Goal: Task Accomplishment & Management: Manage account settings

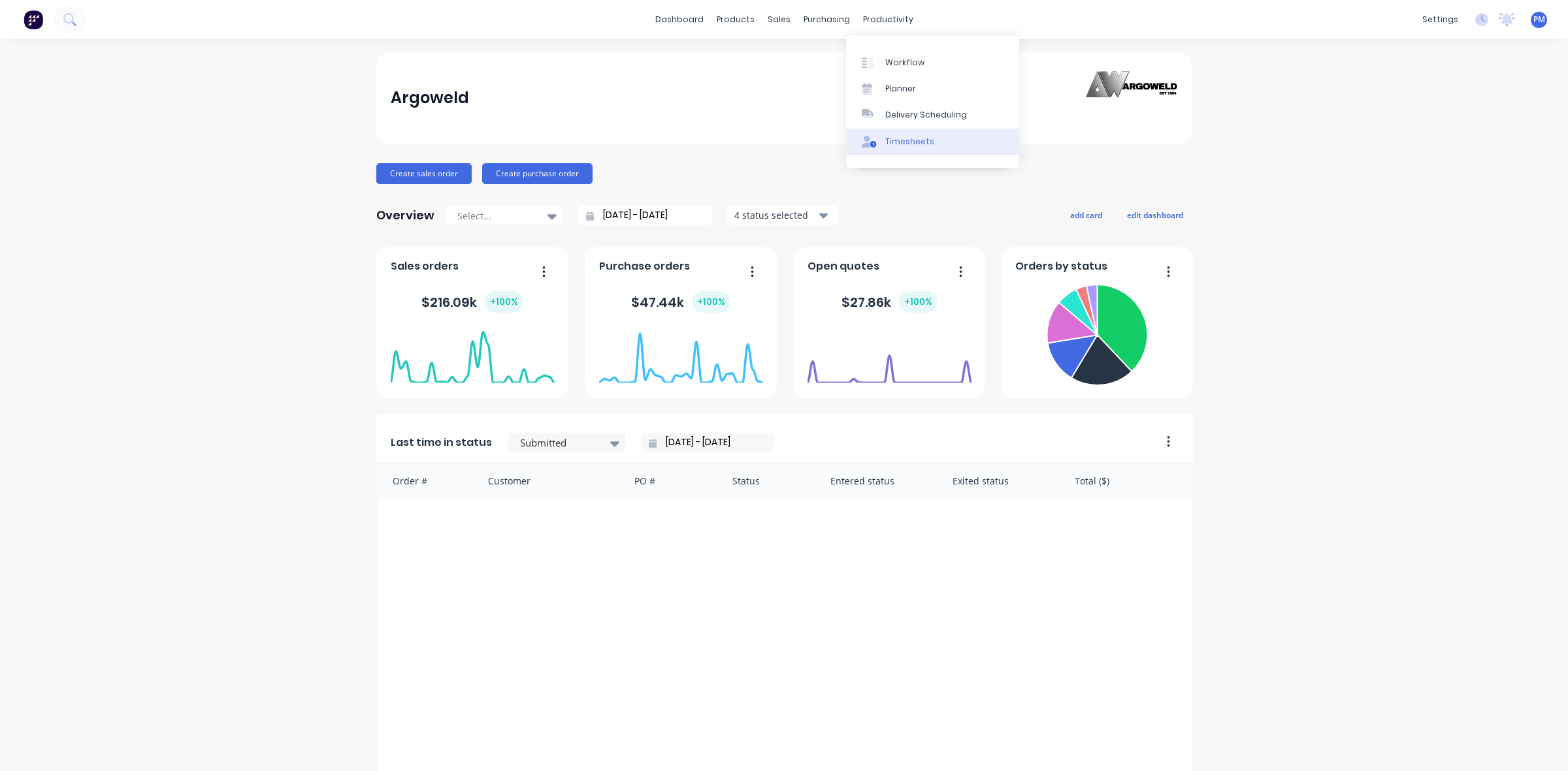
click at [890, 138] on div "Timesheets" at bounding box center [910, 141] width 49 height 12
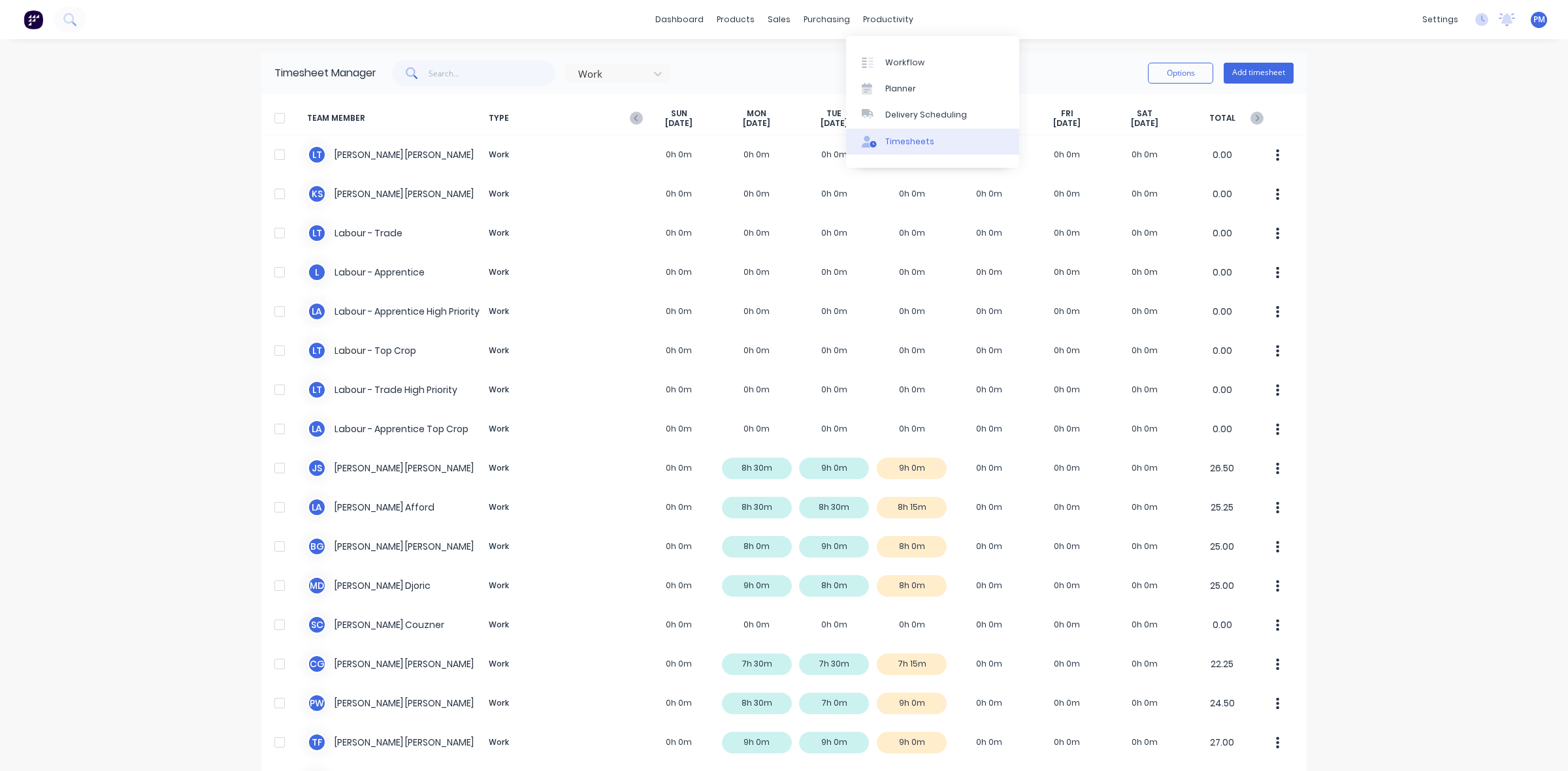
click at [912, 145] on div "Timesheets" at bounding box center [910, 141] width 49 height 12
click at [651, 71] on icon at bounding box center [657, 73] width 13 height 13
click at [618, 98] on div "Work" at bounding box center [617, 102] width 104 height 24
click at [804, 57] on div "Sales Orders" at bounding box center [820, 62] width 53 height 12
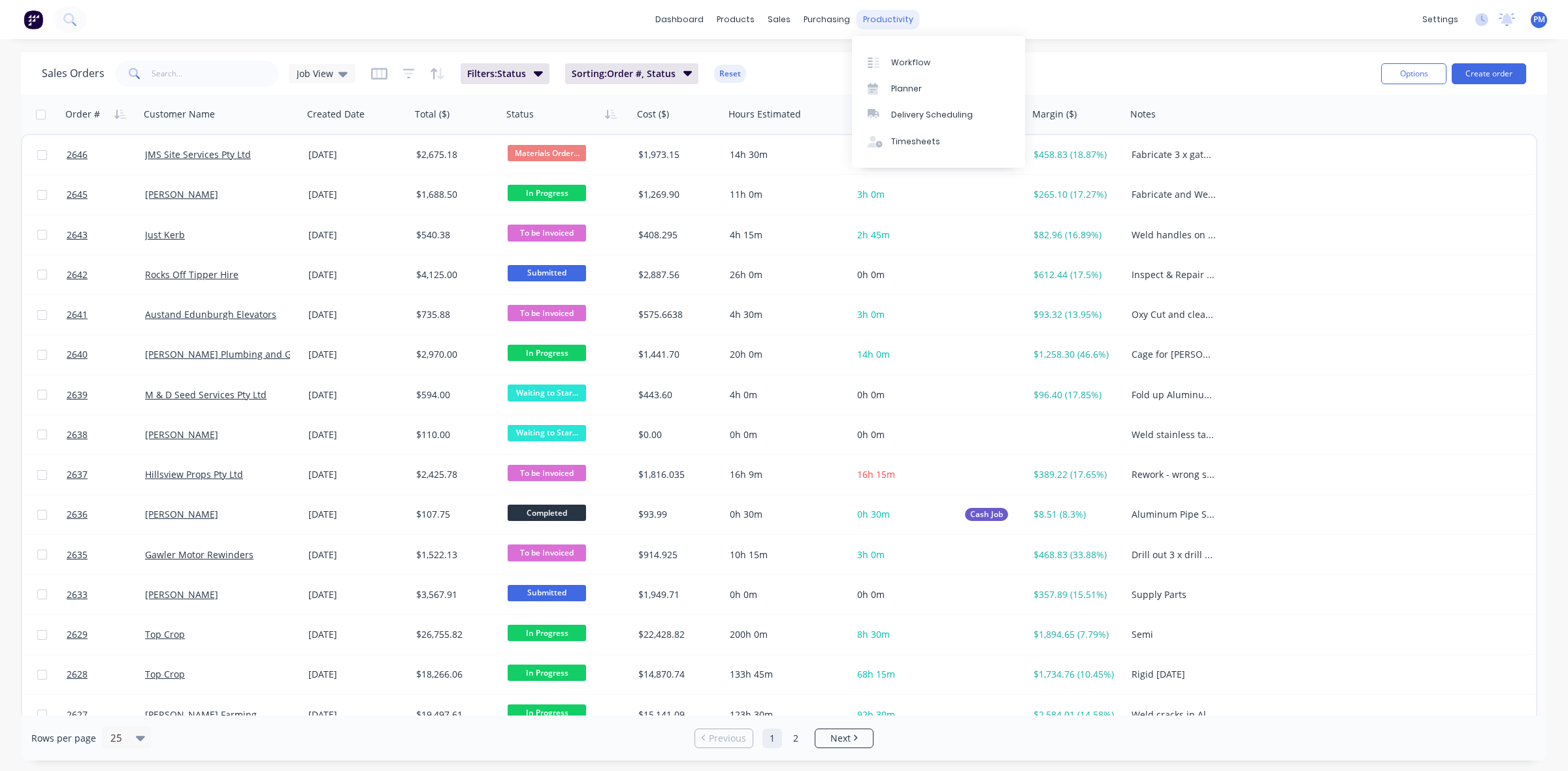
click at [884, 20] on div "productivity" at bounding box center [888, 20] width 63 height 20
click at [902, 138] on div "Timesheets" at bounding box center [915, 141] width 49 height 12
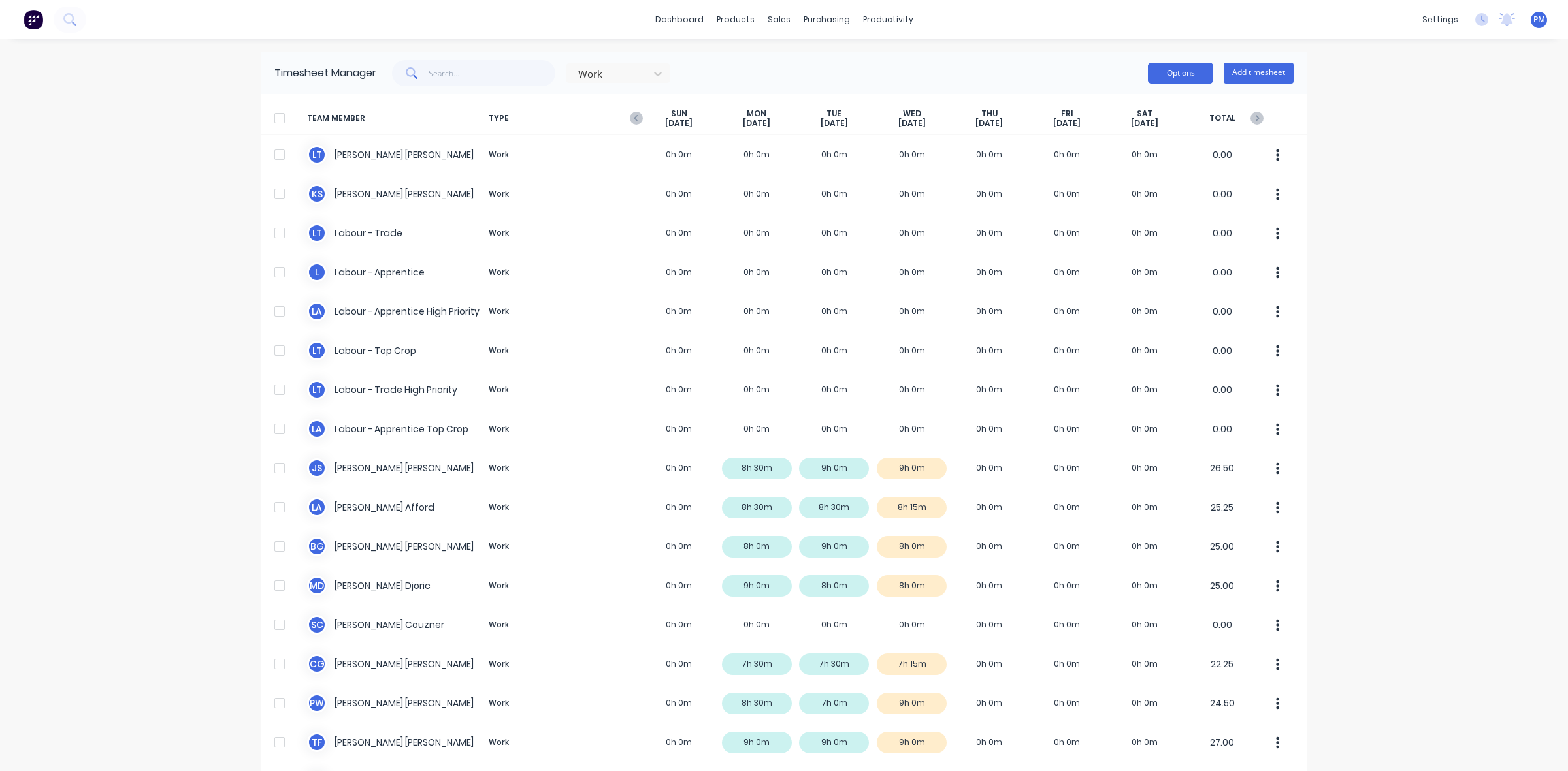
click at [1172, 69] on button "Options" at bounding box center [1181, 72] width 65 height 21
click at [1024, 66] on div "Work Options Add timesheet" at bounding box center [835, 72] width 917 height 26
click at [895, 83] on div "Planner" at bounding box center [901, 89] width 31 height 12
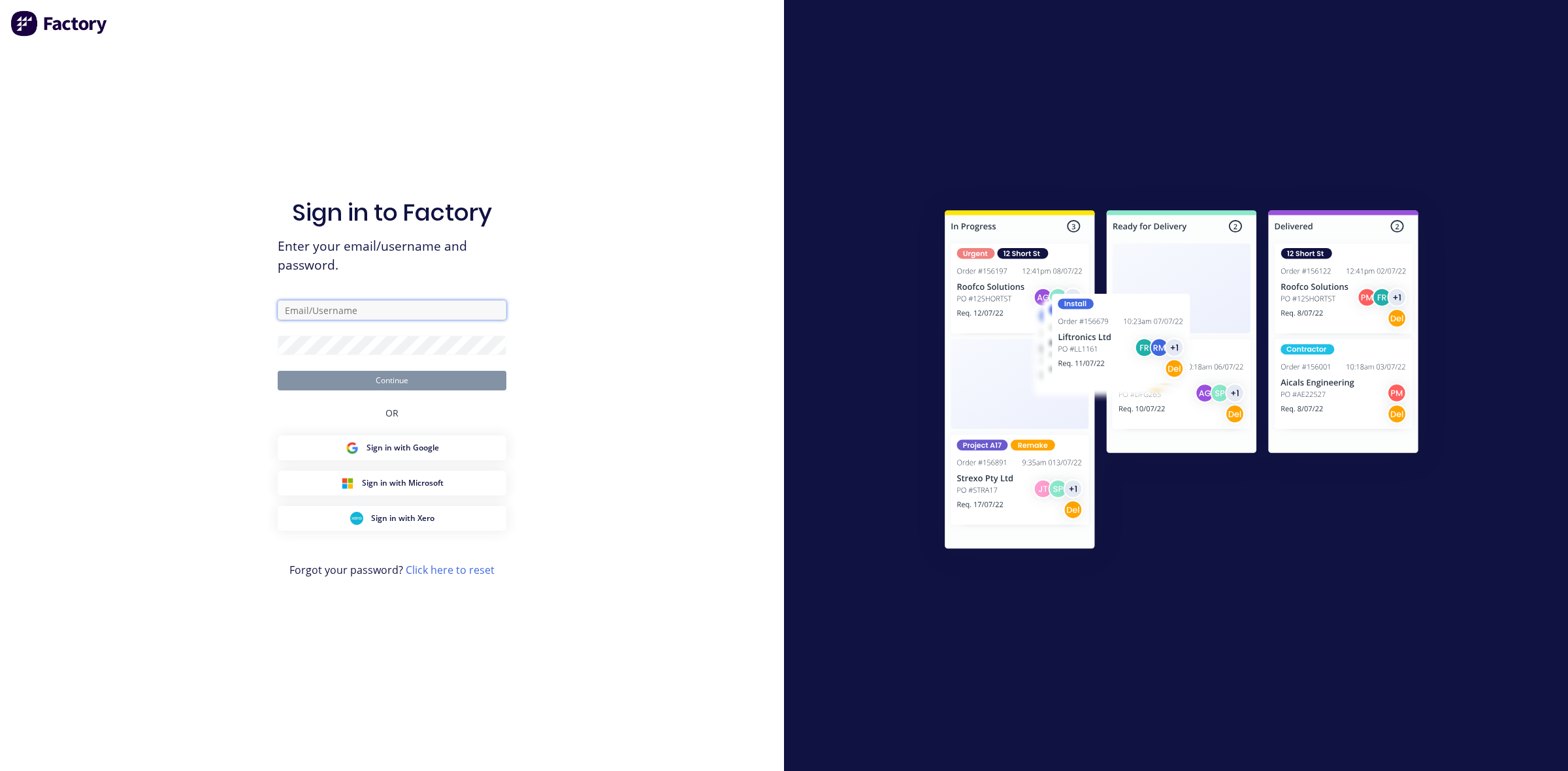
type input "paul@argoweld.com.au"
click at [404, 381] on button "Continue" at bounding box center [392, 381] width 229 height 20
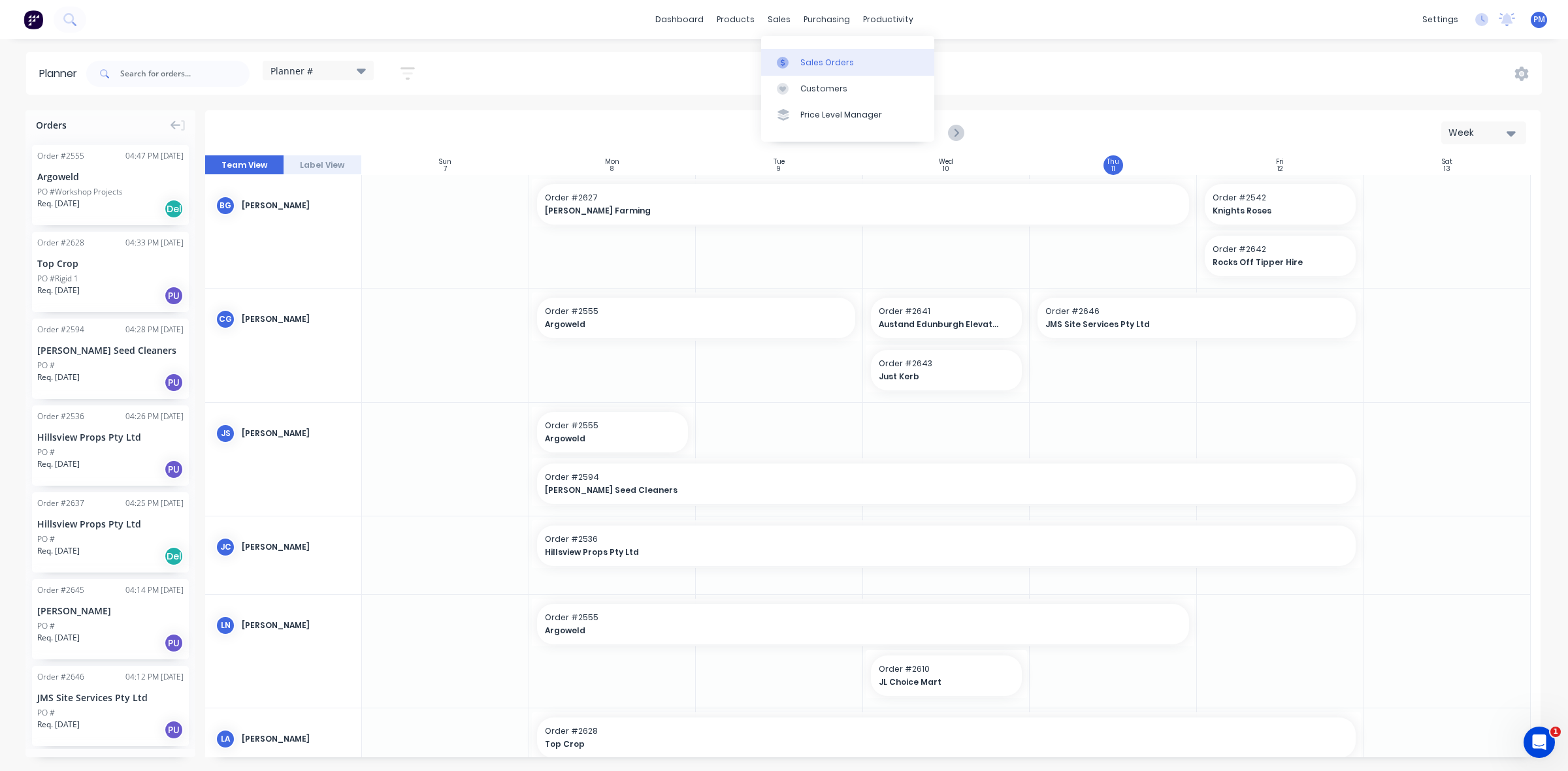
click at [812, 60] on div "Sales Orders" at bounding box center [827, 62] width 53 height 12
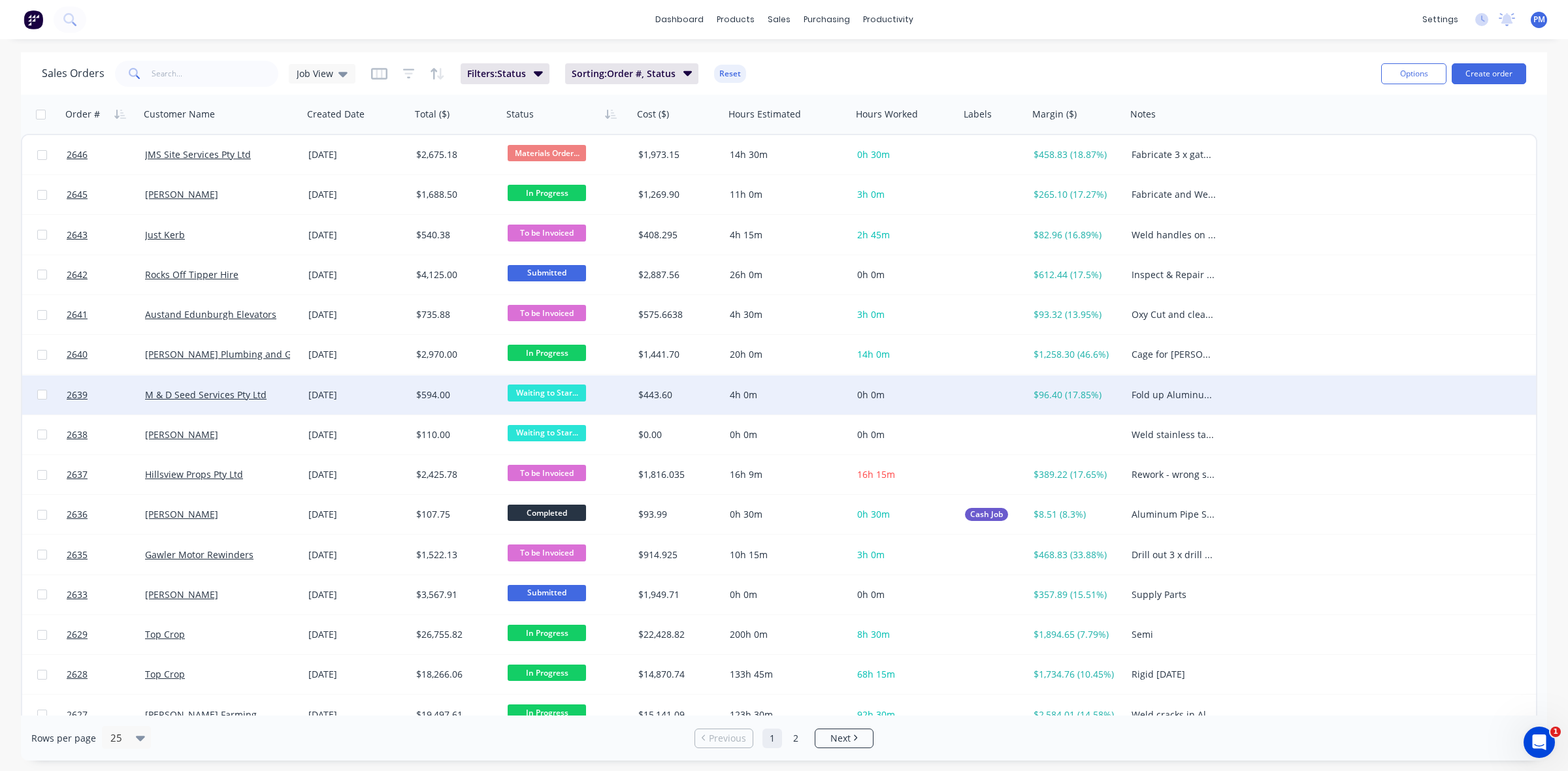
click at [378, 402] on div "[DATE]" at bounding box center [357, 395] width 108 height 39
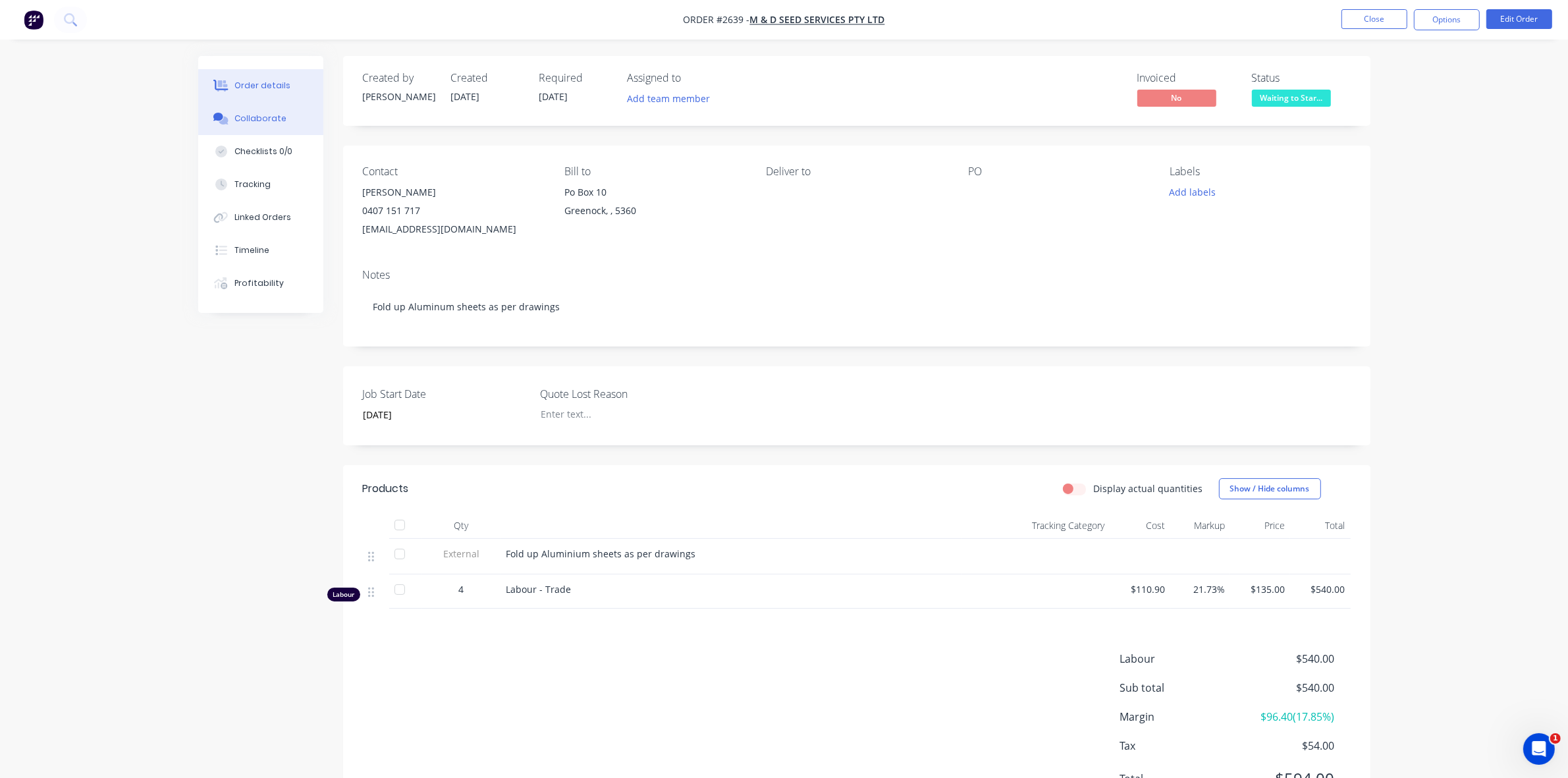
click at [252, 119] on div "Collaborate" at bounding box center [260, 118] width 52 height 12
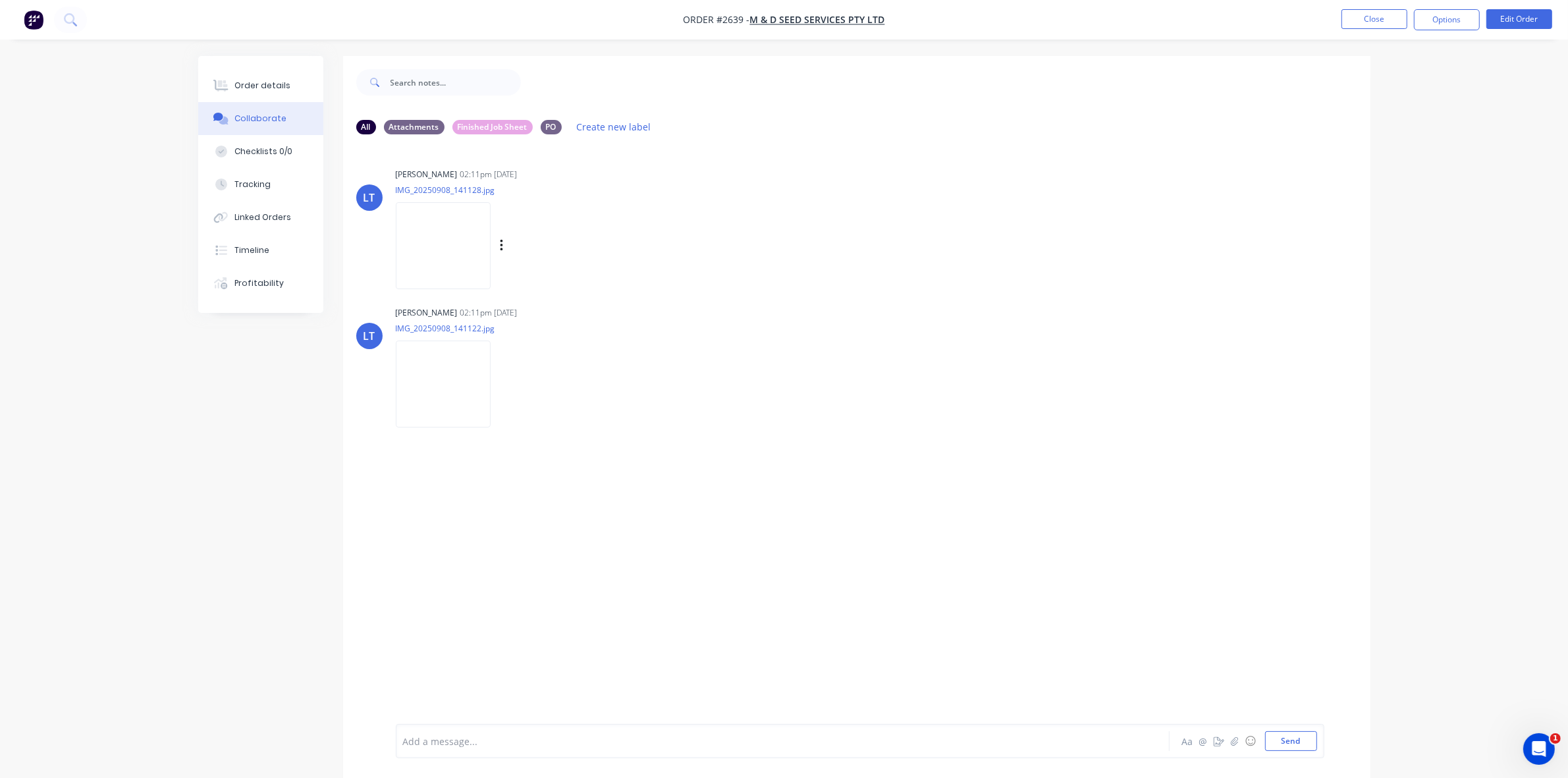
click at [444, 240] on img at bounding box center [444, 246] width 95 height 87
click at [277, 82] on div "Order details" at bounding box center [262, 85] width 56 height 12
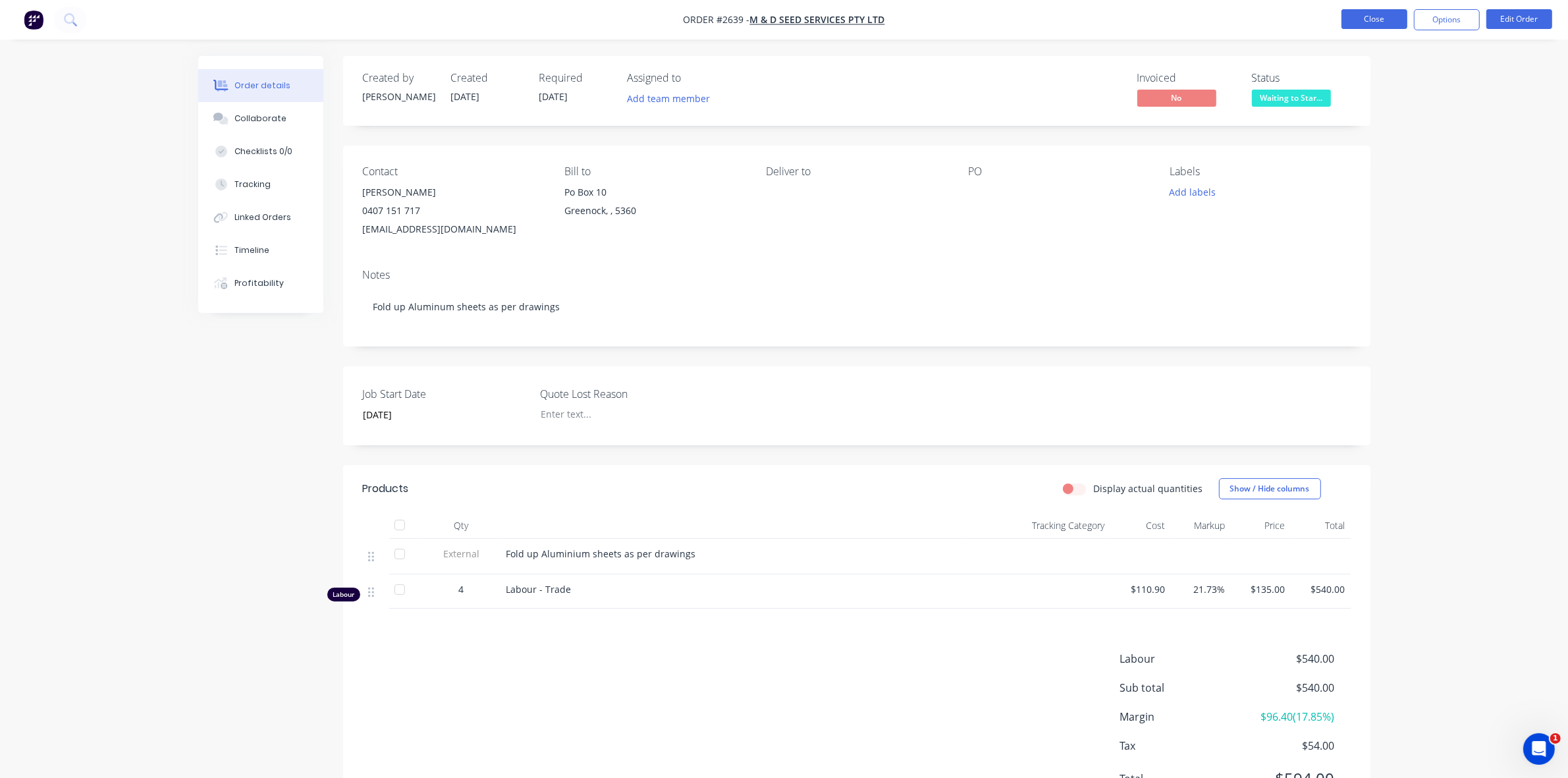
click at [1361, 18] on button "Close" at bounding box center [1375, 19] width 66 height 20
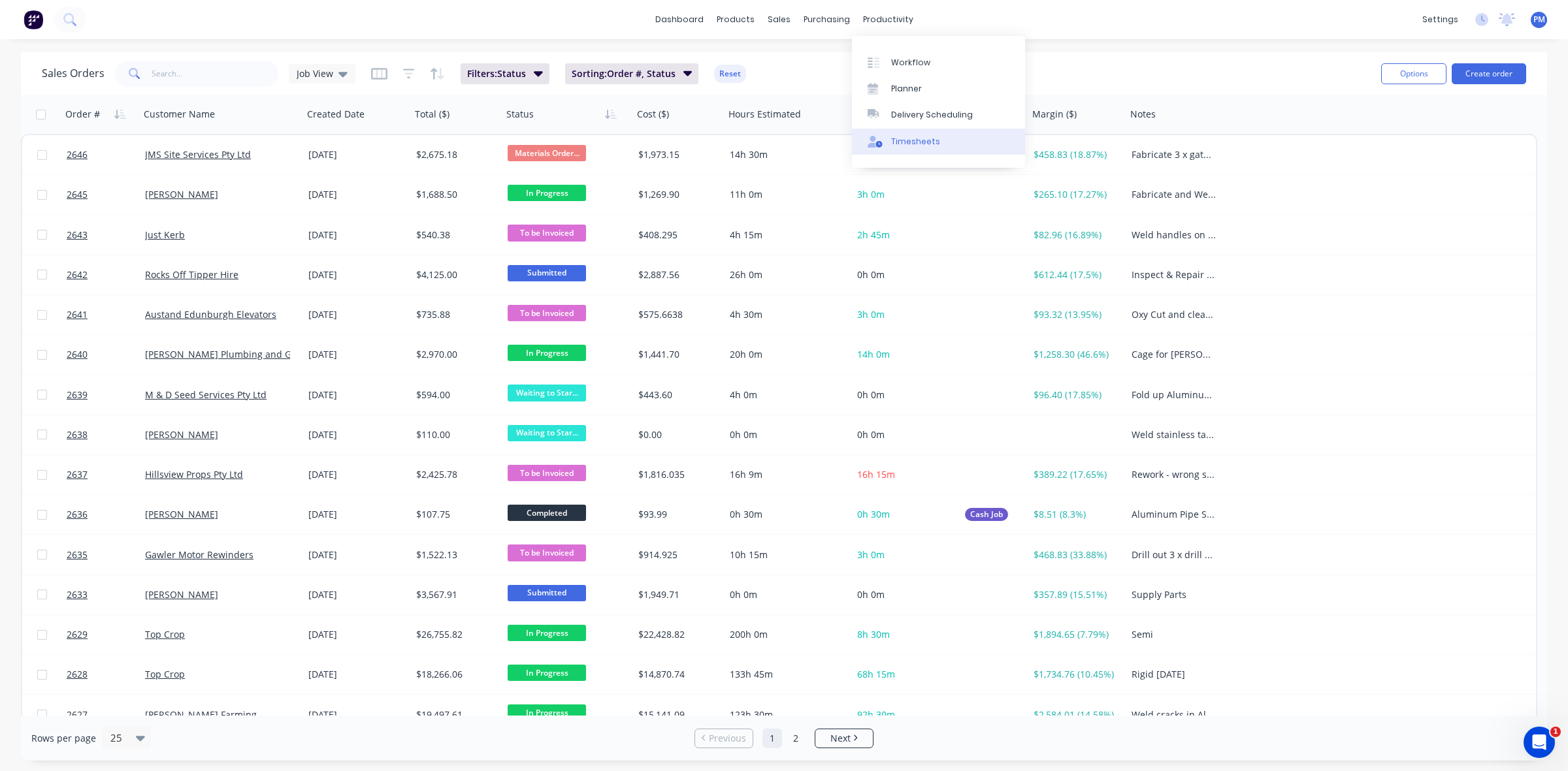
click at [913, 139] on div "Timesheets" at bounding box center [915, 141] width 49 height 12
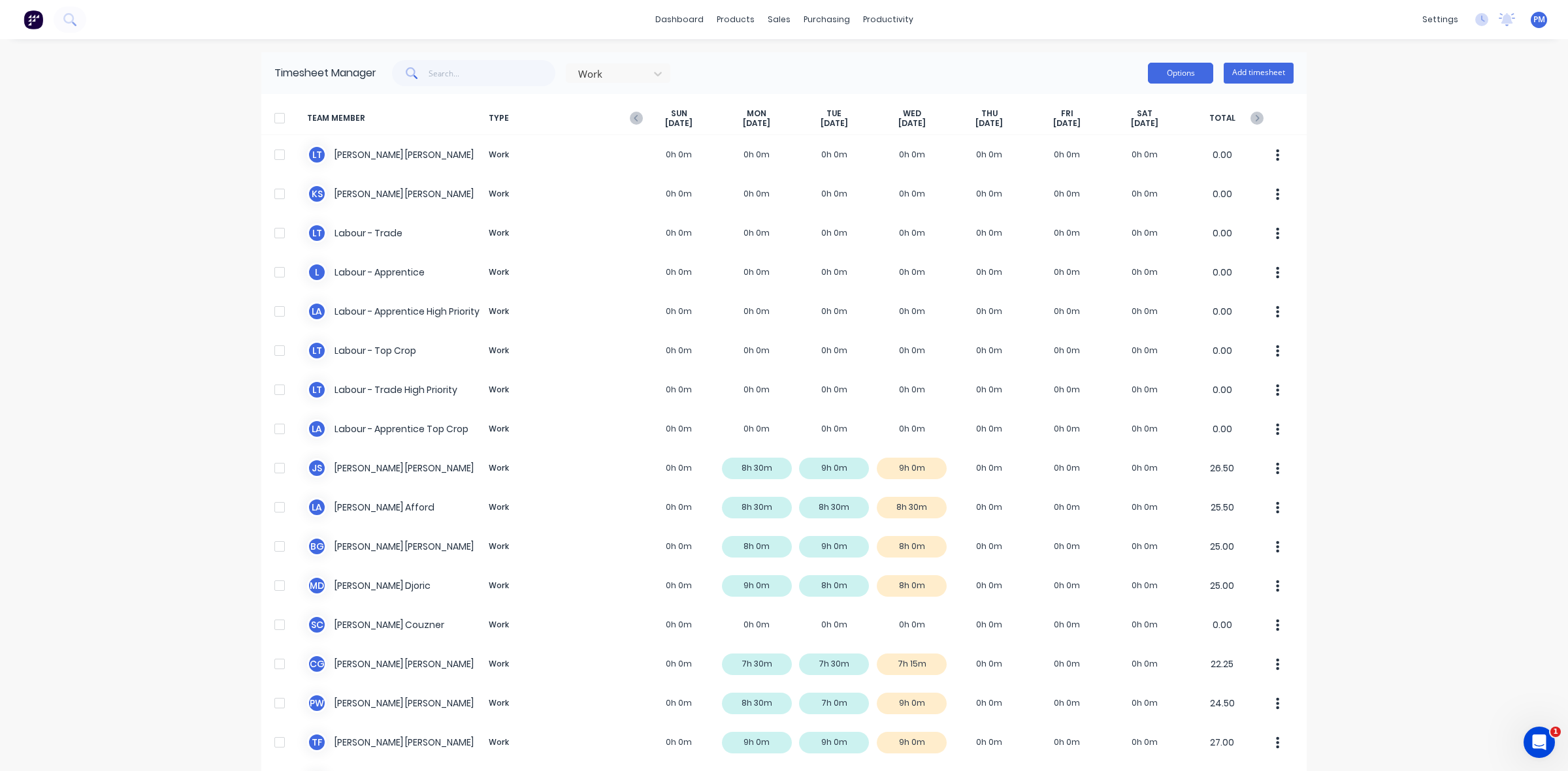
click at [1168, 76] on button "Options" at bounding box center [1181, 72] width 65 height 21
click at [656, 75] on icon at bounding box center [657, 73] width 13 height 13
click at [611, 128] on div "Attendance" at bounding box center [617, 121] width 104 height 14
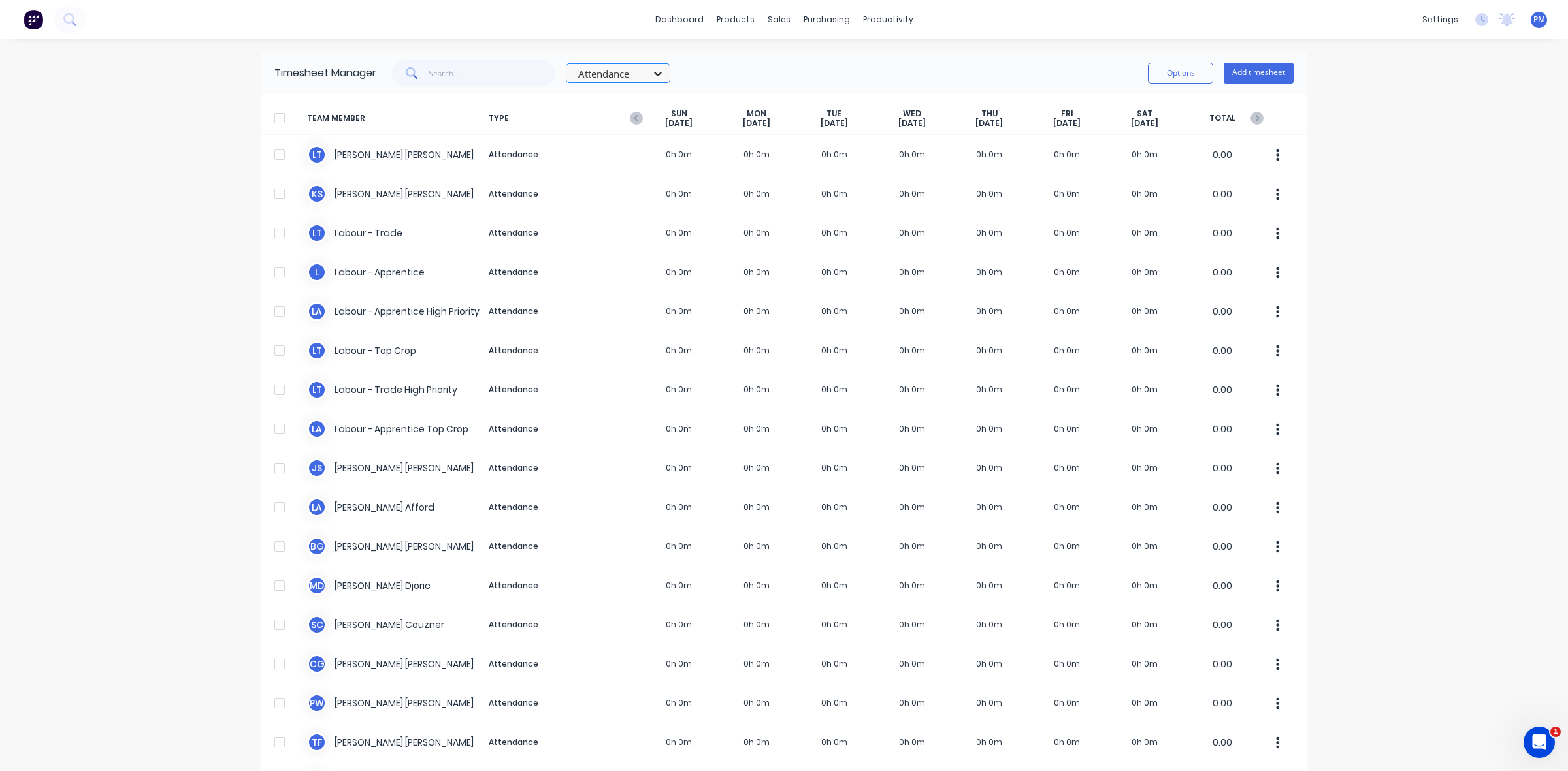
click at [651, 76] on icon at bounding box center [657, 73] width 13 height 13
click at [622, 98] on div "Work" at bounding box center [617, 97] width 104 height 14
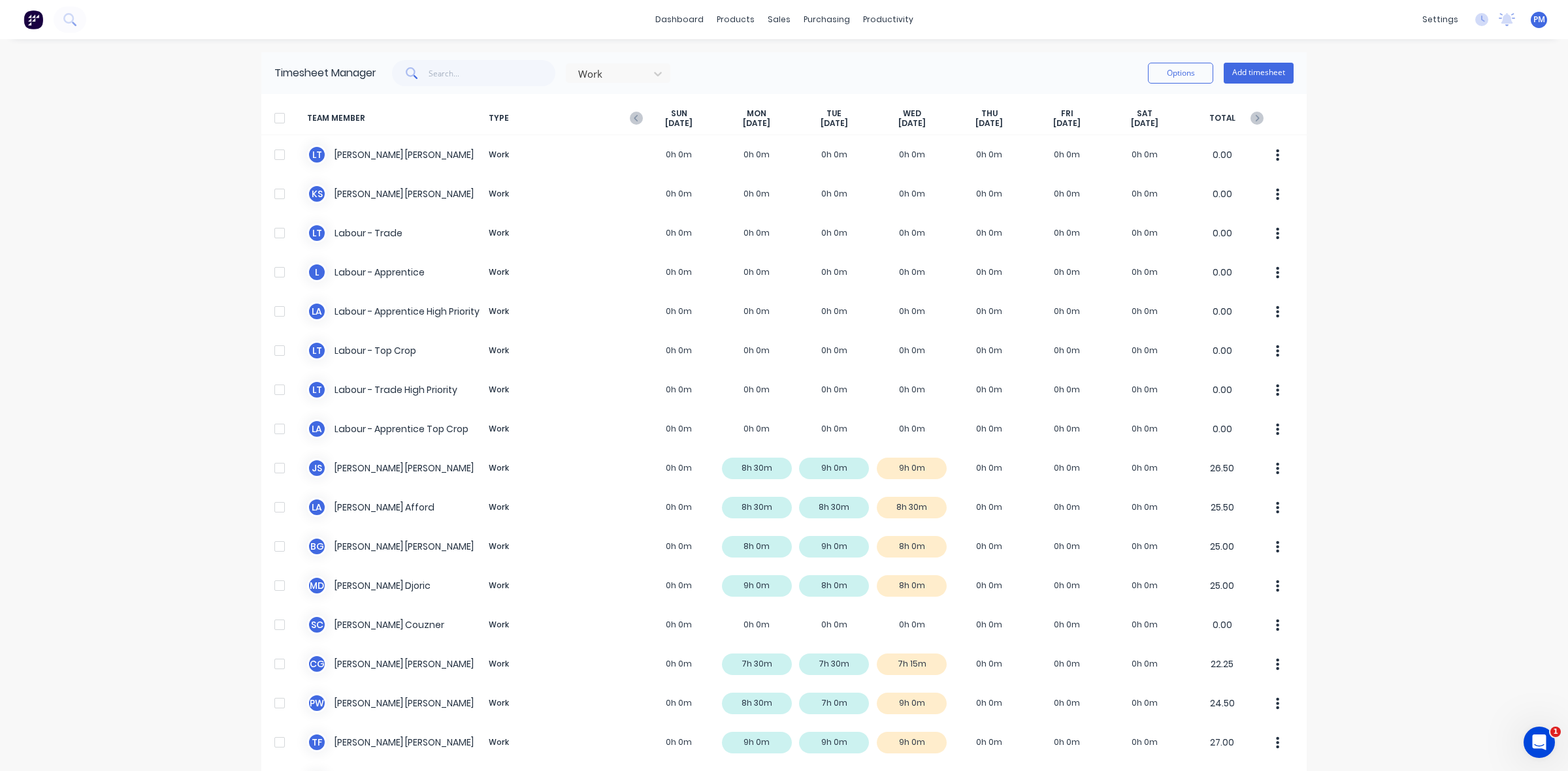
click at [1425, 478] on div "dashboard products sales purchasing productivity dashboard products Product Cat…" at bounding box center [784, 386] width 1568 height 771
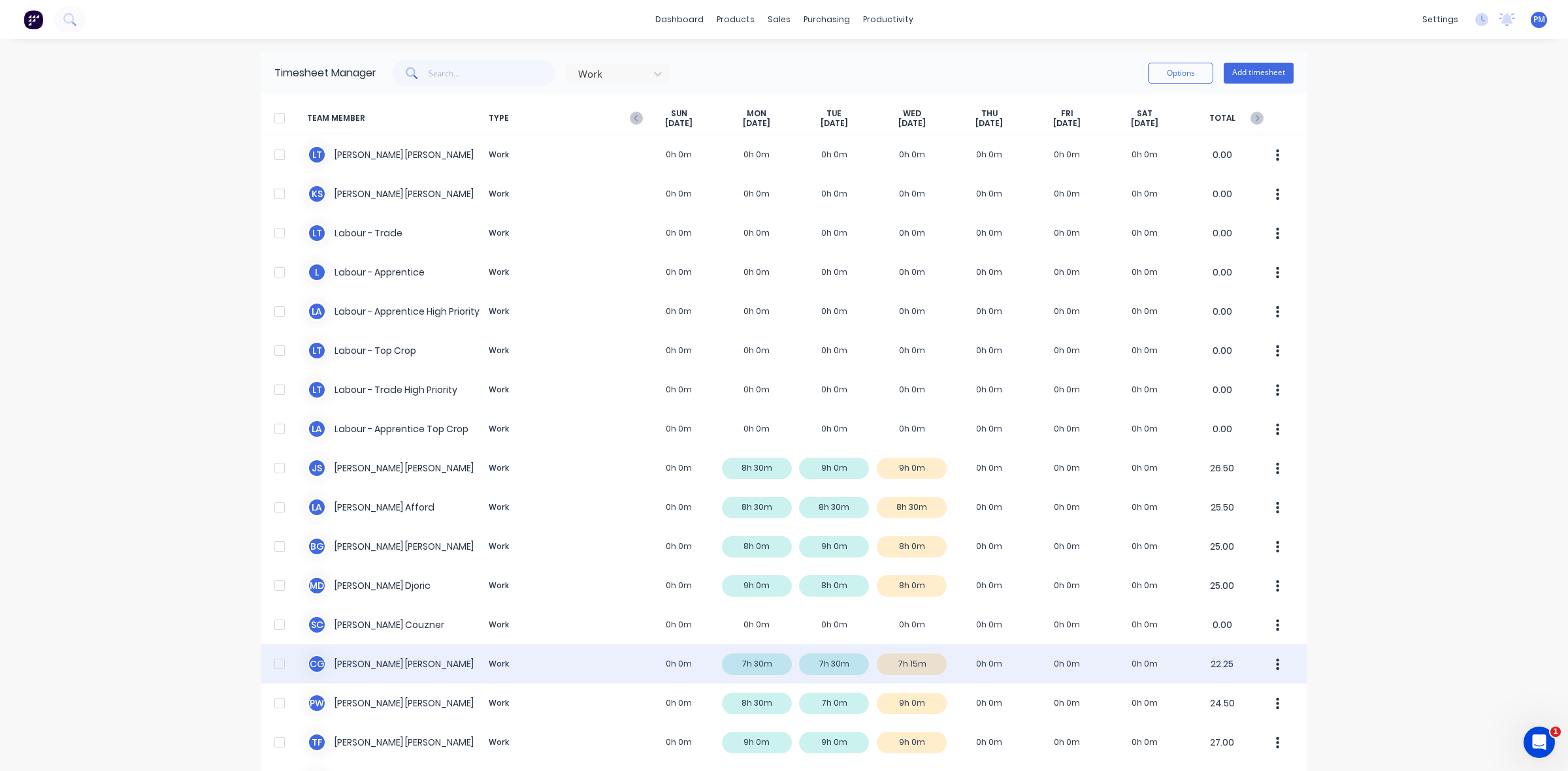
click at [923, 666] on div "C G Clayton Gilbert Work 0h 0m 7h 30m 7h 30m 7h 15m 0h 0m 0h 0m 0h 0m 22.25" at bounding box center [784, 663] width 1046 height 39
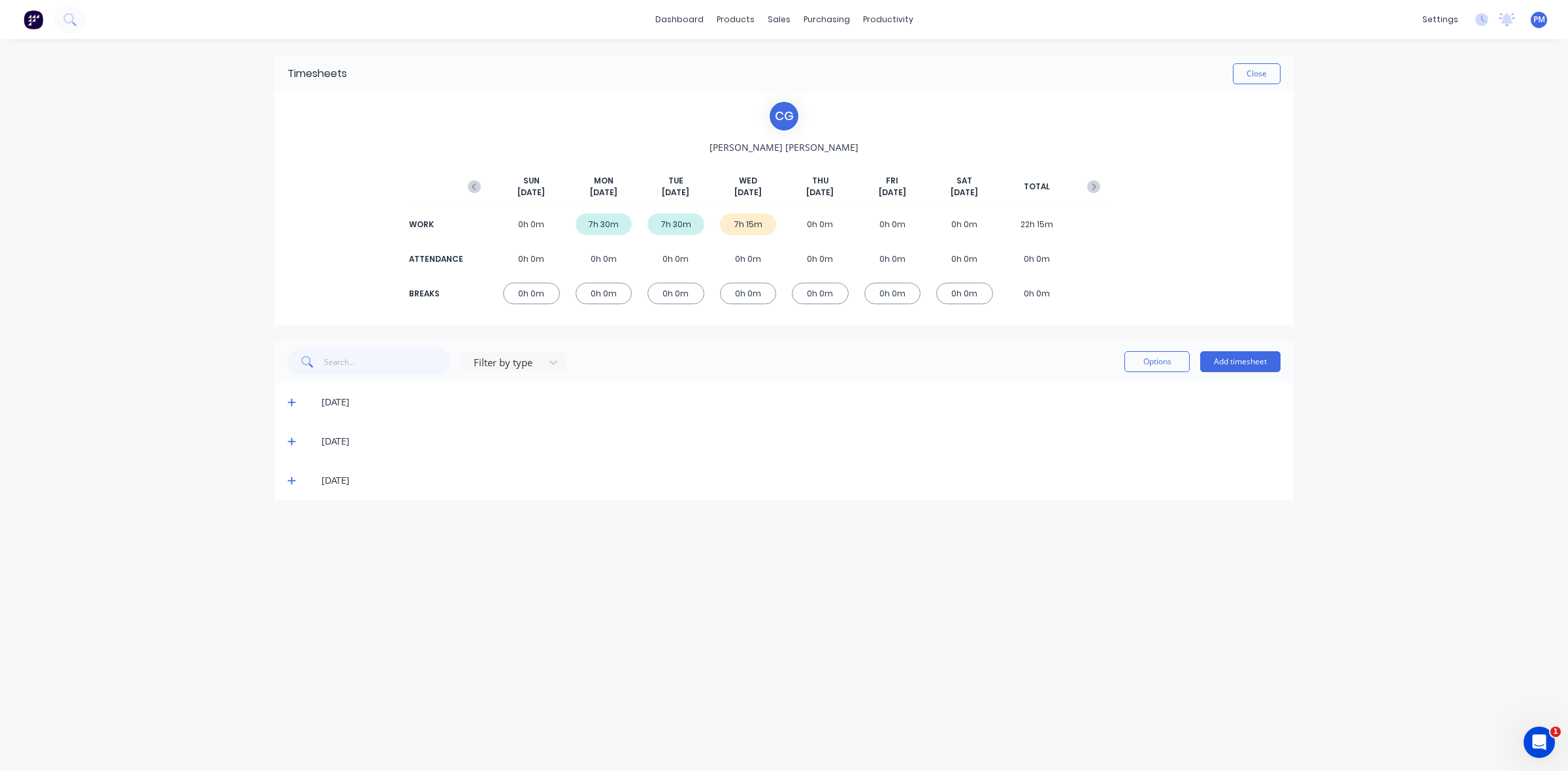
click at [292, 481] on icon at bounding box center [291, 481] width 8 height 8
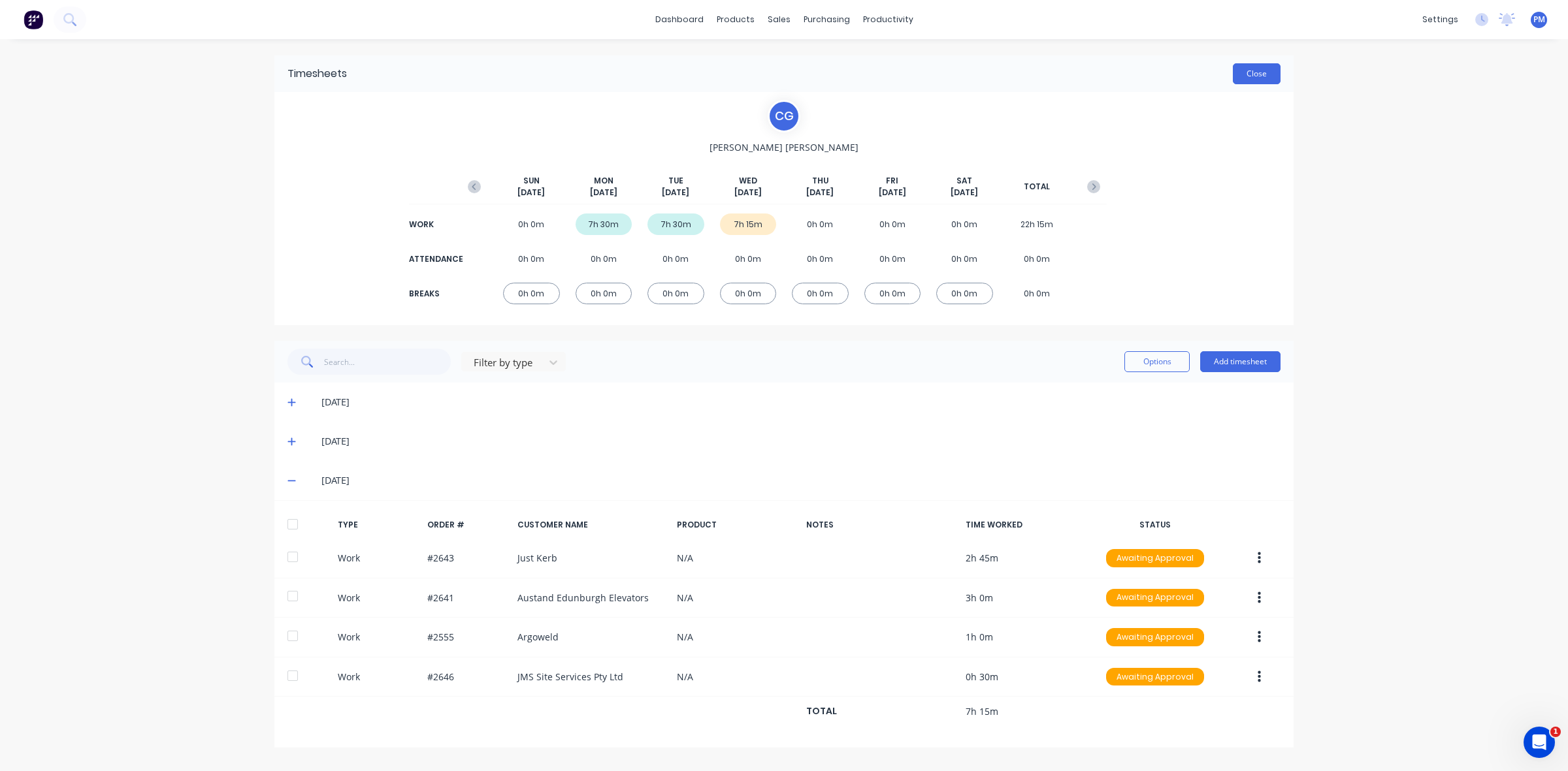
click at [1268, 72] on button "Close" at bounding box center [1257, 73] width 48 height 21
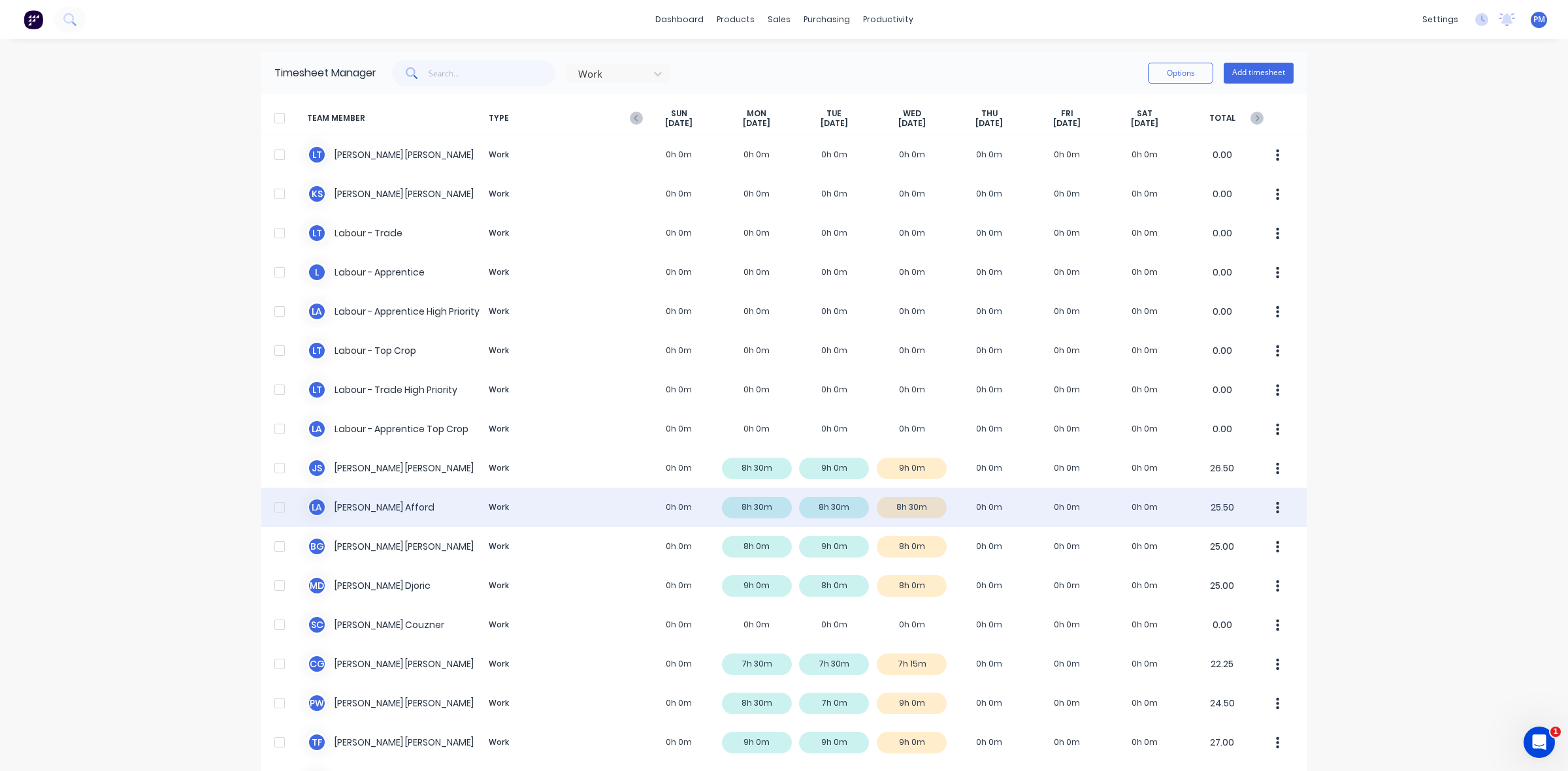
click at [915, 503] on div "L A Lloyd Afford Work 0h 0m 8h 30m 8h 30m 8h 30m 0h 0m 0h 0m 0h 0m 25.50" at bounding box center [784, 507] width 1046 height 39
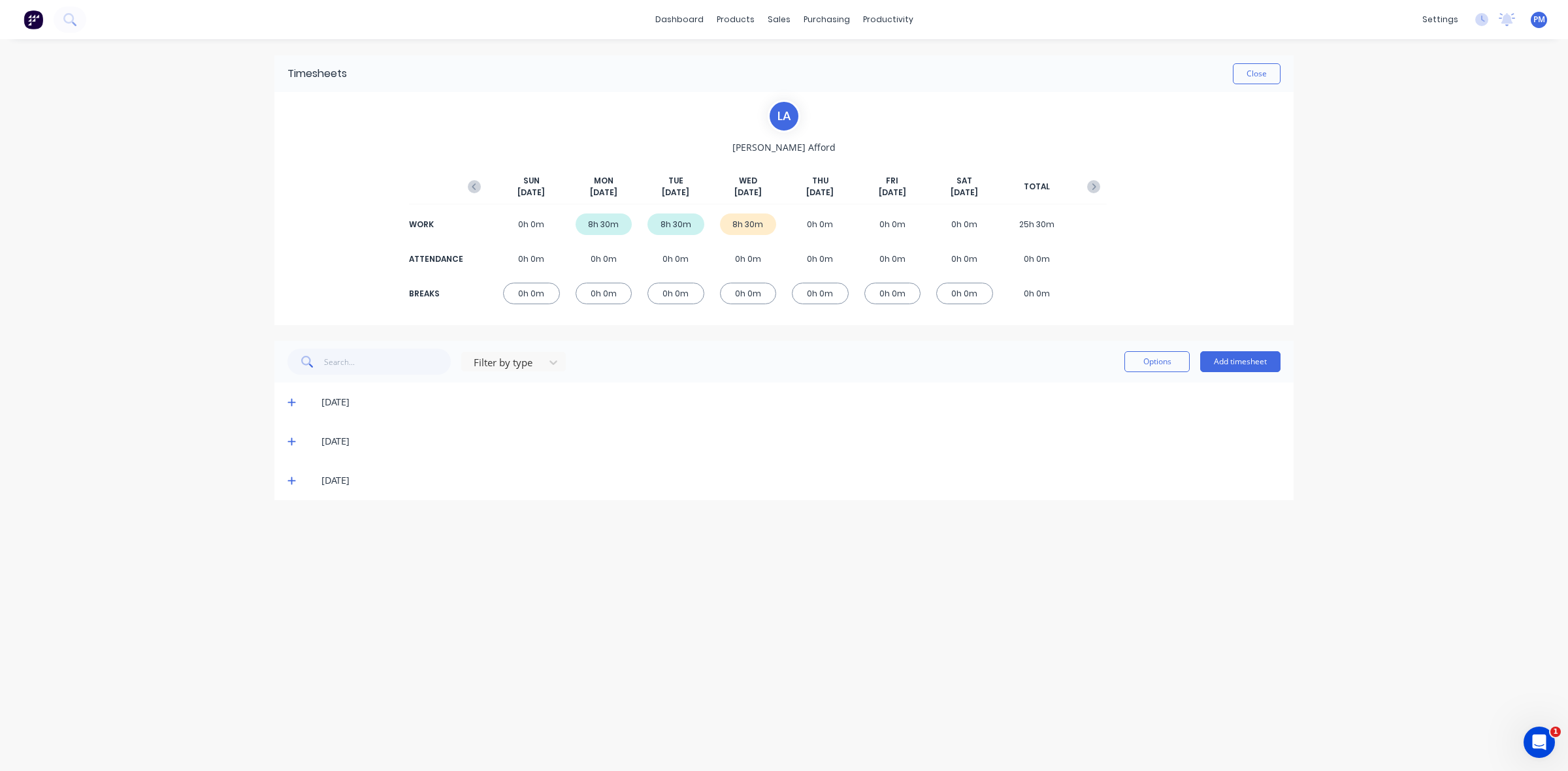
click at [287, 480] on icon at bounding box center [291, 481] width 8 height 9
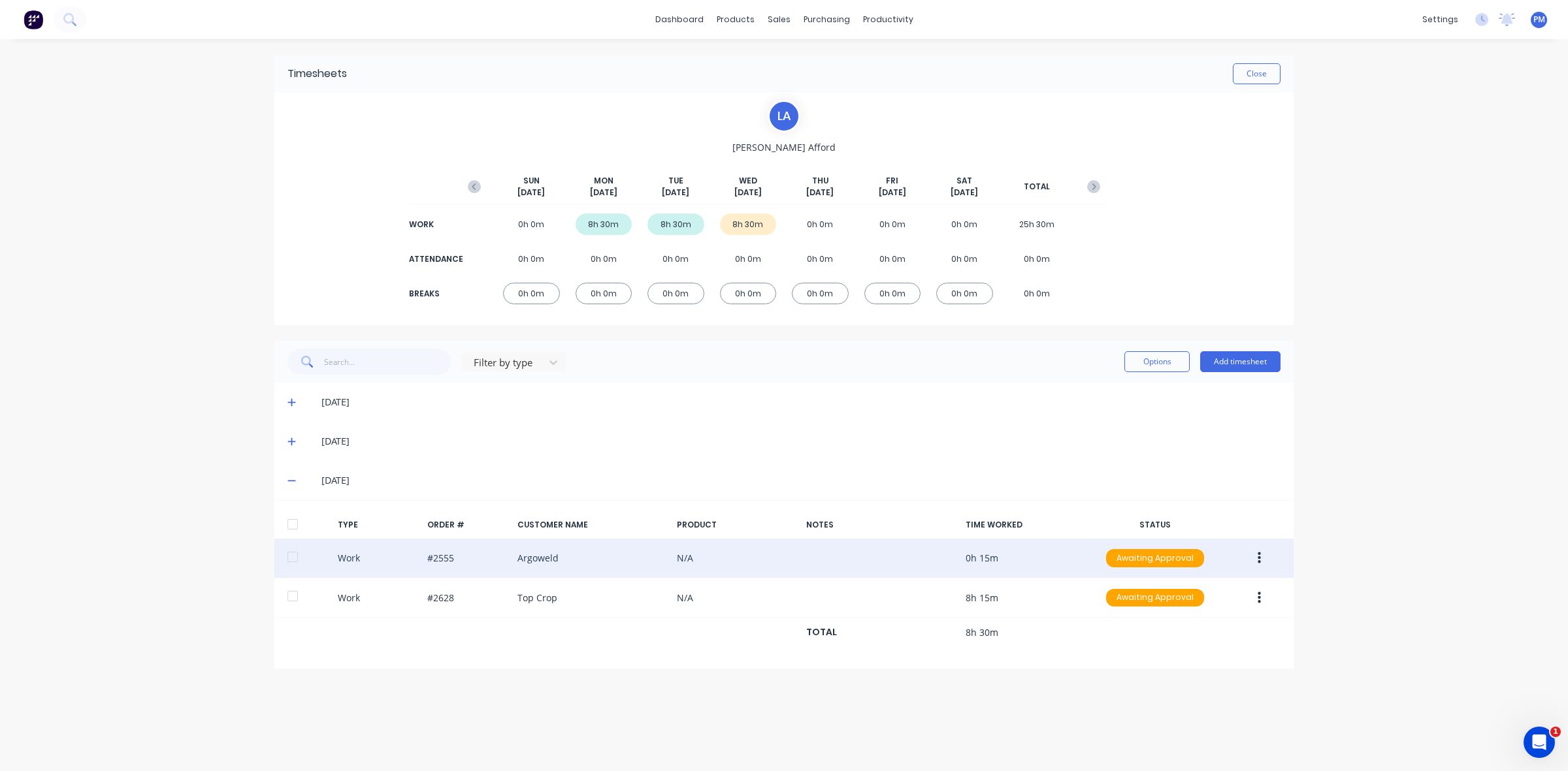
click at [1259, 557] on icon "button" at bounding box center [1259, 558] width 4 height 14
click at [1197, 563] on div "Approve" at bounding box center [1212, 561] width 100 height 19
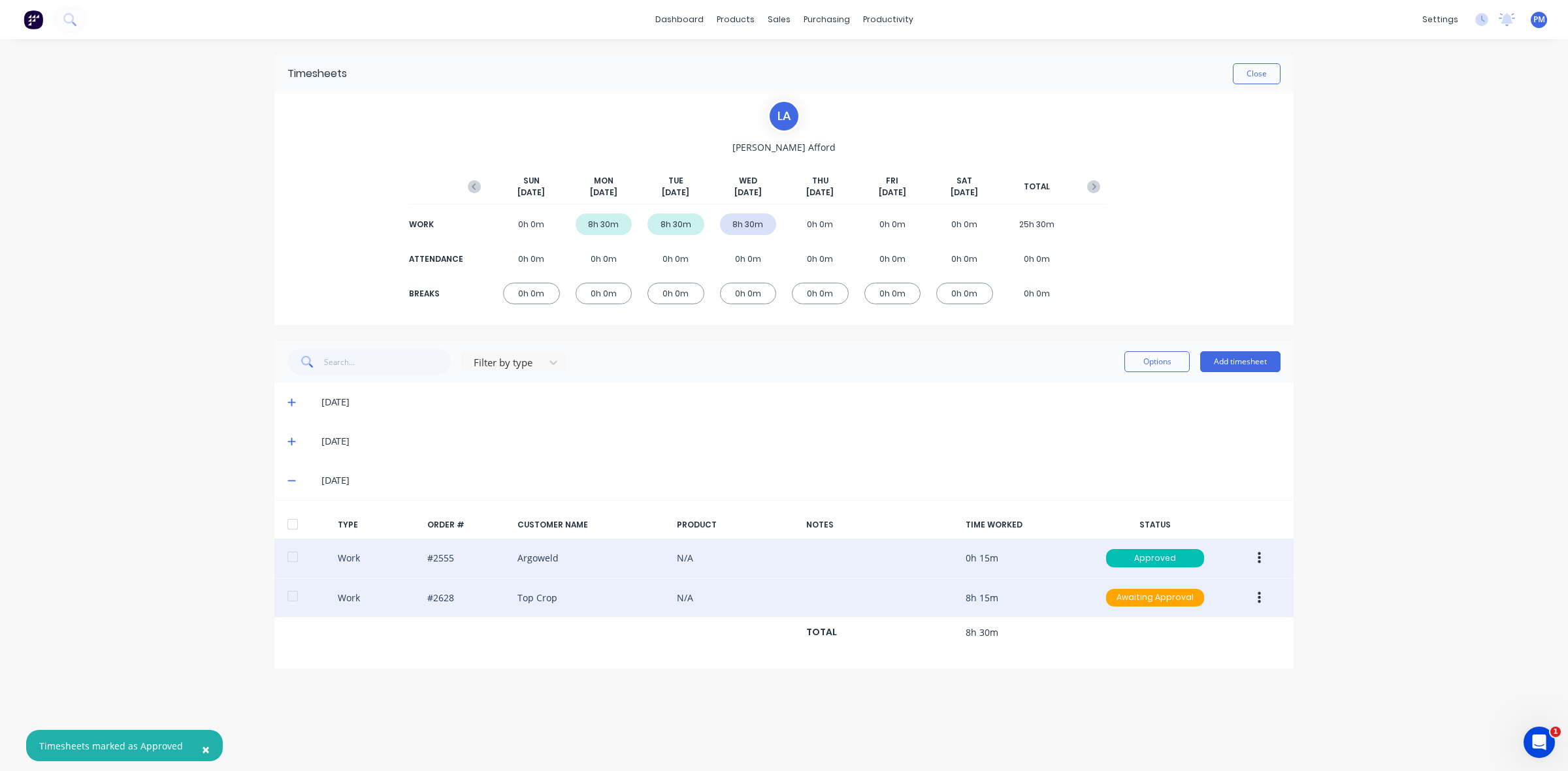
click at [1252, 595] on button "button" at bounding box center [1259, 598] width 31 height 24
click at [1219, 604] on div "Approve" at bounding box center [1212, 601] width 100 height 19
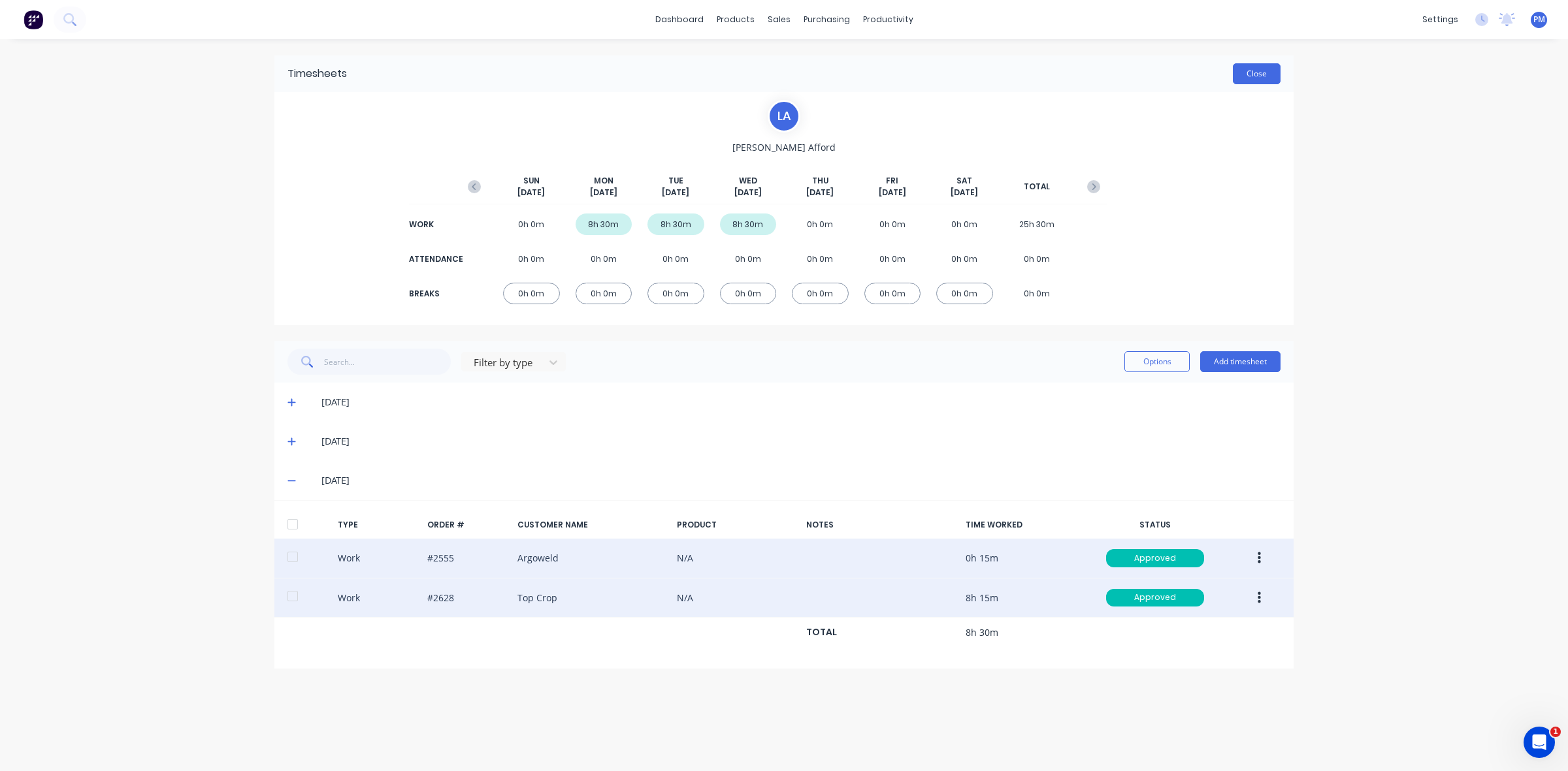
click at [1268, 71] on button "Close" at bounding box center [1257, 73] width 48 height 21
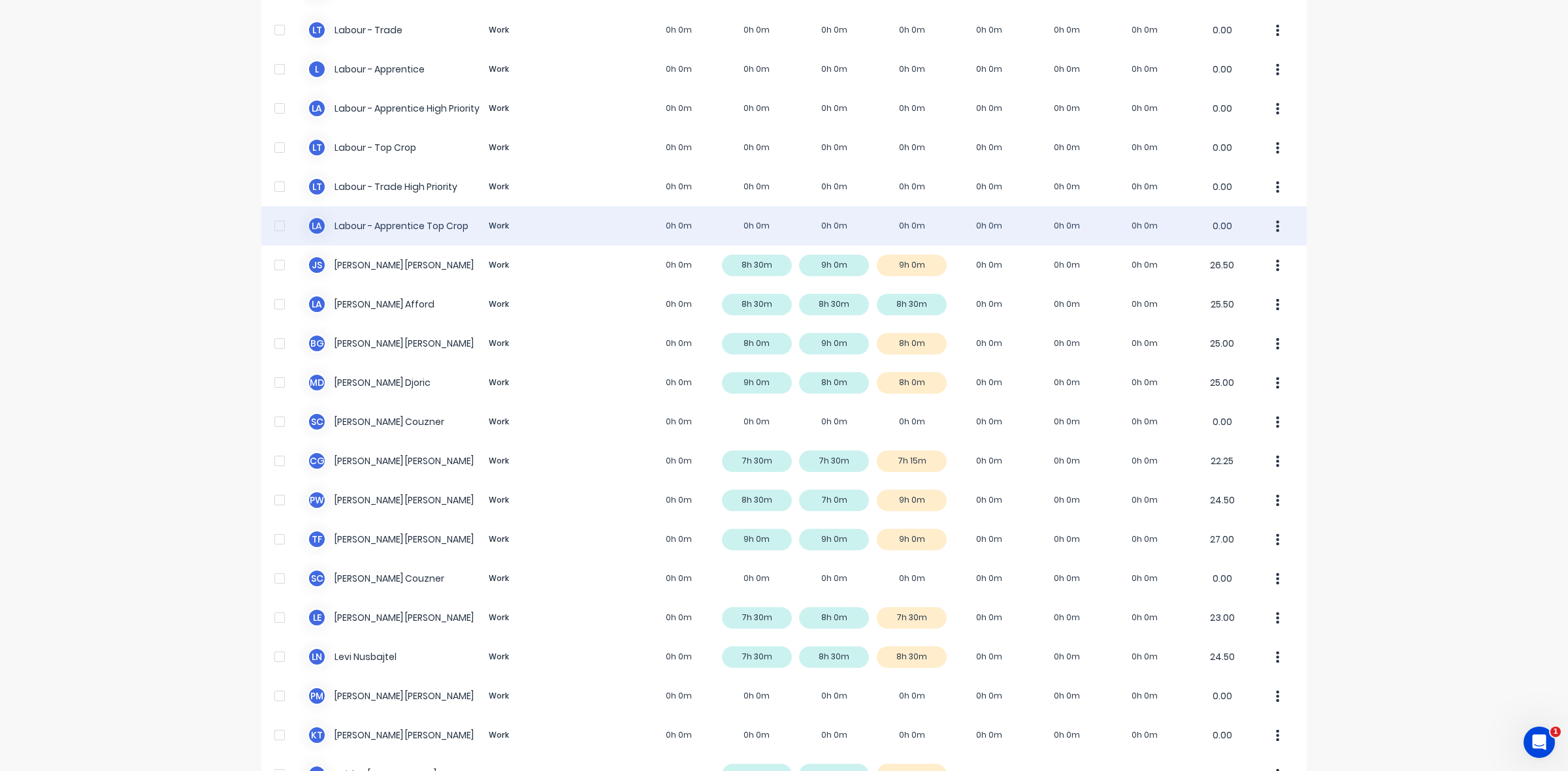
scroll to position [243, 0]
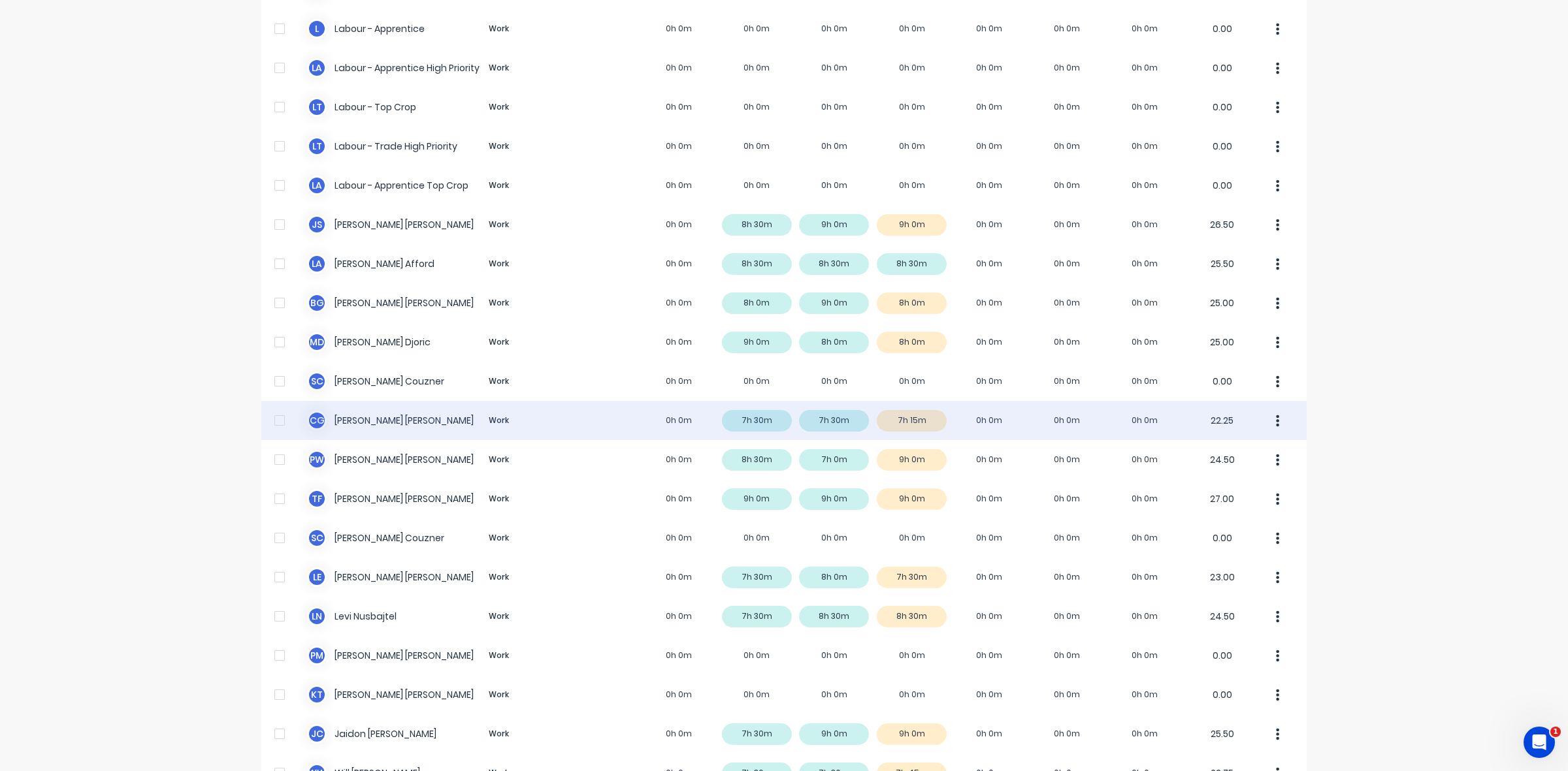
click at [918, 424] on div "C G Clayton Gilbert Work 0h 0m 7h 30m 7h 30m 7h 15m 0h 0m 0h 0m 0h 0m 22.25" at bounding box center [784, 420] width 1046 height 39
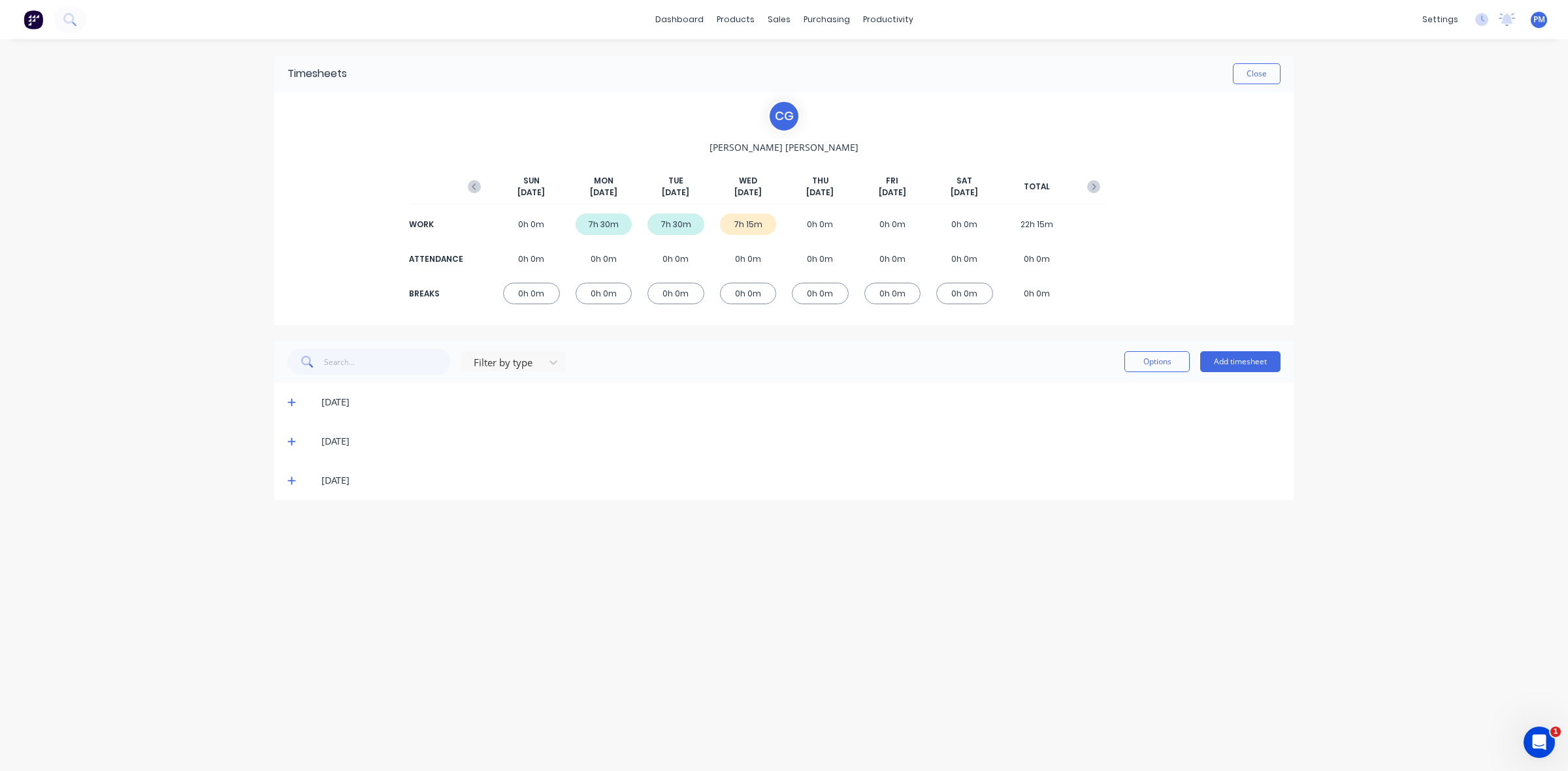
click at [292, 483] on icon at bounding box center [291, 481] width 8 height 9
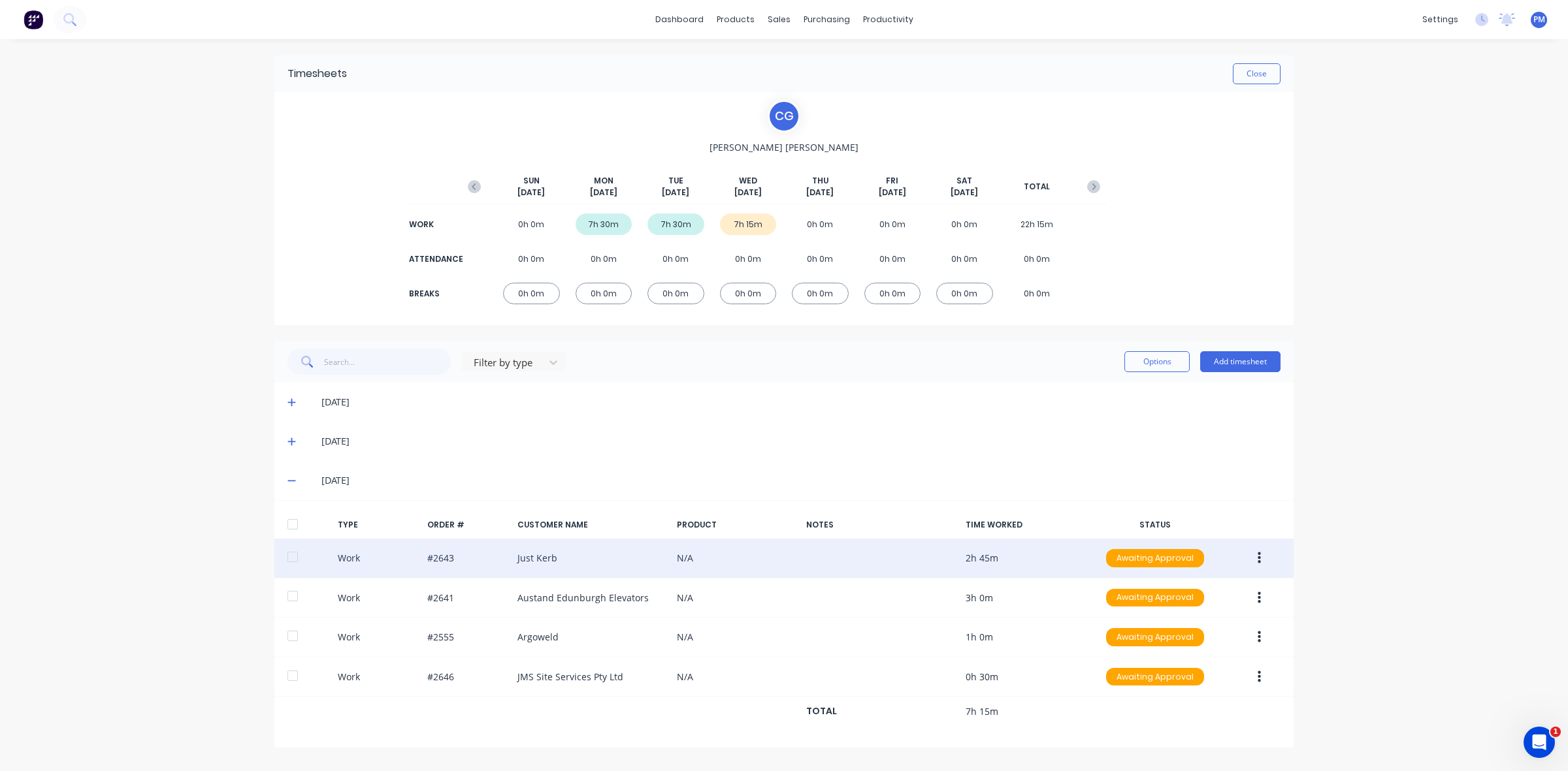
click at [1257, 563] on icon "button" at bounding box center [1259, 557] width 4 height 12
click at [1219, 559] on div "Approve" at bounding box center [1212, 561] width 100 height 19
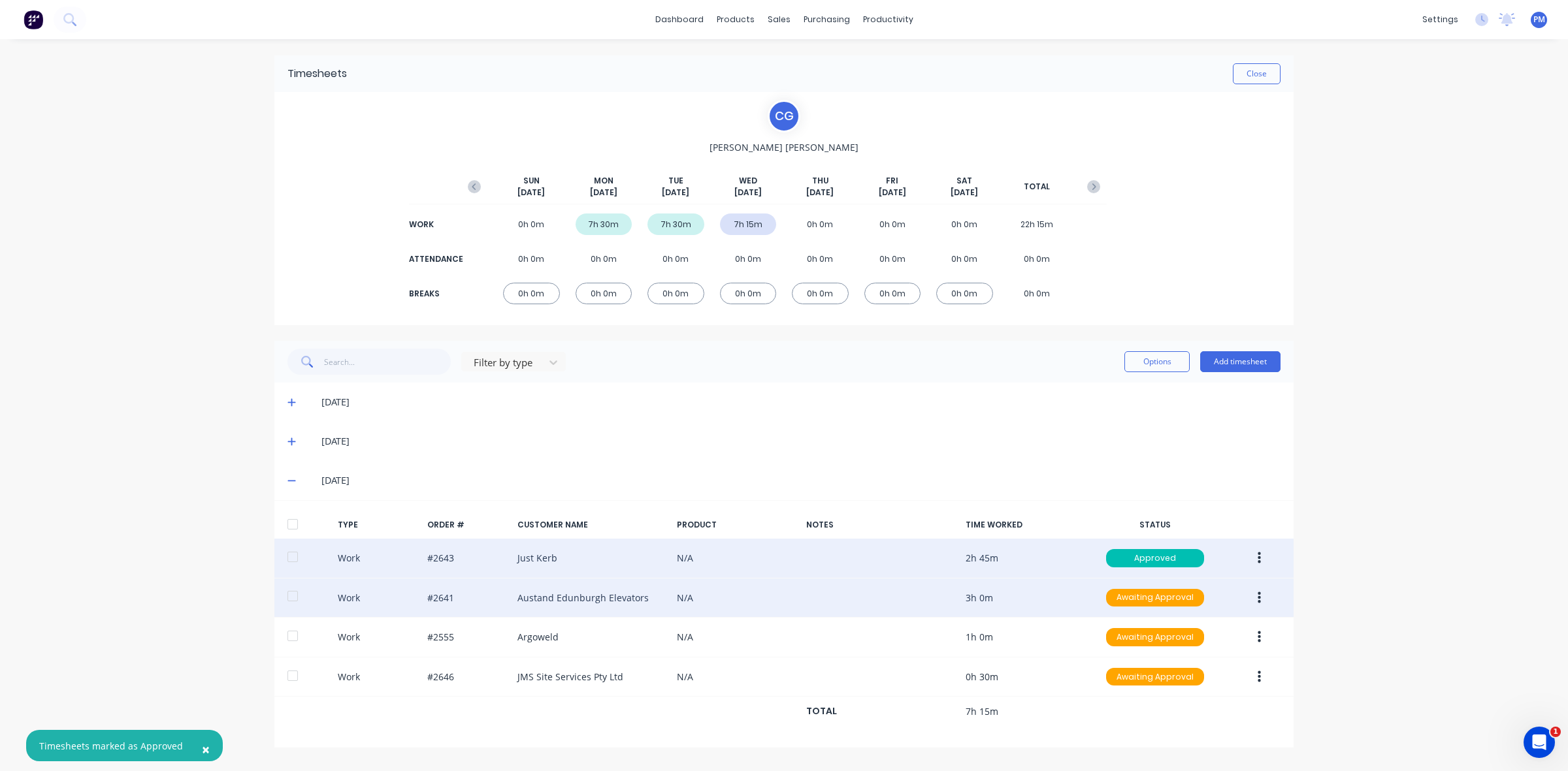
click at [1261, 599] on button "button" at bounding box center [1259, 598] width 31 height 24
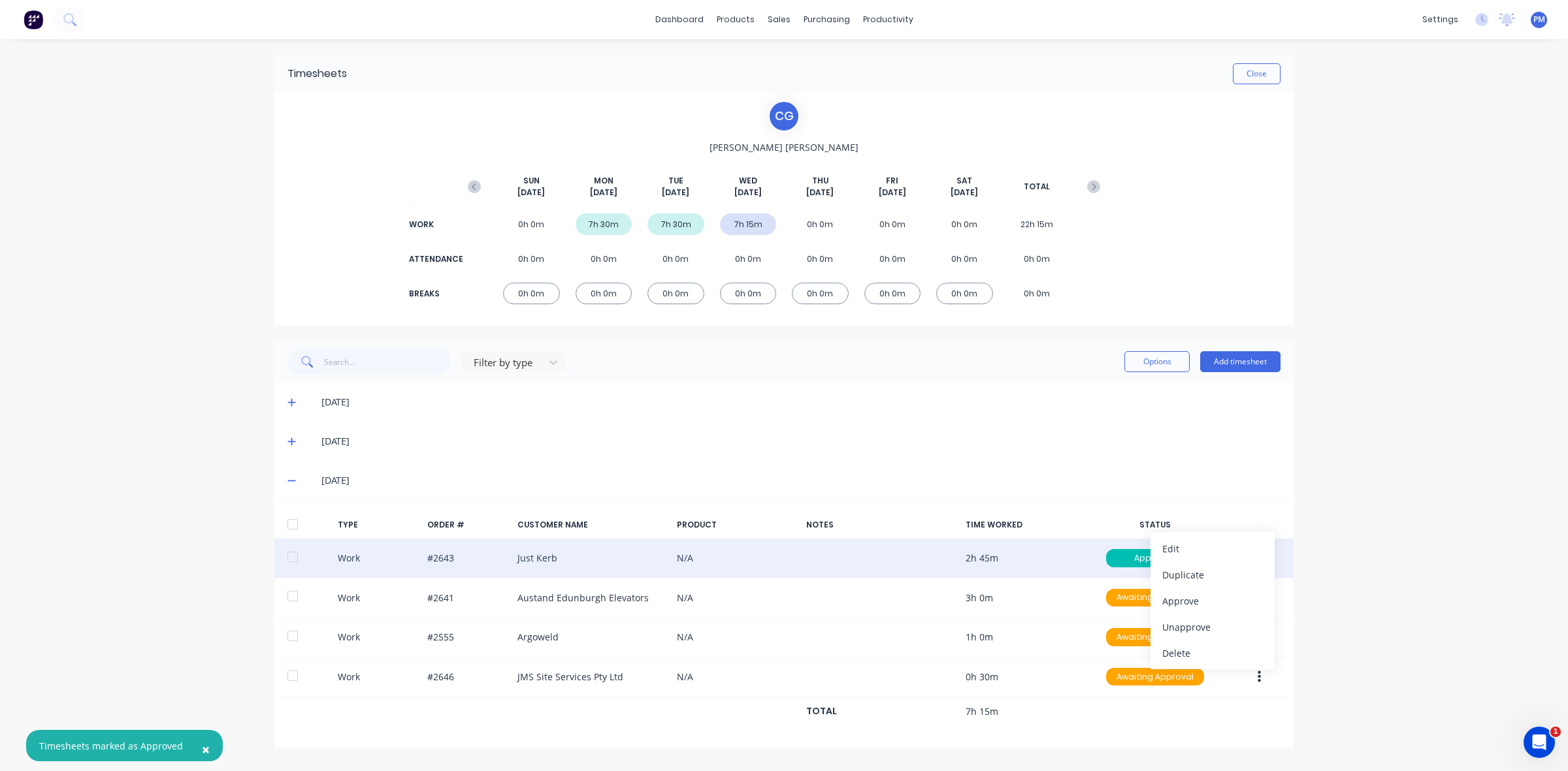
click at [1238, 484] on div "[DATE]" at bounding box center [800, 481] width 959 height 14
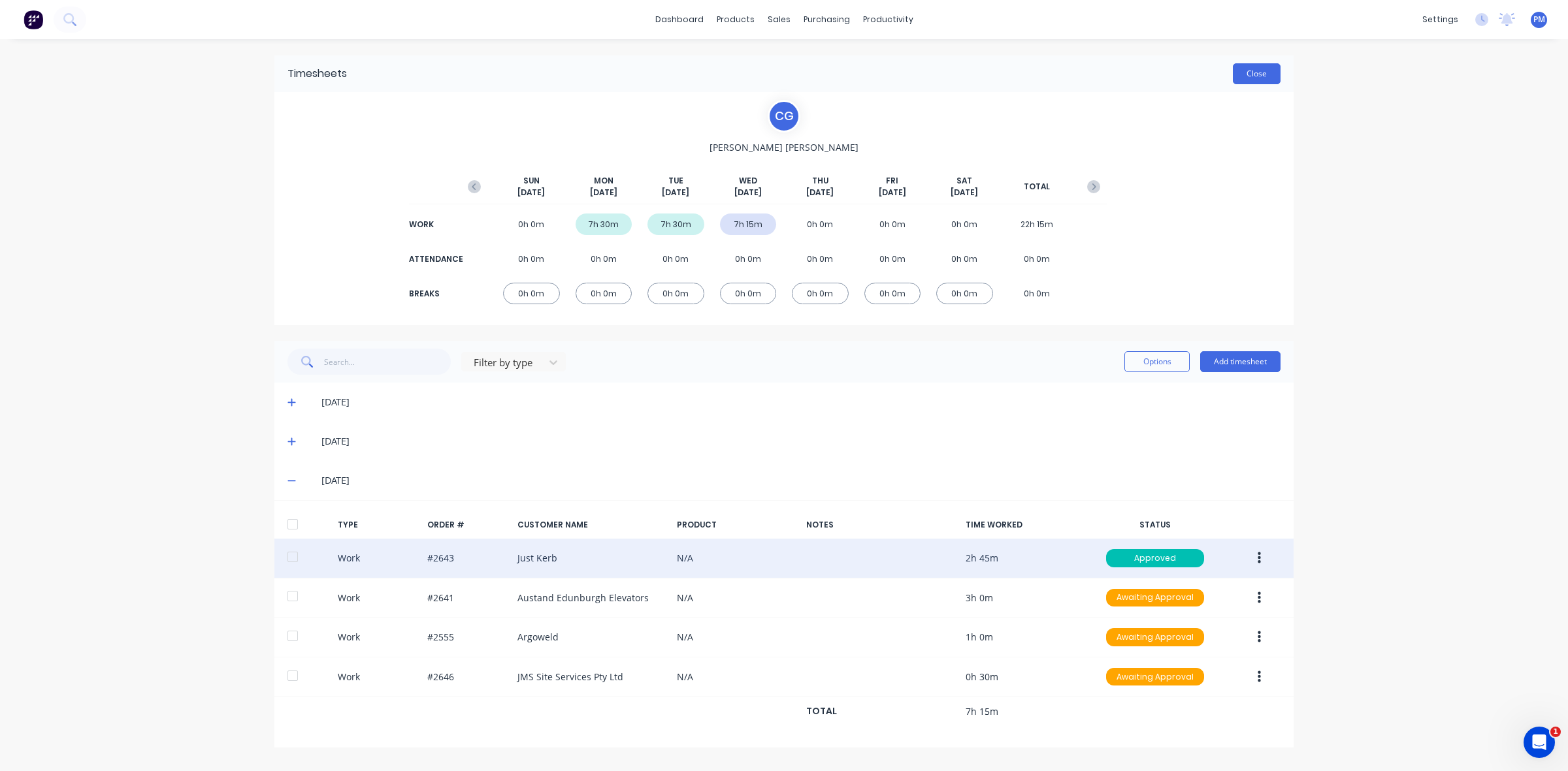
click at [1249, 77] on button "Close" at bounding box center [1257, 73] width 48 height 21
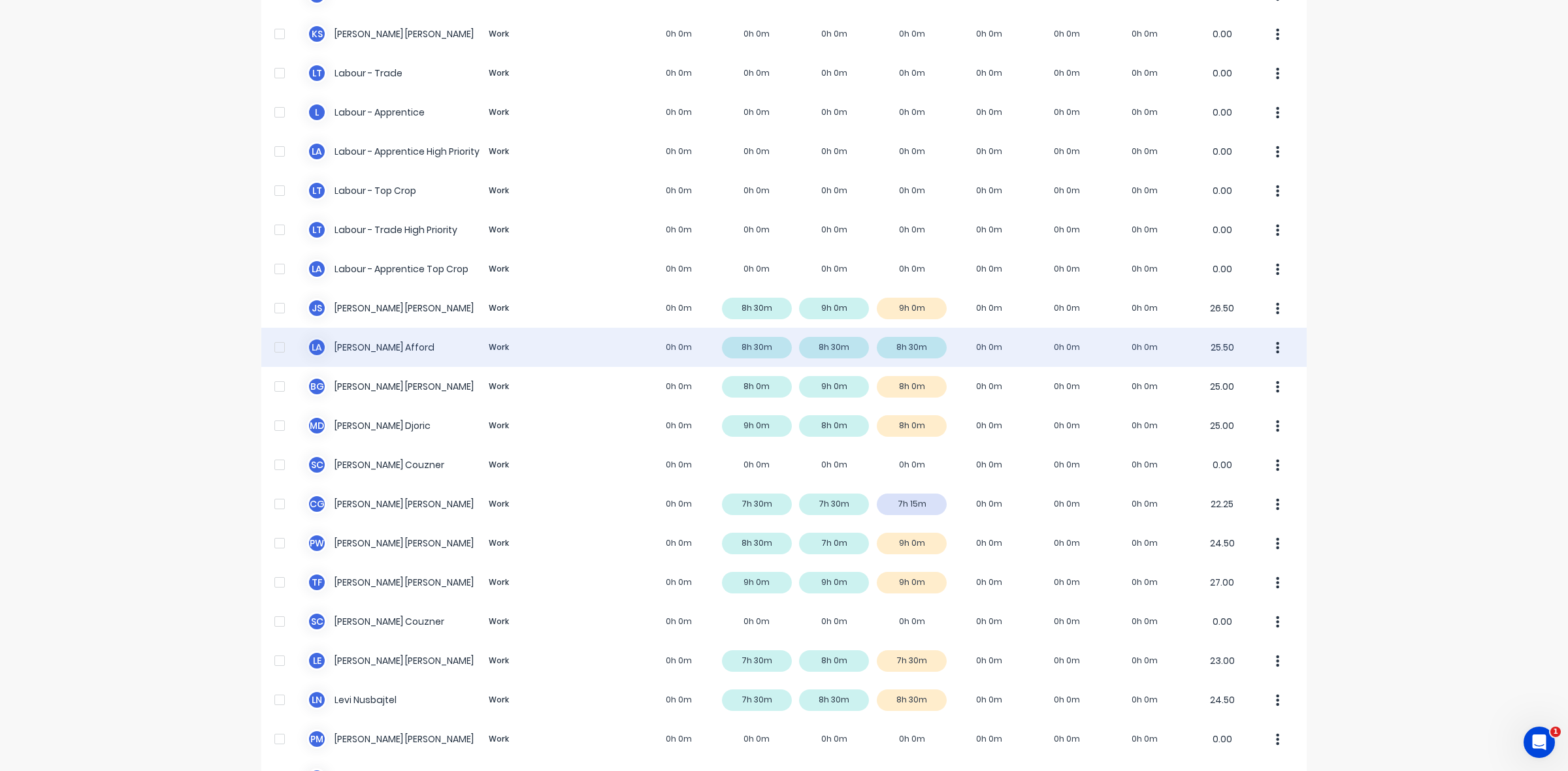
scroll to position [163, 0]
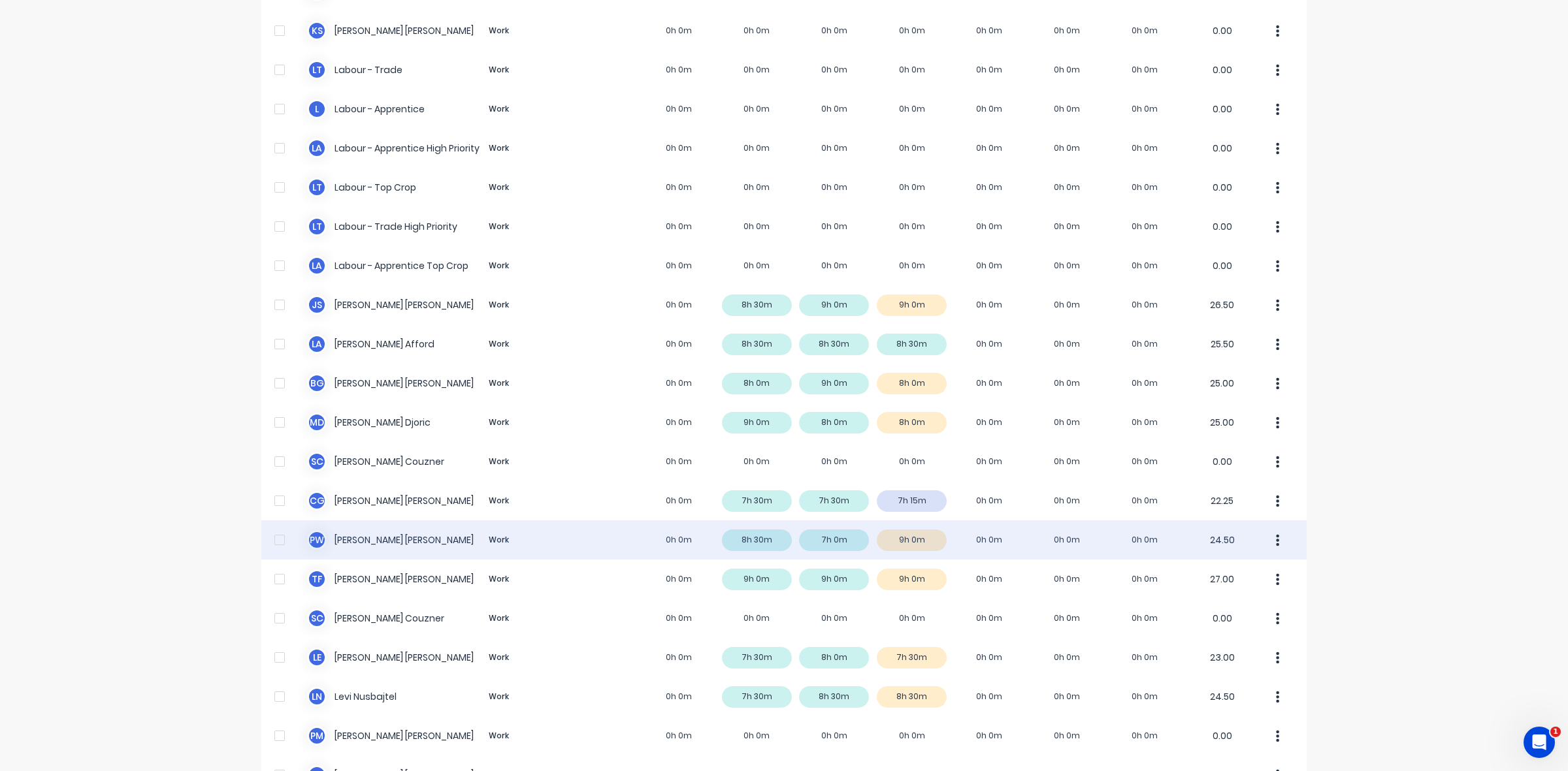
click at [919, 543] on div "P W [PERSON_NAME] Work 0h 0m 8h 30m 7h 0m 9h 0m 0h 0m 0h 0m 0h 0m 24.50" at bounding box center [784, 539] width 1046 height 39
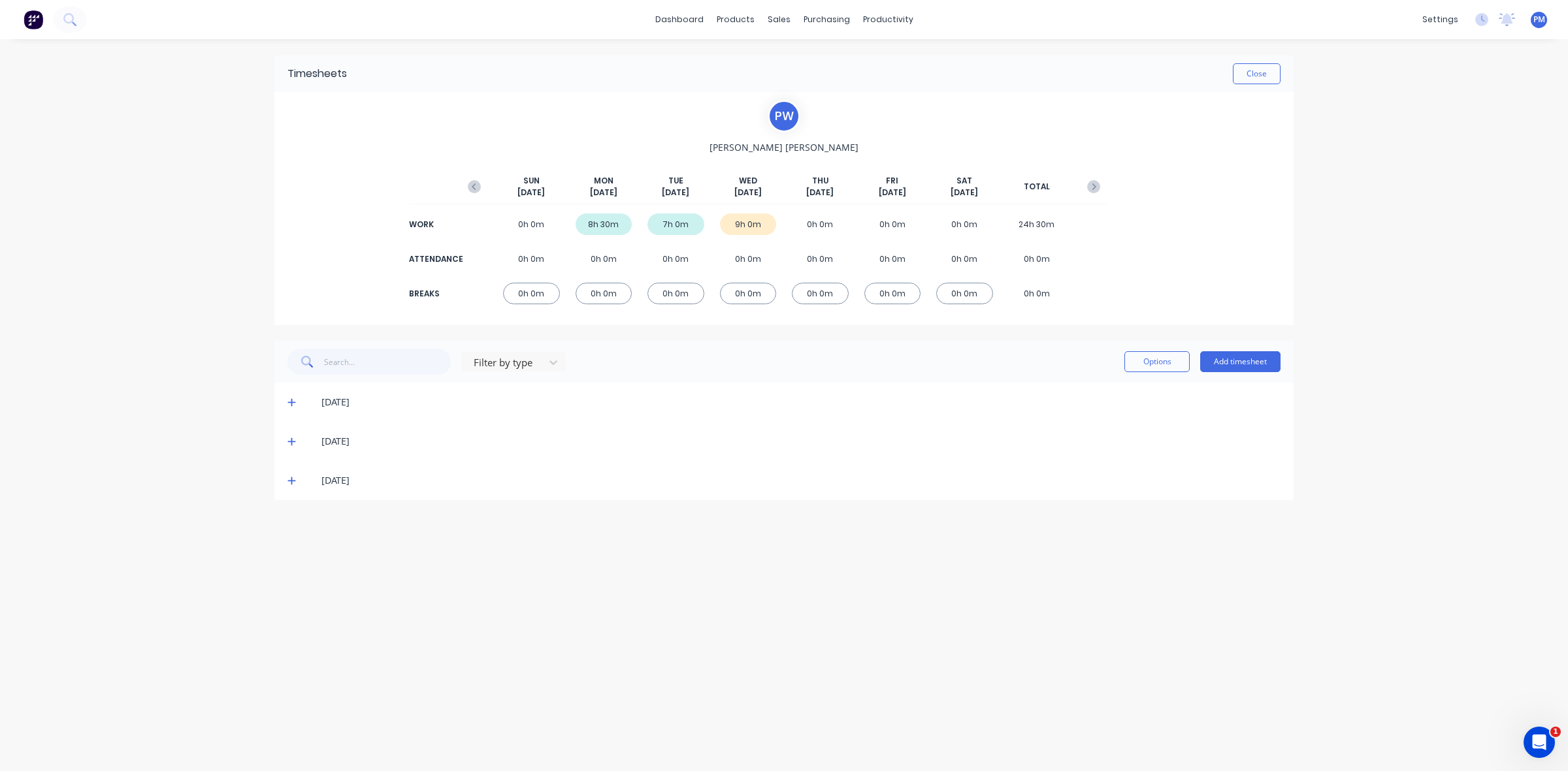
click at [287, 481] on icon at bounding box center [291, 481] width 8 height 9
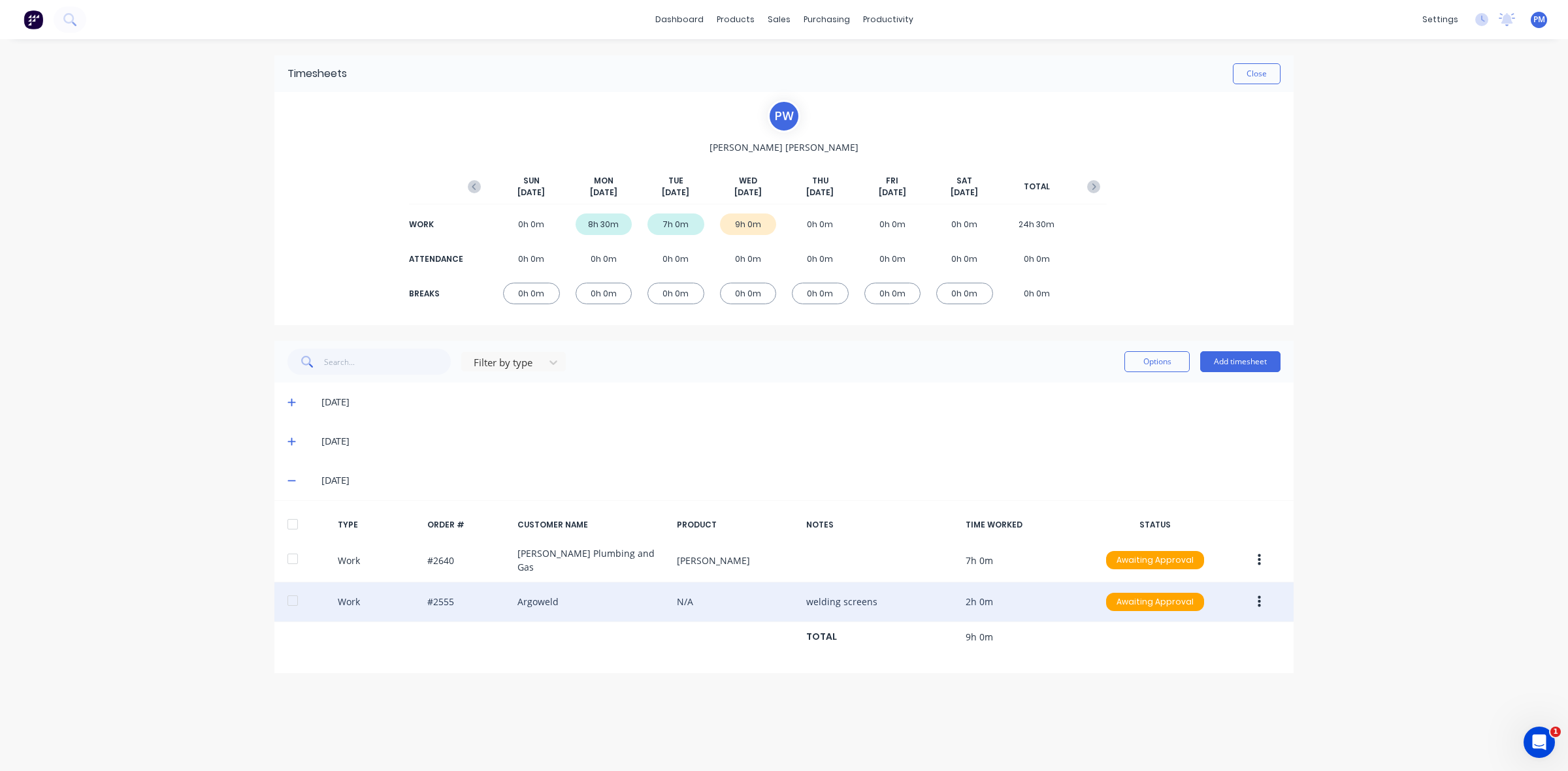
click at [1256, 598] on button "button" at bounding box center [1259, 602] width 31 height 24
click at [1193, 552] on div "Edit" at bounding box center [1212, 552] width 100 height 19
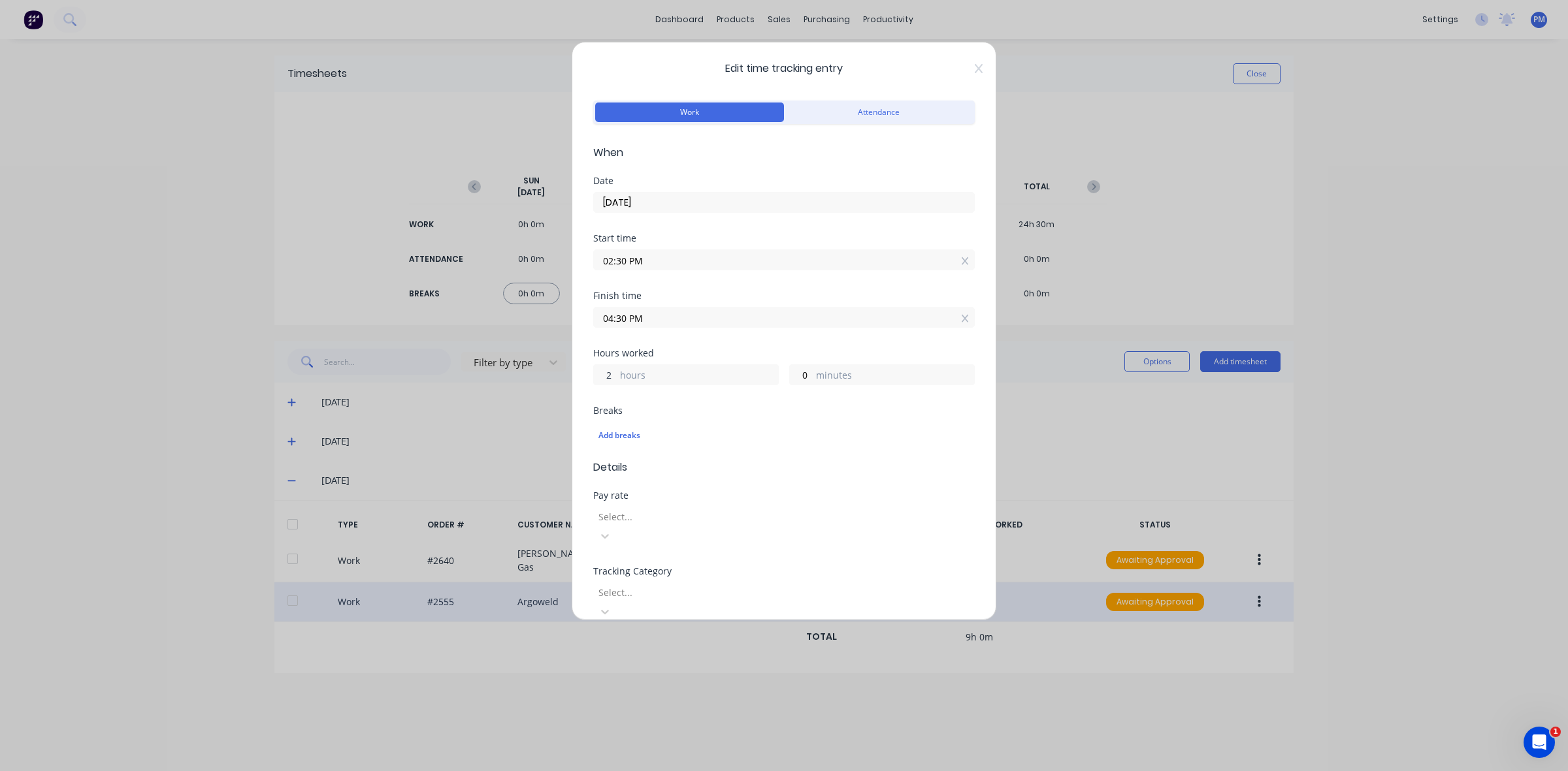
drag, startPoint x: 615, startPoint y: 374, endPoint x: 604, endPoint y: 374, distance: 11.0
click at [604, 374] on input "2" at bounding box center [605, 375] width 23 height 20
type input "4"
type input "06:30 PM"
click at [798, 374] on input "0" at bounding box center [800, 375] width 23 height 20
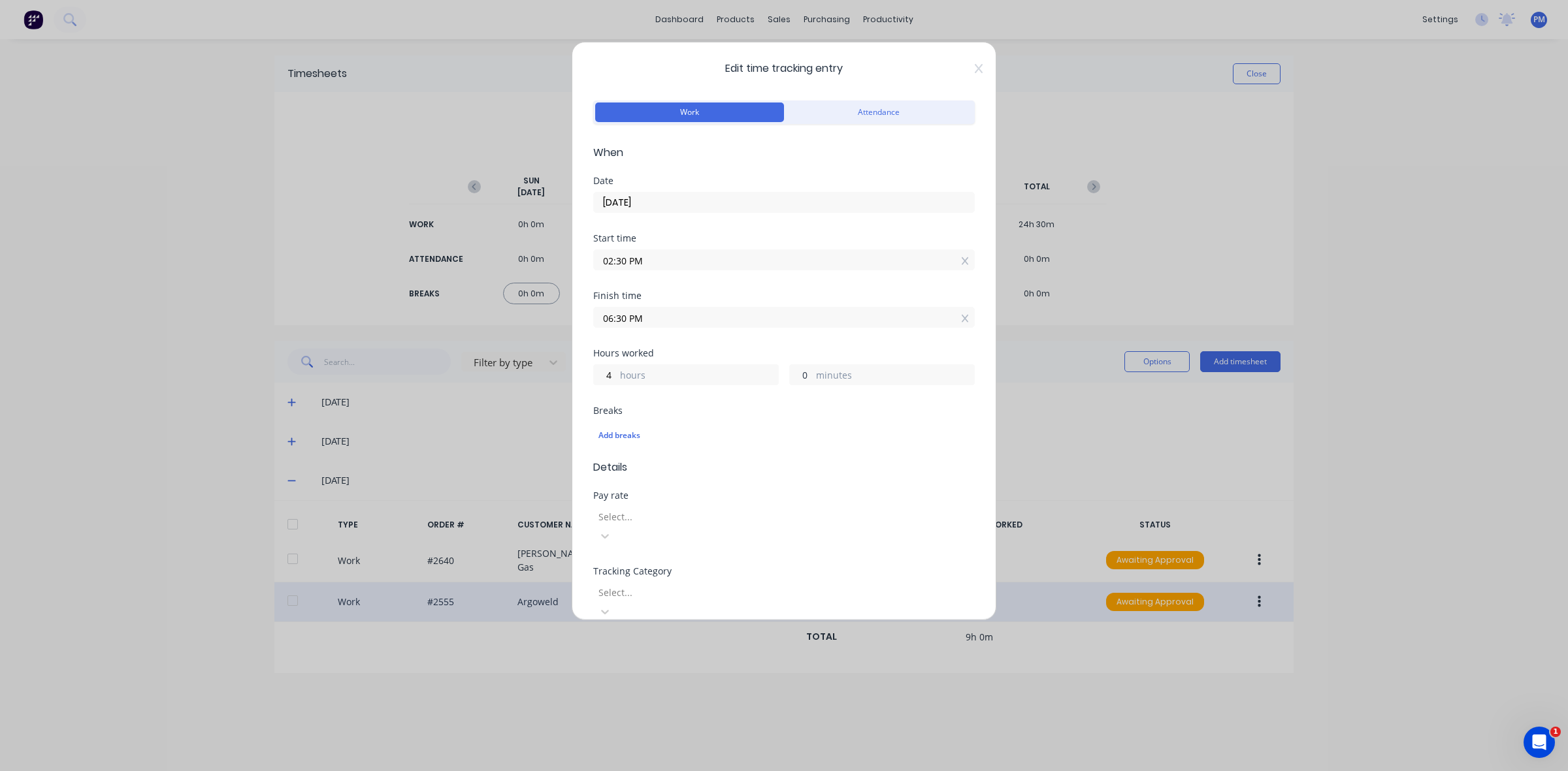
click at [795, 374] on input "0" at bounding box center [800, 375] width 23 height 20
type input "30"
type input "07:00 PM"
drag, startPoint x: 611, startPoint y: 260, endPoint x: 604, endPoint y: 259, distance: 7.1
click at [604, 259] on input "02:30 PM" at bounding box center [784, 260] width 380 height 20
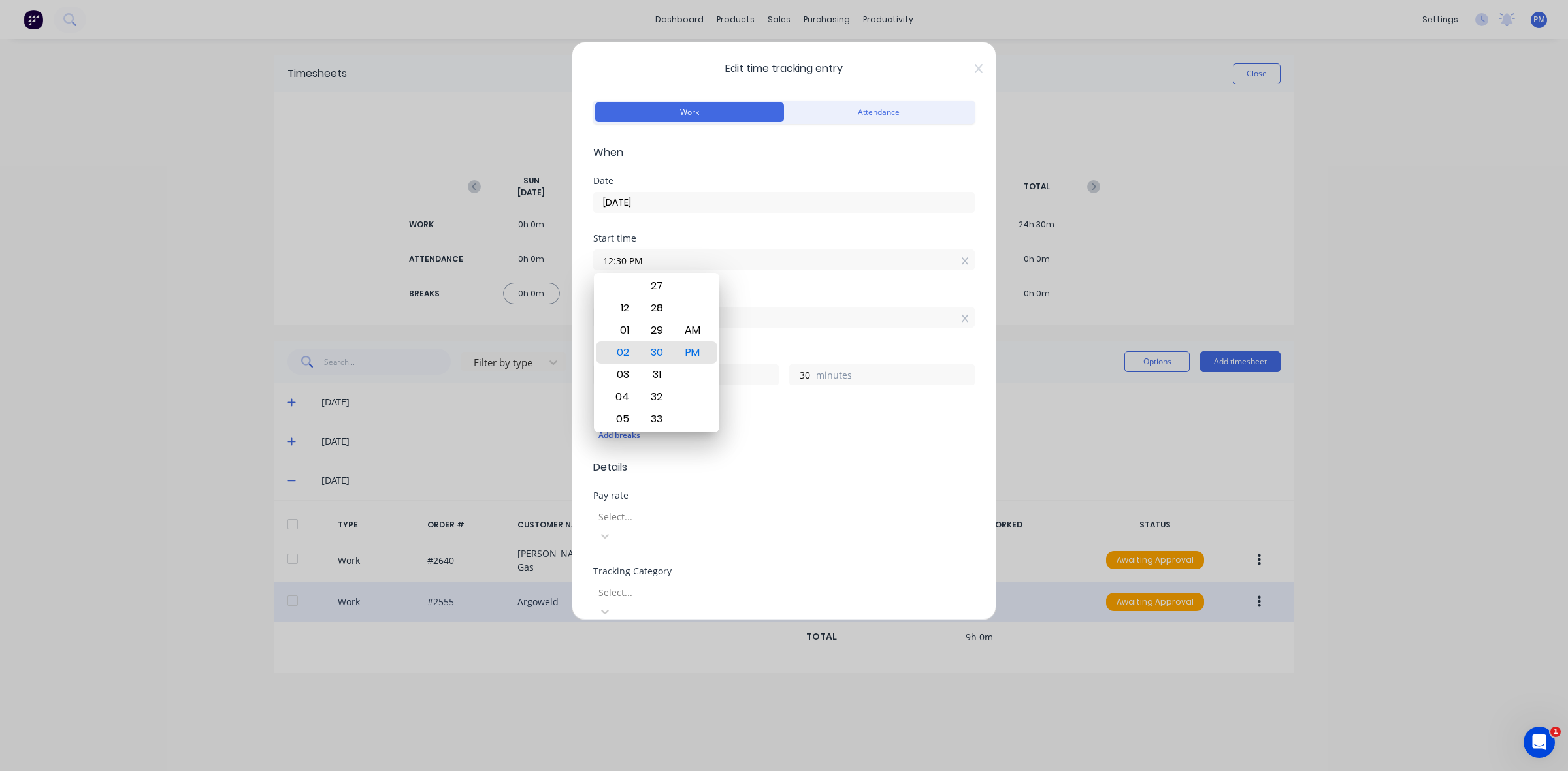
type input "12:30 PM"
click at [735, 289] on div "Start time 12:30 PM" at bounding box center [783, 262] width 381 height 57
drag, startPoint x: 614, startPoint y: 374, endPoint x: 602, endPoint y: 374, distance: 12.0
click at [602, 374] on input "6" at bounding box center [605, 375] width 23 height 20
type input "4"
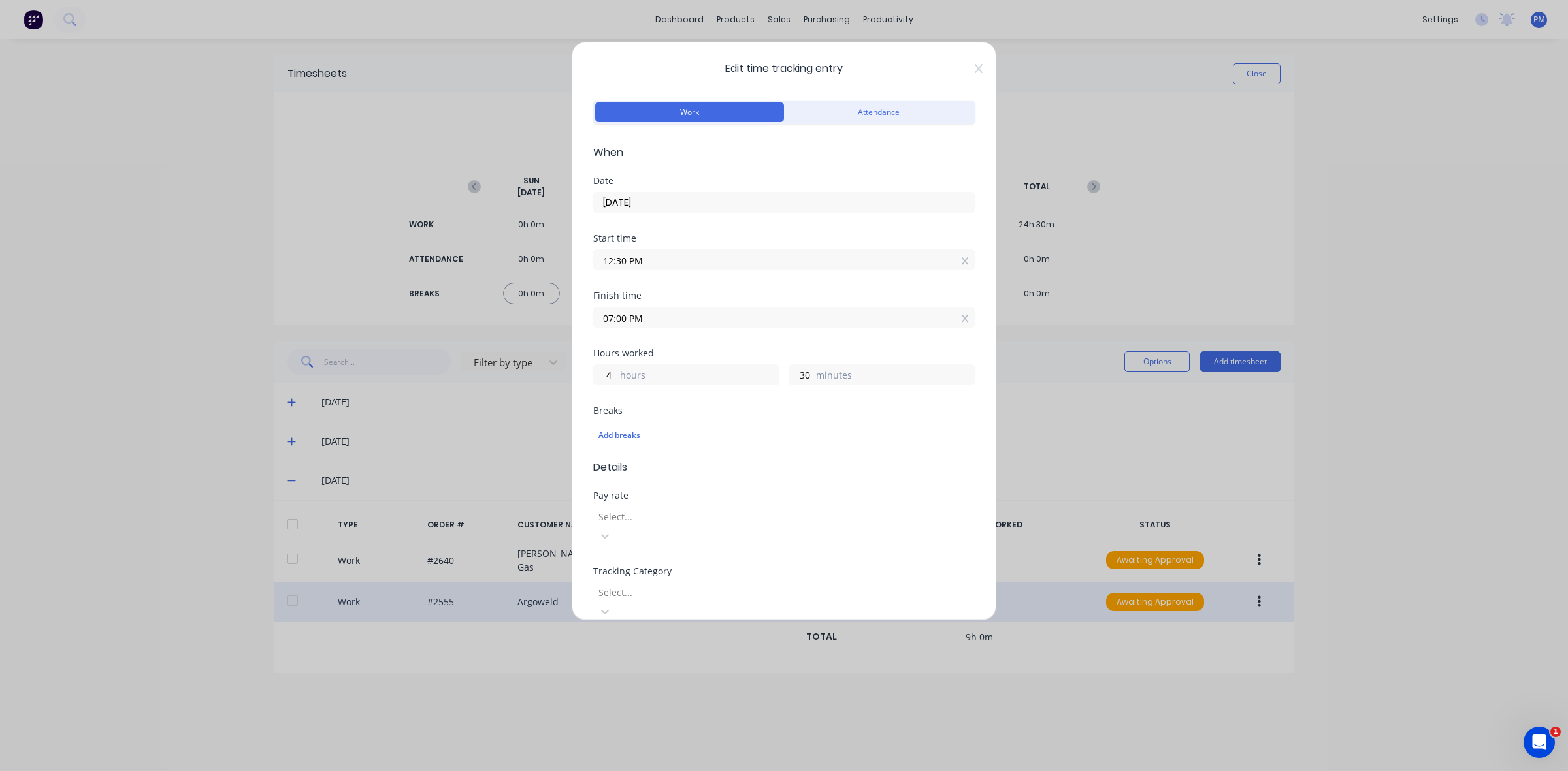
type input "05:00 PM"
click at [681, 262] on input "12:30 PM" at bounding box center [784, 260] width 380 height 20
click at [755, 338] on div "Finish time 05:00 PM" at bounding box center [783, 319] width 381 height 57
drag, startPoint x: 625, startPoint y: 262, endPoint x: 618, endPoint y: 262, distance: 7.0
click at [618, 262] on input "12:30 PM" at bounding box center [784, 260] width 380 height 20
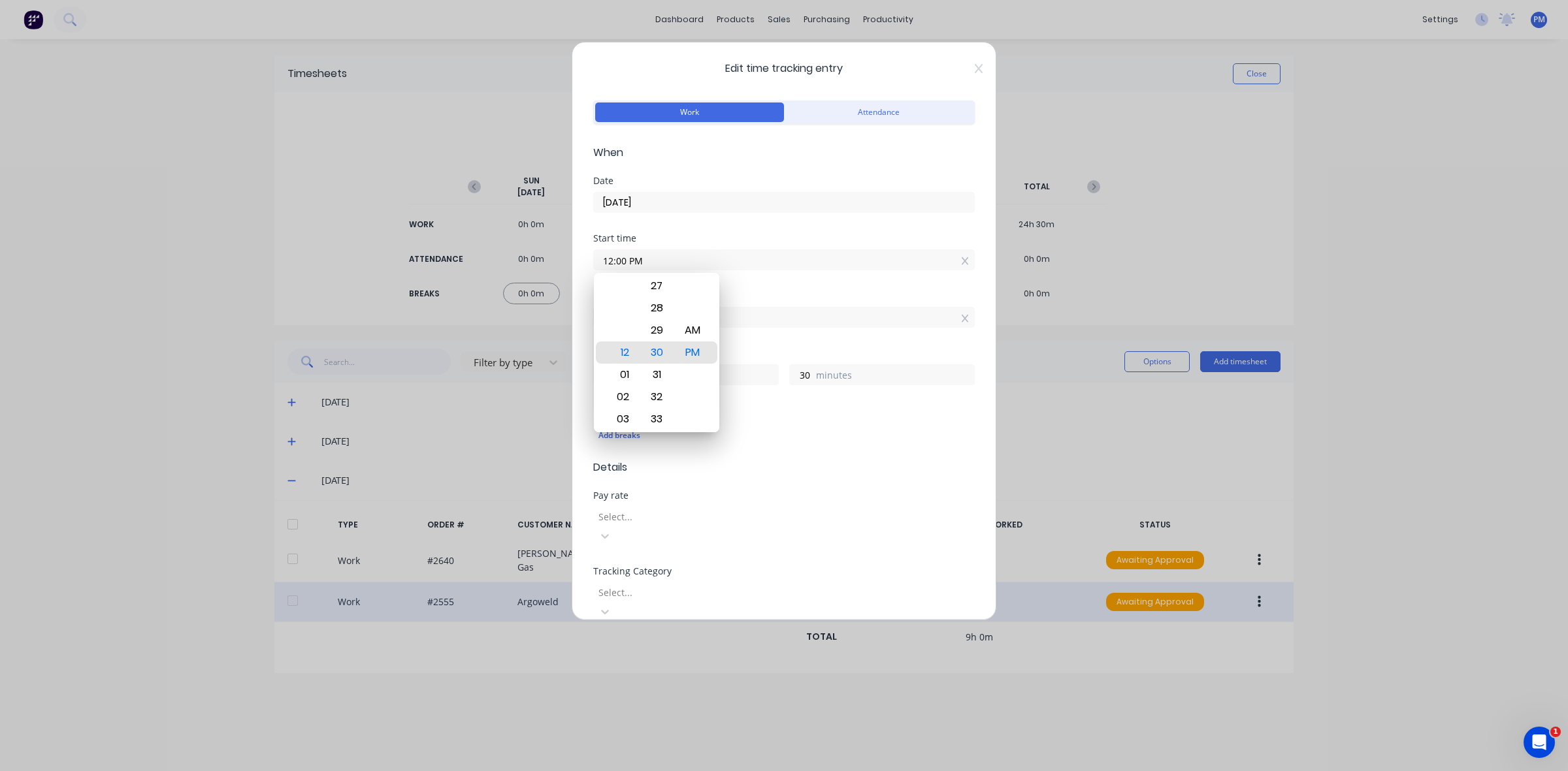
type input "12:00 PM"
type input "5"
type input "0"
click at [766, 282] on div "Start time 12:00 PM" at bounding box center [783, 262] width 381 height 57
drag, startPoint x: 611, startPoint y: 377, endPoint x: 603, endPoint y: 377, distance: 8.0
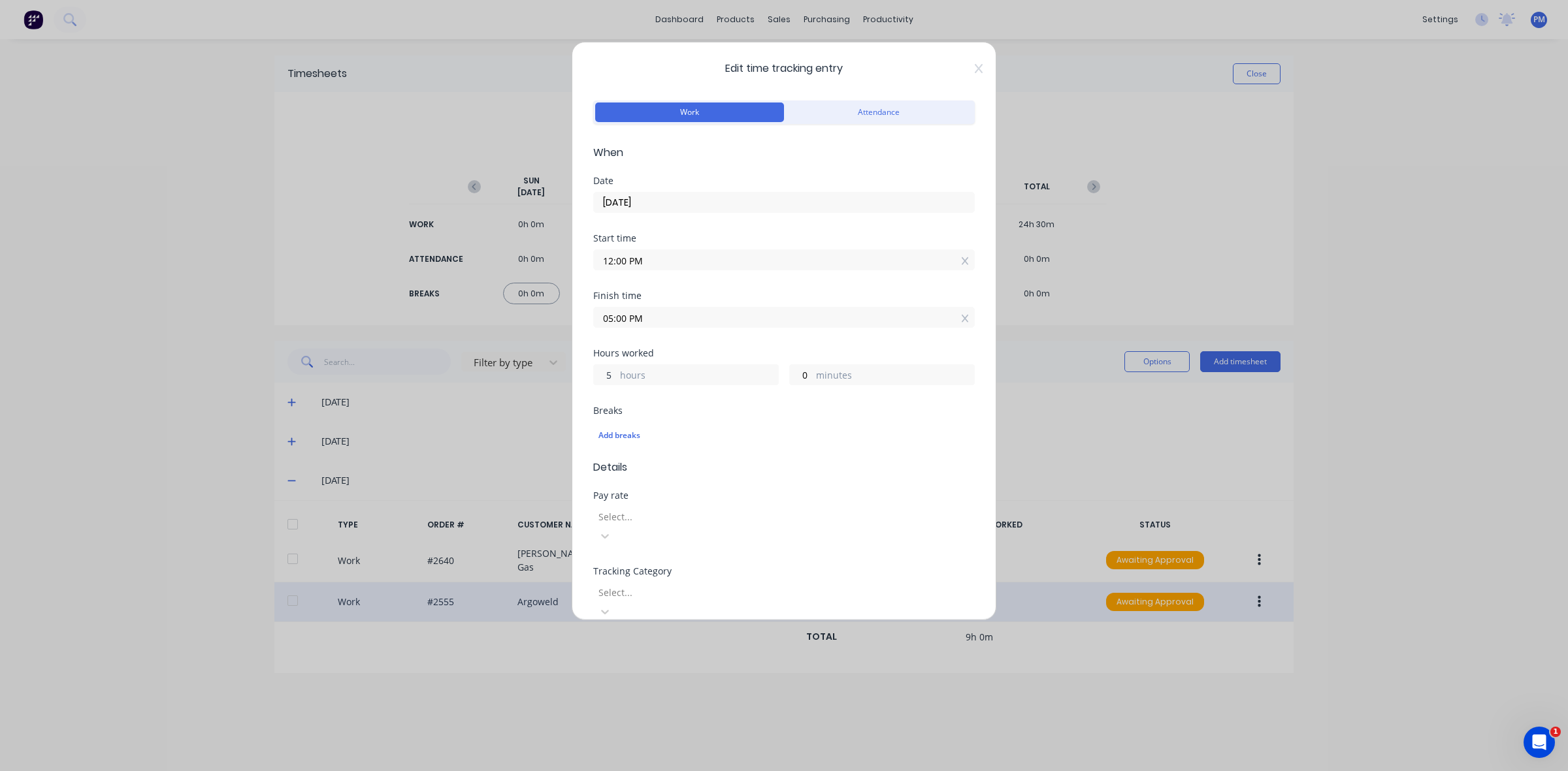
click at [603, 377] on input "5" at bounding box center [605, 375] width 23 height 20
type input "4"
type input "04:00 PM"
click at [794, 376] on input "0" at bounding box center [800, 375] width 23 height 20
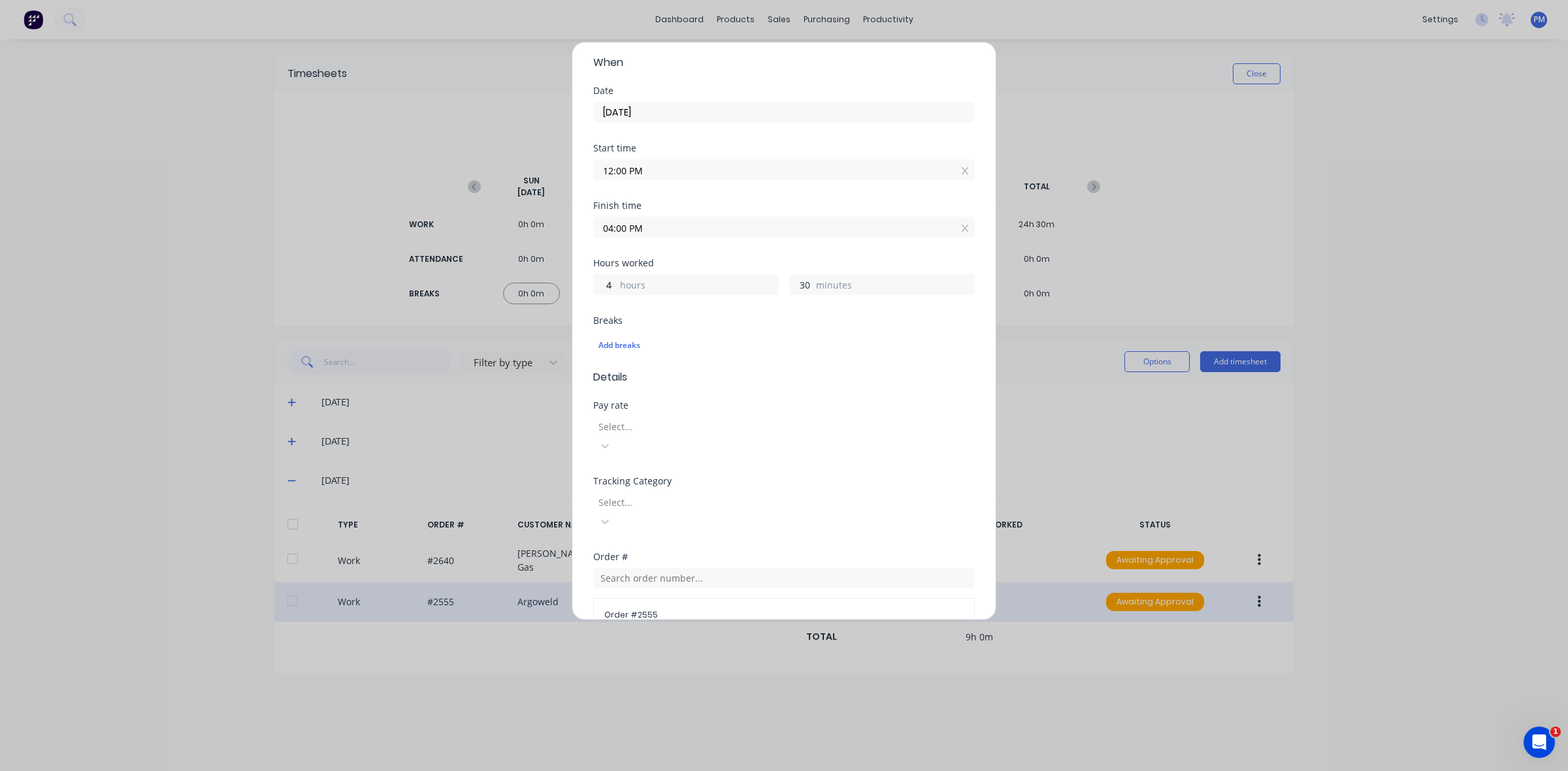
scroll to position [81, 0]
type input "30"
type input "04:30 PM"
click at [717, 205] on div "Start time 12:00 PM" at bounding box center [783, 180] width 381 height 57
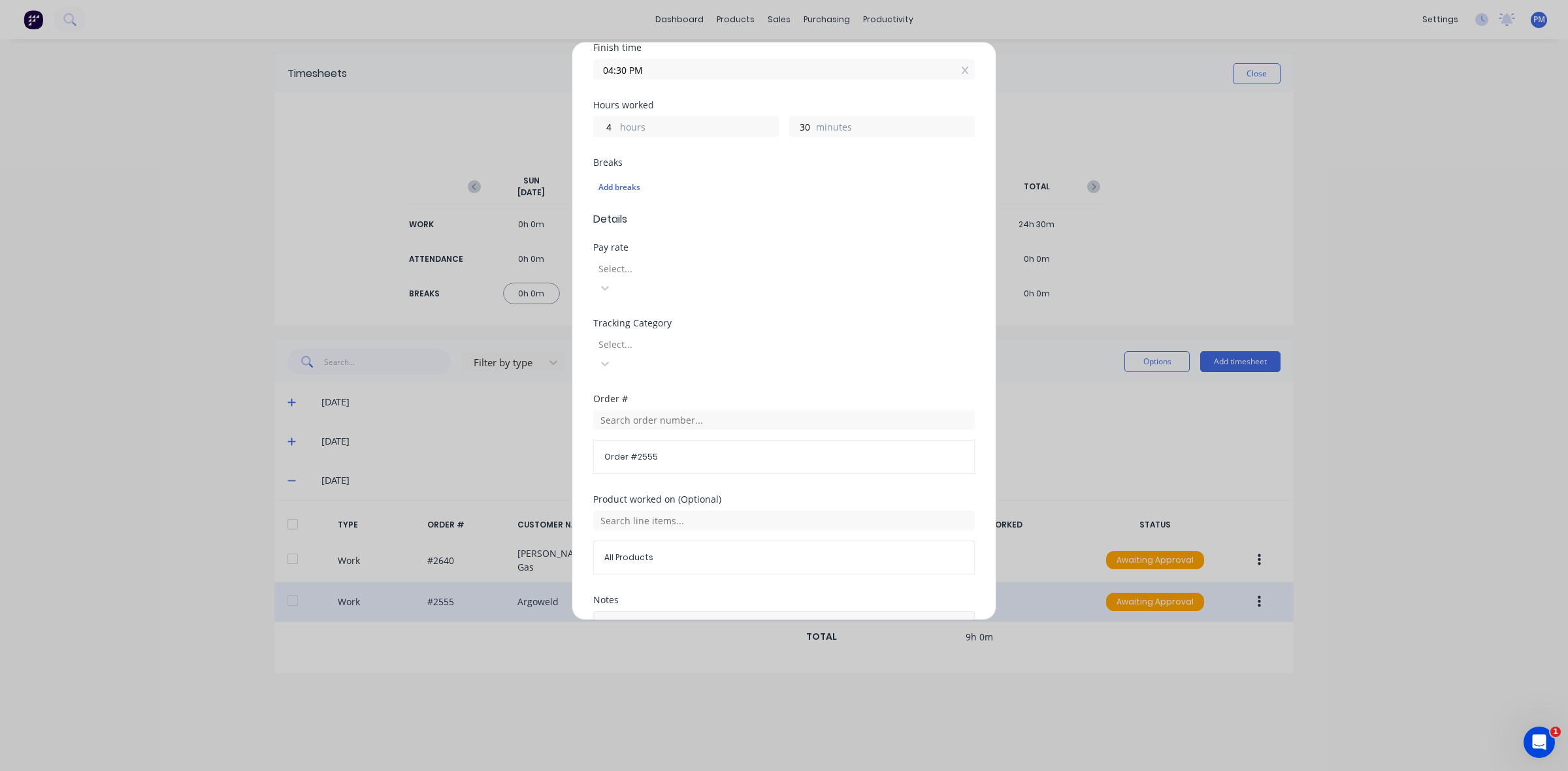
scroll to position [327, 0]
click at [732, 623] on button "Edit time tracking entry" at bounding box center [752, 633] width 111 height 21
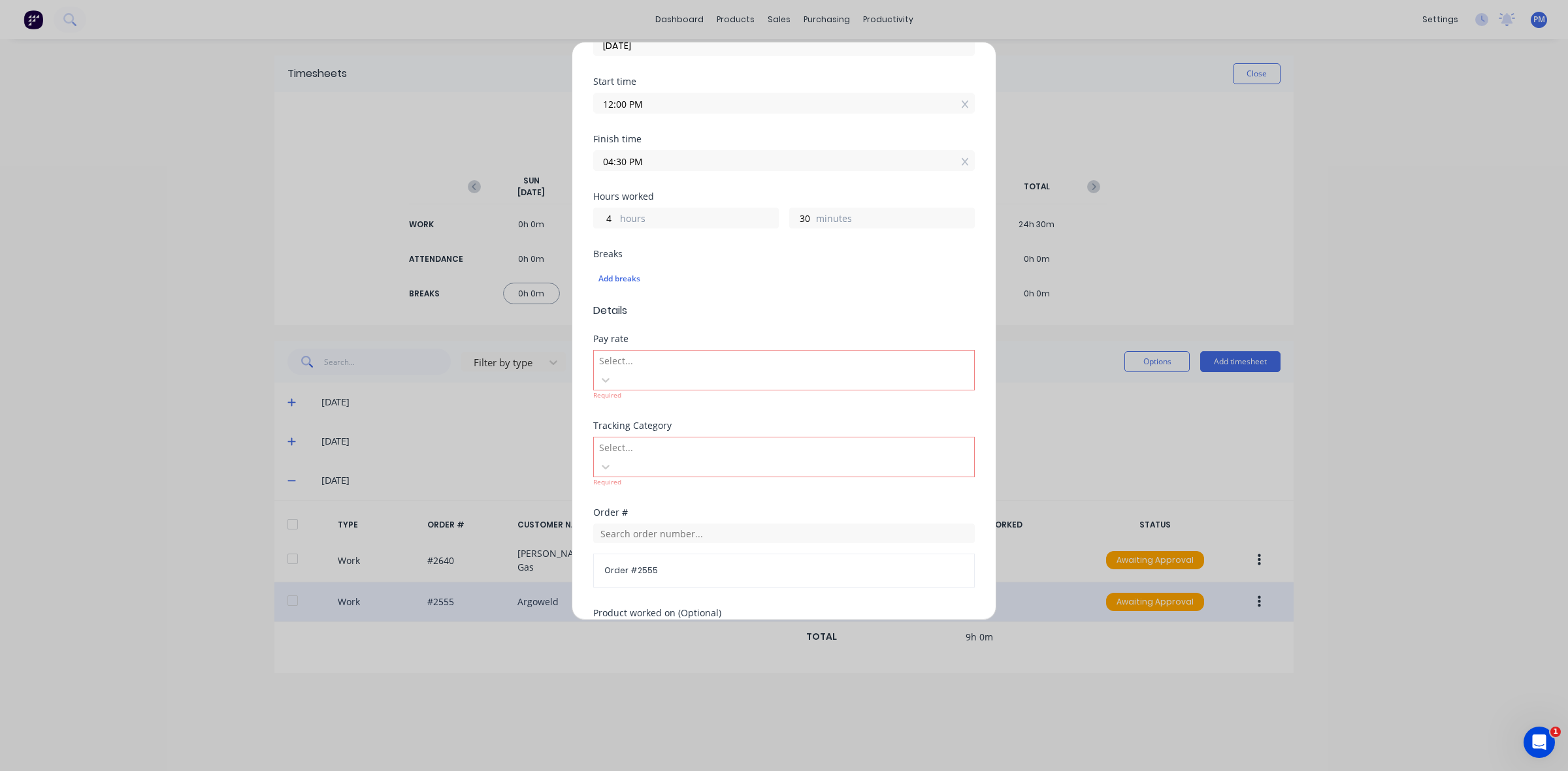
scroll to position [245, 0]
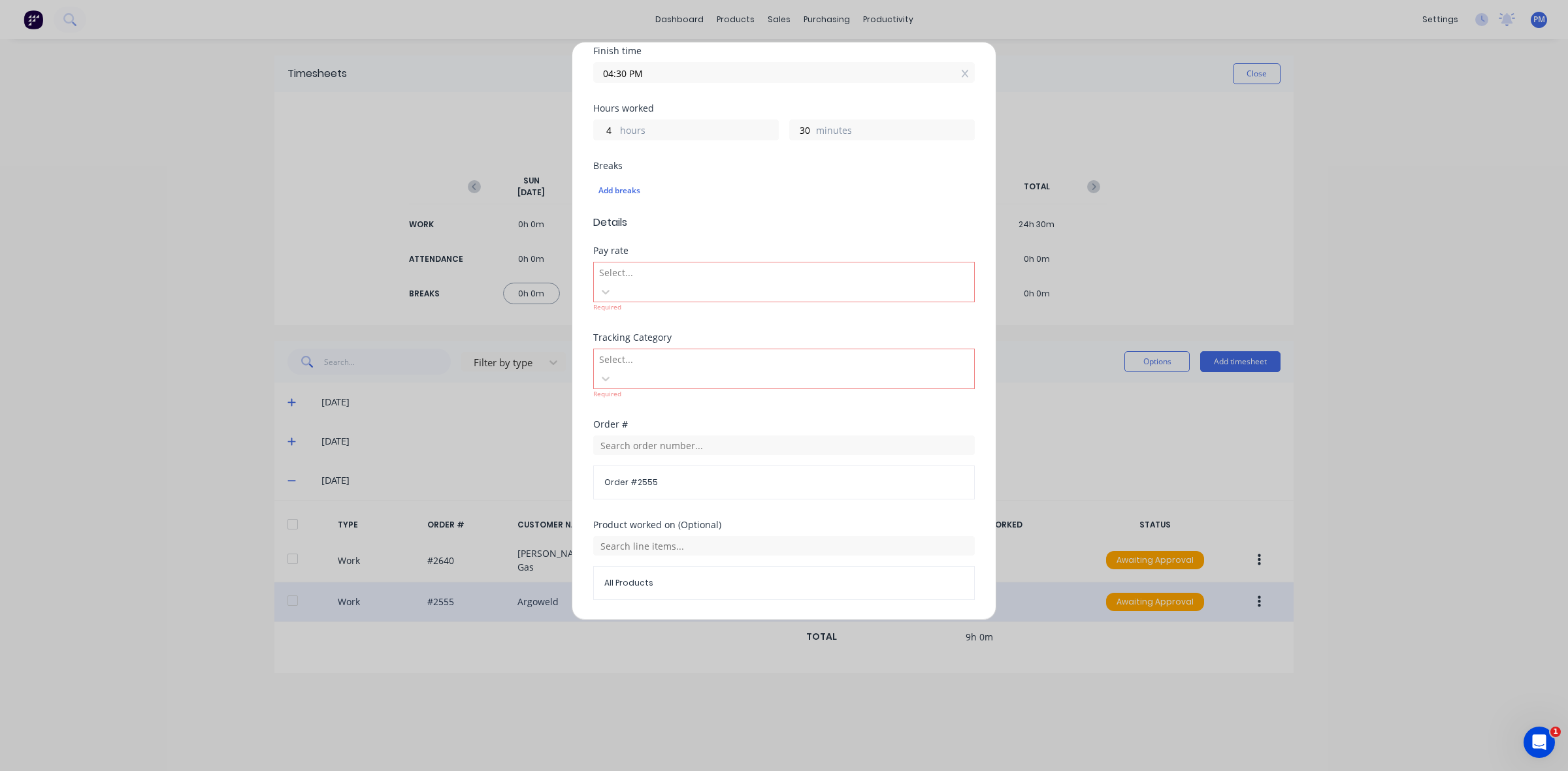
click at [746, 215] on span "Details" at bounding box center [783, 222] width 381 height 15
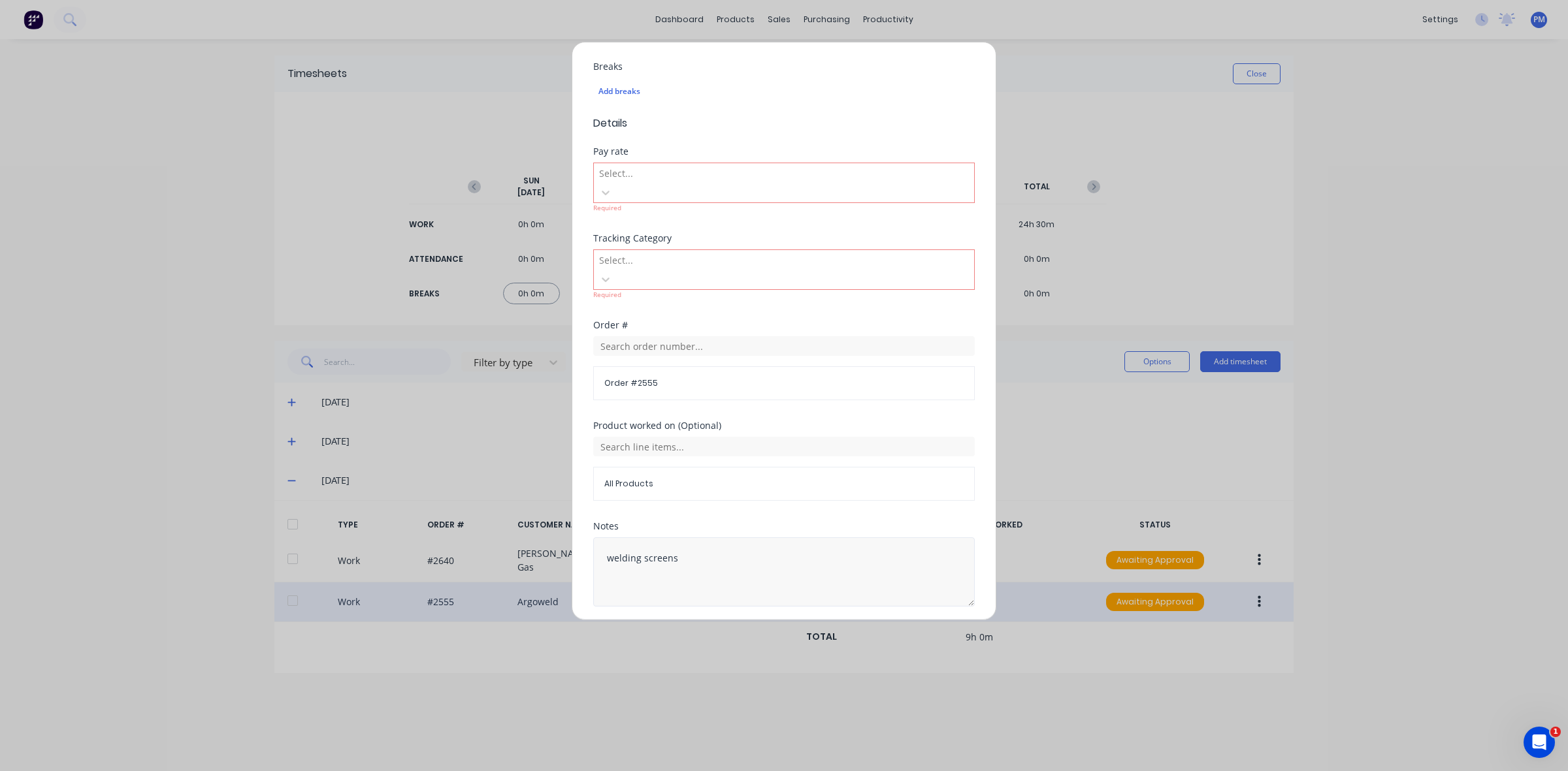
scroll to position [351, 0]
click at [853, 620] on button "Cancel" at bounding box center [846, 630] width 53 height 21
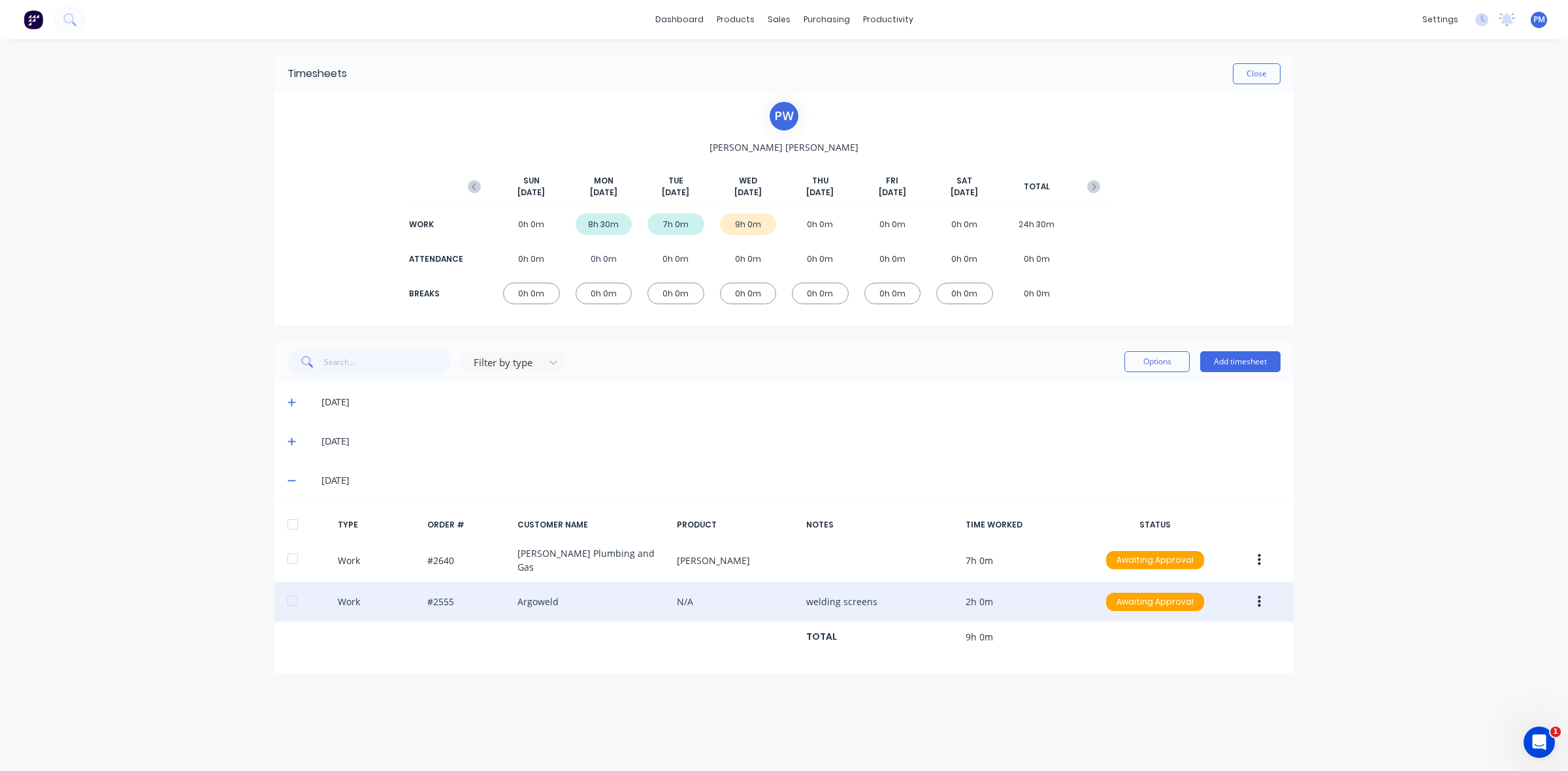
click at [1256, 595] on button "button" at bounding box center [1259, 602] width 31 height 24
click at [1182, 553] on div "Edit" at bounding box center [1212, 552] width 100 height 19
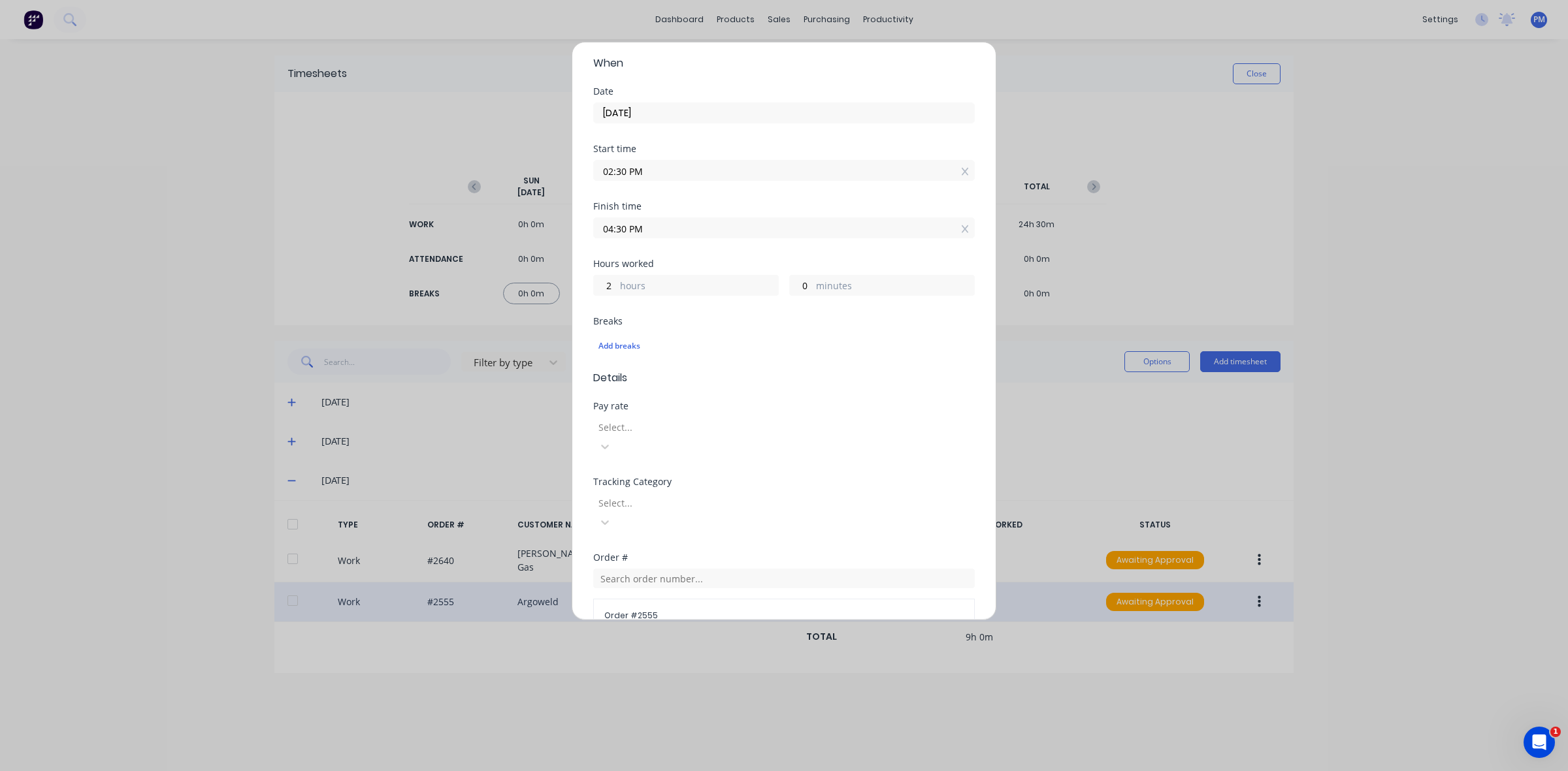
scroll to position [0, 0]
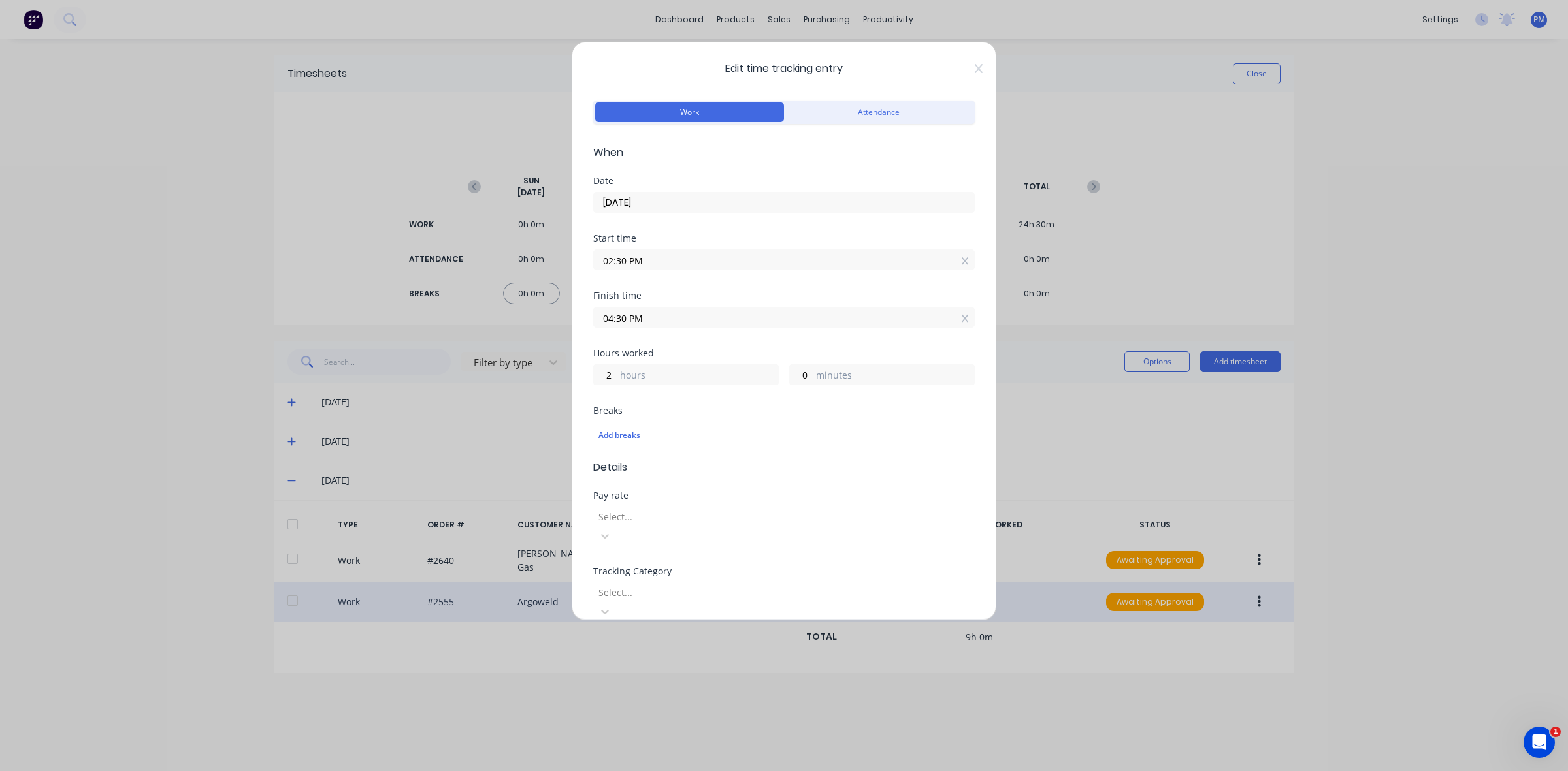
drag, startPoint x: 626, startPoint y: 260, endPoint x: 602, endPoint y: 259, distance: 24.0
click at [602, 259] on input "02:30 PM" at bounding box center [784, 260] width 380 height 20
type input "12:00 PM"
type input "4"
type input "30"
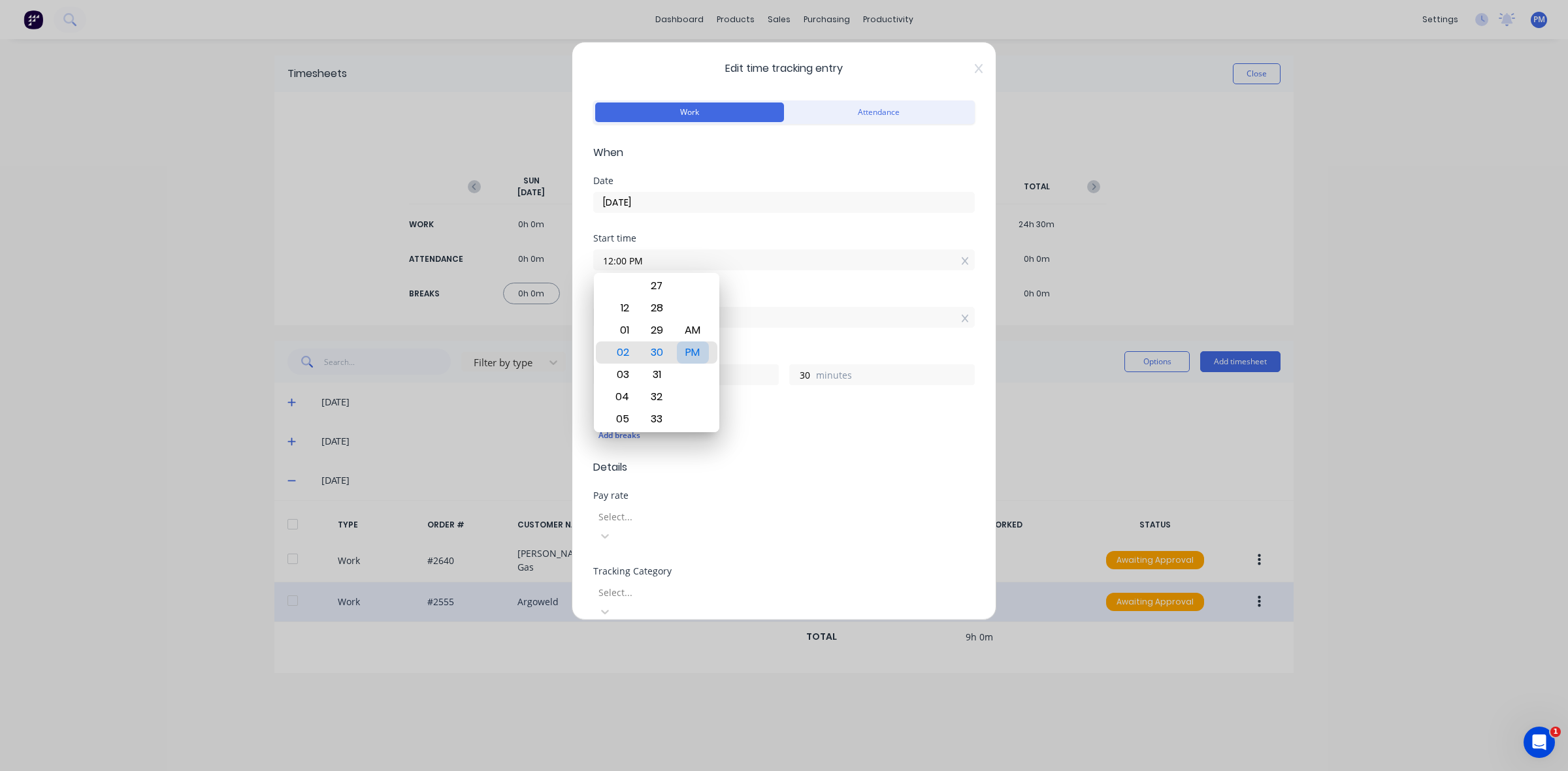
click at [701, 348] on div "PM" at bounding box center [693, 352] width 32 height 23
click at [756, 282] on div "Start time 12:00 PM" at bounding box center [783, 262] width 381 height 57
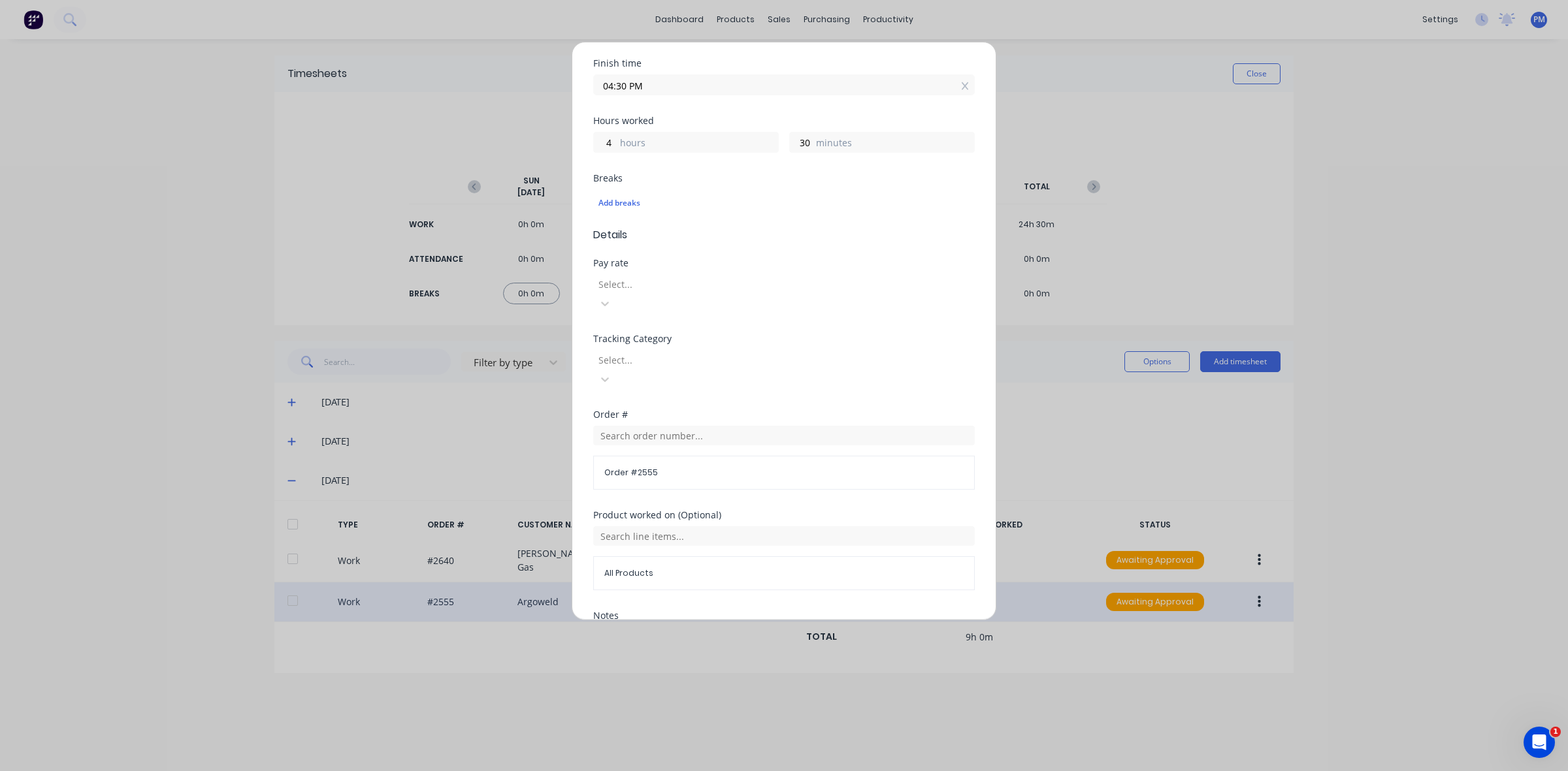
scroll to position [332, 0]
click at [706, 618] on button "Edit time tracking entry" at bounding box center [752, 628] width 111 height 21
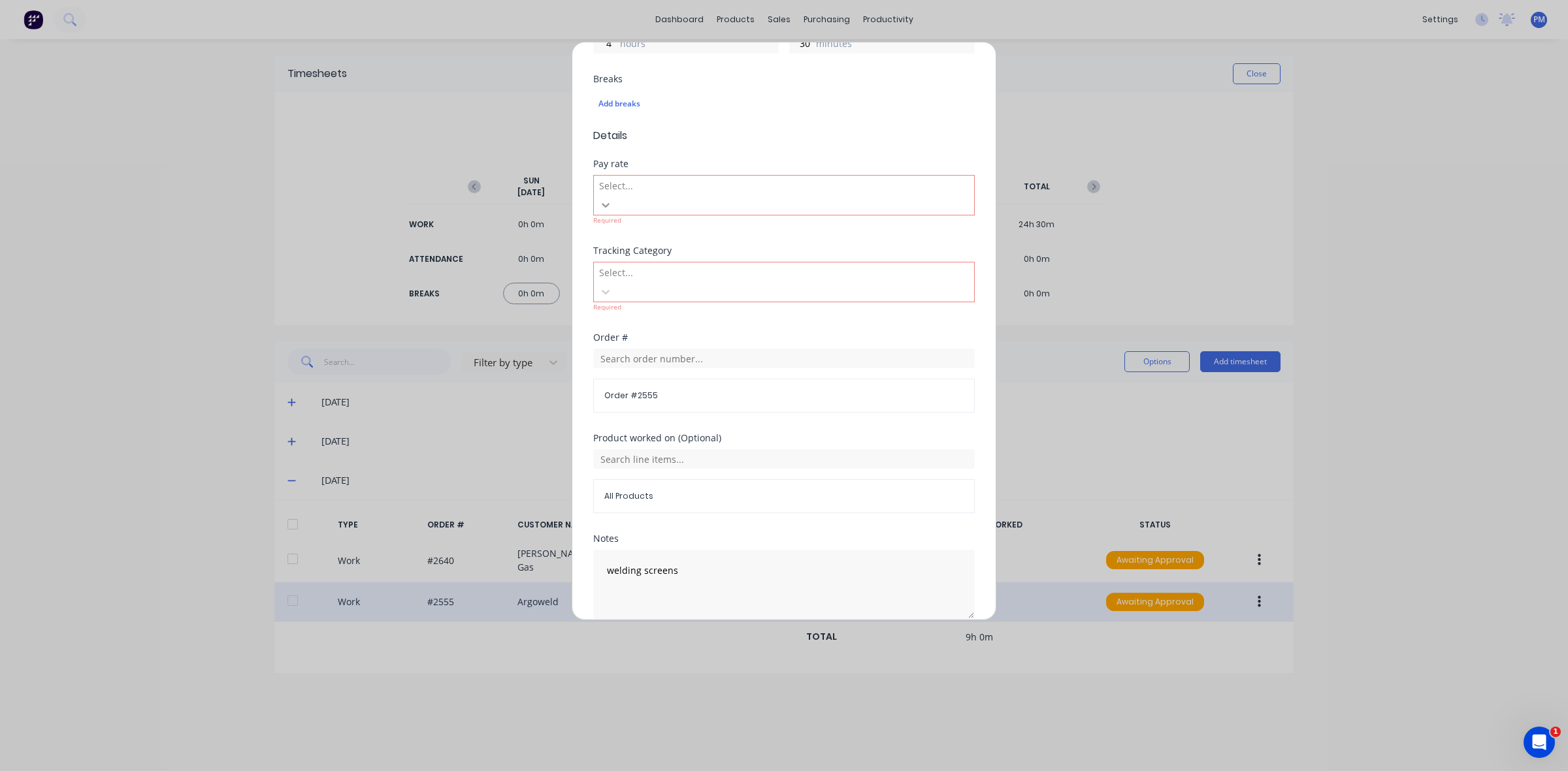
click at [612, 198] on icon at bounding box center [606, 205] width 13 height 13
click at [846, 135] on span "Details" at bounding box center [783, 135] width 381 height 15
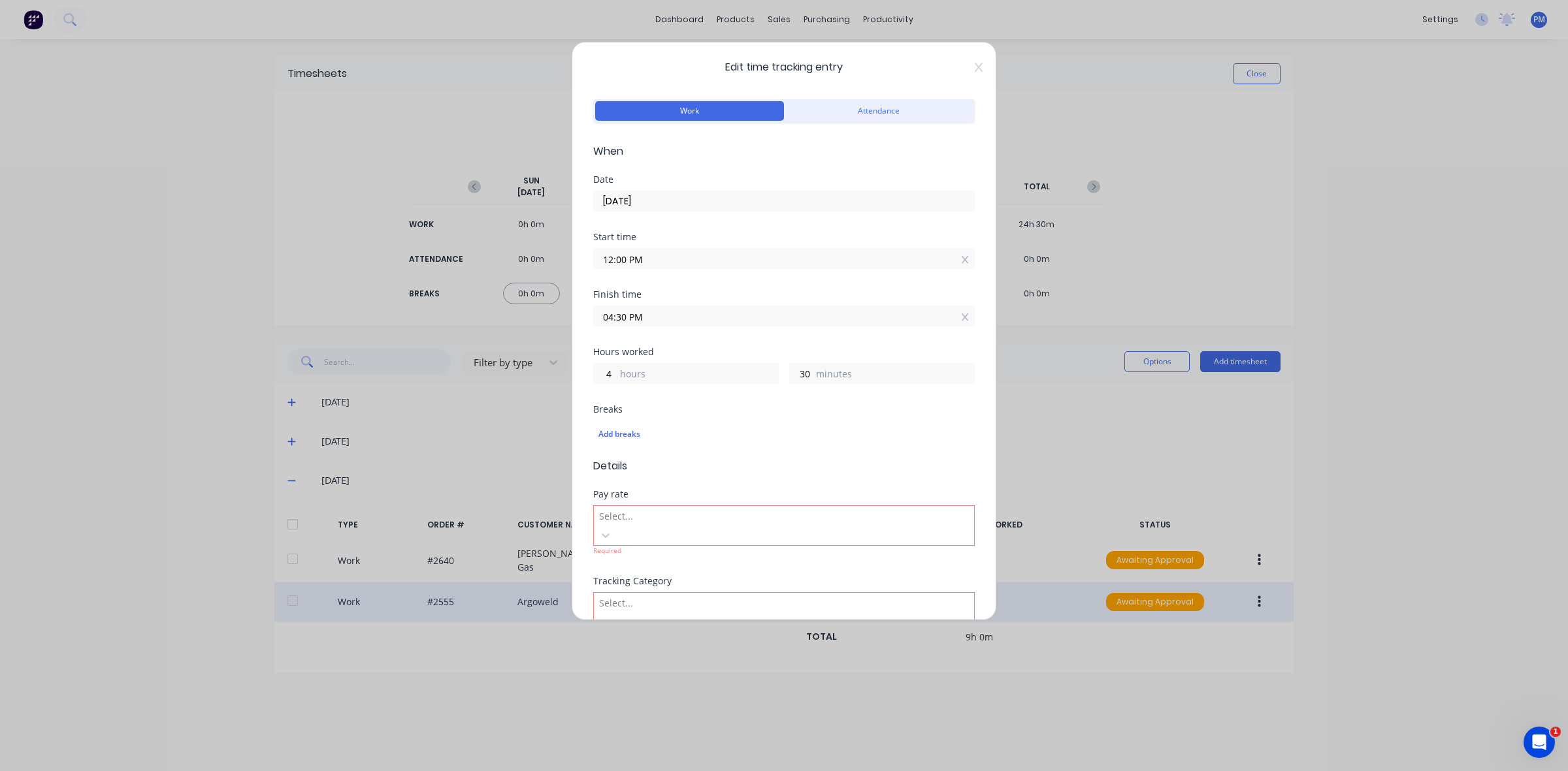
scroll to position [0, 0]
click at [745, 158] on span "When" at bounding box center [783, 152] width 381 height 15
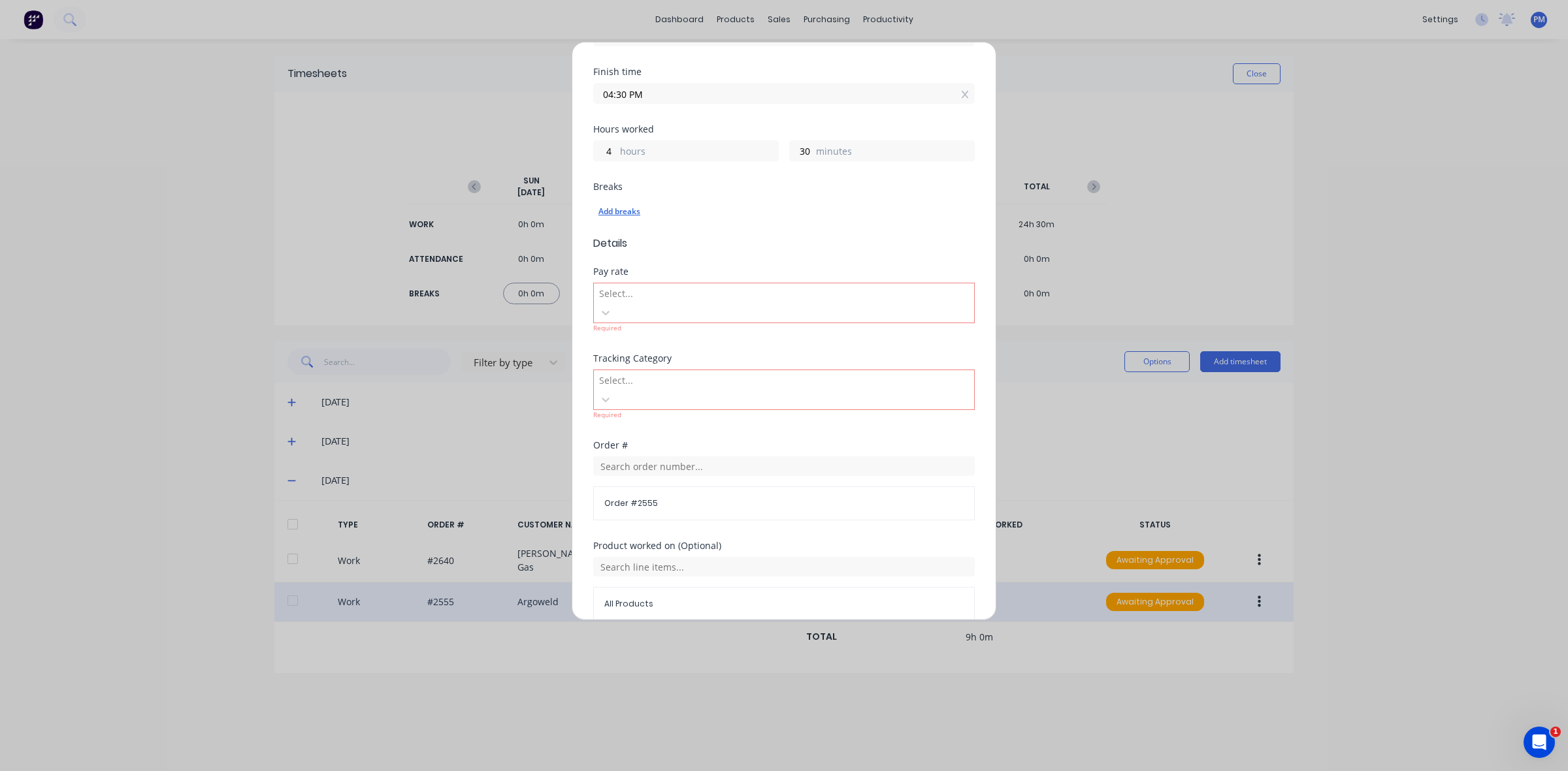
scroll to position [327, 0]
click at [786, 270] on div at bounding box center [692, 278] width 188 height 16
click at [866, 148] on span "Details" at bounding box center [783, 140] width 381 height 15
click at [857, 645] on button "Cancel" at bounding box center [846, 655] width 53 height 21
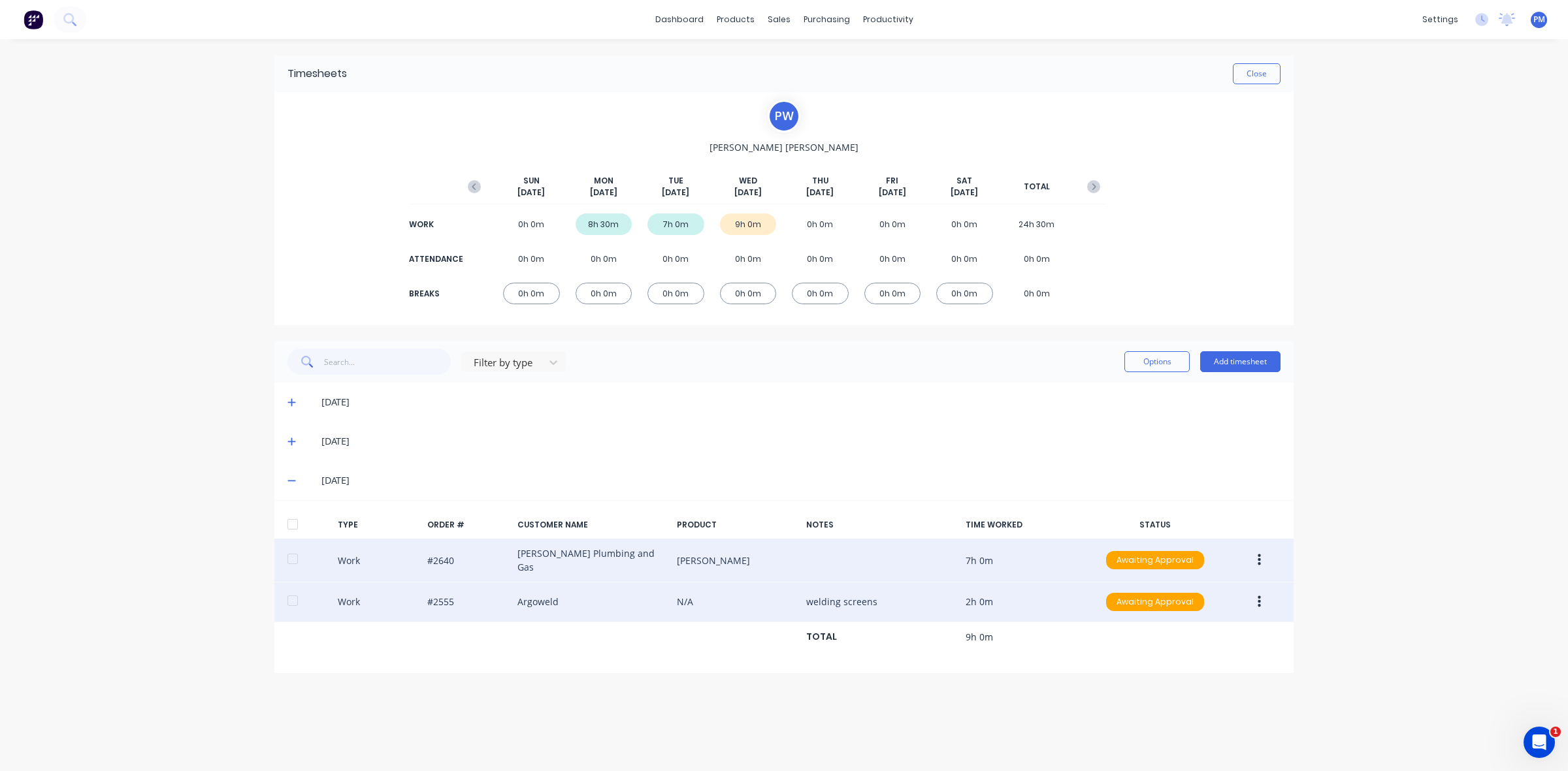
click at [1257, 555] on icon "button" at bounding box center [1259, 560] width 4 height 14
click at [1170, 505] on div "Edit" at bounding box center [1212, 511] width 100 height 19
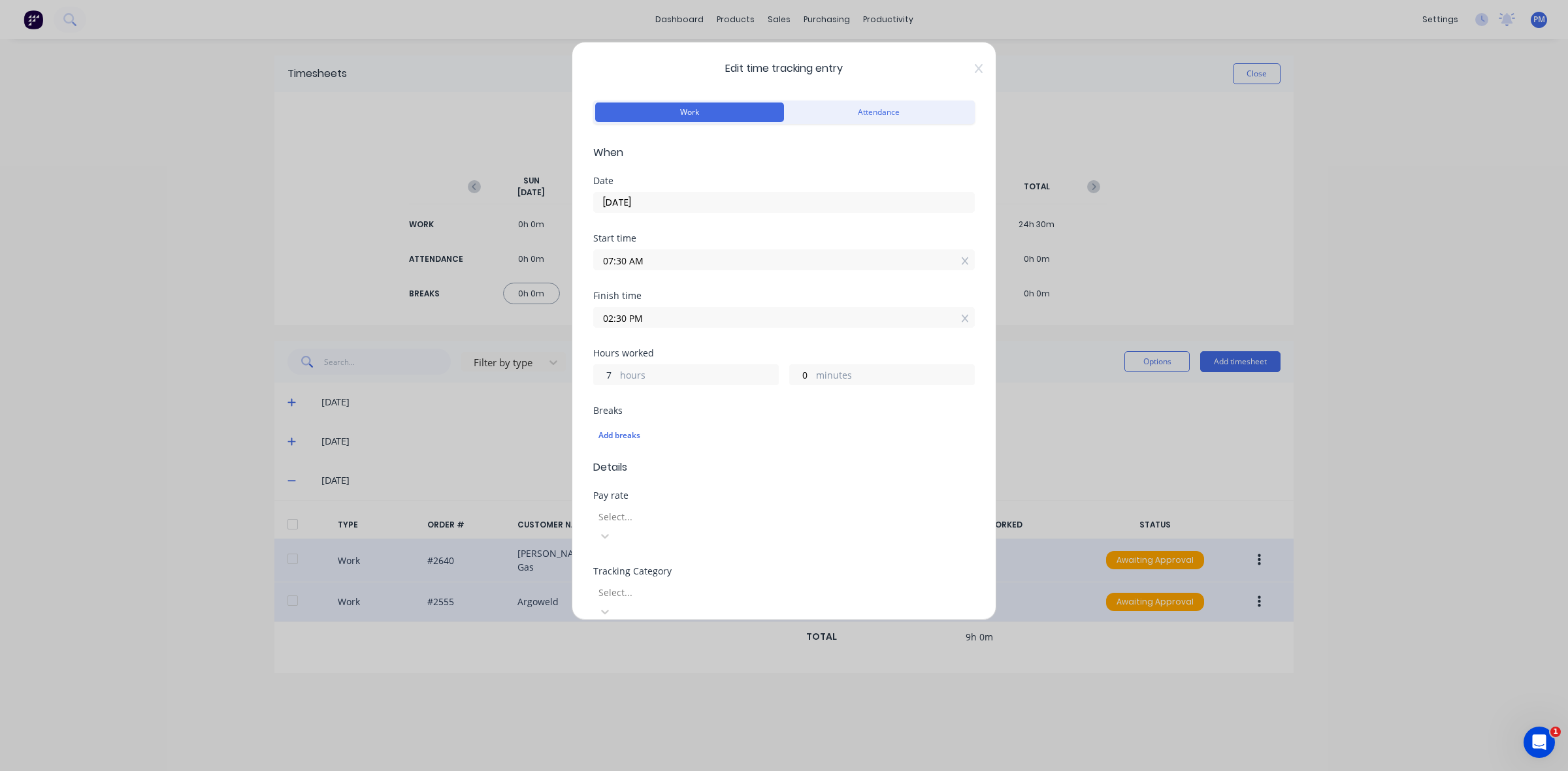
drag, startPoint x: 611, startPoint y: 371, endPoint x: 602, endPoint y: 371, distance: 9.0
click at [602, 371] on input "7" at bounding box center [605, 375] width 23 height 20
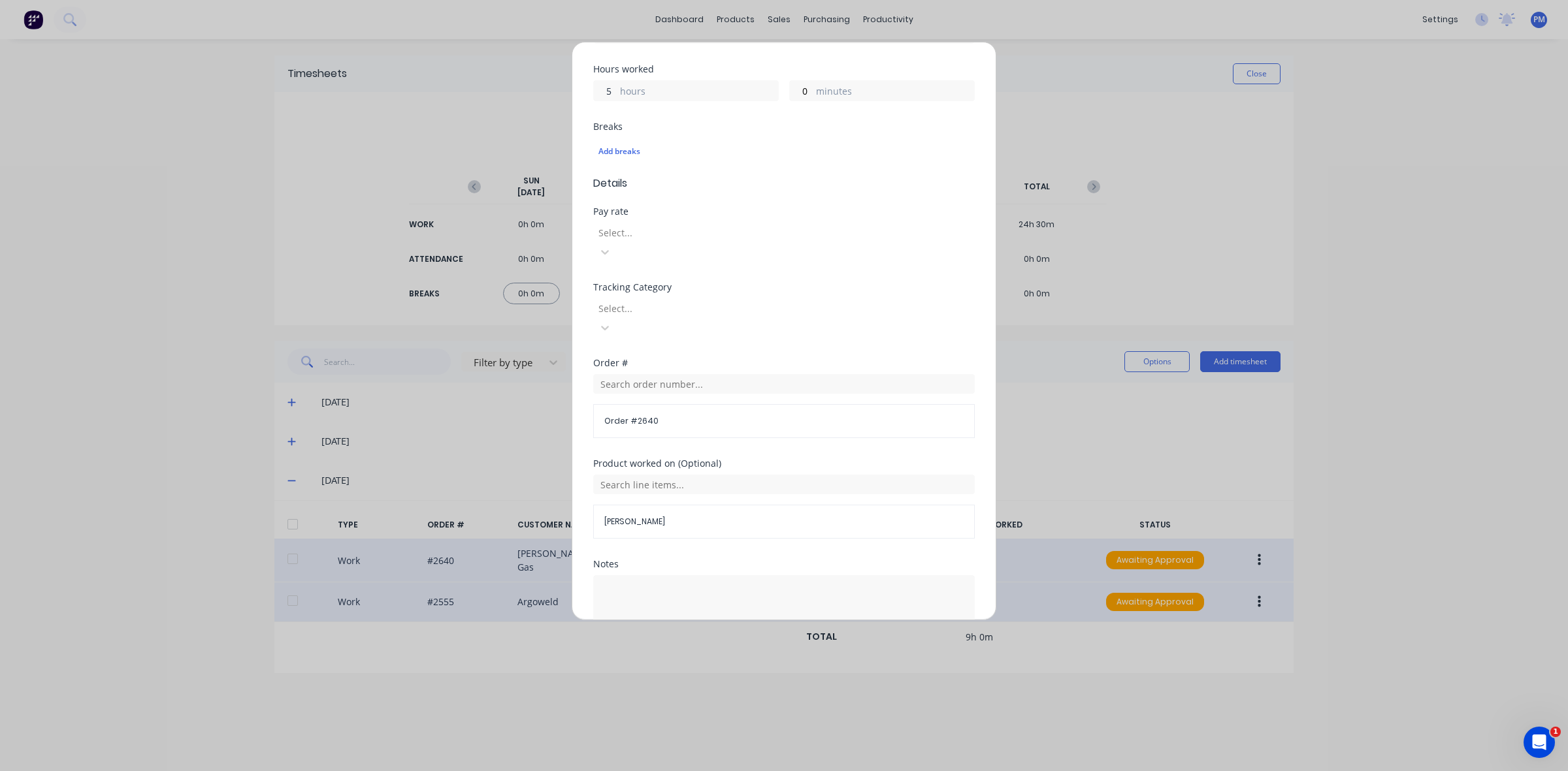
scroll to position [332, 0]
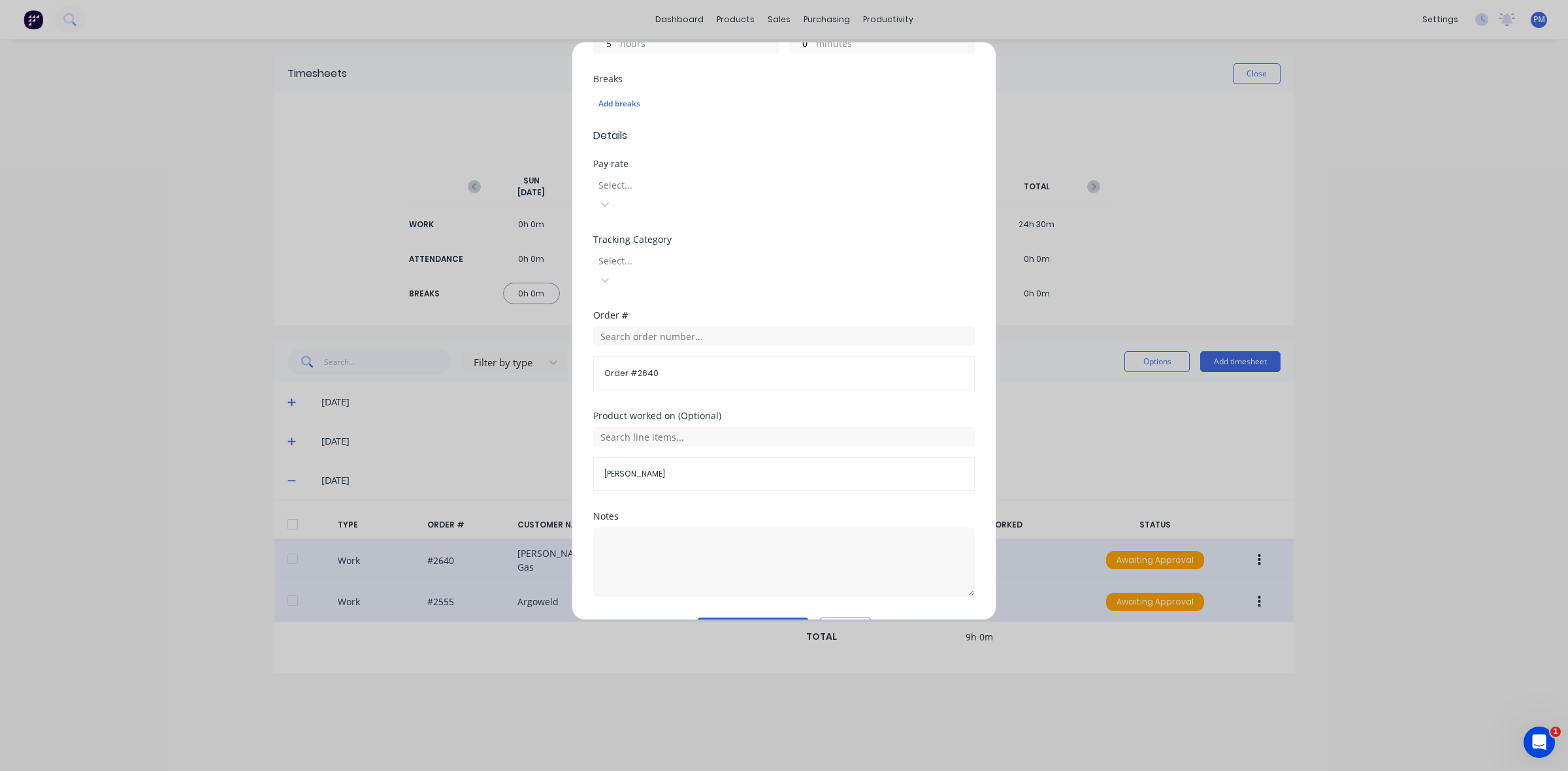
type input "5"
type input "12:30 PM"
click at [729, 618] on button "Edit time tracking entry" at bounding box center [752, 628] width 111 height 21
click at [789, 184] on div "Select..." at bounding box center [692, 186] width 196 height 20
click at [807, 770] on div "No options" at bounding box center [784, 777] width 1568 height 14
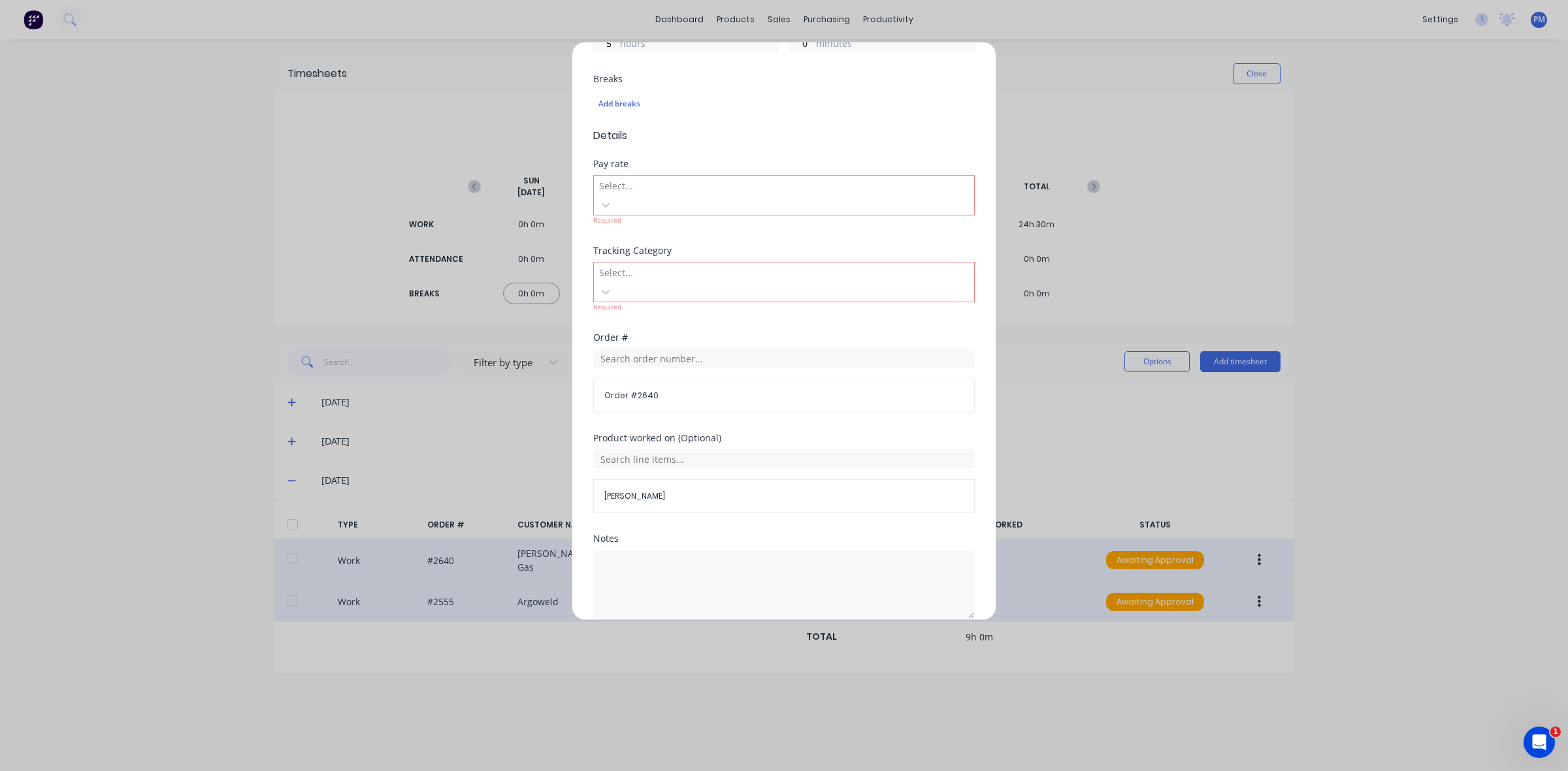
click at [835, 142] on span "Details" at bounding box center [783, 135] width 381 height 15
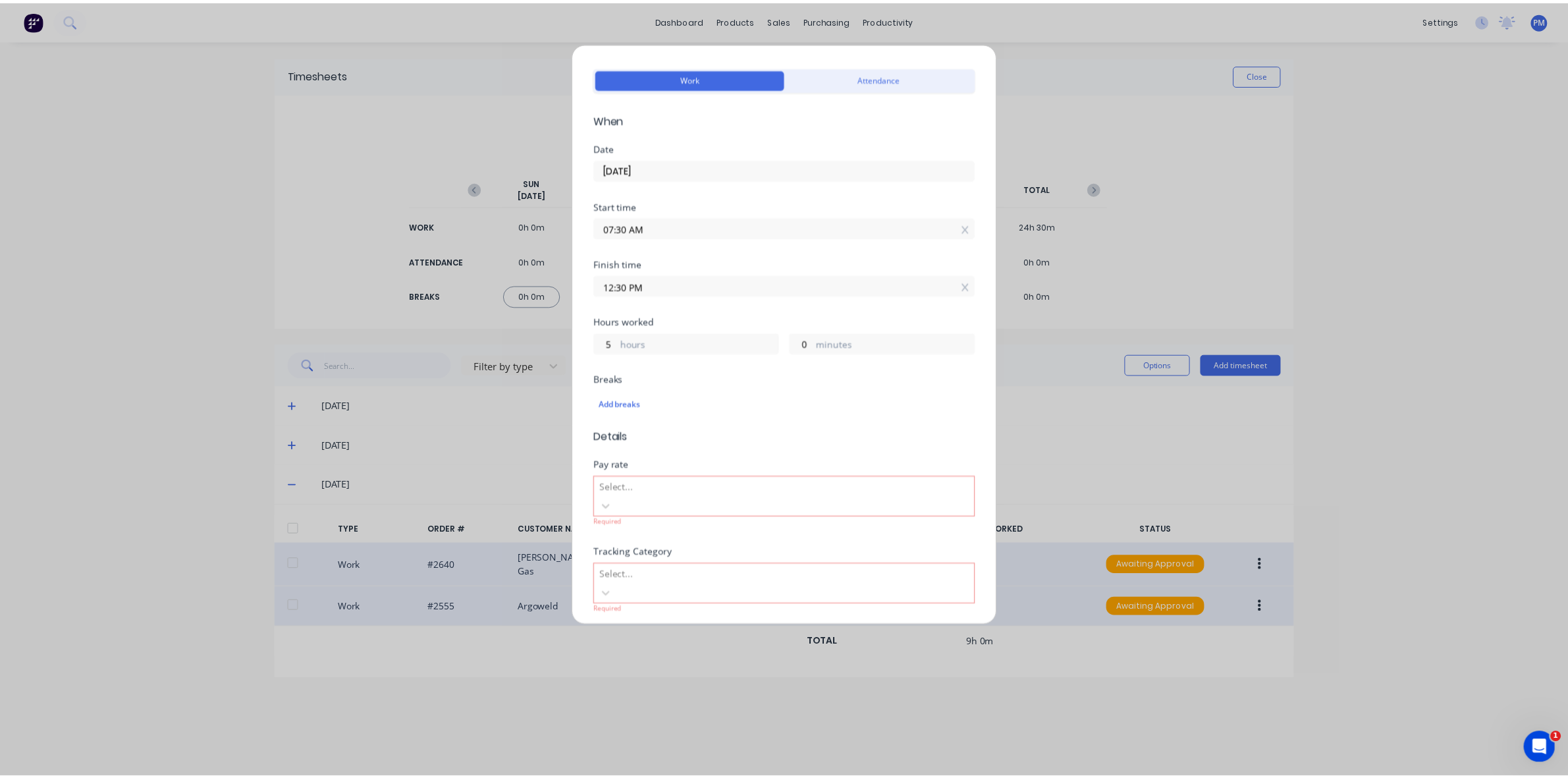
scroll to position [0, 0]
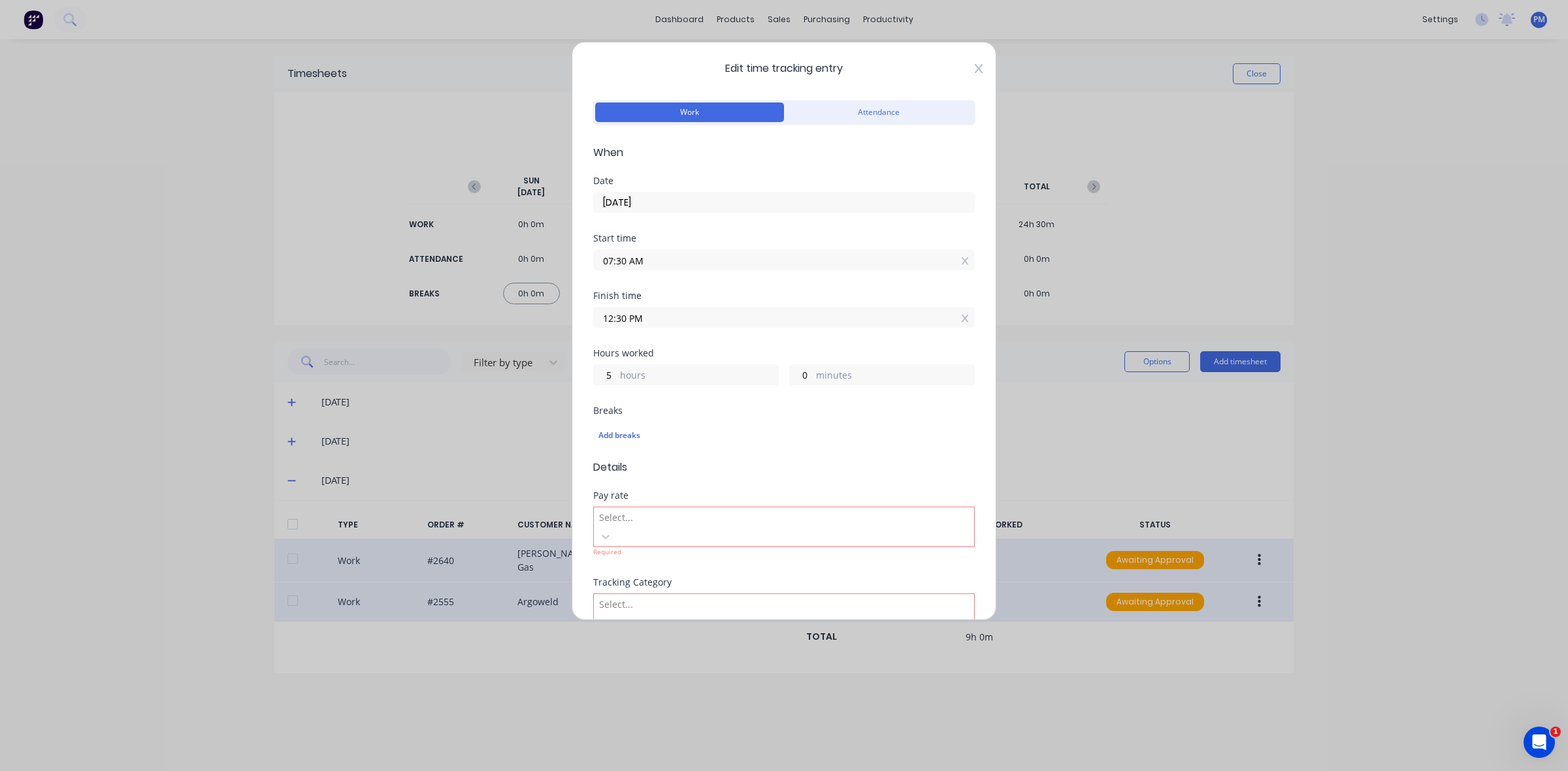
click at [975, 69] on icon at bounding box center [979, 69] width 8 height 9
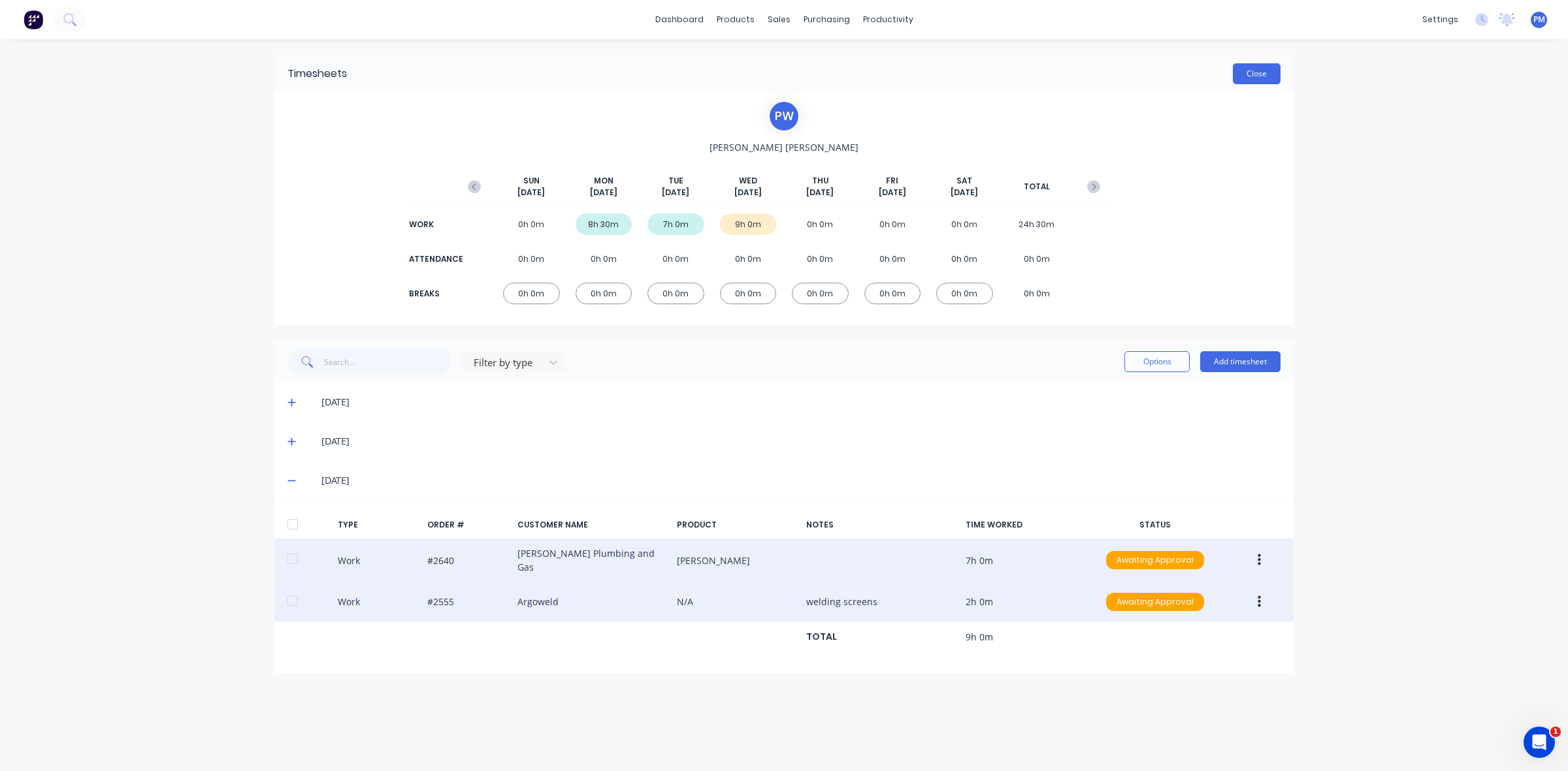
click at [1246, 73] on button "Close" at bounding box center [1257, 73] width 48 height 21
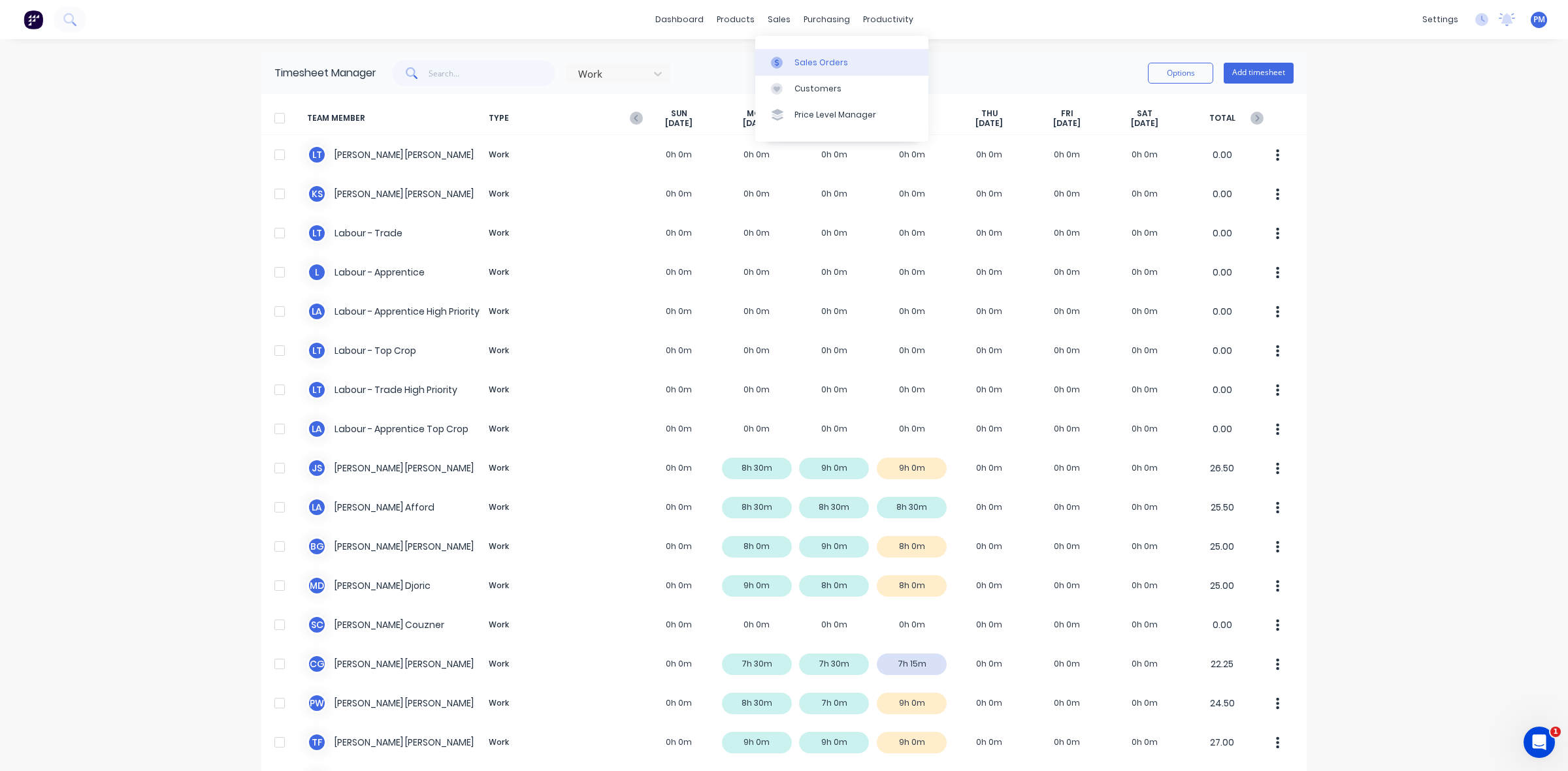
click at [795, 60] on div "Sales Orders" at bounding box center [820, 62] width 53 height 12
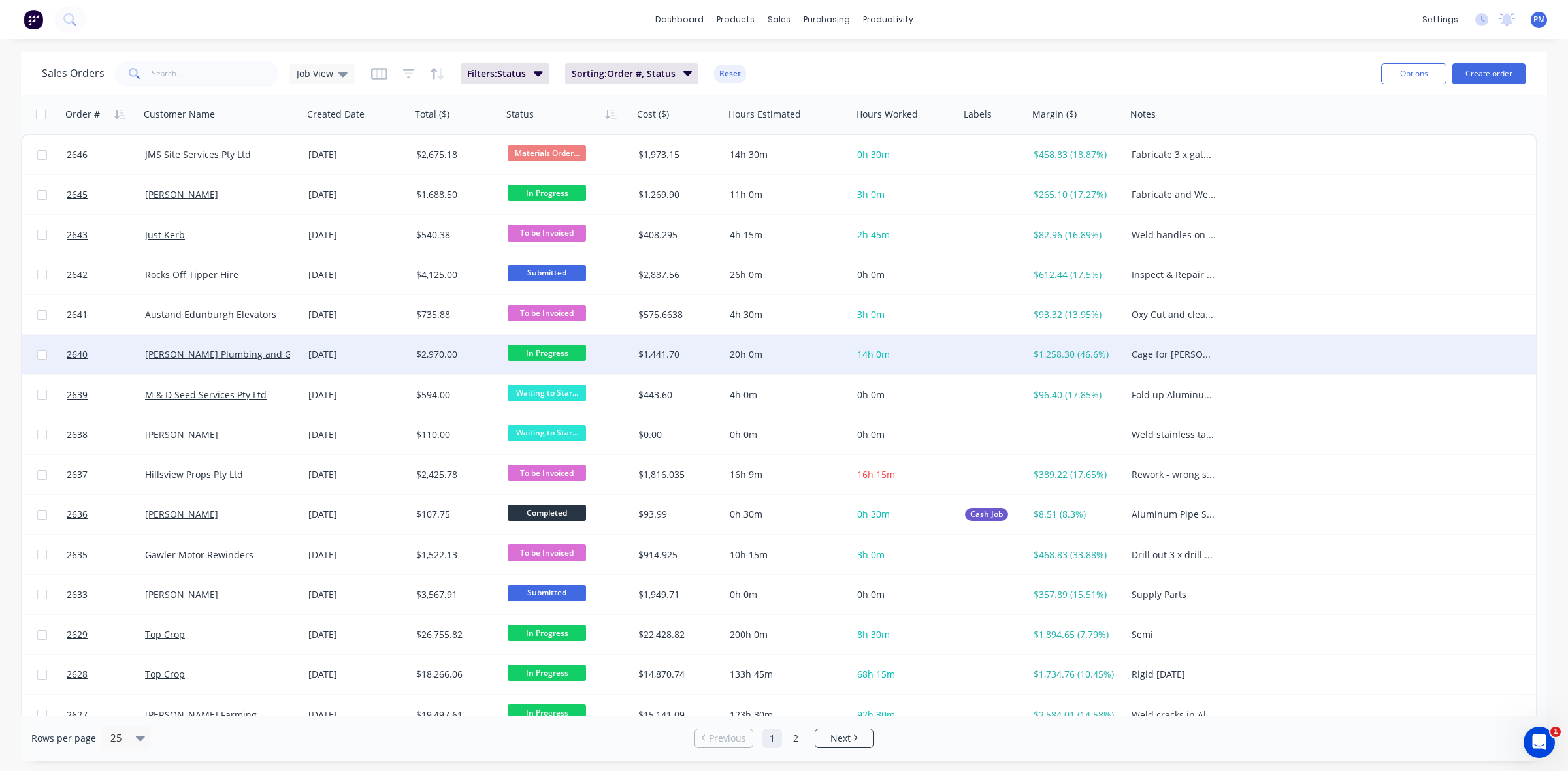
click at [282, 357] on div "[PERSON_NAME] Plumbing and Gas" at bounding box center [217, 355] width 145 height 13
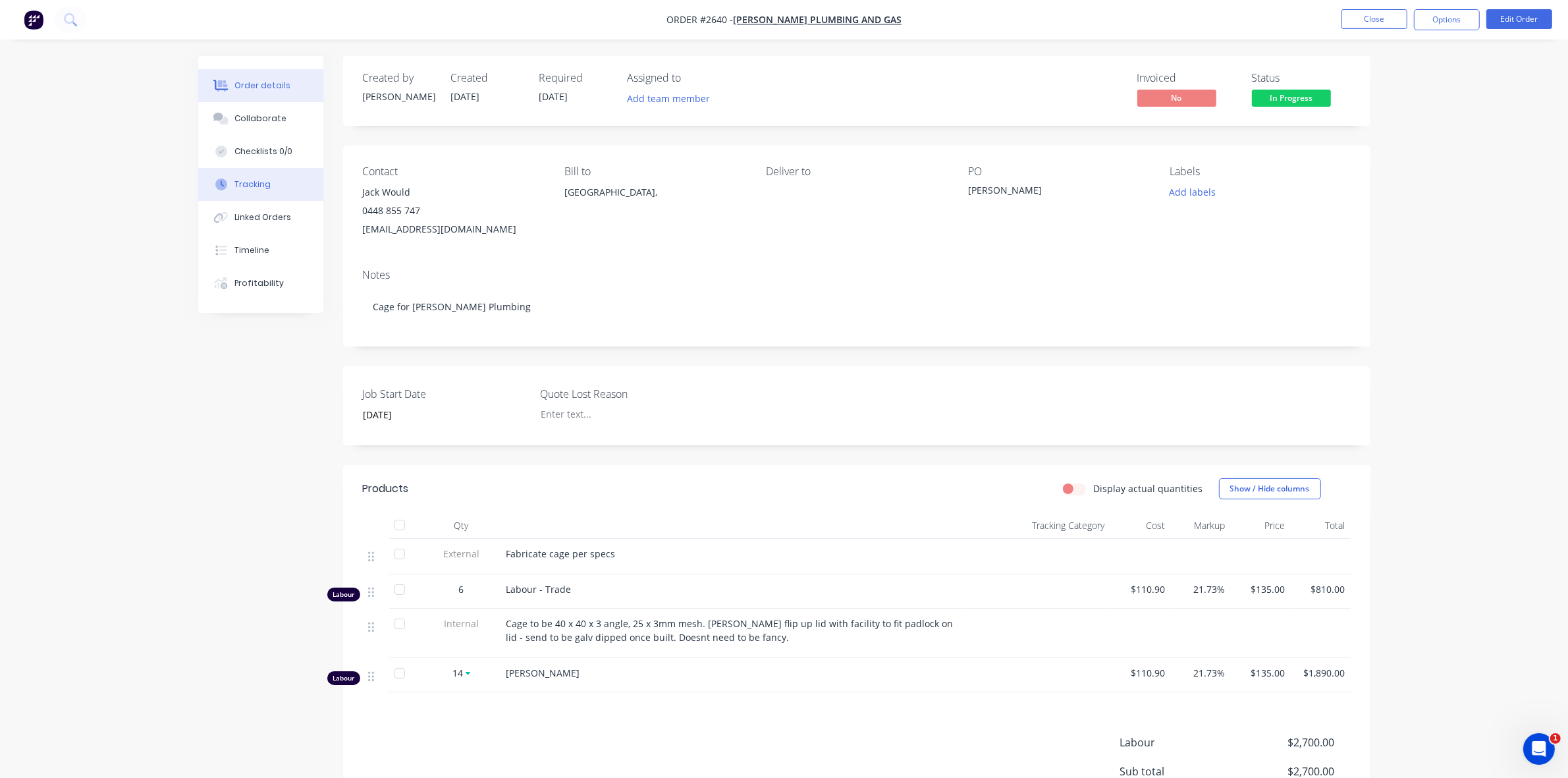
click at [252, 185] on div "Tracking" at bounding box center [253, 184] width 37 height 12
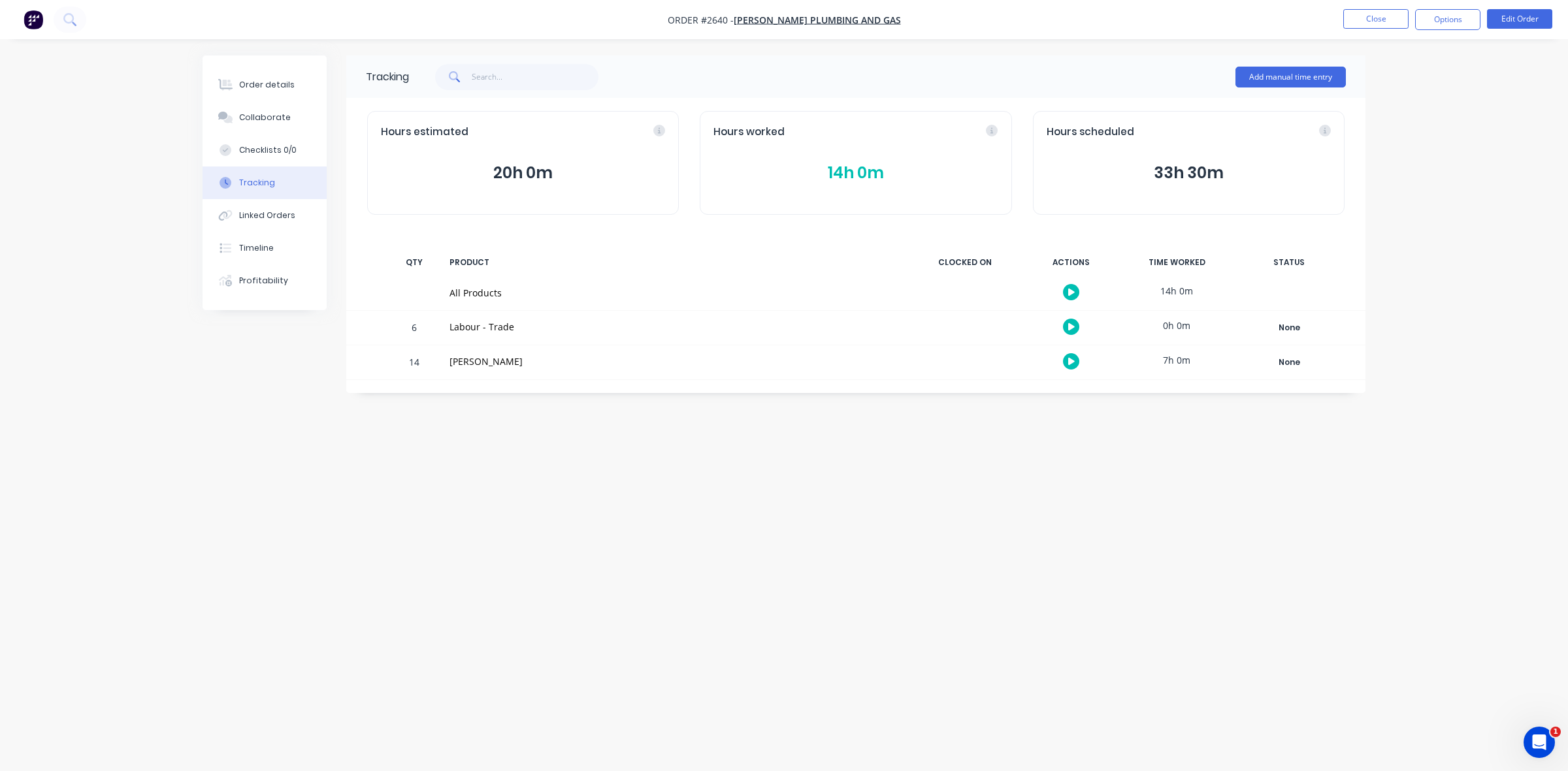
click at [1070, 366] on icon "button" at bounding box center [1071, 361] width 6 height 8
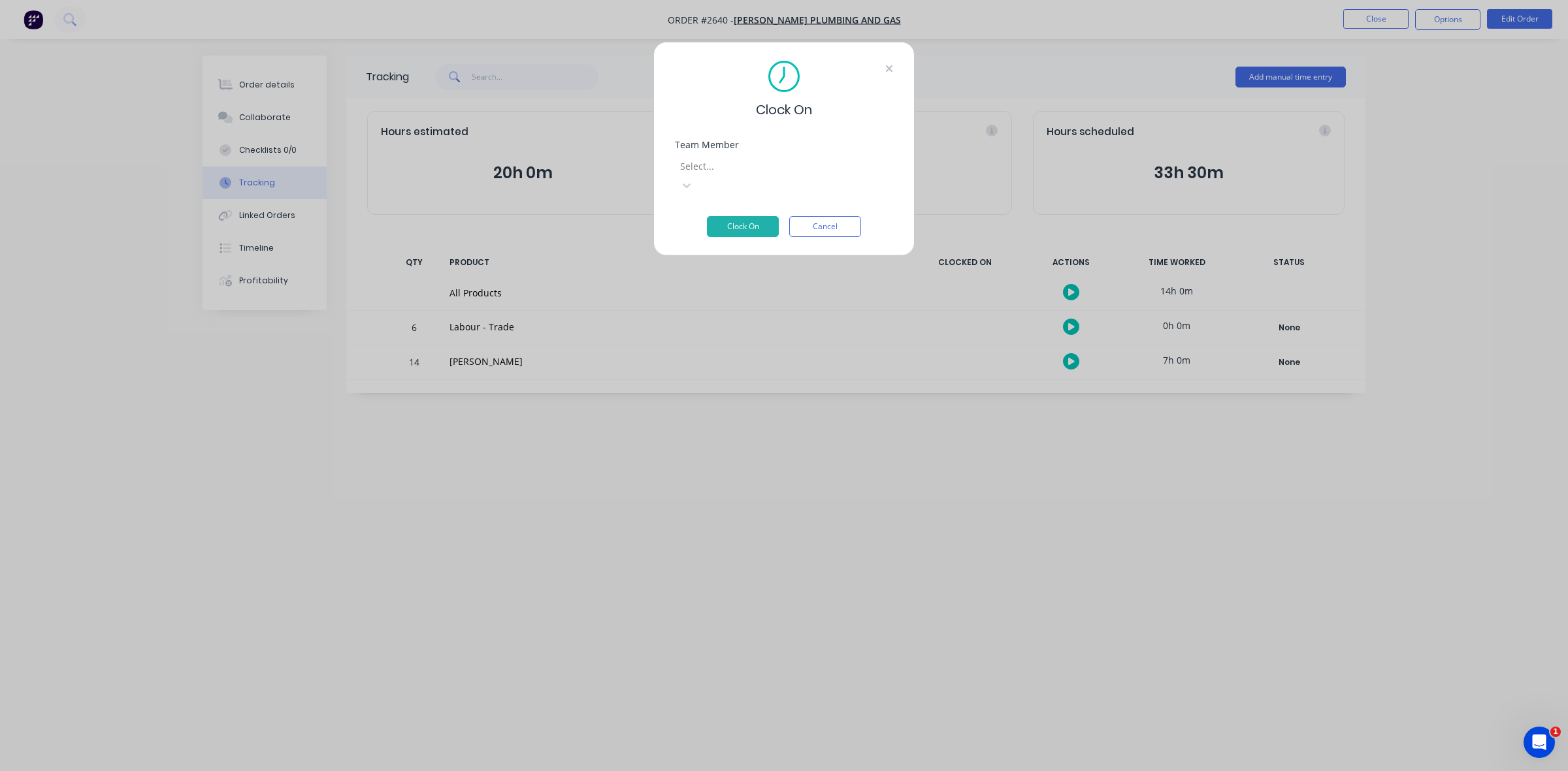
click at [886, 67] on icon at bounding box center [889, 69] width 8 height 11
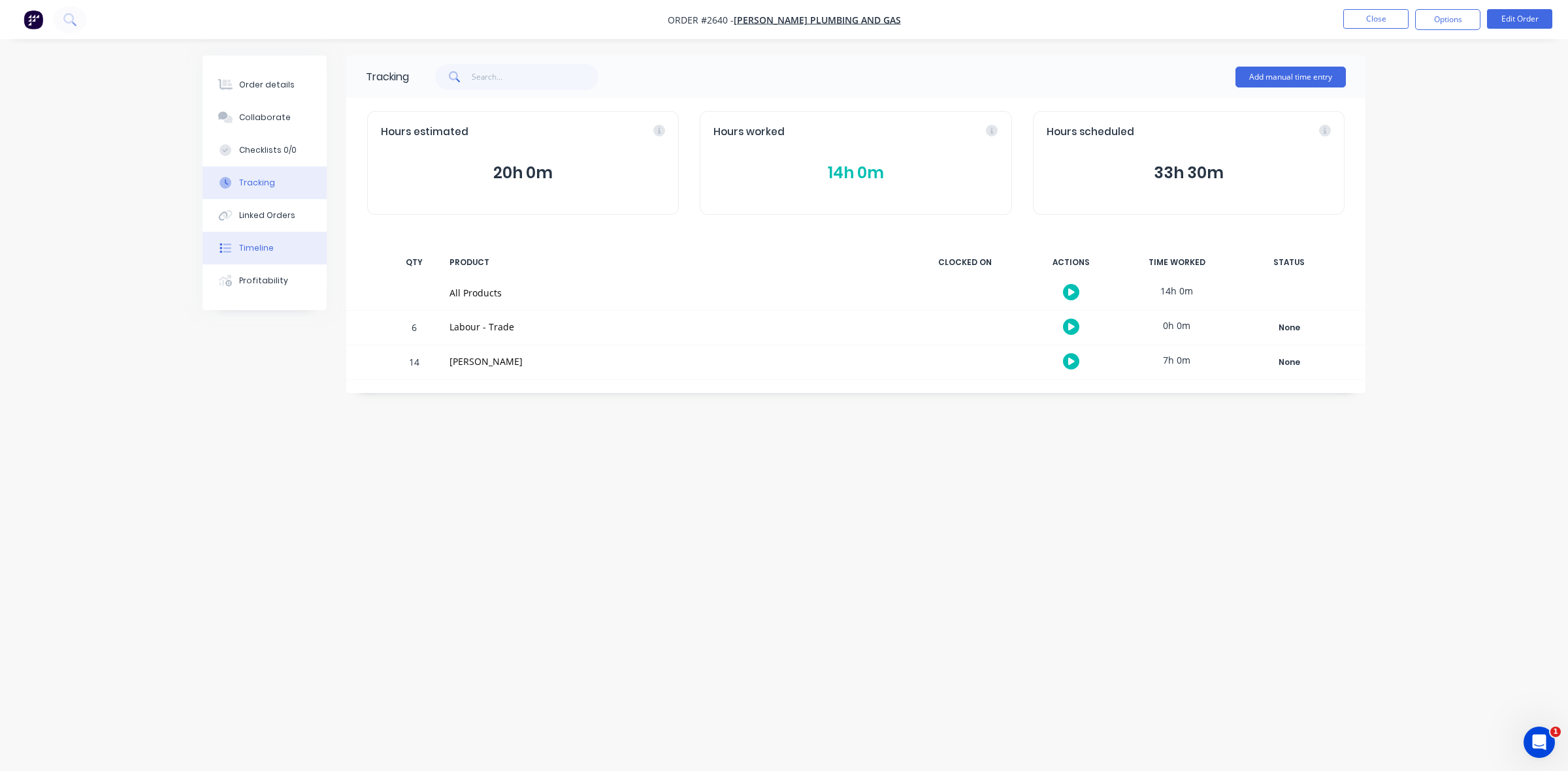
click at [274, 248] on button "Timeline" at bounding box center [264, 248] width 124 height 33
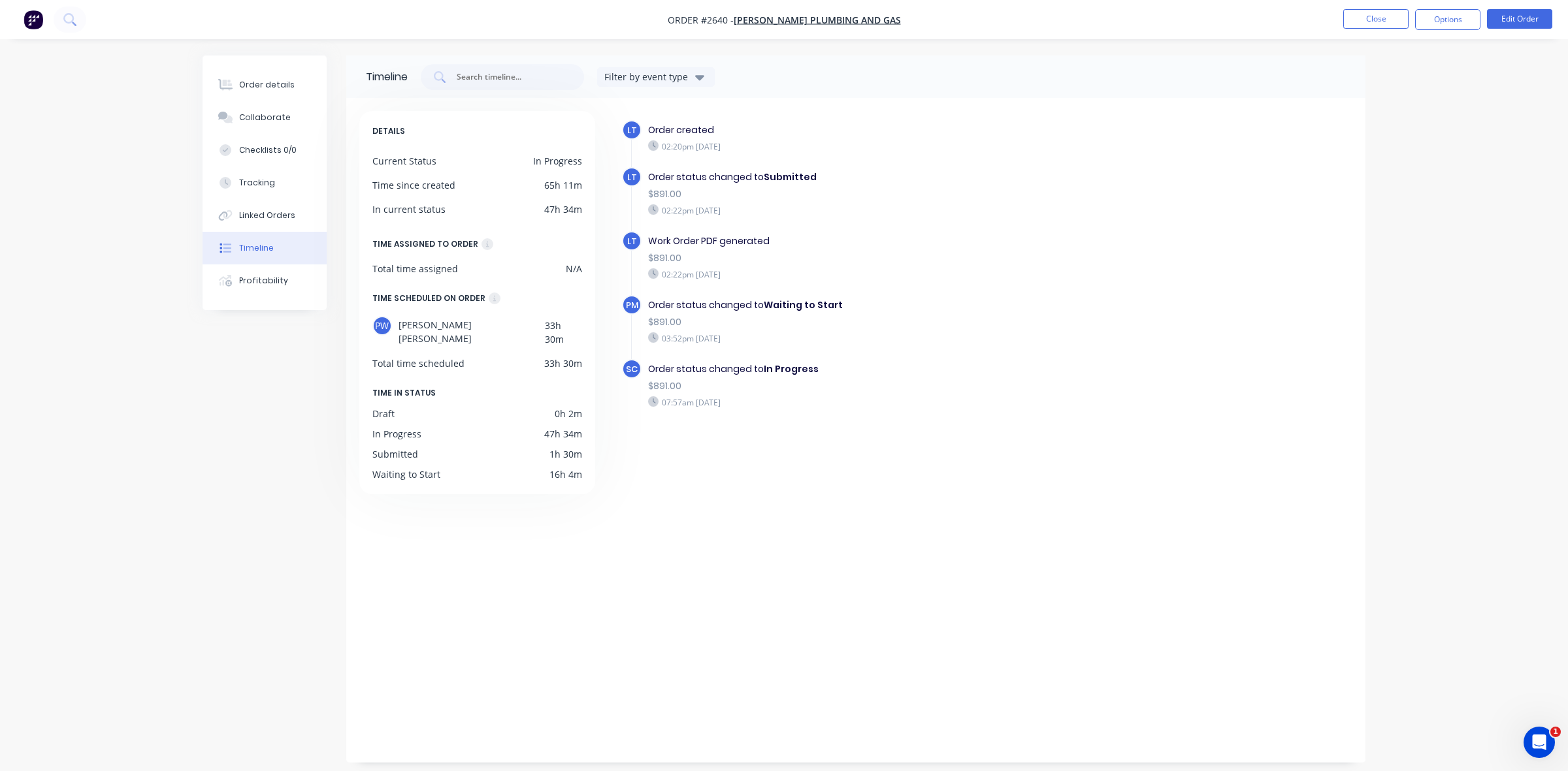
click at [274, 248] on button "Timeline" at bounding box center [264, 248] width 124 height 33
click at [282, 83] on div "Order details" at bounding box center [266, 84] width 55 height 12
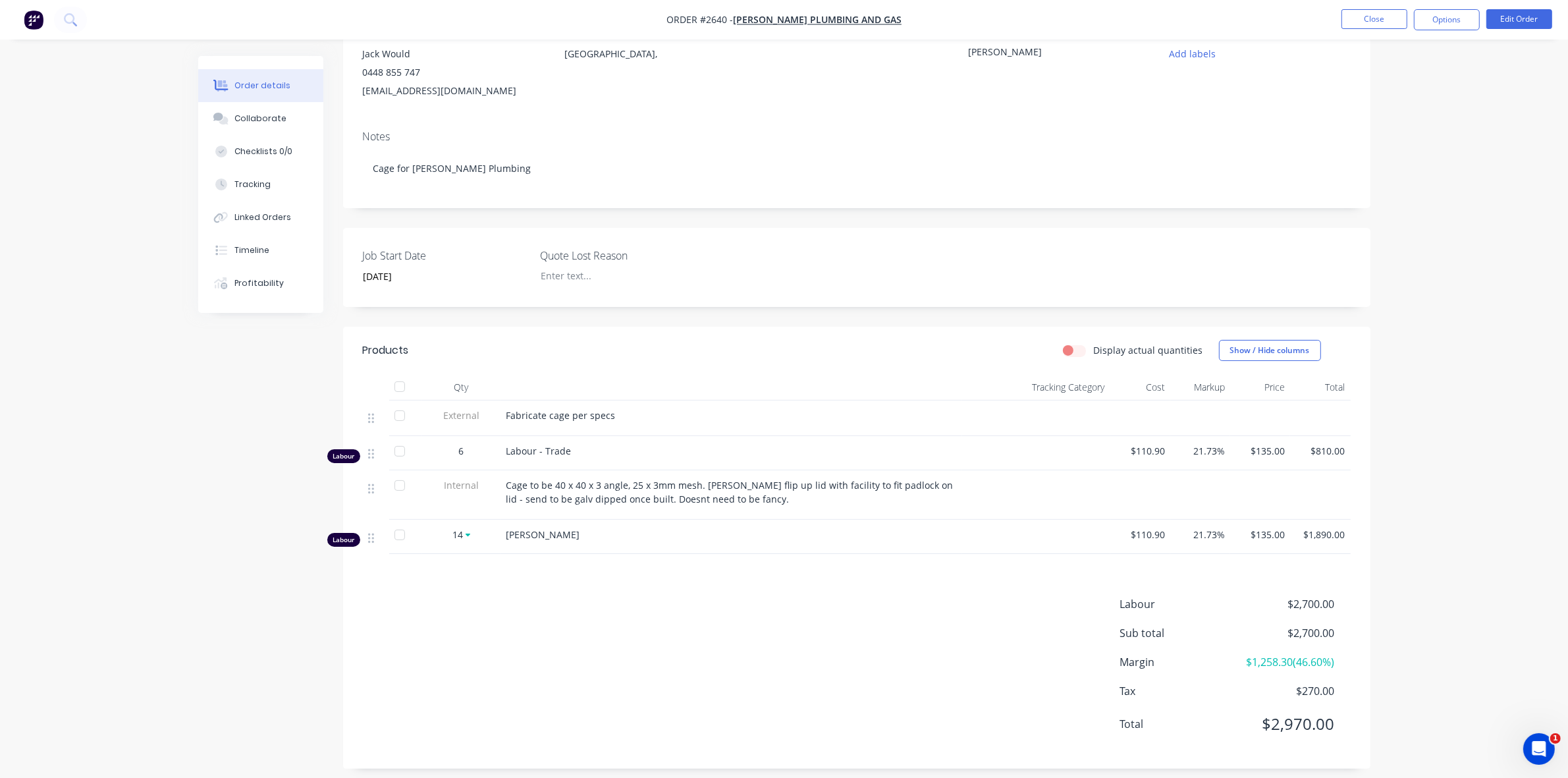
scroll to position [152, 0]
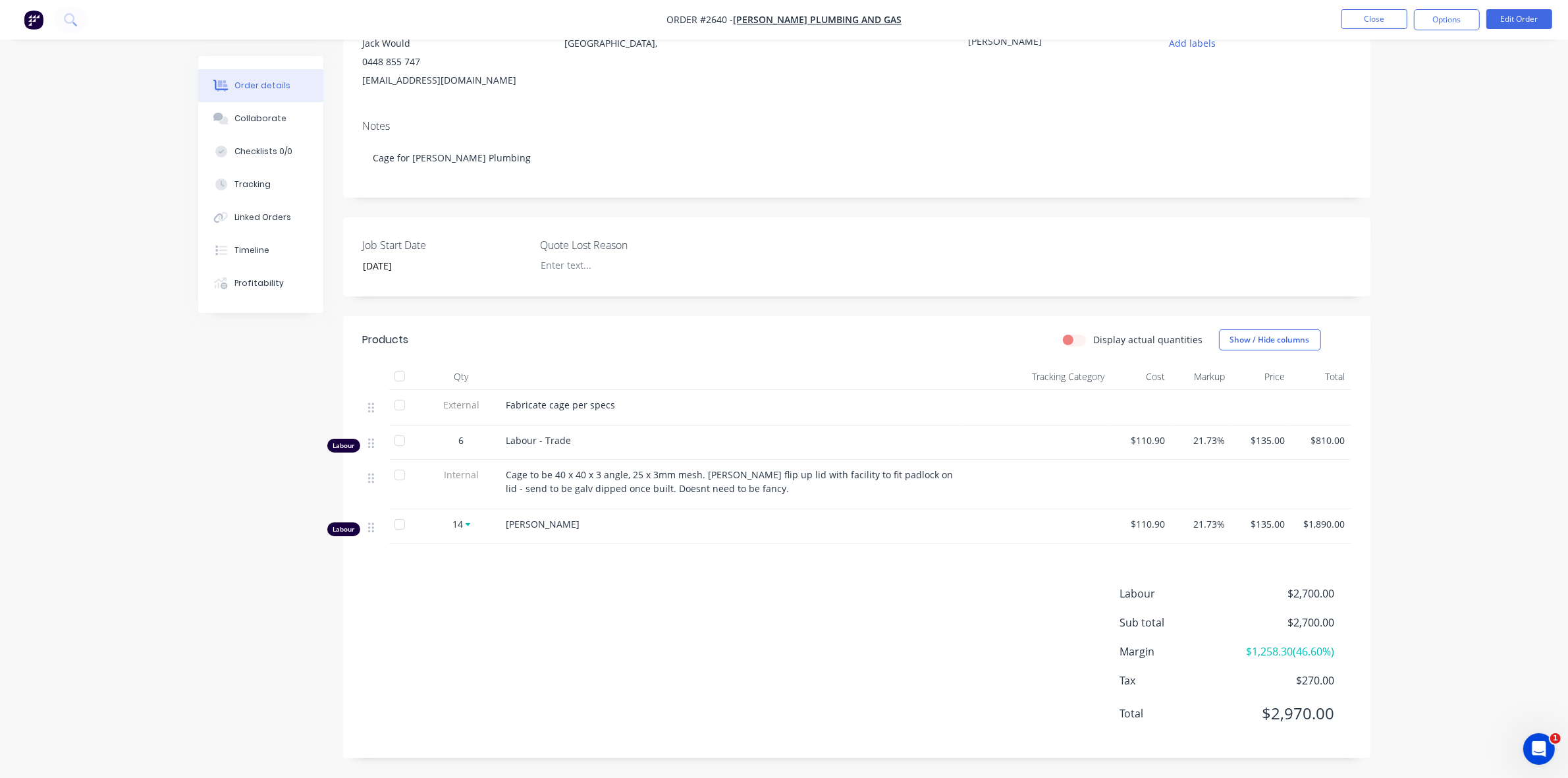
click at [466, 523] on icon at bounding box center [468, 525] width 5 height 4
click at [369, 528] on icon at bounding box center [371, 527] width 5 height 12
click at [260, 179] on div "Tracking" at bounding box center [253, 184] width 37 height 12
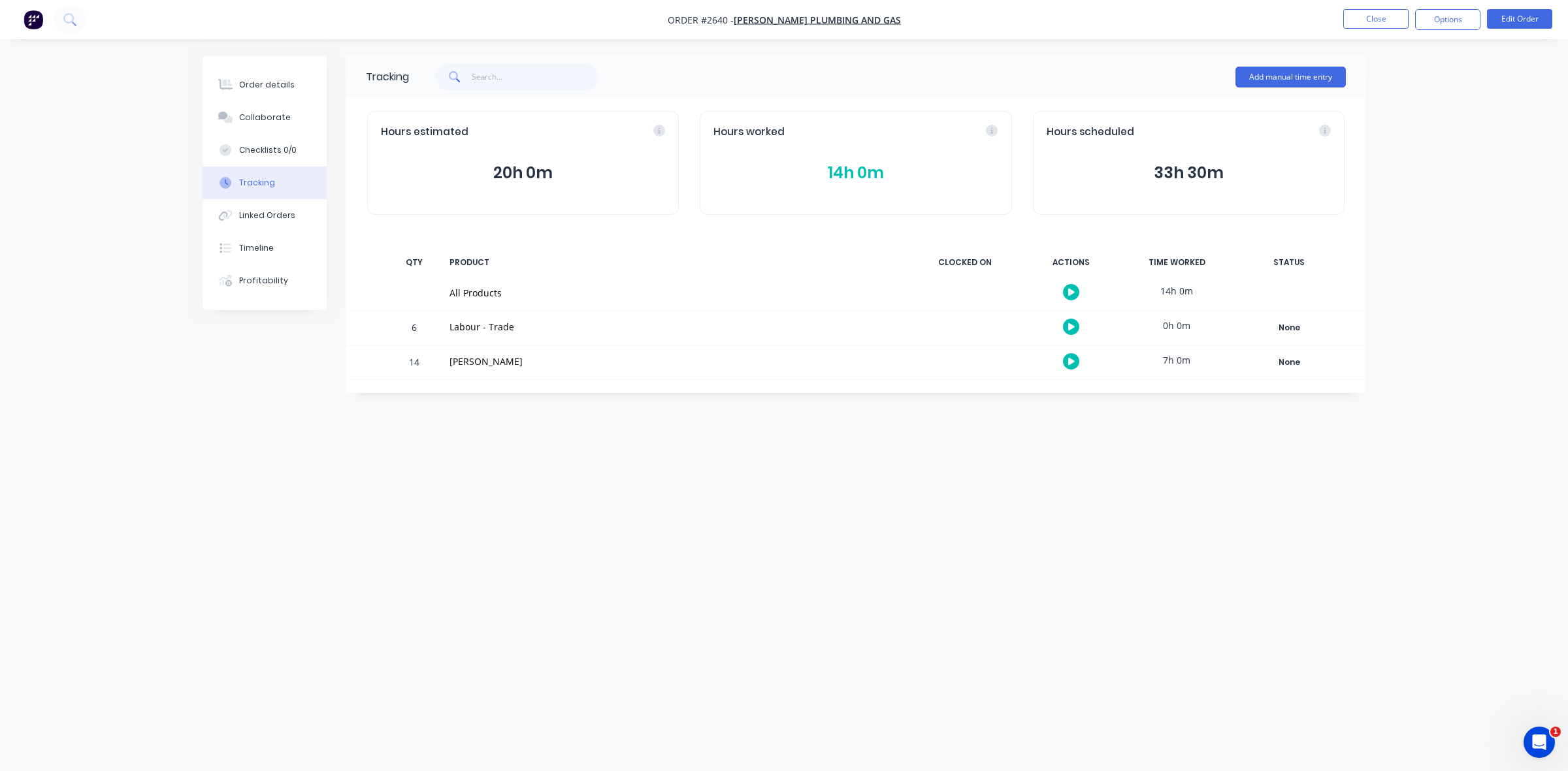
click at [846, 167] on button "14h 0m" at bounding box center [856, 173] width 284 height 24
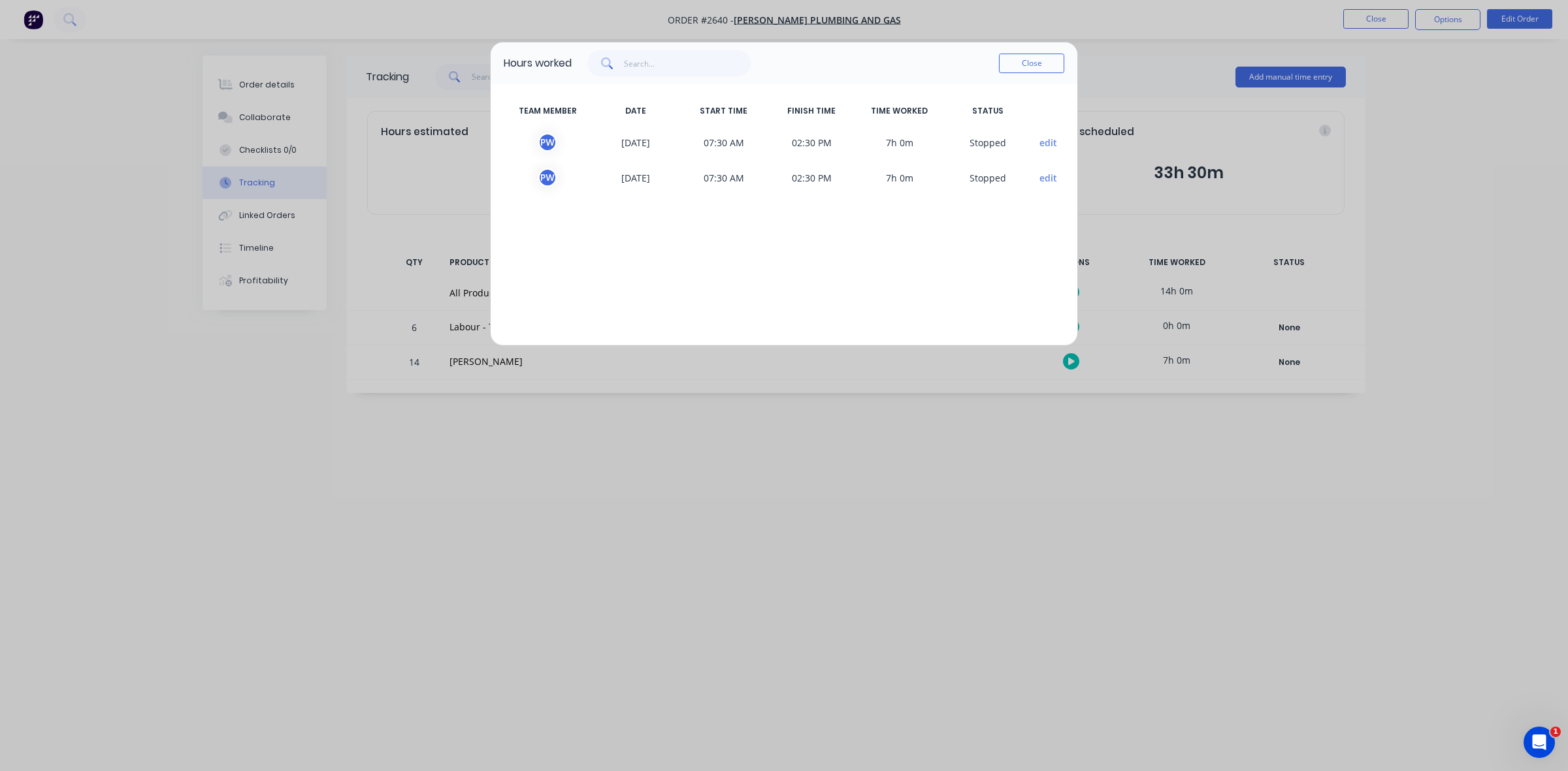
click at [1044, 141] on button "edit" at bounding box center [1047, 142] width 17 height 14
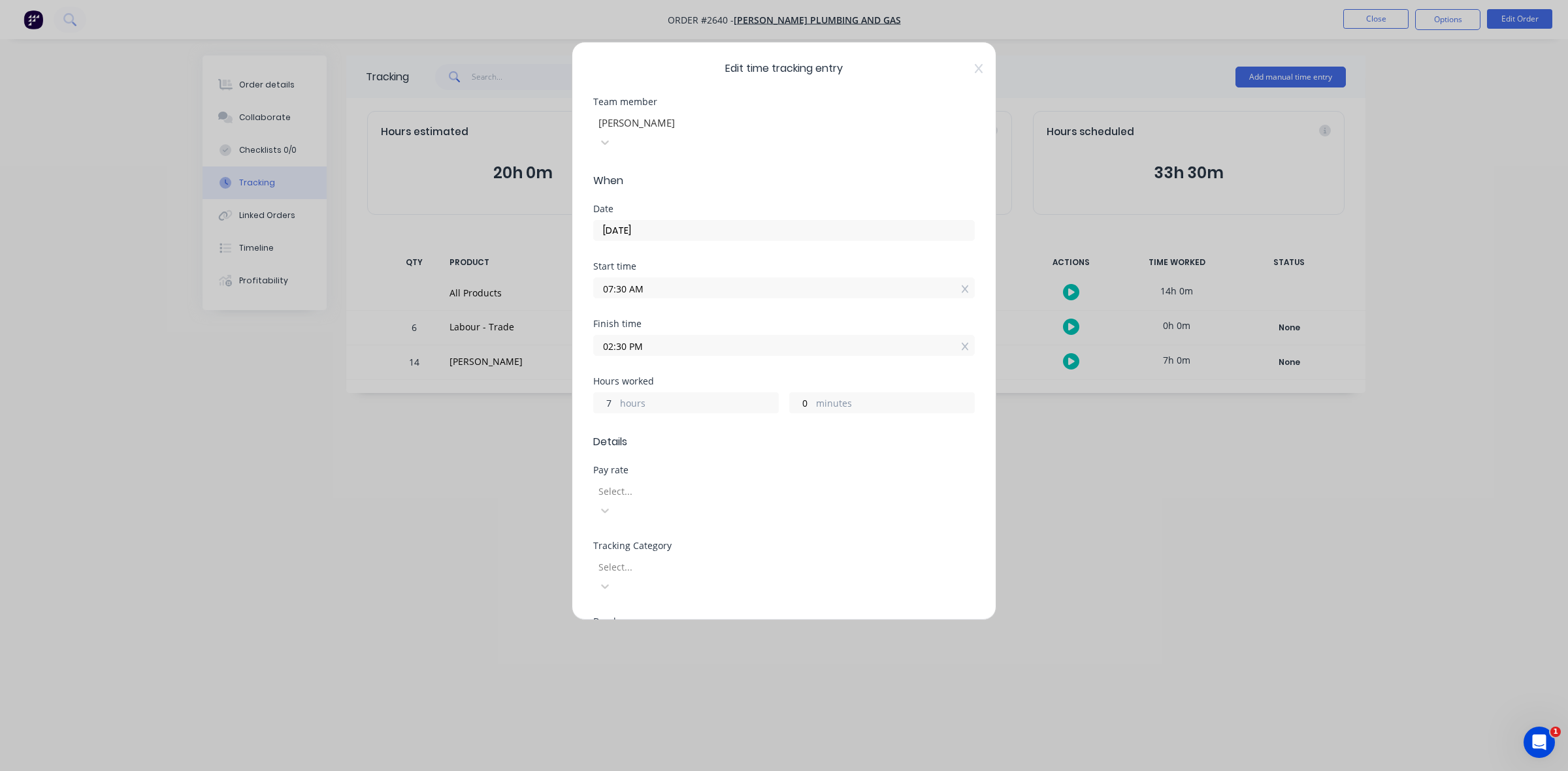
drag, startPoint x: 613, startPoint y: 386, endPoint x: 604, endPoint y: 386, distance: 9.0
click at [604, 393] on input "7" at bounding box center [605, 403] width 23 height 20
type input "5"
type input "12:30 PM"
click at [684, 291] on div "Start time 07:30 AM" at bounding box center [783, 290] width 381 height 57
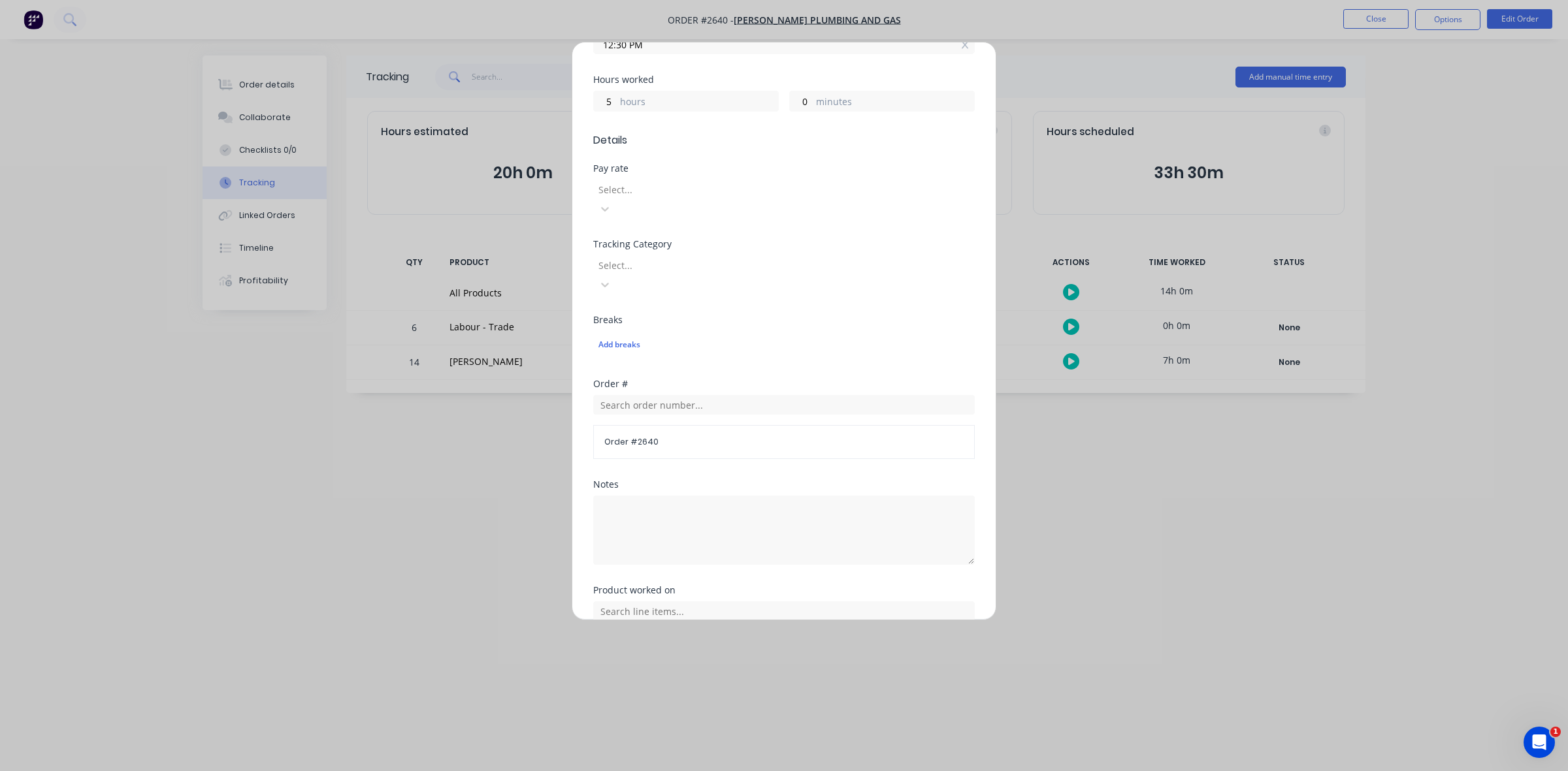
scroll to position [350, 0]
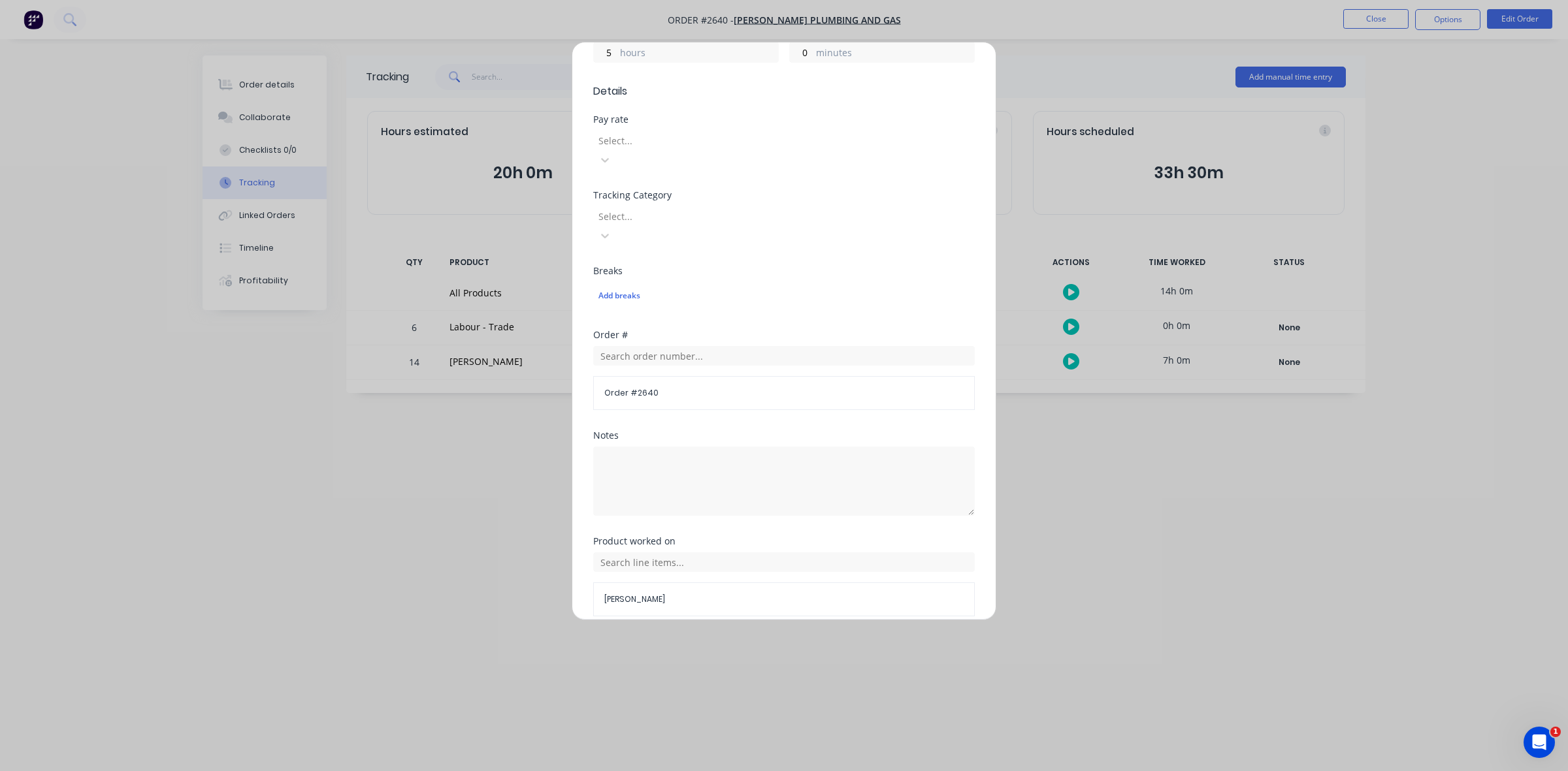
click at [735, 637] on button "Done" at bounding box center [742, 647] width 72 height 21
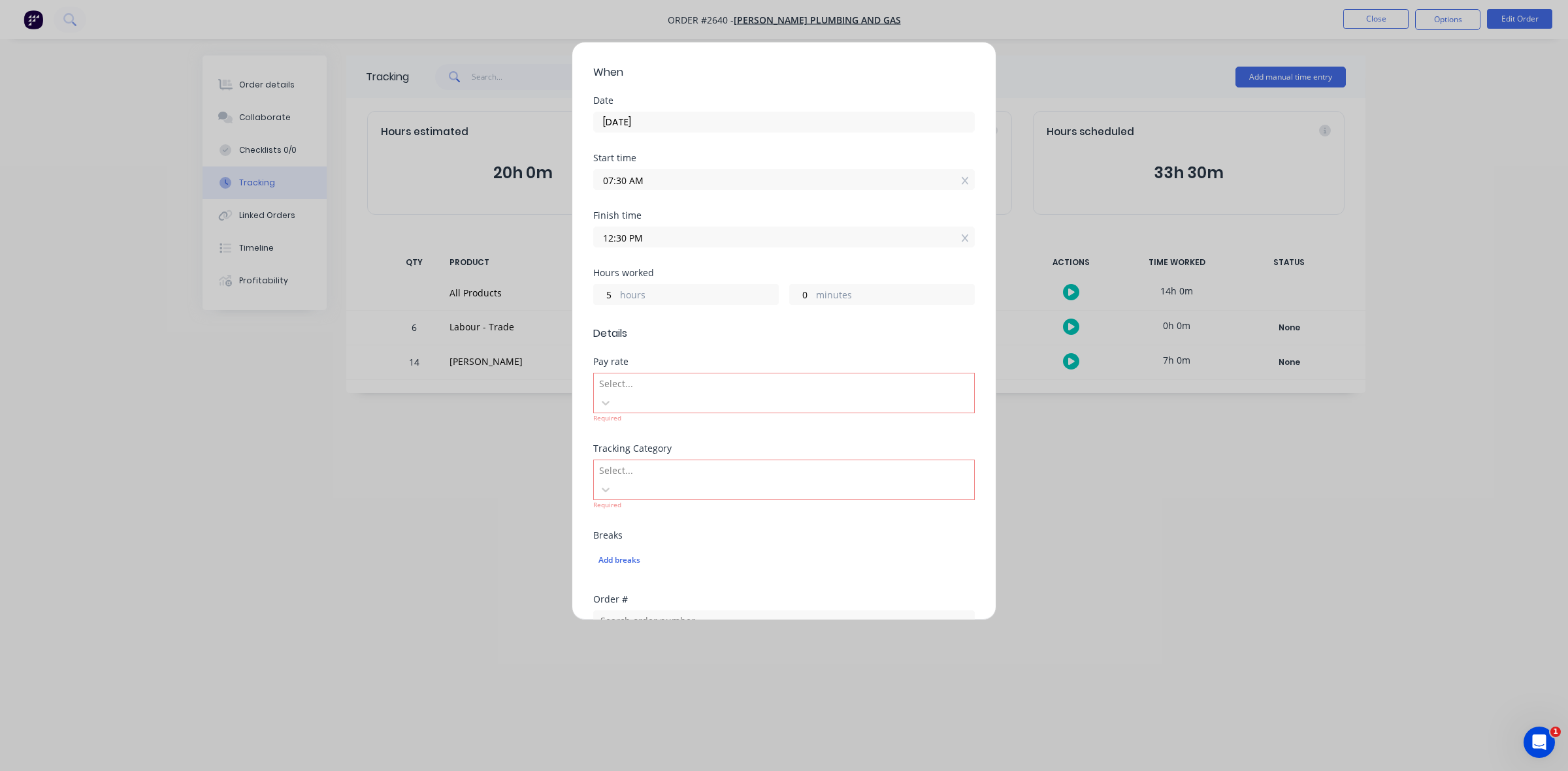
scroll to position [106, 0]
click at [617, 395] on div at bounding box center [606, 405] width 24 height 21
click at [865, 331] on form "Team member Paul Wieczorek When Date 10/09/2025 Start time 07:30 AM Finish time…" at bounding box center [783, 459] width 381 height 934
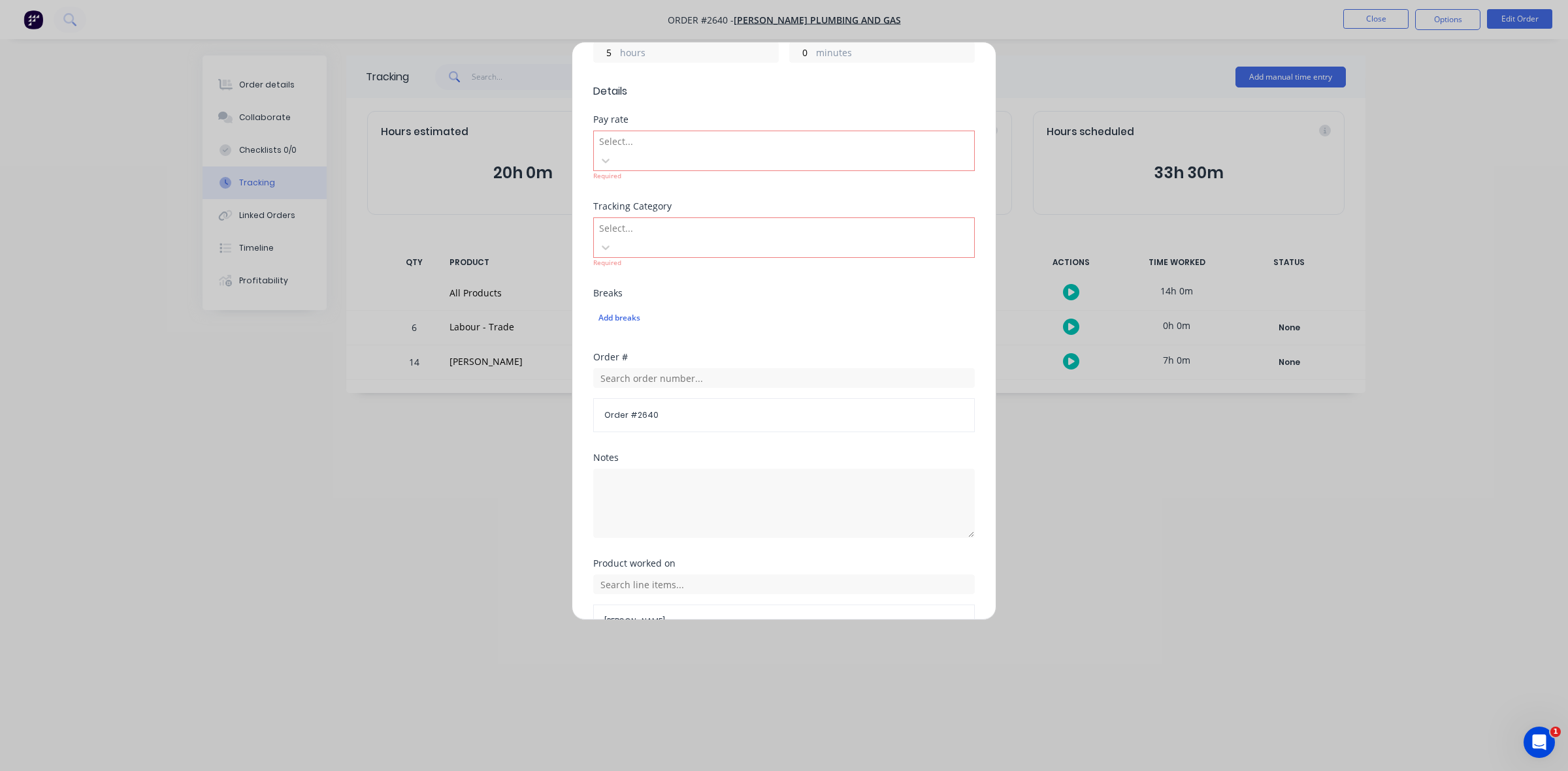
scroll to position [370, 0]
click at [617, 217] on div at bounding box center [606, 227] width 24 height 21
click at [701, 182] on div "Tracking Category" at bounding box center [783, 186] width 381 height 9
click at [786, 114] on div at bounding box center [692, 122] width 188 height 16
click at [832, 95] on div "Pay rate" at bounding box center [783, 100] width 381 height 9
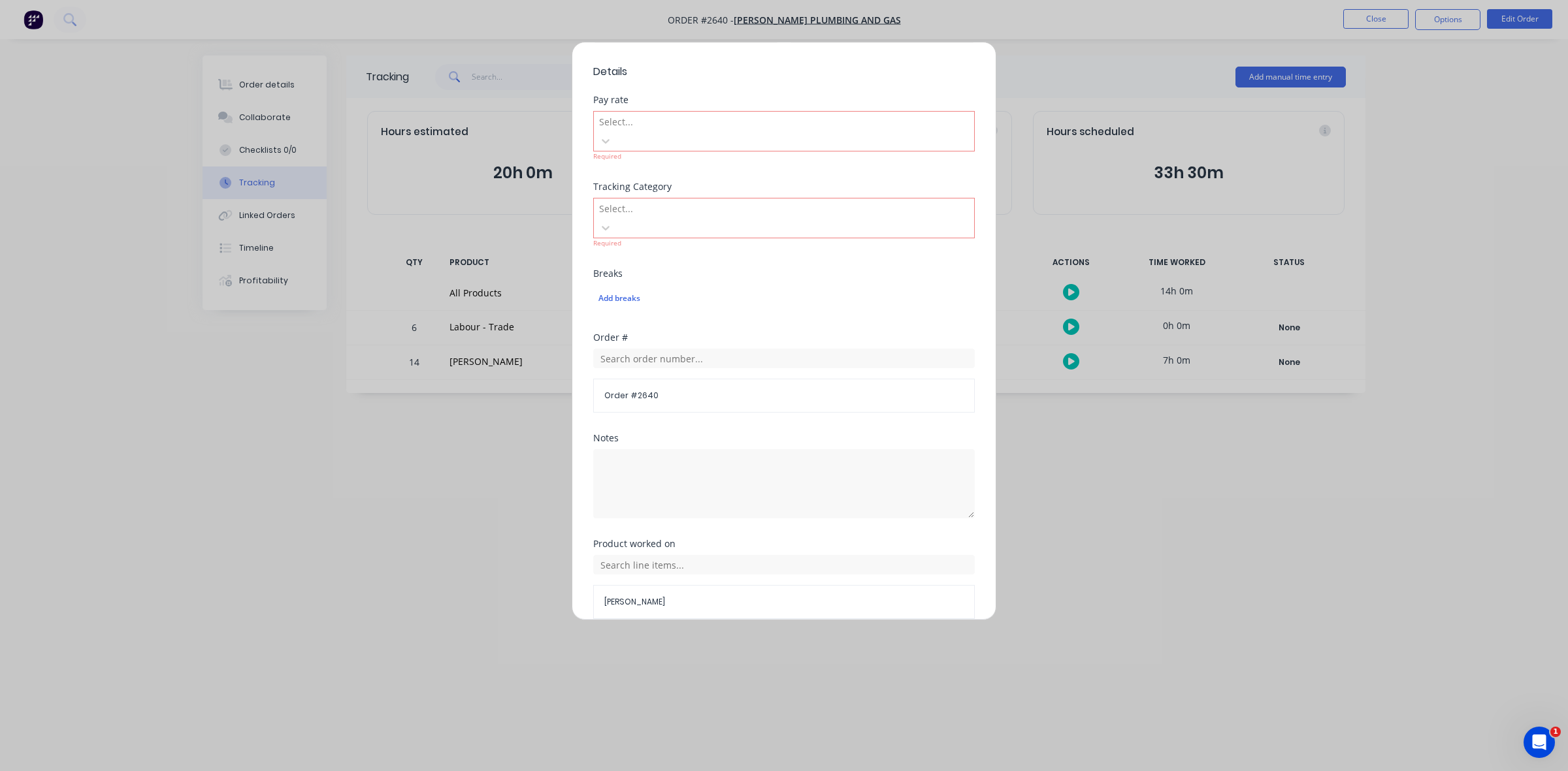
click at [817, 640] on button "Cancel" at bounding box center [825, 650] width 72 height 21
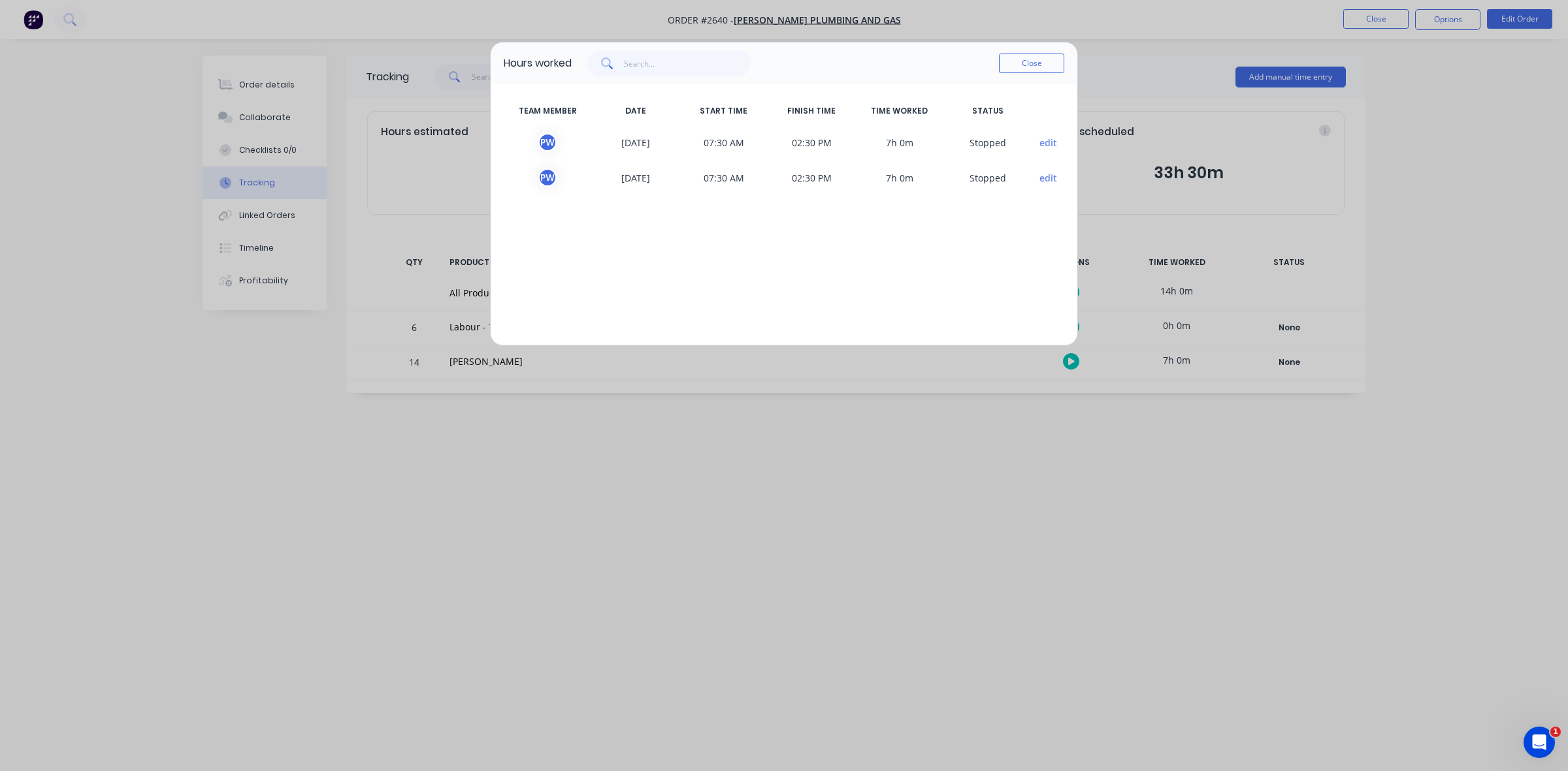
click at [1026, 62] on button "Close" at bounding box center [1031, 63] width 65 height 20
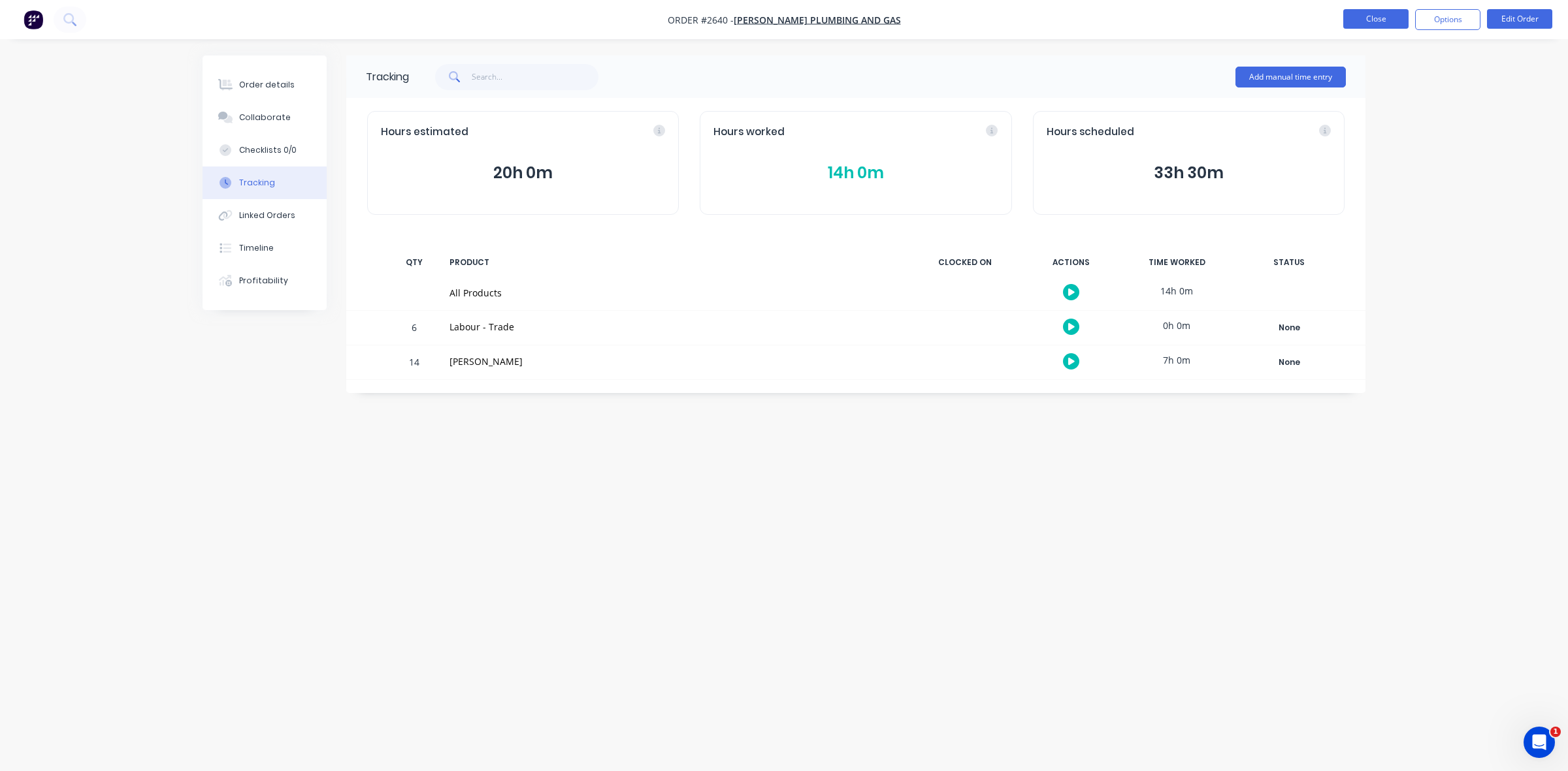
click at [1365, 18] on button "Close" at bounding box center [1376, 19] width 65 height 20
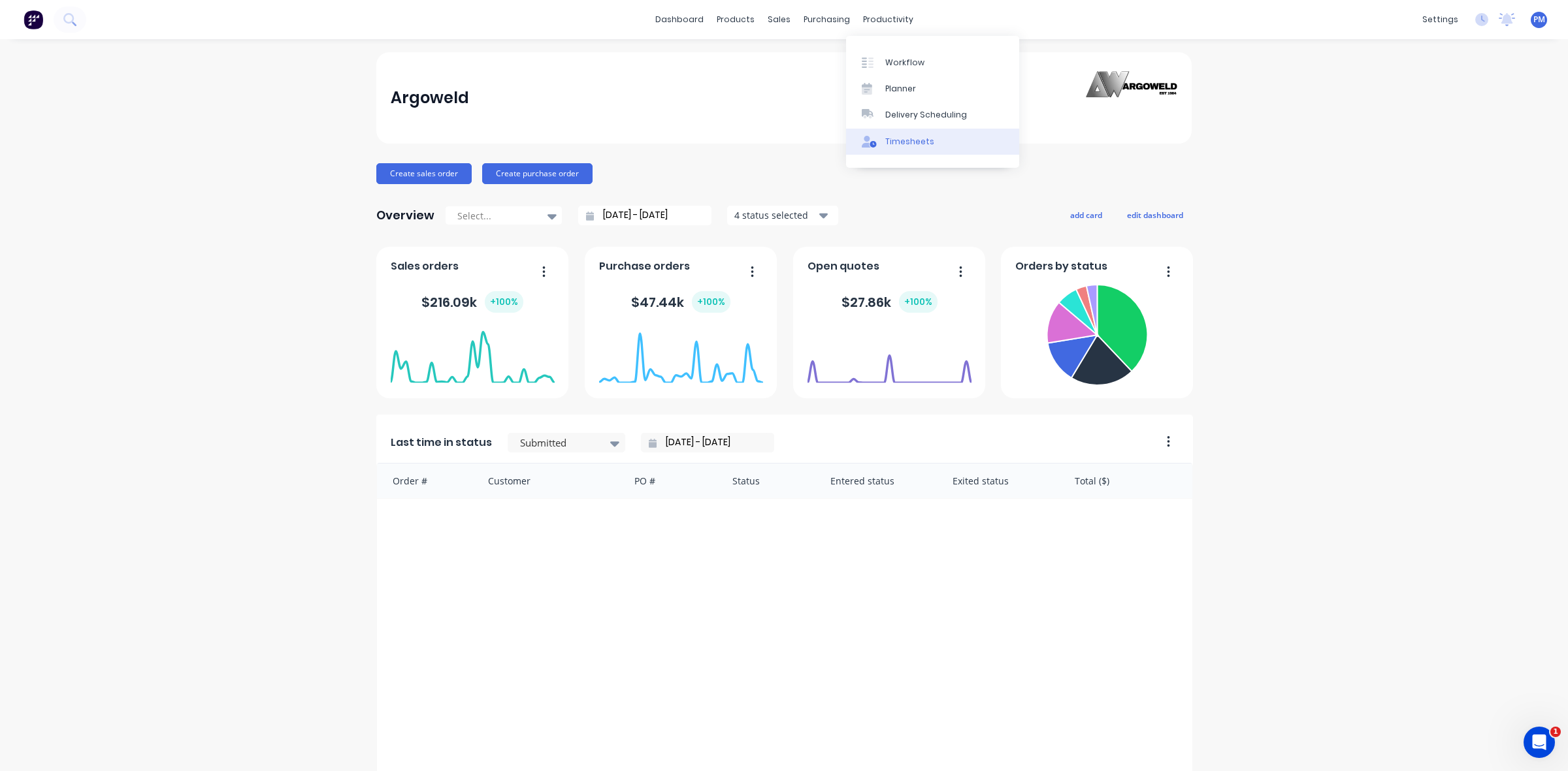
click at [894, 141] on div "Timesheets" at bounding box center [910, 141] width 49 height 12
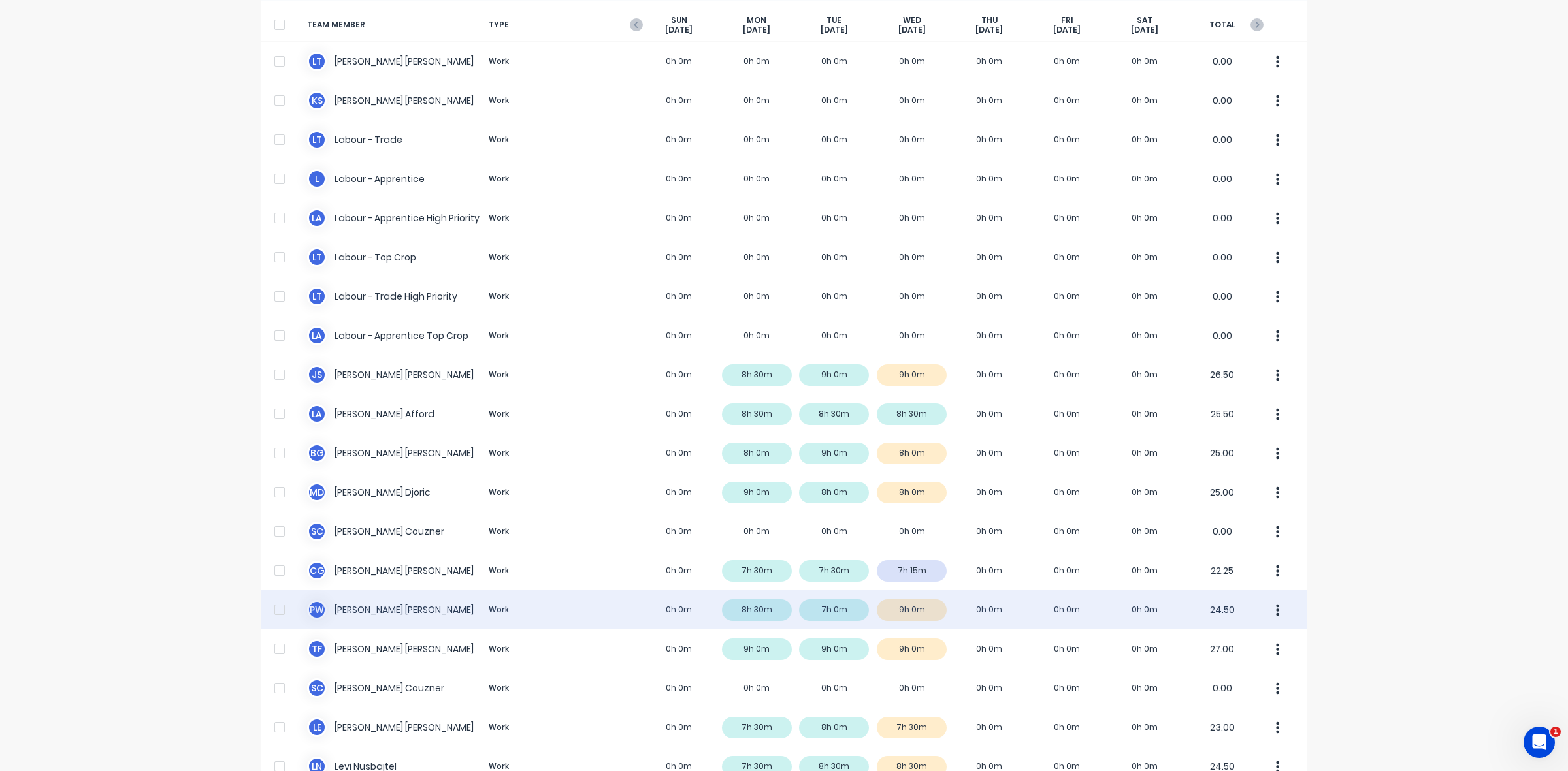
scroll to position [81, 0]
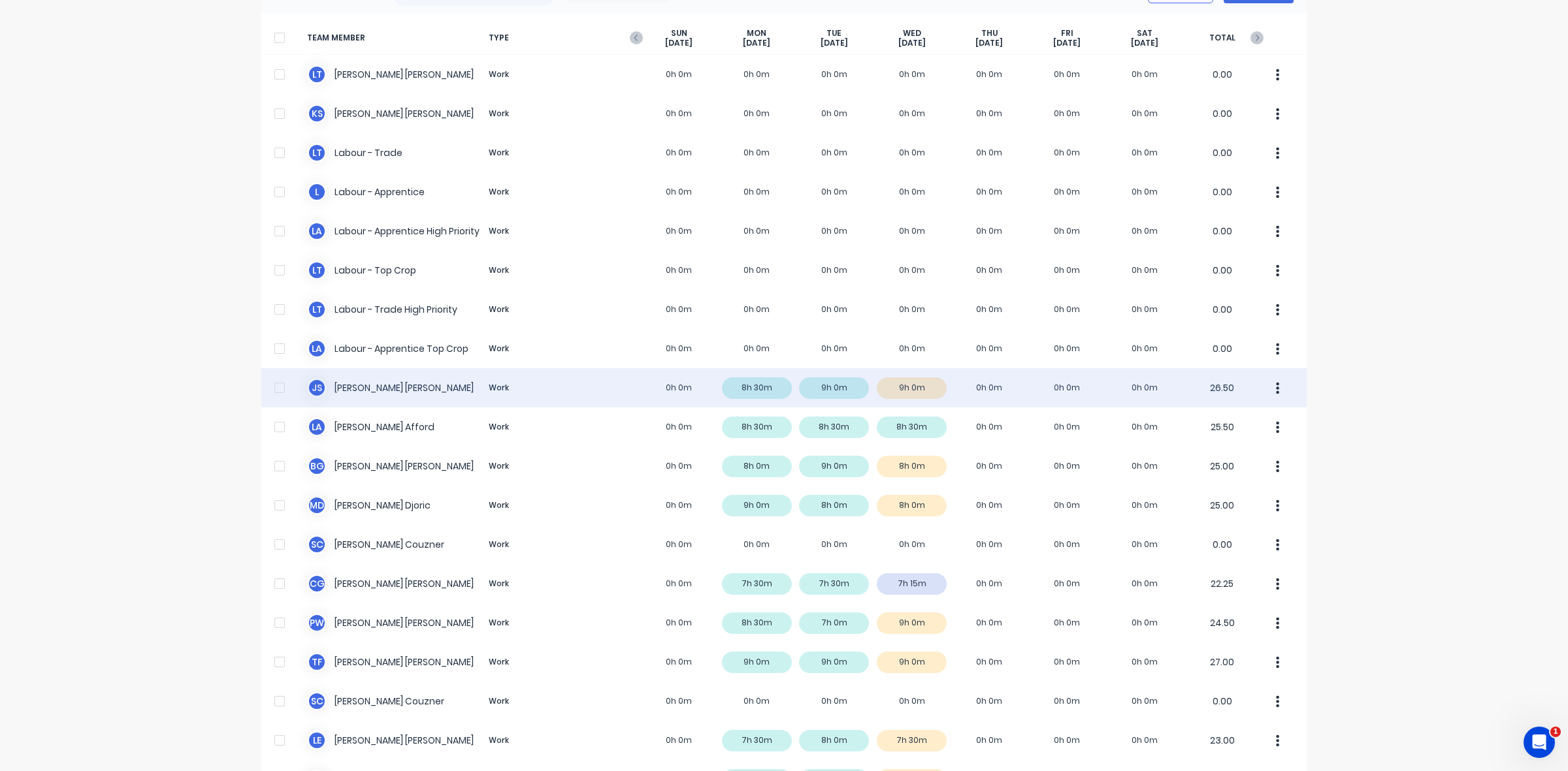
click at [921, 389] on div "J S Jacob Swann Work 0h 0m 8h 30m 9h 0m 9h 0m 0h 0m 0h 0m 0h 0m 26.50" at bounding box center [784, 387] width 1046 height 39
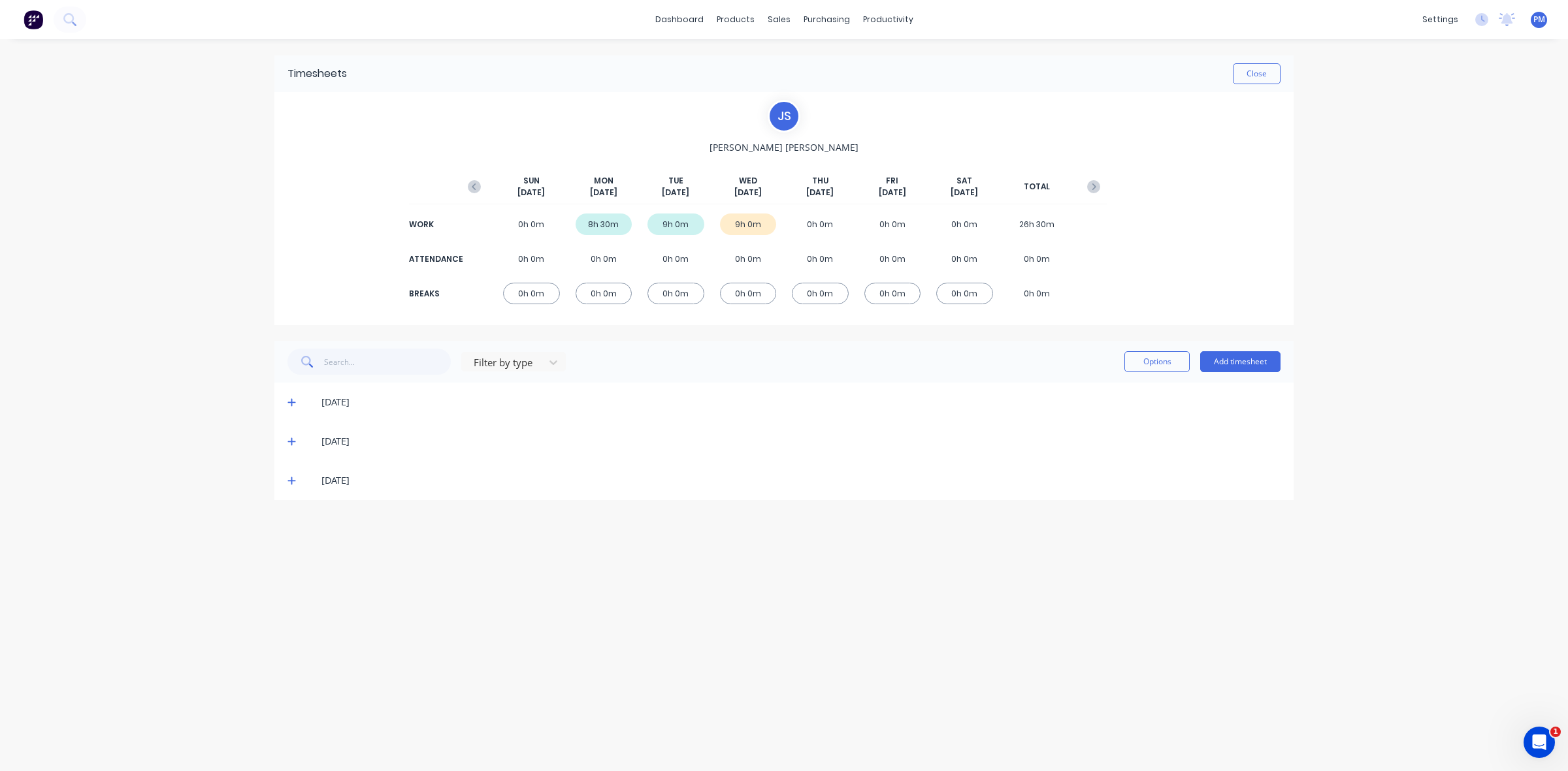
click at [289, 479] on icon at bounding box center [291, 481] width 8 height 9
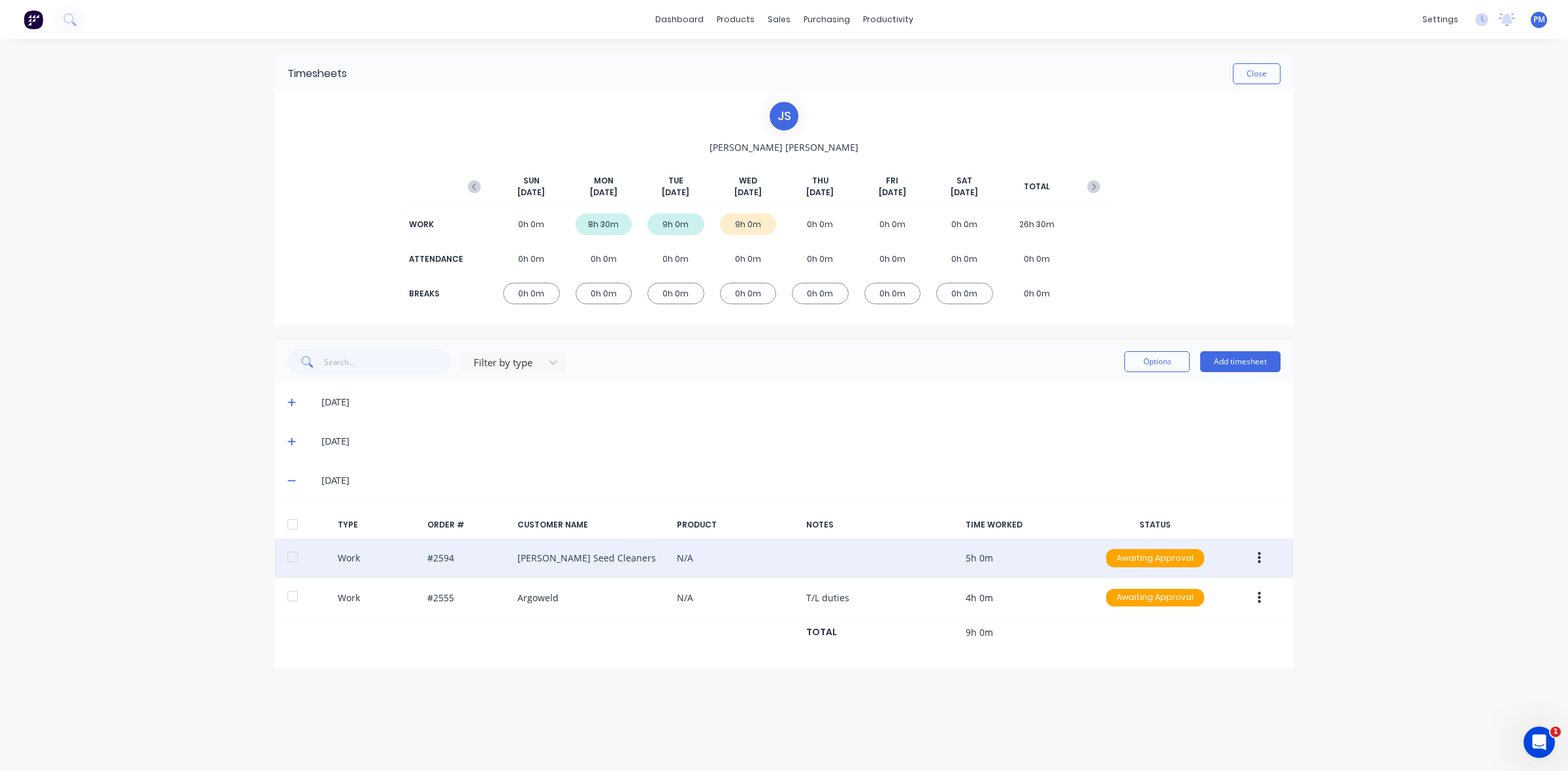
click at [1259, 556] on icon "button" at bounding box center [1259, 558] width 4 height 14
click at [1198, 562] on div "Approve" at bounding box center [1212, 561] width 100 height 19
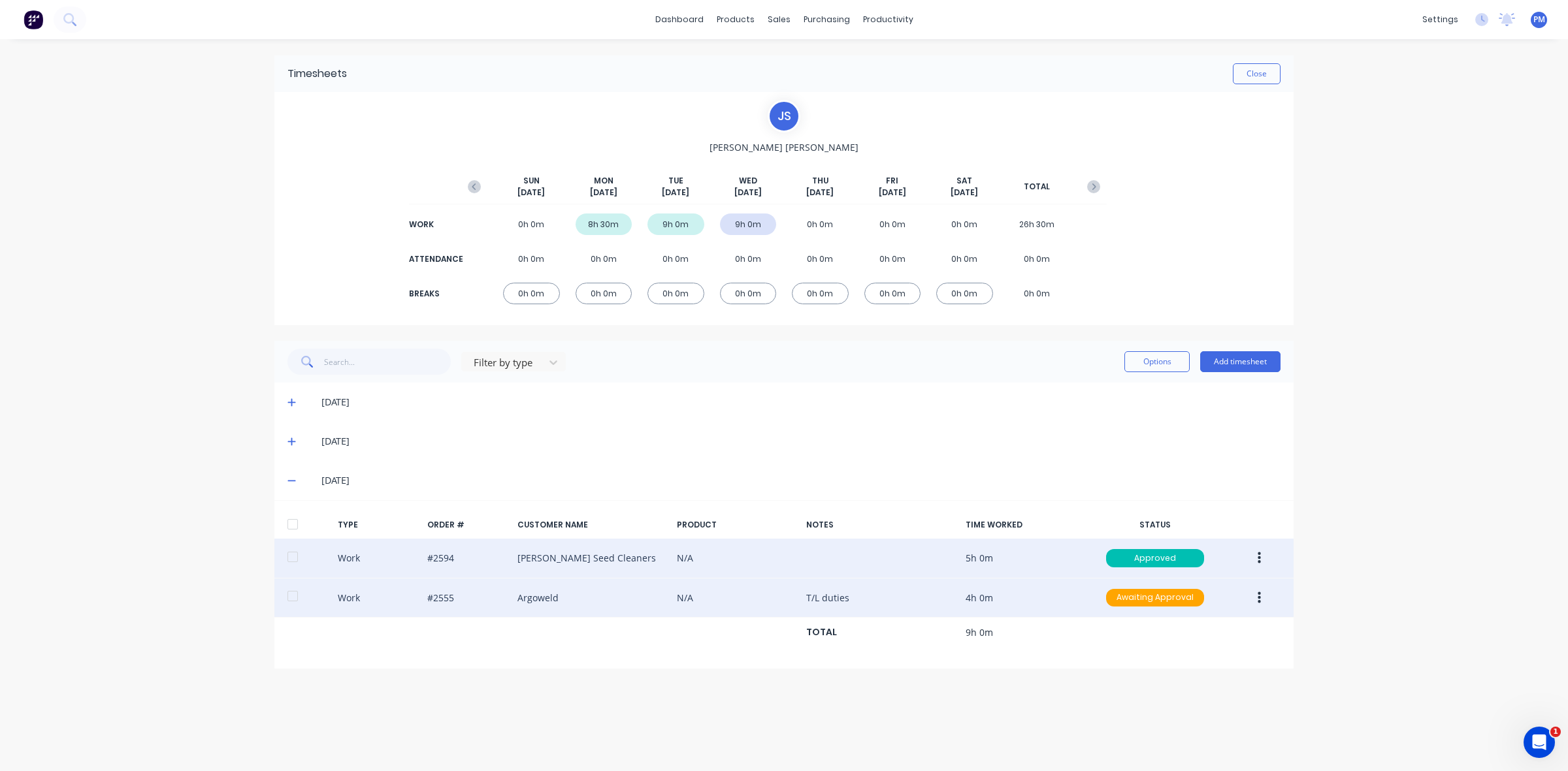
click at [1256, 601] on button "button" at bounding box center [1259, 598] width 31 height 24
click at [1194, 599] on div "Approve" at bounding box center [1212, 601] width 100 height 19
click at [1243, 76] on button "Close" at bounding box center [1257, 73] width 48 height 21
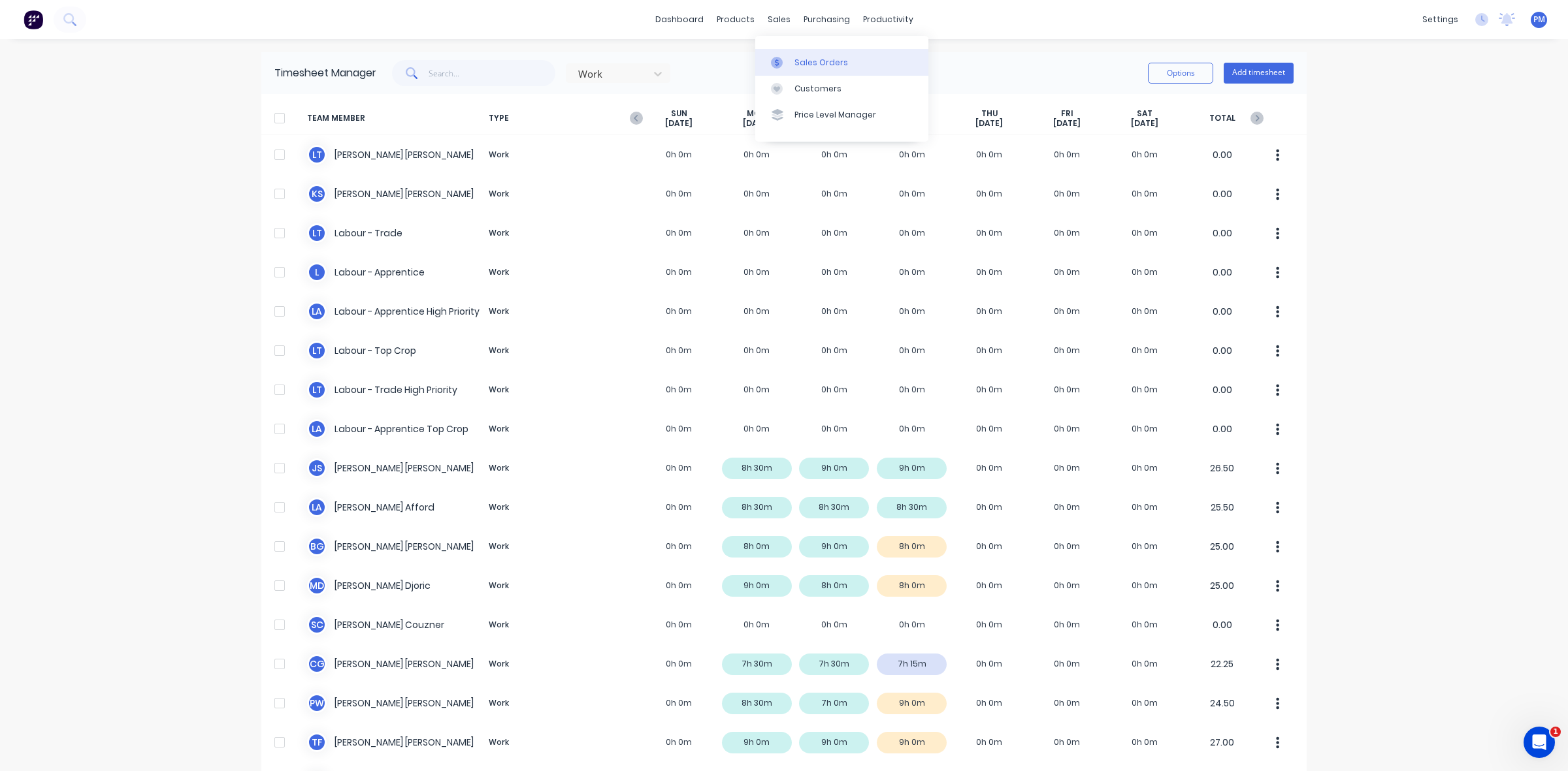
click at [808, 60] on div "Sales Orders" at bounding box center [820, 62] width 53 height 12
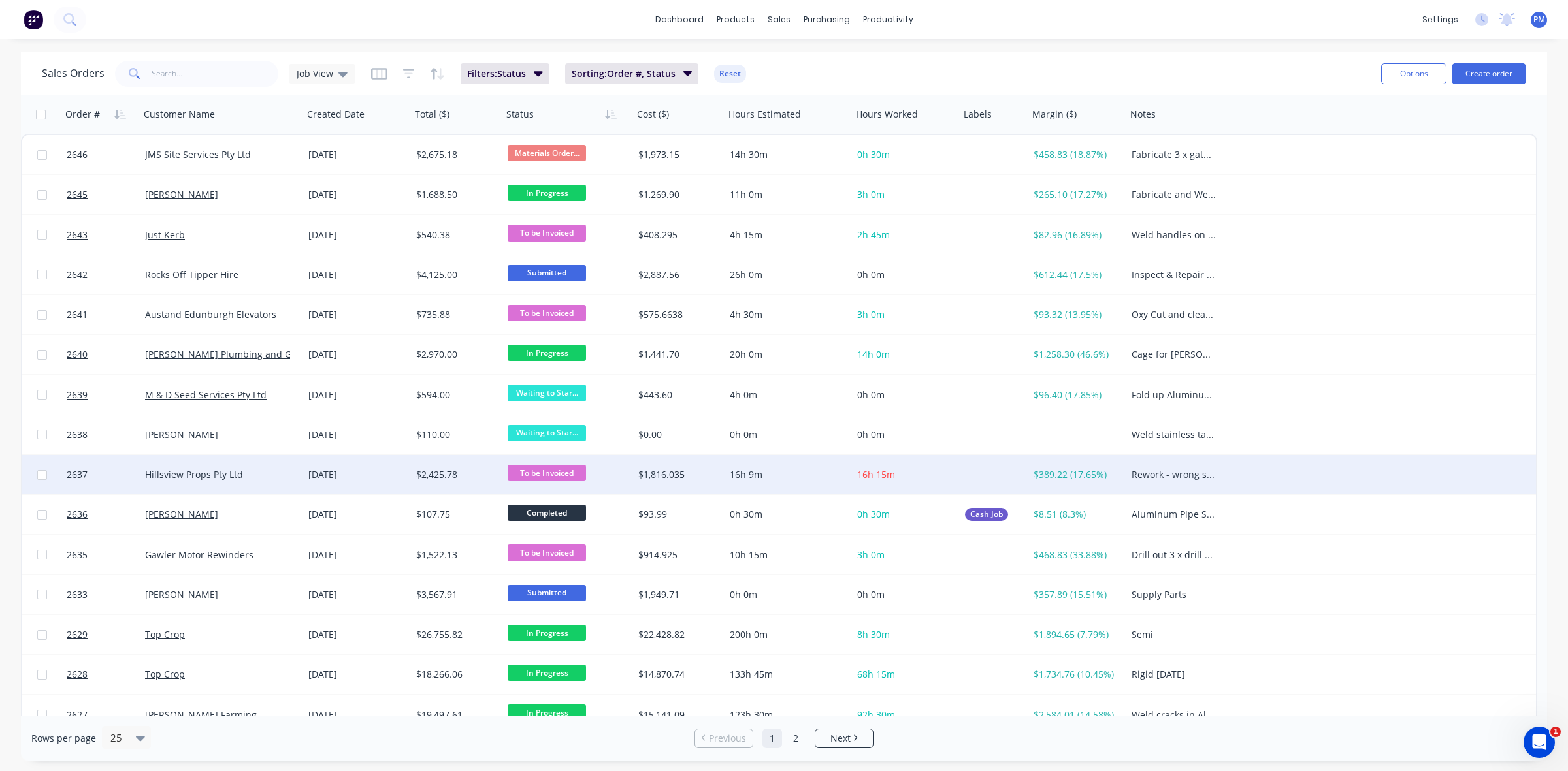
click at [278, 471] on div "Hillsview Props Pty Ltd" at bounding box center [217, 474] width 145 height 13
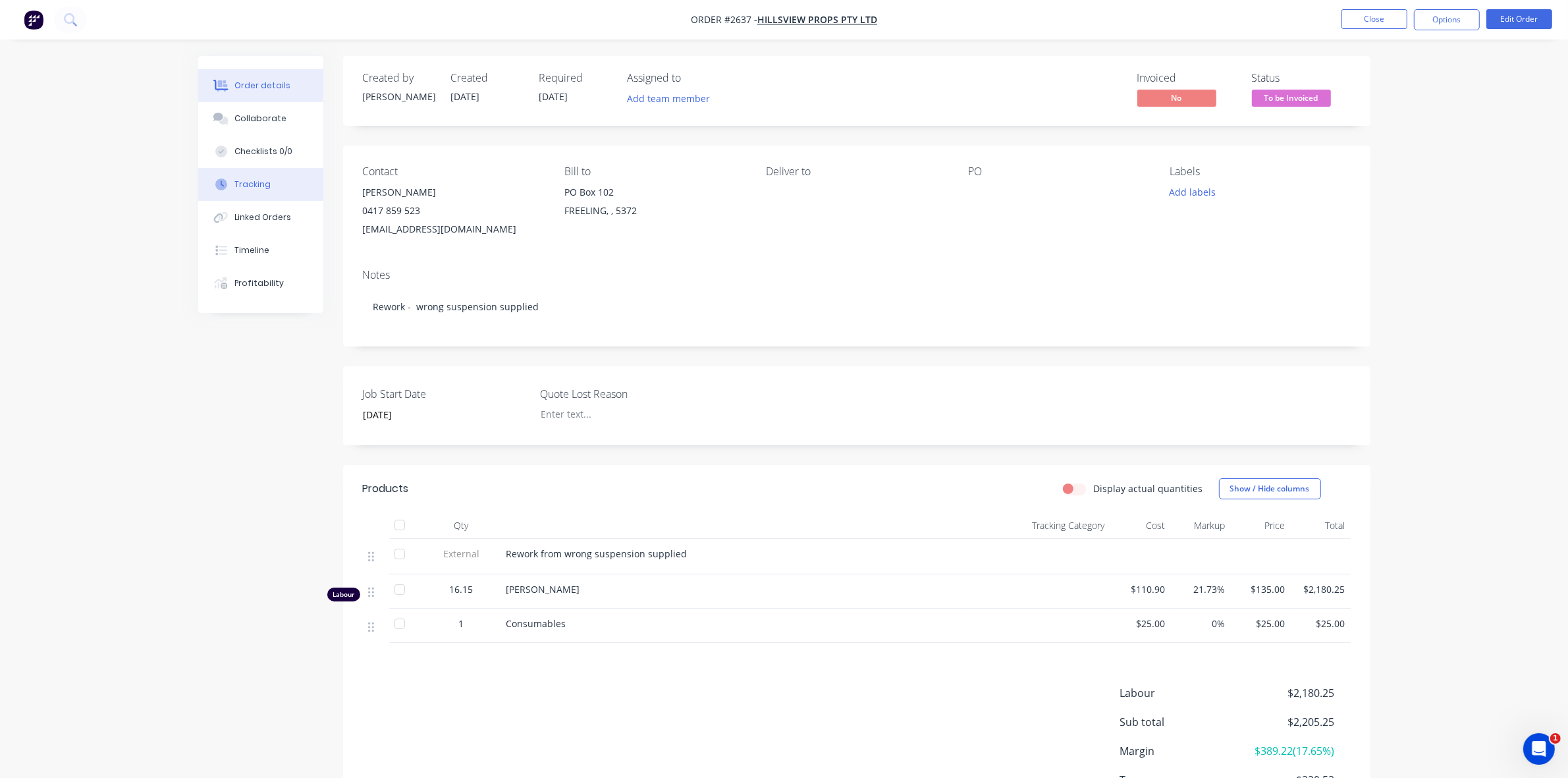
click at [255, 179] on div "Tracking" at bounding box center [253, 184] width 37 height 12
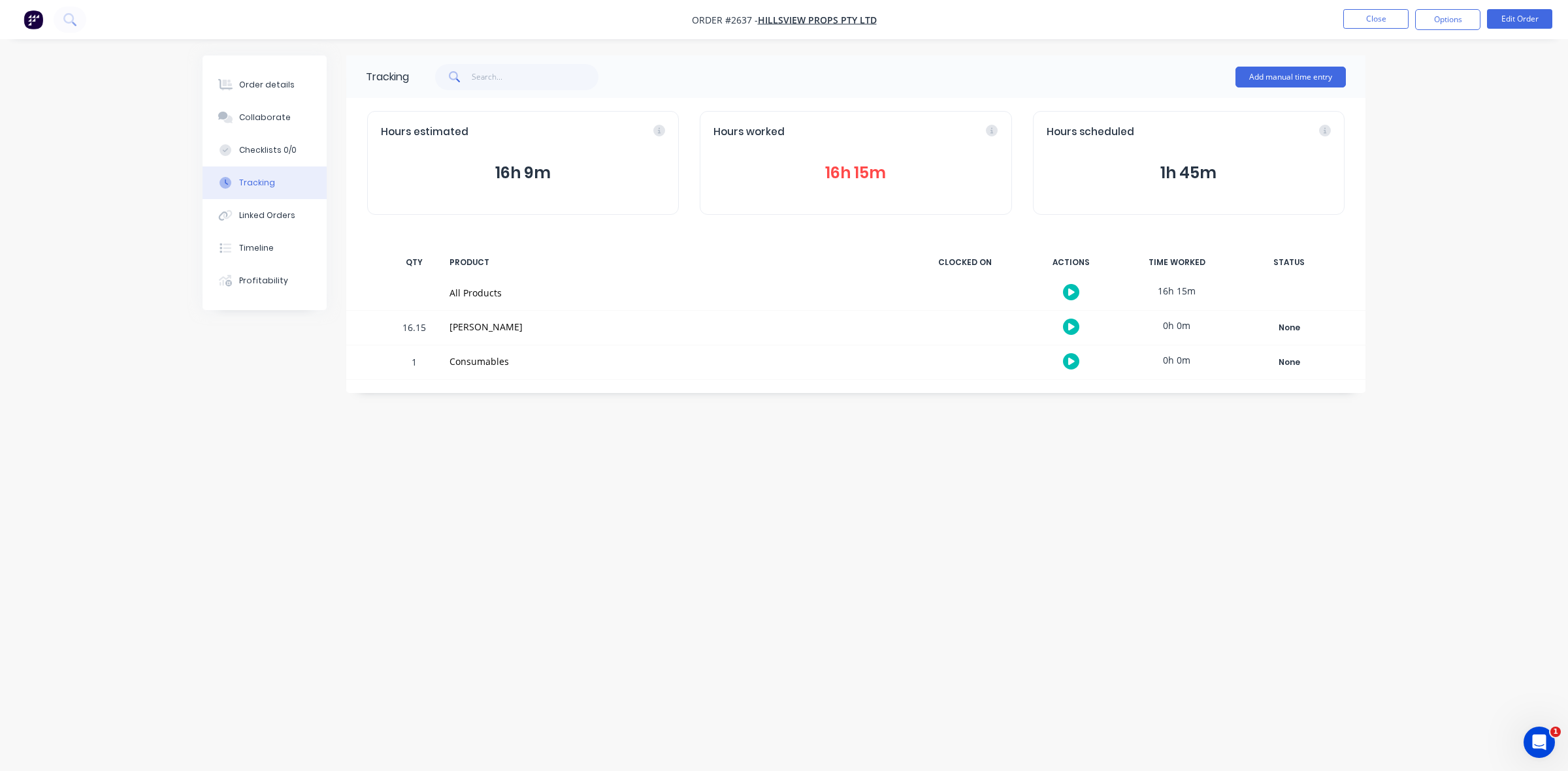
click at [841, 167] on button "16h 15m" at bounding box center [856, 173] width 284 height 24
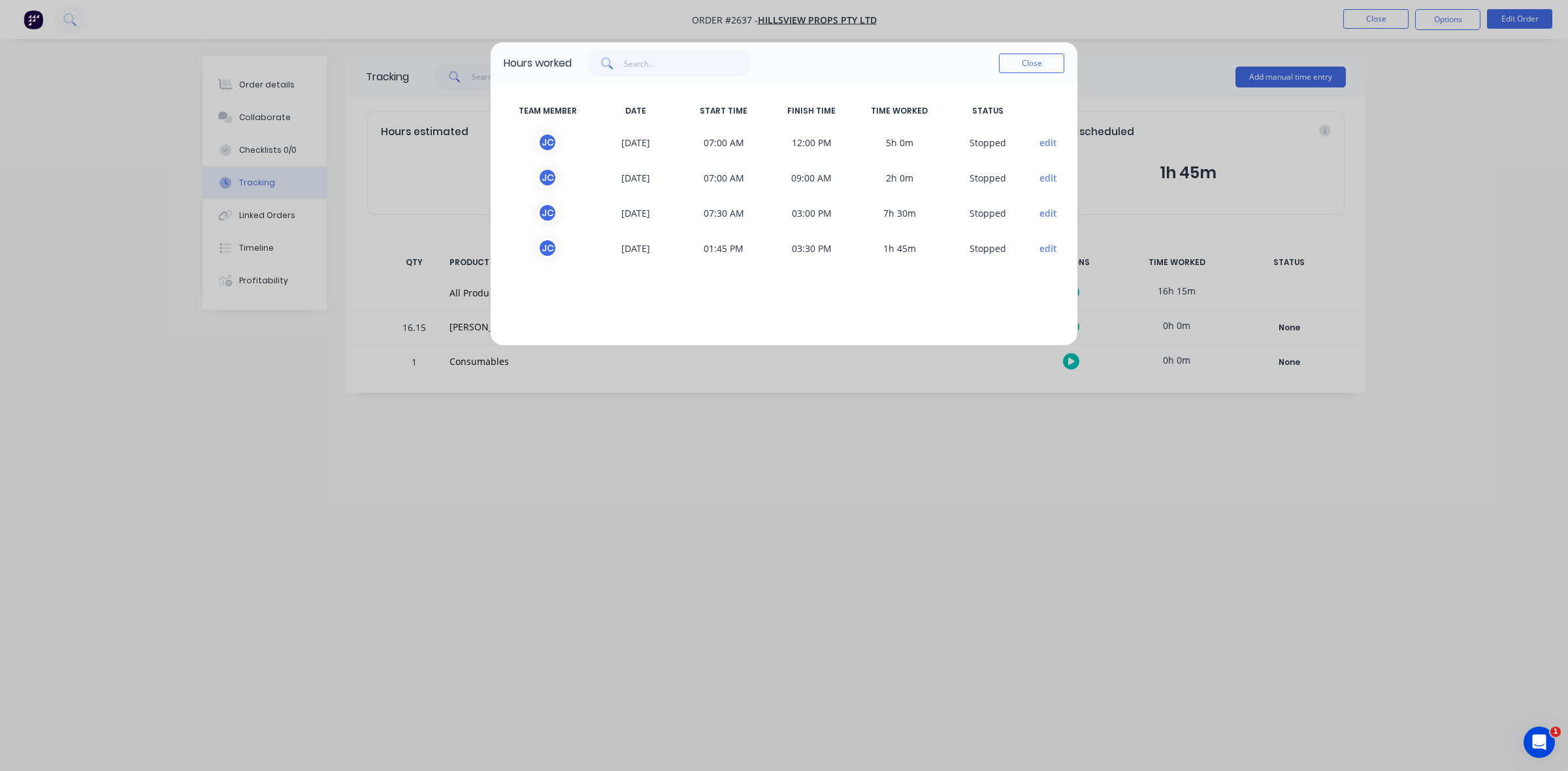
click at [1047, 141] on button "edit" at bounding box center [1047, 142] width 17 height 14
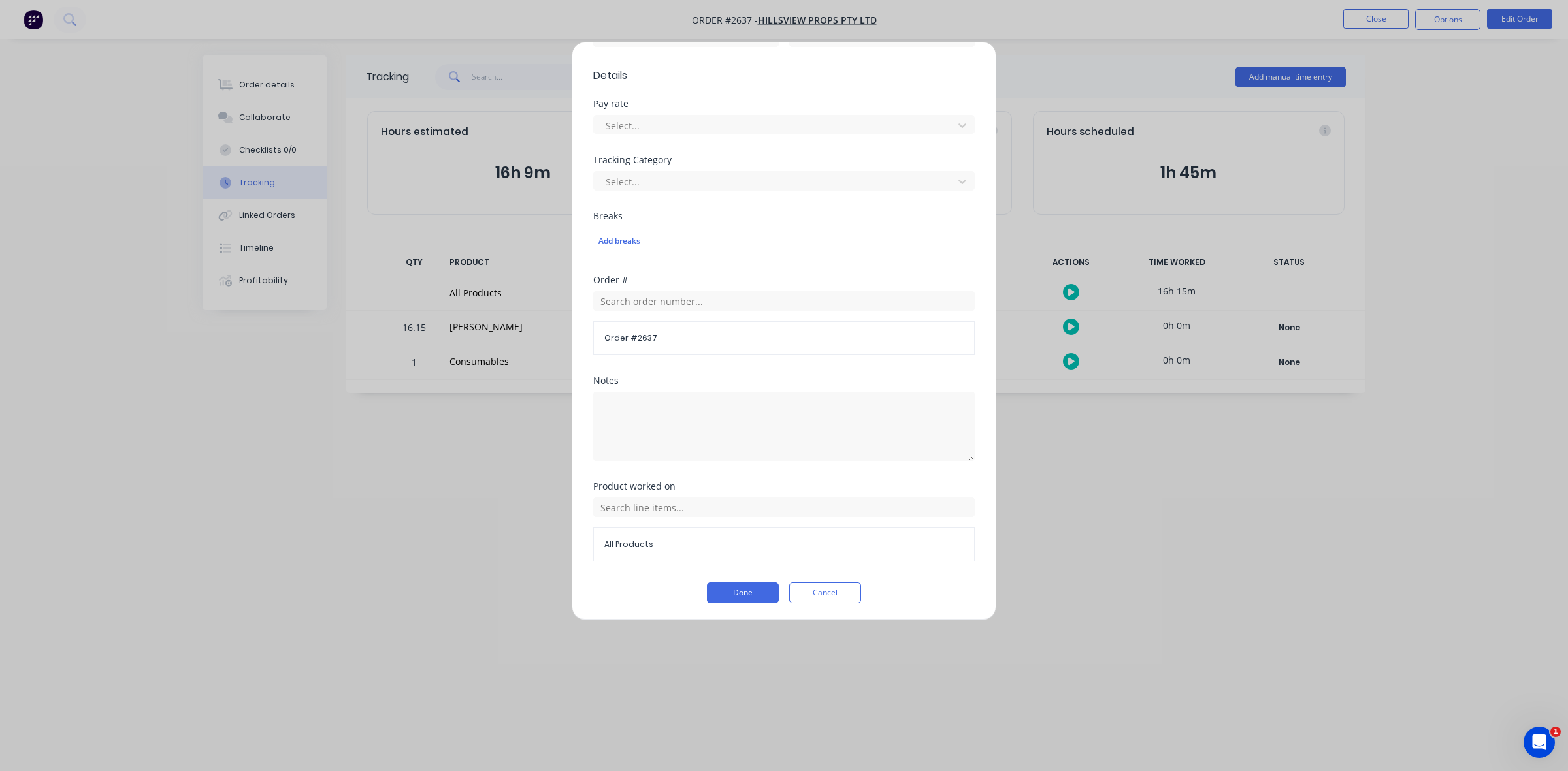
scroll to position [350, 0]
click at [735, 590] on button "Done" at bounding box center [742, 590] width 72 height 21
click at [817, 608] on button "Cancel" at bounding box center [825, 608] width 72 height 21
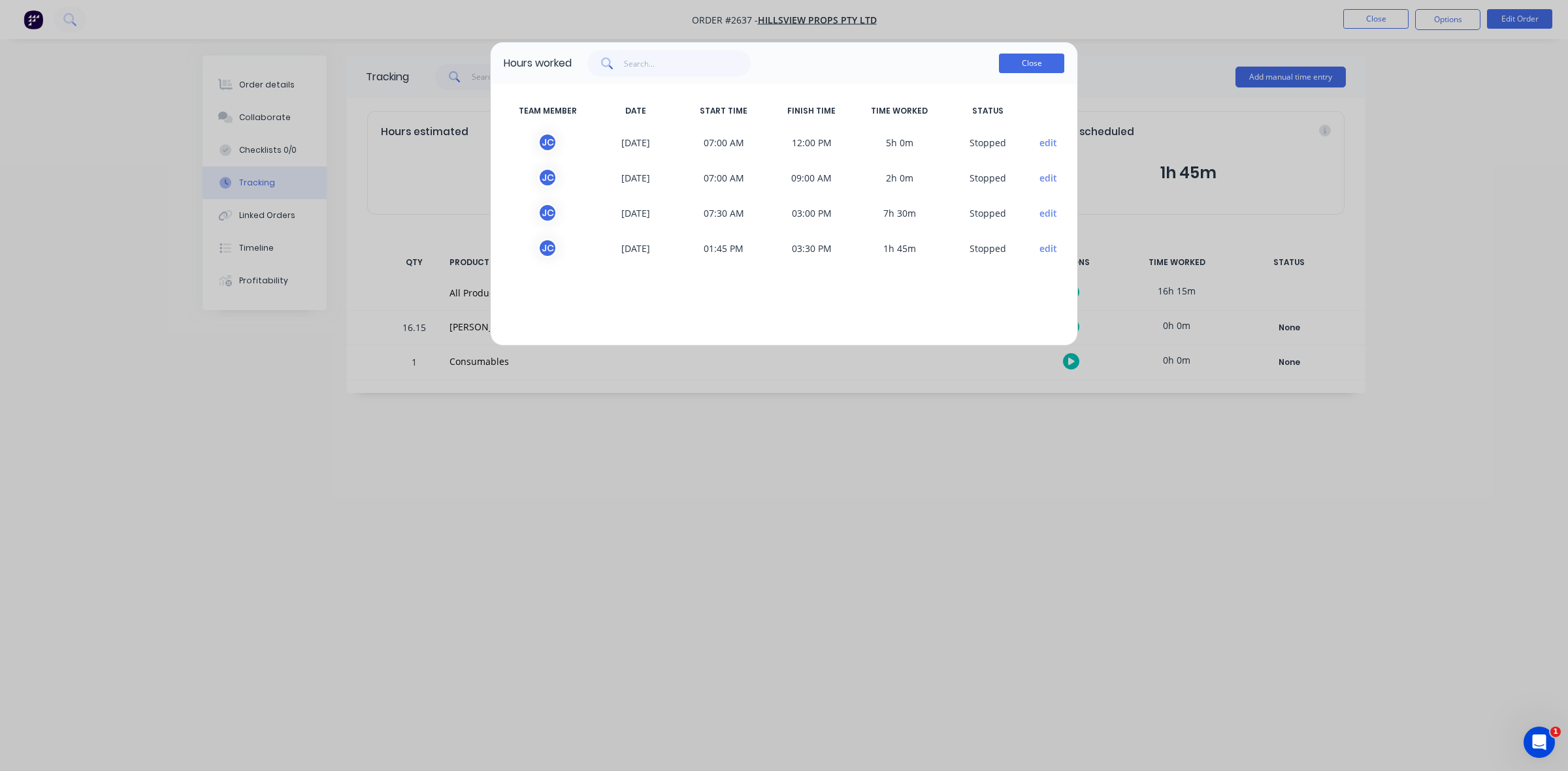
click at [1037, 62] on button "Close" at bounding box center [1031, 63] width 65 height 20
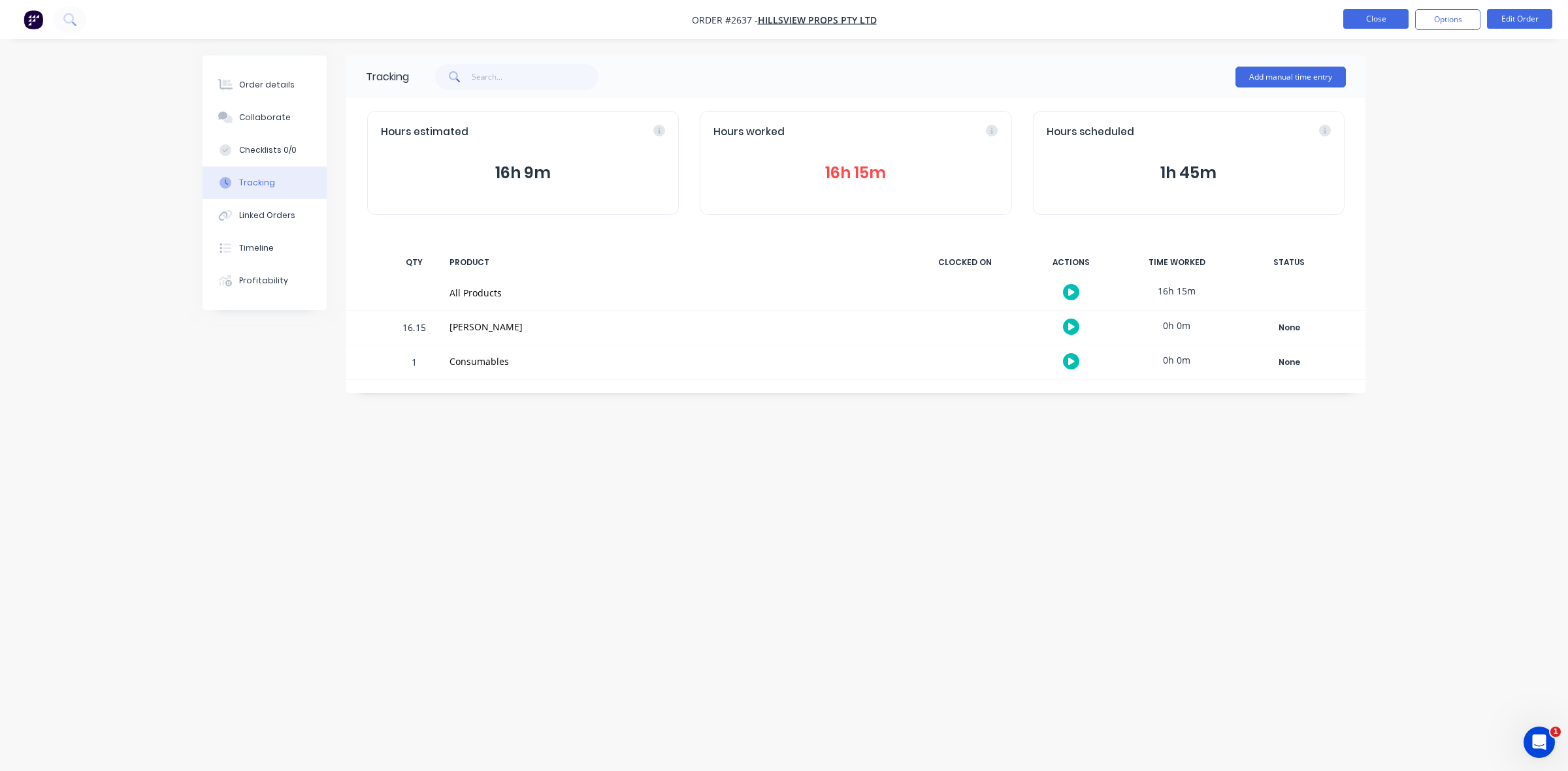
click at [1360, 18] on button "Close" at bounding box center [1376, 19] width 65 height 20
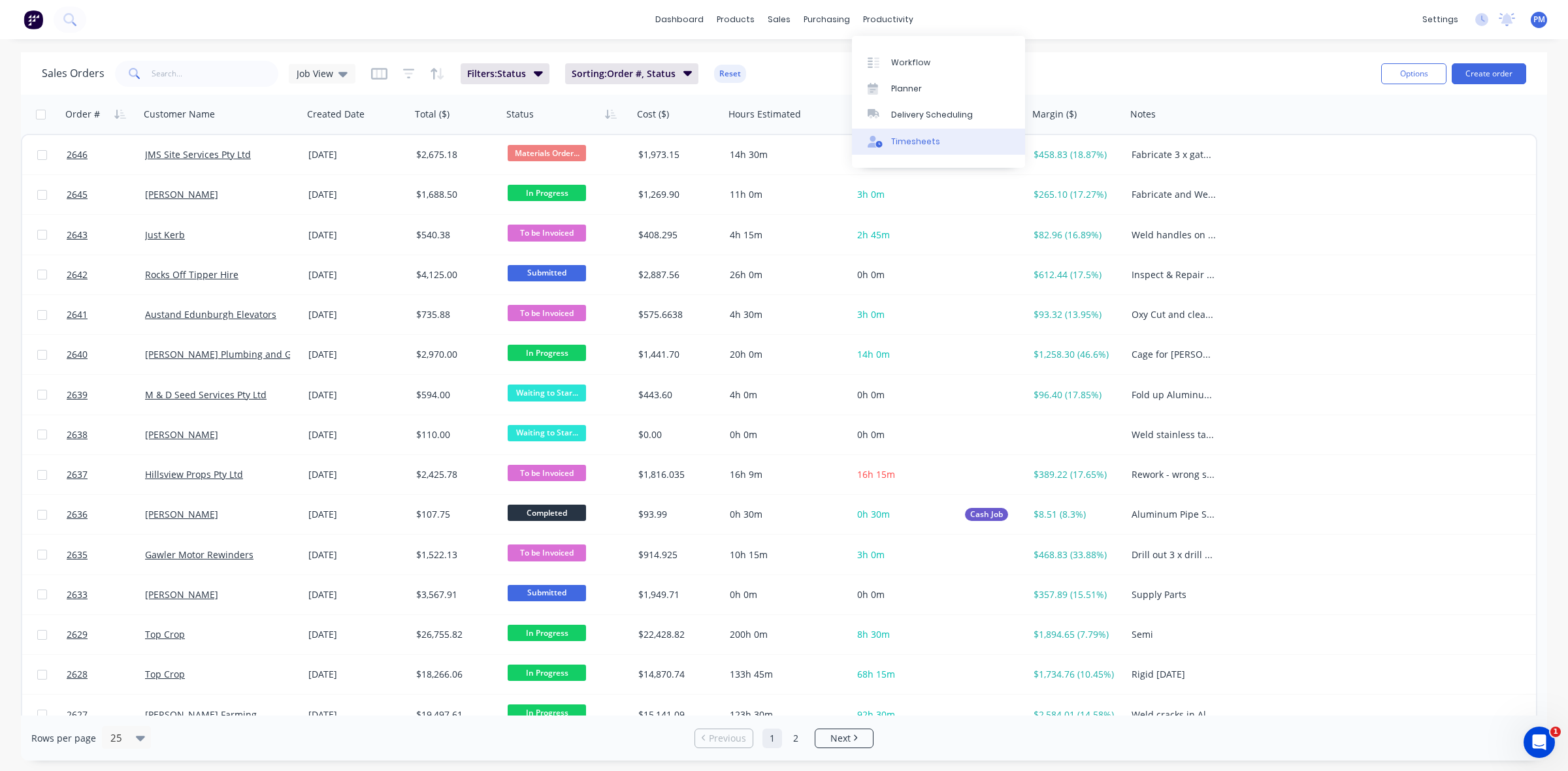
click at [925, 145] on div "Timesheets" at bounding box center [915, 141] width 49 height 12
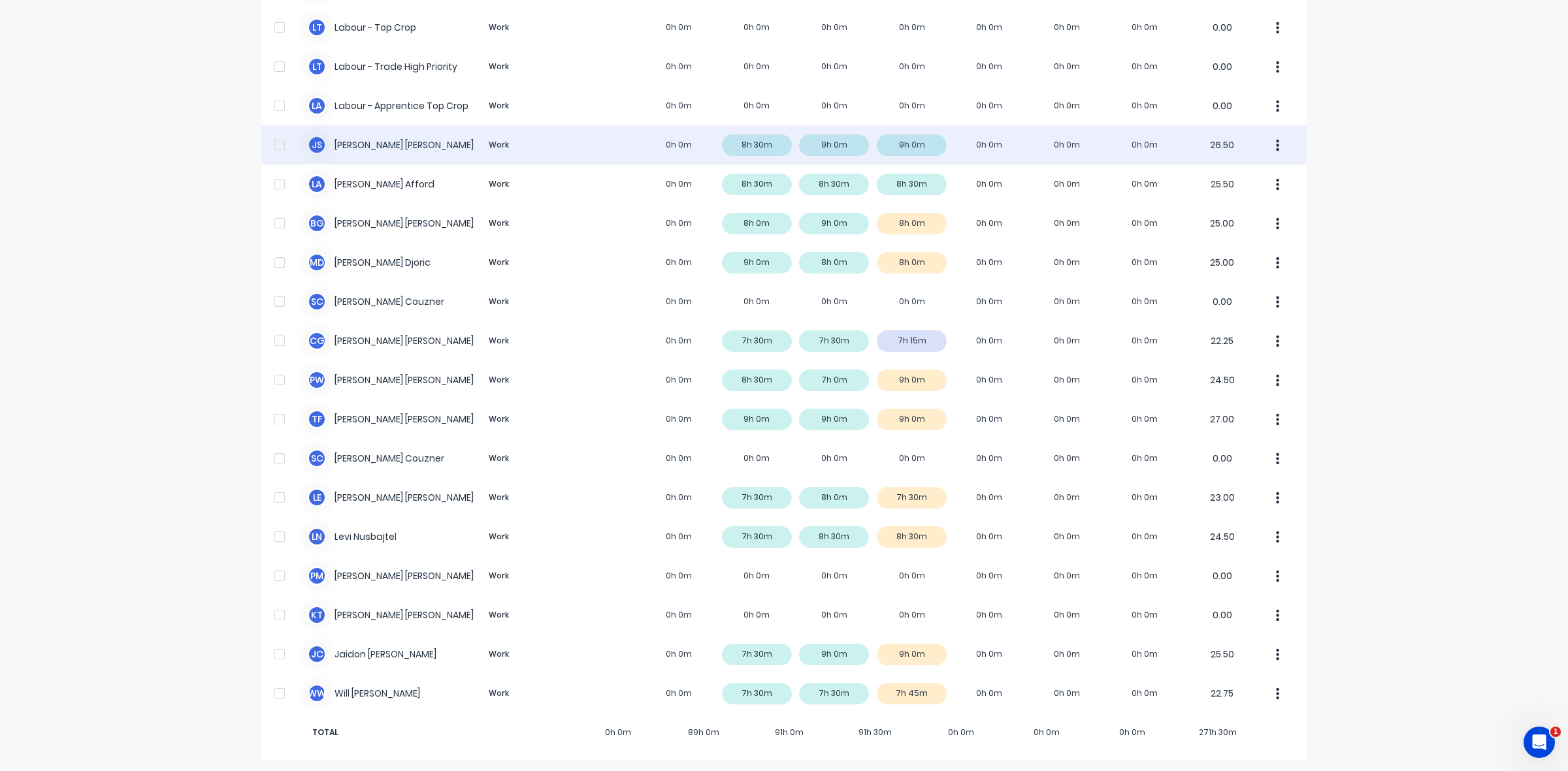
scroll to position [325, 0]
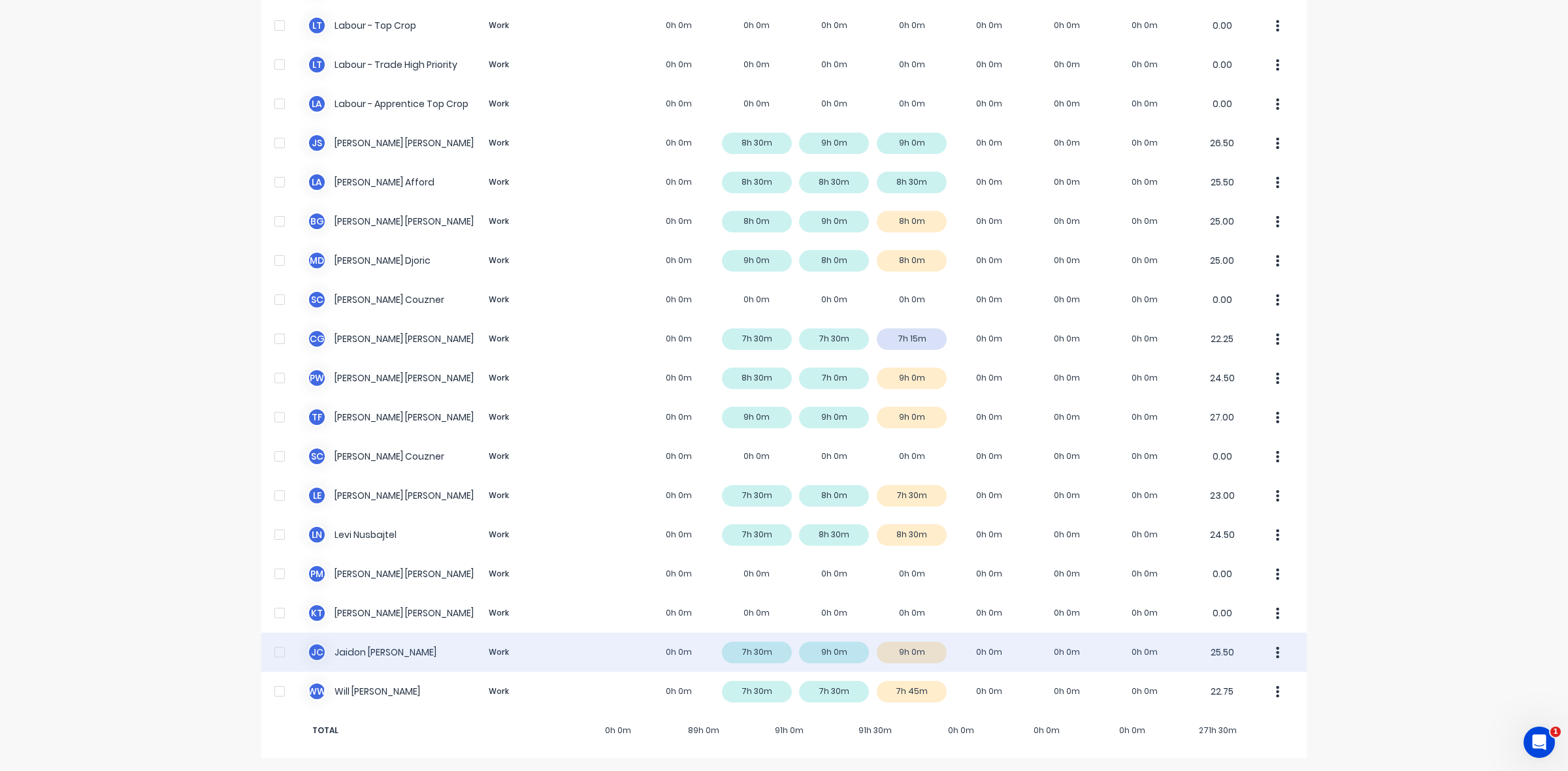
click at [919, 651] on div "J C Jaidon Clarke Work 0h 0m 7h 30m 9h 0m 9h 0m 0h 0m 0h 0m 0h 0m 25.50" at bounding box center [784, 652] width 1046 height 39
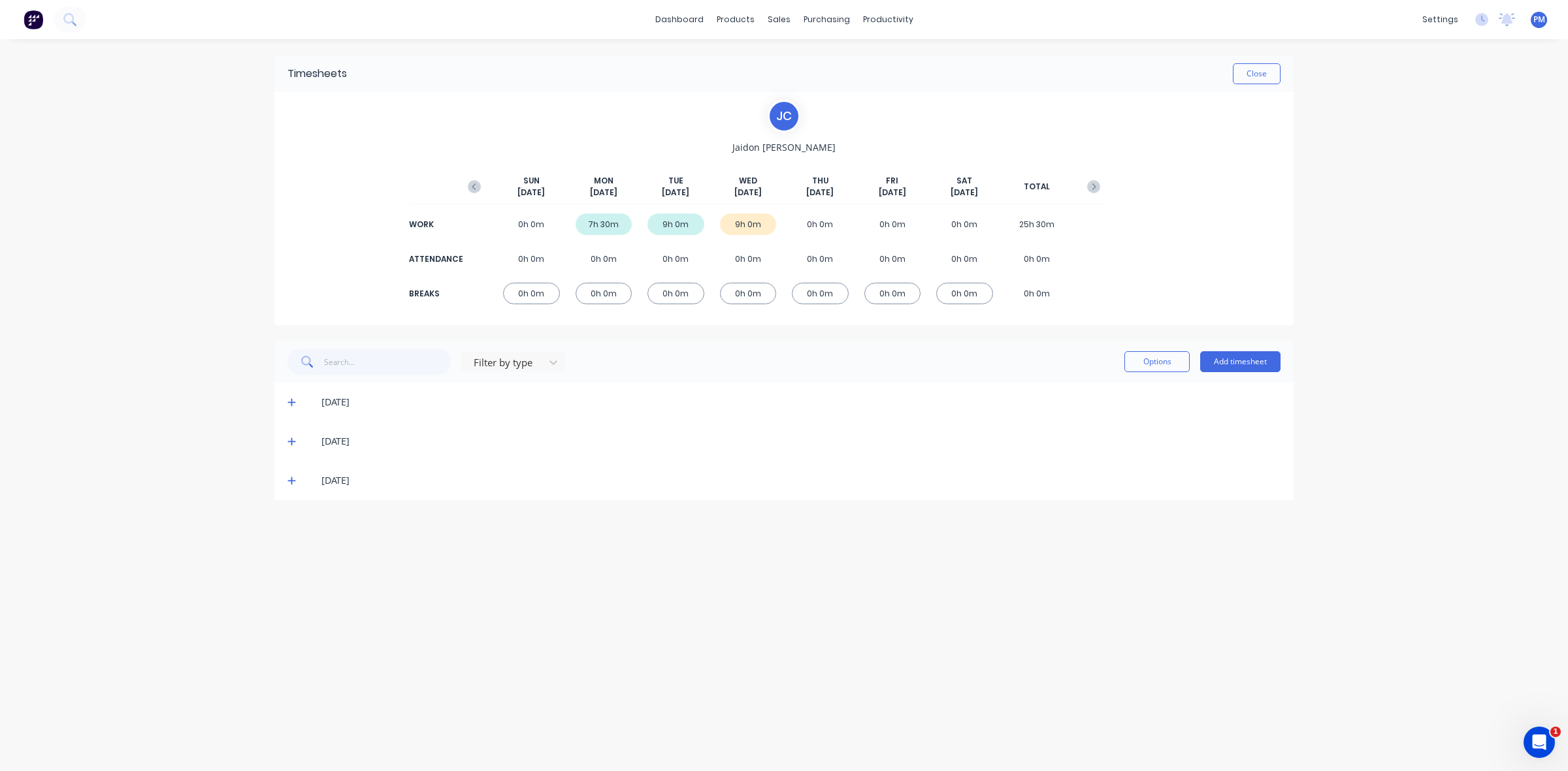
click at [292, 482] on icon at bounding box center [291, 481] width 8 height 9
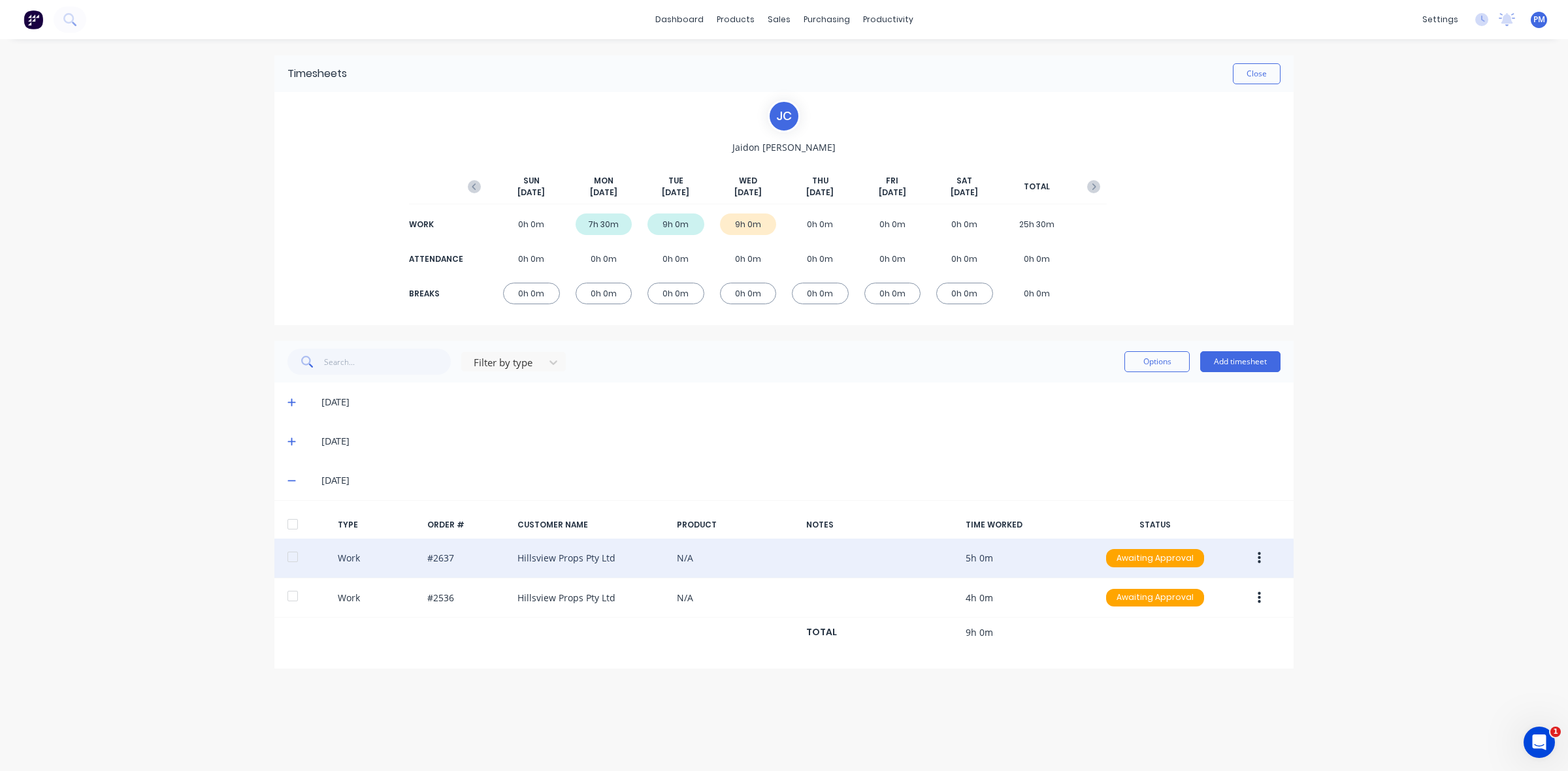
click at [1256, 562] on button "button" at bounding box center [1259, 558] width 31 height 24
click at [1190, 559] on div "Approve" at bounding box center [1212, 561] width 100 height 19
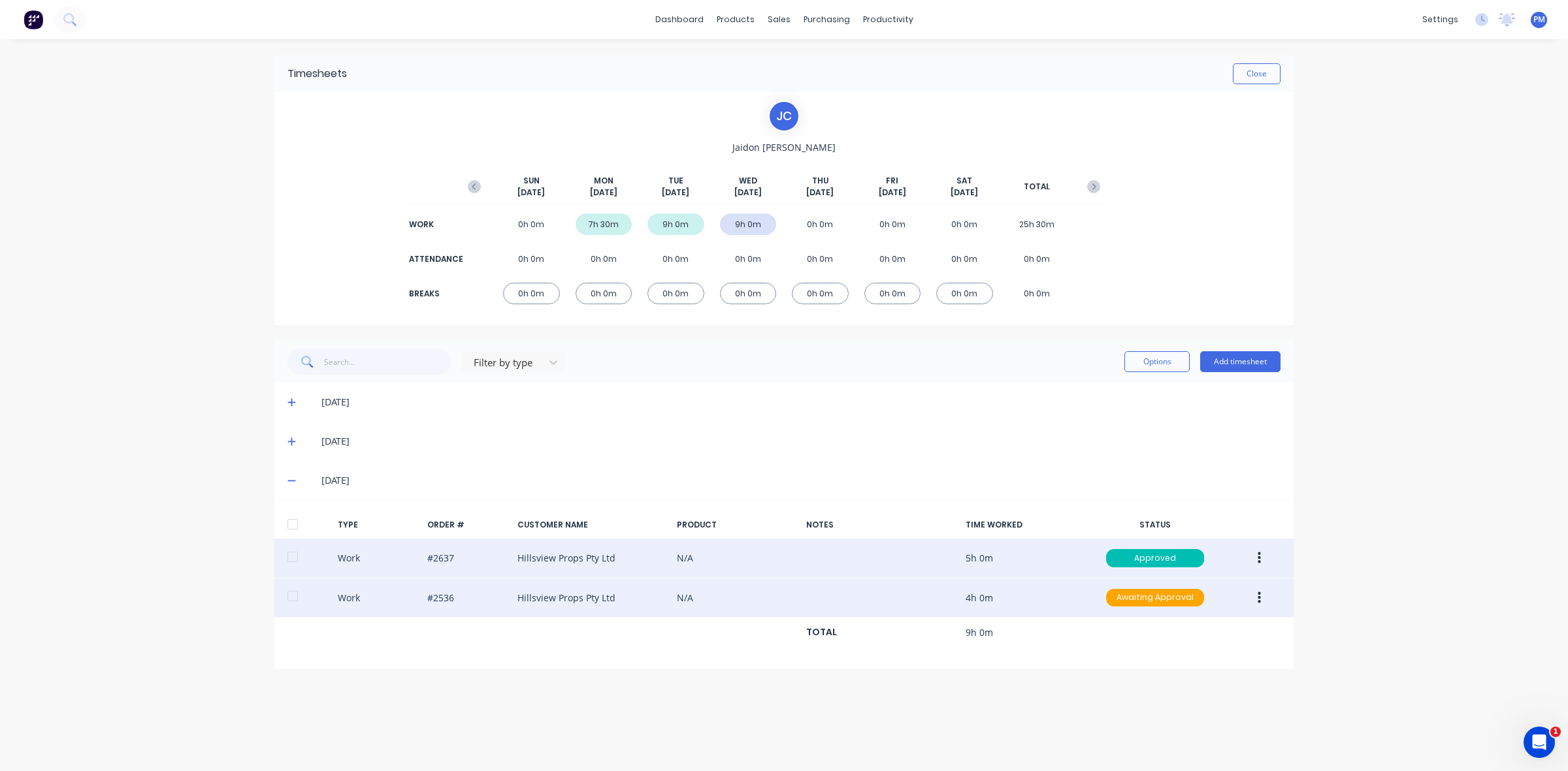
click at [1258, 602] on icon "button" at bounding box center [1259, 597] width 4 height 12
click at [1193, 597] on div "Approve" at bounding box center [1212, 601] width 100 height 19
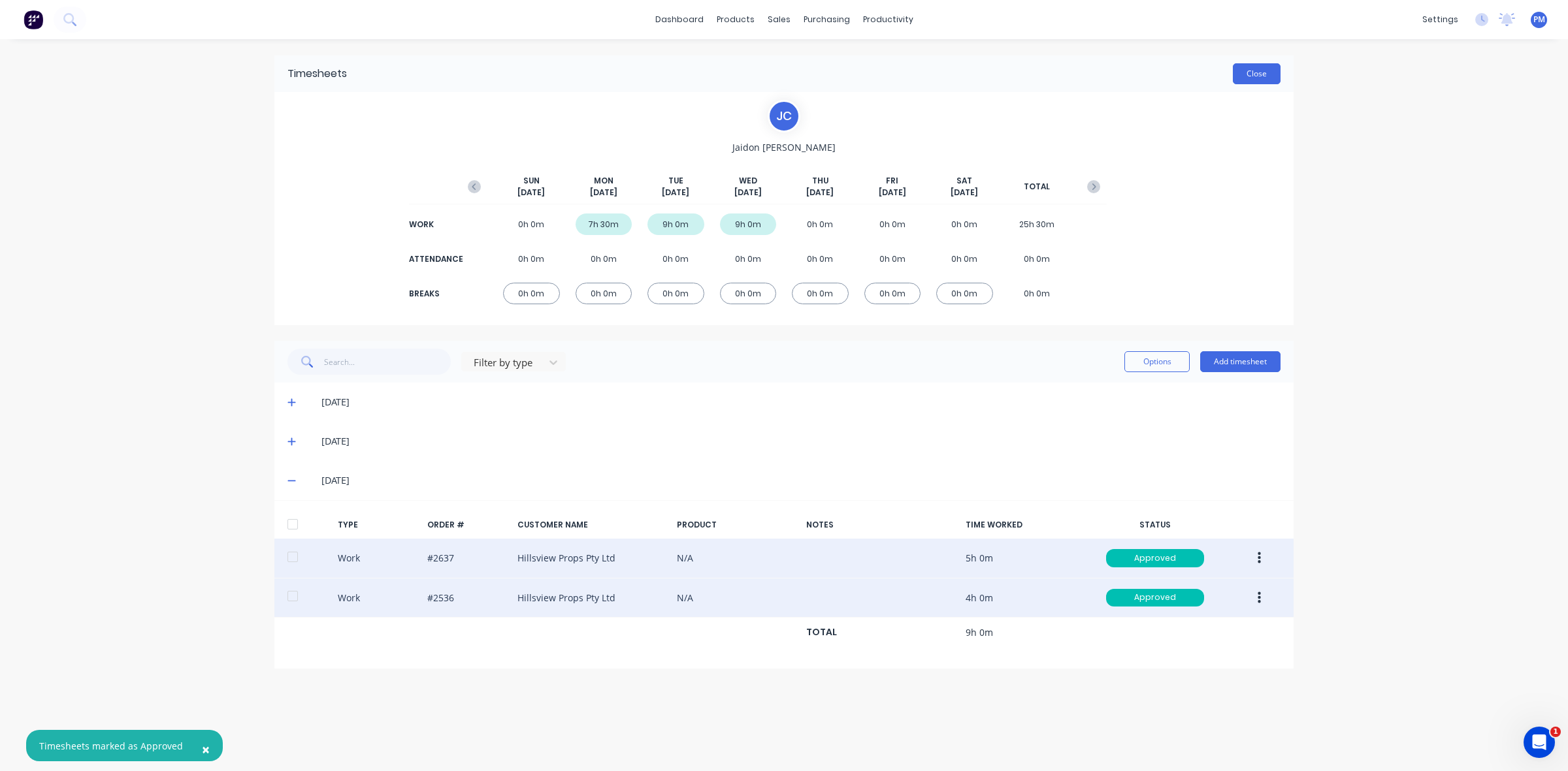
click at [1255, 76] on button "Close" at bounding box center [1257, 73] width 48 height 21
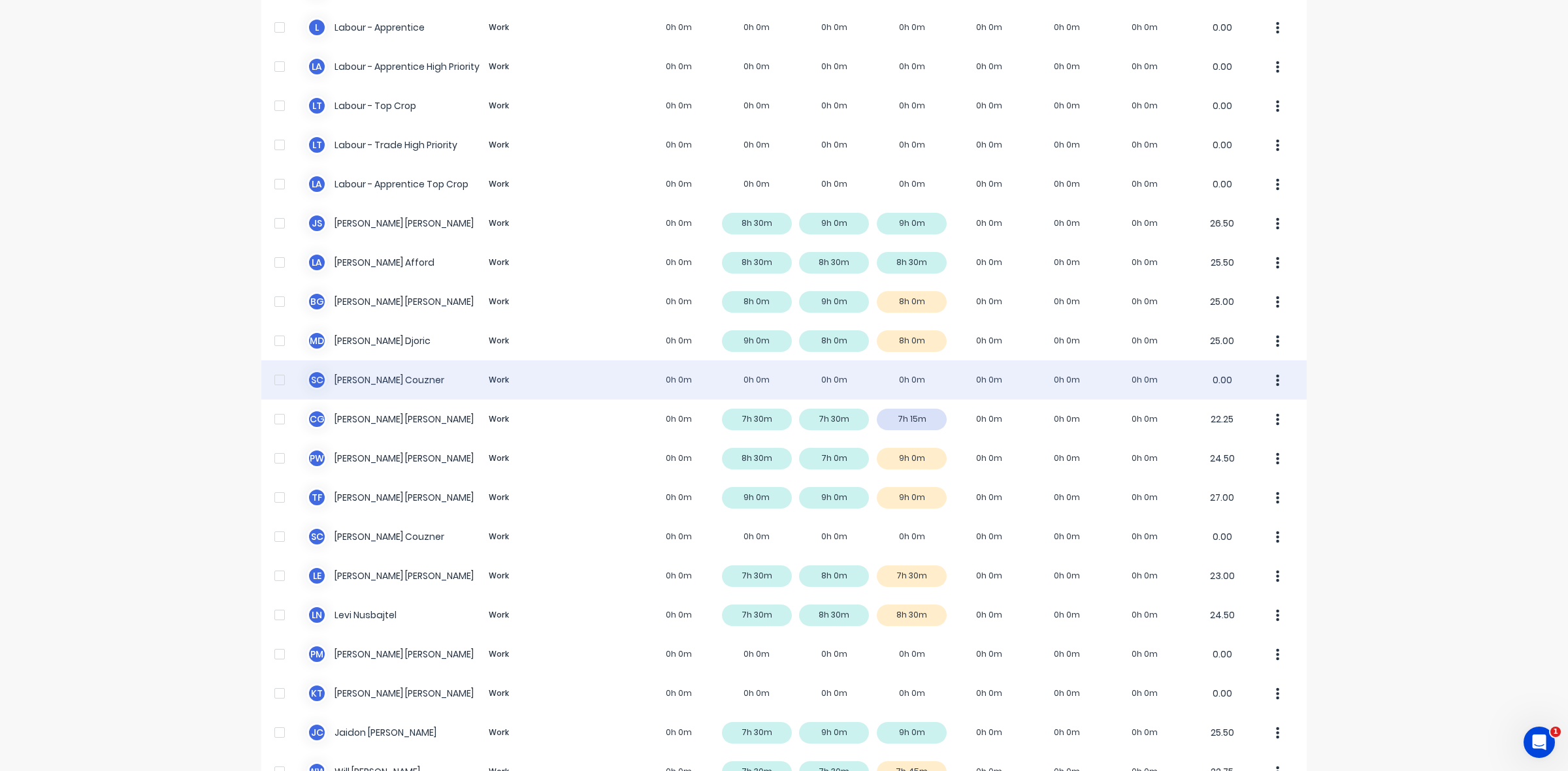
scroll to position [325, 0]
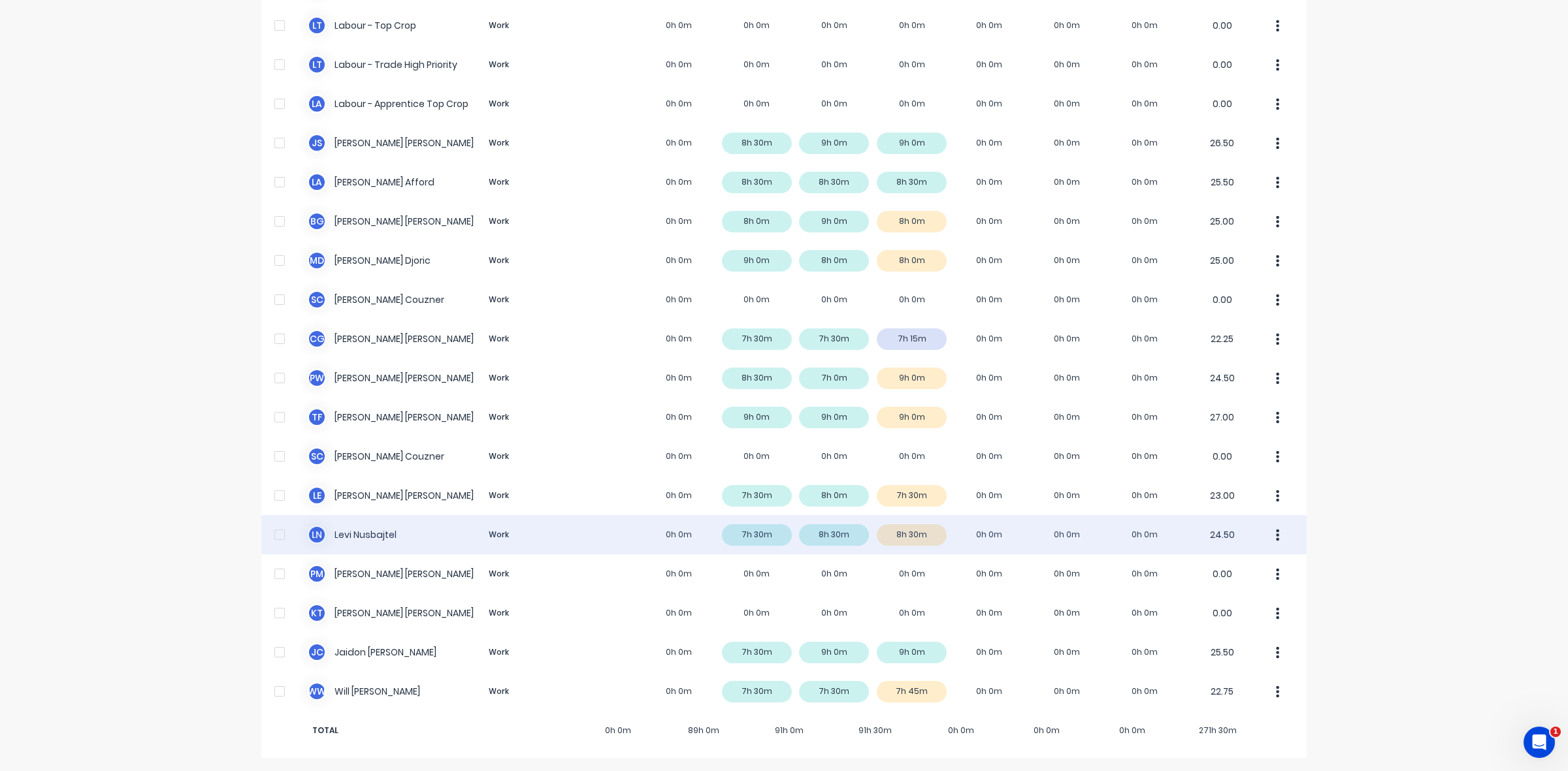
click at [925, 538] on div "L N Levi Nusbajtel Work 0h 0m 7h 30m 8h 30m 8h 30m 0h 0m 0h 0m 0h 0m 24.50" at bounding box center [784, 534] width 1046 height 39
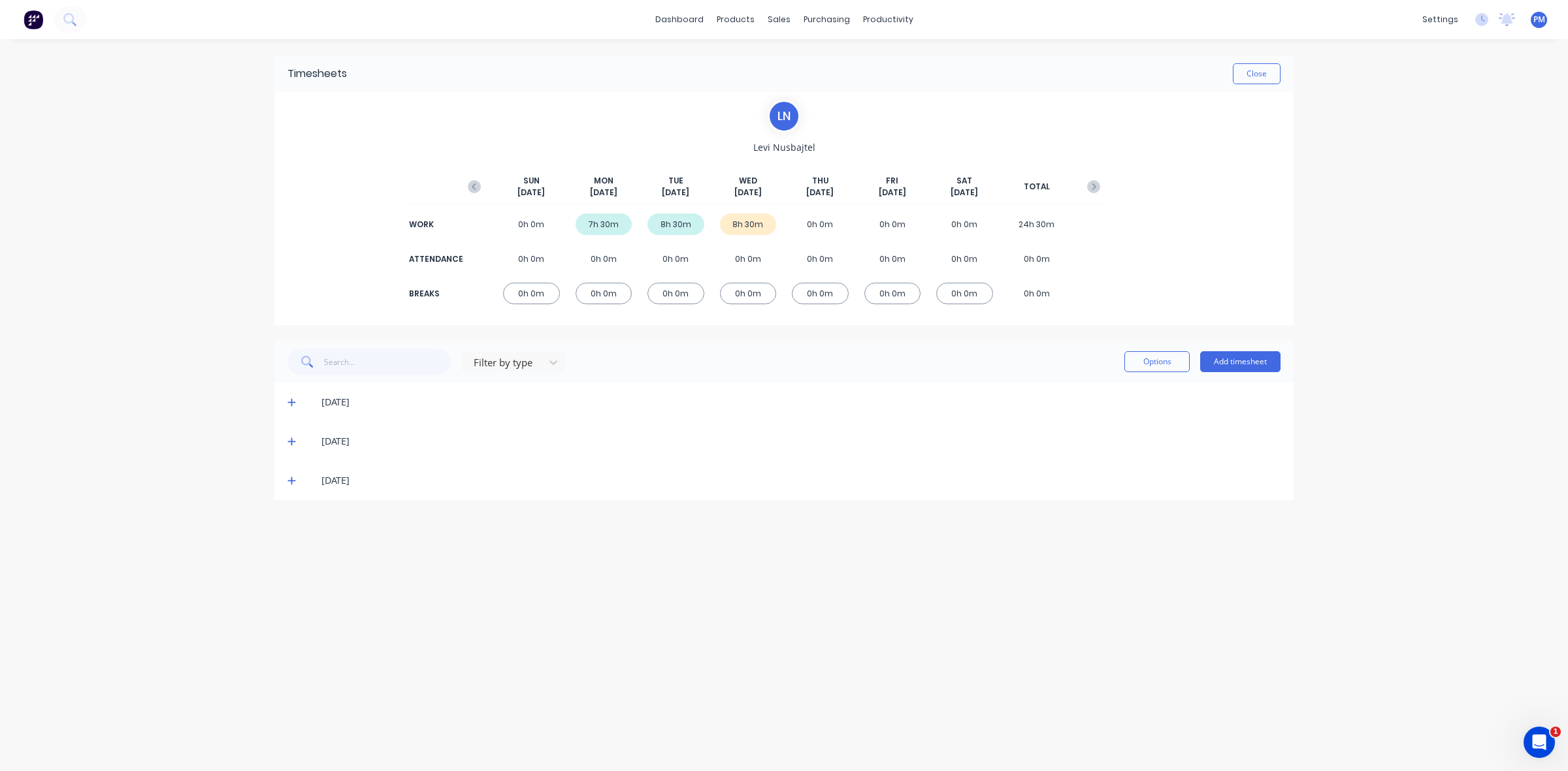
click at [291, 481] on icon at bounding box center [291, 481] width 8 height 8
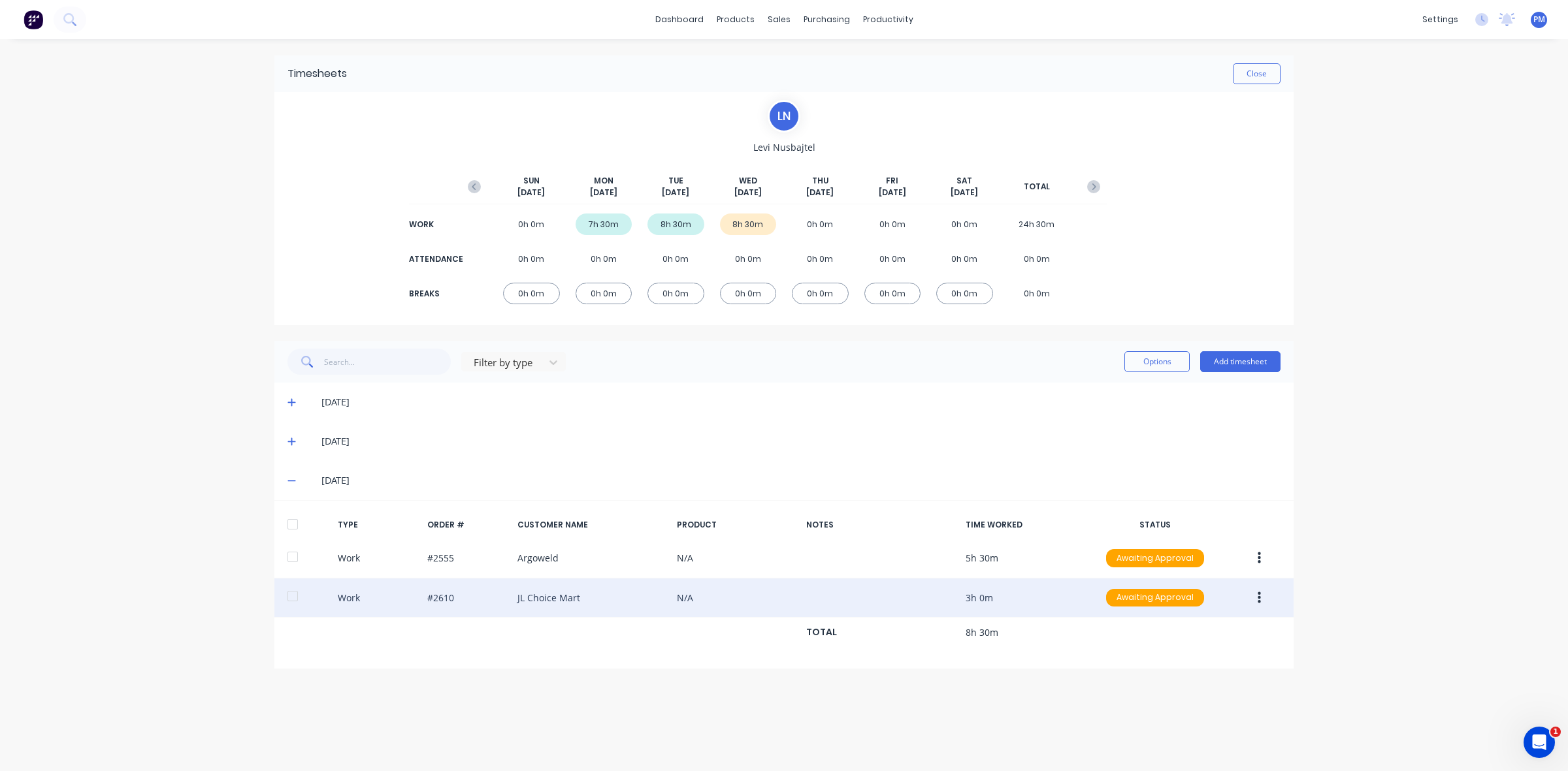
click at [1258, 599] on icon "button" at bounding box center [1259, 597] width 4 height 12
click at [1200, 599] on div "Approve" at bounding box center [1212, 601] width 100 height 19
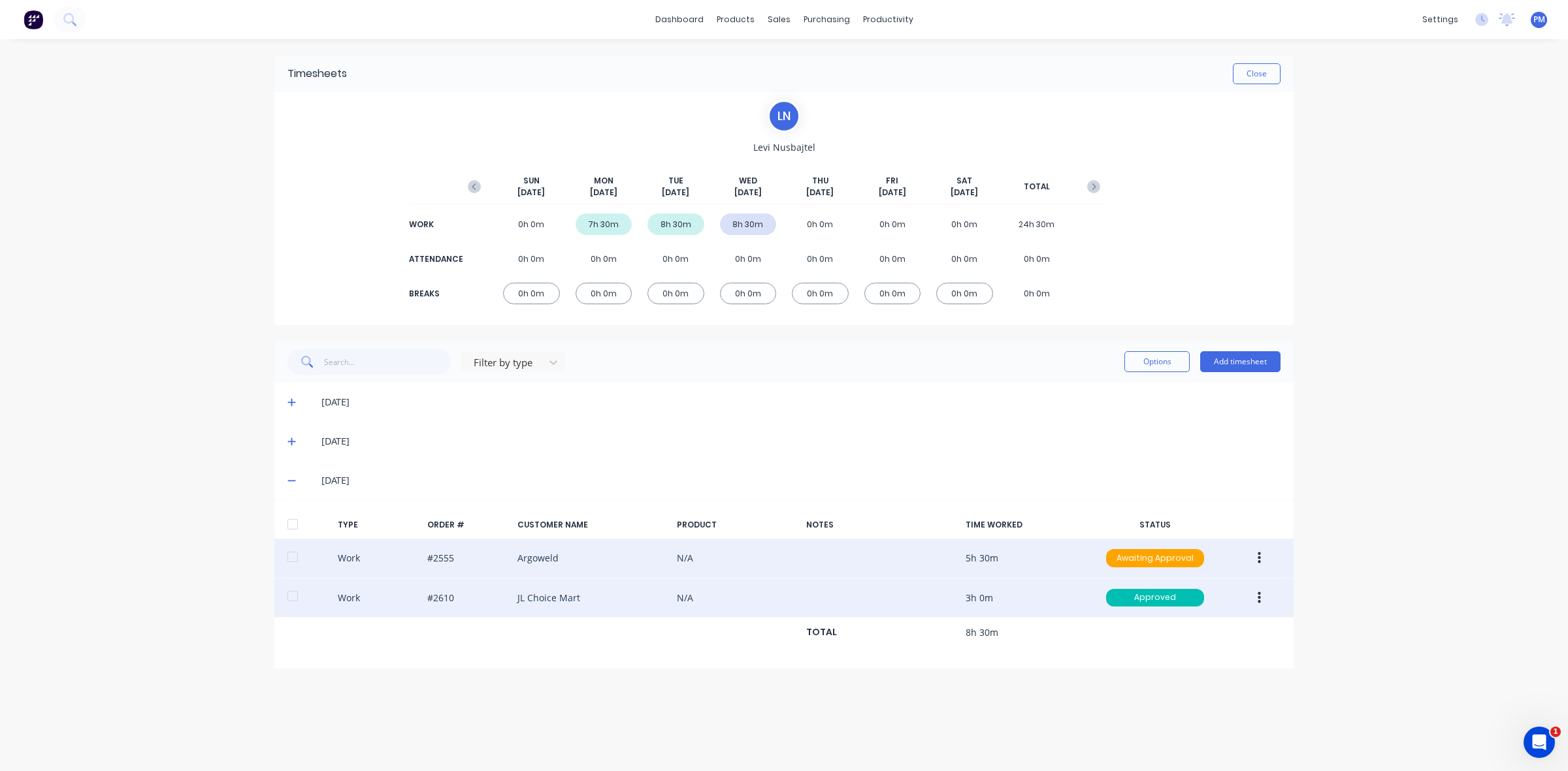
click at [1258, 559] on icon "button" at bounding box center [1259, 557] width 4 height 12
click at [1215, 557] on div "Approve" at bounding box center [1212, 561] width 100 height 19
click at [1249, 73] on button "Close" at bounding box center [1257, 73] width 48 height 21
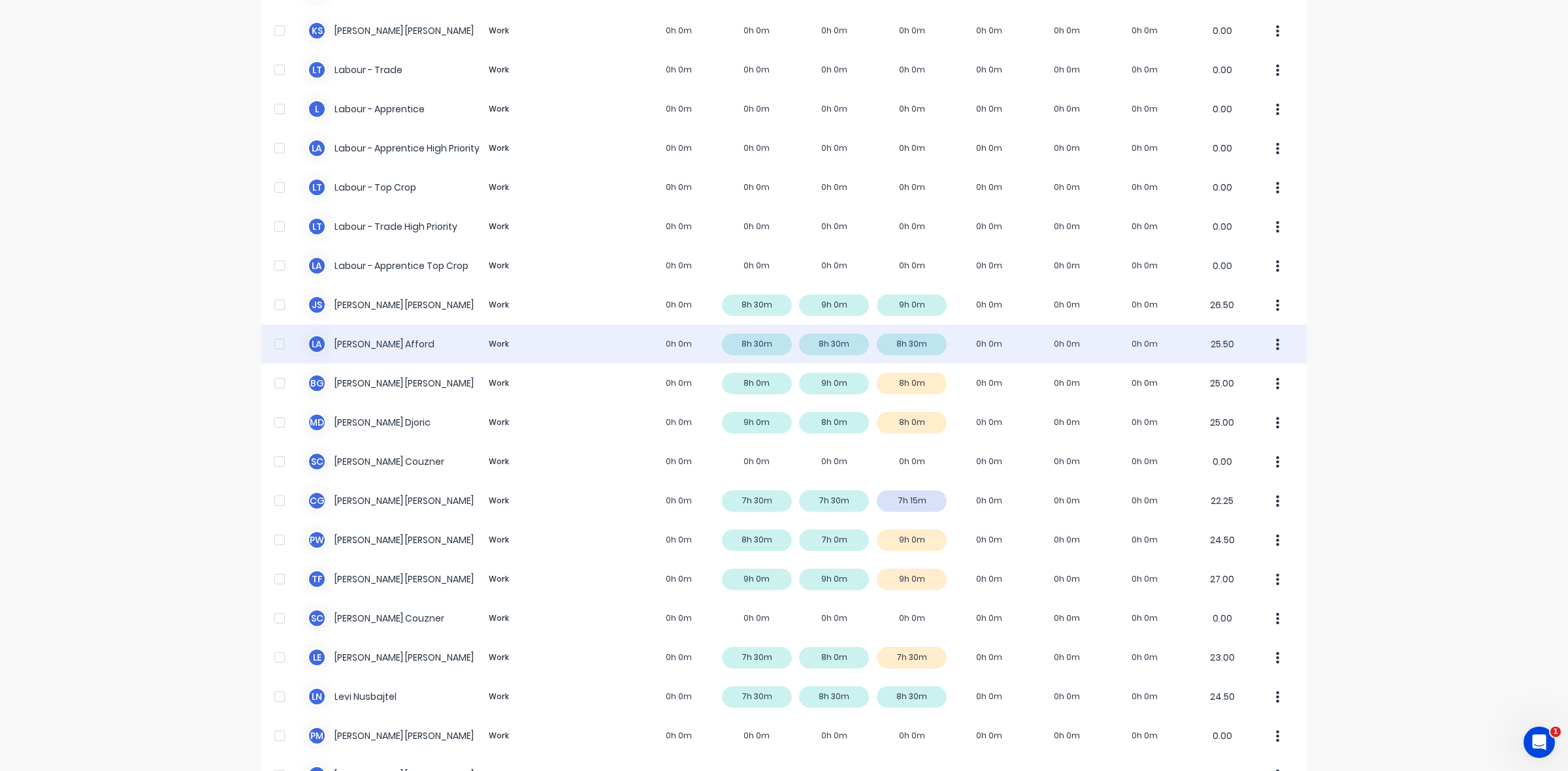
scroll to position [245, 0]
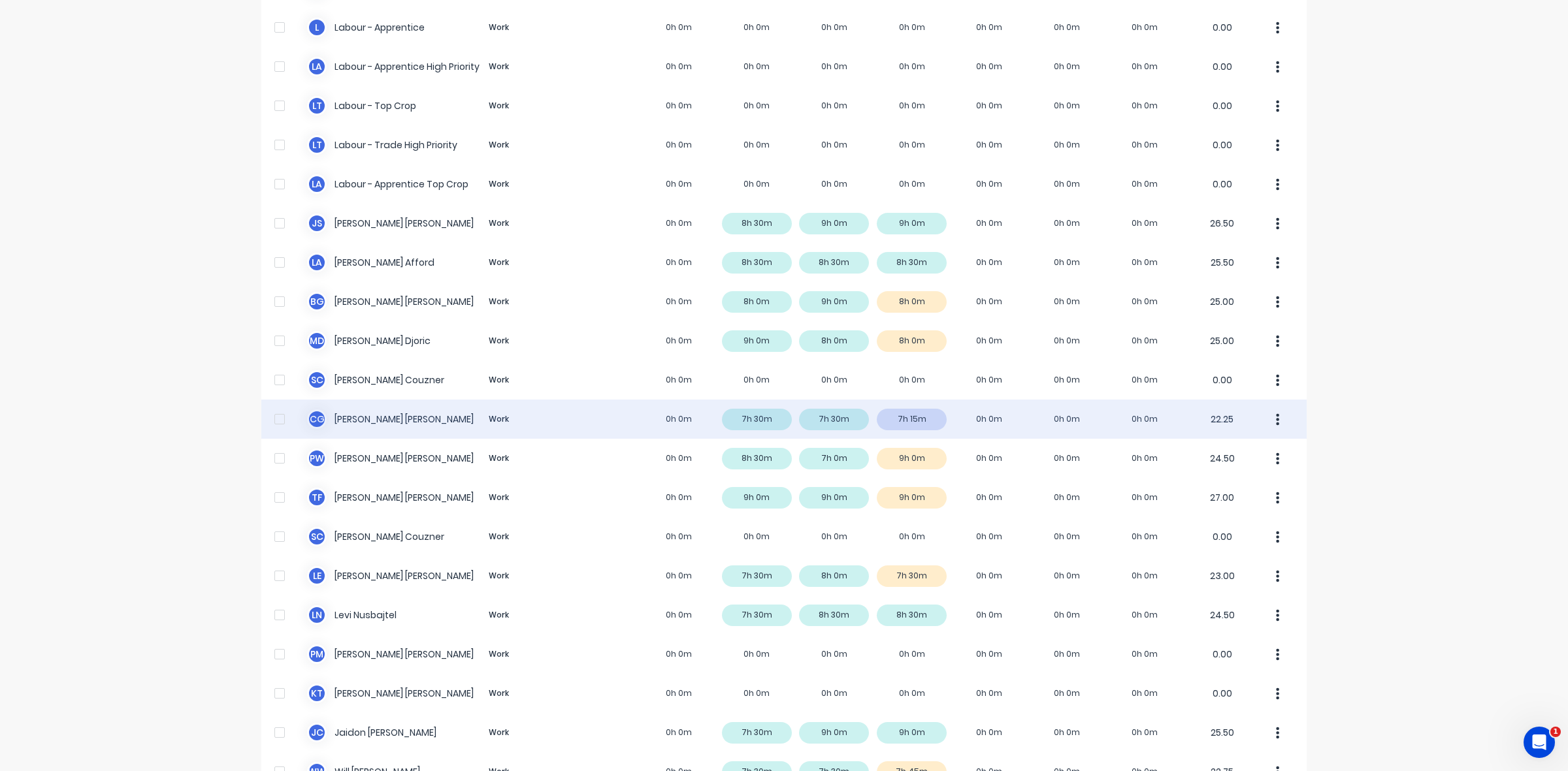
click at [922, 419] on div "C G Clayton Gilbert Work 0h 0m 7h 30m 7h 30m 7h 15m 0h 0m 0h 0m 0h 0m 22.25" at bounding box center [784, 419] width 1046 height 39
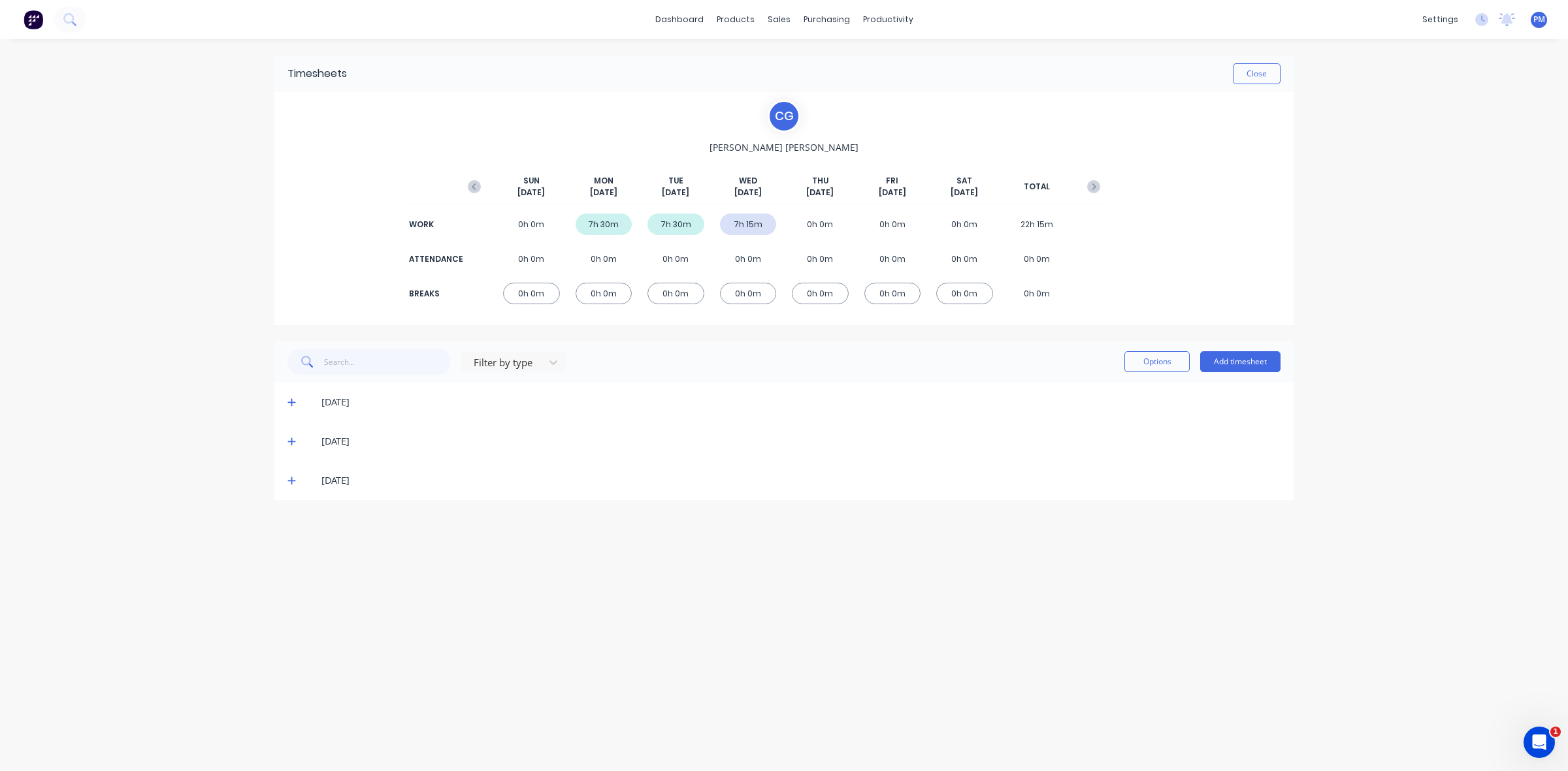
click at [294, 481] on icon at bounding box center [291, 481] width 8 height 8
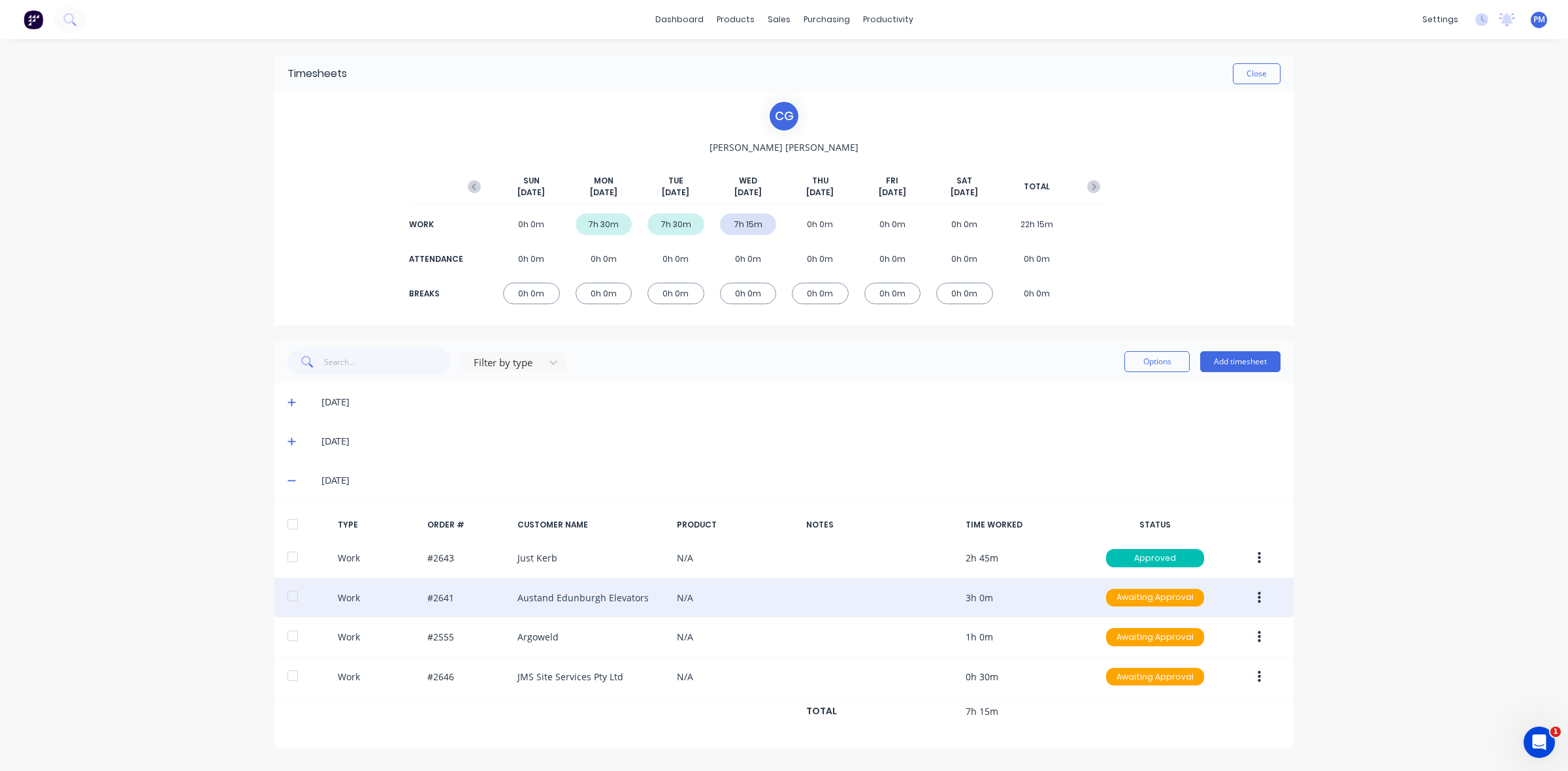
click at [1257, 593] on button "button" at bounding box center [1259, 598] width 31 height 24
click at [1193, 602] on div "Approve" at bounding box center [1212, 601] width 100 height 19
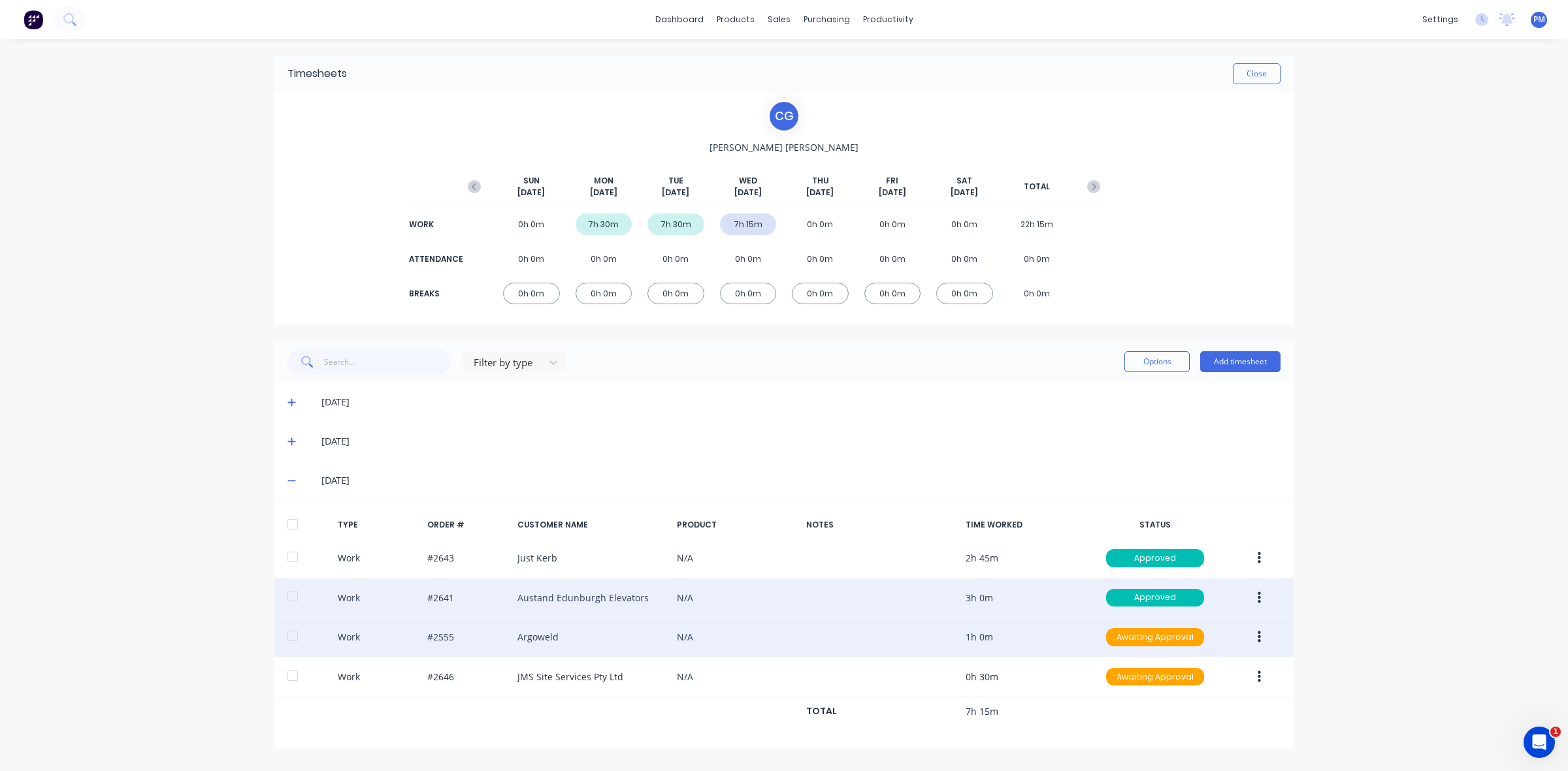
click at [1261, 639] on button "button" at bounding box center [1259, 637] width 31 height 24
click at [1231, 643] on div "Approve" at bounding box center [1212, 640] width 100 height 19
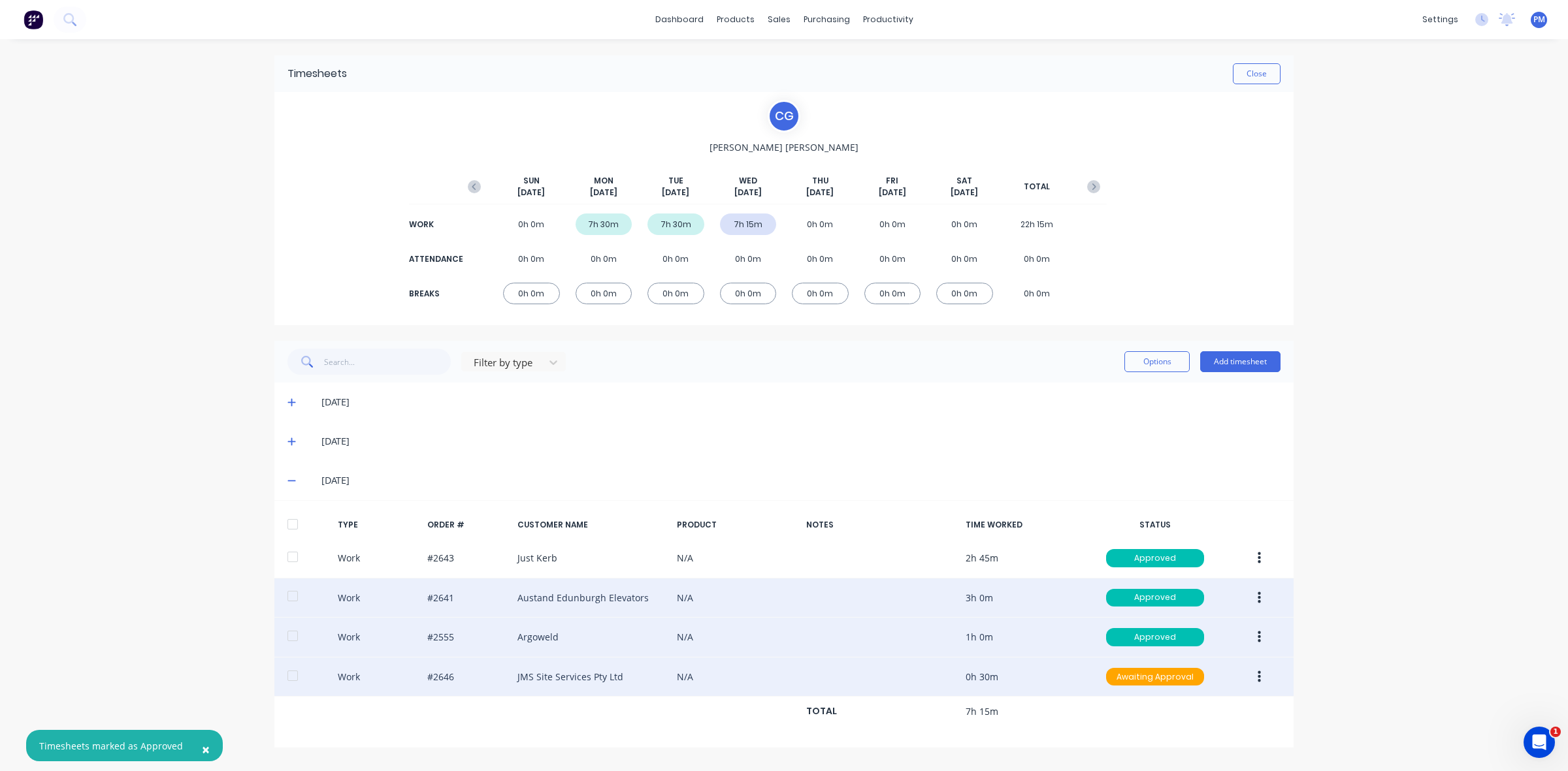
click at [1253, 671] on button "button" at bounding box center [1259, 677] width 31 height 24
click at [1242, 682] on div "Approve" at bounding box center [1212, 680] width 100 height 19
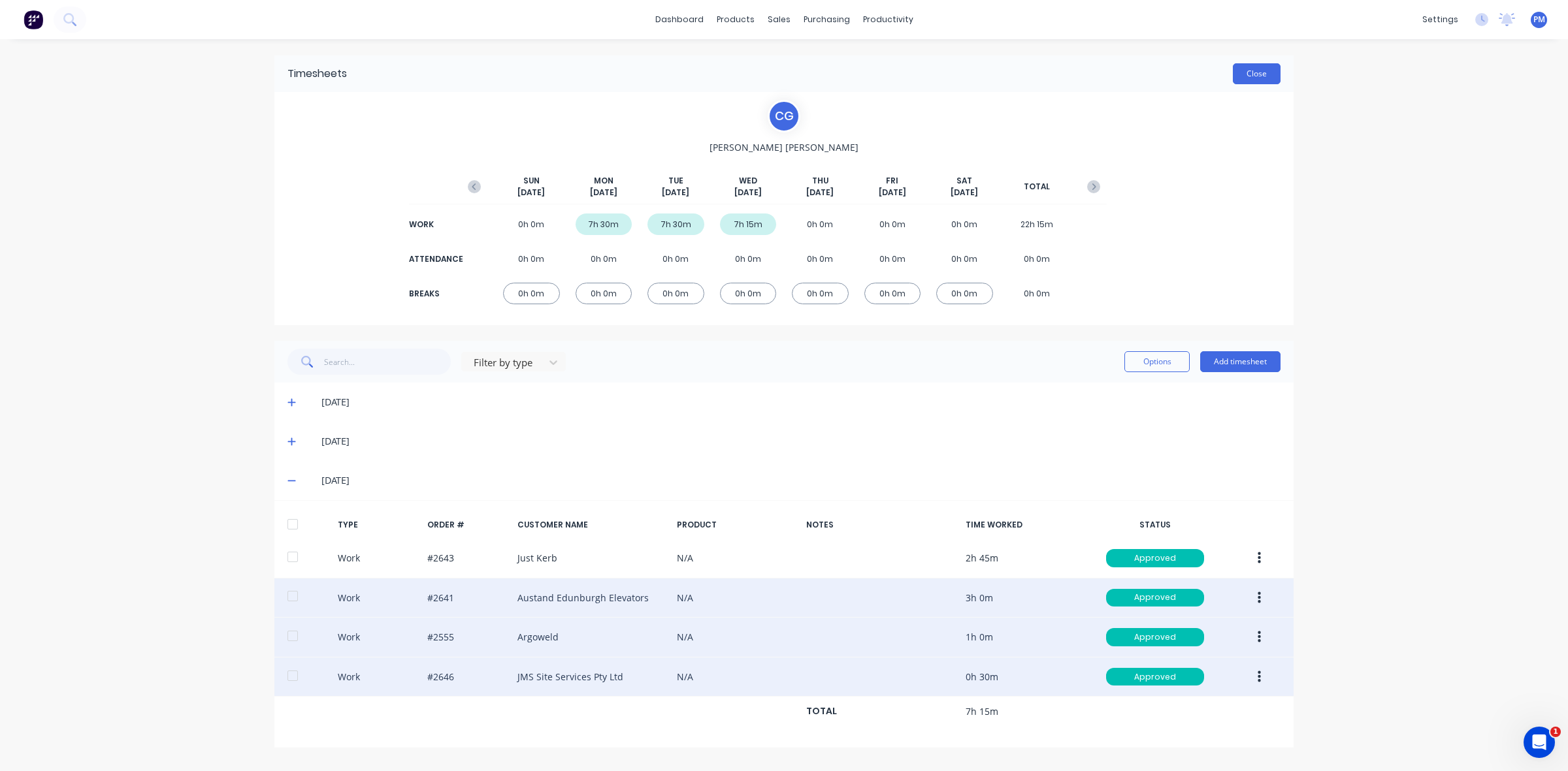
click at [1254, 73] on button "Close" at bounding box center [1257, 73] width 48 height 21
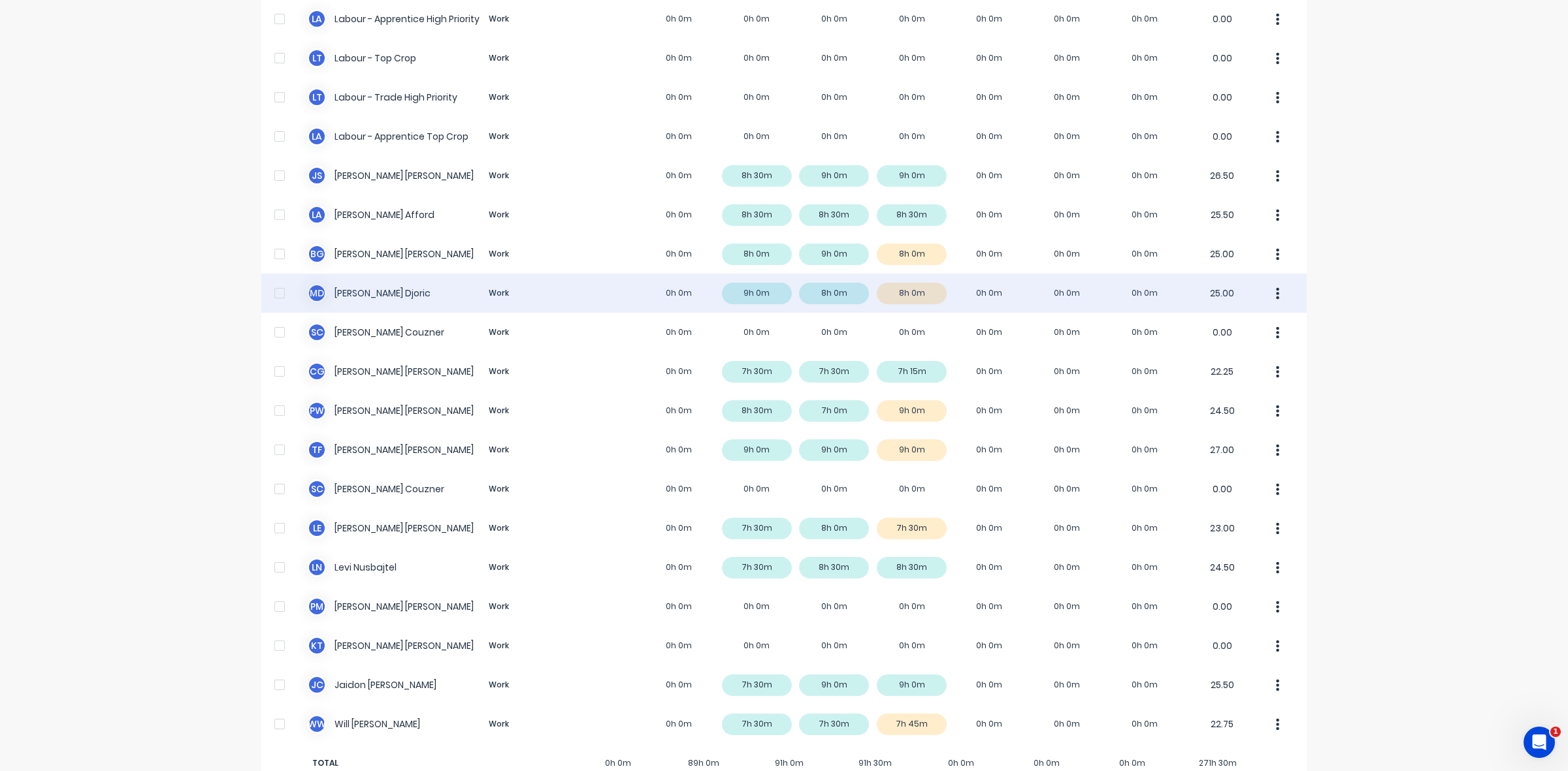
scroll to position [325, 0]
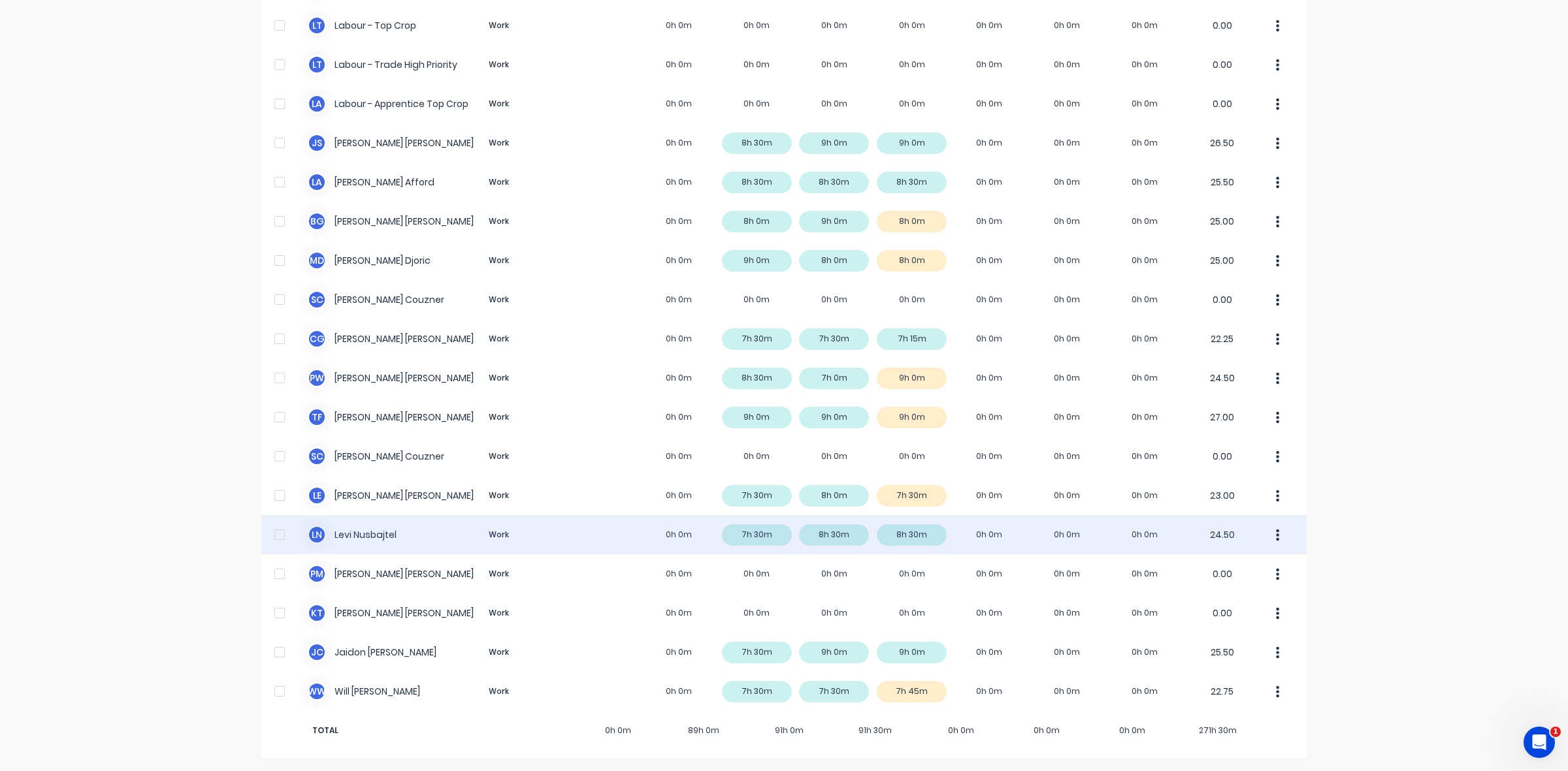
click at [841, 534] on div "L N Levi Nusbajtel Work 0h 0m 7h 30m 8h 30m 8h 30m 0h 0m 0h 0m 0h 0m 24.50" at bounding box center [784, 534] width 1046 height 39
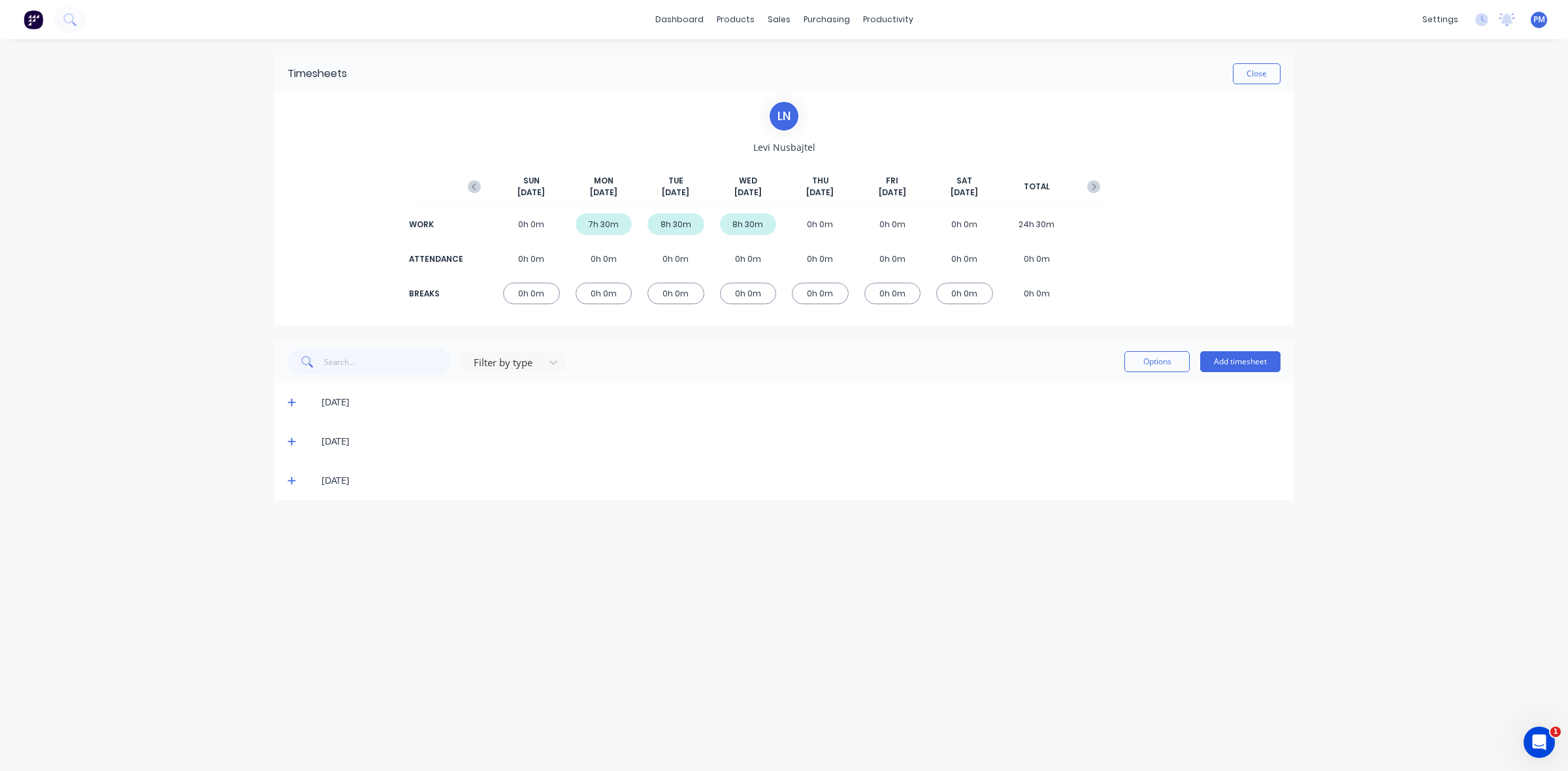
click at [294, 439] on icon at bounding box center [291, 442] width 8 height 9
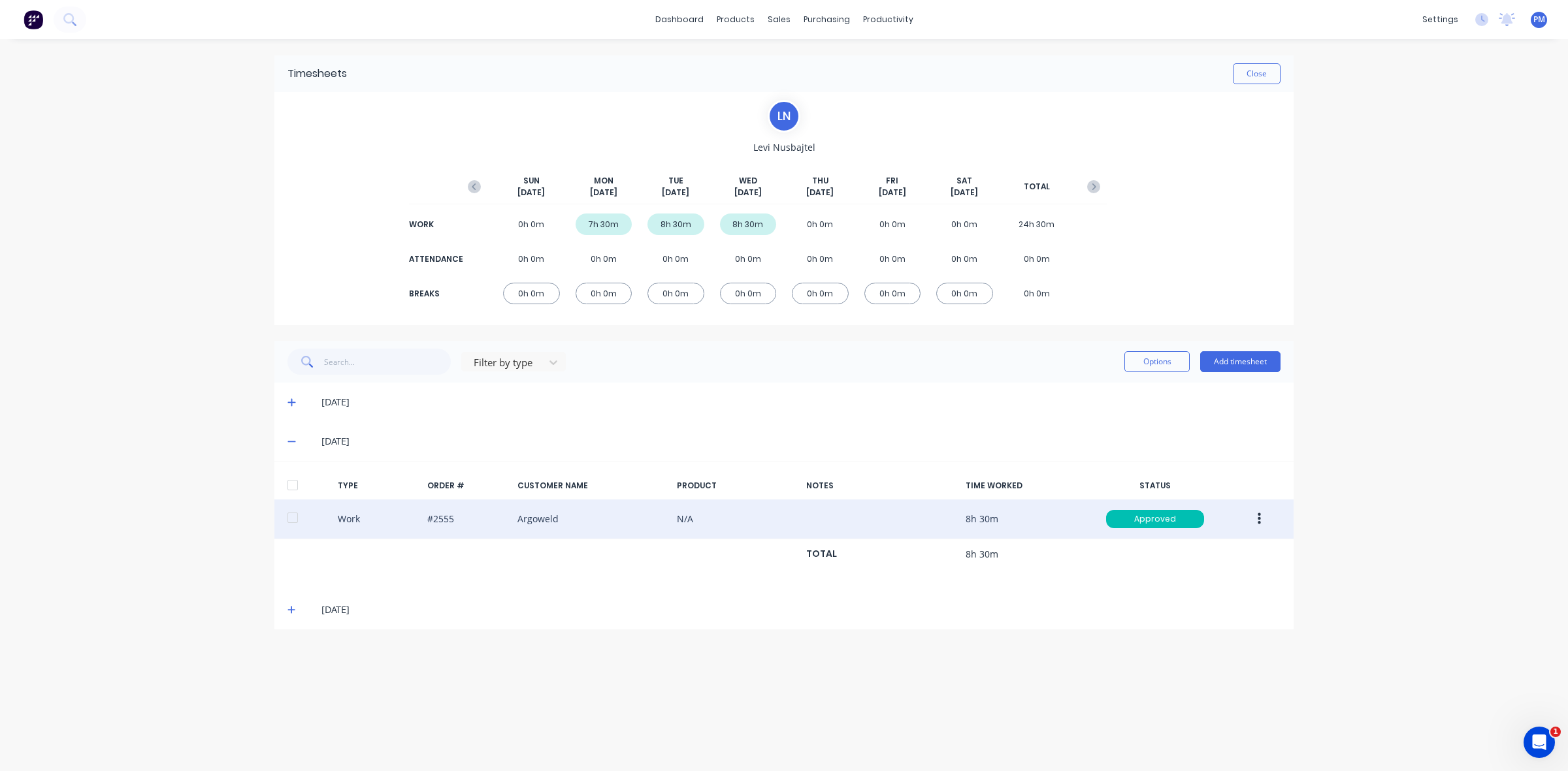
click at [1255, 516] on button "button" at bounding box center [1259, 519] width 31 height 24
click at [1177, 471] on div "Edit" at bounding box center [1212, 470] width 100 height 19
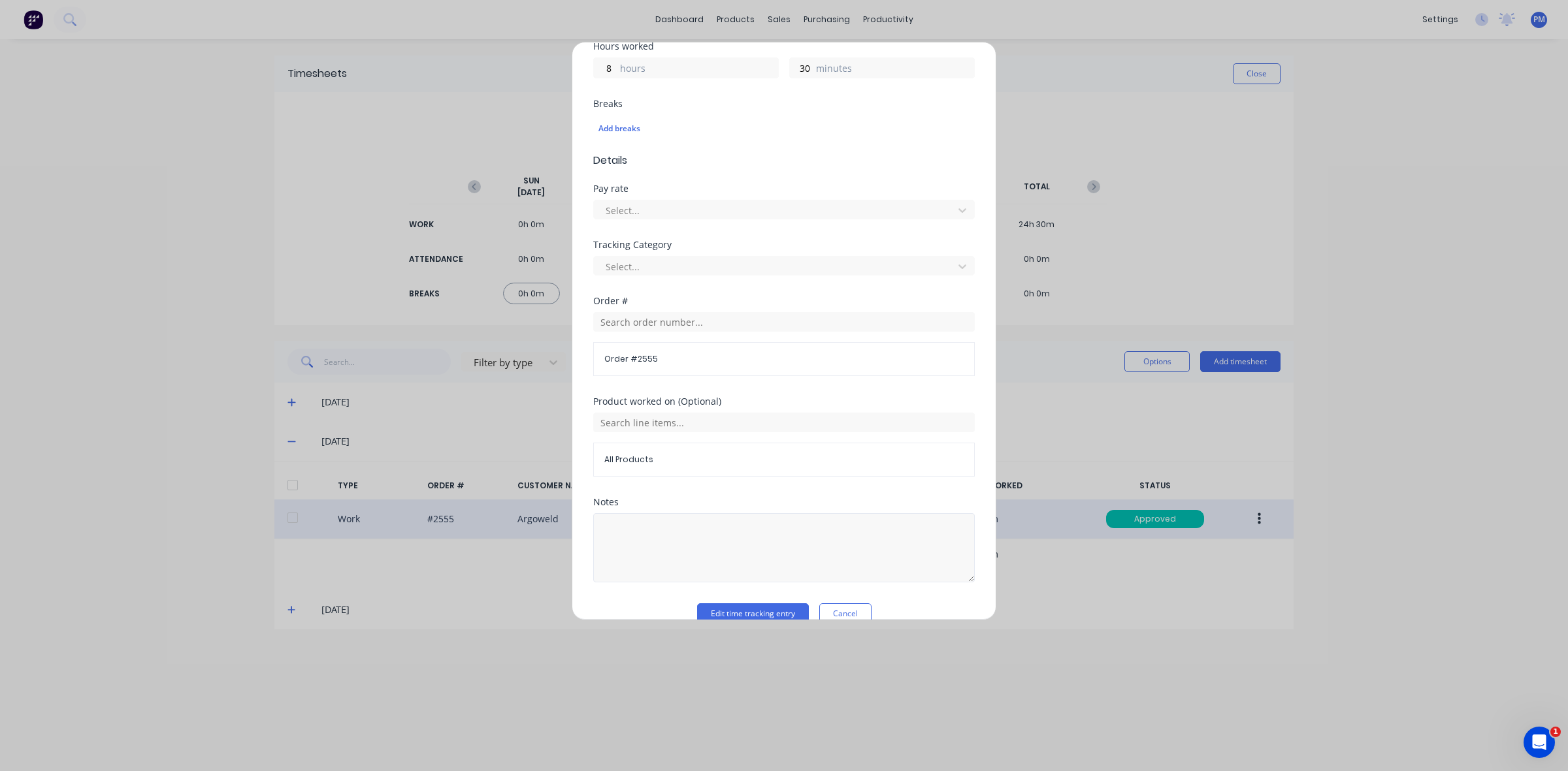
scroll to position [332, 0]
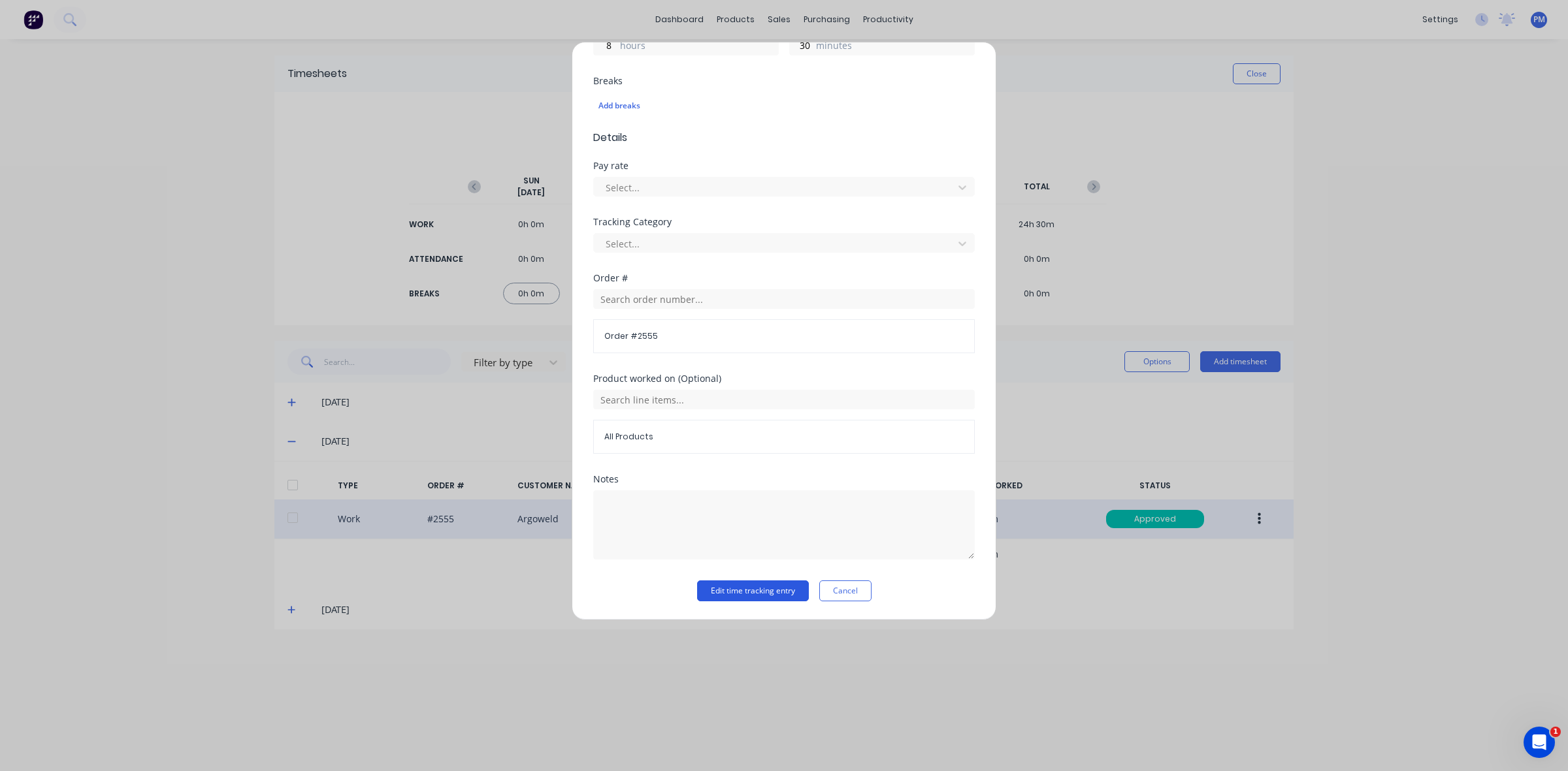
click at [763, 590] on button "Edit time tracking entry" at bounding box center [752, 590] width 111 height 21
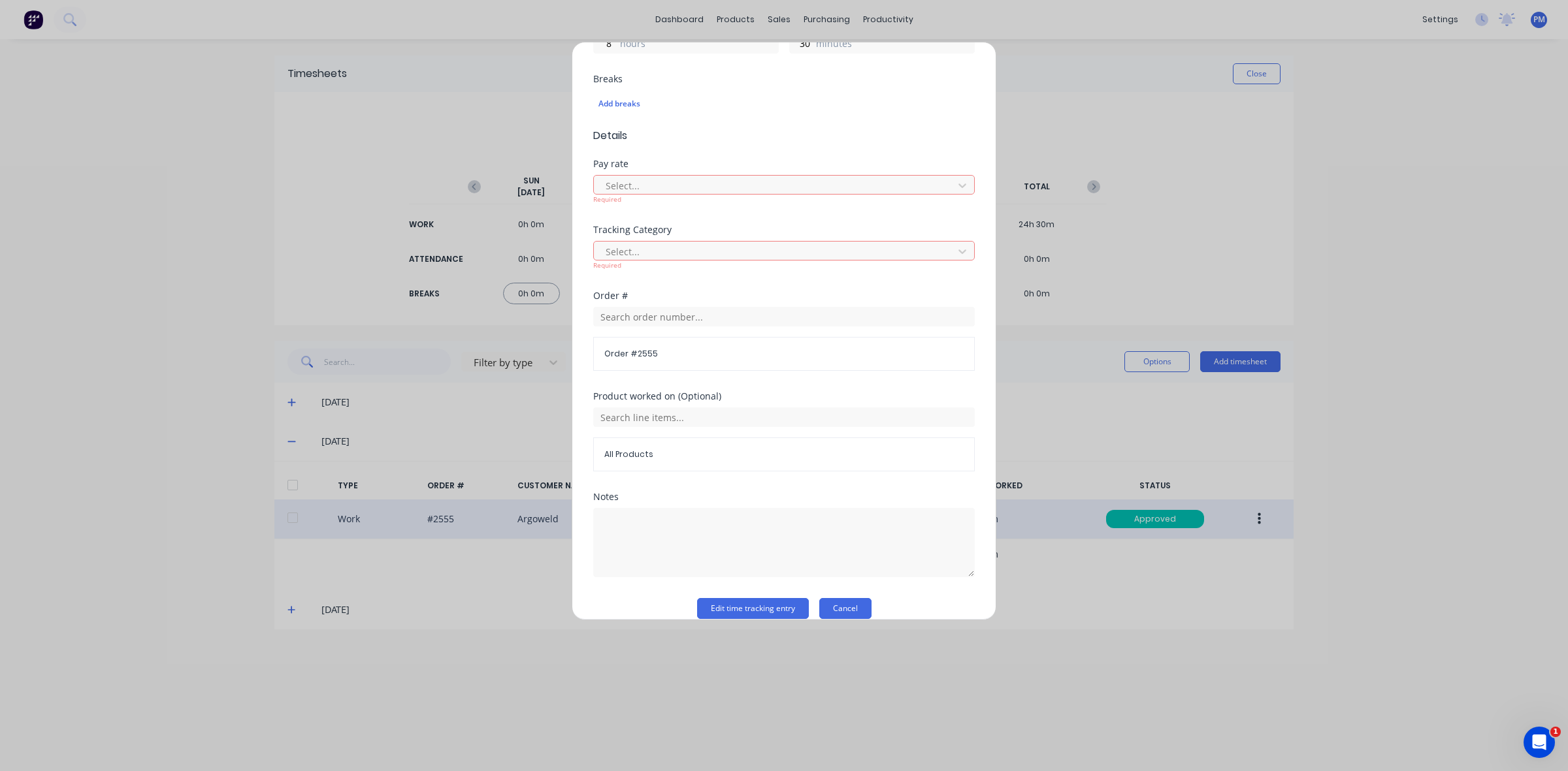
click at [835, 603] on button "Cancel" at bounding box center [846, 608] width 53 height 21
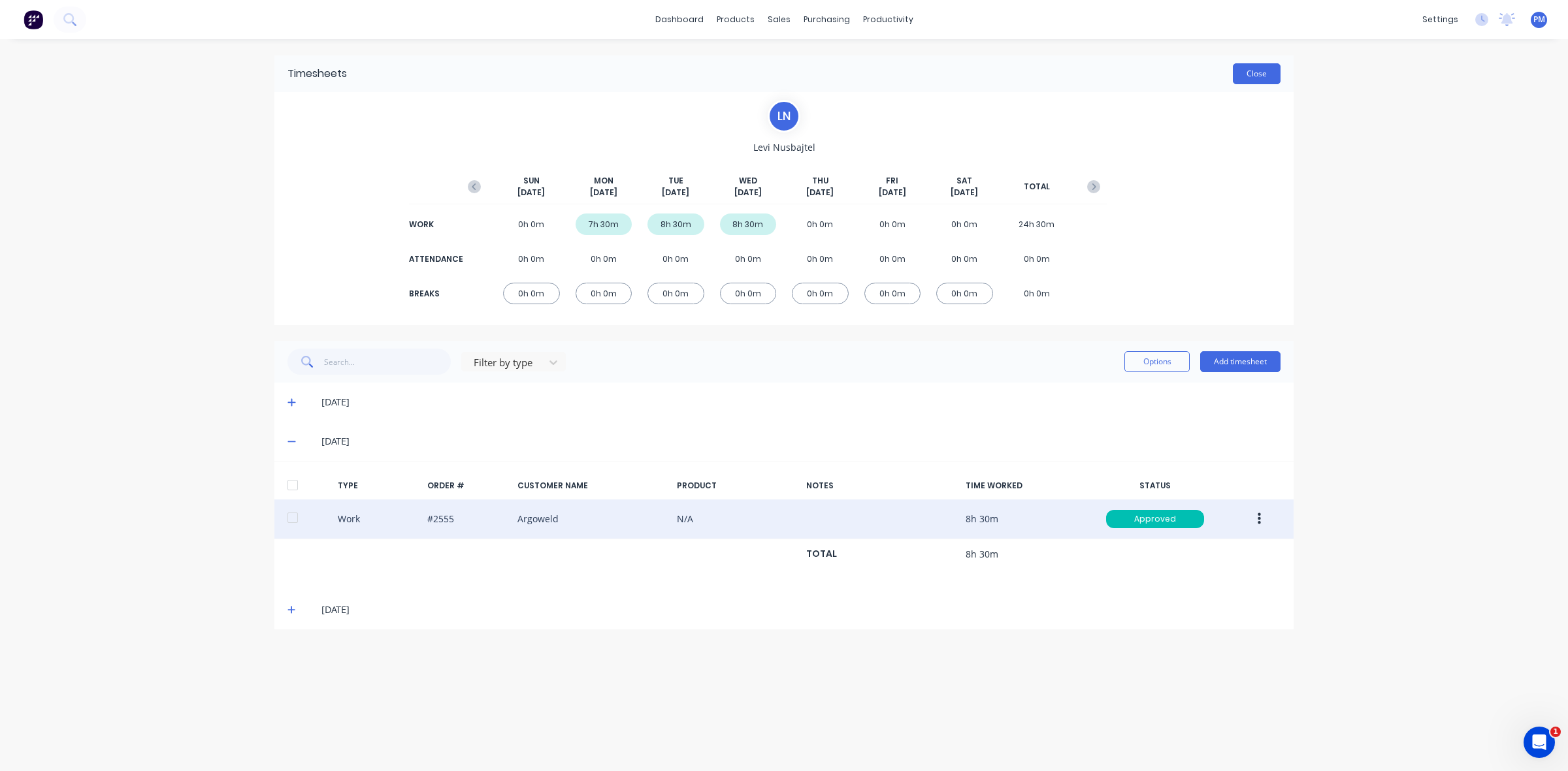
click at [1266, 77] on button "Close" at bounding box center [1257, 73] width 48 height 21
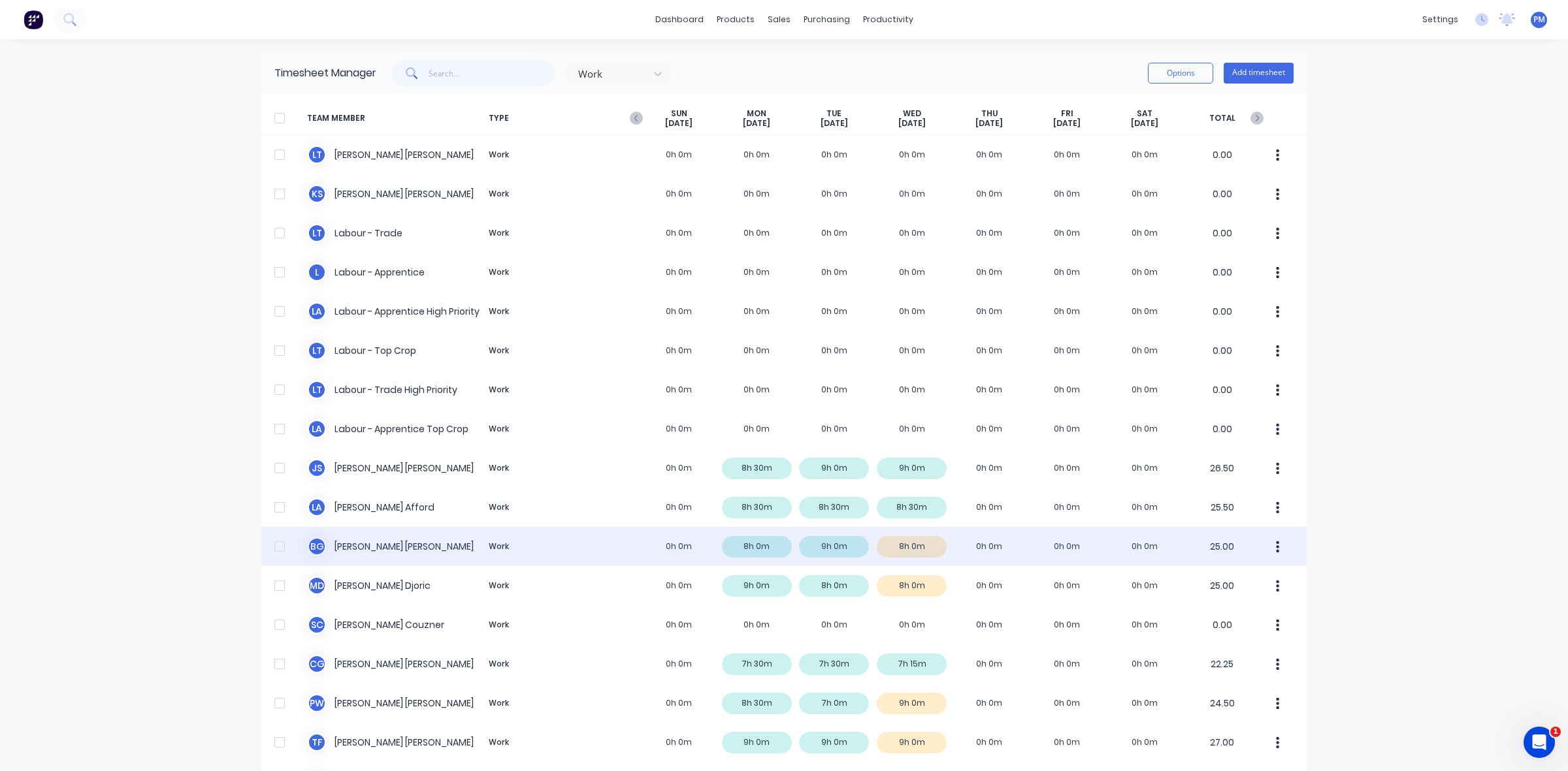
click at [920, 548] on div "B G Brodie Griggs Work 0h 0m 8h 0m 9h 0m 8h 0m 0h 0m 0h 0m 0h 0m 25.00" at bounding box center [784, 546] width 1046 height 39
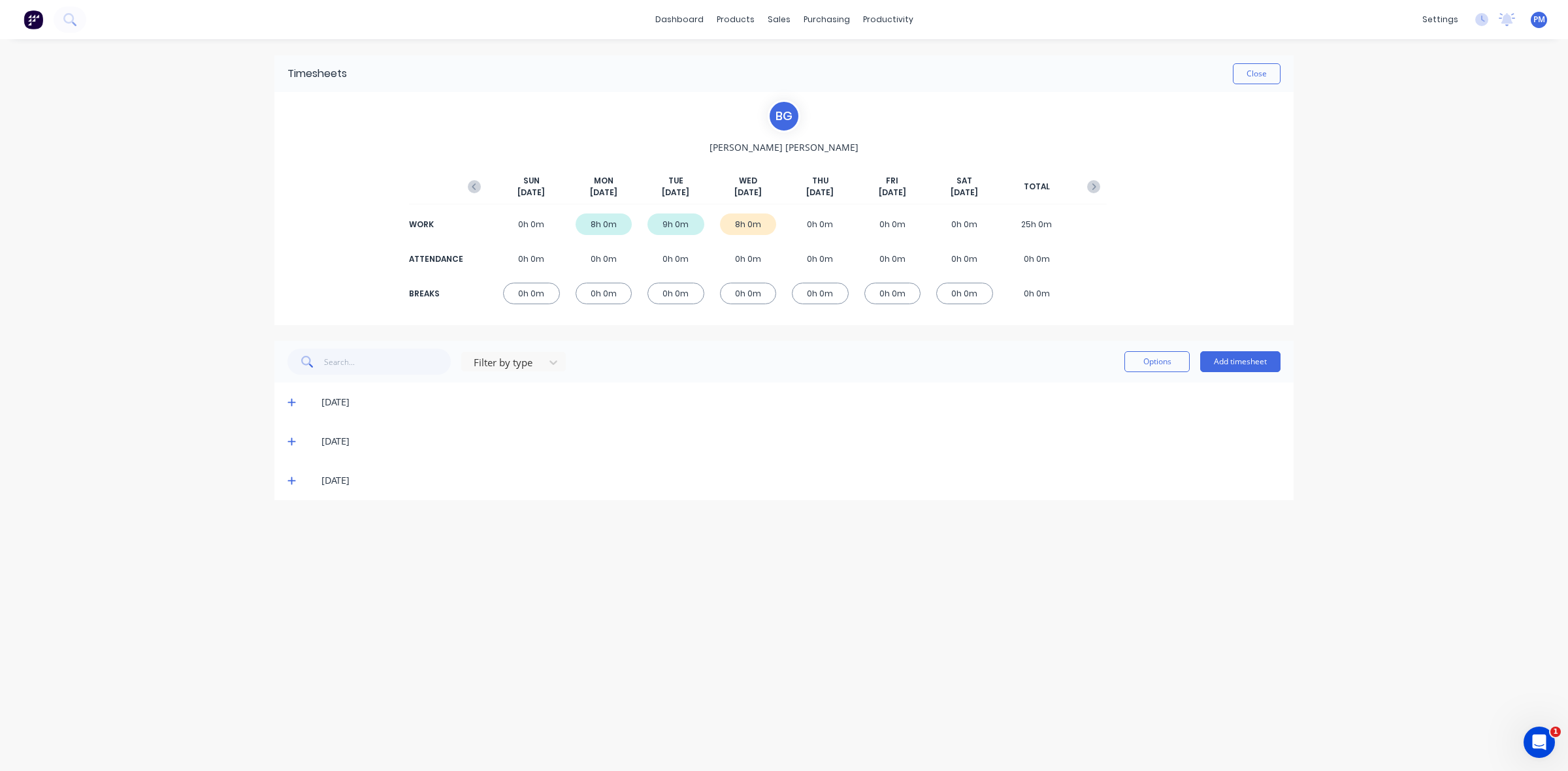
click at [290, 483] on icon at bounding box center [291, 481] width 8 height 9
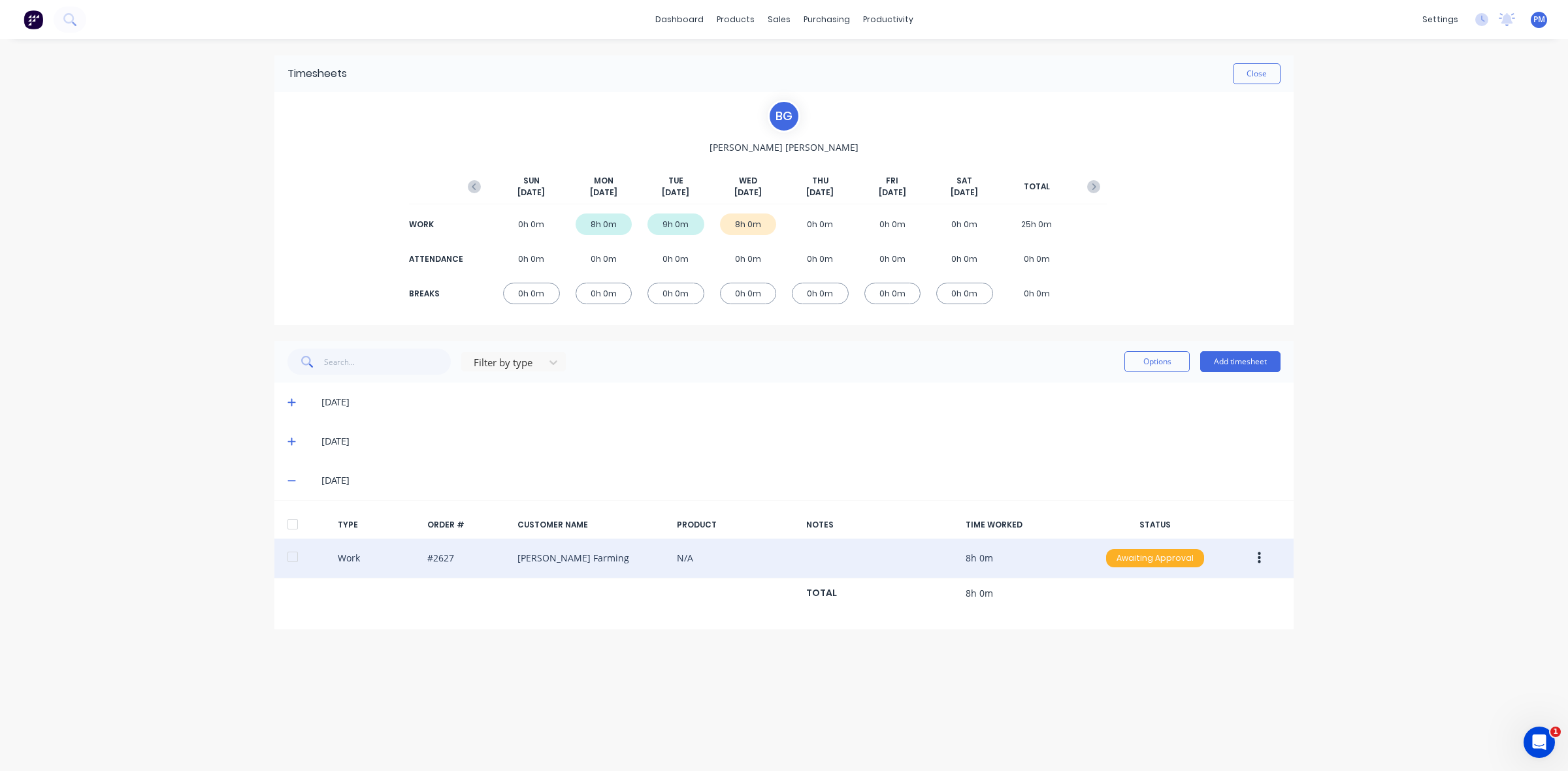
click at [1160, 559] on div "Awaiting Approval" at bounding box center [1155, 558] width 98 height 18
click at [1142, 621] on div "Approved" at bounding box center [1126, 624] width 107 height 18
click at [1144, 661] on div "Timesheets Close B G Brodie Griggs SUN Sep 7th MON Sep 8th TUE Sep 9th WED Sep …" at bounding box center [784, 392] width 1046 height 706
click at [1254, 560] on button "button" at bounding box center [1259, 558] width 31 height 24
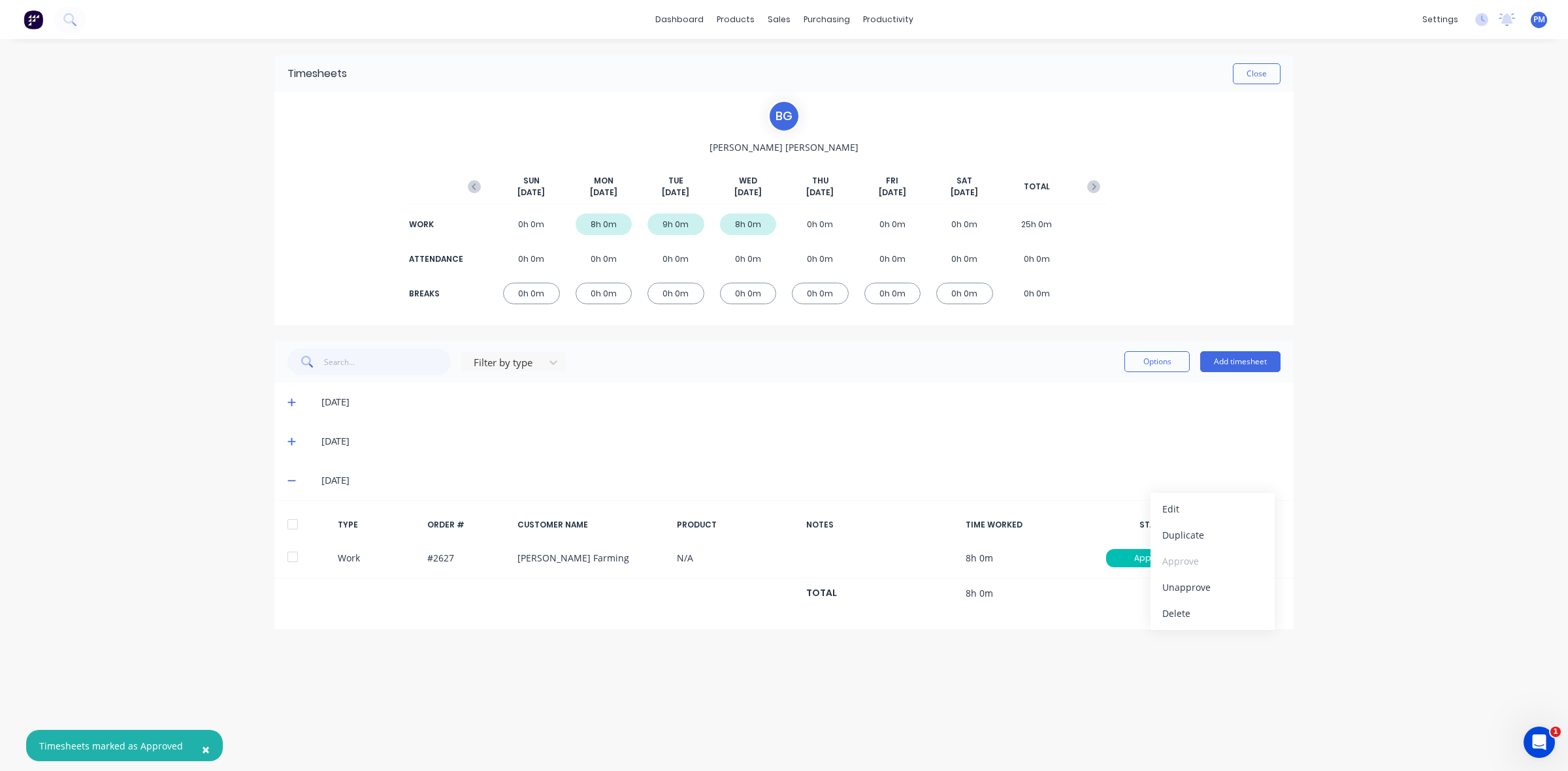
click at [1350, 592] on div "× Timesheets marked as Approved dashboard products sales purchasing productivit…" at bounding box center [784, 386] width 1568 height 771
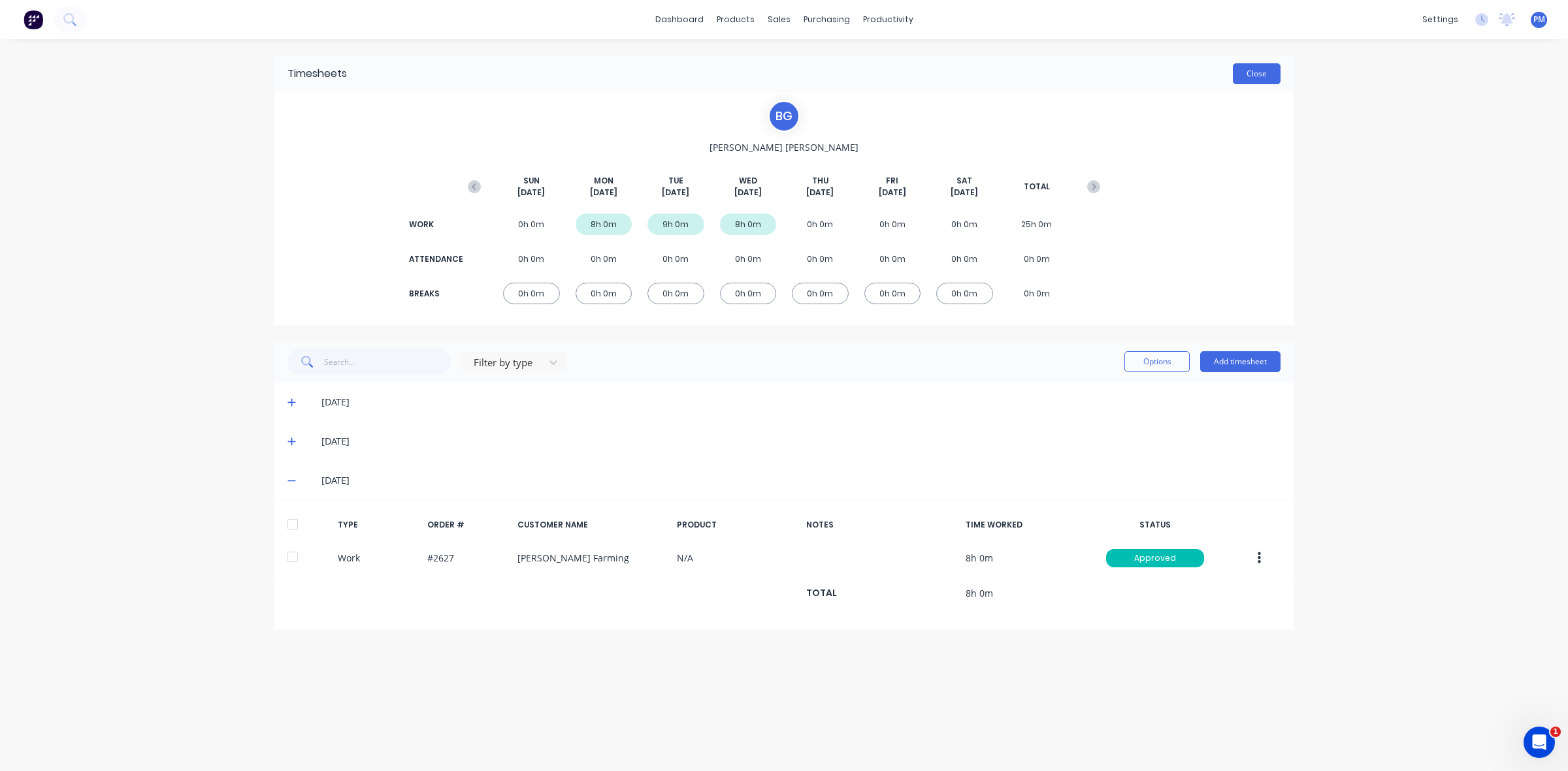
click at [1256, 67] on button "Close" at bounding box center [1257, 73] width 48 height 21
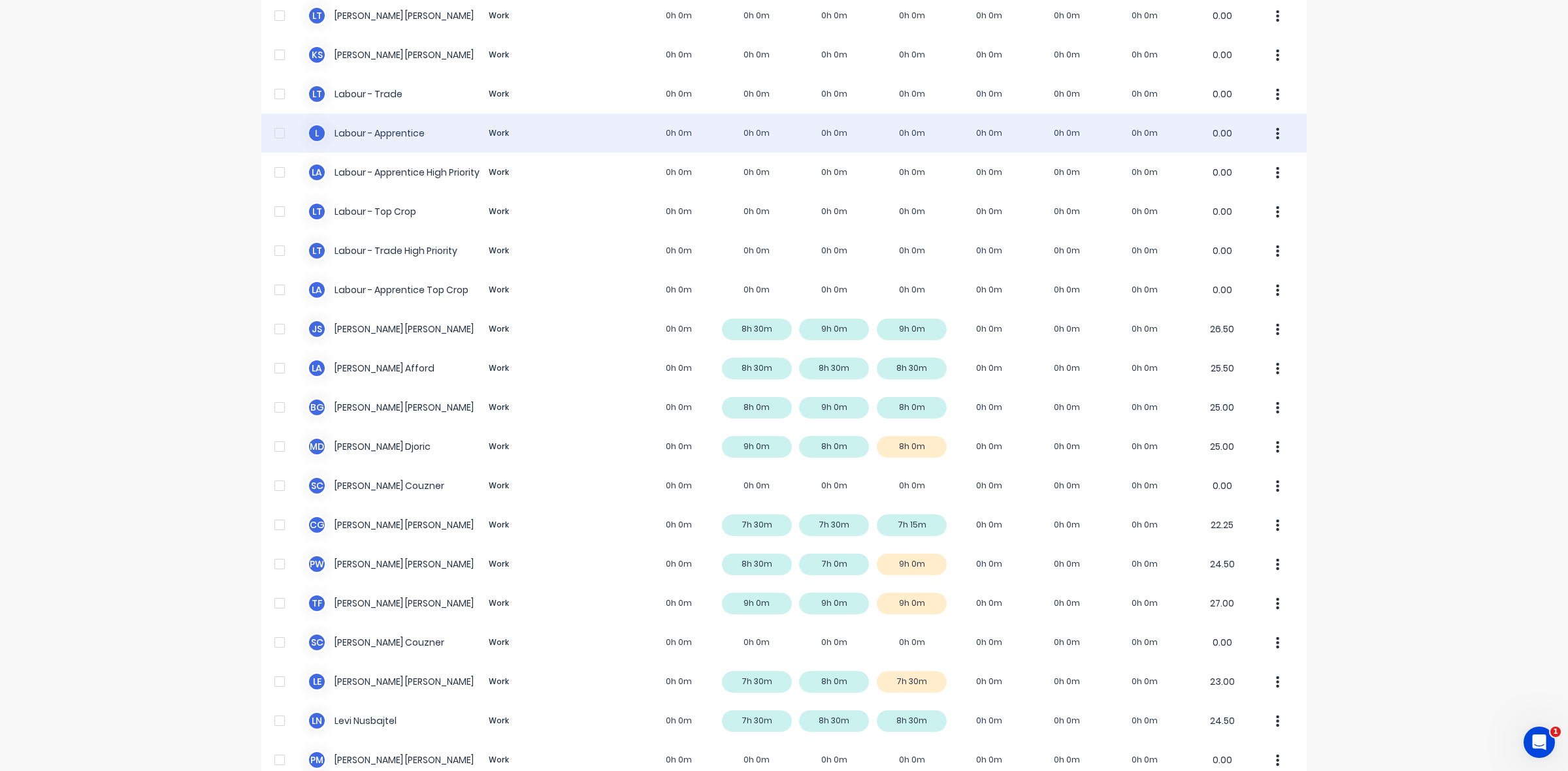
scroll to position [163, 0]
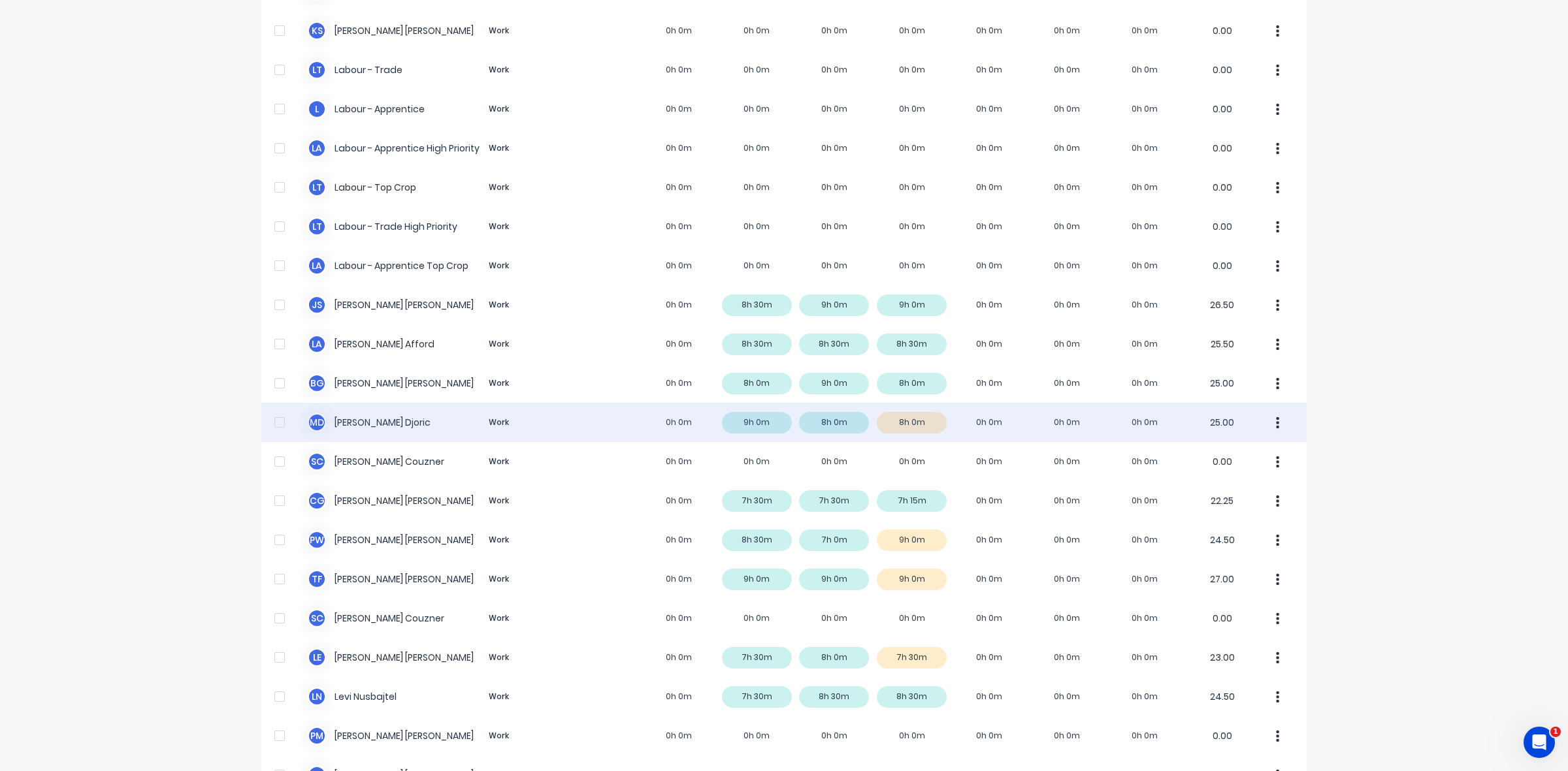
click at [918, 425] on div "M D Micheal Djoric Work 0h 0m 9h 0m 8h 0m 8h 0m 0h 0m 0h 0m 0h 0m 25.00" at bounding box center [784, 422] width 1046 height 39
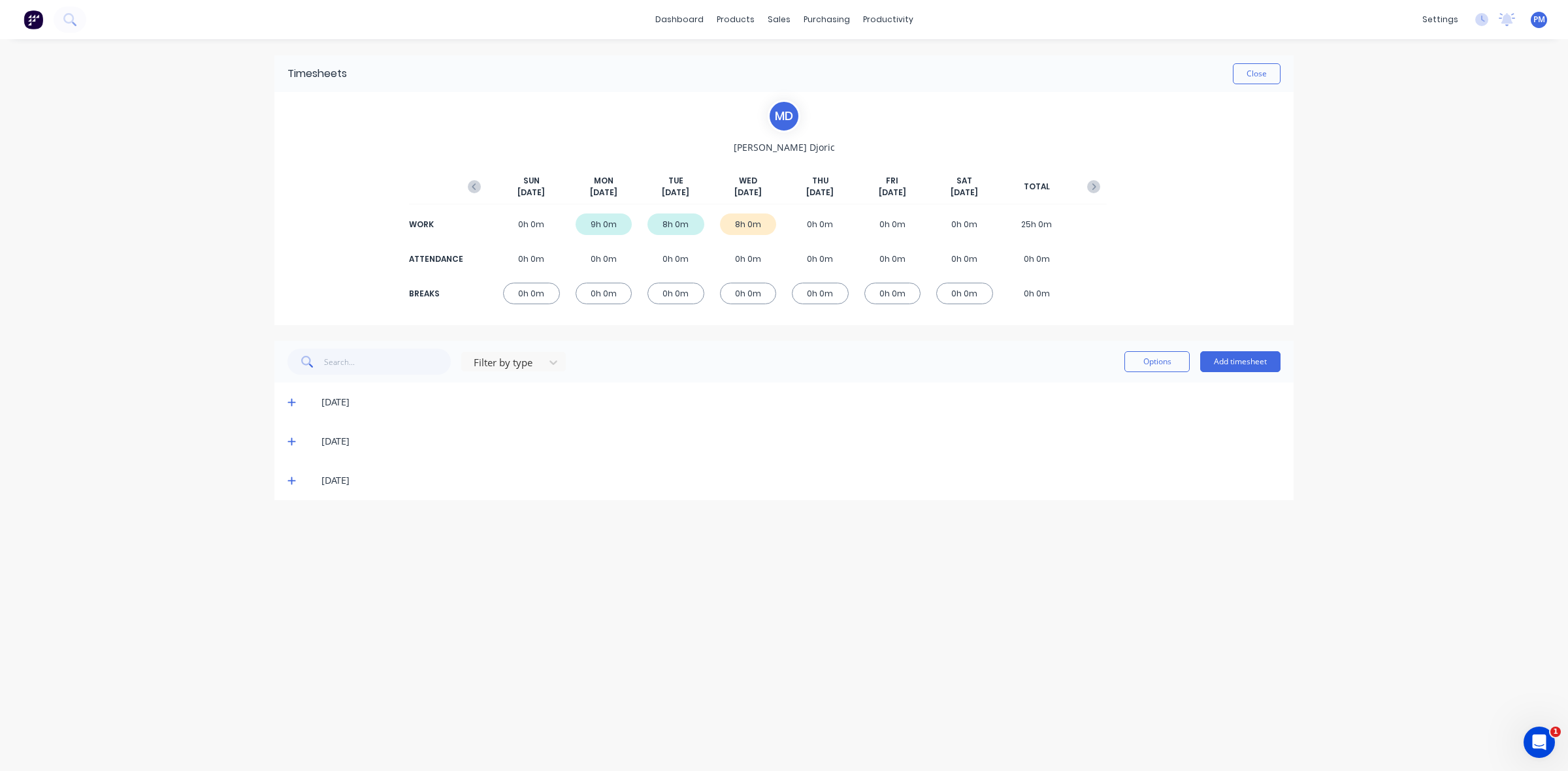
click at [292, 482] on icon at bounding box center [291, 481] width 8 height 8
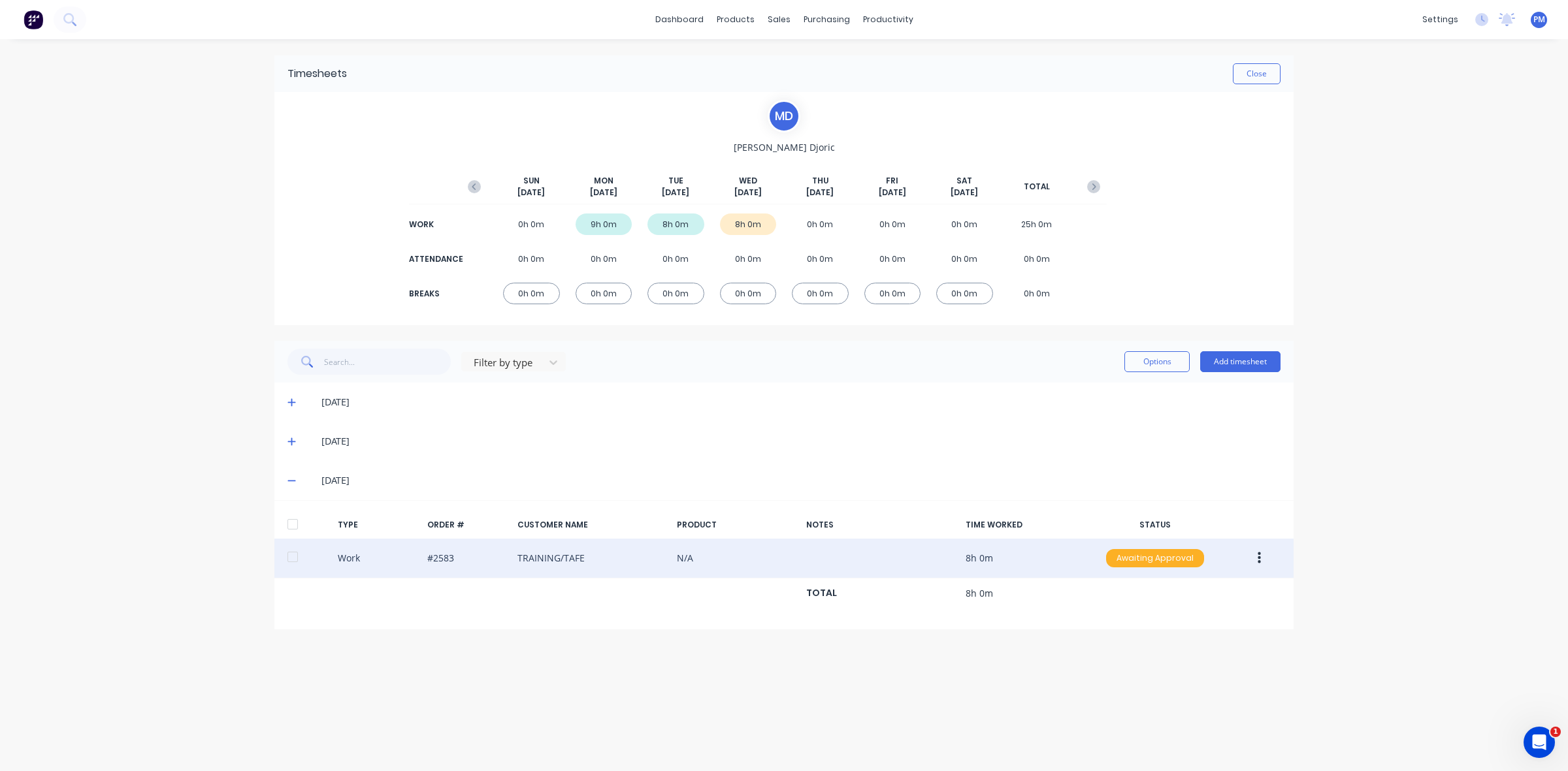
click at [1162, 562] on div "Awaiting Approval" at bounding box center [1155, 558] width 98 height 18
click at [1143, 621] on div "Approved" at bounding box center [1126, 624] width 107 height 18
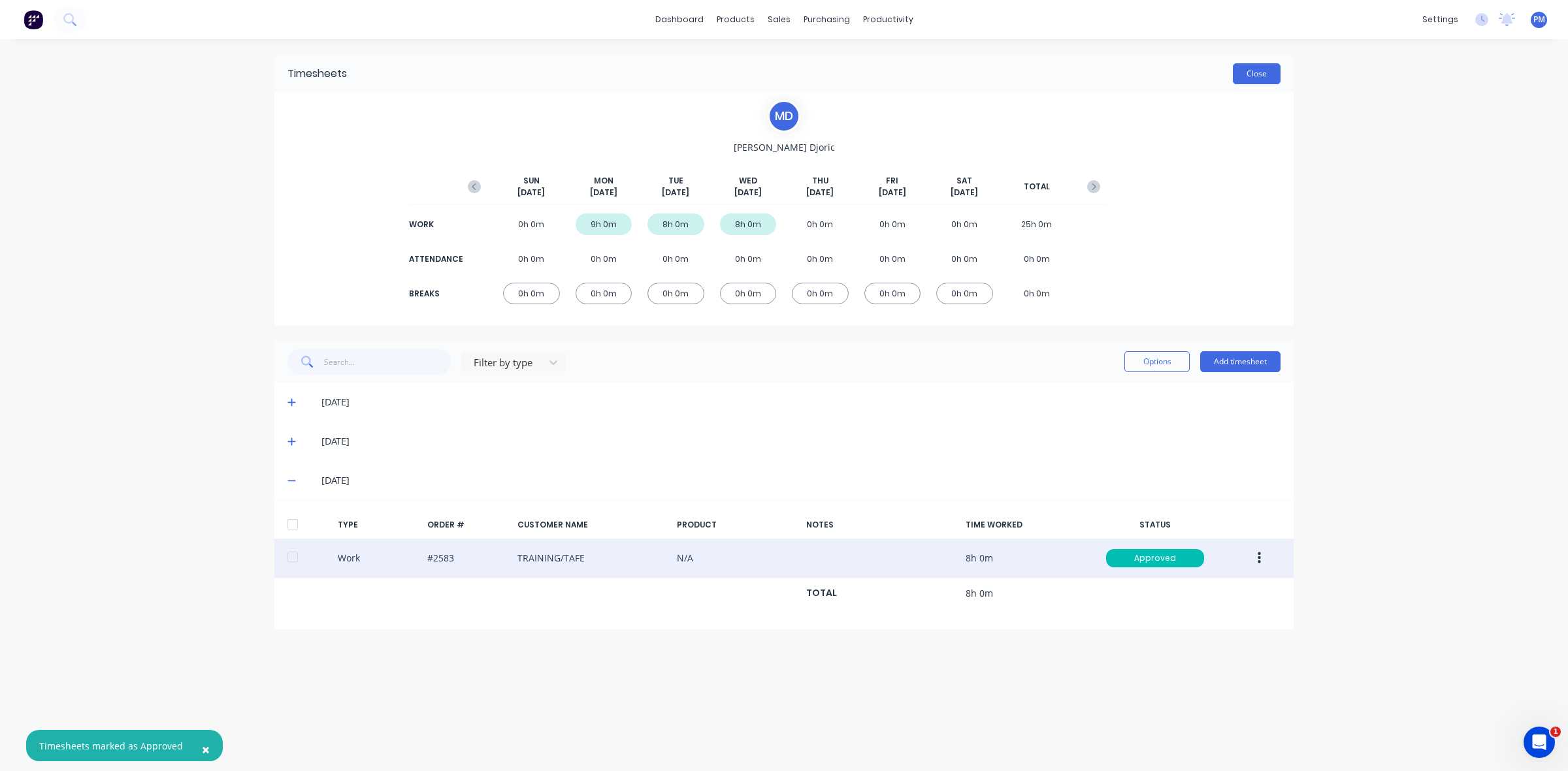
click at [1261, 76] on button "Close" at bounding box center [1257, 73] width 48 height 21
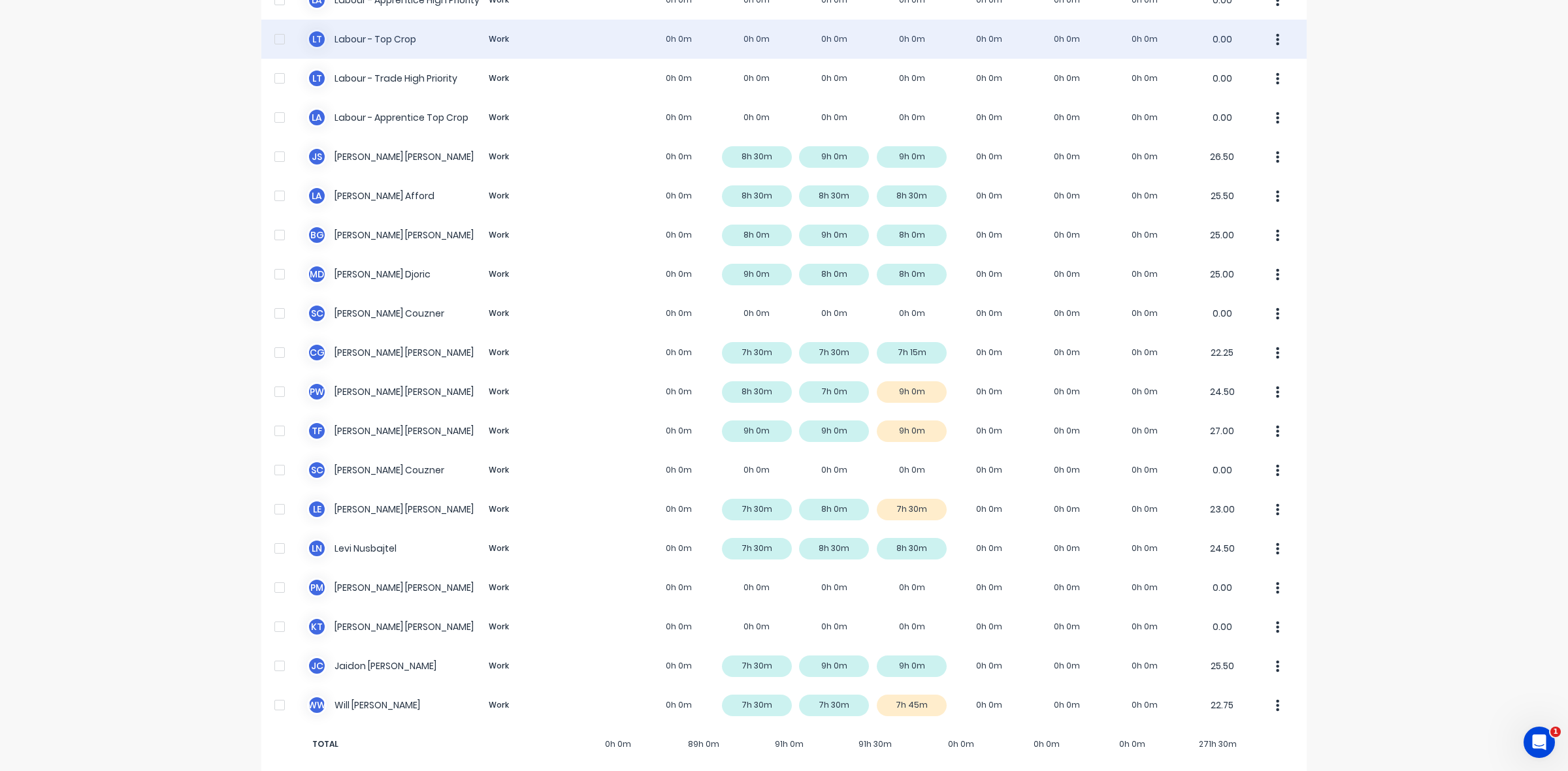
scroll to position [325, 0]
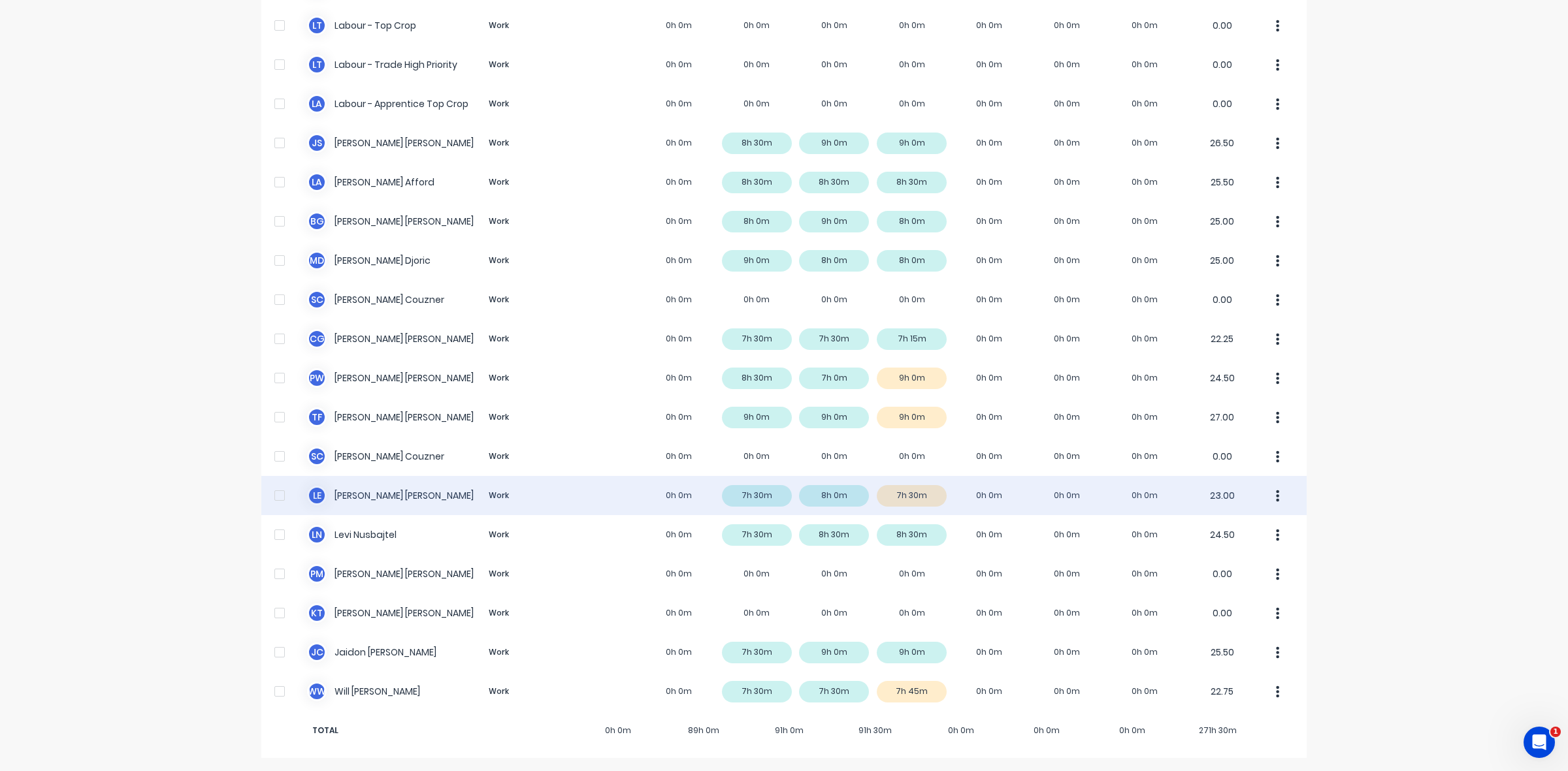
click at [920, 496] on div "L E Luke Ellis Work 0h 0m 7h 30m 8h 0m 7h 30m 0h 0m 0h 0m 0h 0m 23.00" at bounding box center [784, 495] width 1046 height 39
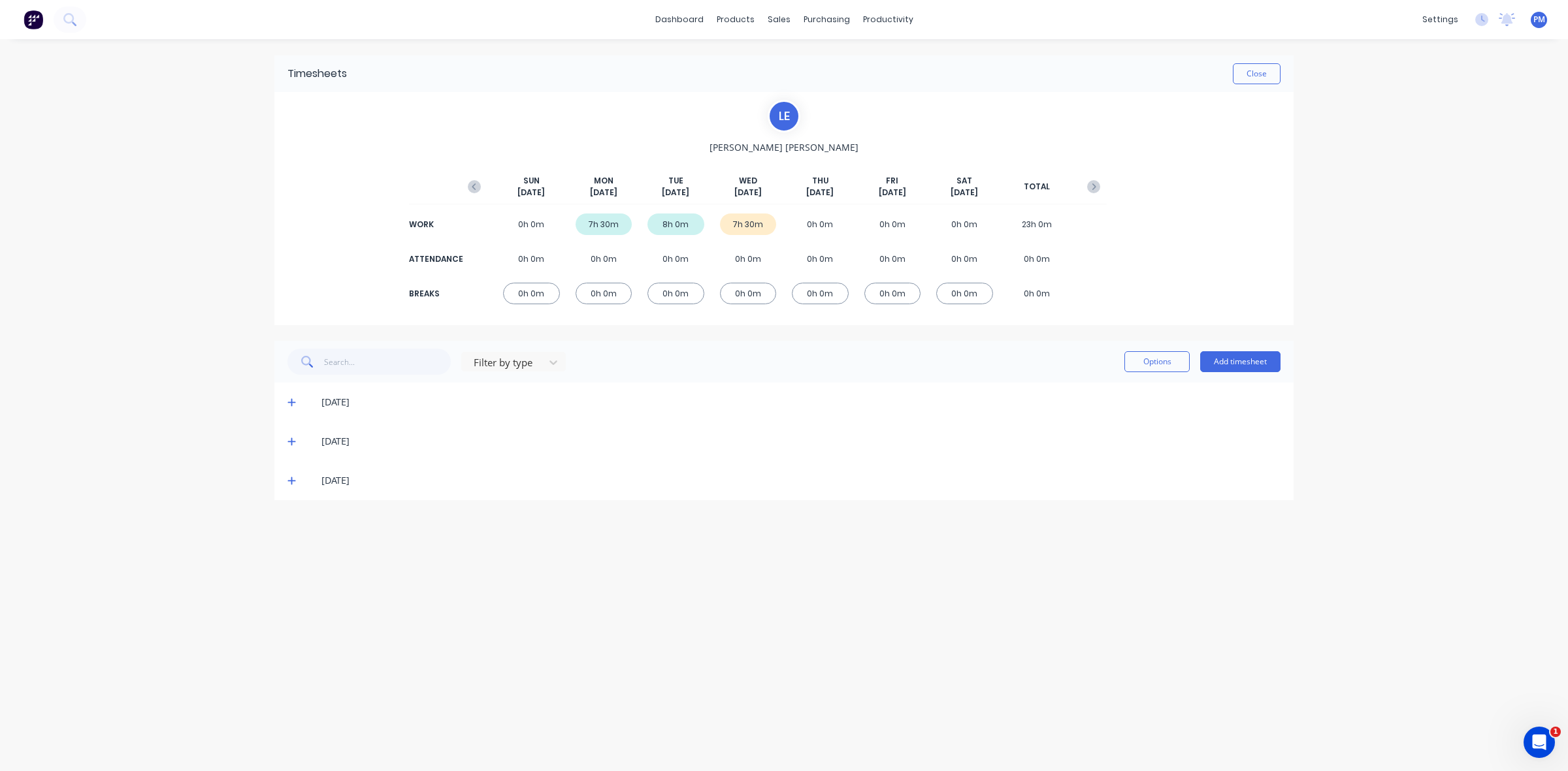
click at [292, 482] on icon at bounding box center [291, 481] width 8 height 9
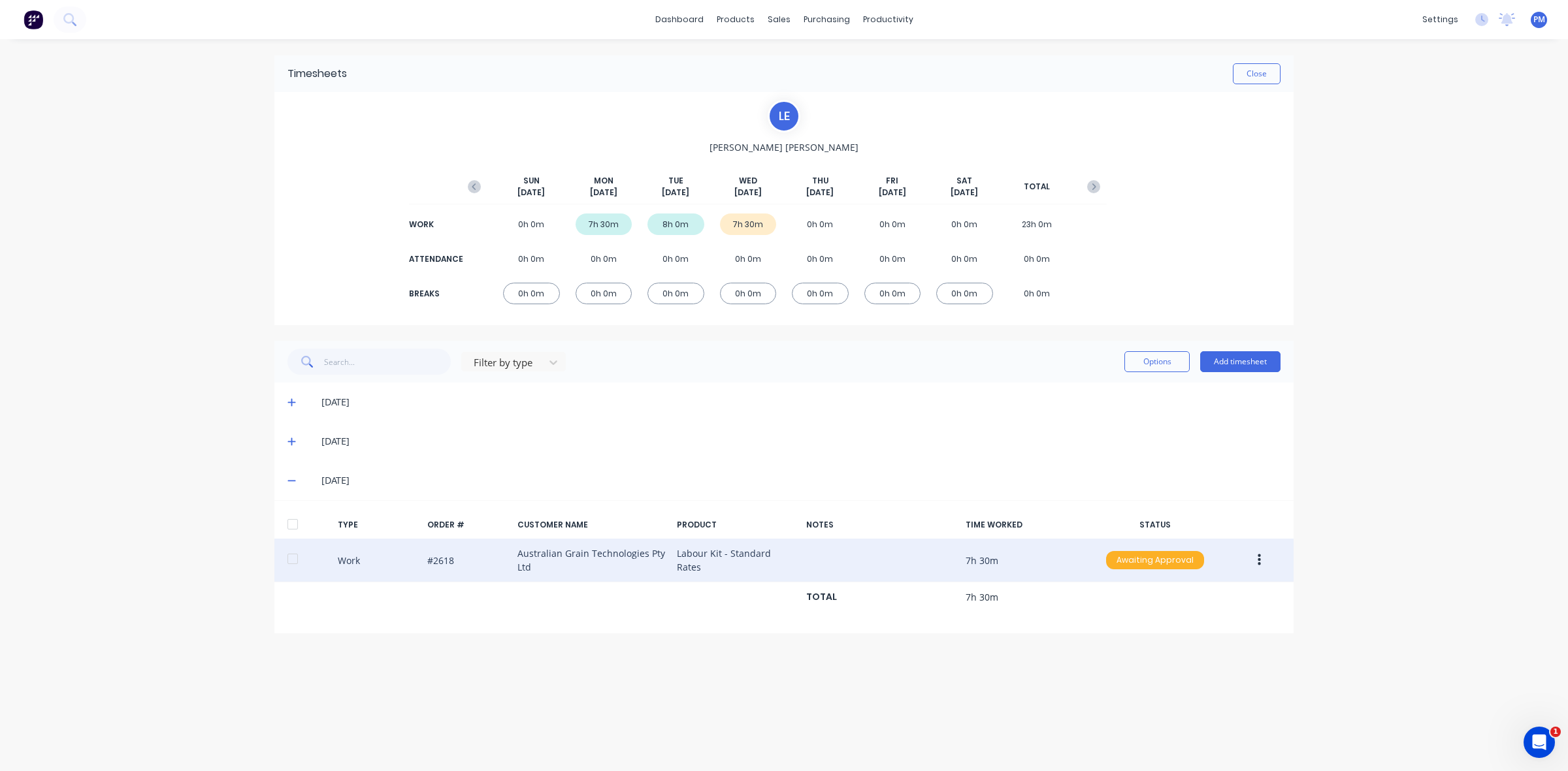
click at [1153, 566] on div "Awaiting Approval" at bounding box center [1155, 560] width 98 height 18
click at [1142, 623] on div "Approved" at bounding box center [1126, 626] width 107 height 18
click at [1253, 81] on button "Close" at bounding box center [1257, 73] width 48 height 21
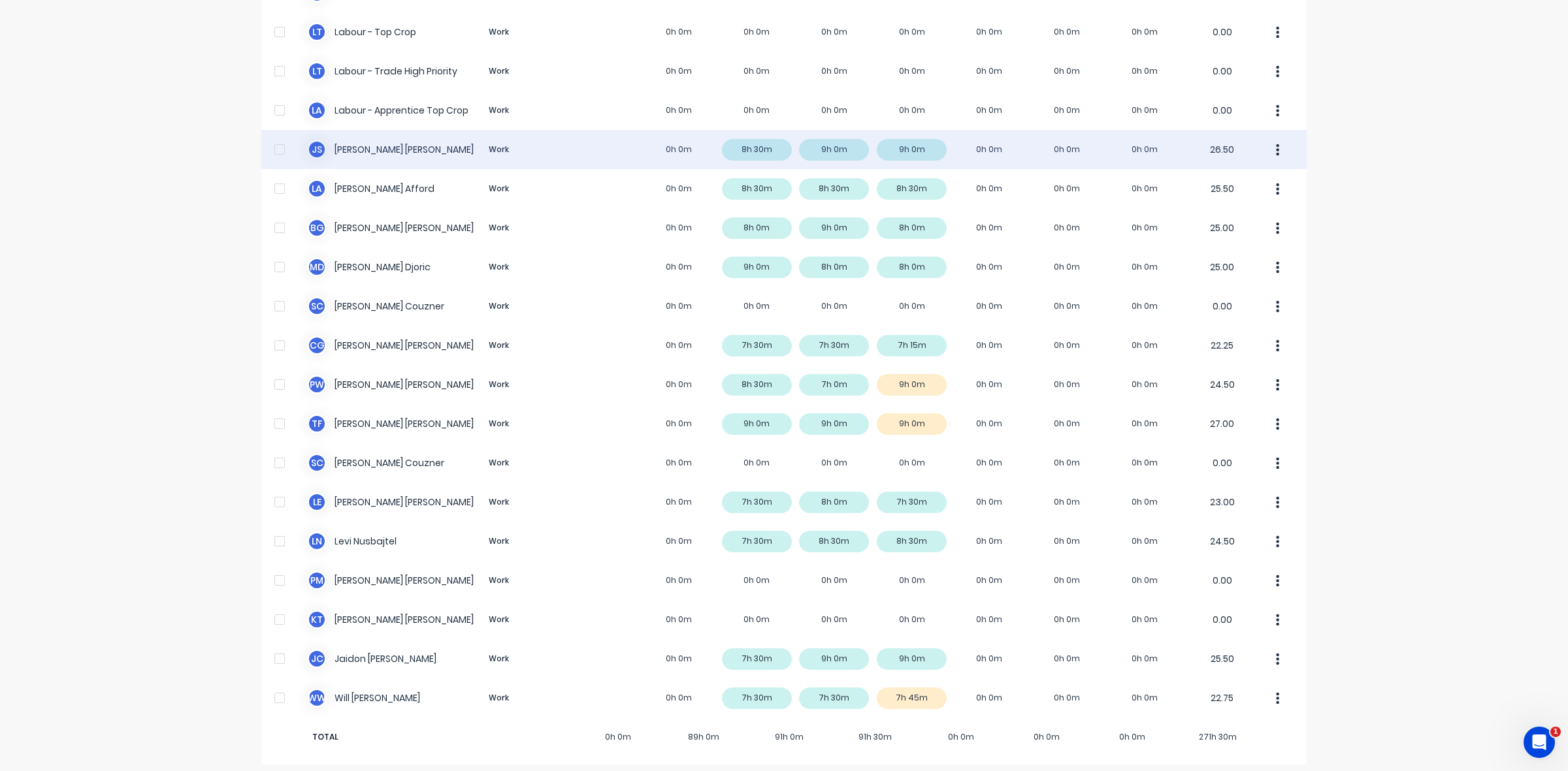
scroll to position [325, 0]
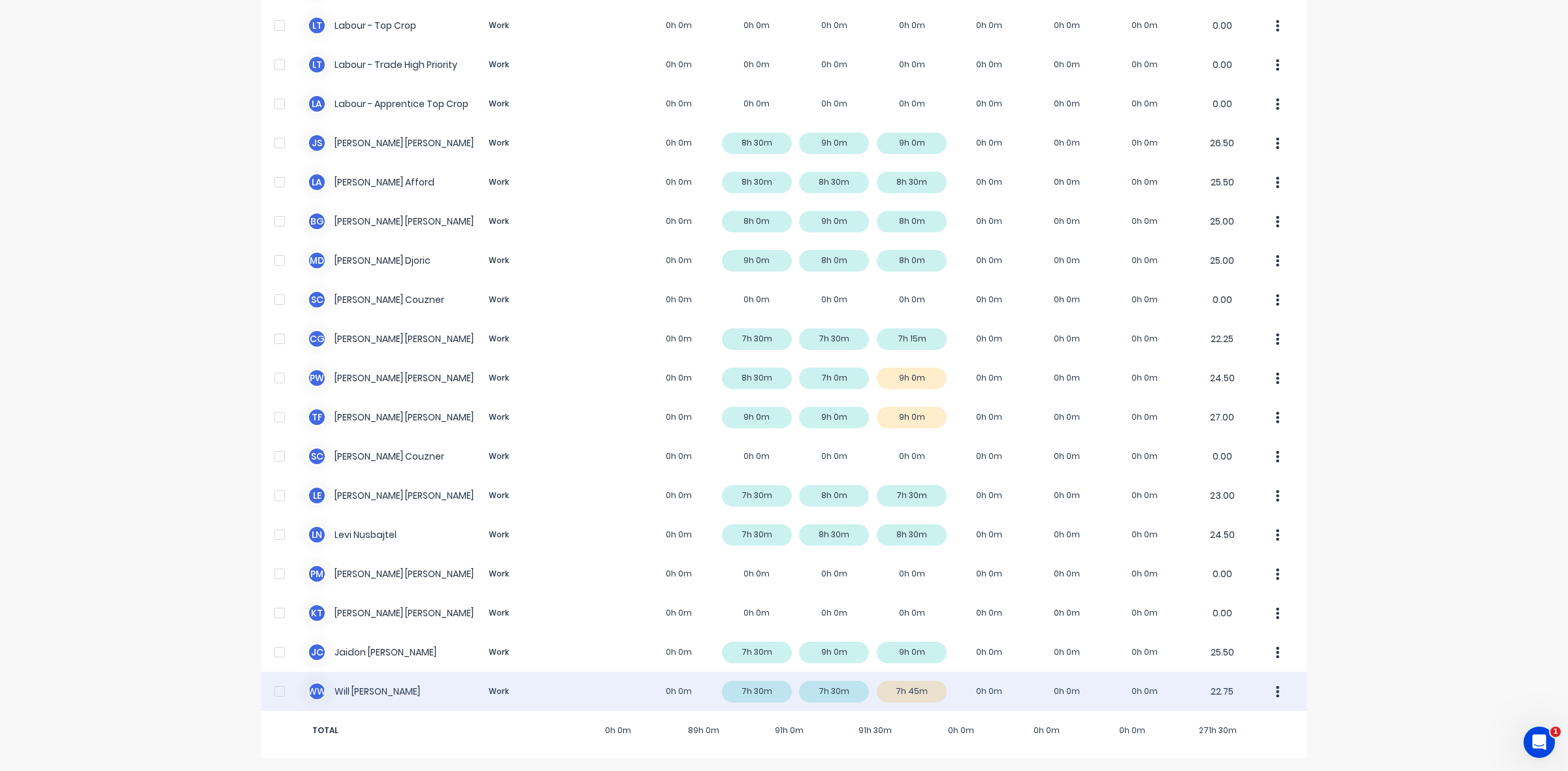
click at [926, 690] on div "W W Will Wallis Work 0h 0m 7h 30m 7h 30m 7h 45m 0h 0m 0h 0m 0h 0m 22.75" at bounding box center [784, 690] width 1046 height 39
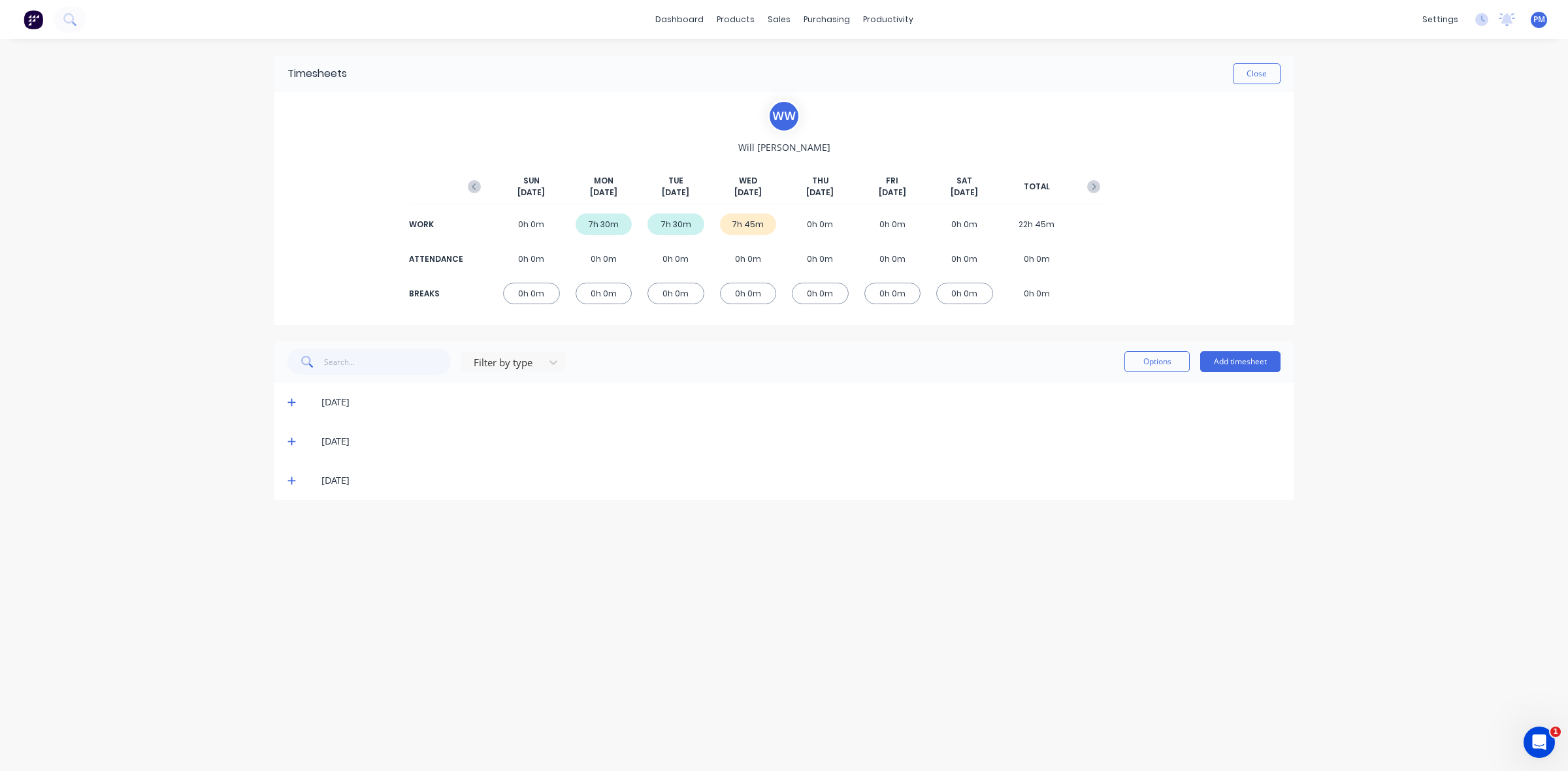
click at [292, 482] on icon at bounding box center [291, 481] width 8 height 9
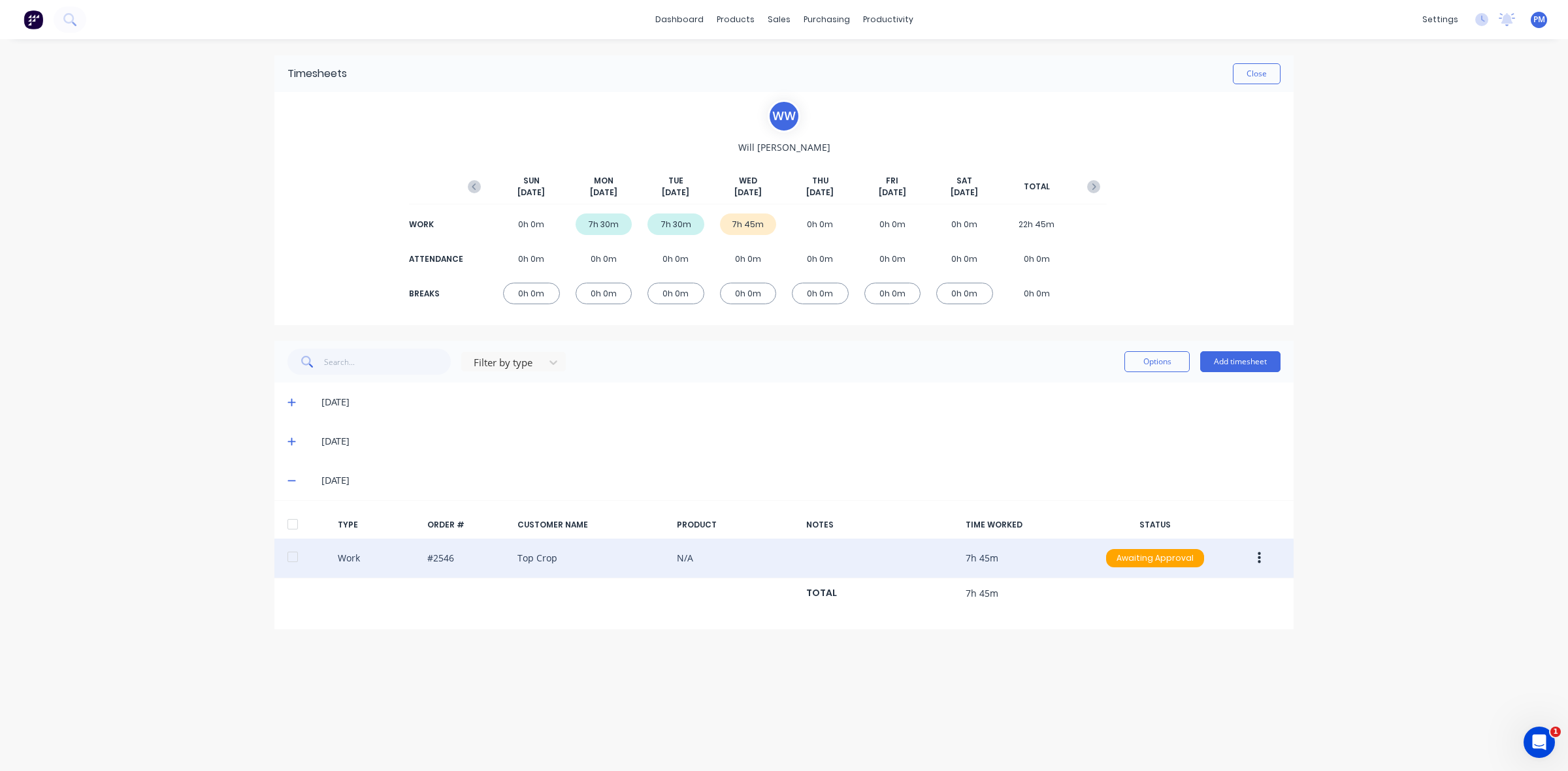
click at [1254, 562] on button "button" at bounding box center [1259, 558] width 31 height 24
click at [1190, 514] on div "Edit" at bounding box center [1212, 509] width 100 height 19
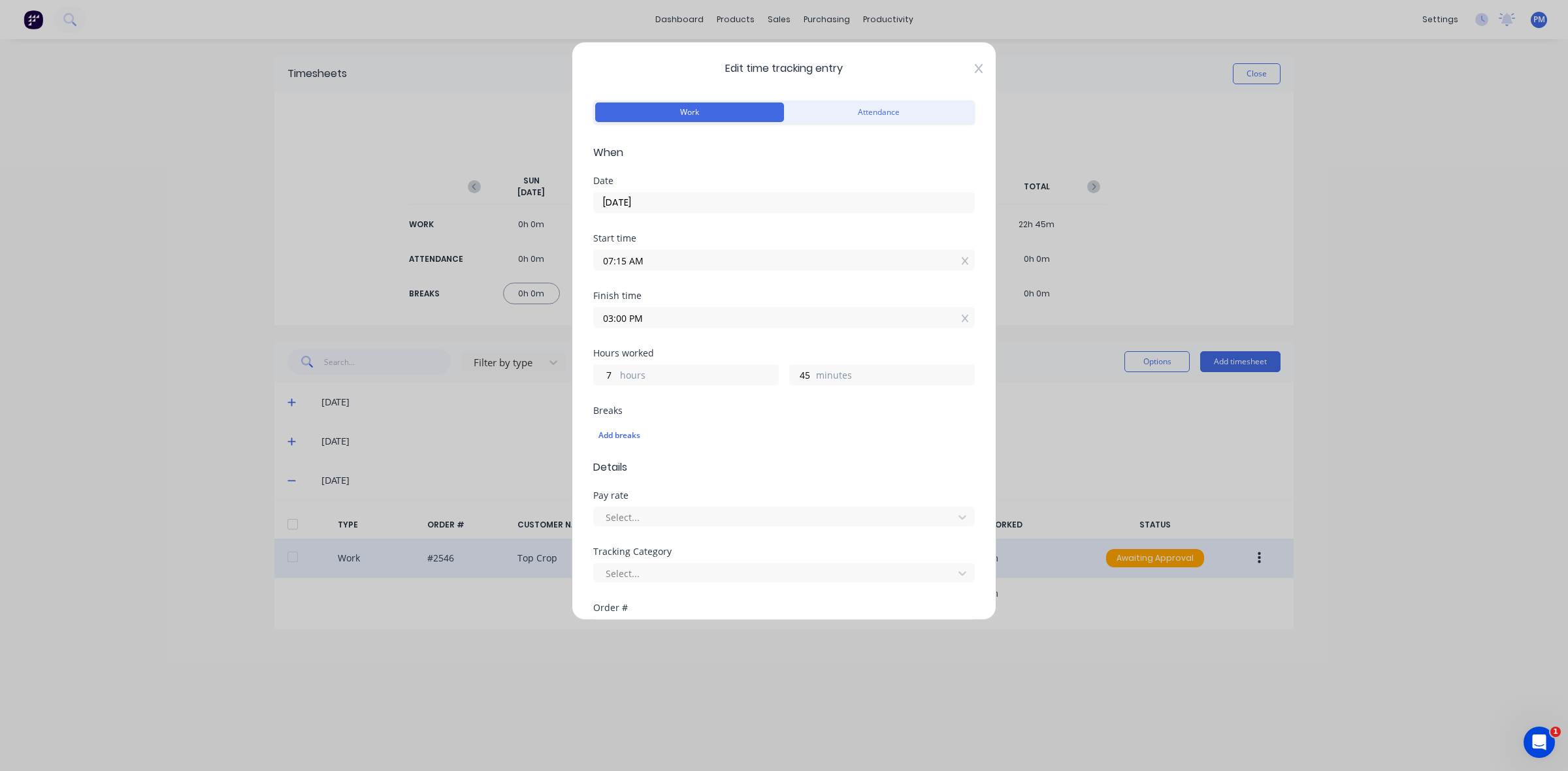
click at [975, 65] on icon at bounding box center [979, 69] width 8 height 11
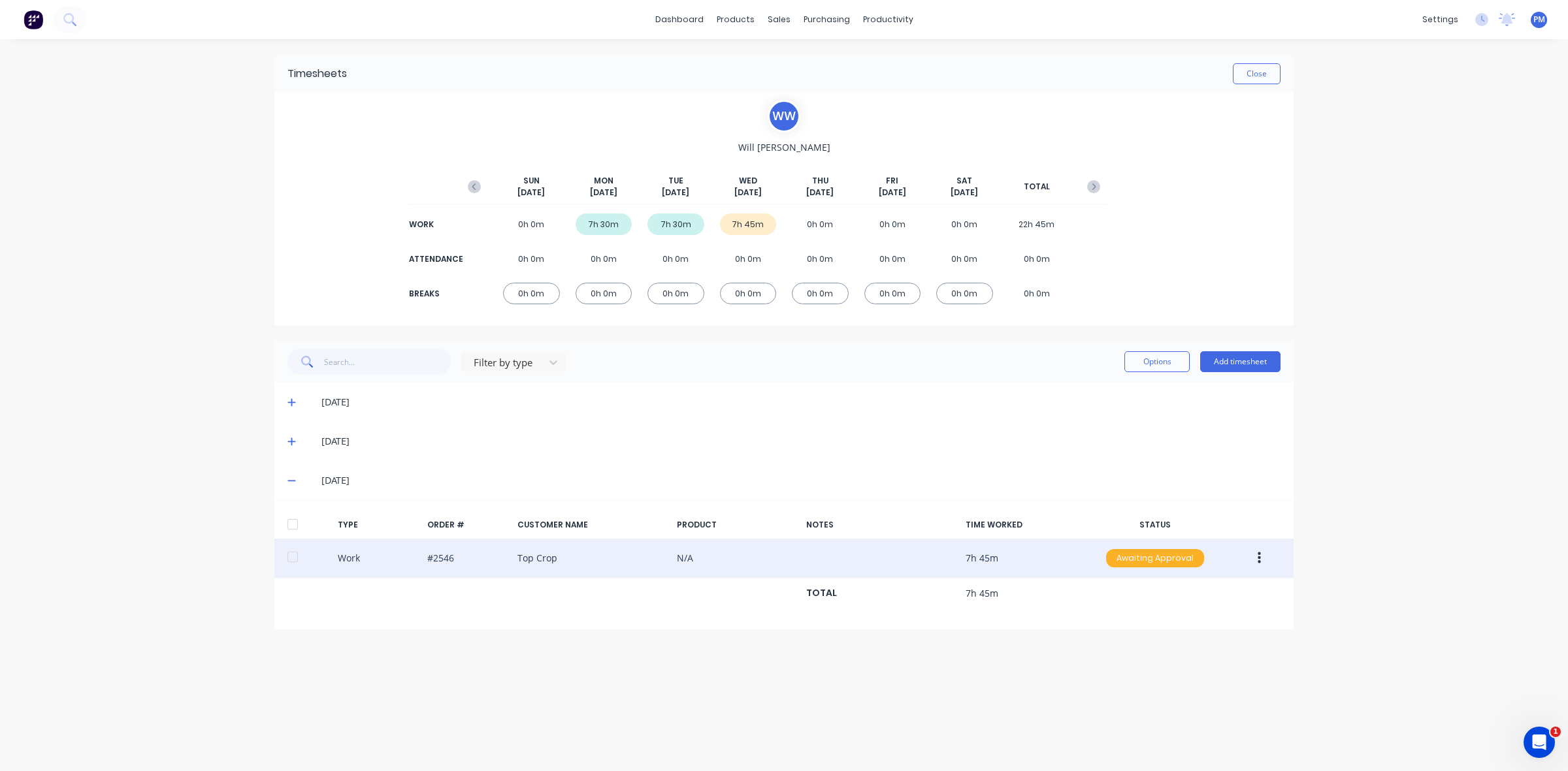
click at [1171, 557] on div "Awaiting Approval" at bounding box center [1155, 558] width 98 height 18
click at [1143, 627] on div "Approved" at bounding box center [1126, 624] width 107 height 18
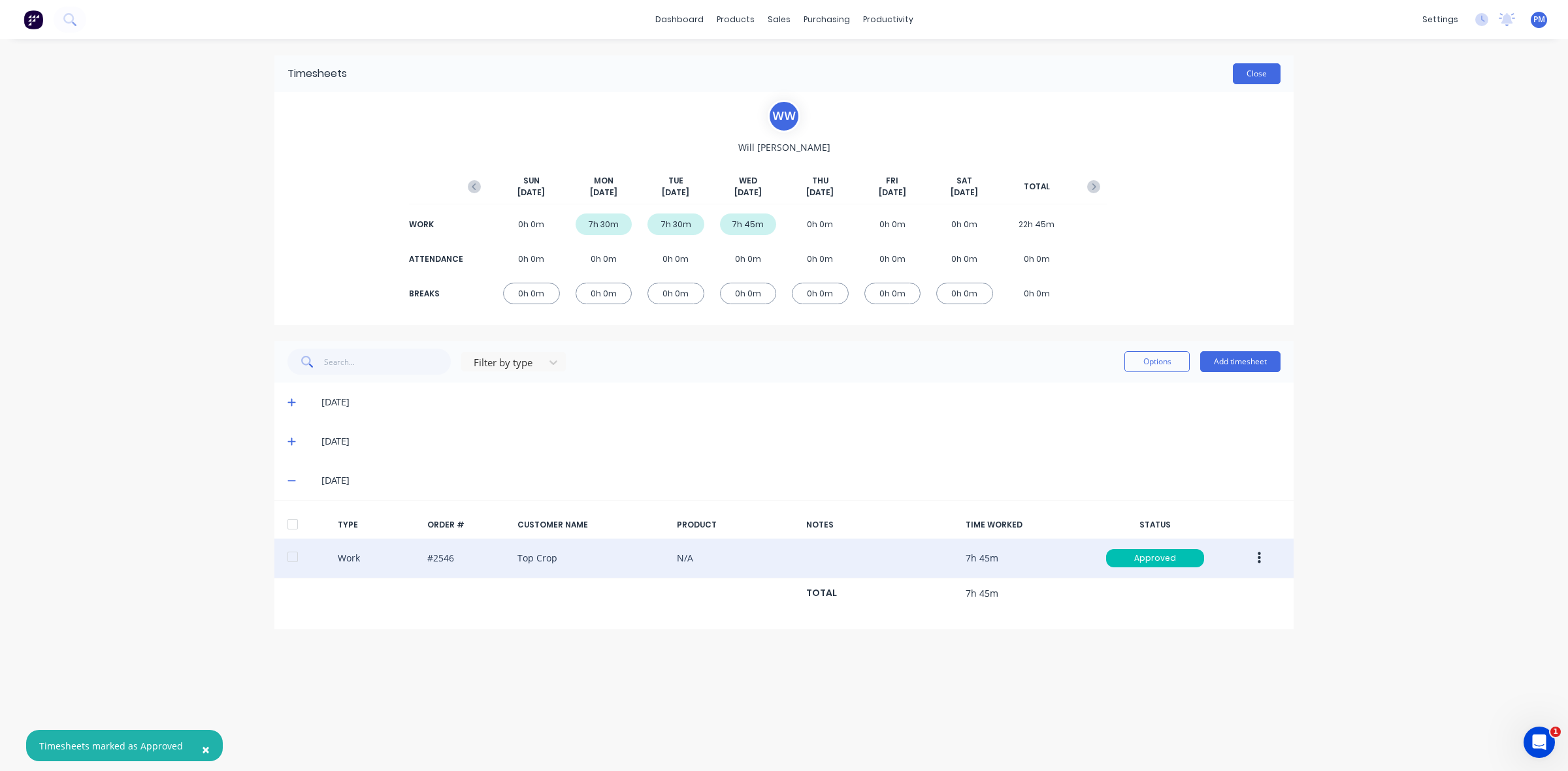
click at [1257, 76] on button "Close" at bounding box center [1257, 73] width 48 height 21
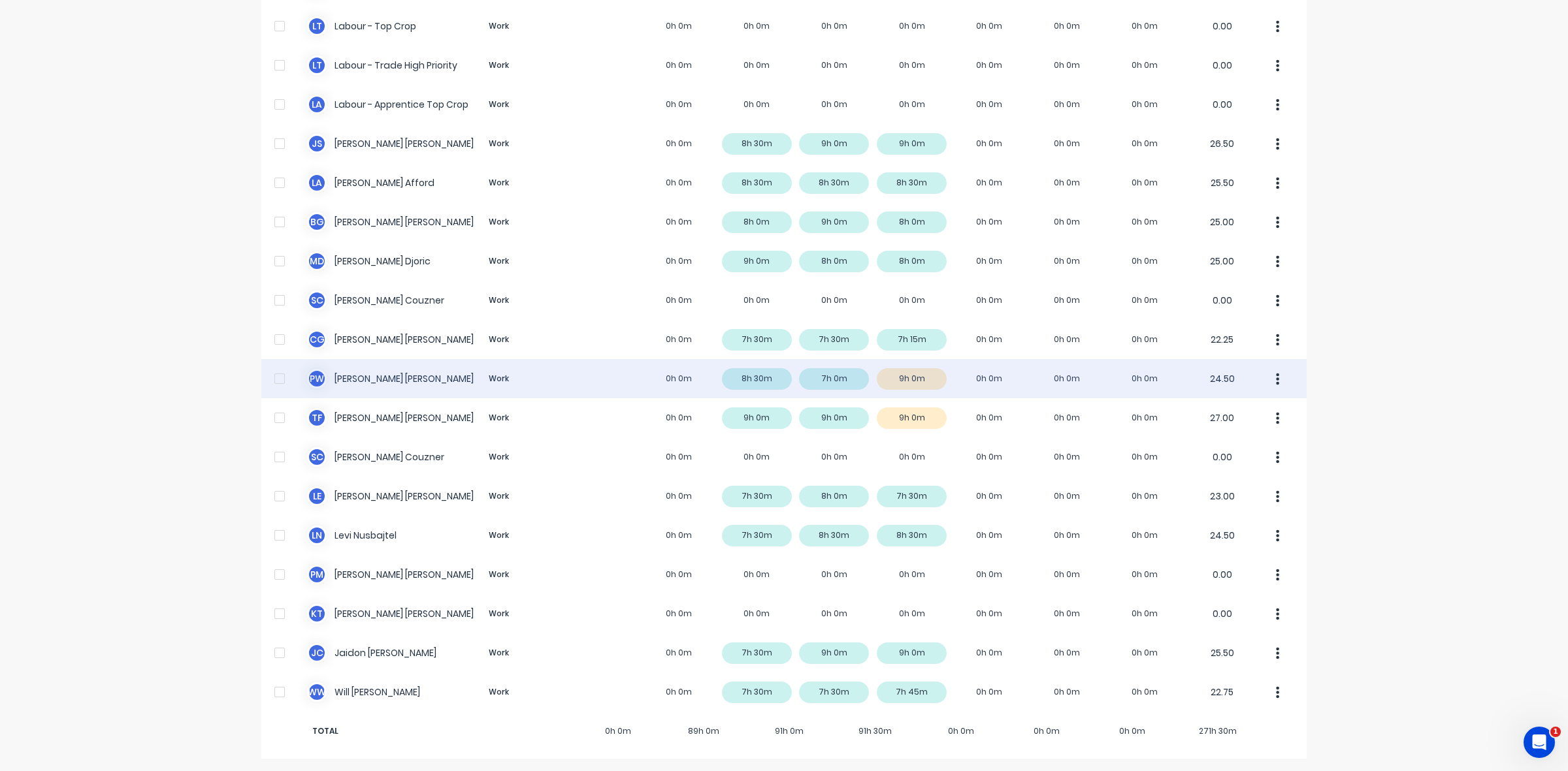
scroll to position [325, 0]
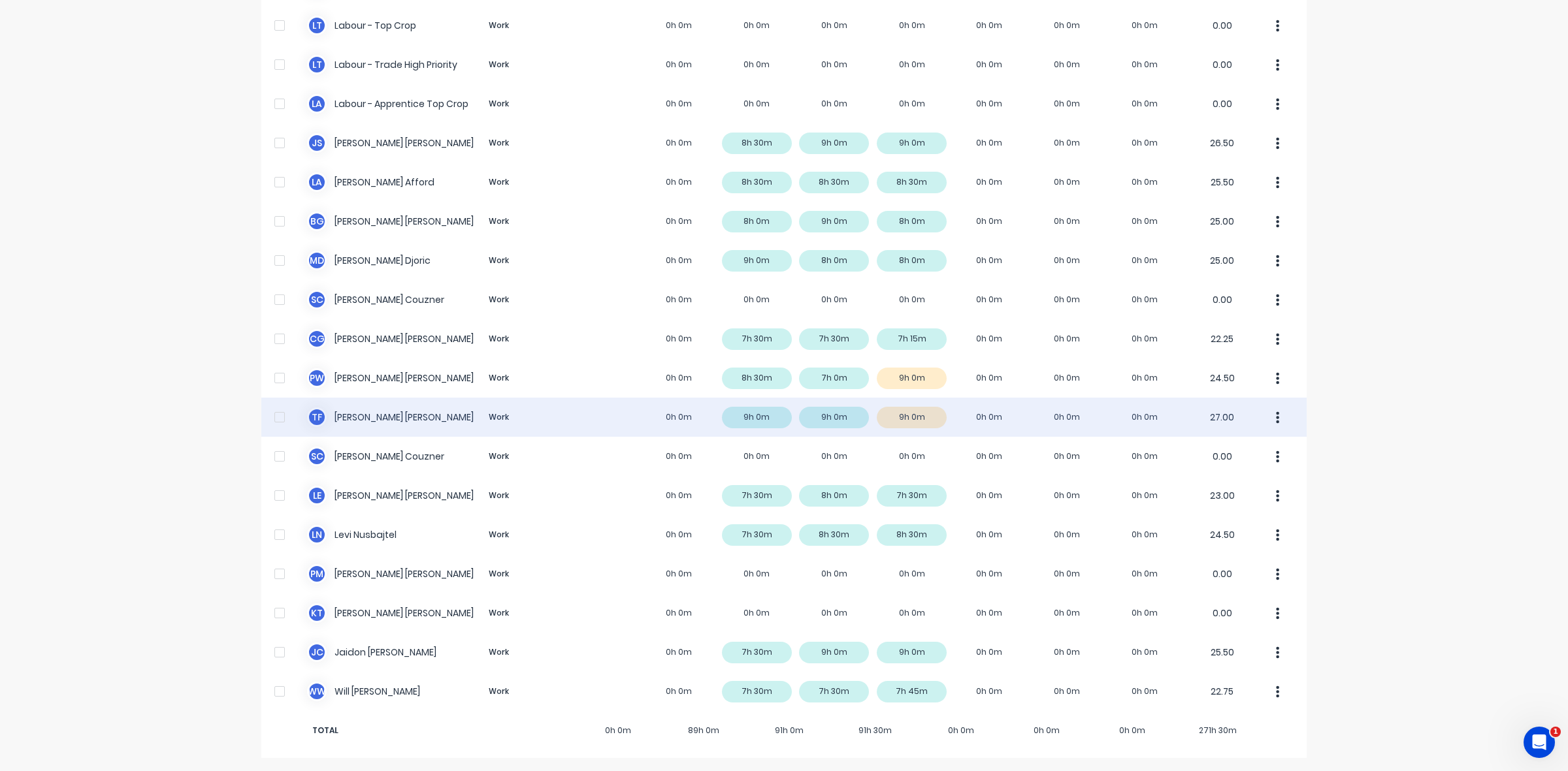
click at [923, 419] on div "T F Todd Fauser Work 0h 0m 9h 0m 9h 0m 9h 0m 0h 0m 0h 0m 0h 0m 27.00" at bounding box center [784, 416] width 1046 height 39
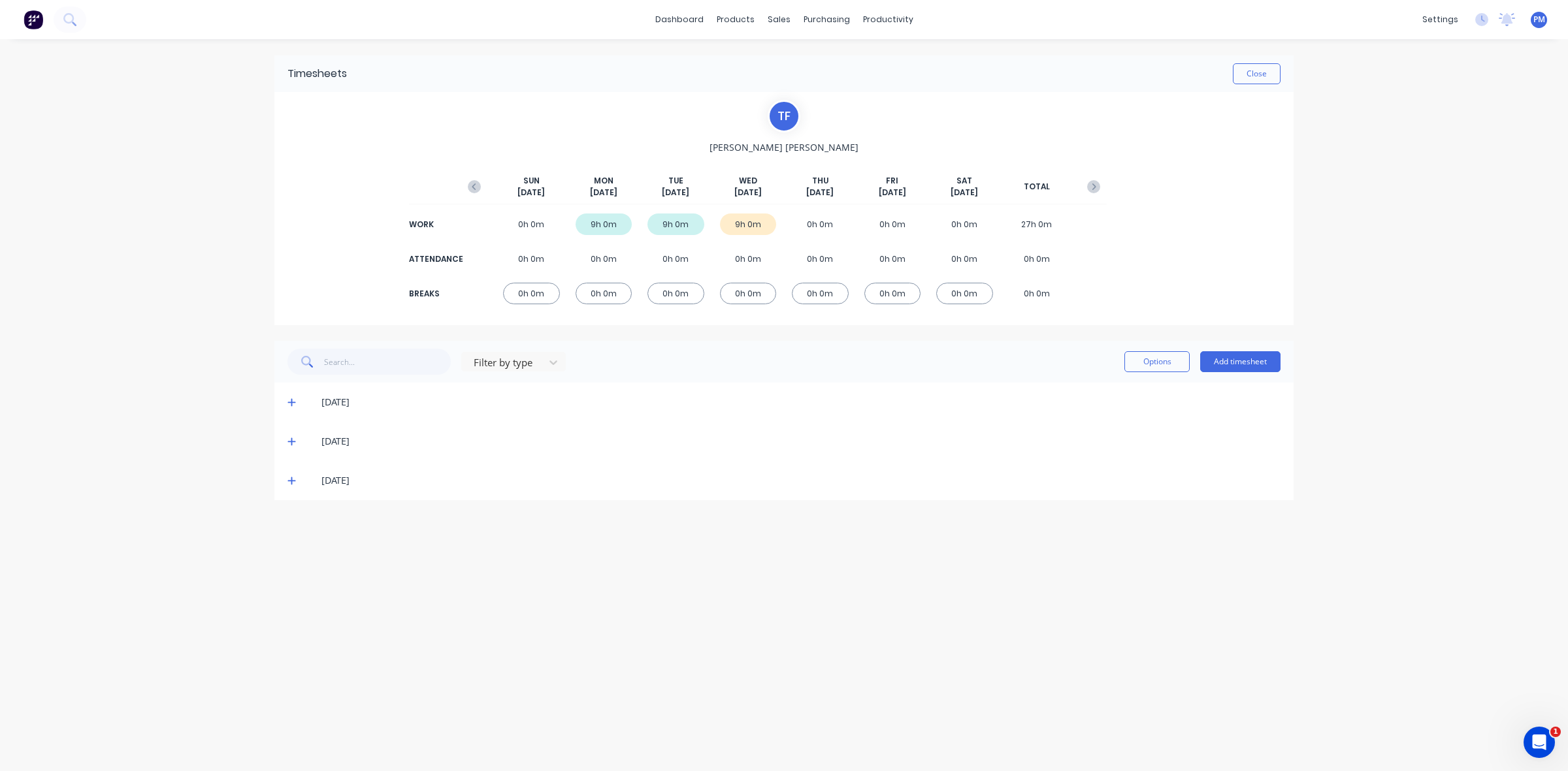
click at [292, 481] on icon at bounding box center [291, 481] width 8 height 8
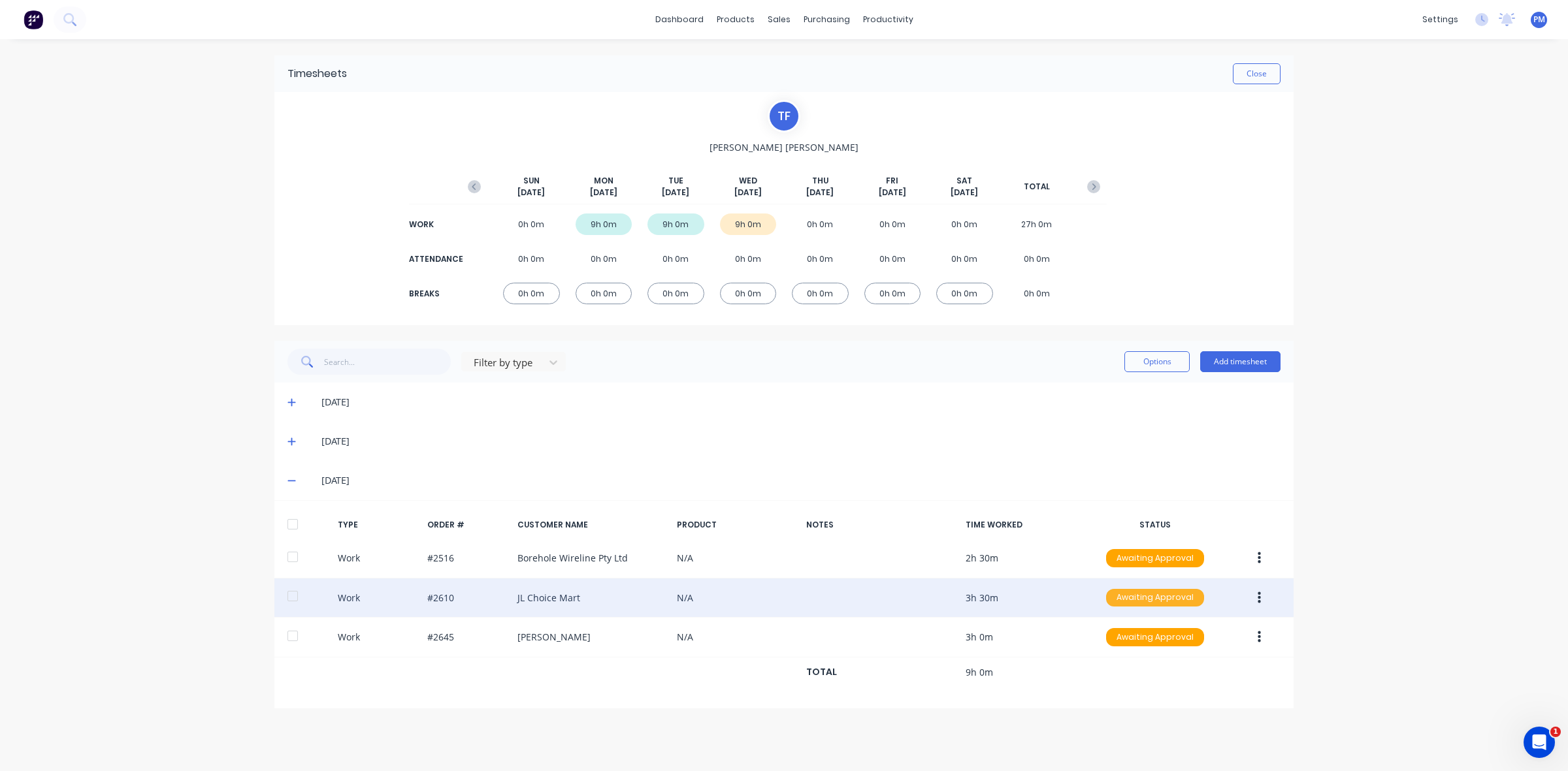
click at [1164, 599] on div "Awaiting Approval" at bounding box center [1155, 598] width 98 height 18
click at [1135, 658] on div "Approved" at bounding box center [1126, 663] width 107 height 18
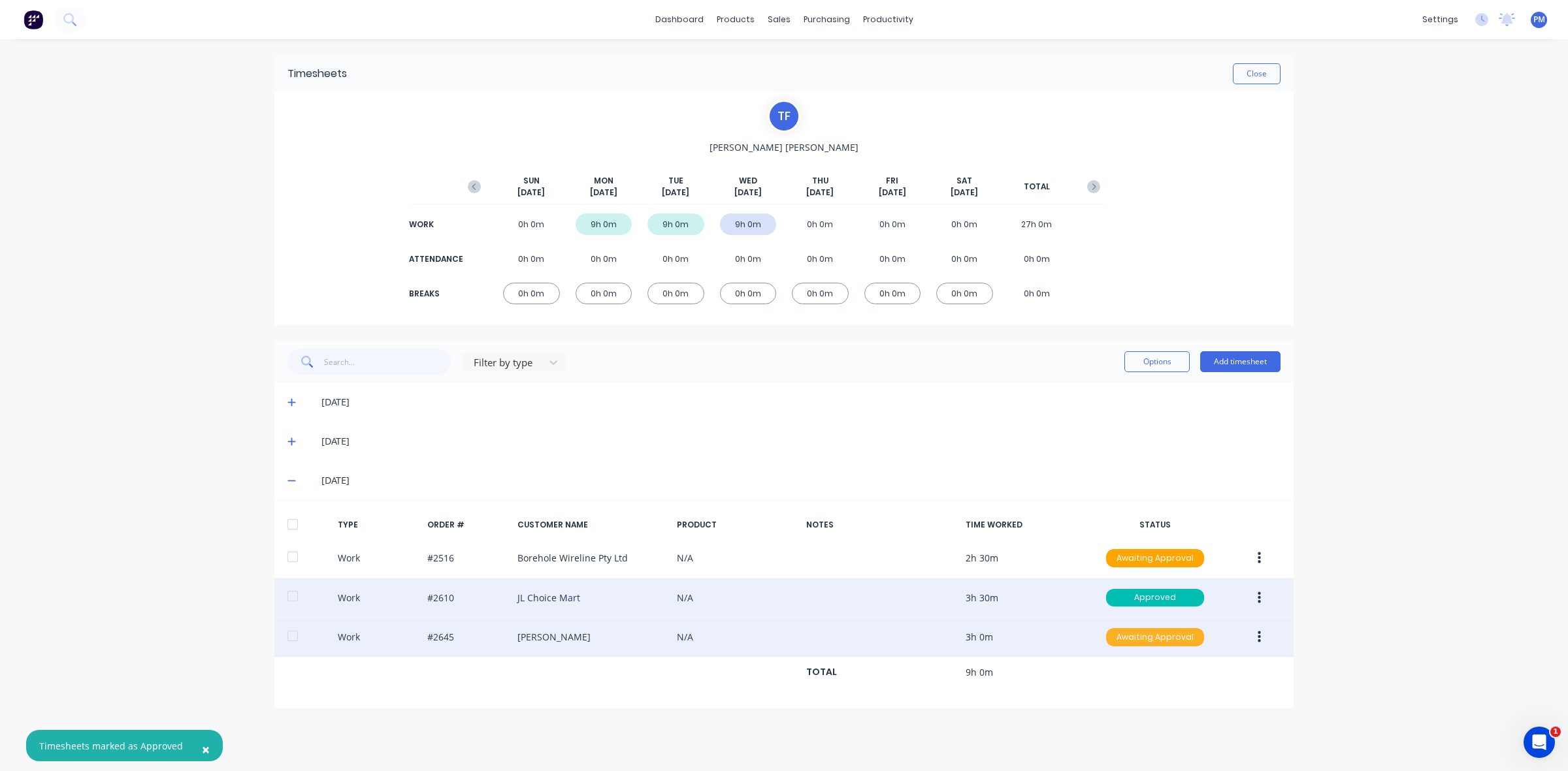
click at [1140, 641] on div "Awaiting Approval" at bounding box center [1155, 637] width 98 height 18
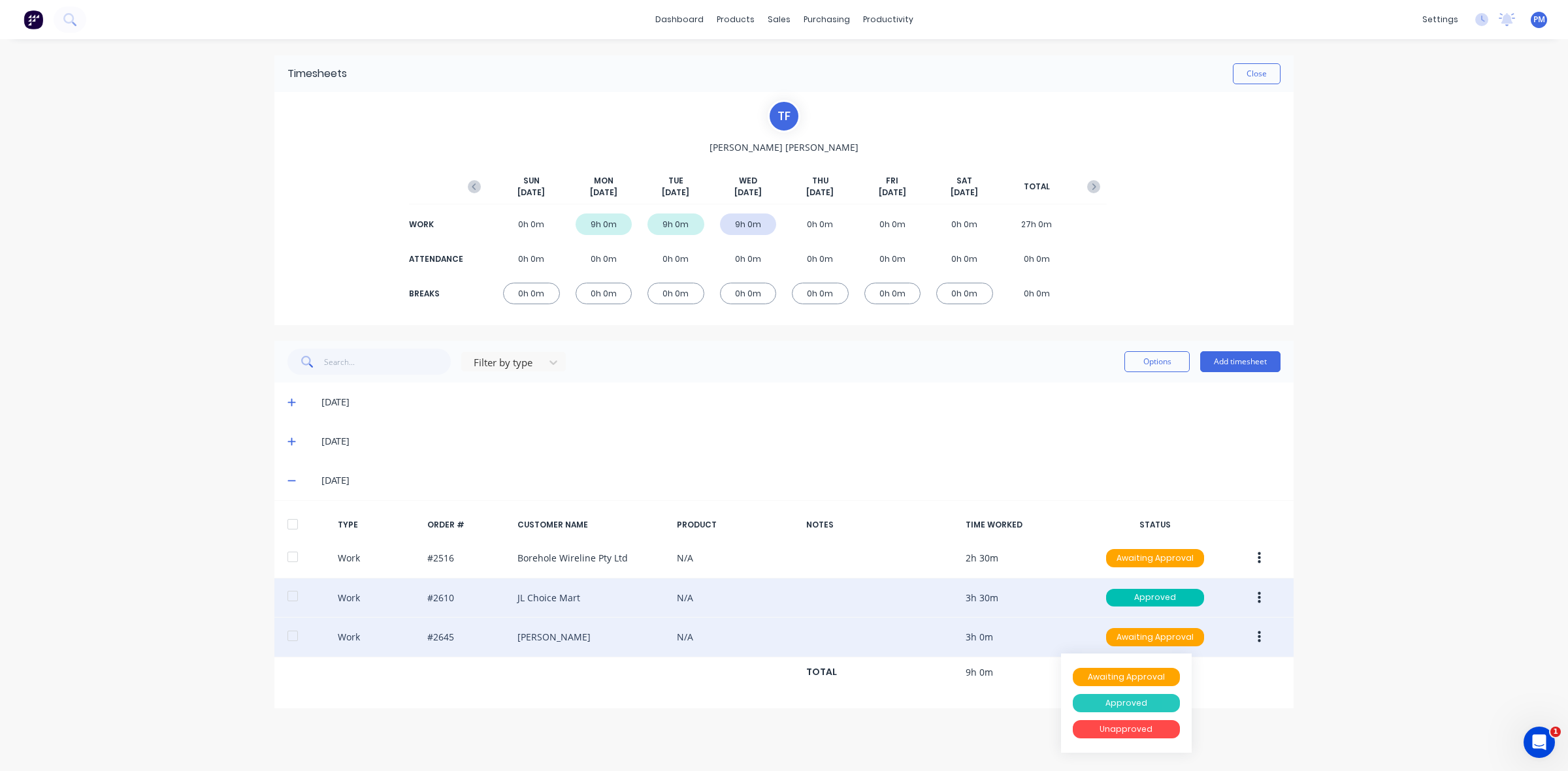
click at [1134, 704] on div "Approved" at bounding box center [1126, 703] width 107 height 18
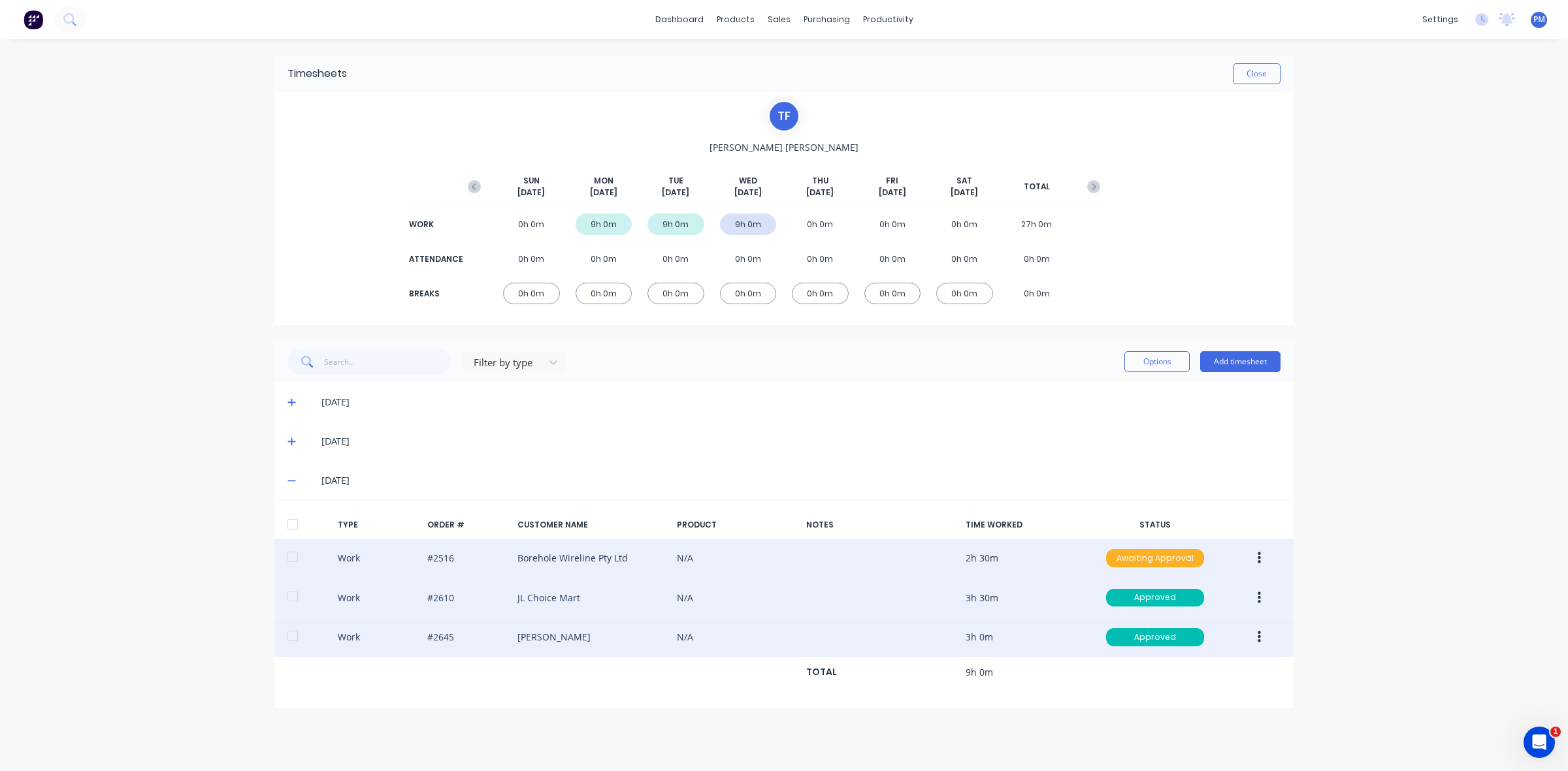
click at [1148, 559] on div "Awaiting Approval" at bounding box center [1155, 558] width 98 height 18
click at [1137, 623] on div "Approved" at bounding box center [1126, 624] width 107 height 18
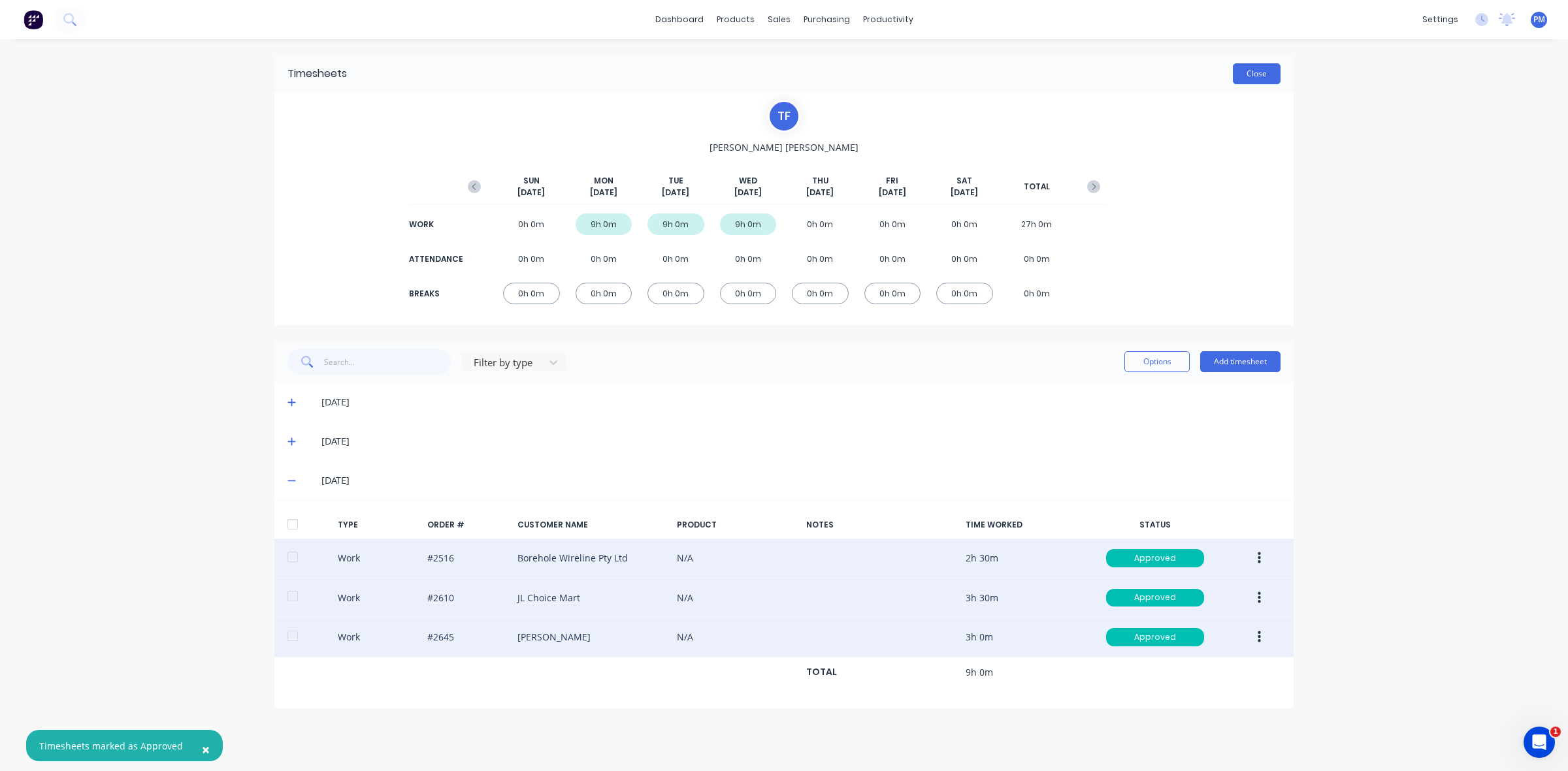
click at [1261, 71] on button "Close" at bounding box center [1257, 73] width 48 height 21
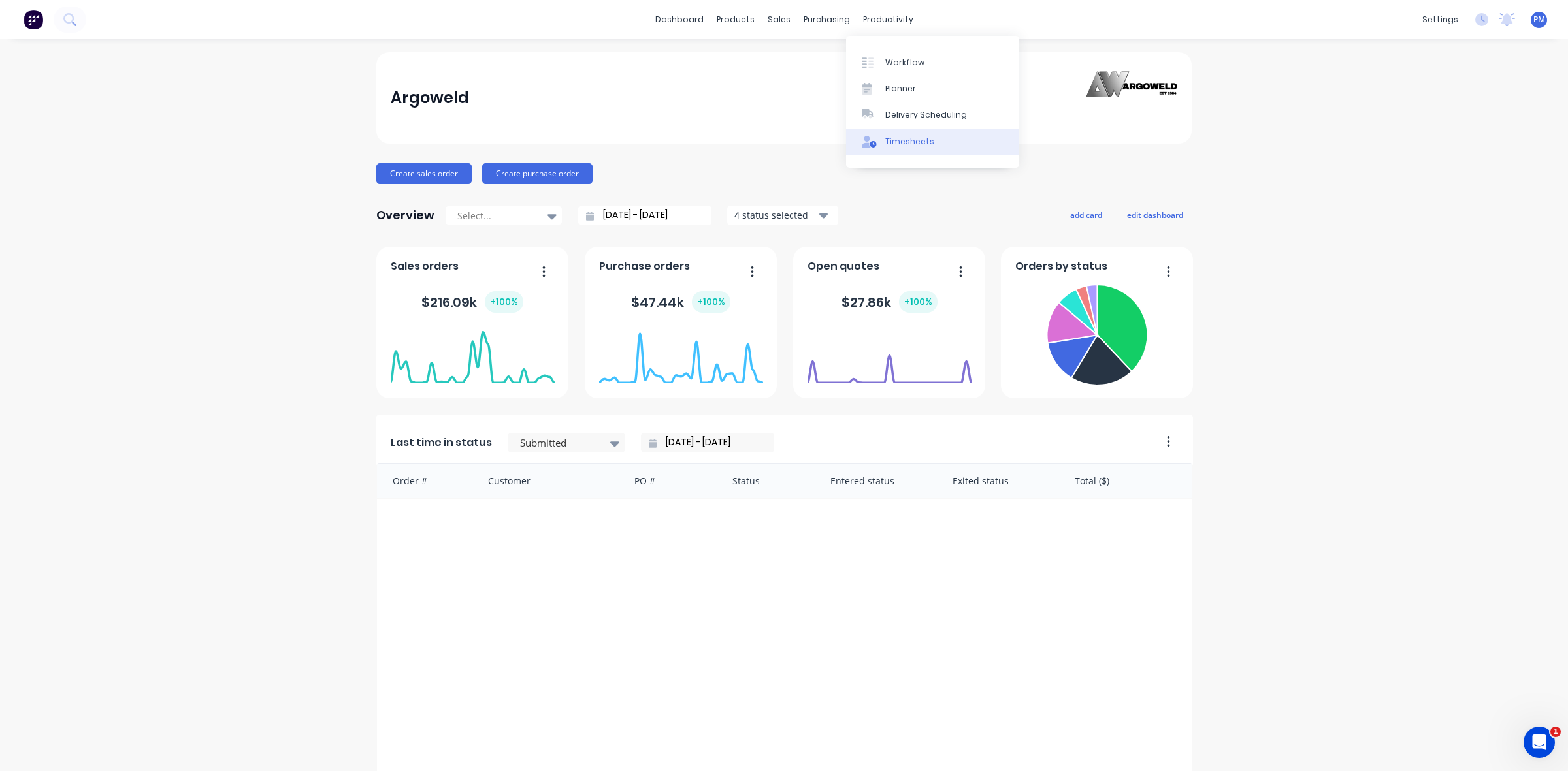
click at [908, 145] on div "Timesheets" at bounding box center [910, 141] width 49 height 12
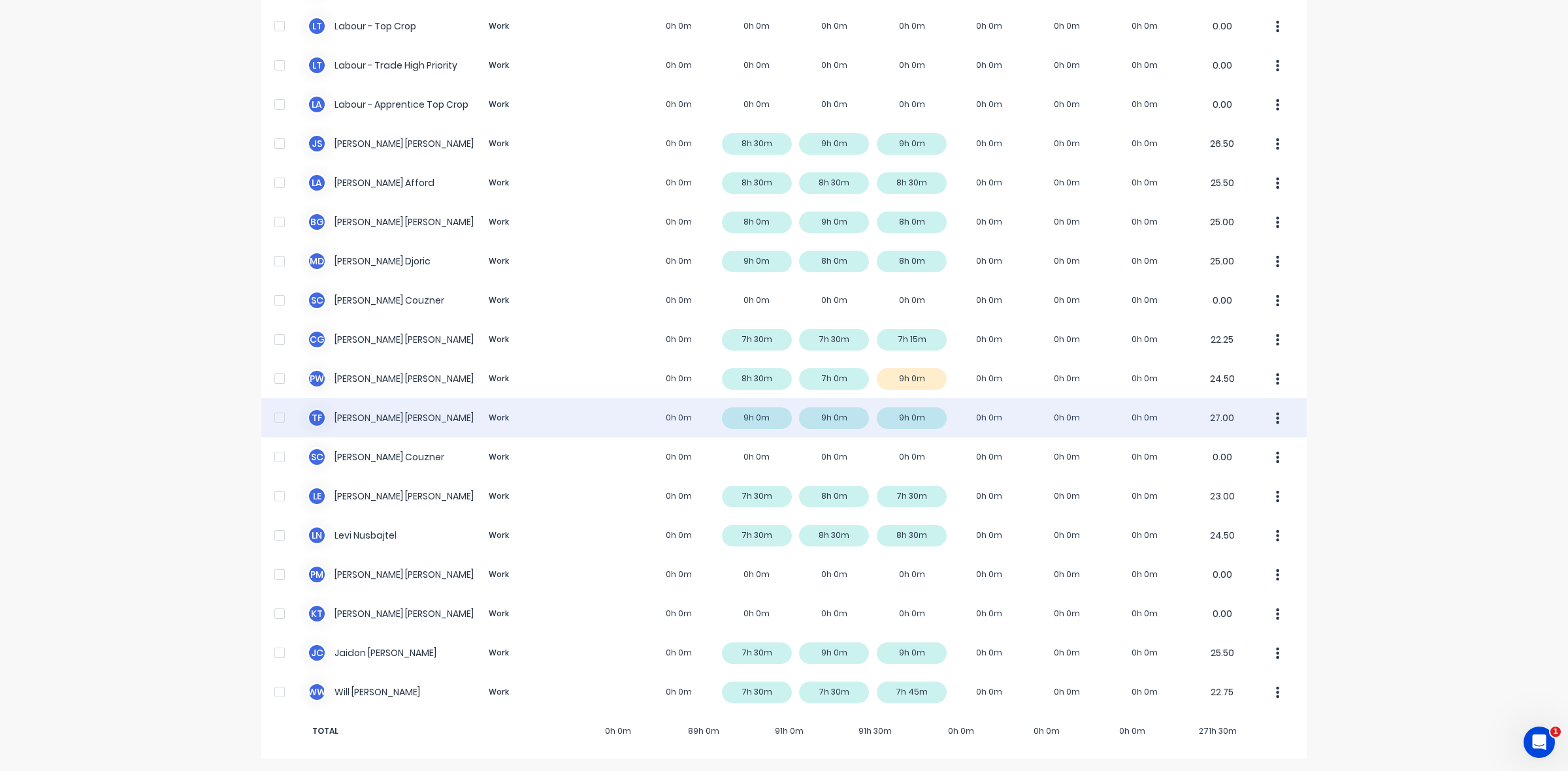
scroll to position [325, 0]
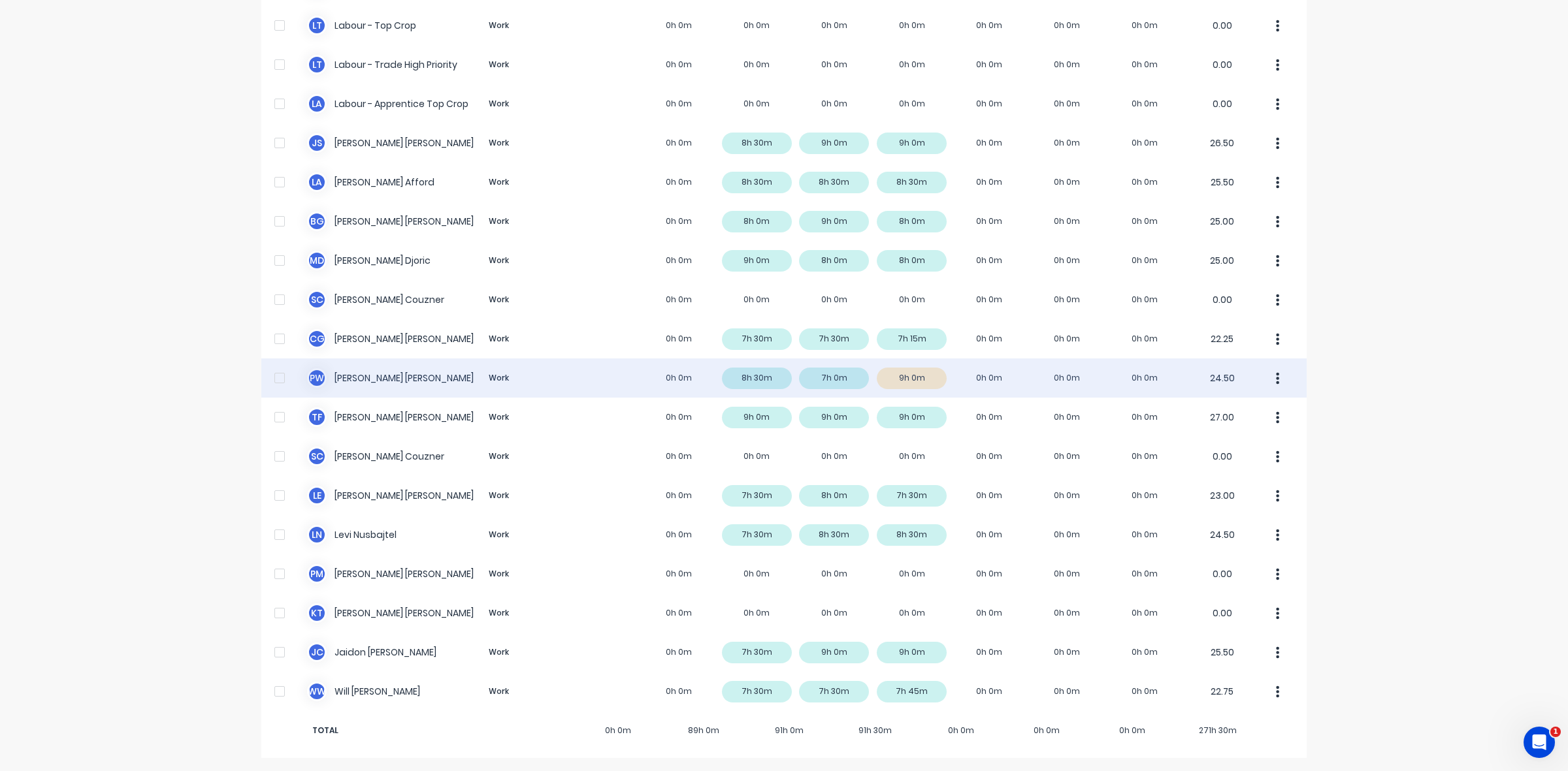
click at [932, 376] on div "P W [PERSON_NAME] Work 0h 0m 8h 30m 7h 0m 9h 0m 0h 0m 0h 0m 0h 0m 24.50" at bounding box center [784, 377] width 1046 height 39
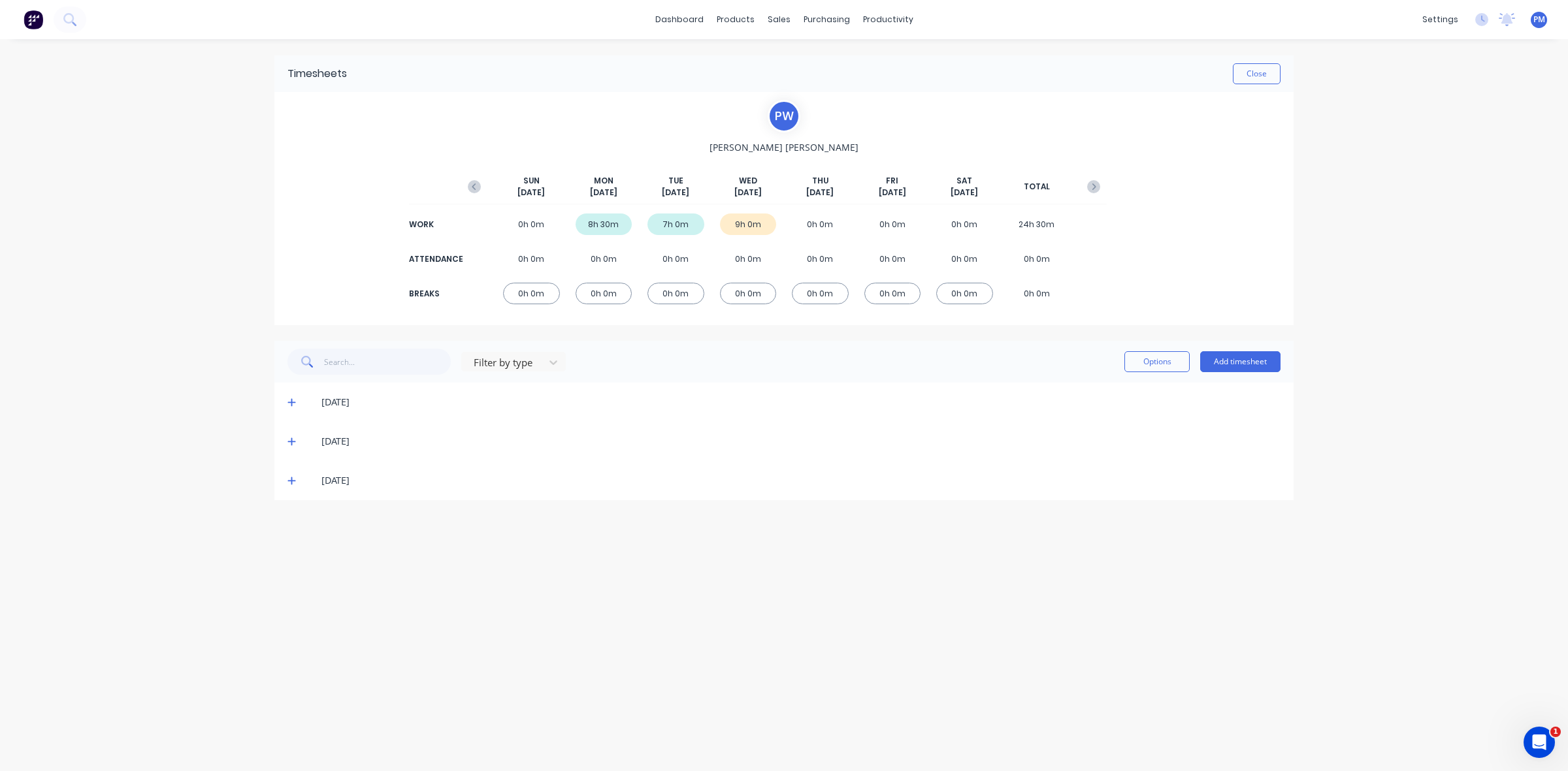
click at [292, 481] on icon at bounding box center [291, 481] width 8 height 9
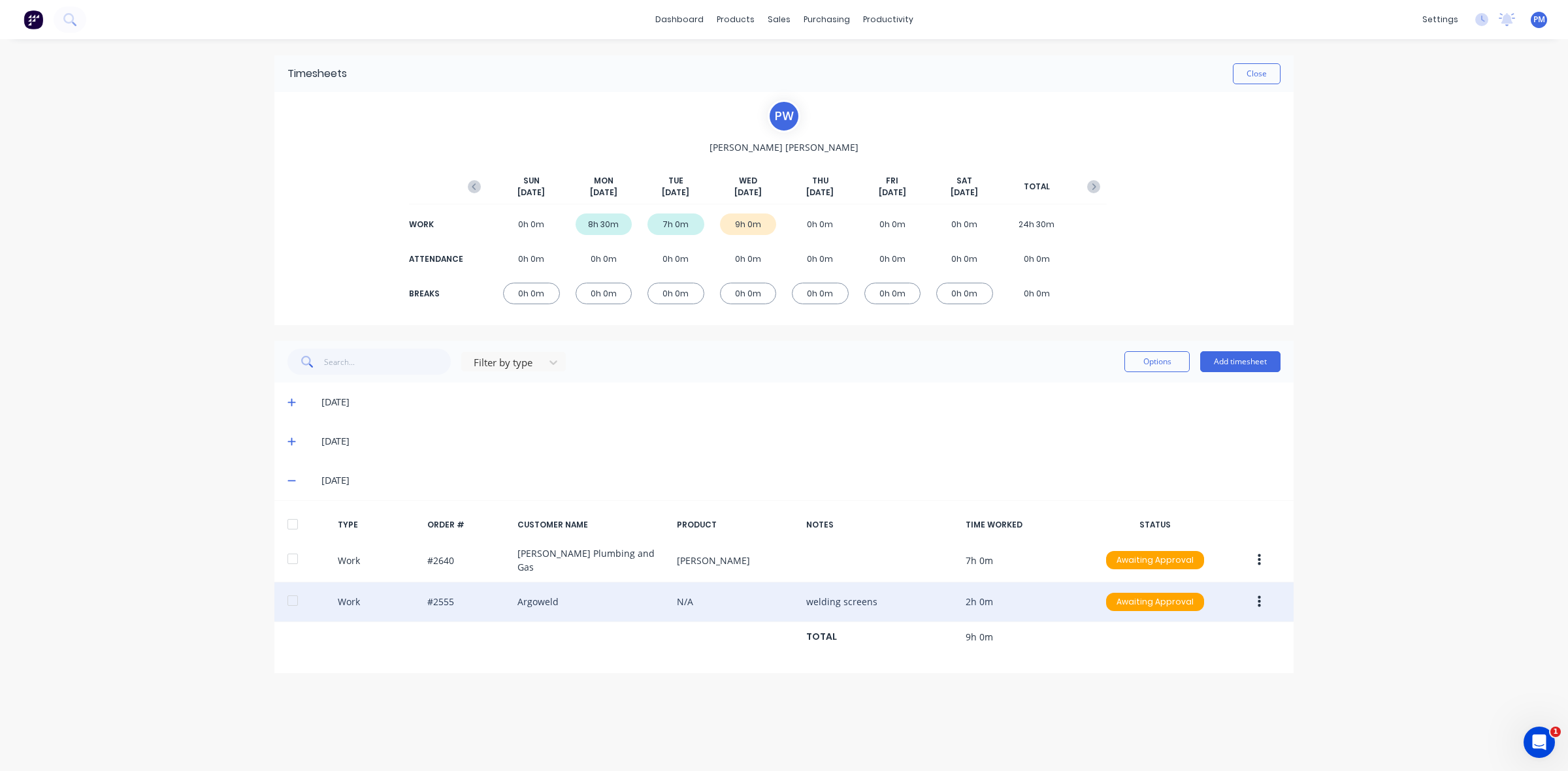
click at [1259, 599] on icon "button" at bounding box center [1259, 602] width 4 height 12
click at [1176, 550] on div "Edit" at bounding box center [1212, 552] width 100 height 19
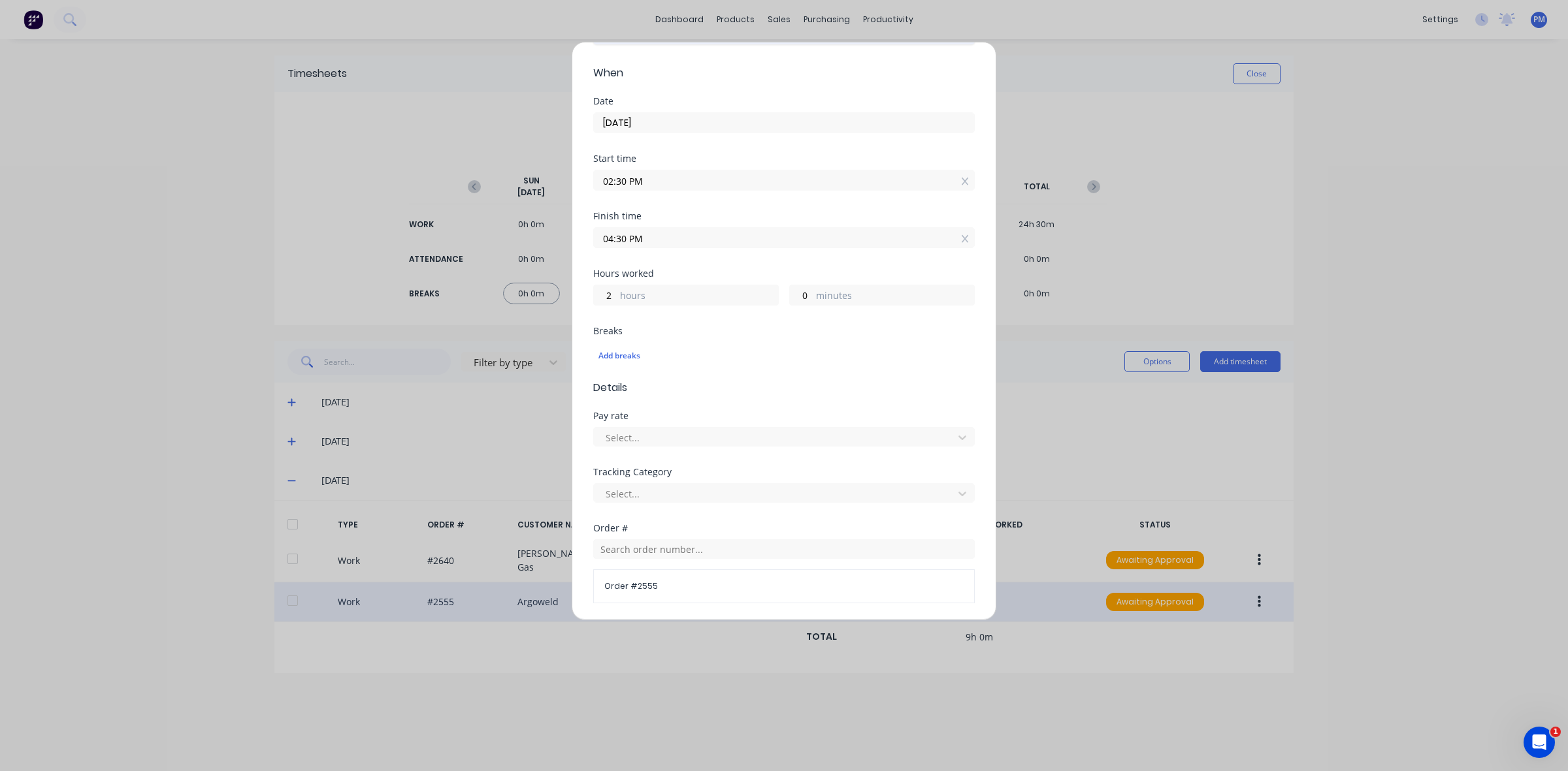
scroll to position [163, 0]
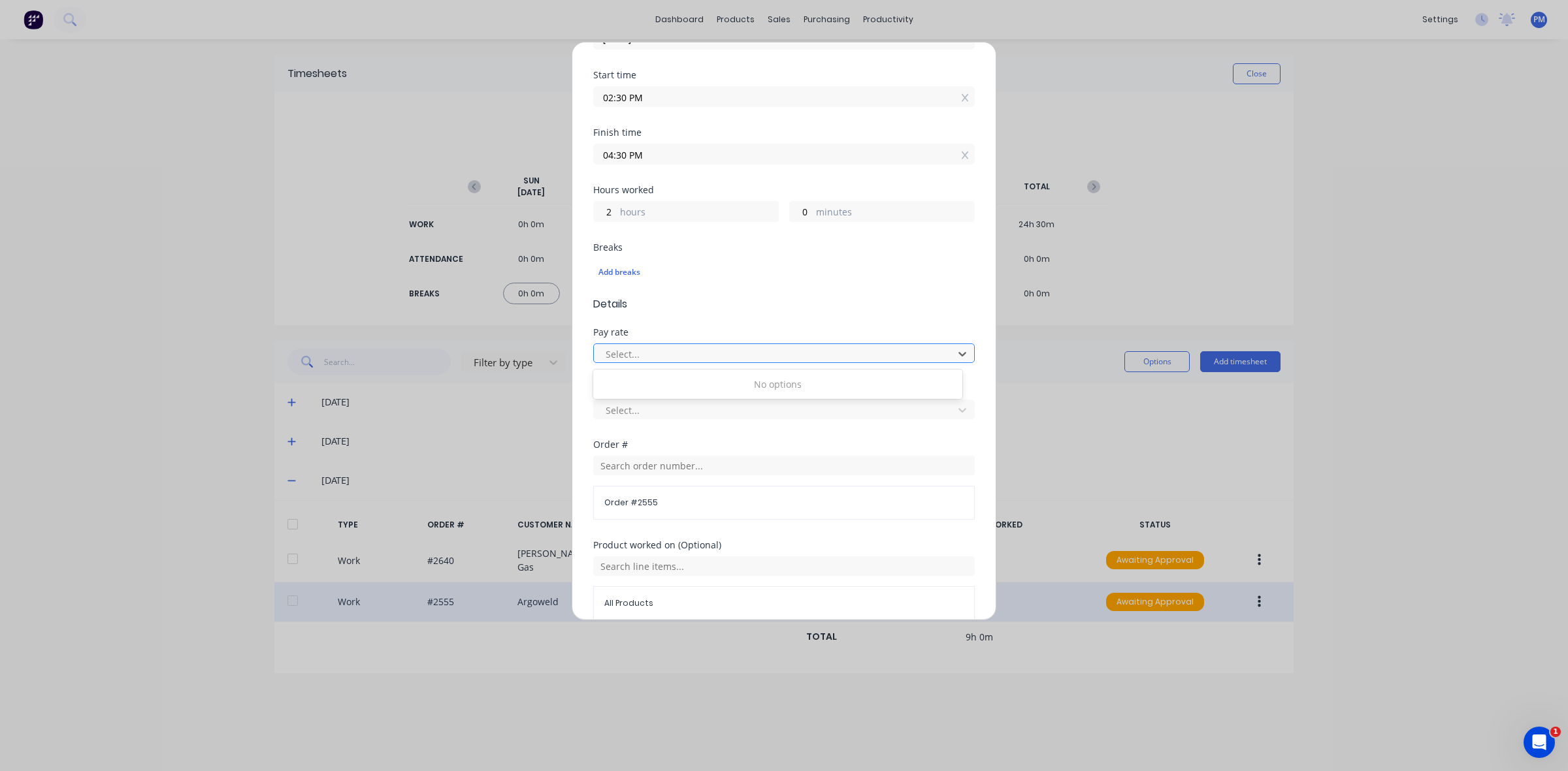
click at [671, 355] on div at bounding box center [775, 354] width 342 height 16
click at [719, 309] on span "Details" at bounding box center [783, 304] width 381 height 15
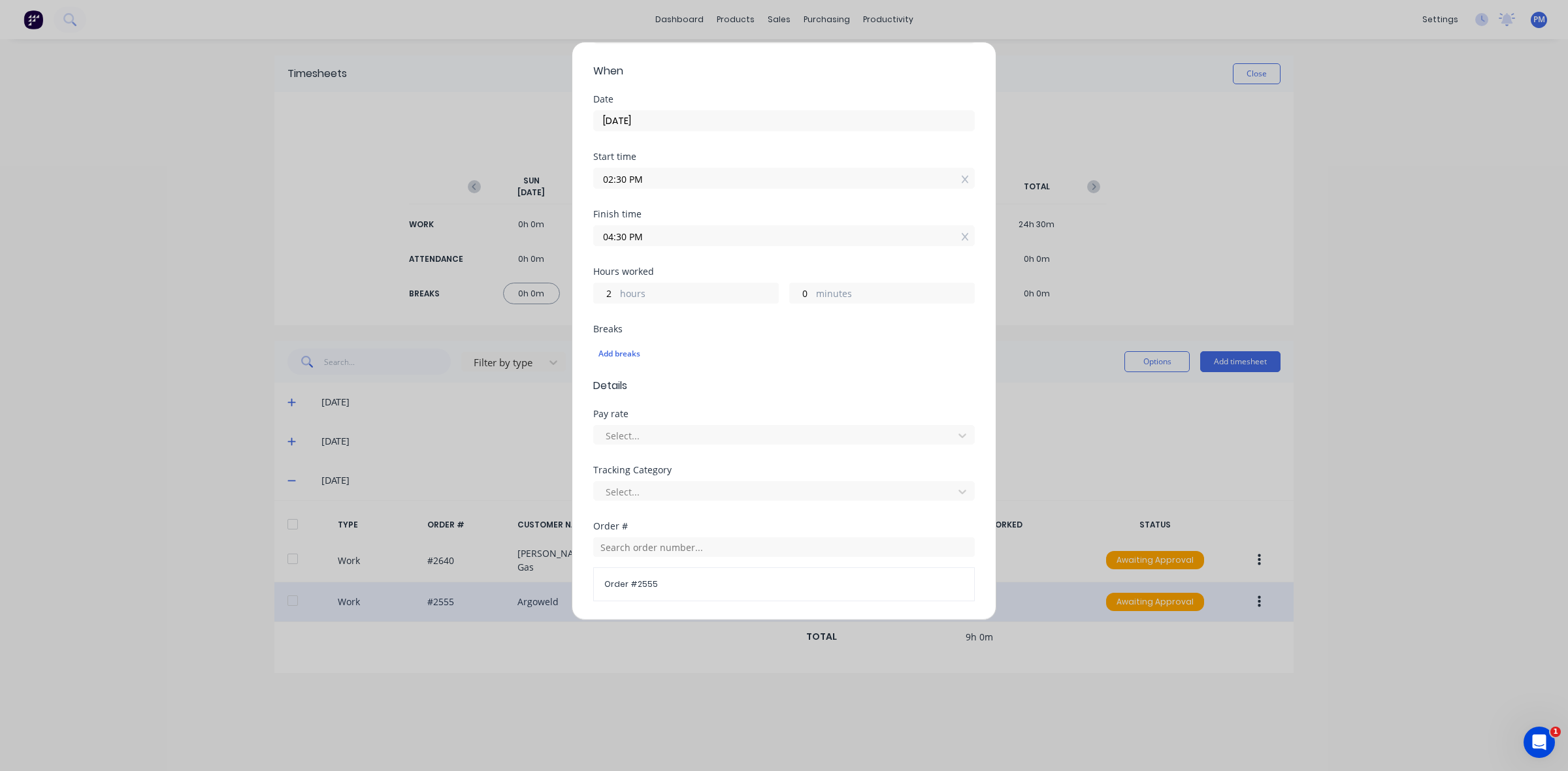
click at [674, 179] on input "02:30 PM" at bounding box center [784, 178] width 380 height 20
type input "12:30 PM"
type input "4"
type input "12:34 PM"
type input "3"
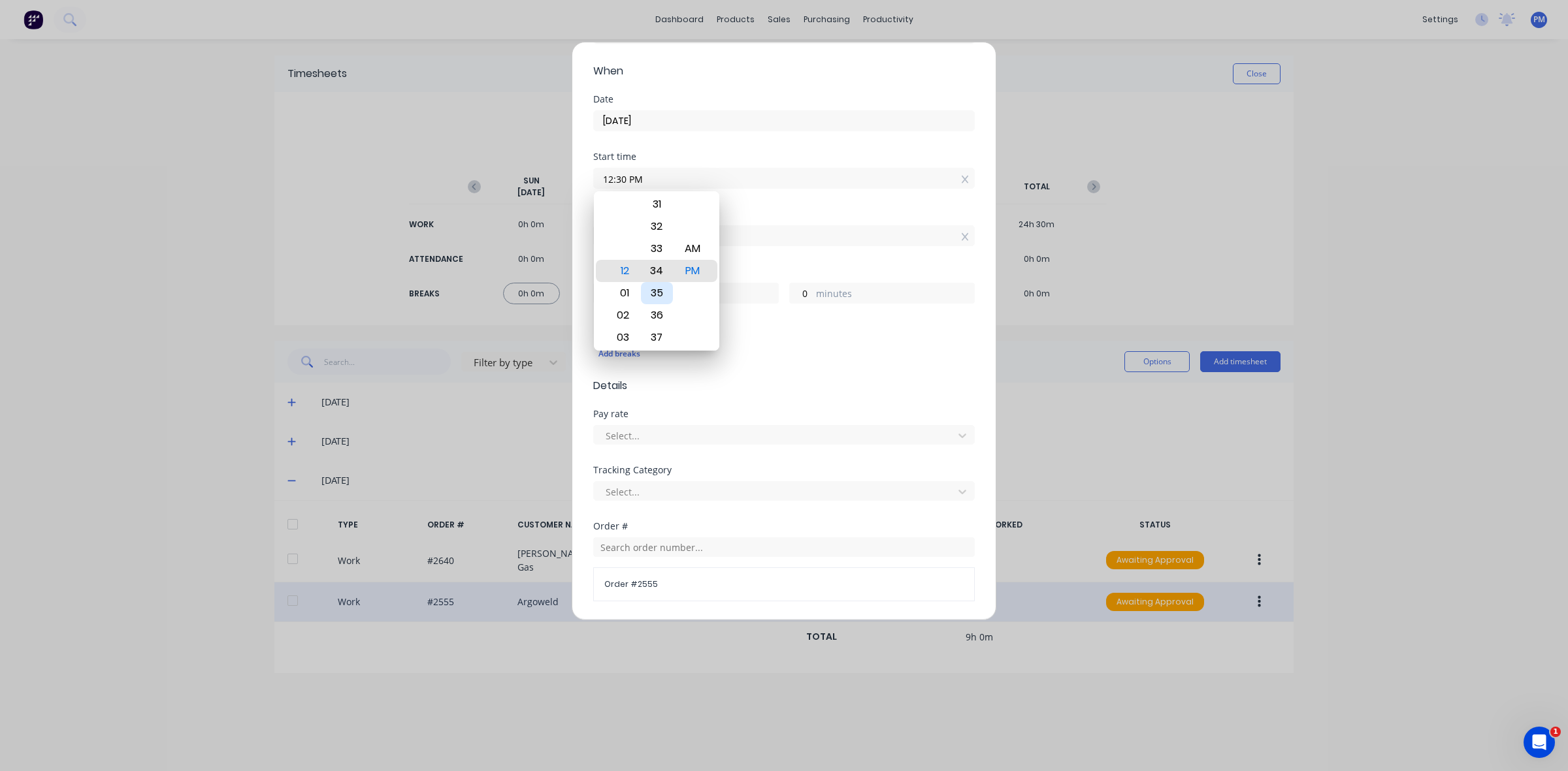
type input "56"
type input "12:38 PM"
type input "52"
type input "12:40 PM"
type input "50"
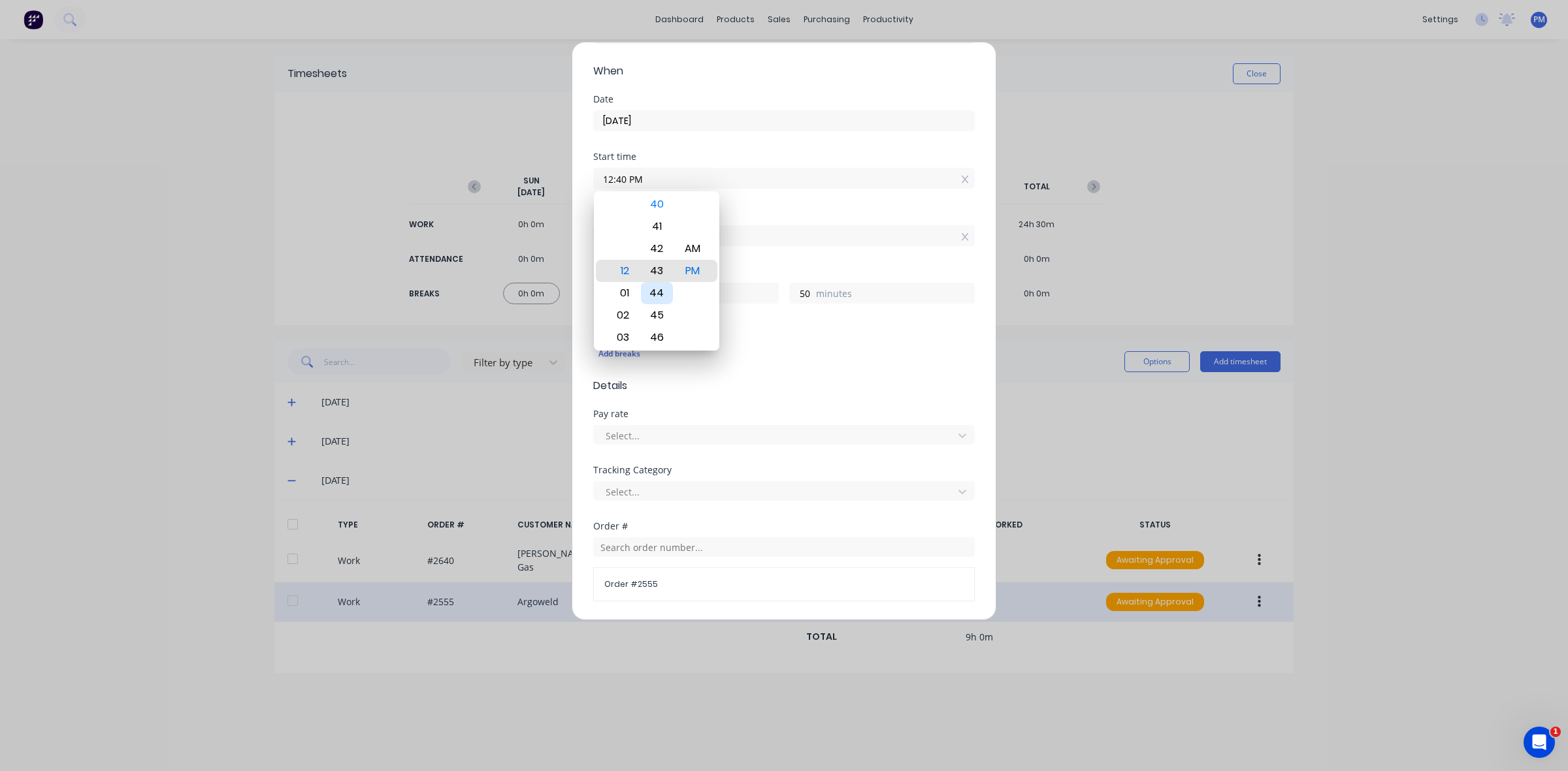
type input "12:43 PM"
type input "47"
type input "12:46 PM"
type input "44"
type input "12:52 PM"
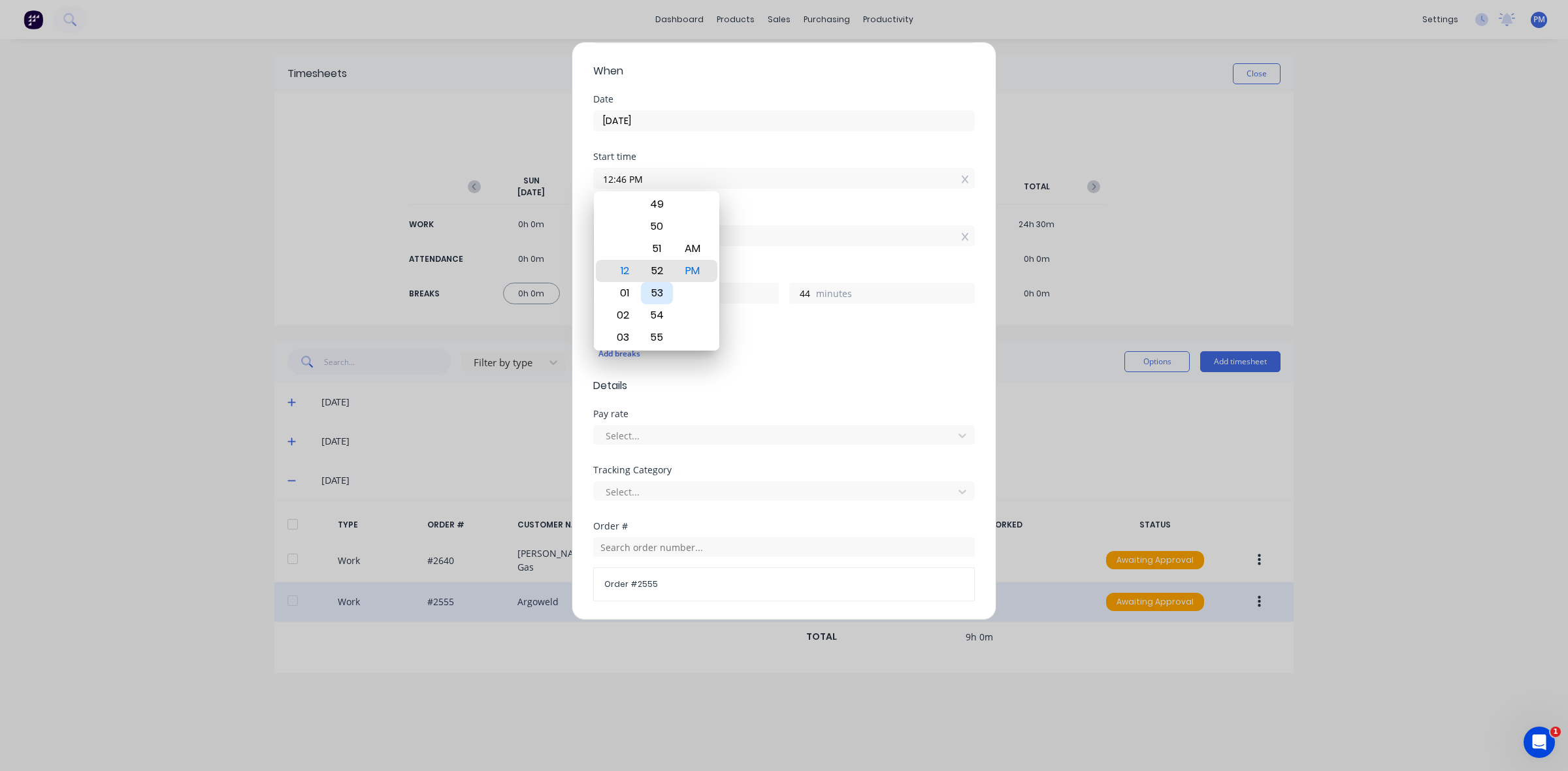
type input "38"
type input "12:54 PM"
type input "36"
type input "12:59 PM"
type input "31"
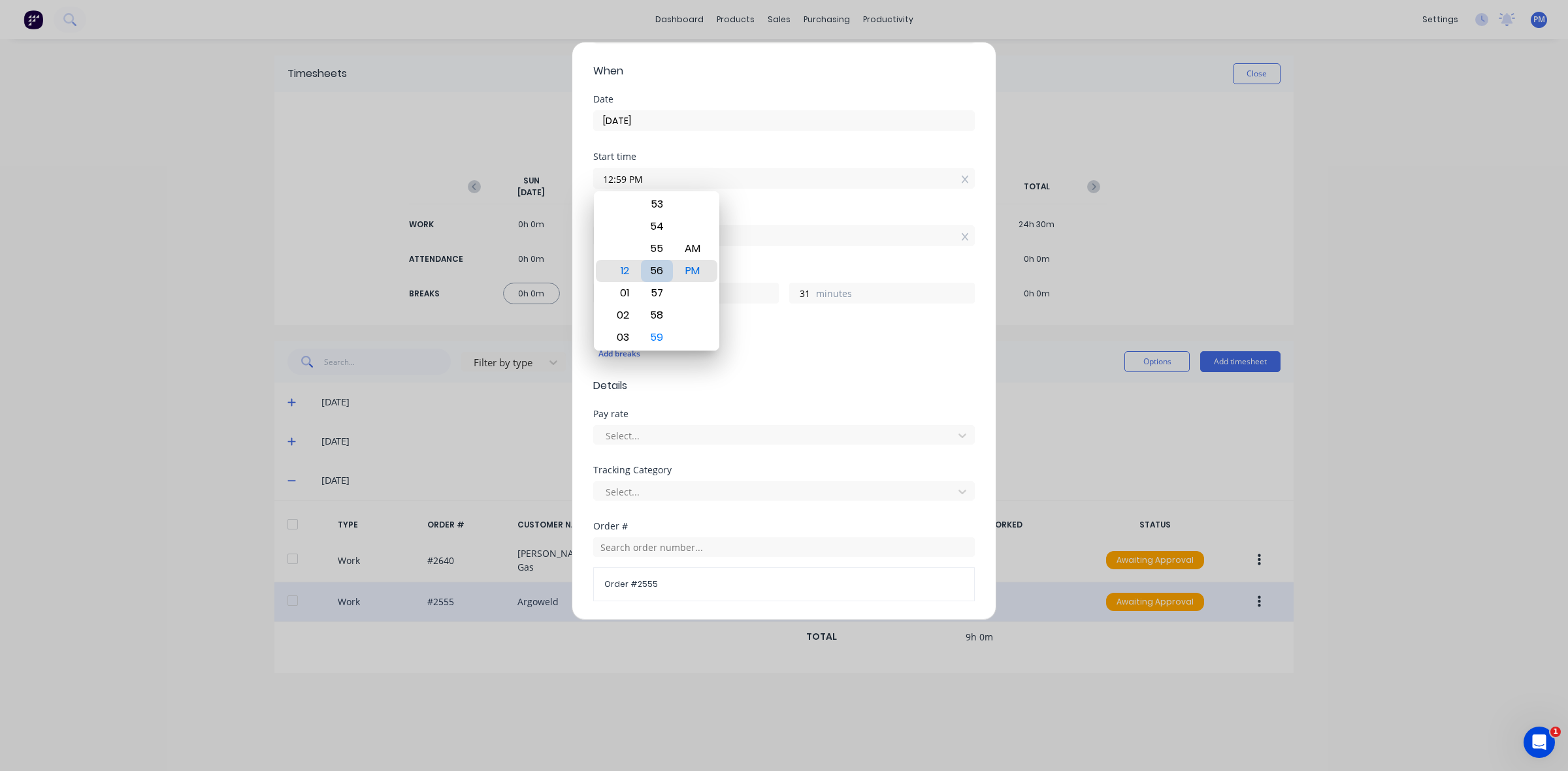
type input "12:55 PM"
type input "35"
type input "12:50 PM"
type input "40"
type input "12:44 PM"
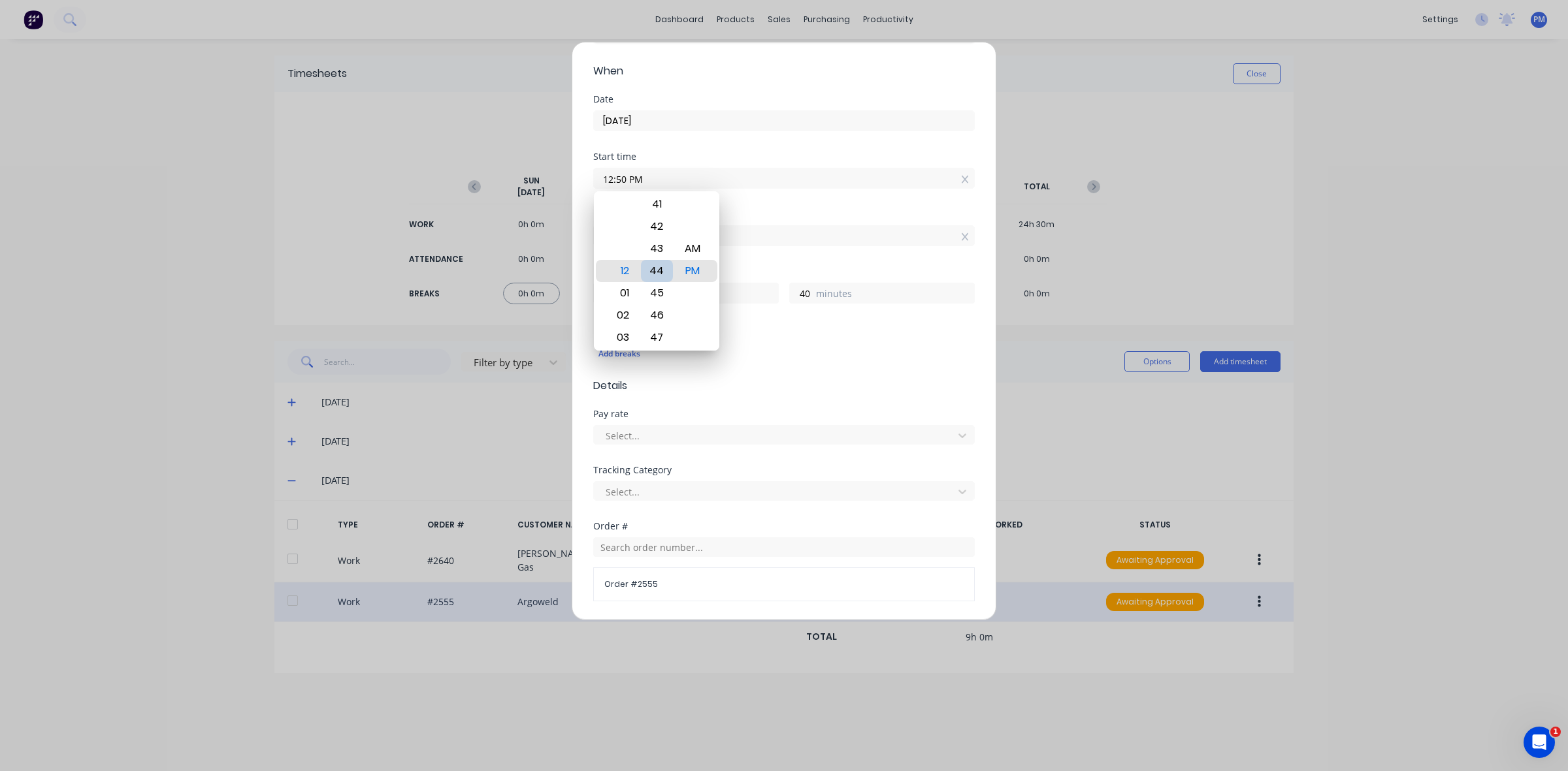
type input "46"
type input "12:38 PM"
type input "52"
type input "12:27 PM"
type input "4"
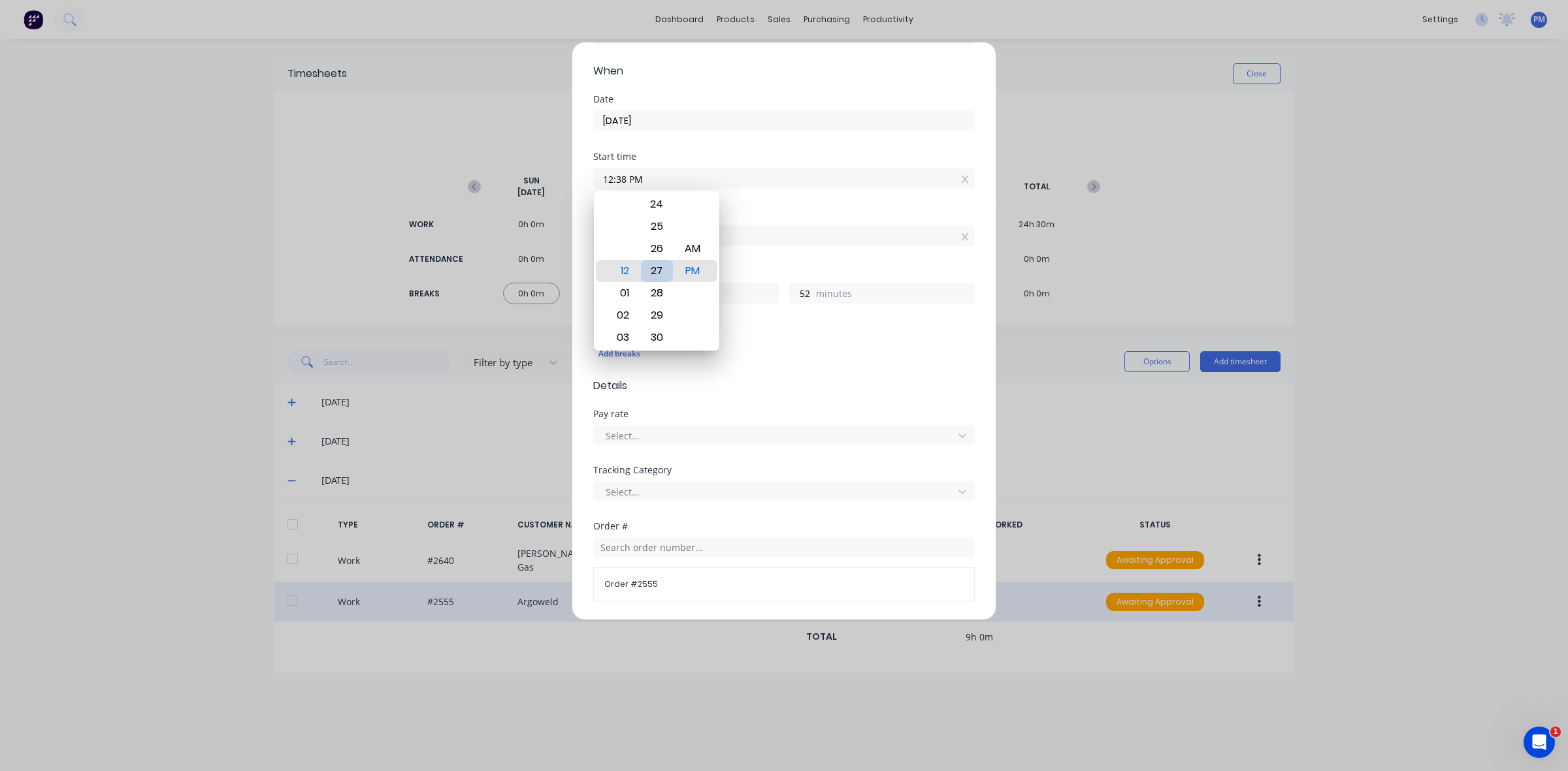
type input "3"
type input "12:22 PM"
type input "8"
type input "12:17 PM"
type input "13"
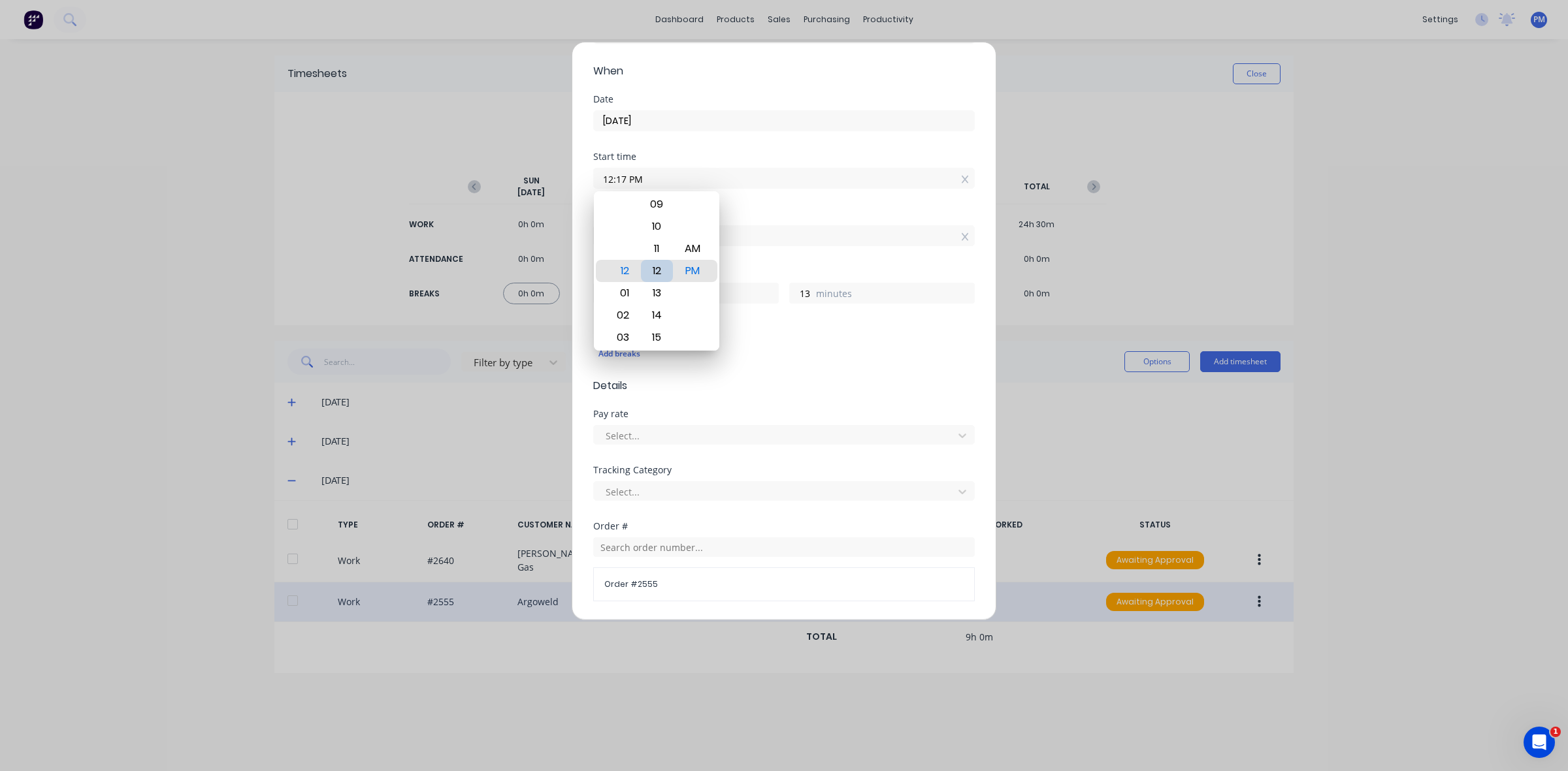
type input "12:12 PM"
type input "18"
type input "12:08 PM"
type input "22"
type input "12:04 PM"
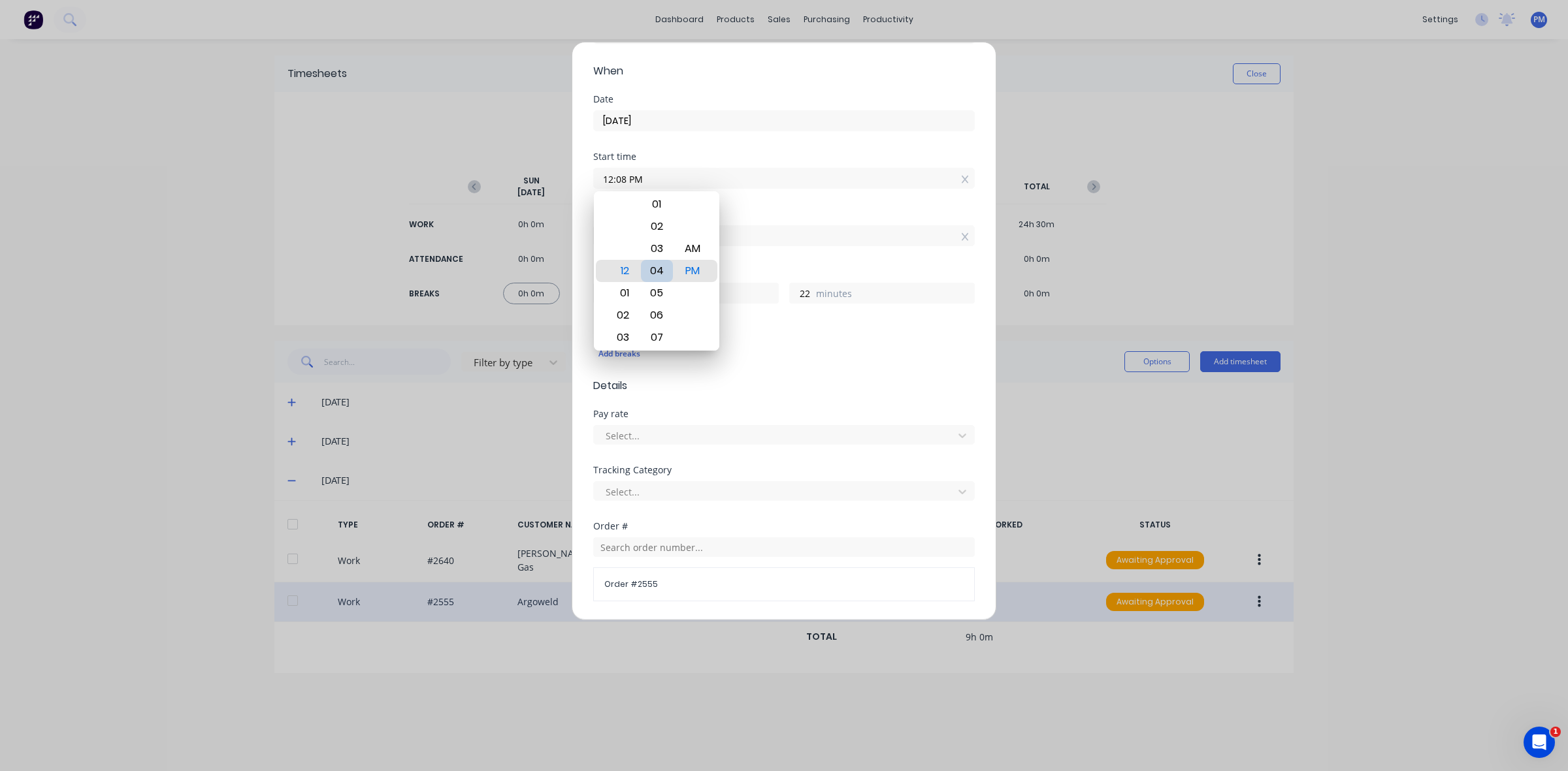
type input "26"
type input "12:00 PM"
type input "30"
click at [754, 262] on div "Finish time 04:30 PM" at bounding box center [783, 238] width 381 height 57
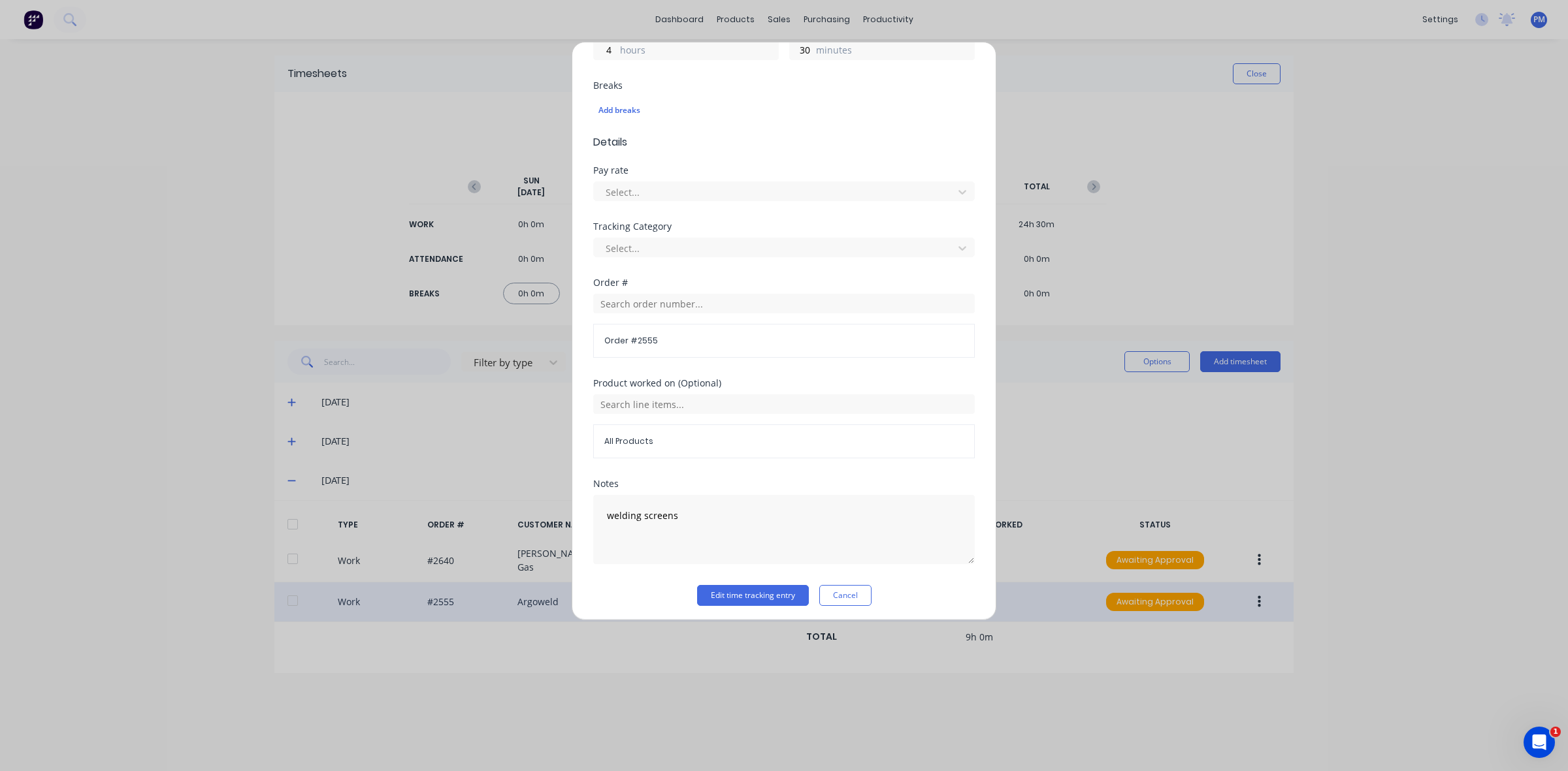
scroll to position [332, 0]
click at [742, 590] on button "Edit time tracking entry" at bounding box center [752, 590] width 111 height 21
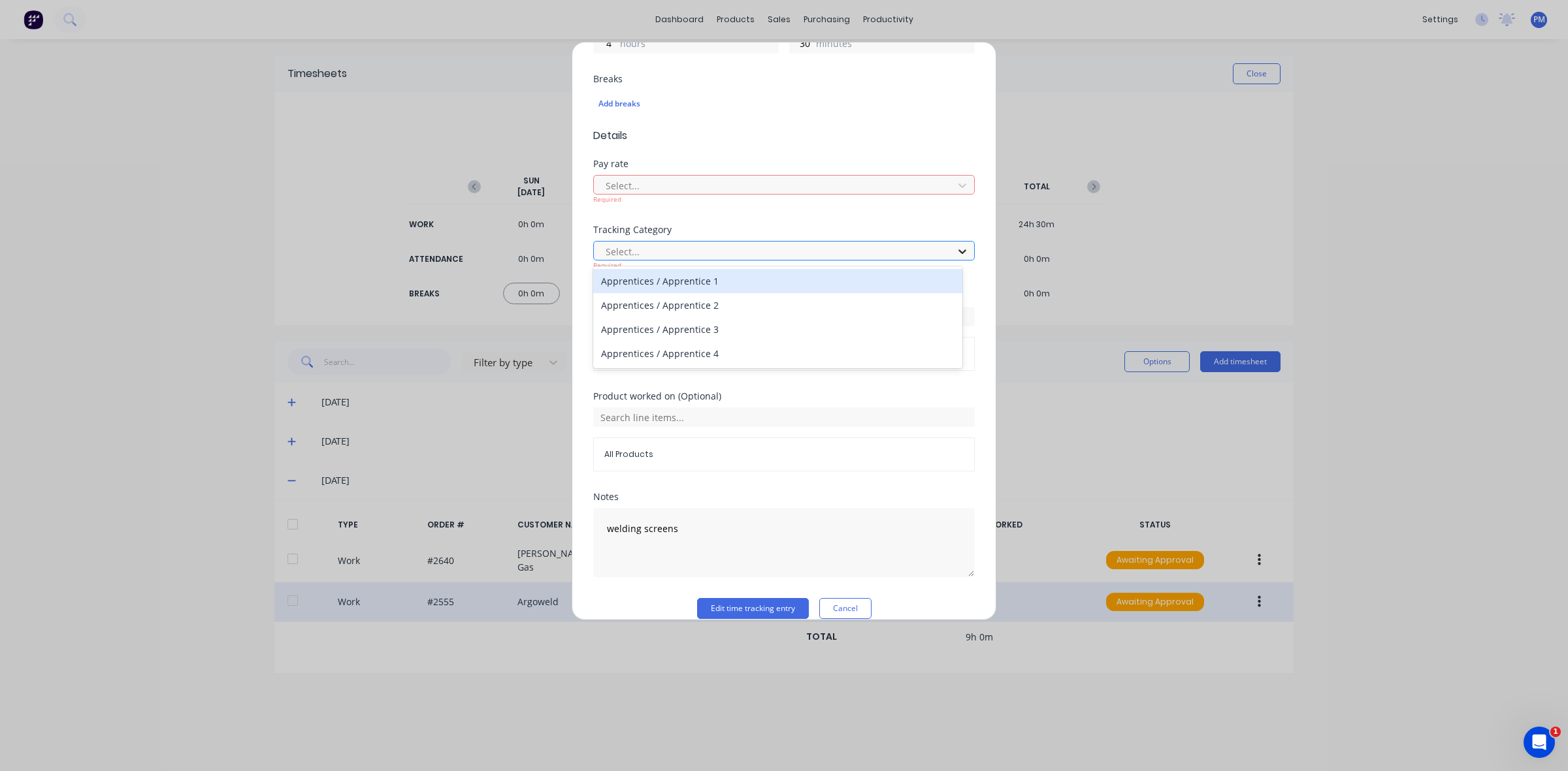
click at [956, 250] on icon at bounding box center [962, 252] width 13 height 13
click at [861, 219] on div "Pay rate Select... Required" at bounding box center [783, 192] width 381 height 66
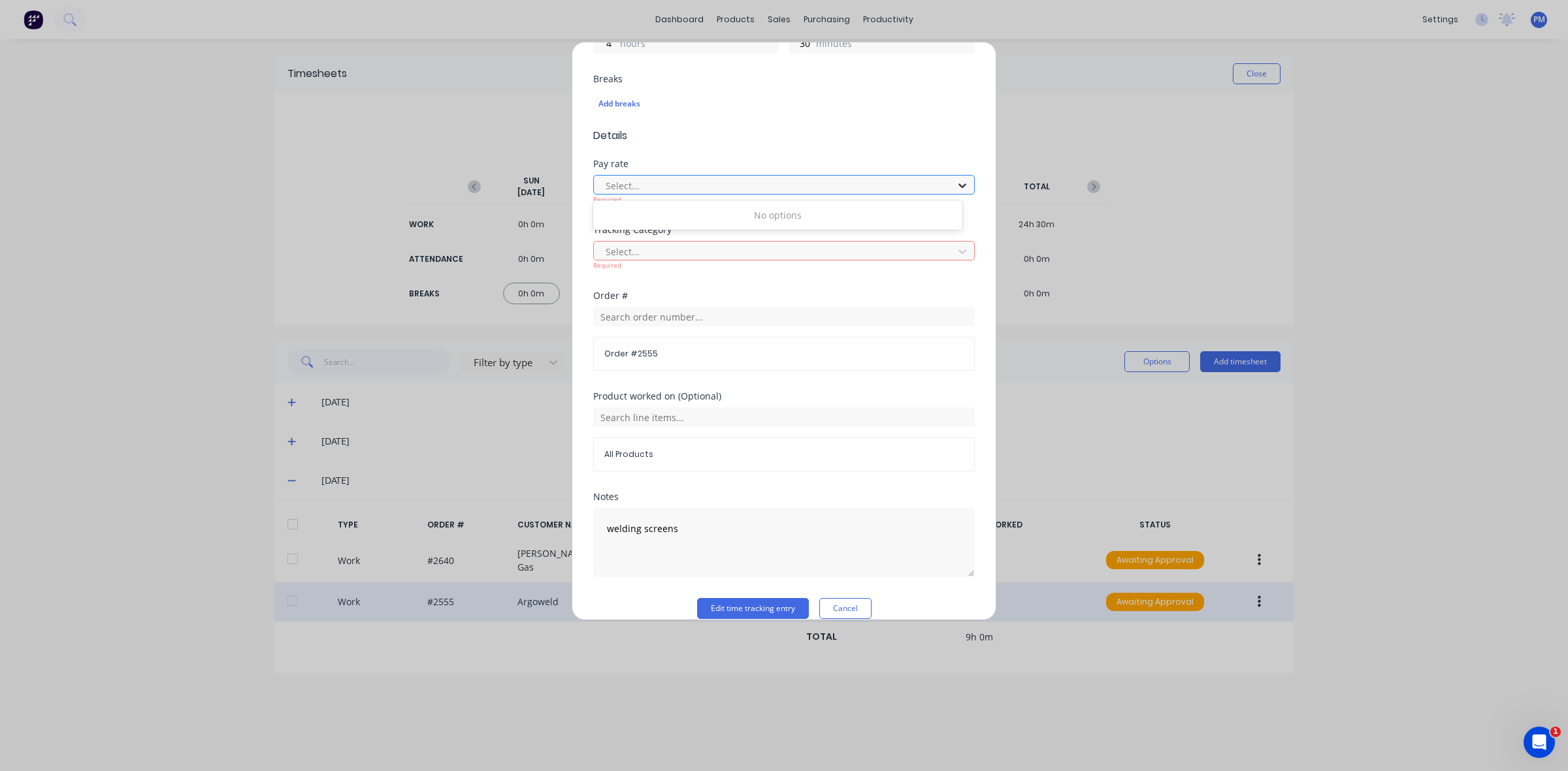
click at [951, 186] on div at bounding box center [962, 185] width 24 height 21
click at [853, 149] on form "Work Attendance When Date [DATE] Start time 12:00 PM Finish time 04:30 PM Hours…" at bounding box center [783, 192] width 381 height 853
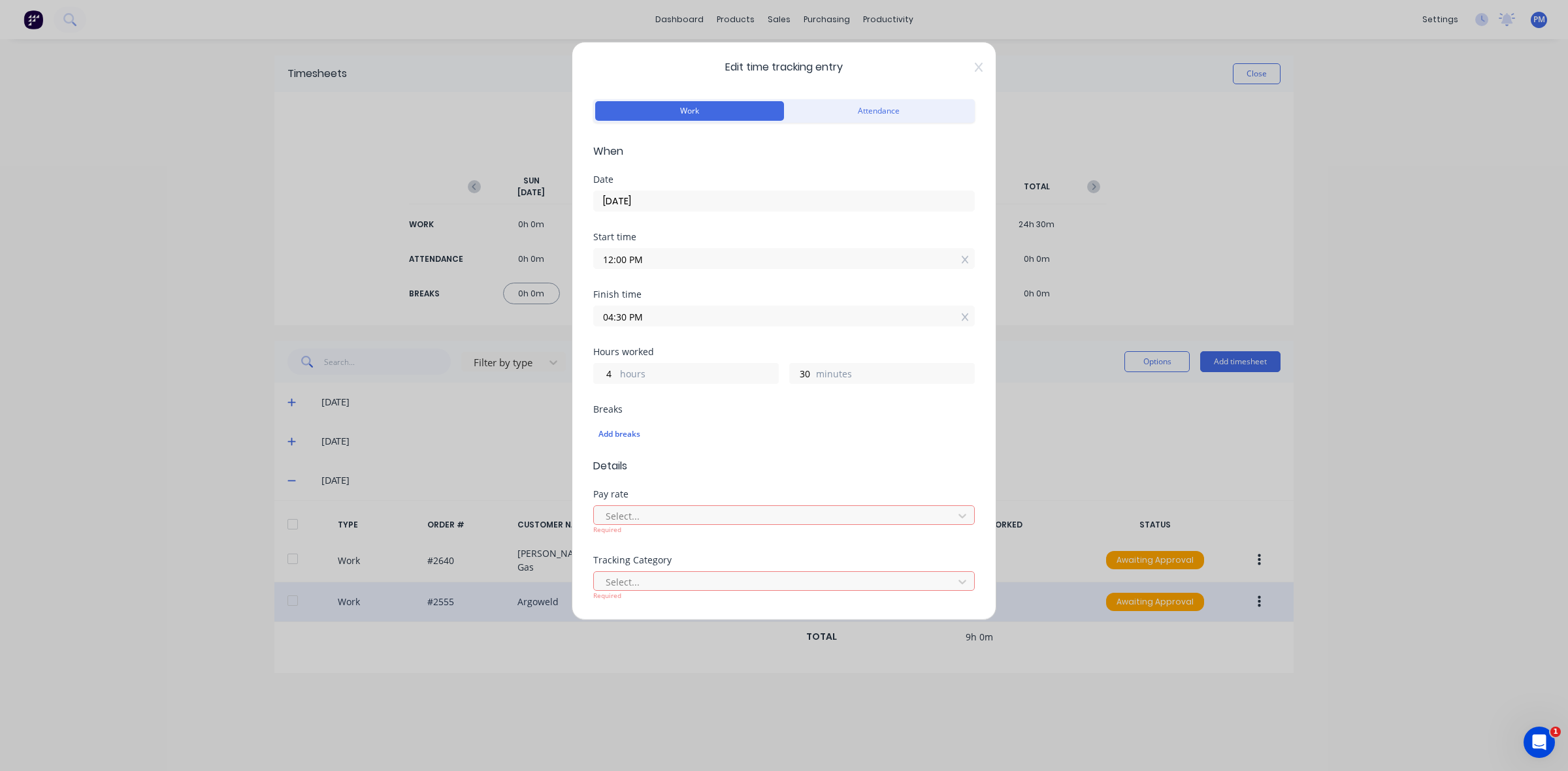
scroll to position [0, 0]
click at [827, 113] on button "Attendance" at bounding box center [878, 112] width 189 height 20
click at [684, 103] on button "Work" at bounding box center [689, 112] width 189 height 20
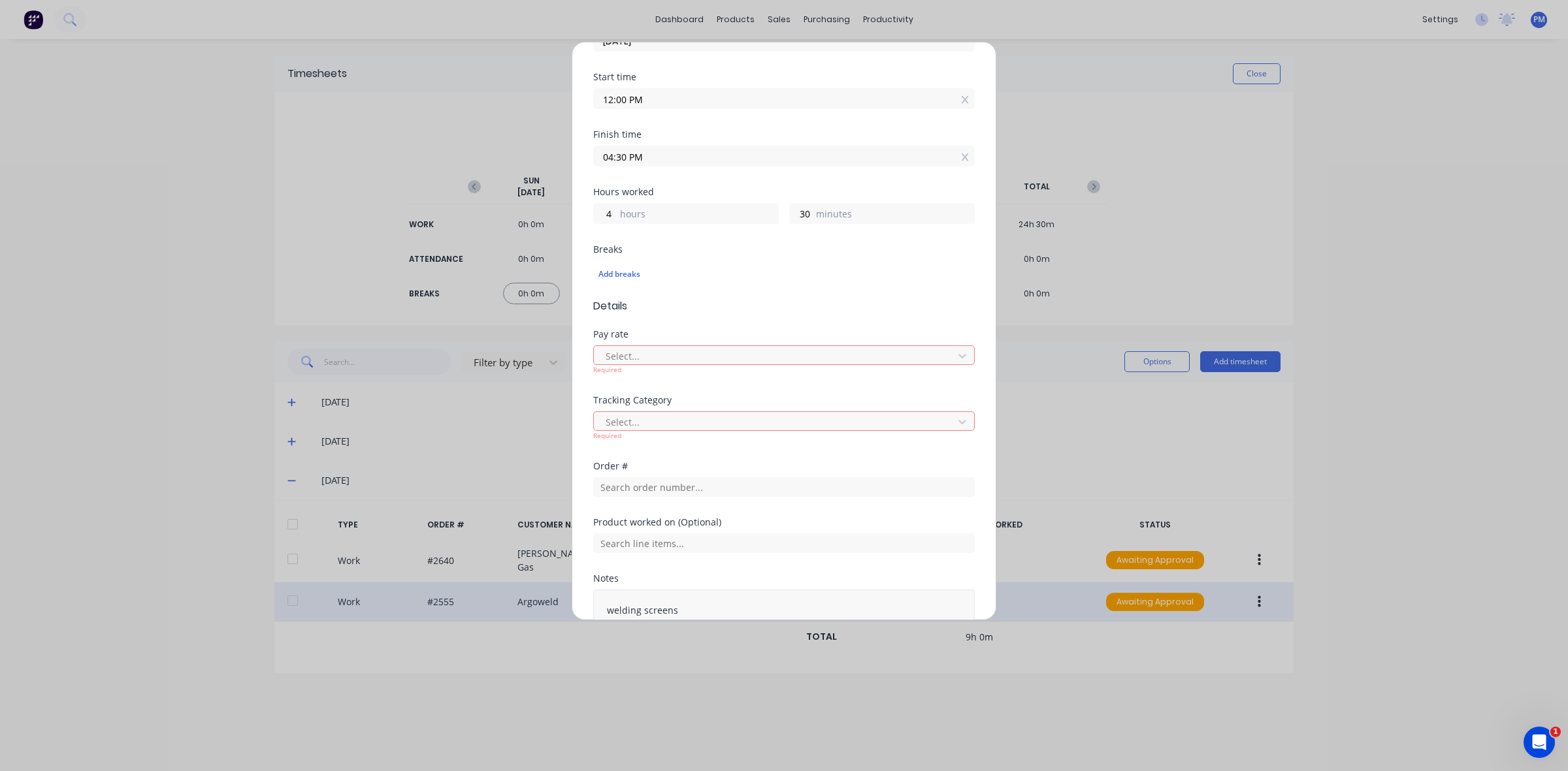
scroll to position [262, 0]
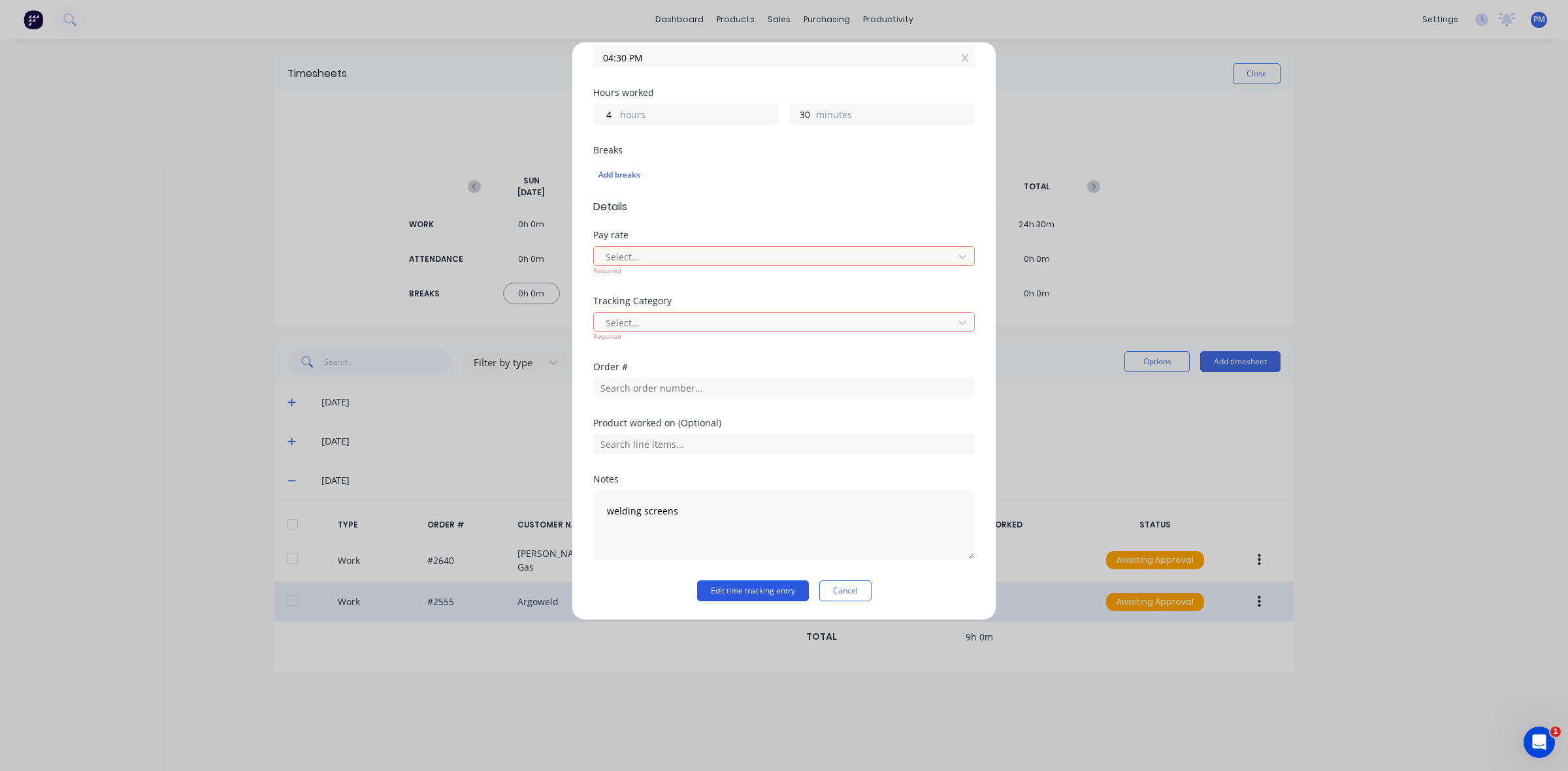
click at [754, 593] on button "Edit time tracking entry" at bounding box center [752, 590] width 111 height 21
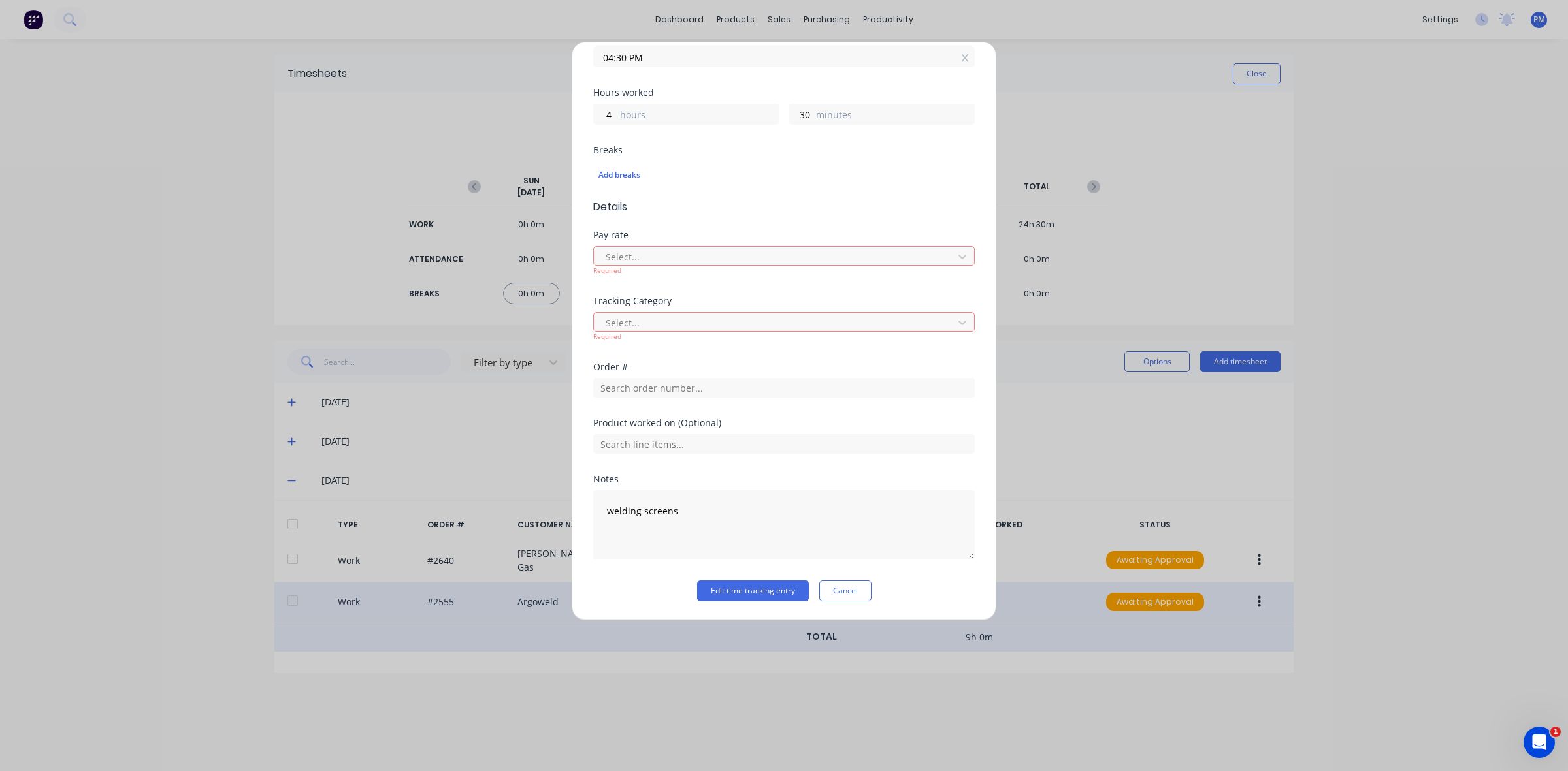
drag, startPoint x: 841, startPoint y: 592, endPoint x: 867, endPoint y: 634, distance: 49.4
click at [840, 592] on button "Cancel" at bounding box center [846, 590] width 53 height 21
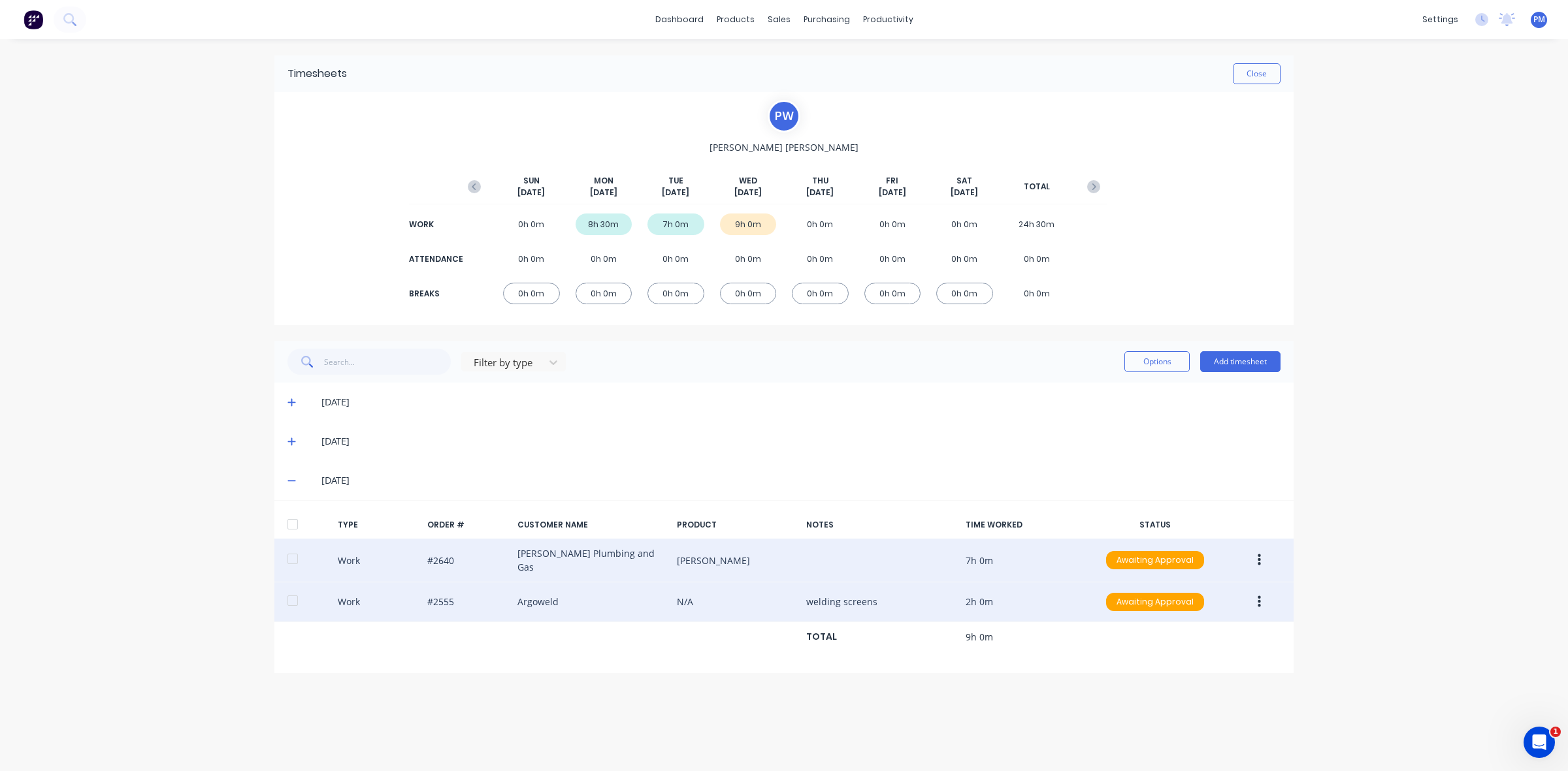
click at [1259, 558] on icon "button" at bounding box center [1259, 560] width 4 height 12
click at [1183, 510] on div "Edit" at bounding box center [1212, 511] width 100 height 19
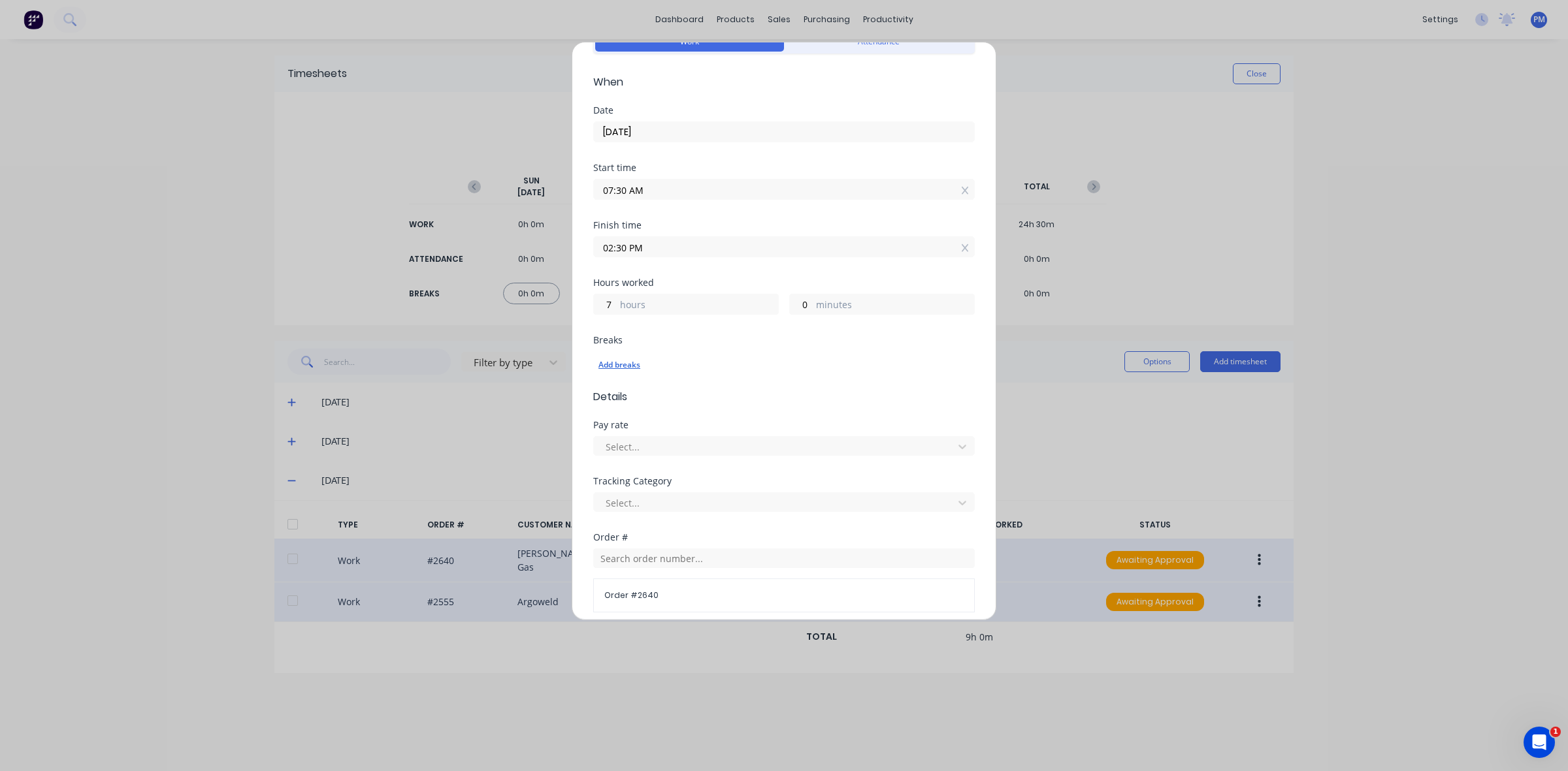
scroll to position [0, 0]
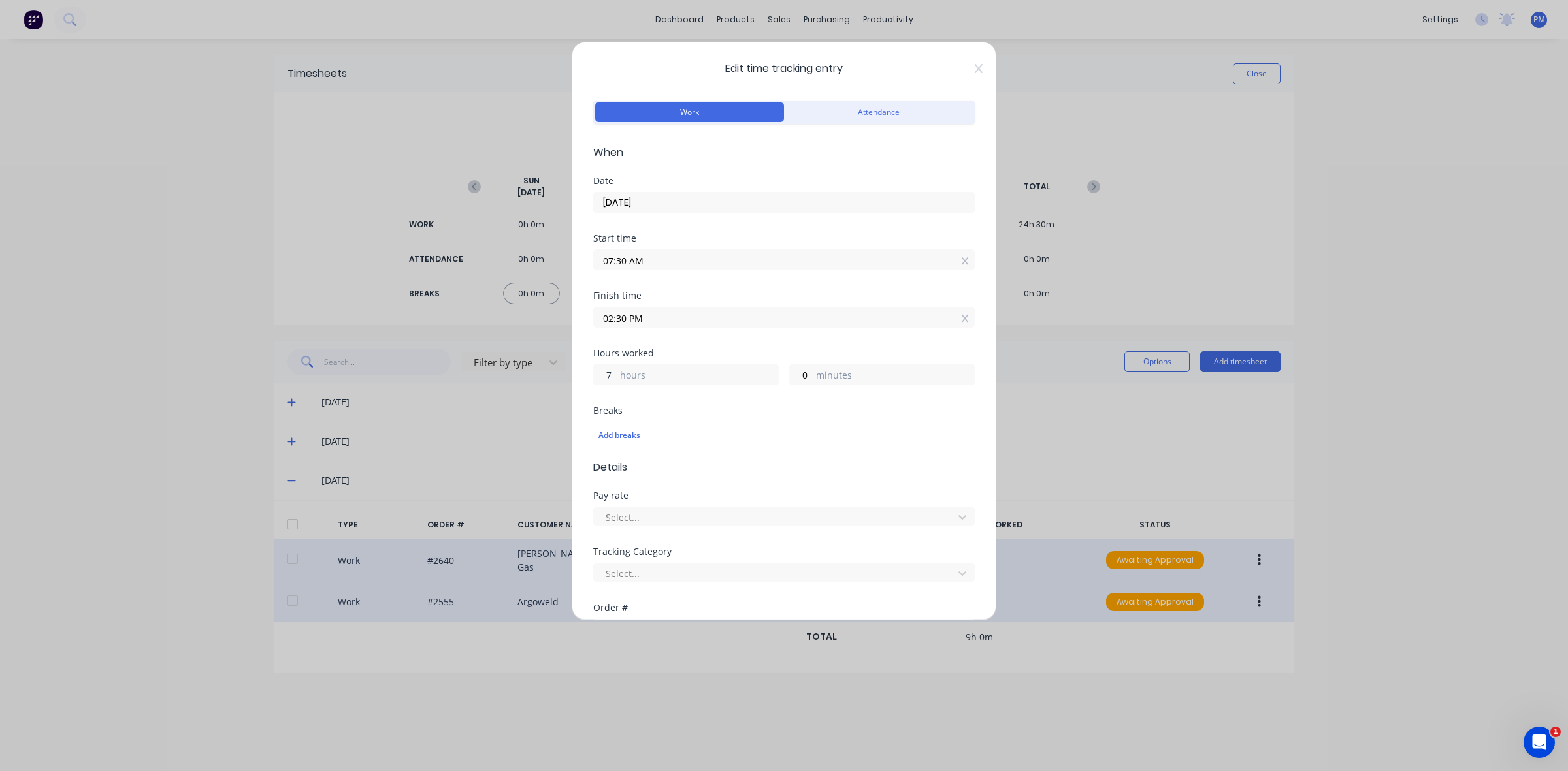
drag, startPoint x: 615, startPoint y: 376, endPoint x: 607, endPoint y: 374, distance: 8.2
click at [607, 374] on input "7" at bounding box center [605, 375] width 23 height 20
type input "5"
type input "12:30 PM"
click at [733, 437] on div "Add breaks" at bounding box center [784, 435] width 371 height 17
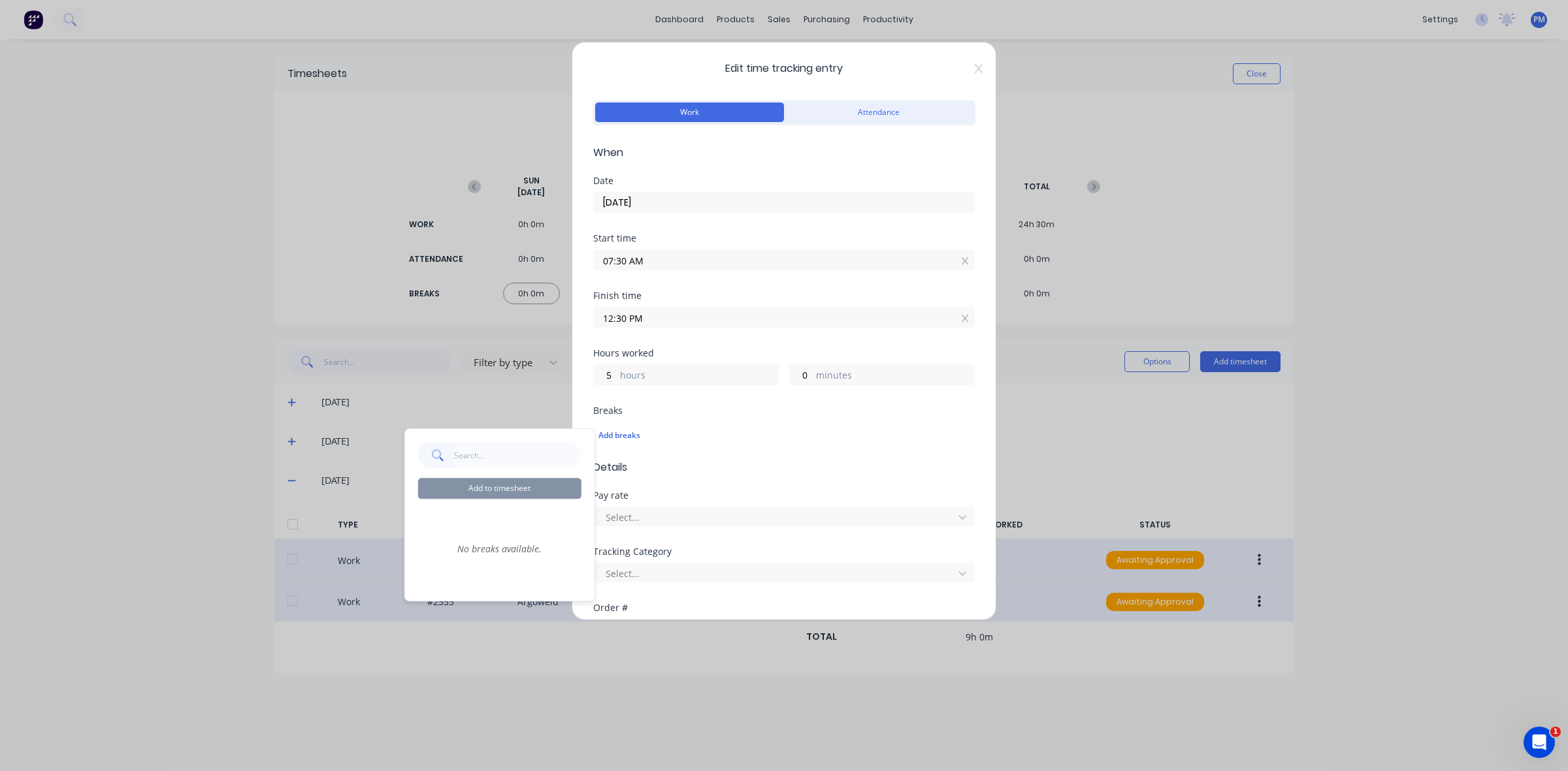
click at [209, 347] on div "Edit time tracking entry Work Attendance When Date [DATE] Start time 07:30 AM F…" at bounding box center [784, 386] width 1568 height 771
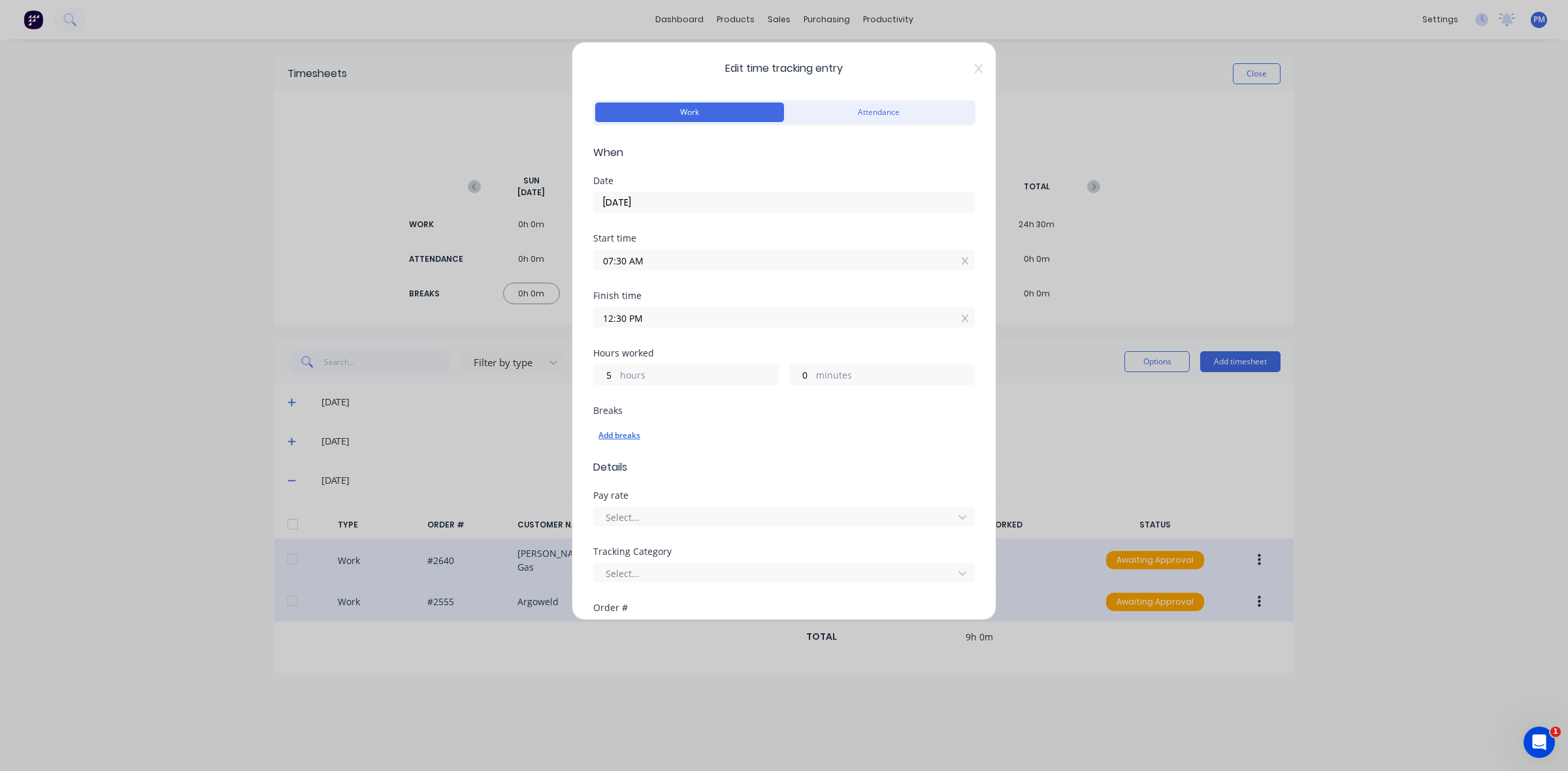
click at [781, 433] on div "Add breaks" at bounding box center [784, 435] width 371 height 17
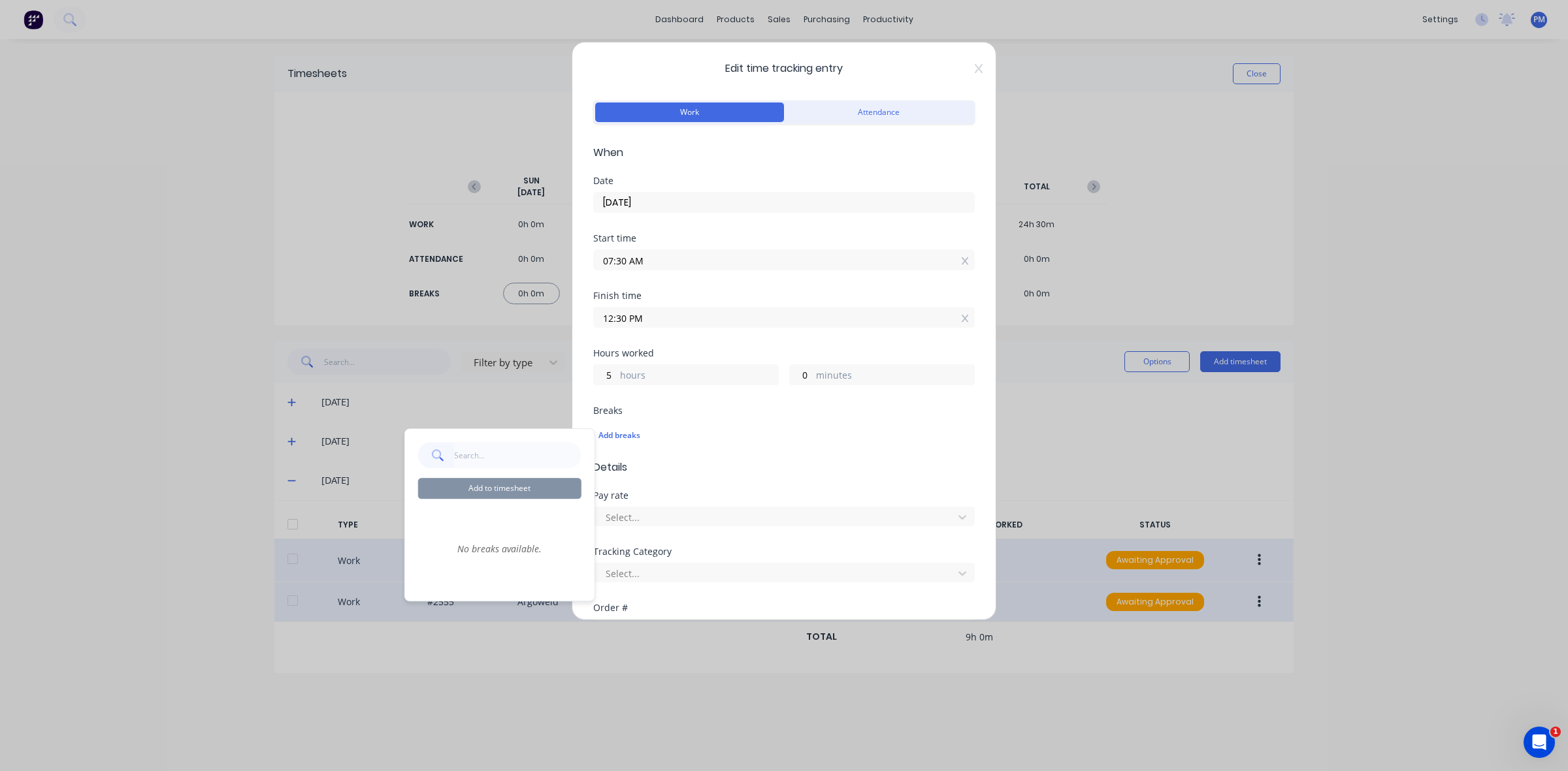
click at [781, 294] on div "Finish time" at bounding box center [783, 296] width 381 height 9
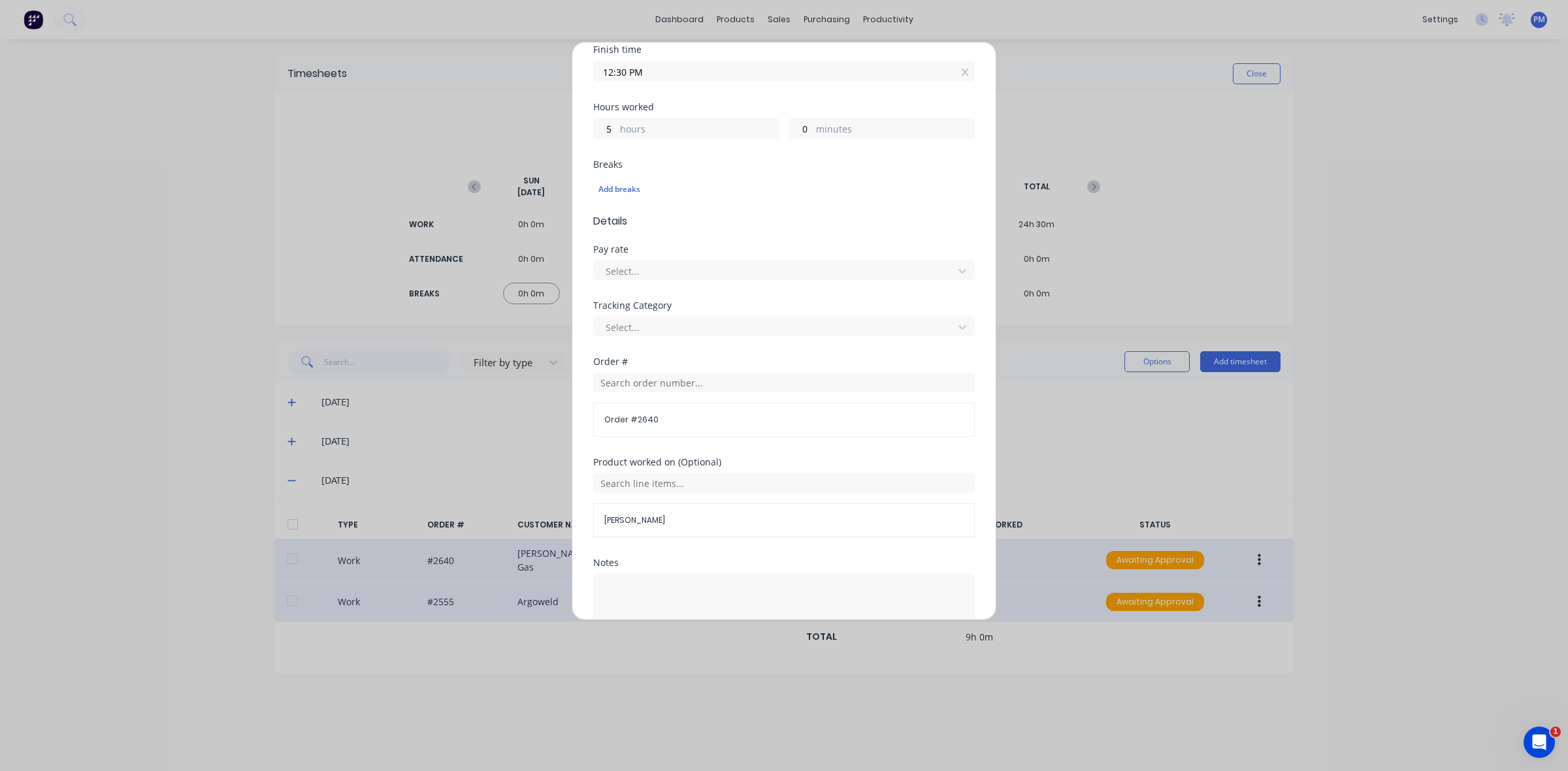
scroll to position [332, 0]
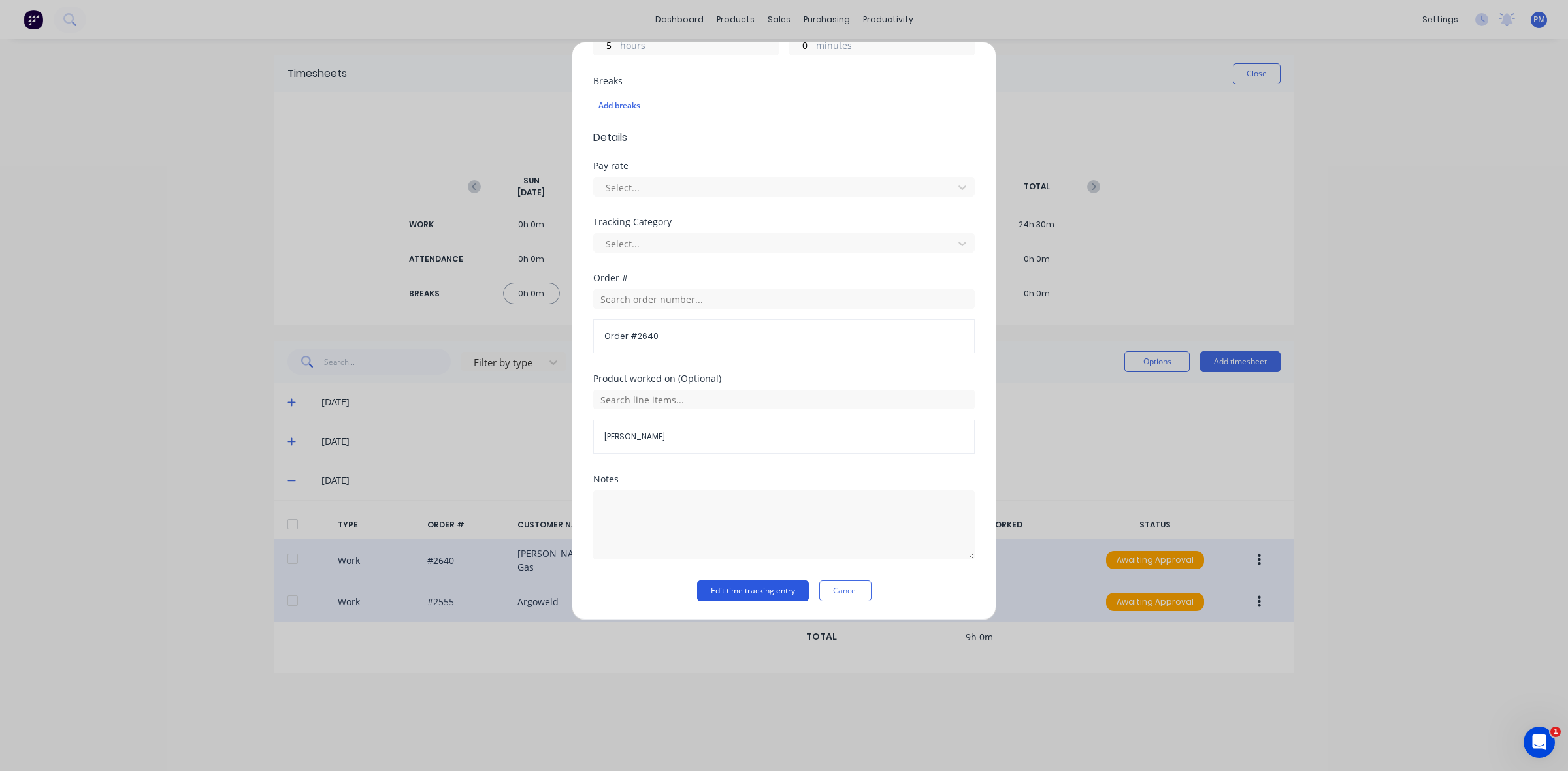
click at [750, 595] on button "Edit time tracking entry" at bounding box center [752, 590] width 111 height 21
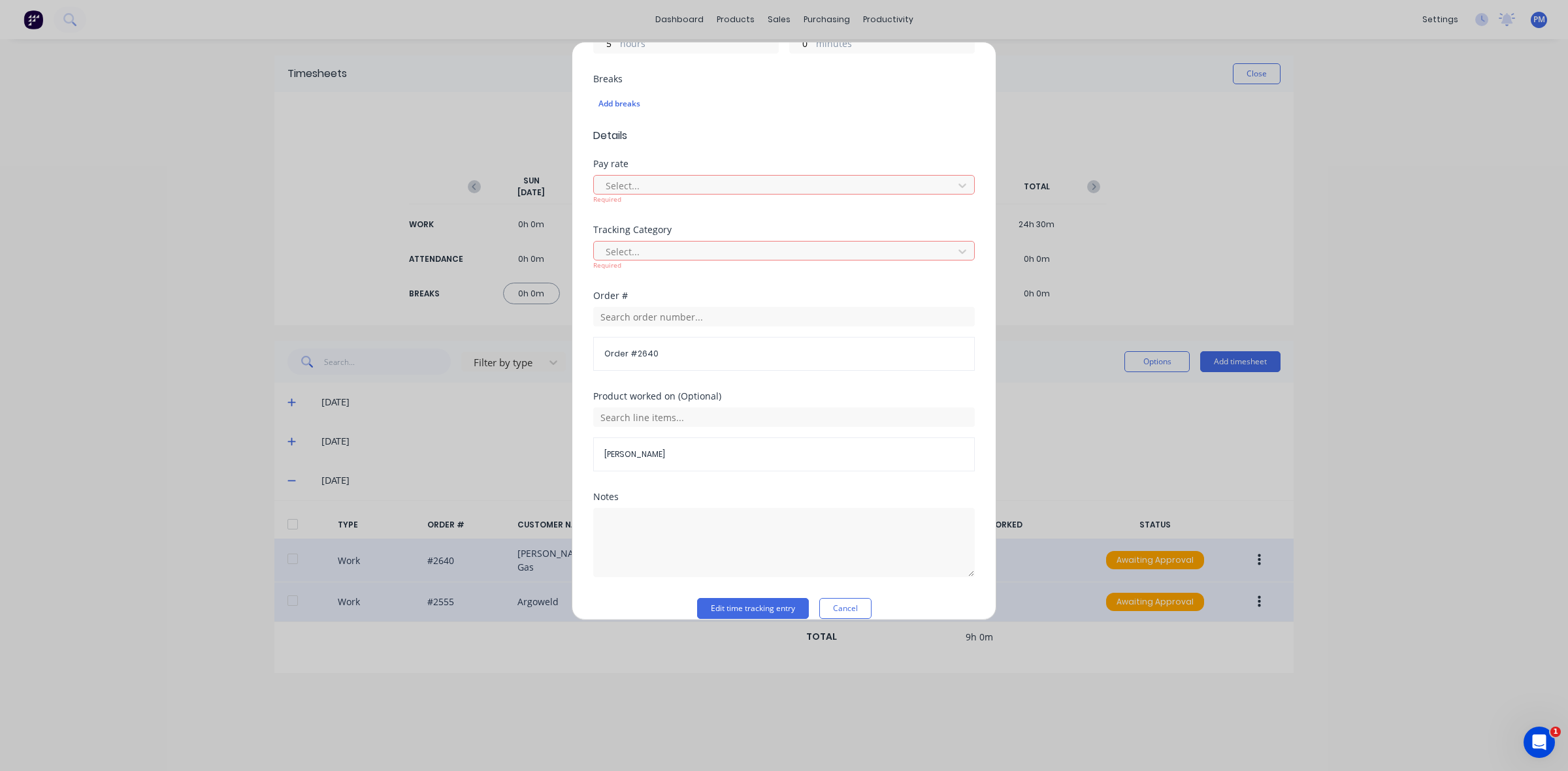
click at [837, 606] on button "Cancel" at bounding box center [846, 608] width 53 height 21
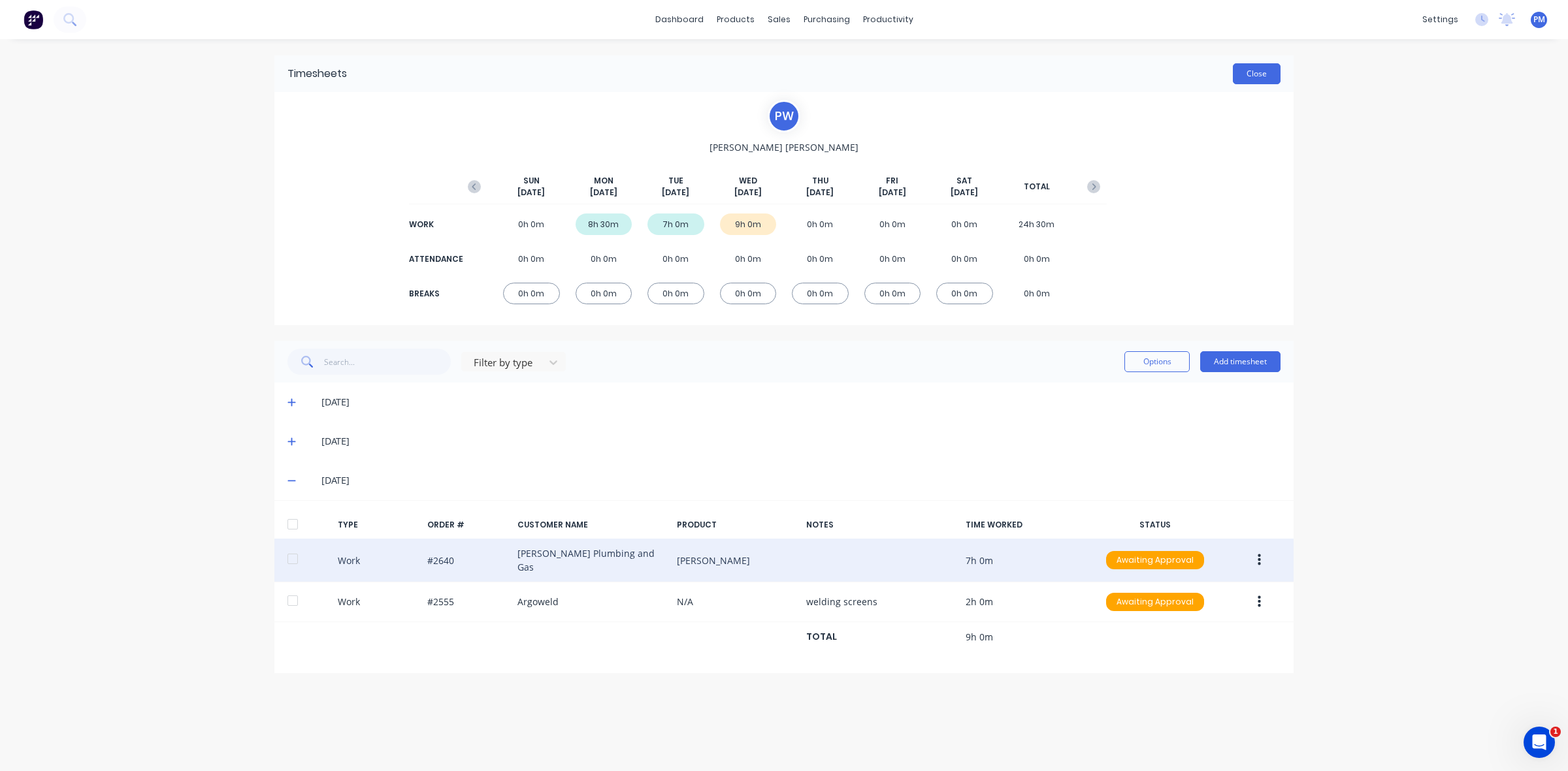
click at [1255, 71] on button "Close" at bounding box center [1257, 73] width 48 height 21
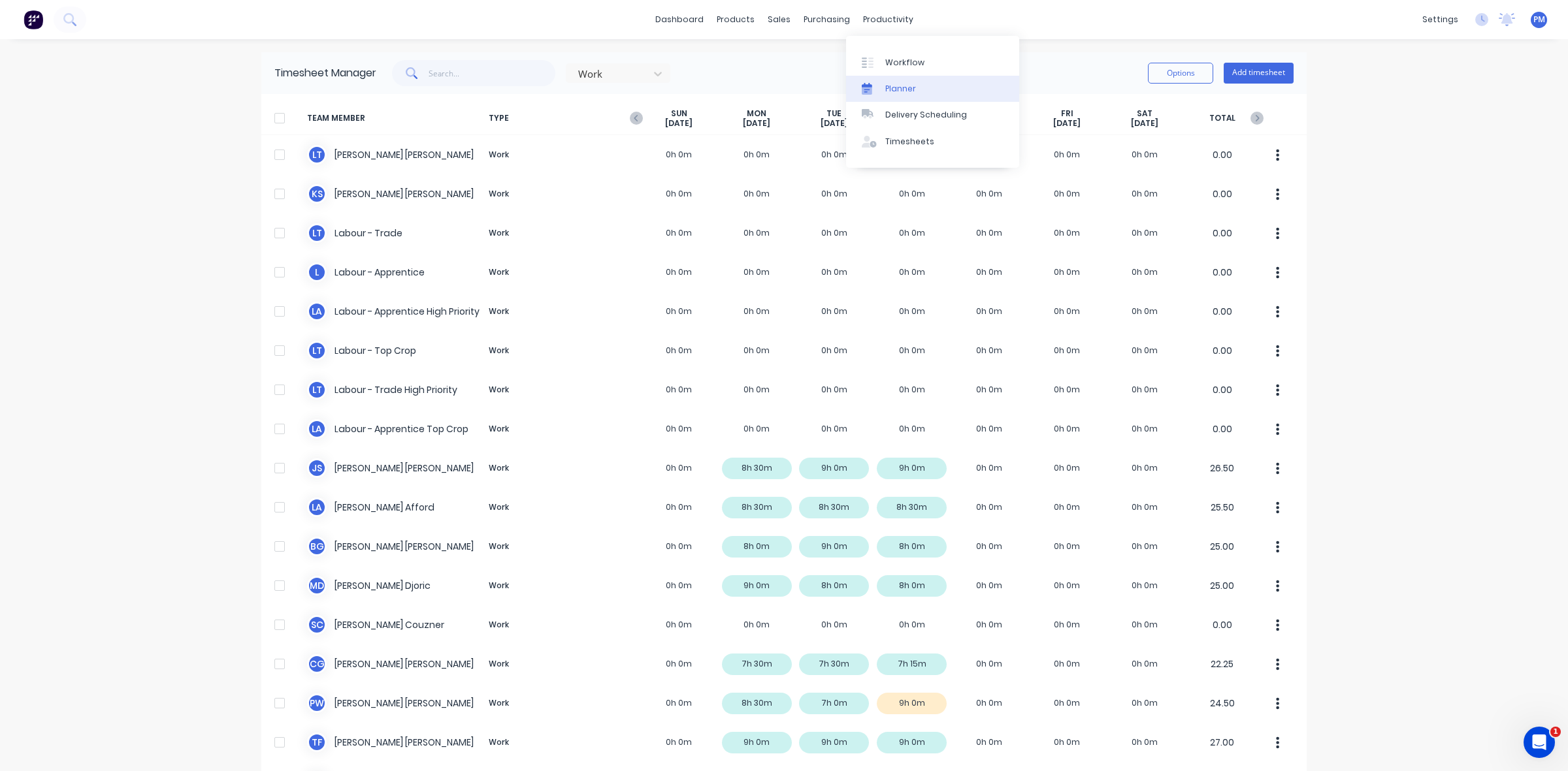
click at [898, 85] on div "Planner" at bounding box center [901, 89] width 31 height 12
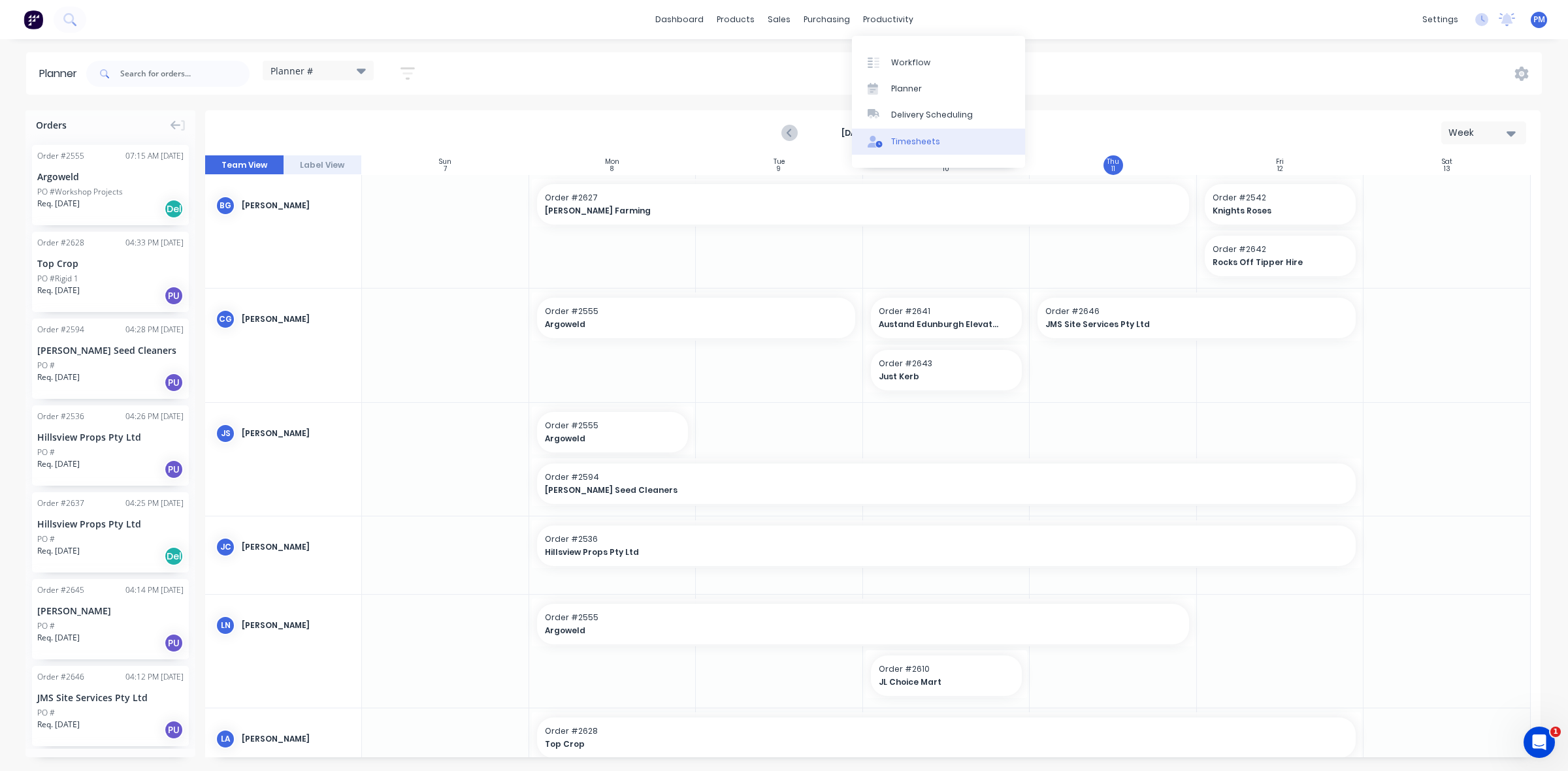
click at [920, 139] on div "Timesheets" at bounding box center [915, 141] width 49 height 12
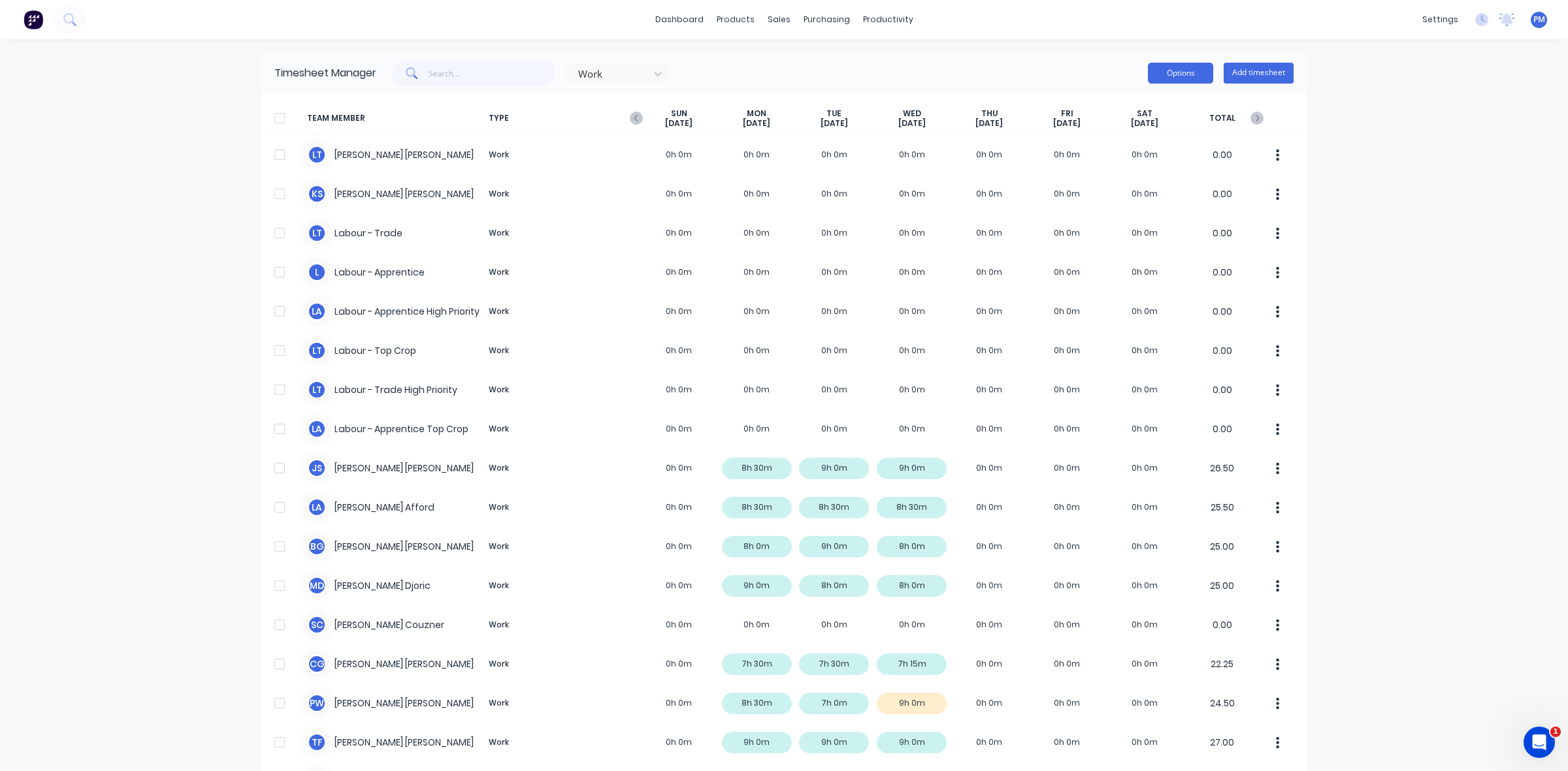
click at [1202, 70] on button "Options" at bounding box center [1181, 72] width 65 height 21
click at [1036, 76] on div "Work Options Add timesheet" at bounding box center [835, 72] width 917 height 26
click at [1242, 73] on button "Add timesheet" at bounding box center [1257, 72] width 70 height 21
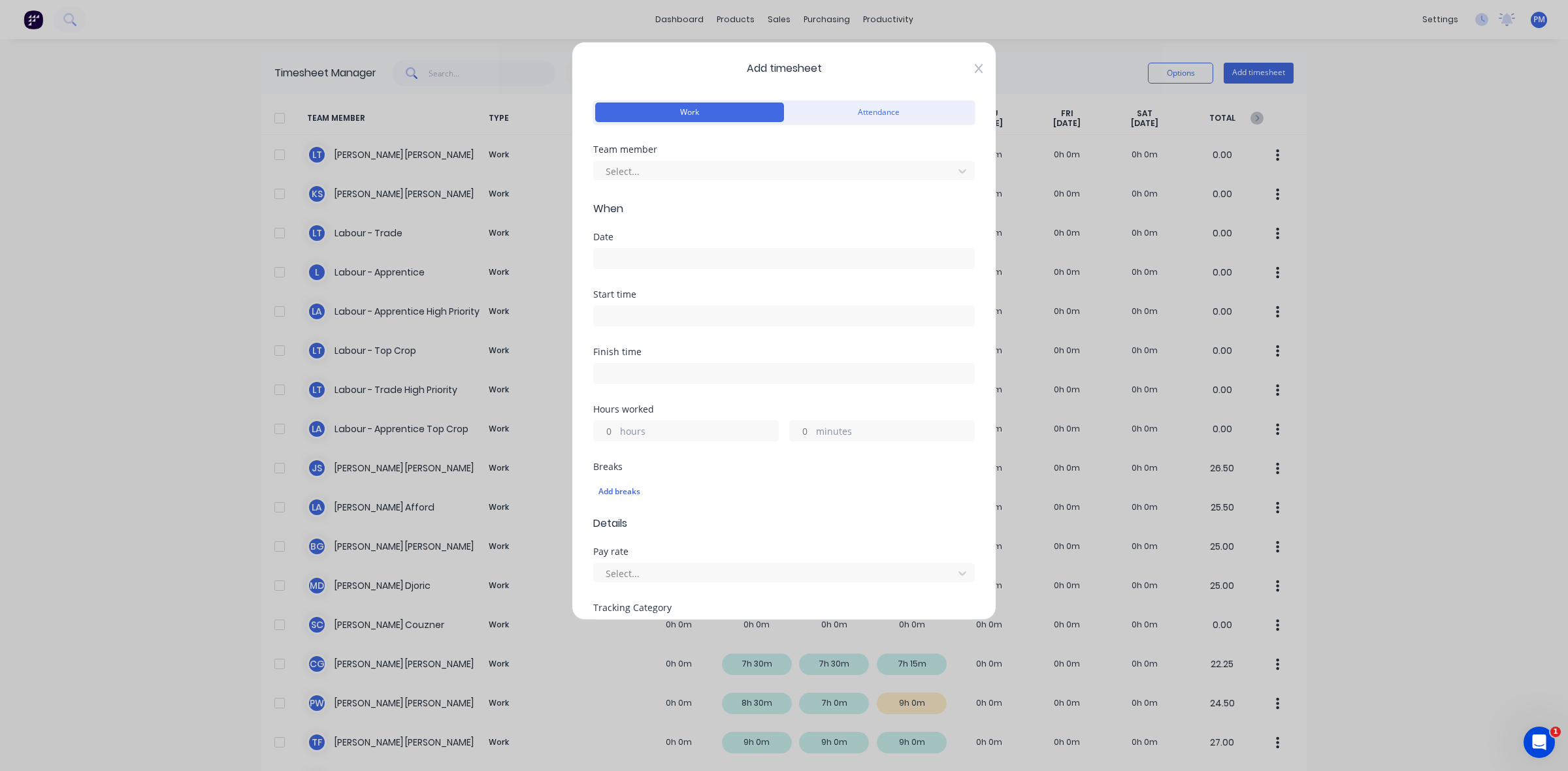
click at [975, 66] on icon at bounding box center [979, 69] width 8 height 9
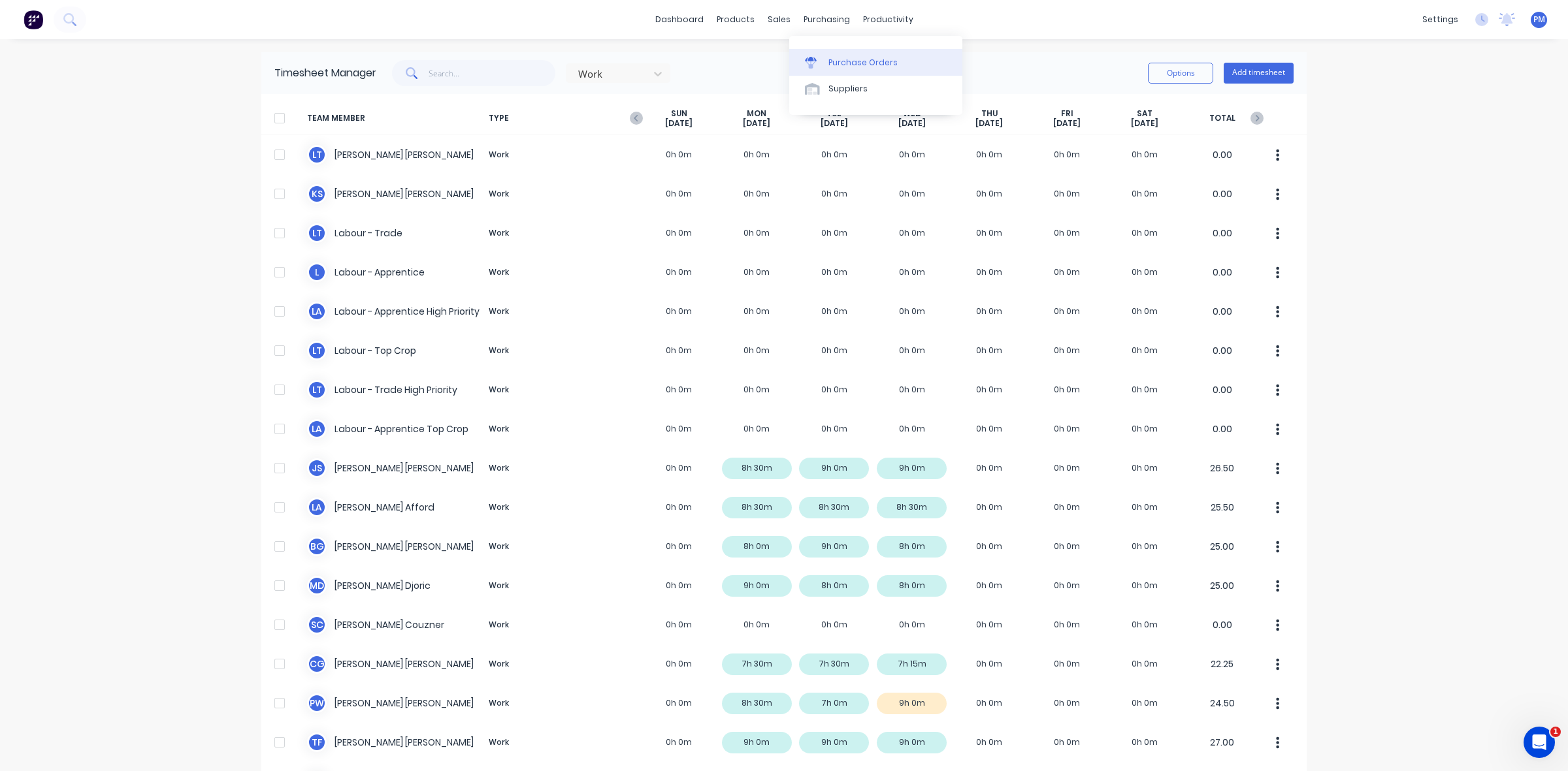
click at [831, 59] on div "Purchase Orders" at bounding box center [863, 62] width 69 height 12
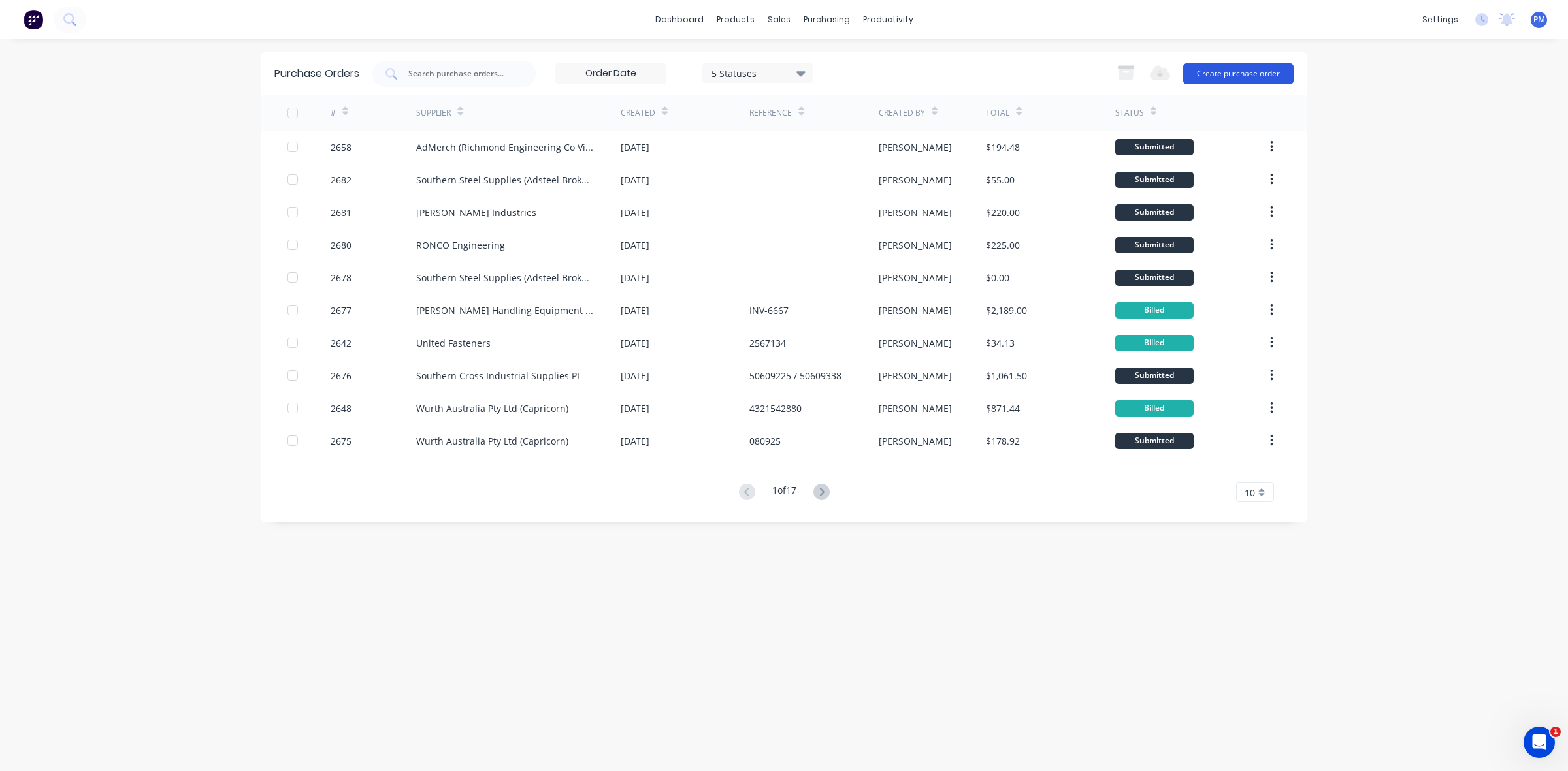
click at [1219, 73] on button "Create purchase order" at bounding box center [1238, 73] width 110 height 21
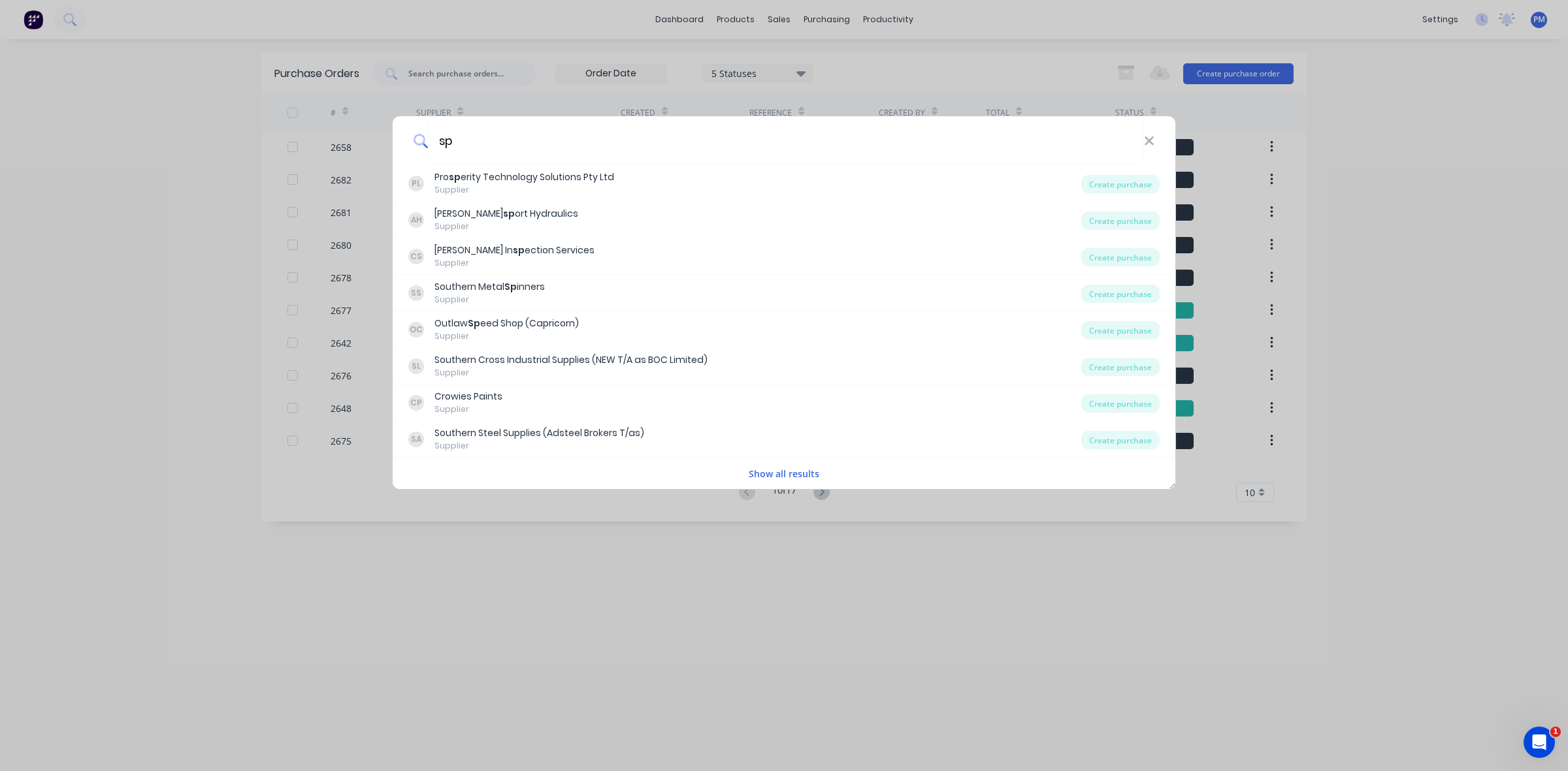
drag, startPoint x: 465, startPoint y: 138, endPoint x: 414, endPoint y: 134, distance: 51.2
click at [414, 134] on div "sp" at bounding box center [784, 140] width 782 height 49
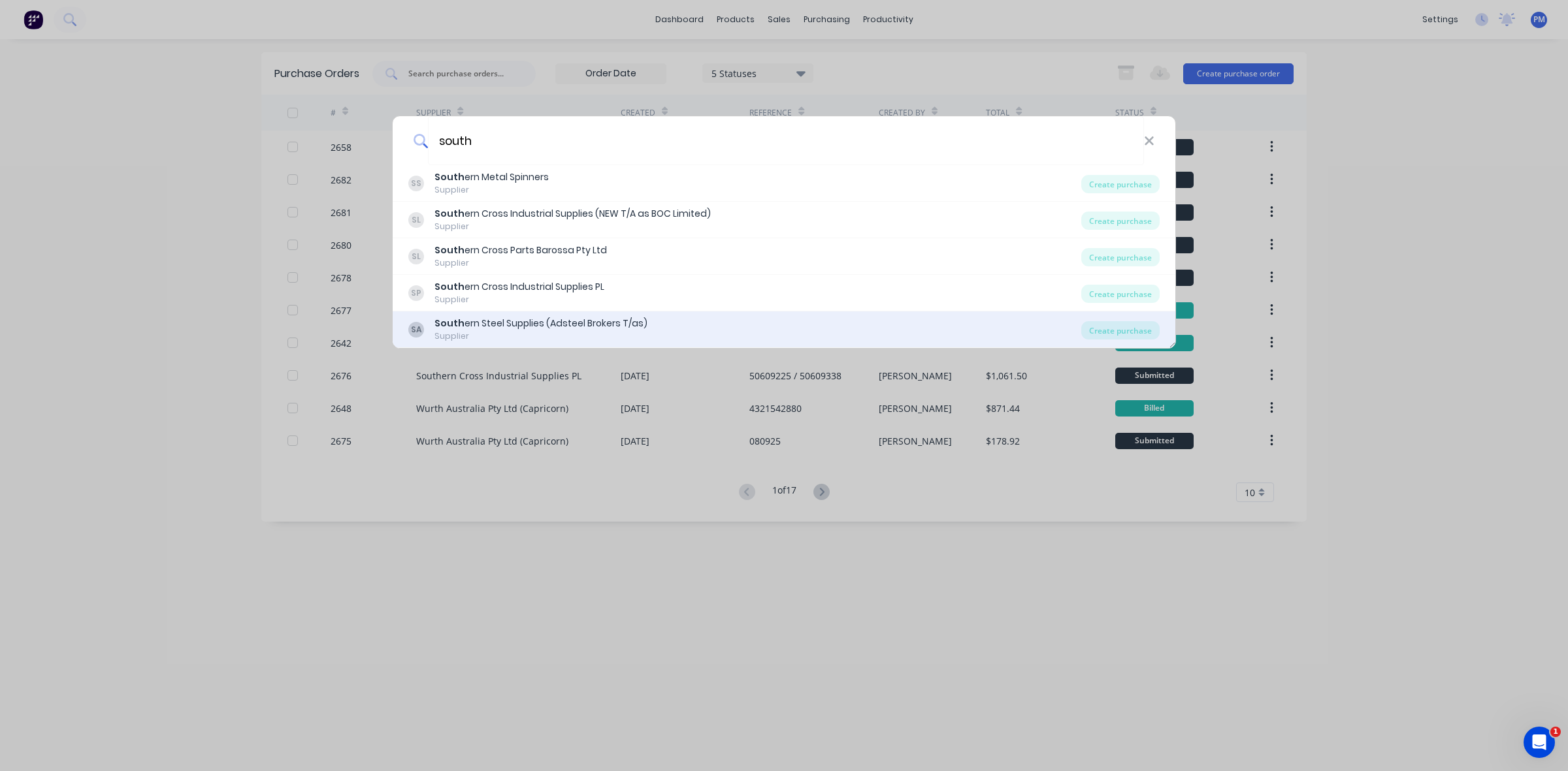
type input "south"
click at [595, 318] on div "South ern Steel Supplies (Adsteel Brokers T/as)" at bounding box center [540, 323] width 213 height 14
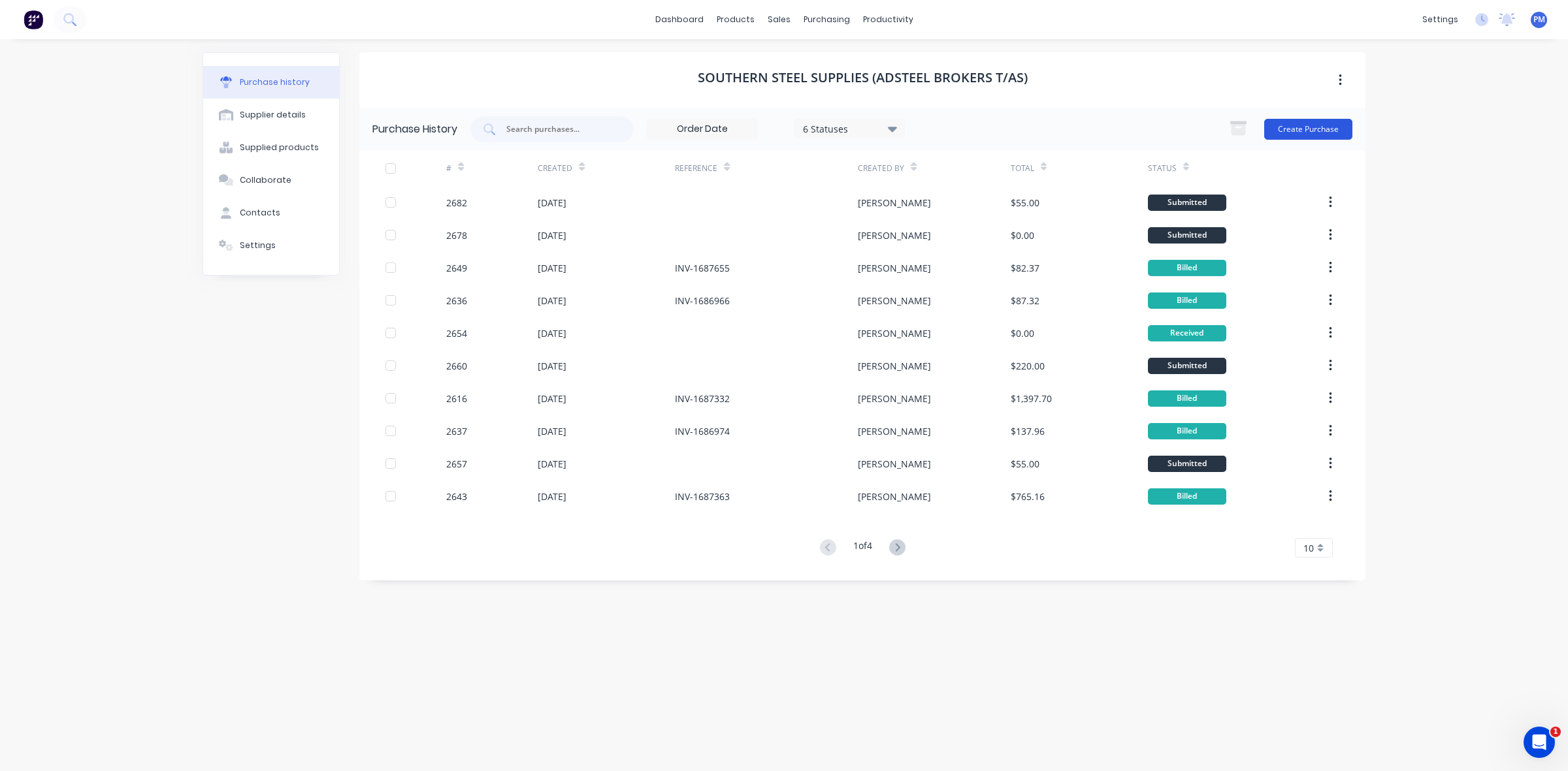
click at [1310, 128] on button "Create Purchase" at bounding box center [1307, 128] width 88 height 21
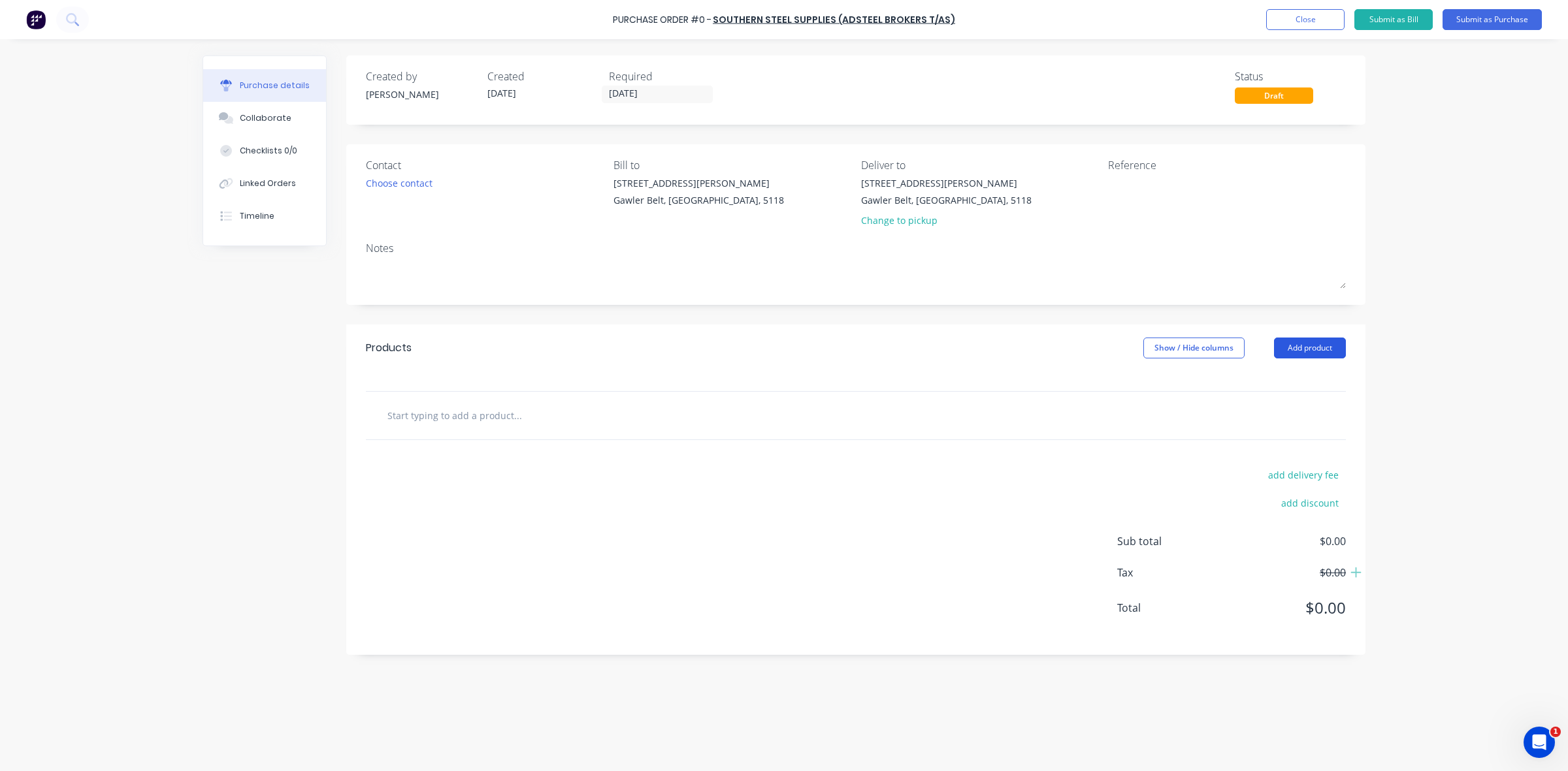
click at [1308, 350] on button "Add product" at bounding box center [1309, 347] width 72 height 21
click at [1259, 384] on div "Product catalogue" at bounding box center [1283, 381] width 100 height 19
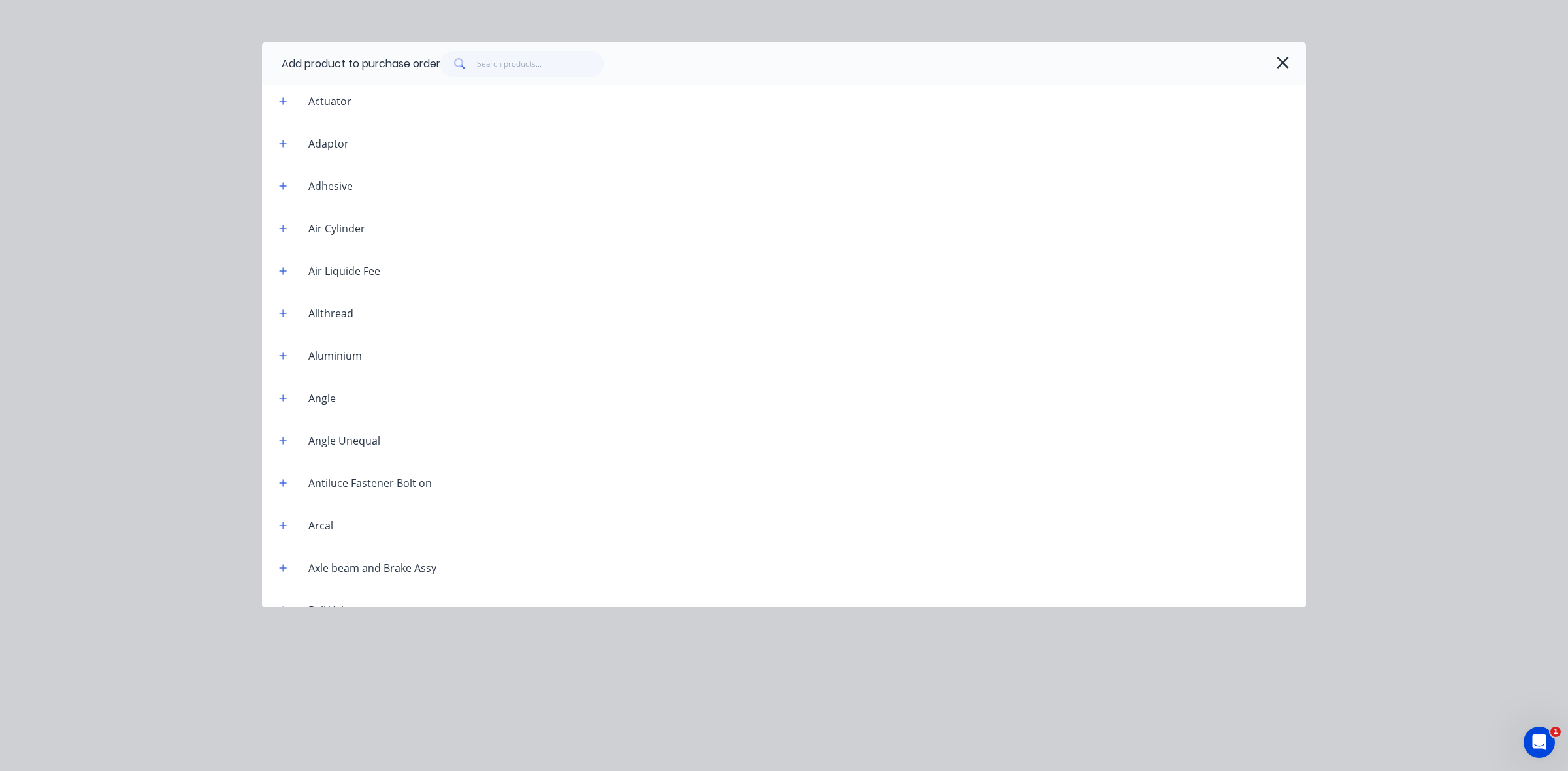
scroll to position [163, 0]
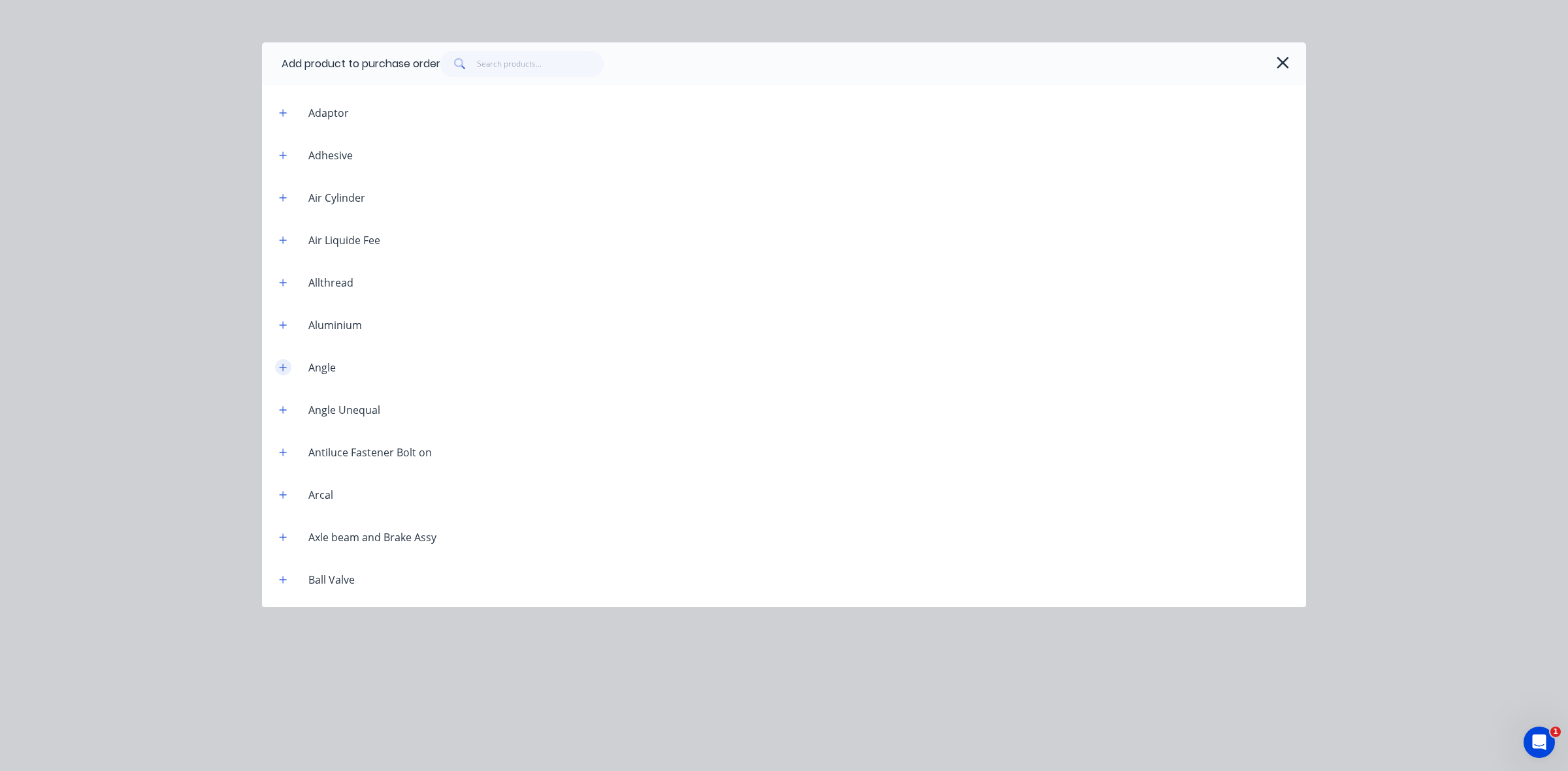
click at [282, 367] on icon "button" at bounding box center [283, 367] width 7 height 7
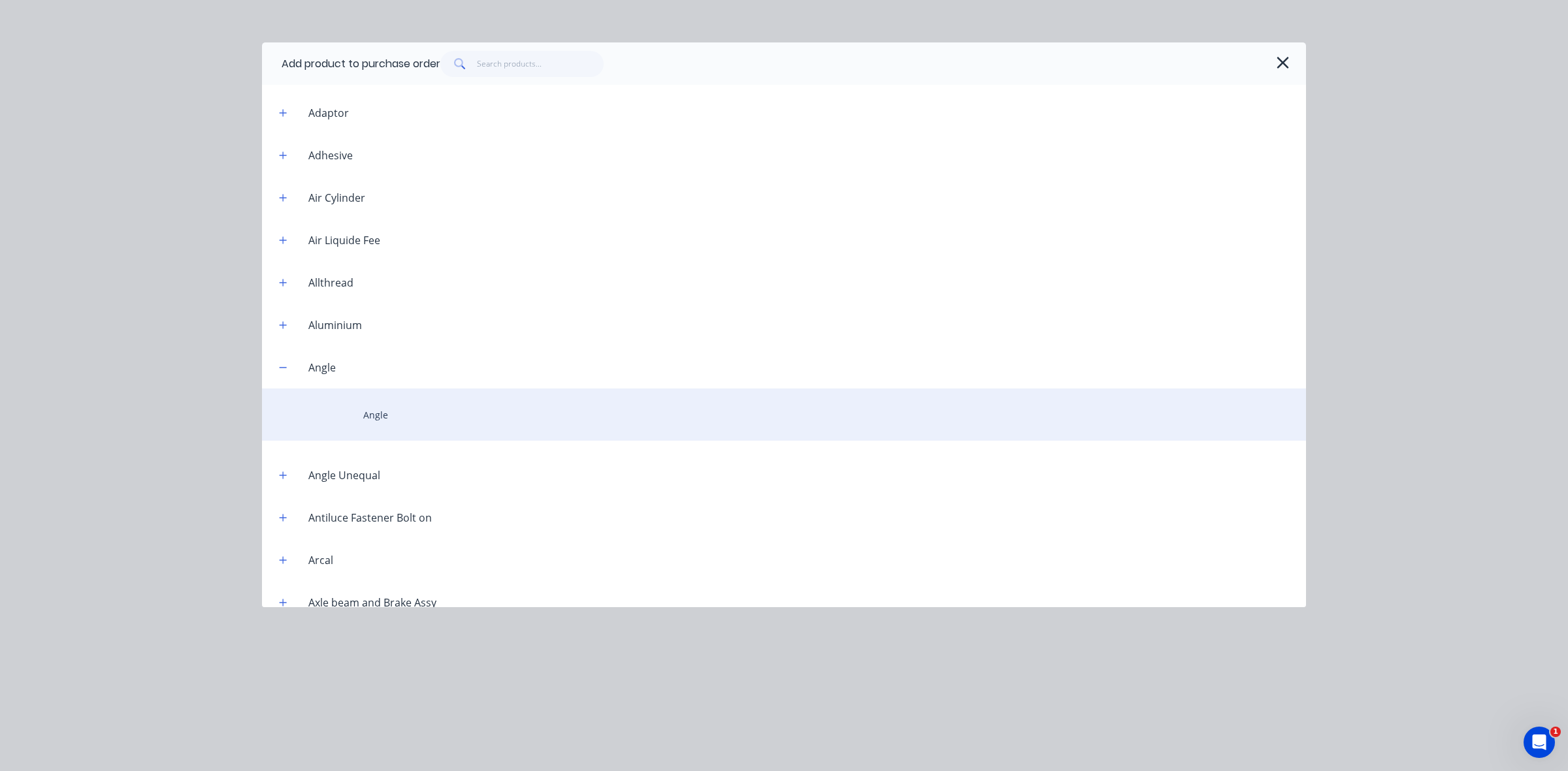
click at [387, 414] on div "Angle" at bounding box center [783, 414] width 1044 height 52
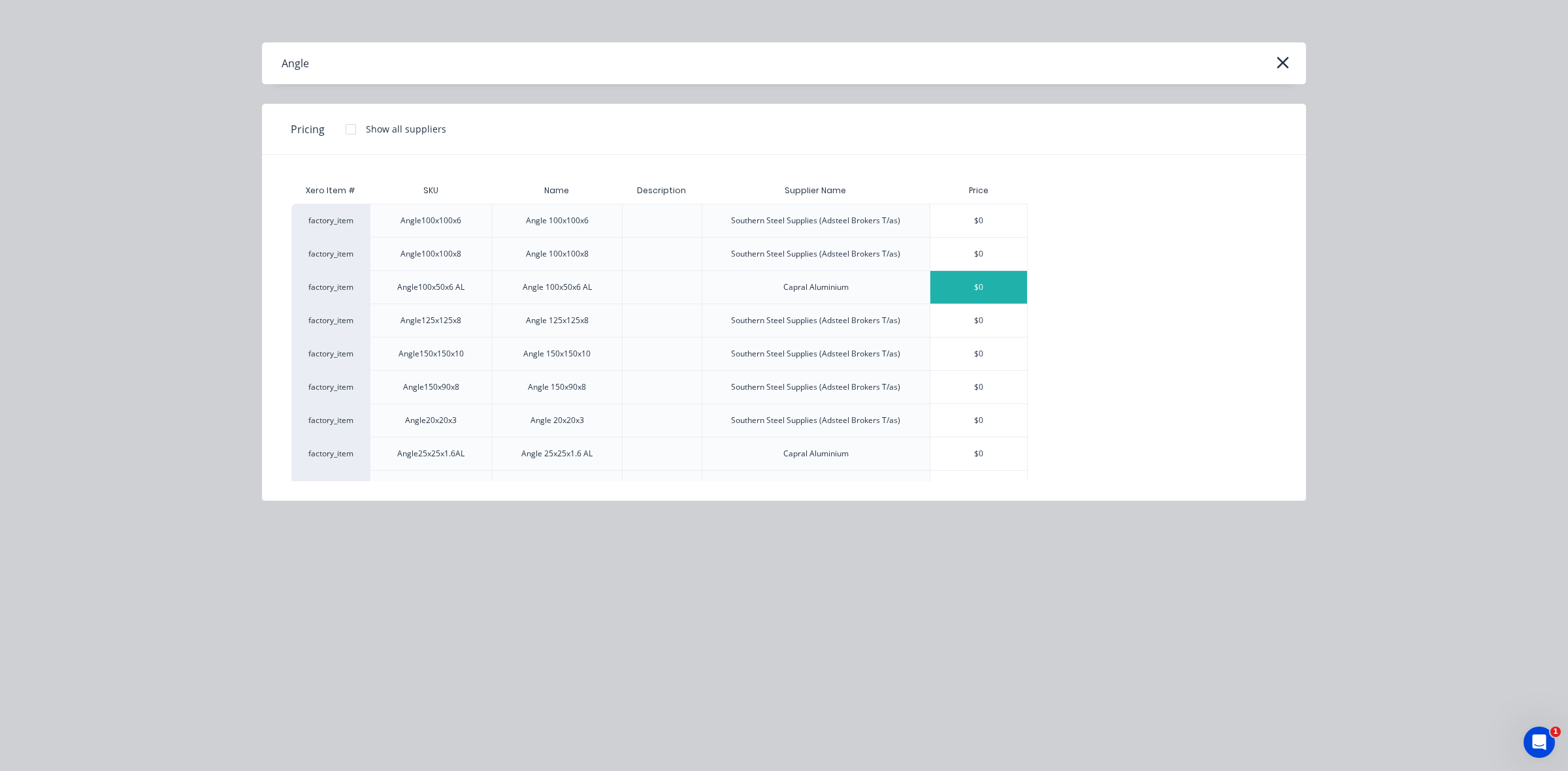
click at [951, 290] on div "$0" at bounding box center [979, 287] width 97 height 33
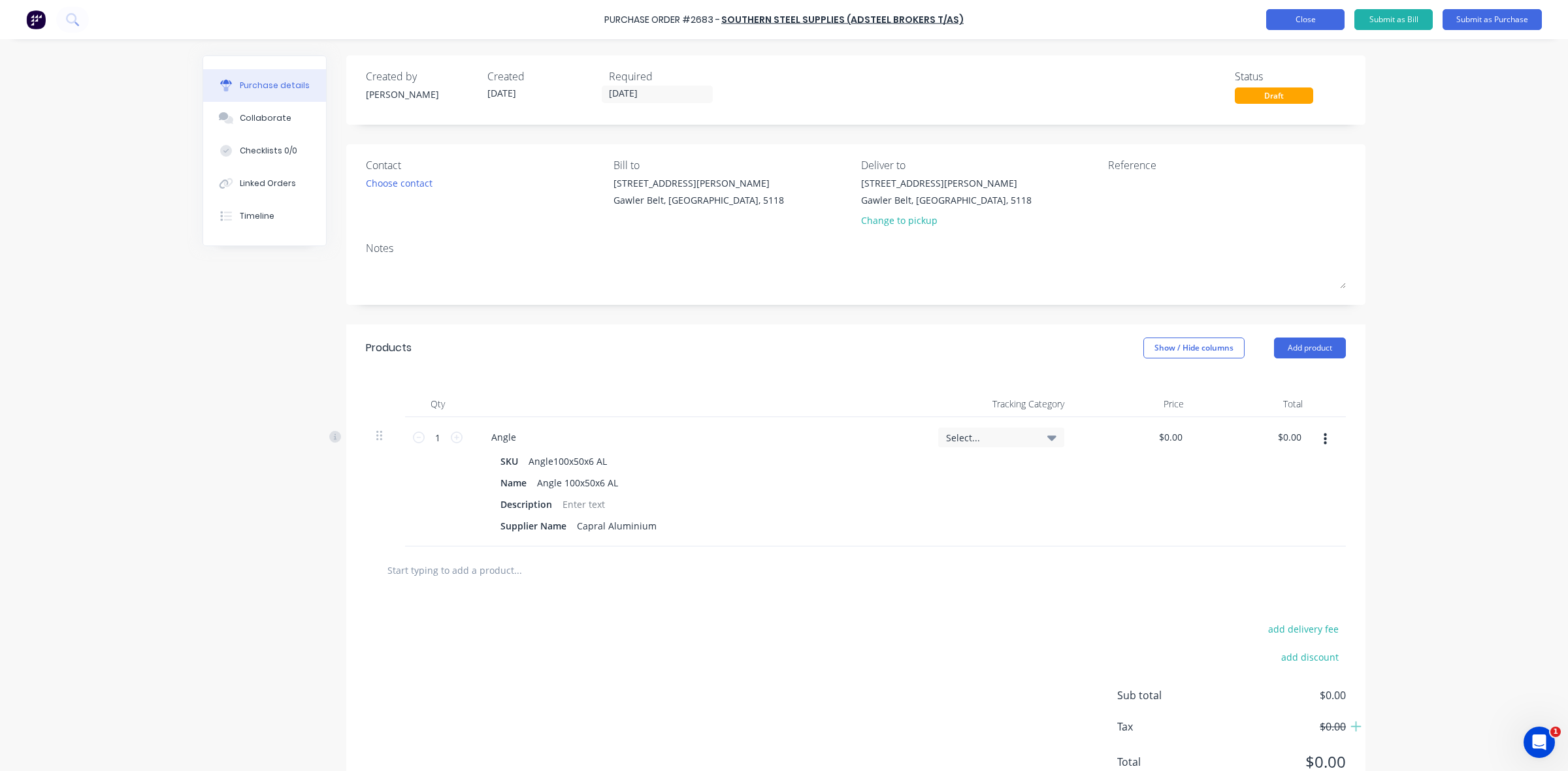
click at [1324, 20] on button "Close" at bounding box center [1305, 19] width 79 height 21
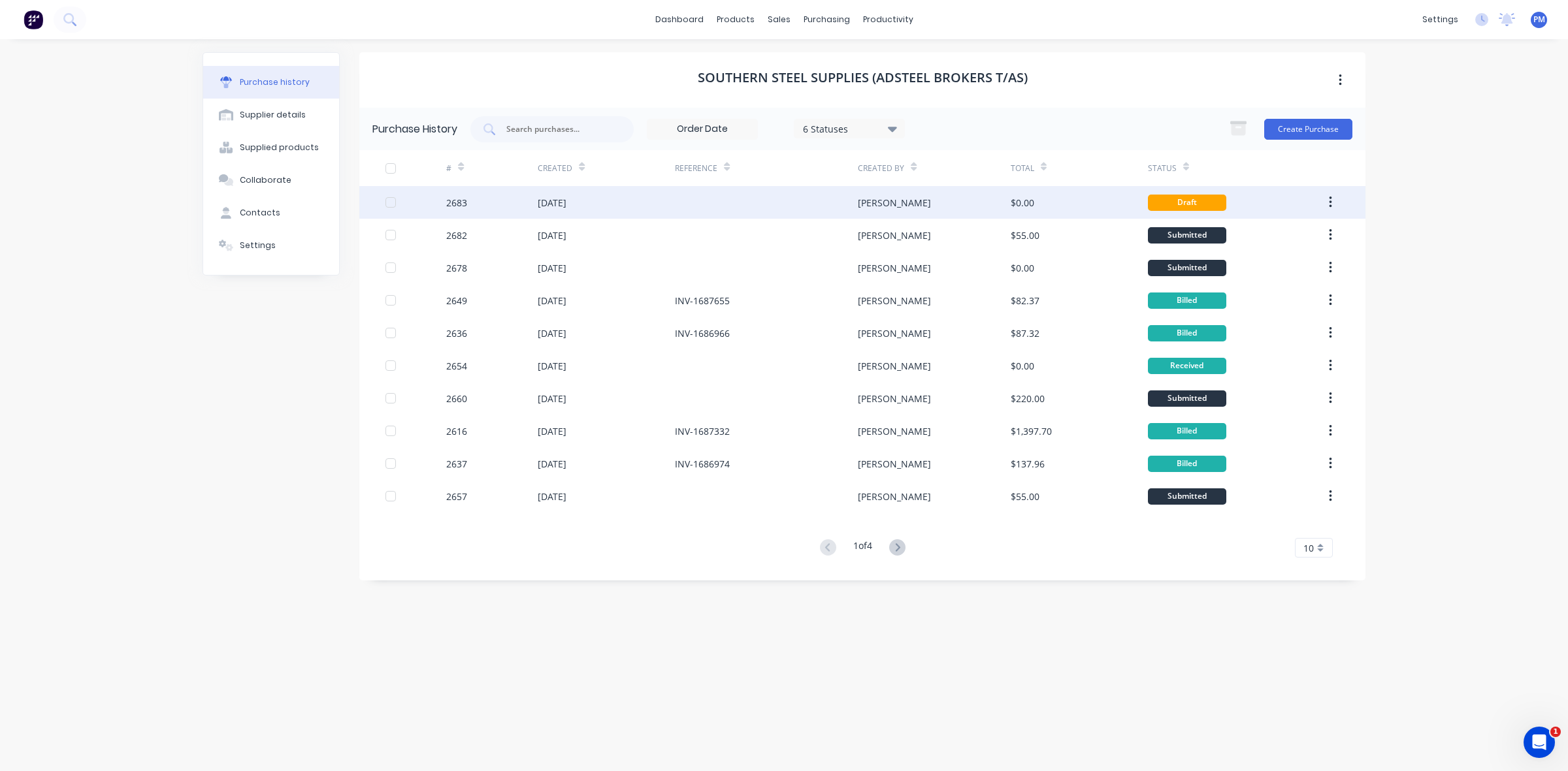
click at [1326, 196] on button "button" at bounding box center [1331, 203] width 31 height 24
click at [1267, 233] on div "Archive" at bounding box center [1283, 236] width 100 height 19
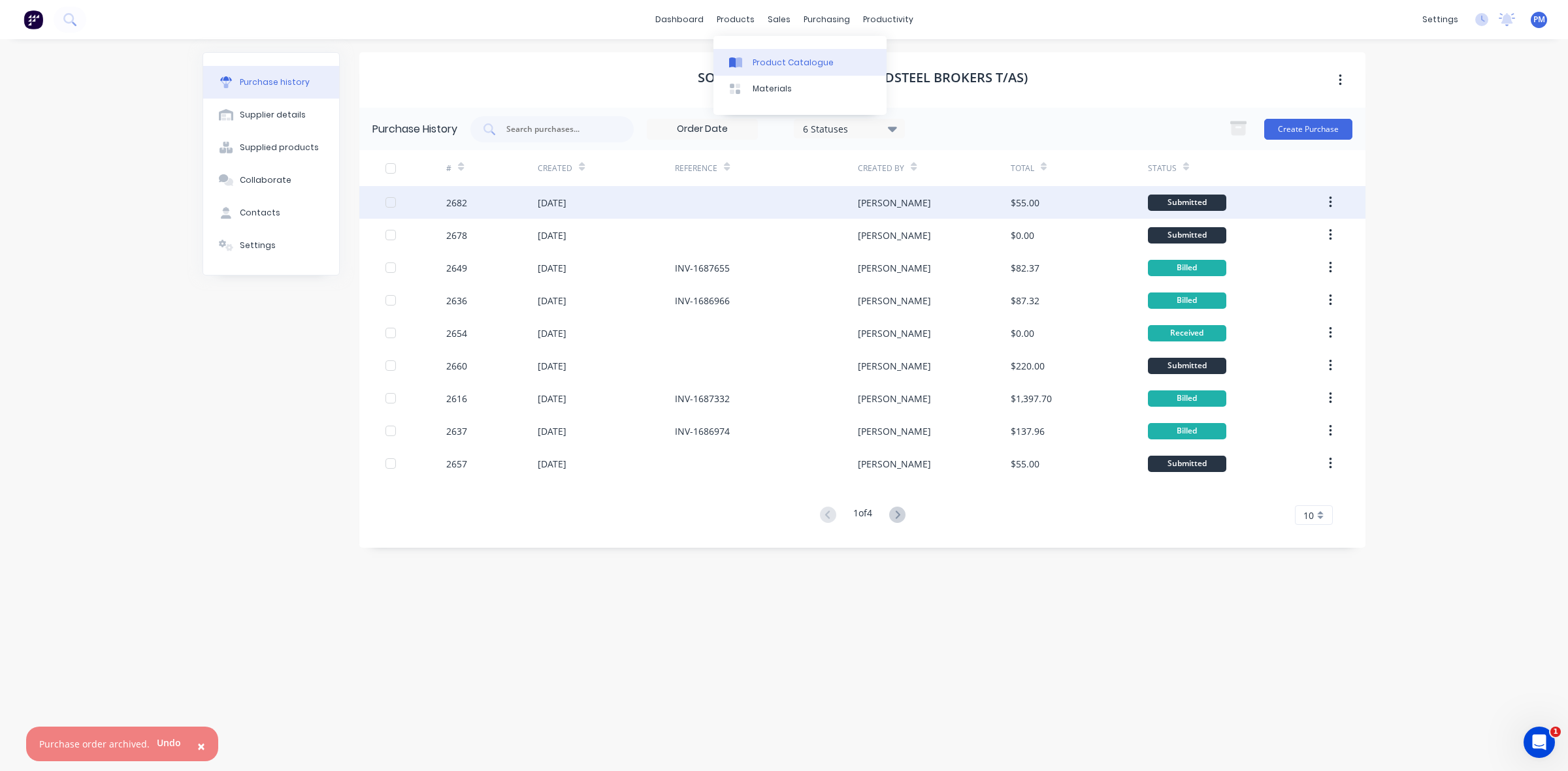
click at [766, 57] on div "Product Catalogue" at bounding box center [792, 62] width 81 height 12
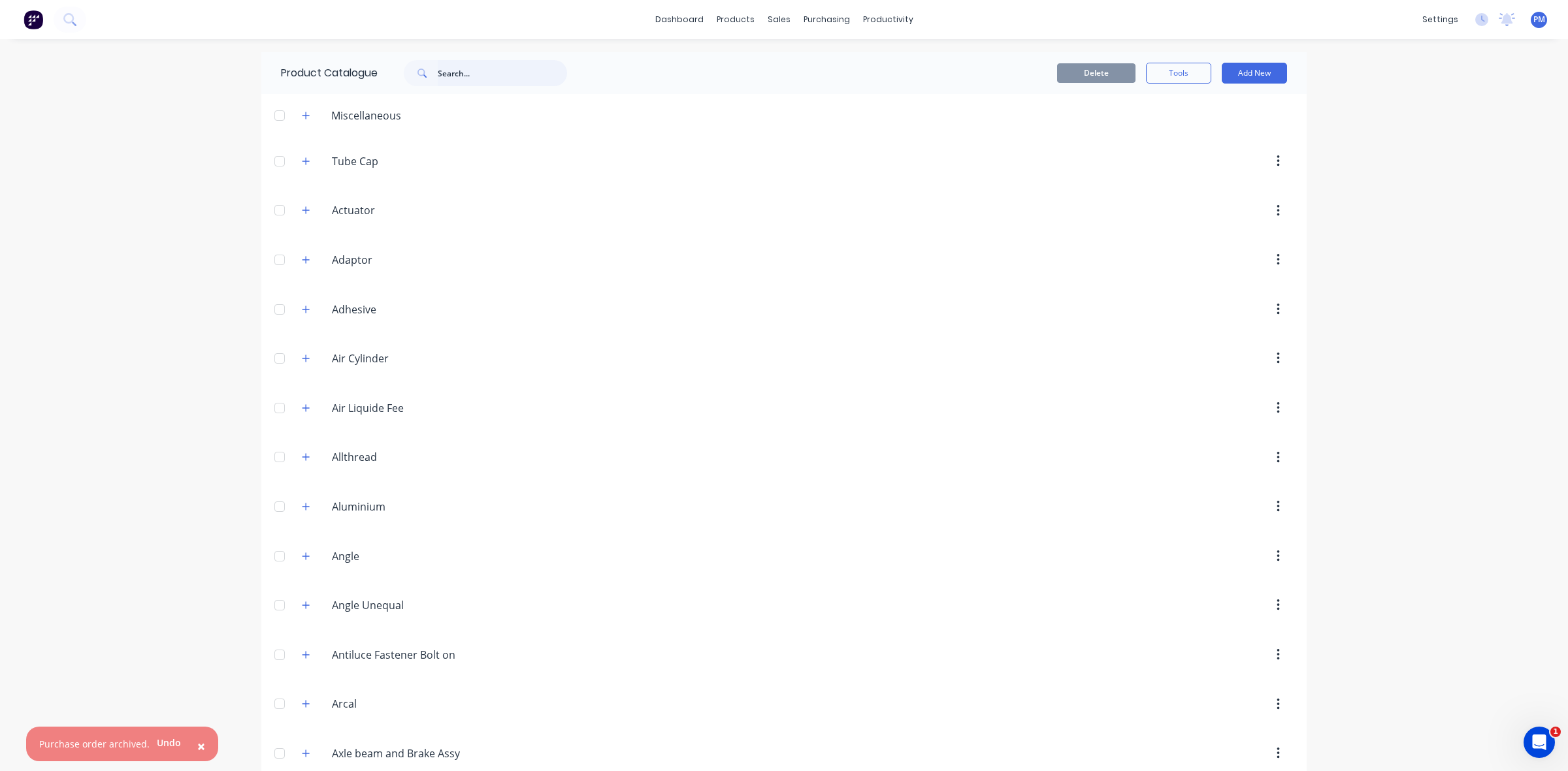
click at [452, 72] on input "text" at bounding box center [502, 72] width 129 height 26
type input "100x50x6AL"
click at [422, 73] on icon at bounding box center [422, 73] width 9 height 9
drag, startPoint x: 487, startPoint y: 70, endPoint x: 438, endPoint y: 67, distance: 49.1
click at [438, 67] on div "100x50x6AL" at bounding box center [485, 72] width 163 height 26
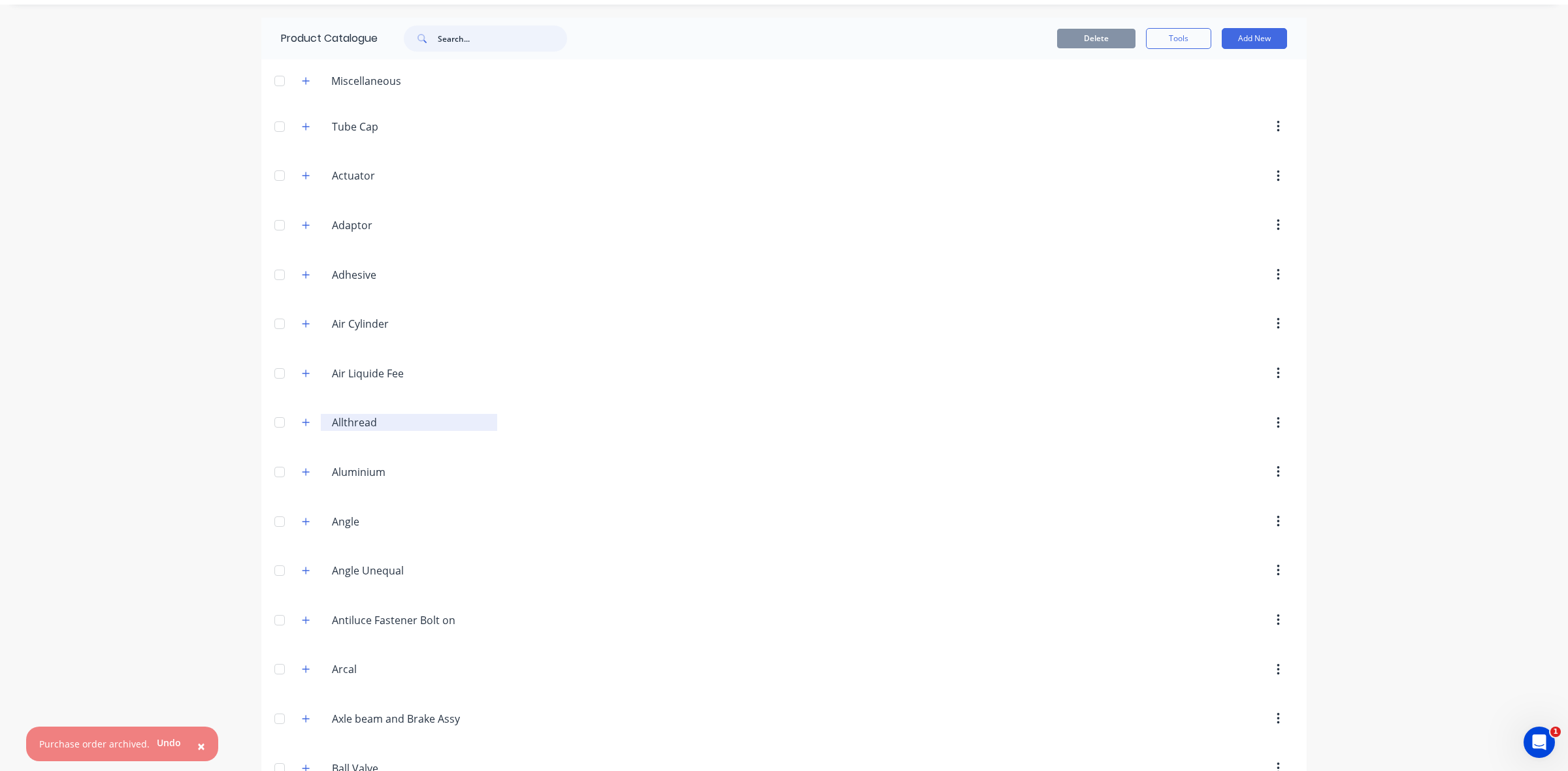
scroll to position [81, 0]
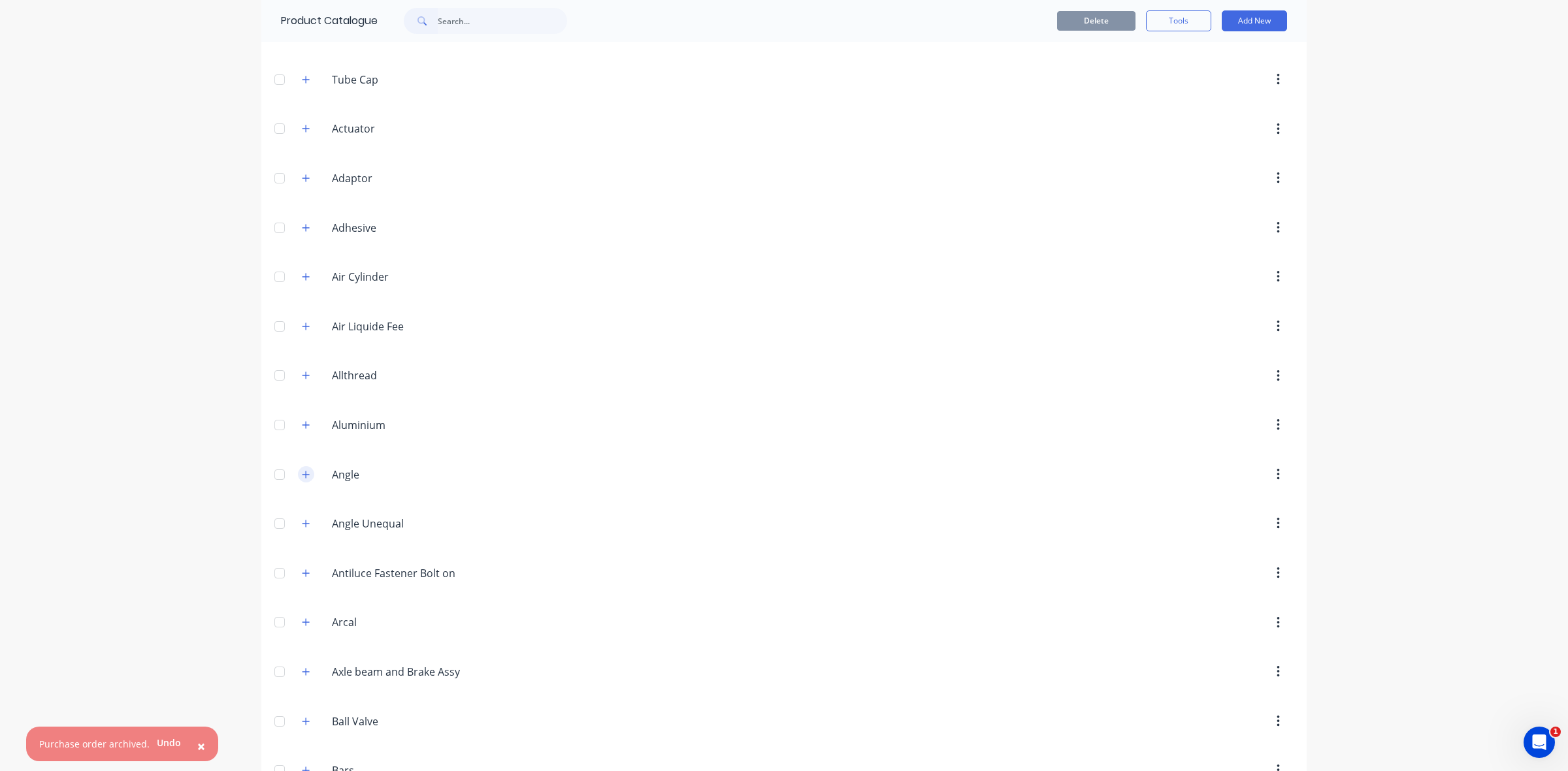
click at [302, 475] on icon "button" at bounding box center [306, 474] width 7 height 7
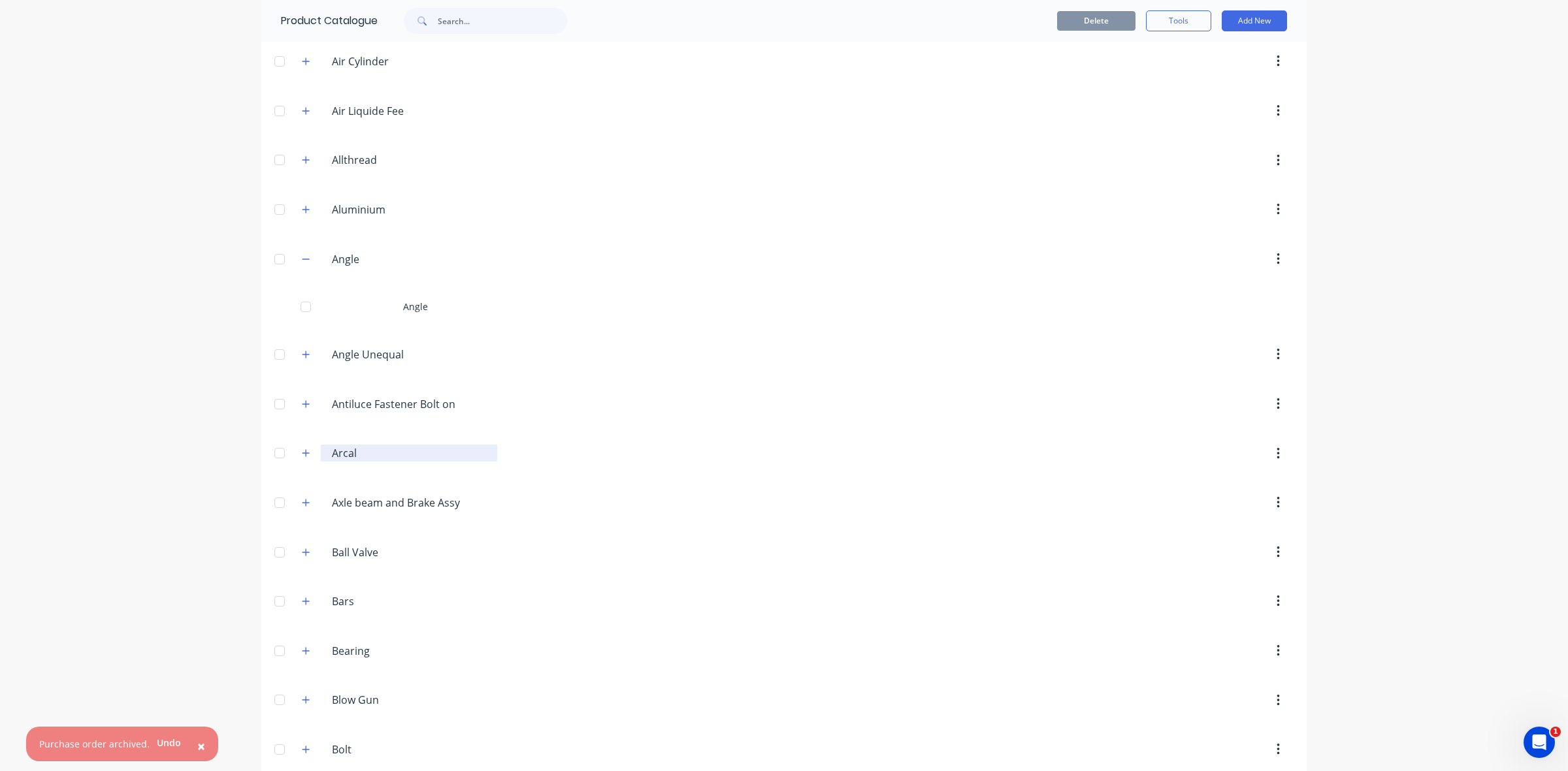
scroll to position [327, 0]
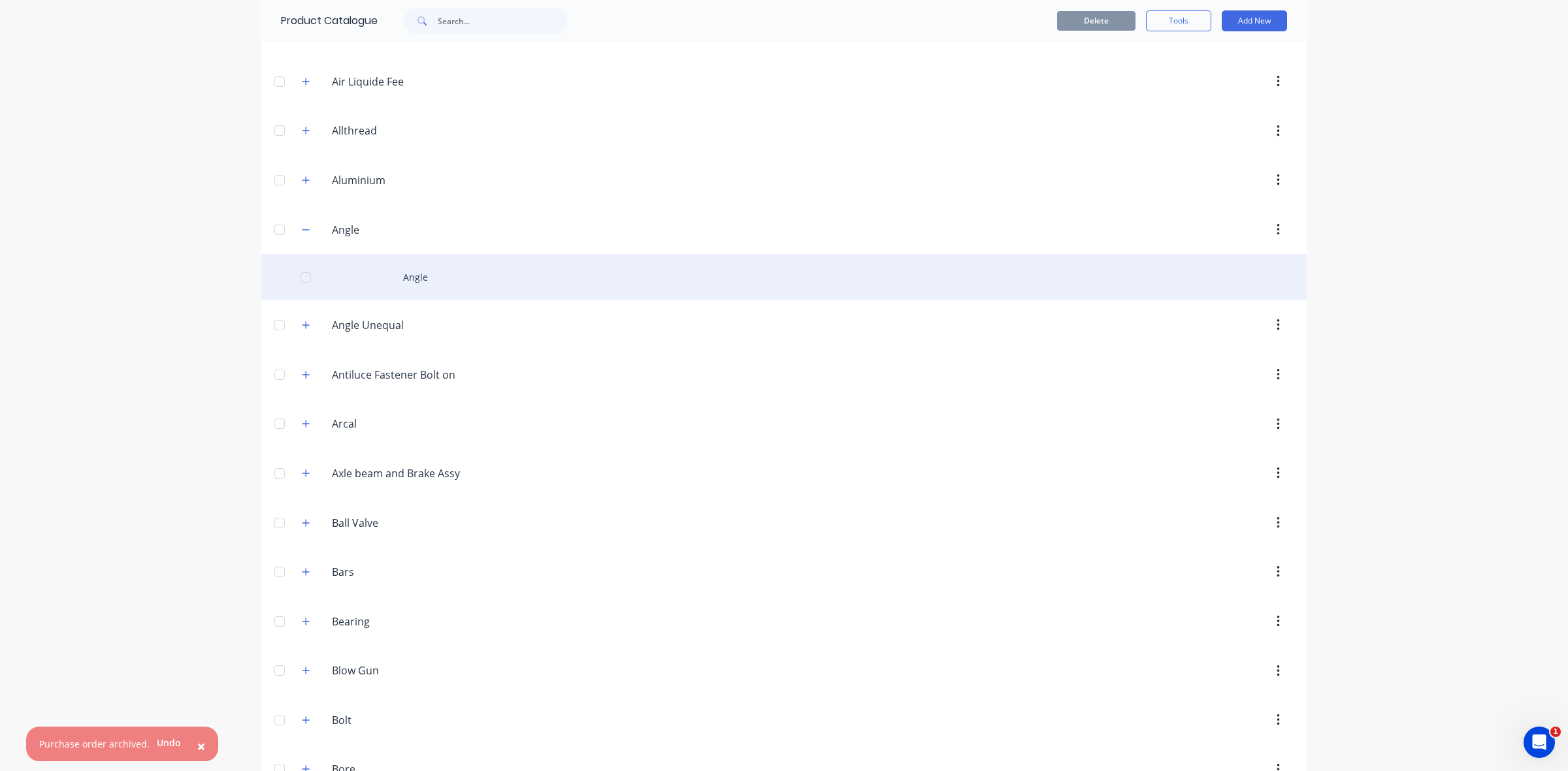
click at [415, 281] on div "Angle" at bounding box center [784, 277] width 1046 height 46
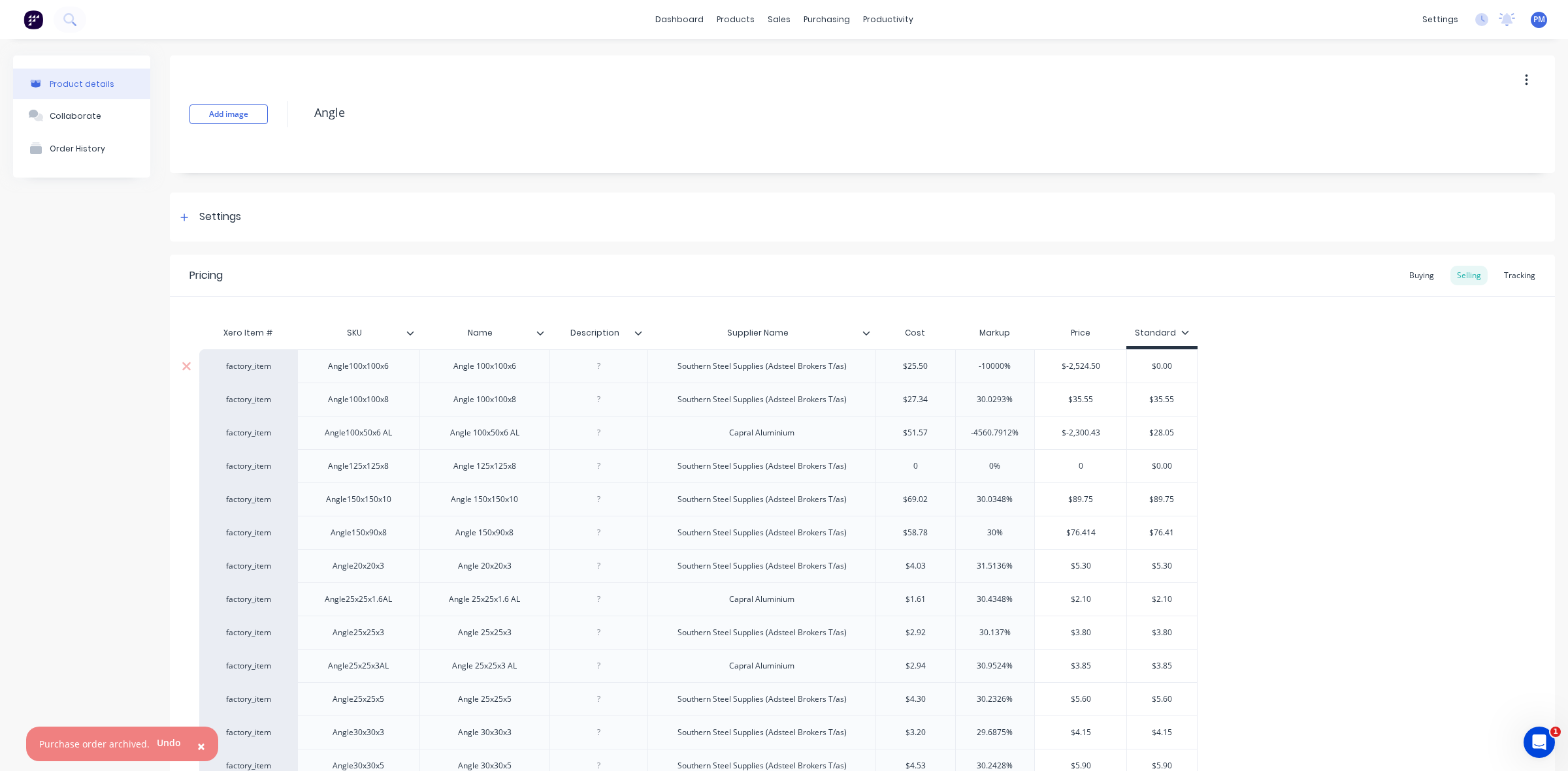
type textarea "x"
click at [908, 138] on div "Timesheets" at bounding box center [910, 141] width 49 height 12
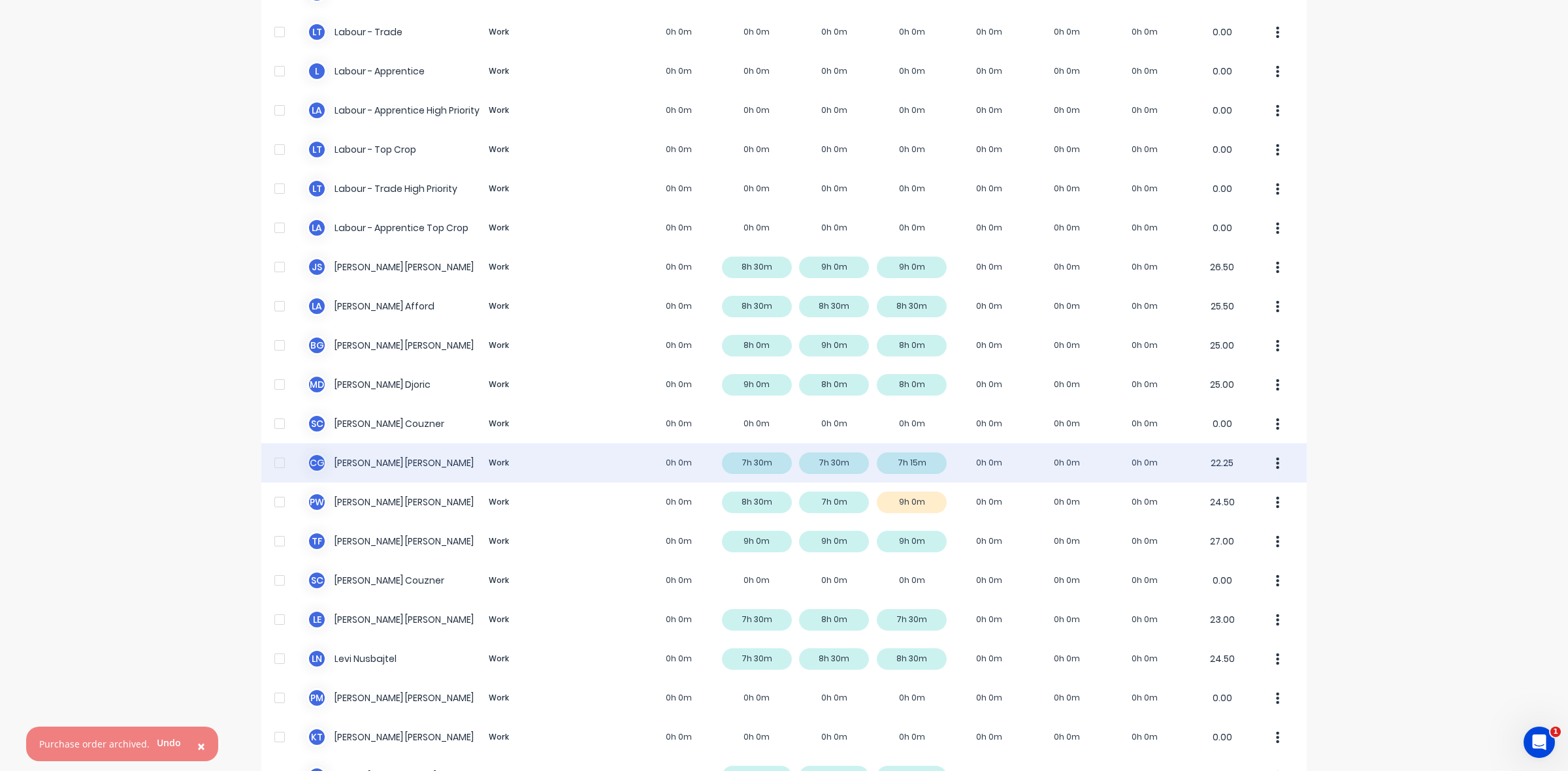
scroll to position [245, 0]
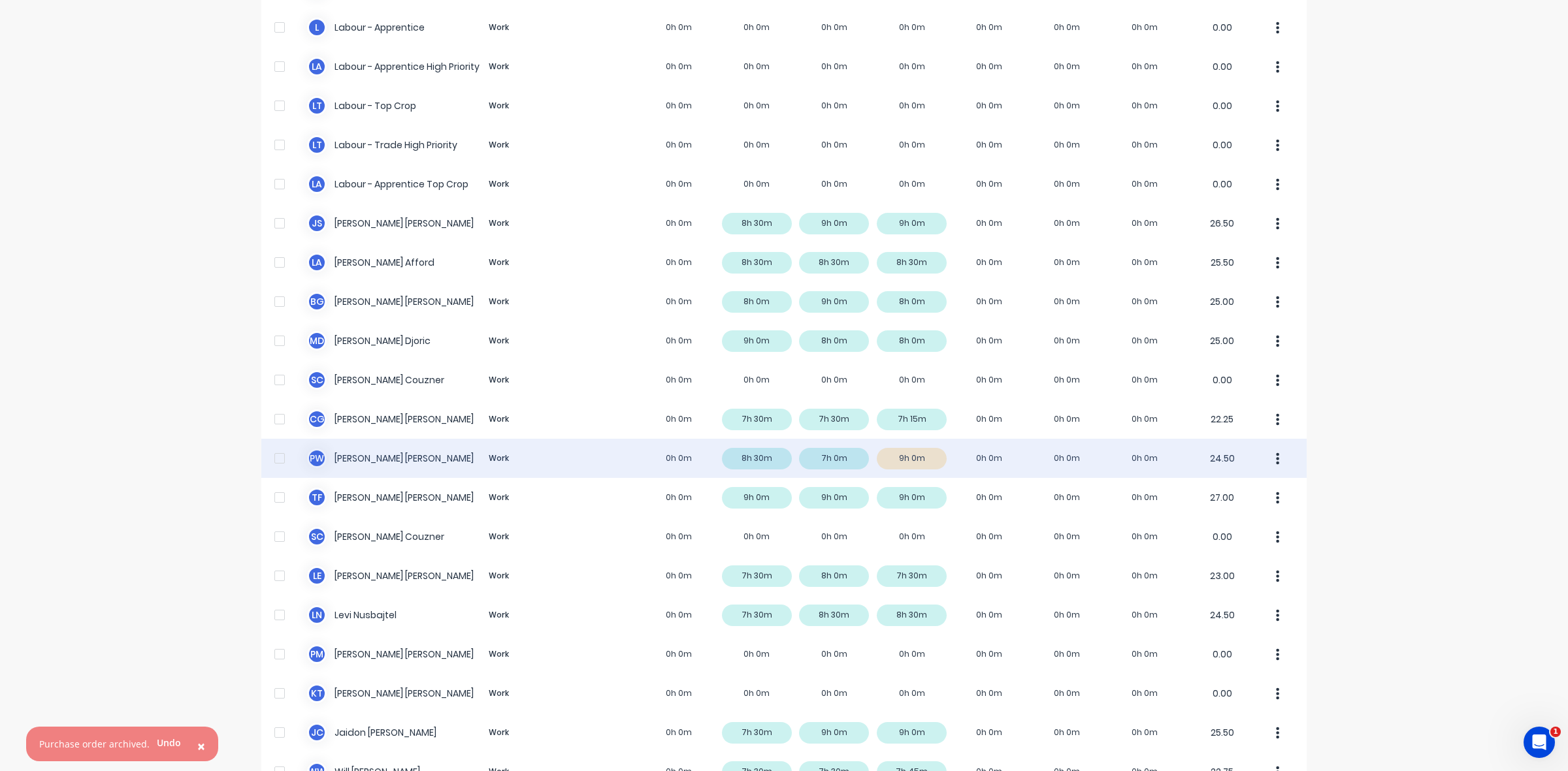
click at [928, 456] on div "P W [PERSON_NAME] Work 0h 0m 8h 30m 7h 0m 9h 0m 0h 0m 0h 0m 0h 0m 24.50" at bounding box center [784, 458] width 1046 height 39
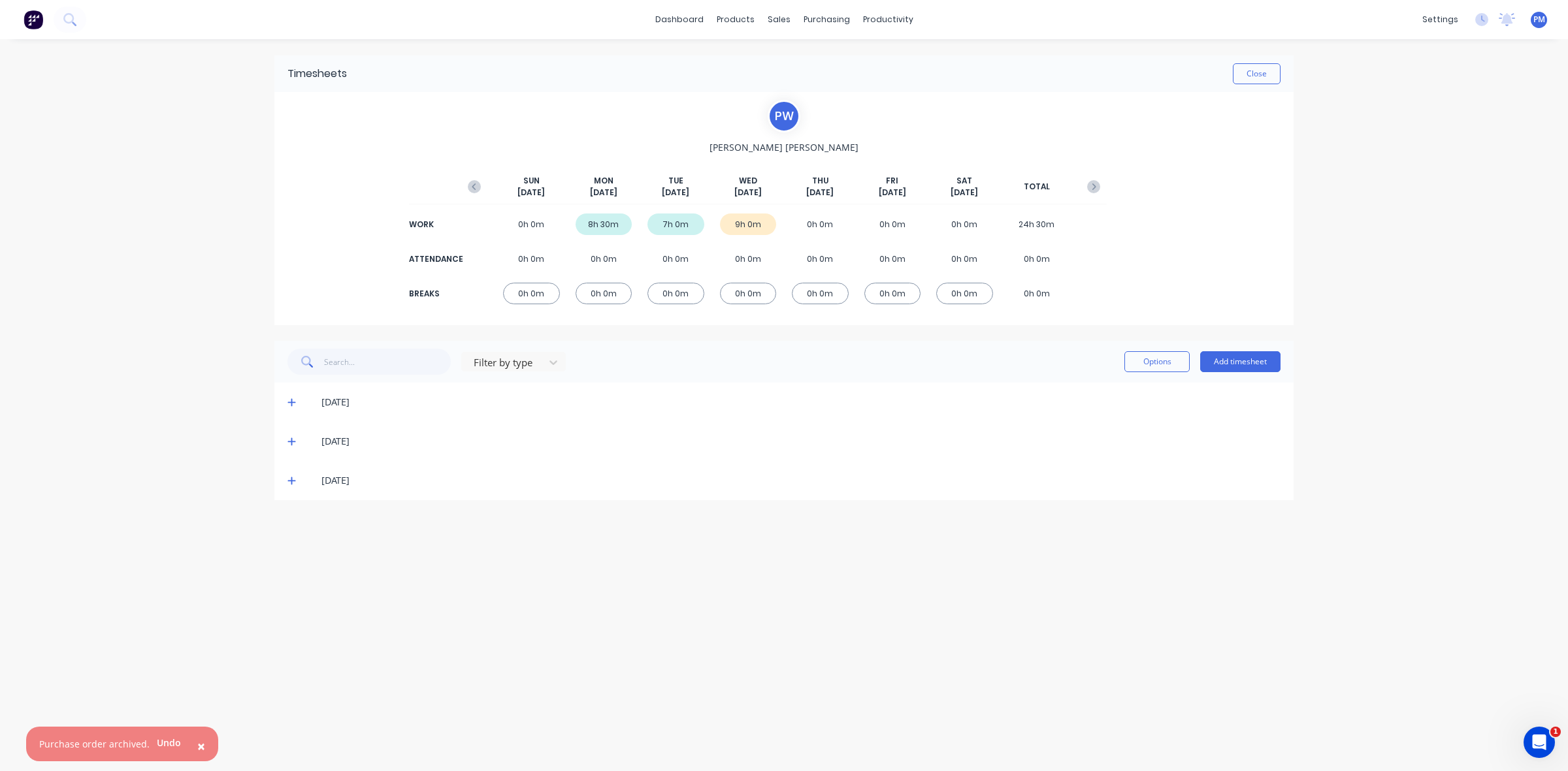
click at [288, 478] on icon at bounding box center [291, 481] width 8 height 9
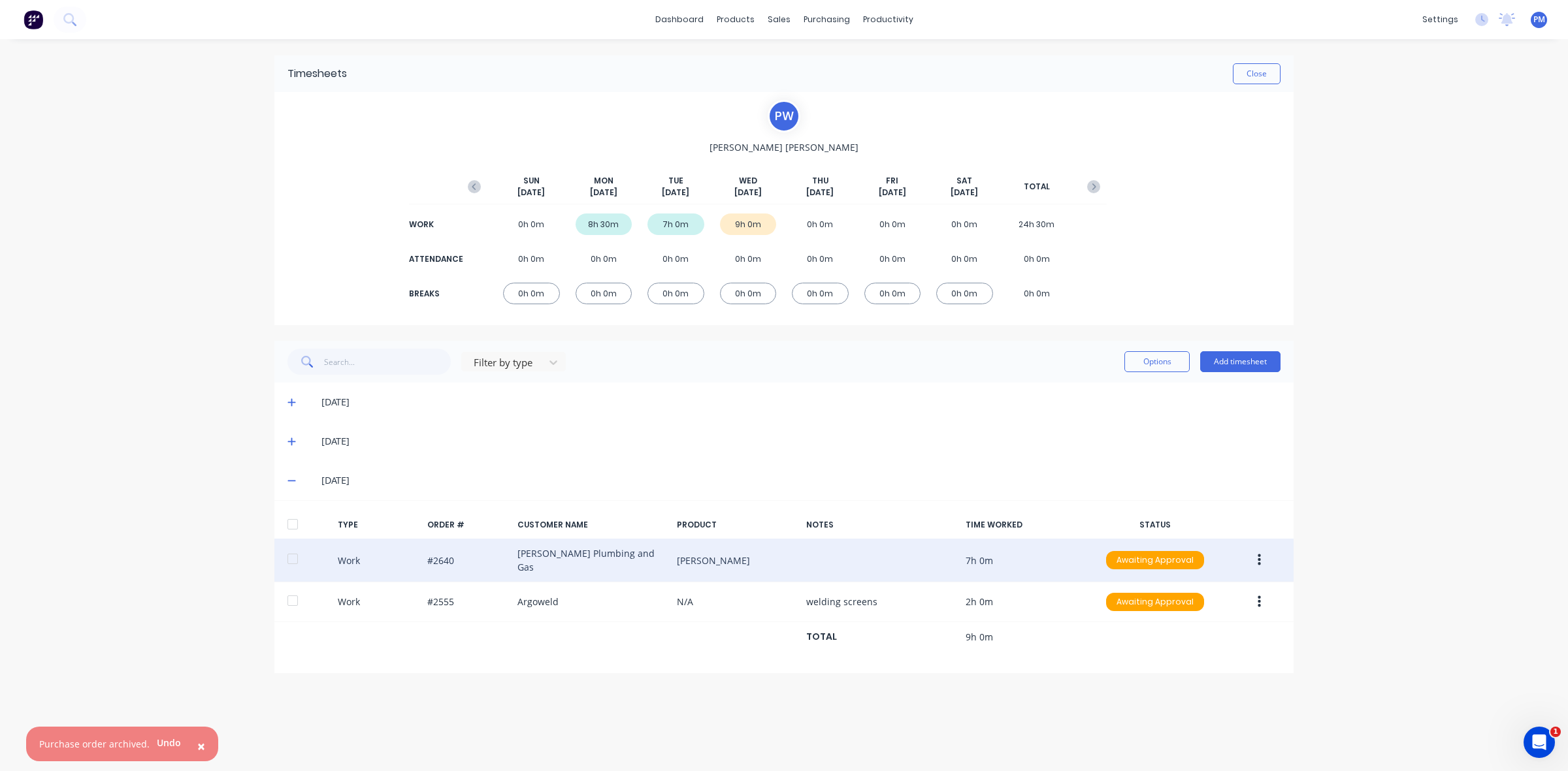
click at [1257, 555] on icon "button" at bounding box center [1259, 560] width 4 height 14
click at [1177, 510] on div "Edit" at bounding box center [1212, 511] width 100 height 19
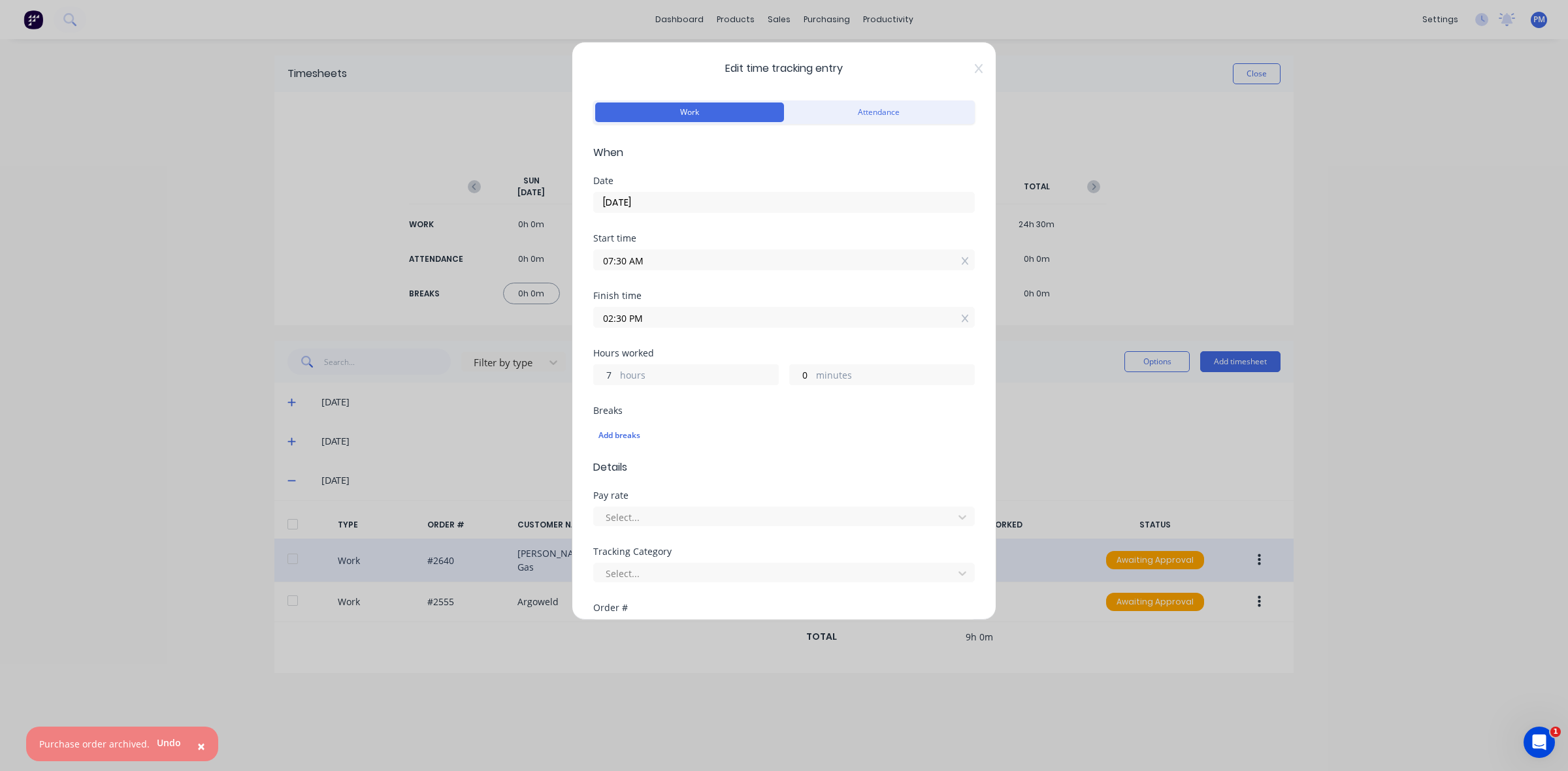
click at [607, 377] on input "7" at bounding box center [605, 375] width 23 height 20
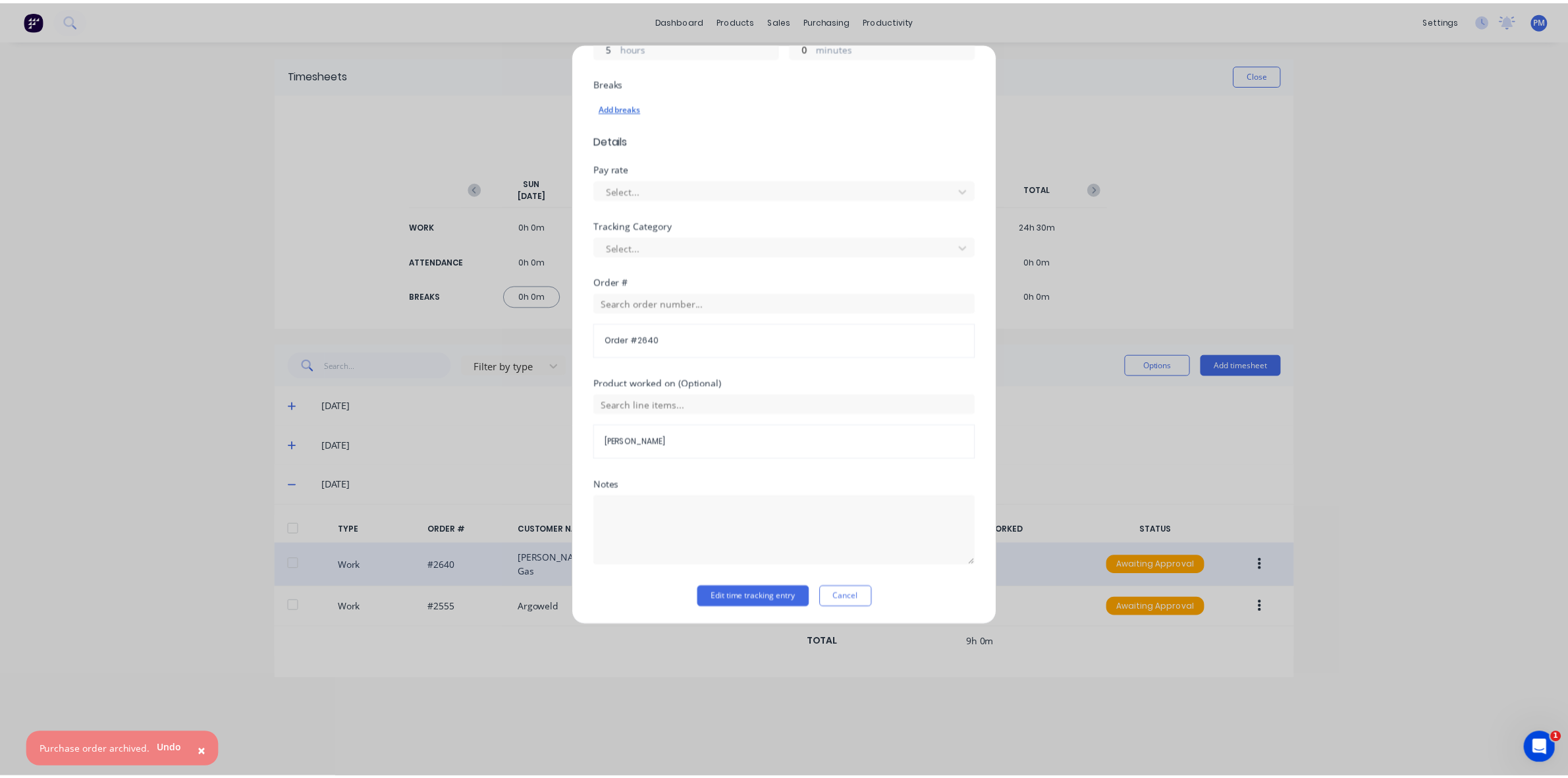
scroll to position [335, 0]
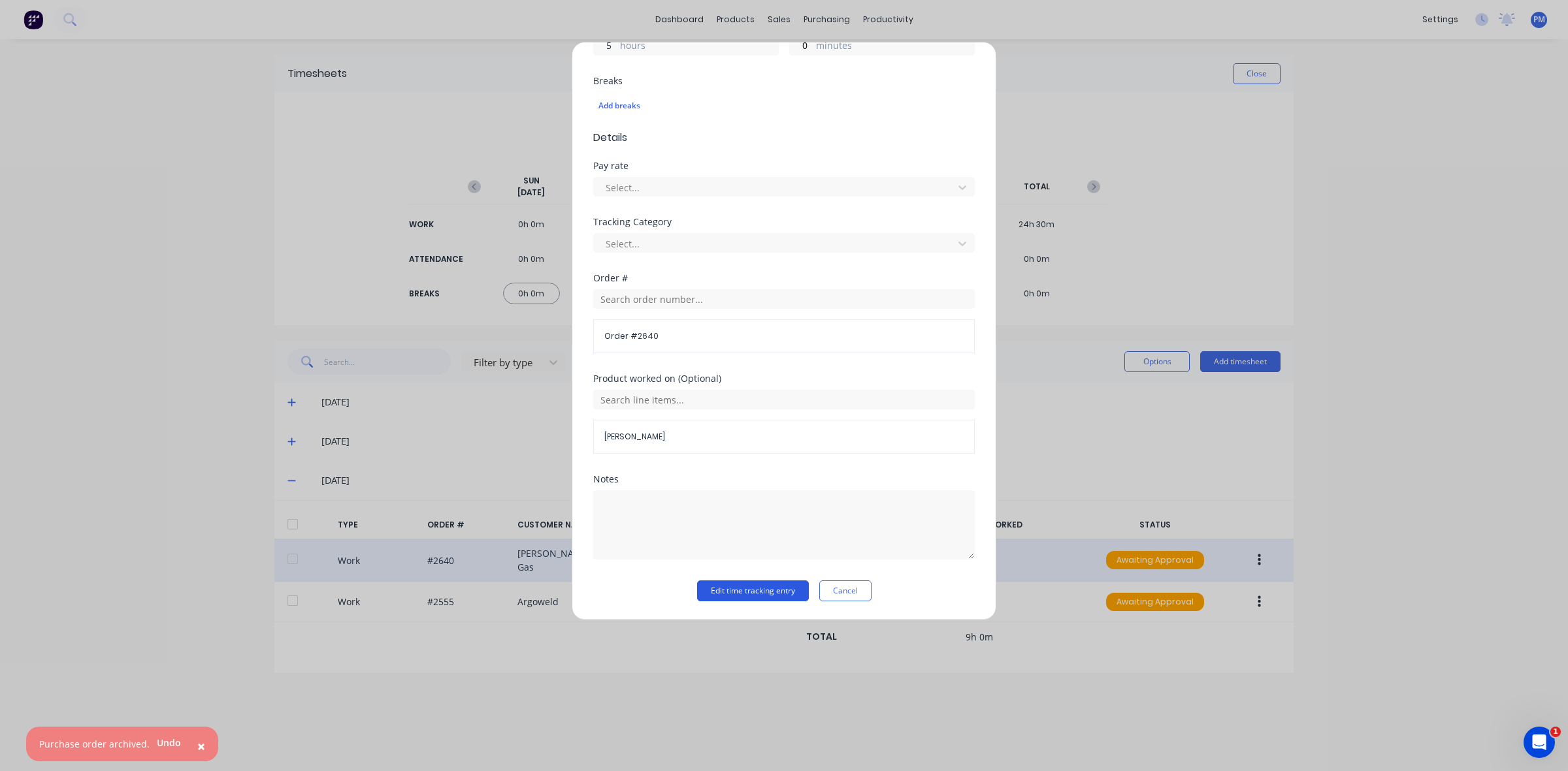
type input "5"
type input "12:30 PM"
click at [756, 585] on button "Edit time tracking entry" at bounding box center [752, 590] width 111 height 21
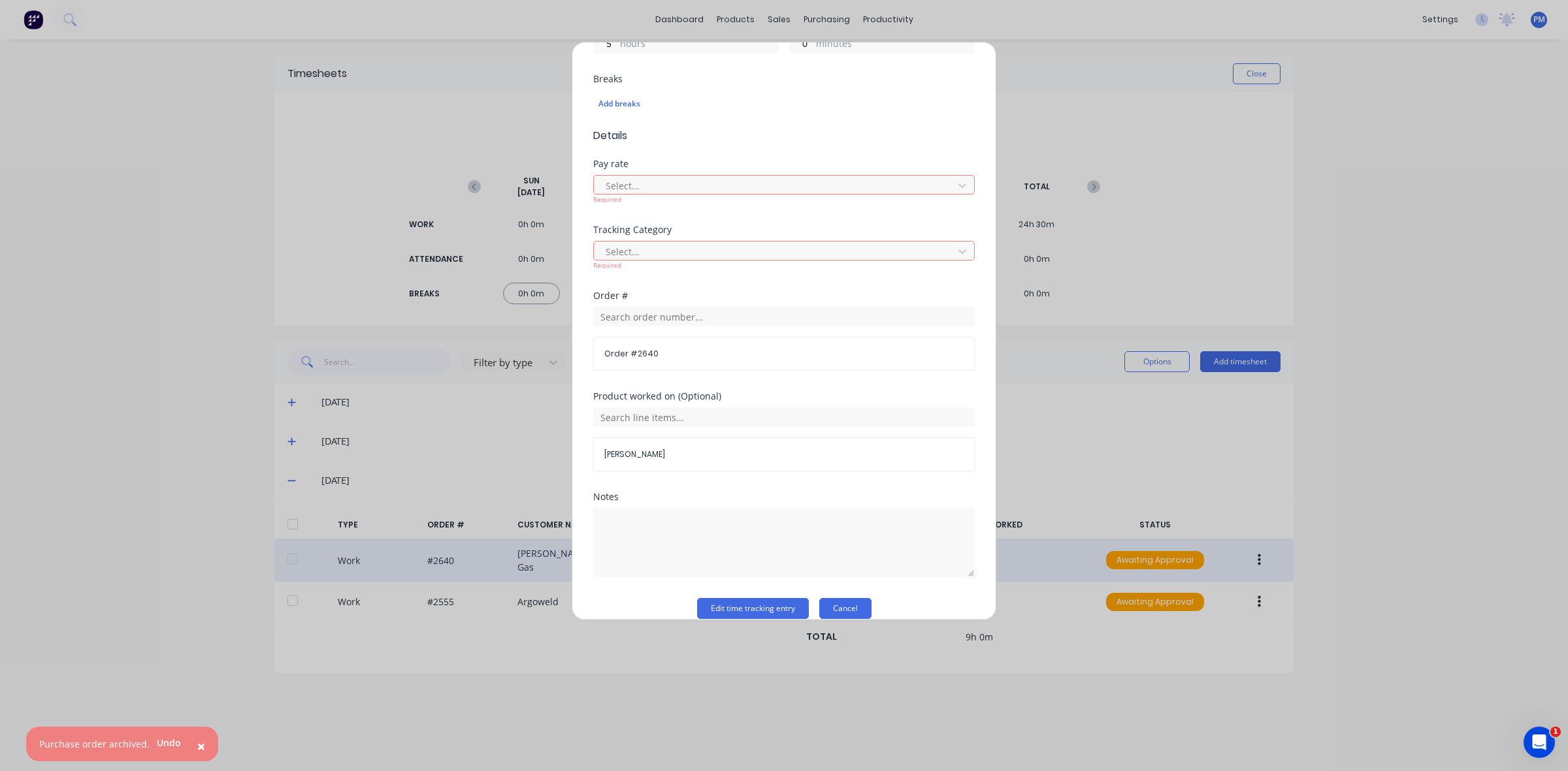
click at [827, 614] on button "Cancel" at bounding box center [846, 608] width 53 height 21
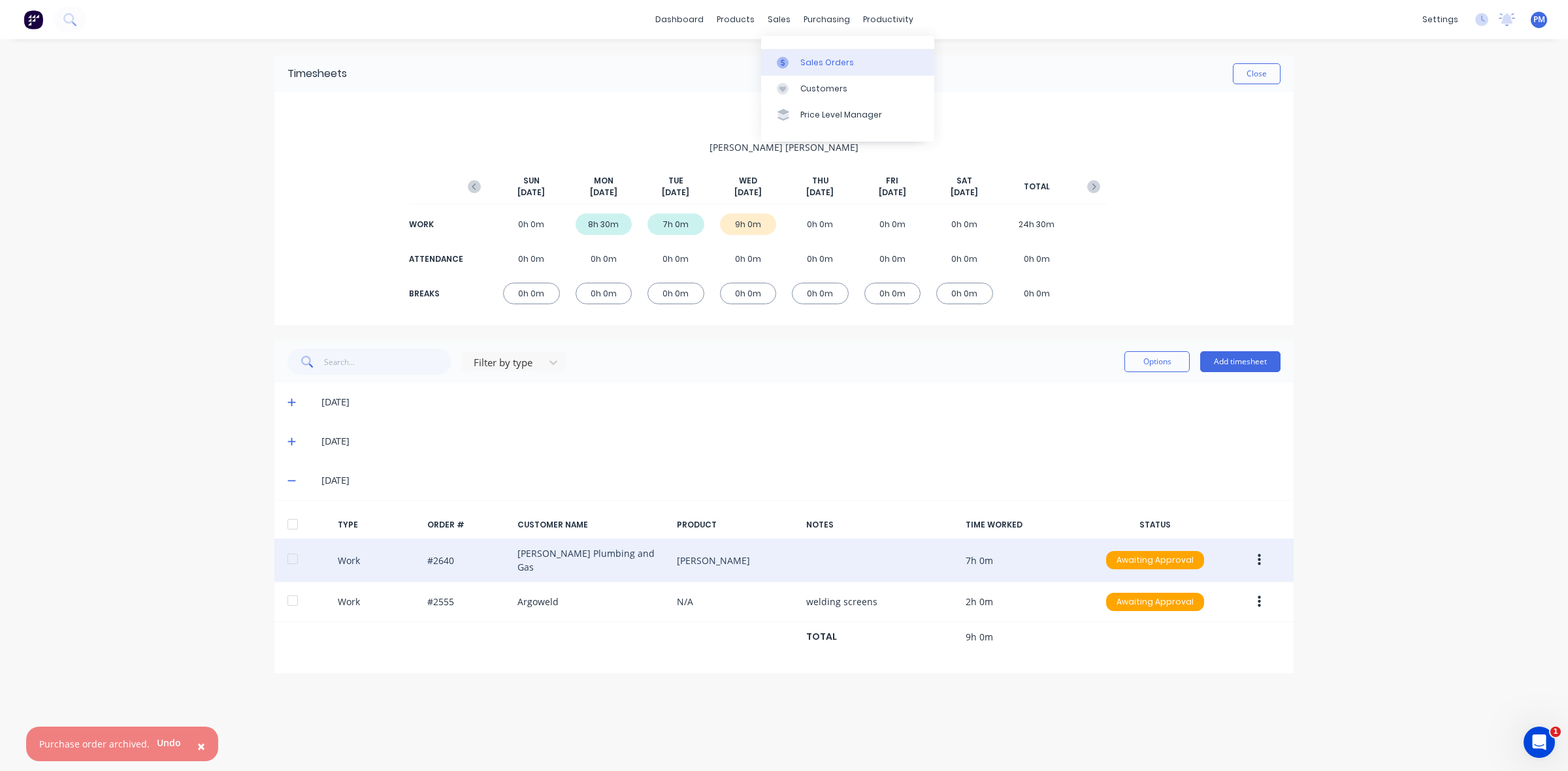
click at [812, 57] on div "Sales Orders" at bounding box center [827, 62] width 53 height 12
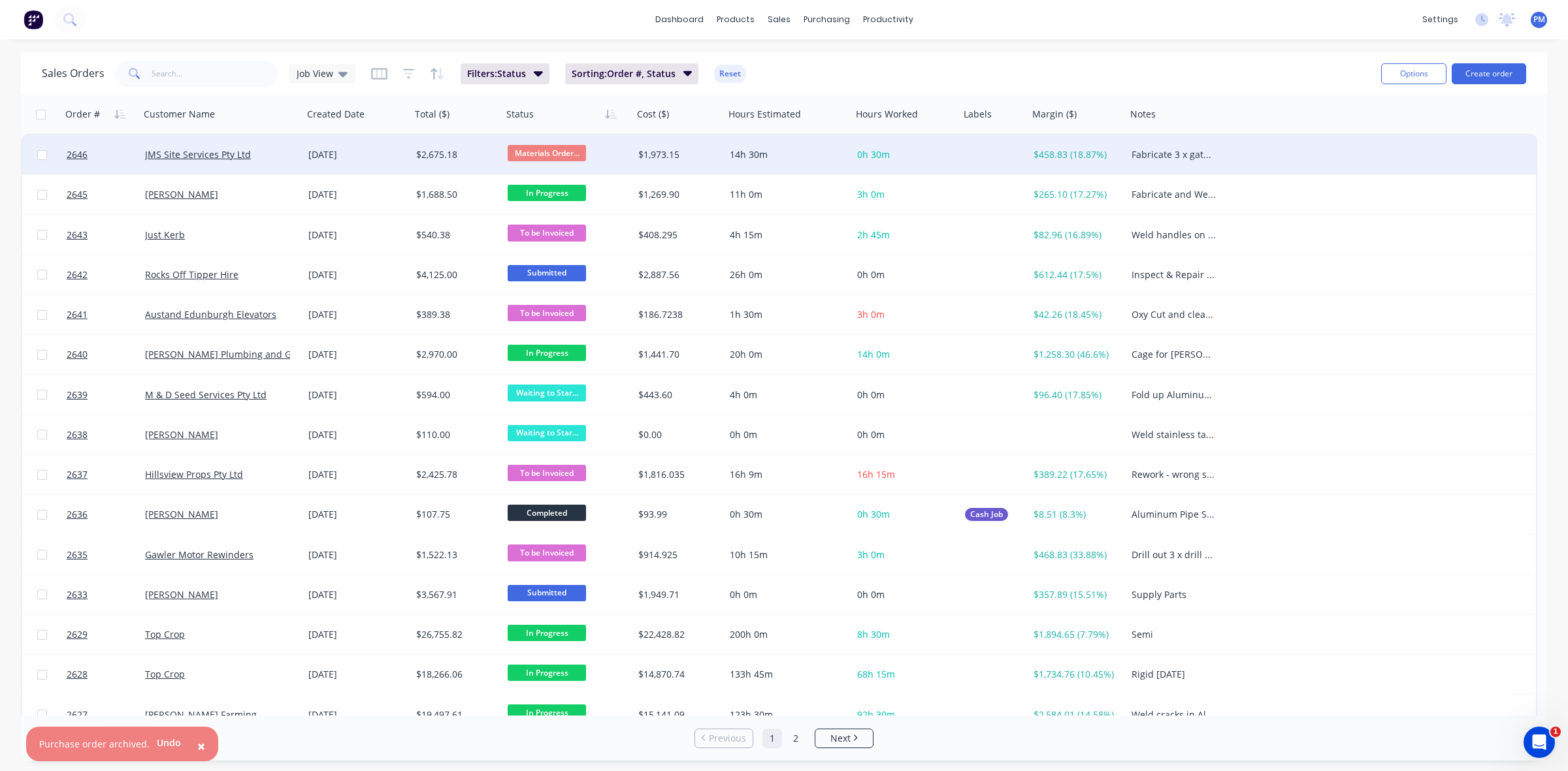
click at [278, 152] on div "JMS Site Services Pty Ltd" at bounding box center [217, 155] width 145 height 13
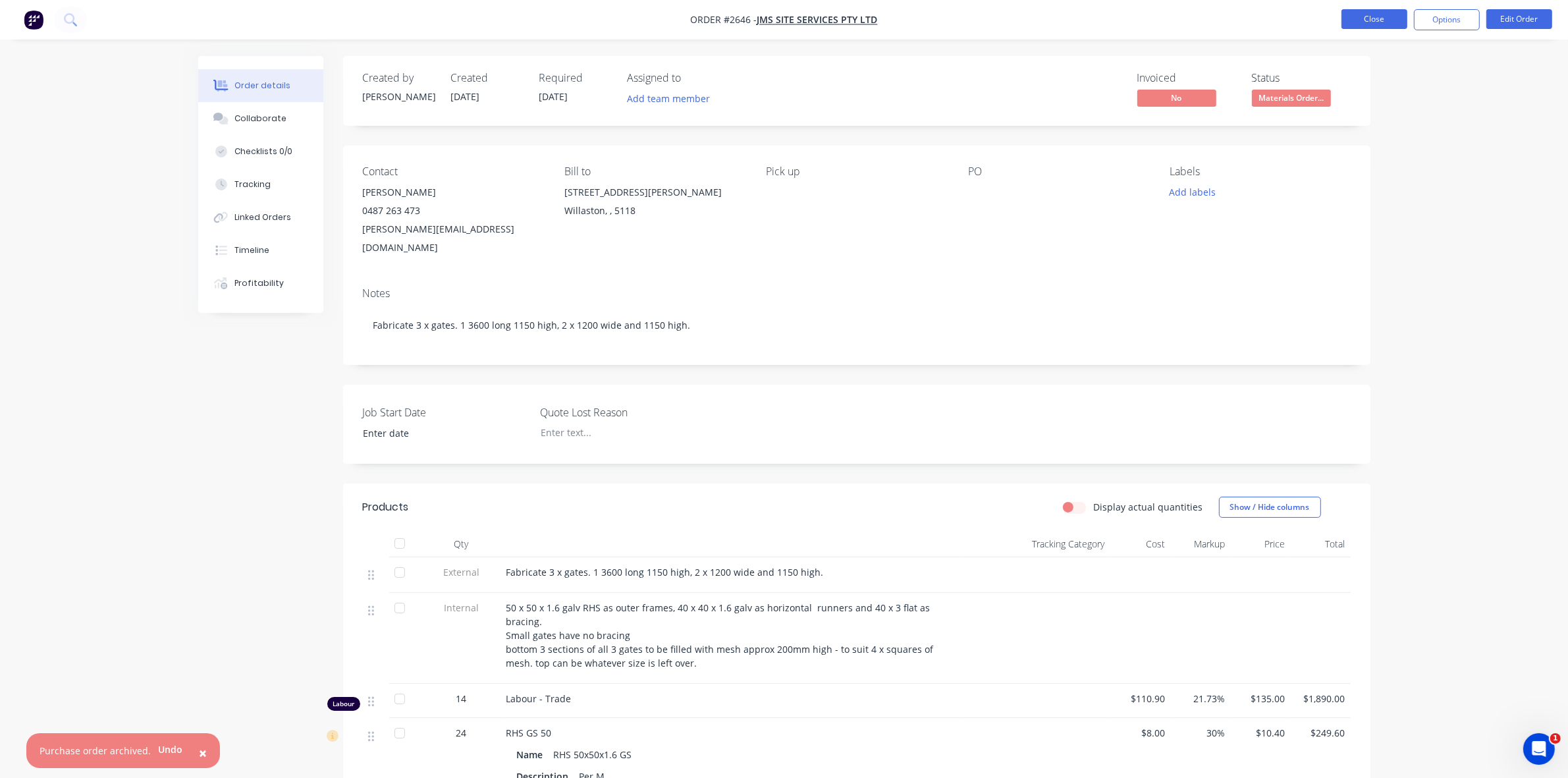
click at [1375, 20] on button "Close" at bounding box center [1375, 19] width 66 height 20
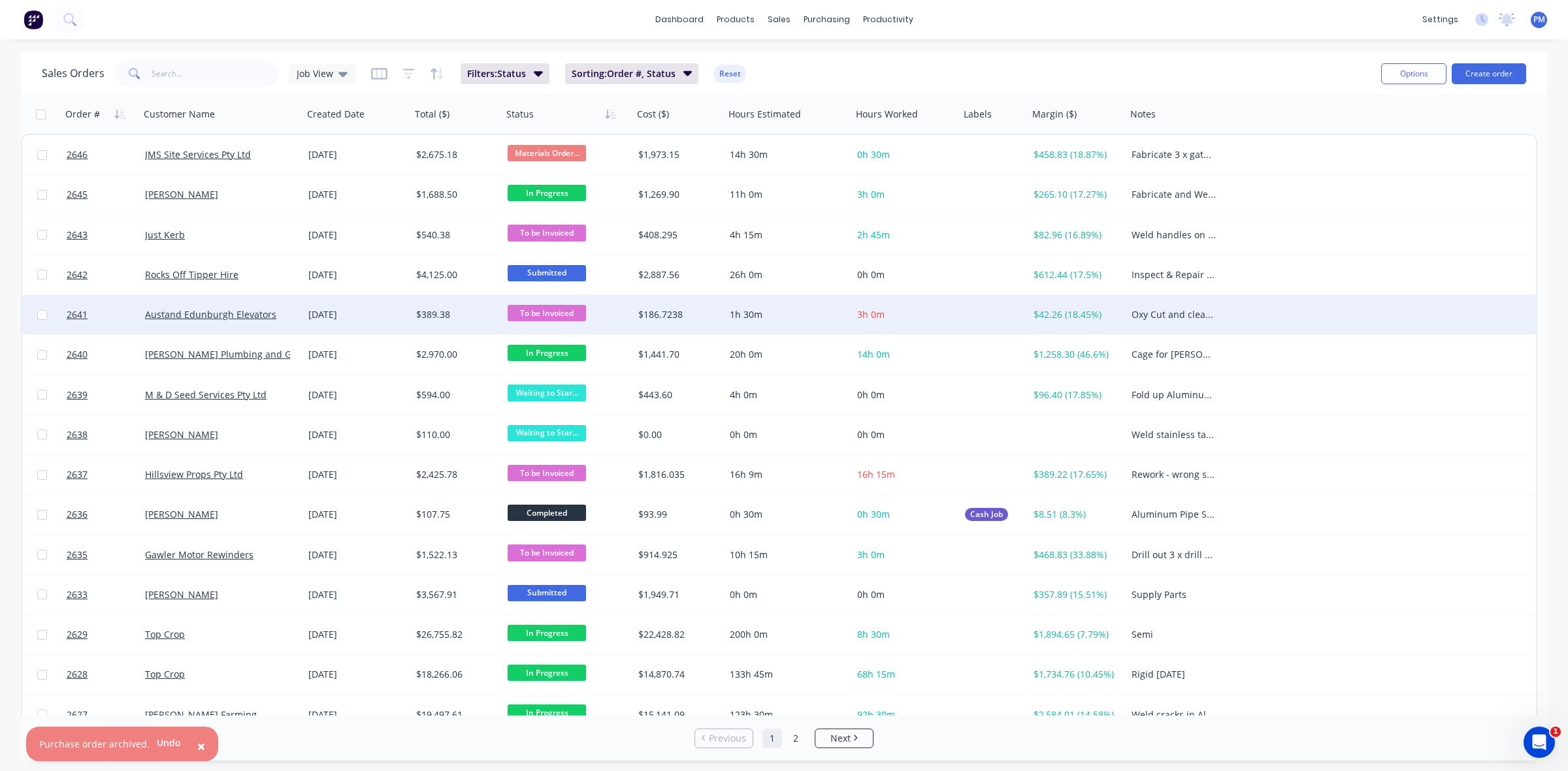
click at [386, 319] on div "[DATE]" at bounding box center [358, 315] width 98 height 13
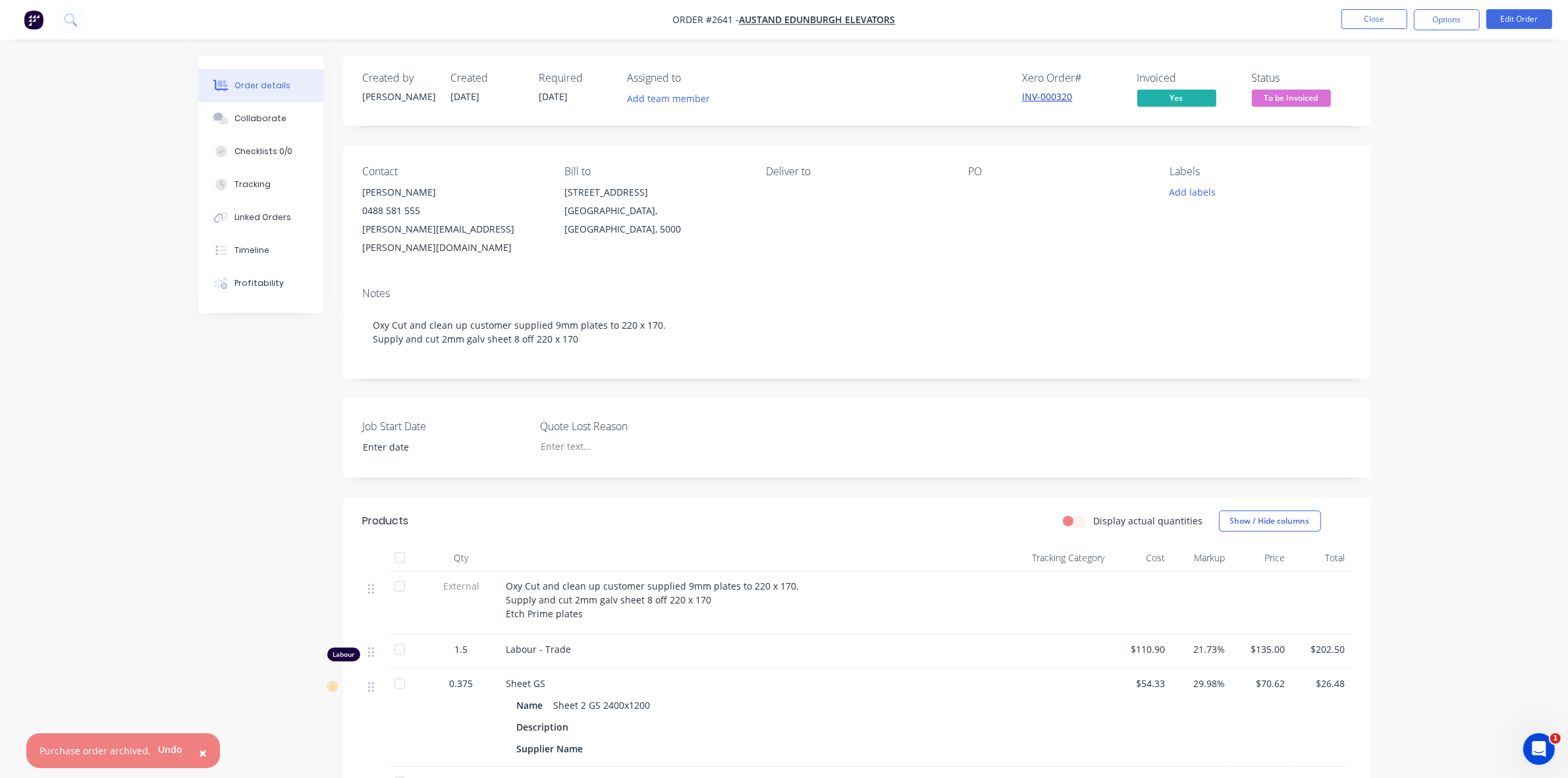
click at [1051, 96] on link "INV-000320" at bounding box center [1048, 97] width 50 height 13
click at [1384, 17] on button "Close" at bounding box center [1375, 19] width 66 height 20
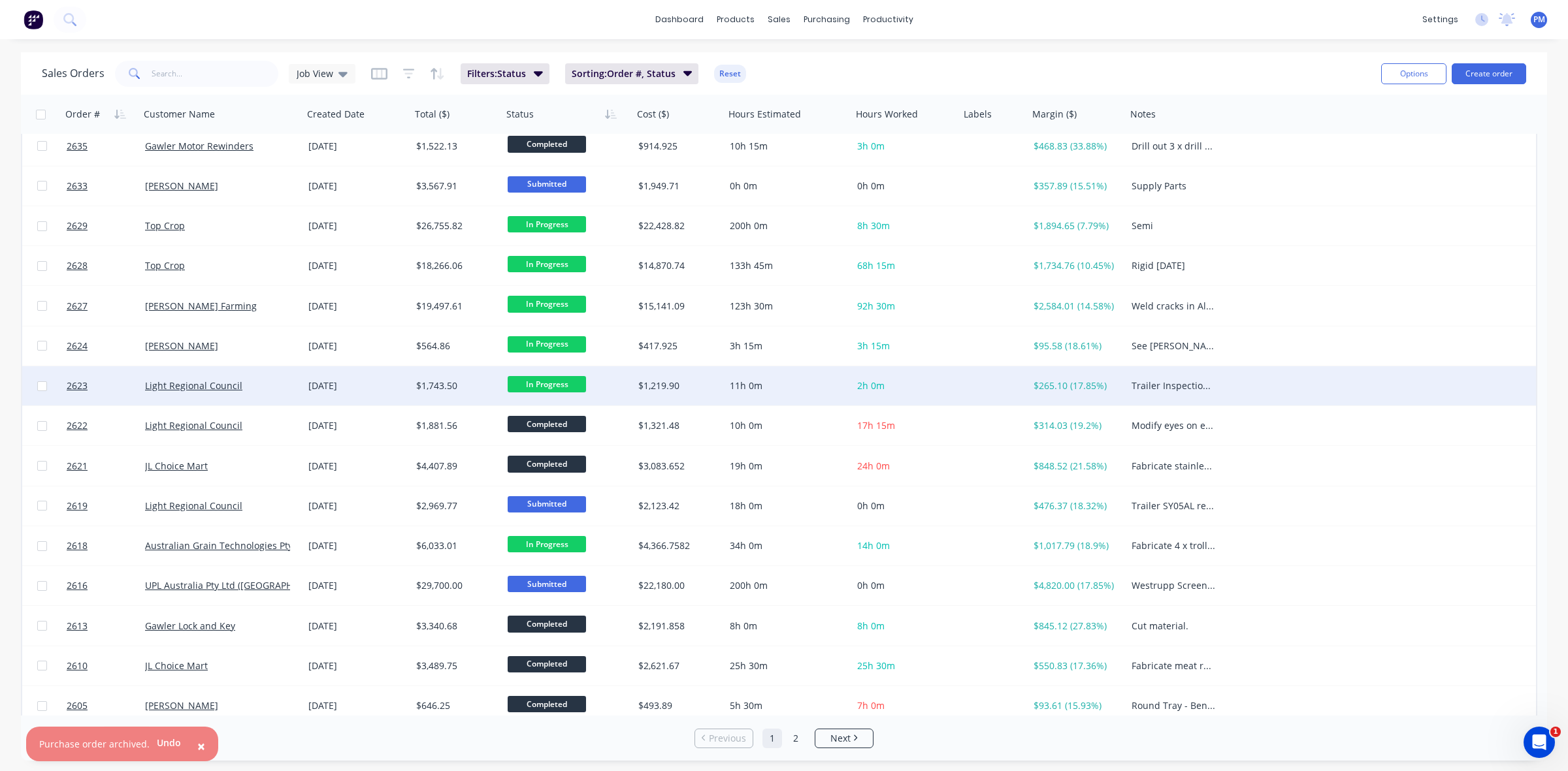
scroll to position [418, 0]
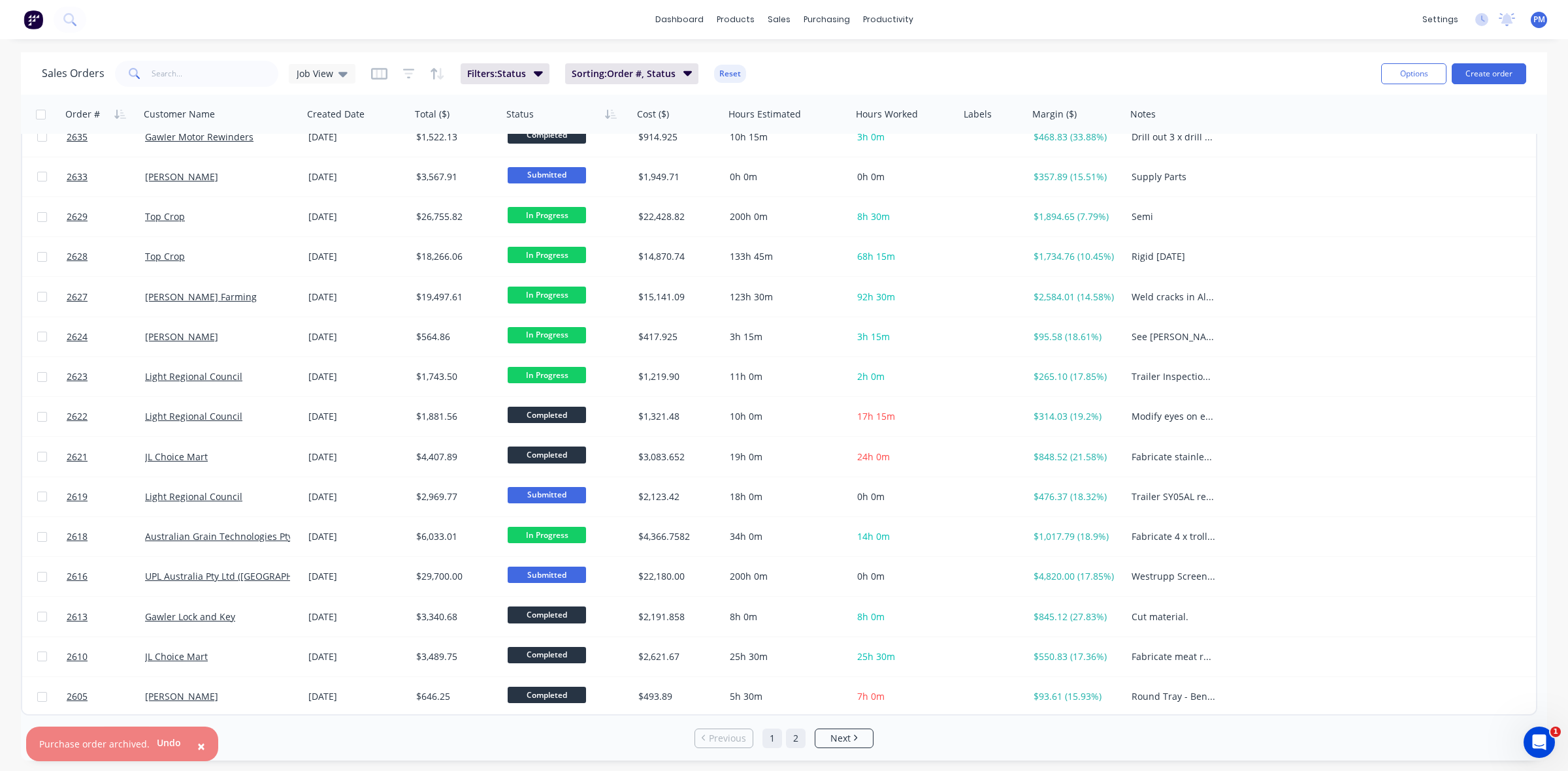
click at [796, 735] on link "2" at bounding box center [796, 738] width 20 height 20
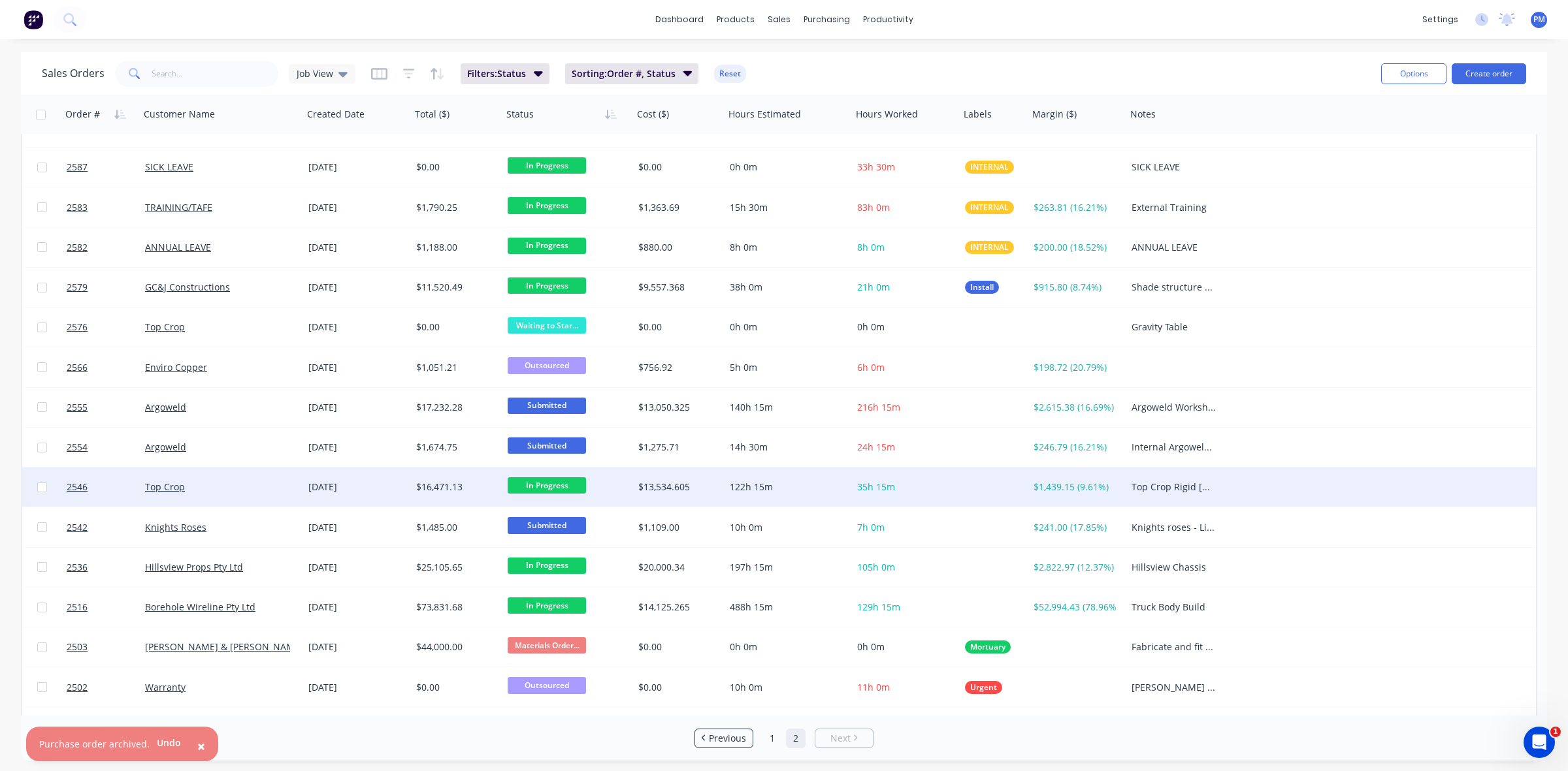
scroll to position [0, 0]
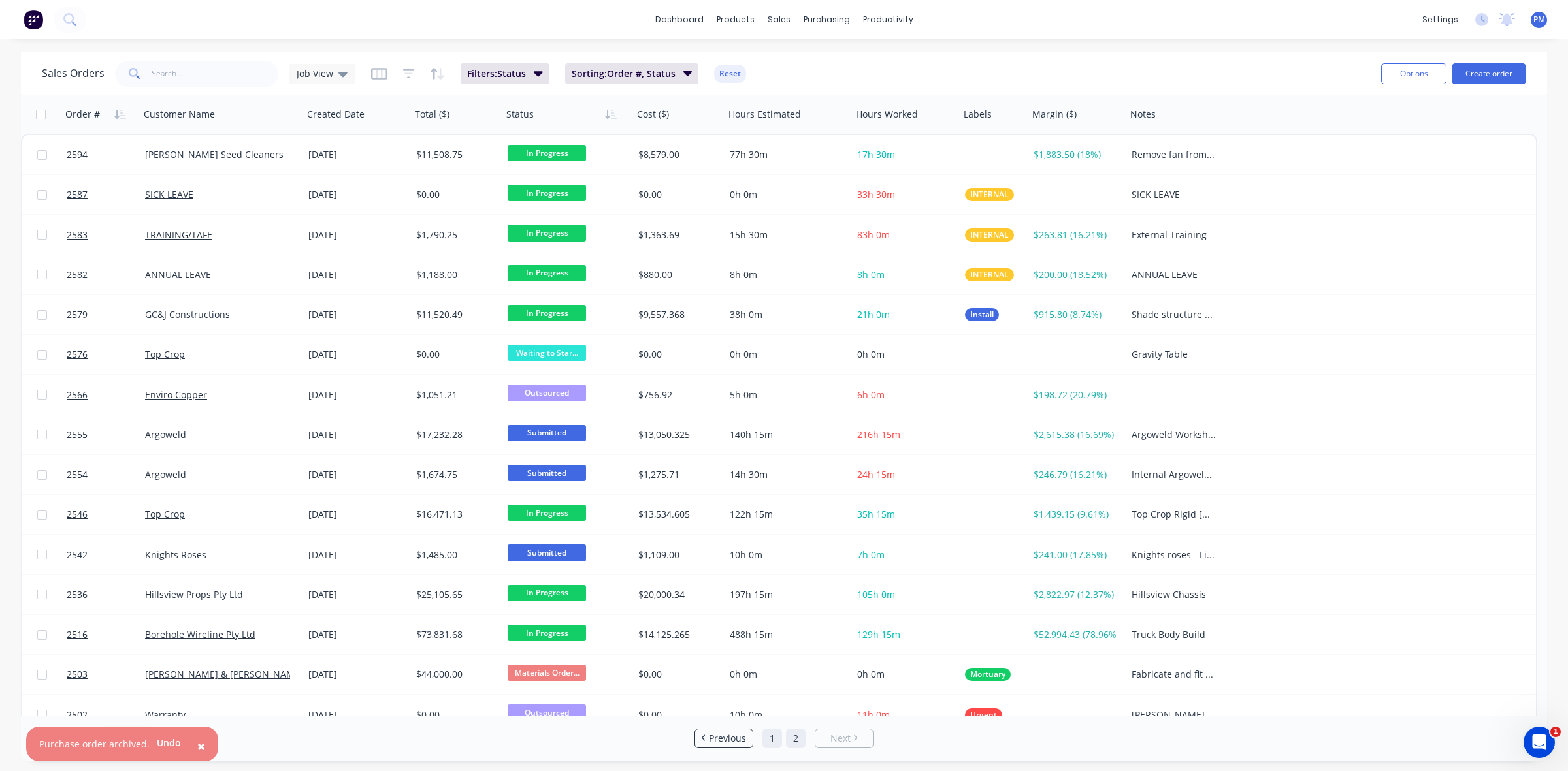
click at [770, 738] on link "1" at bounding box center [772, 738] width 20 height 20
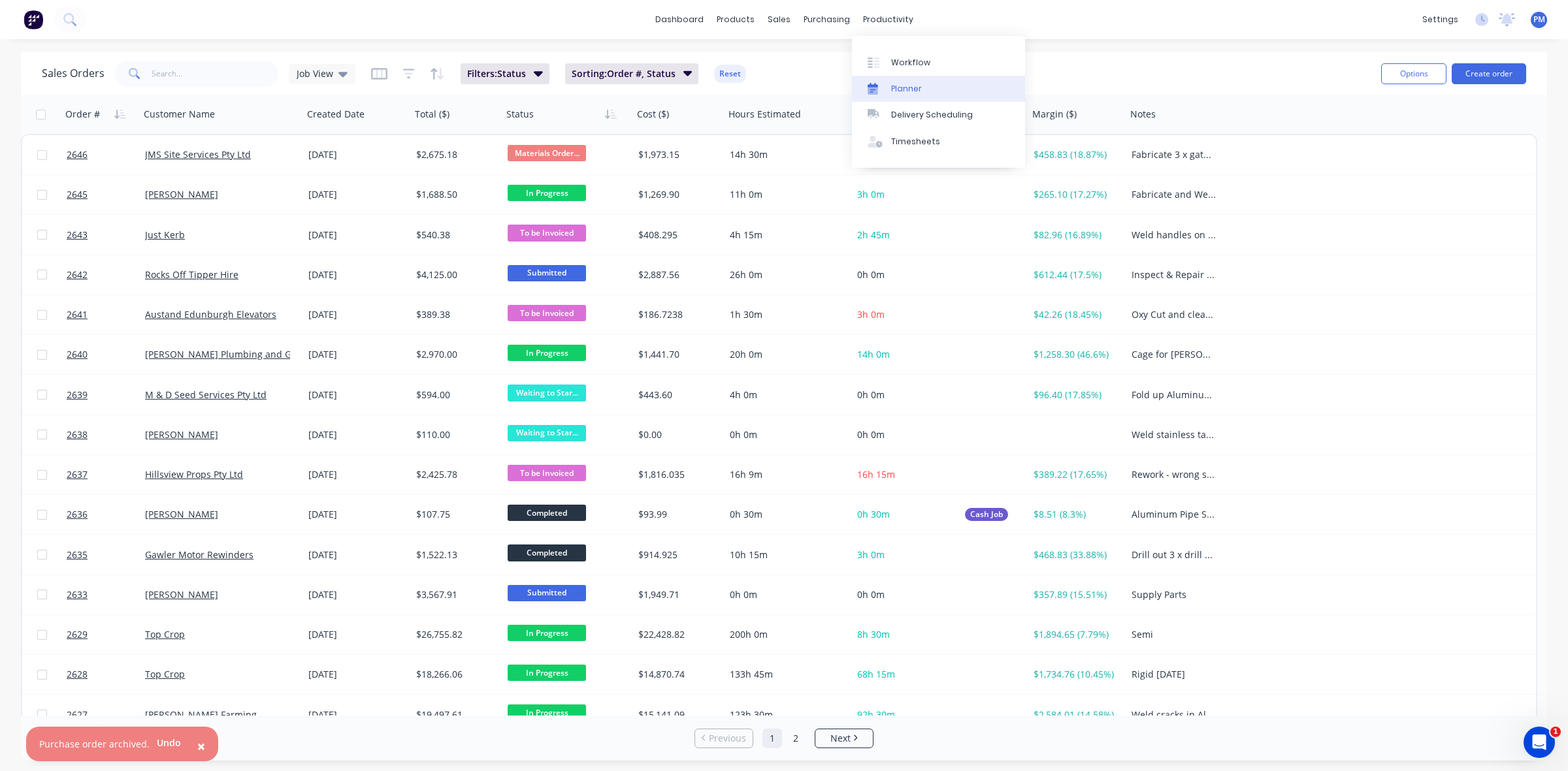
click at [902, 92] on div "Planner" at bounding box center [906, 89] width 31 height 12
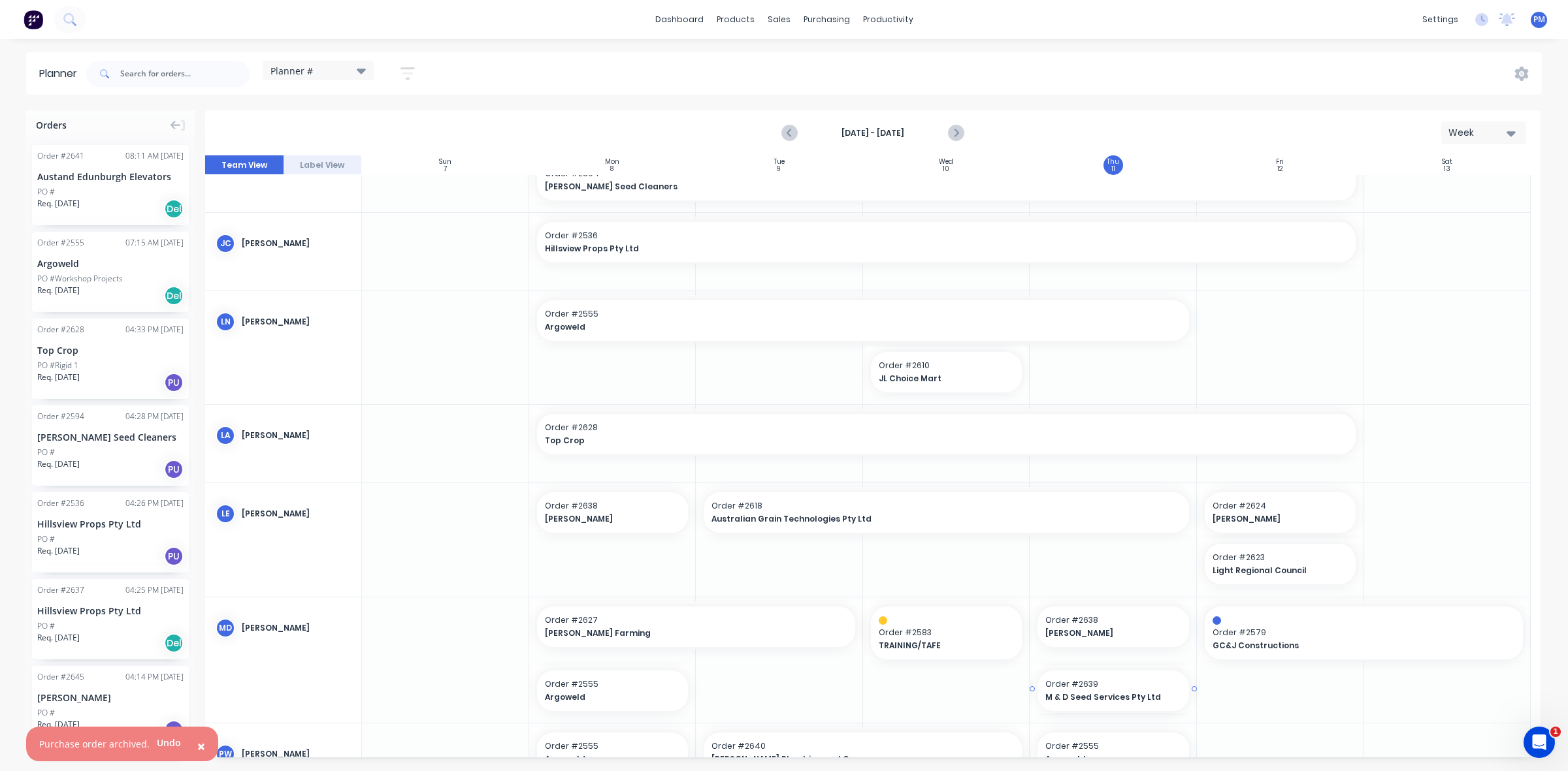
scroll to position [313, 0]
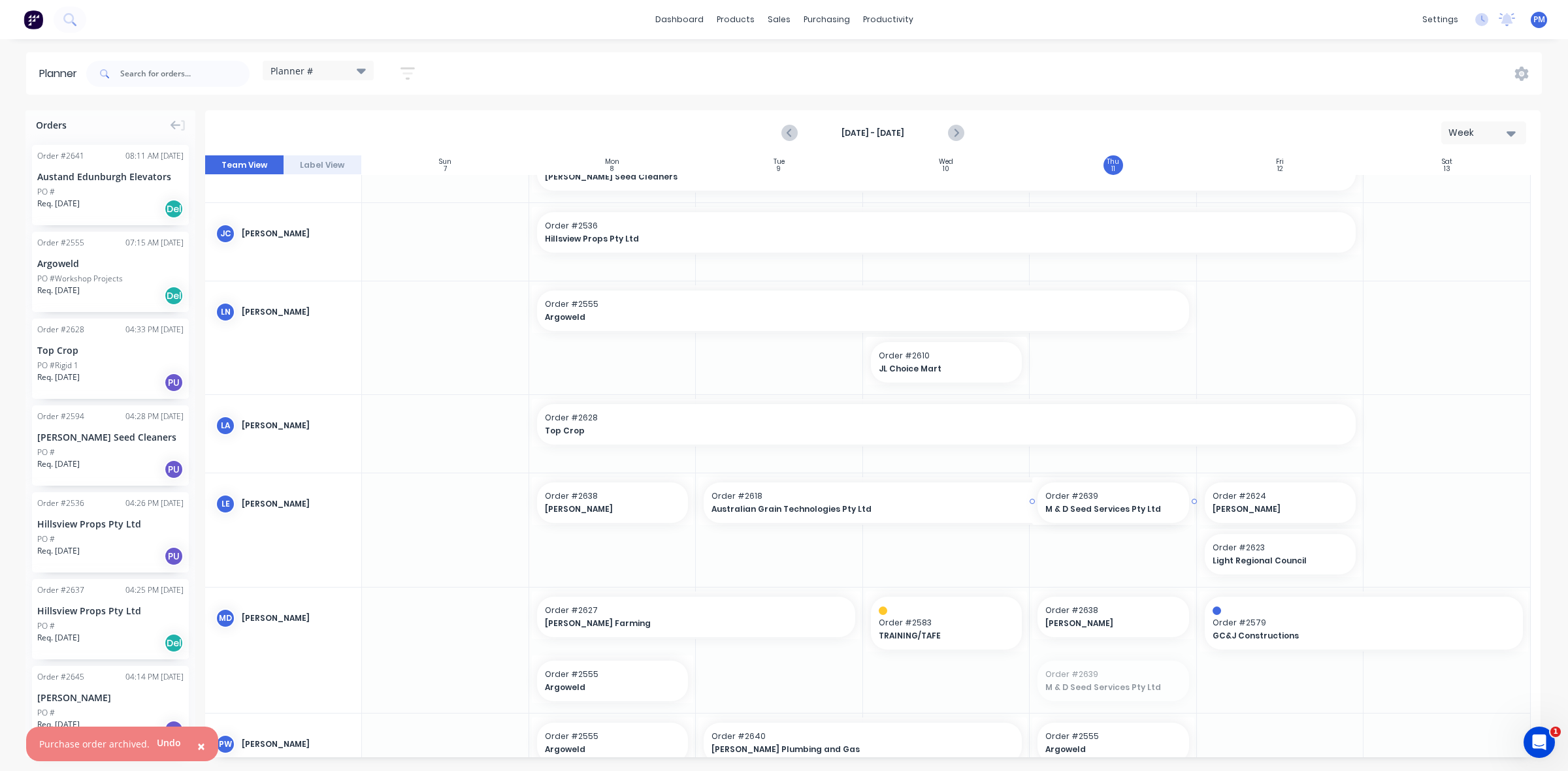
drag, startPoint x: 1065, startPoint y: 668, endPoint x: 1092, endPoint y: 570, distance: 101.7
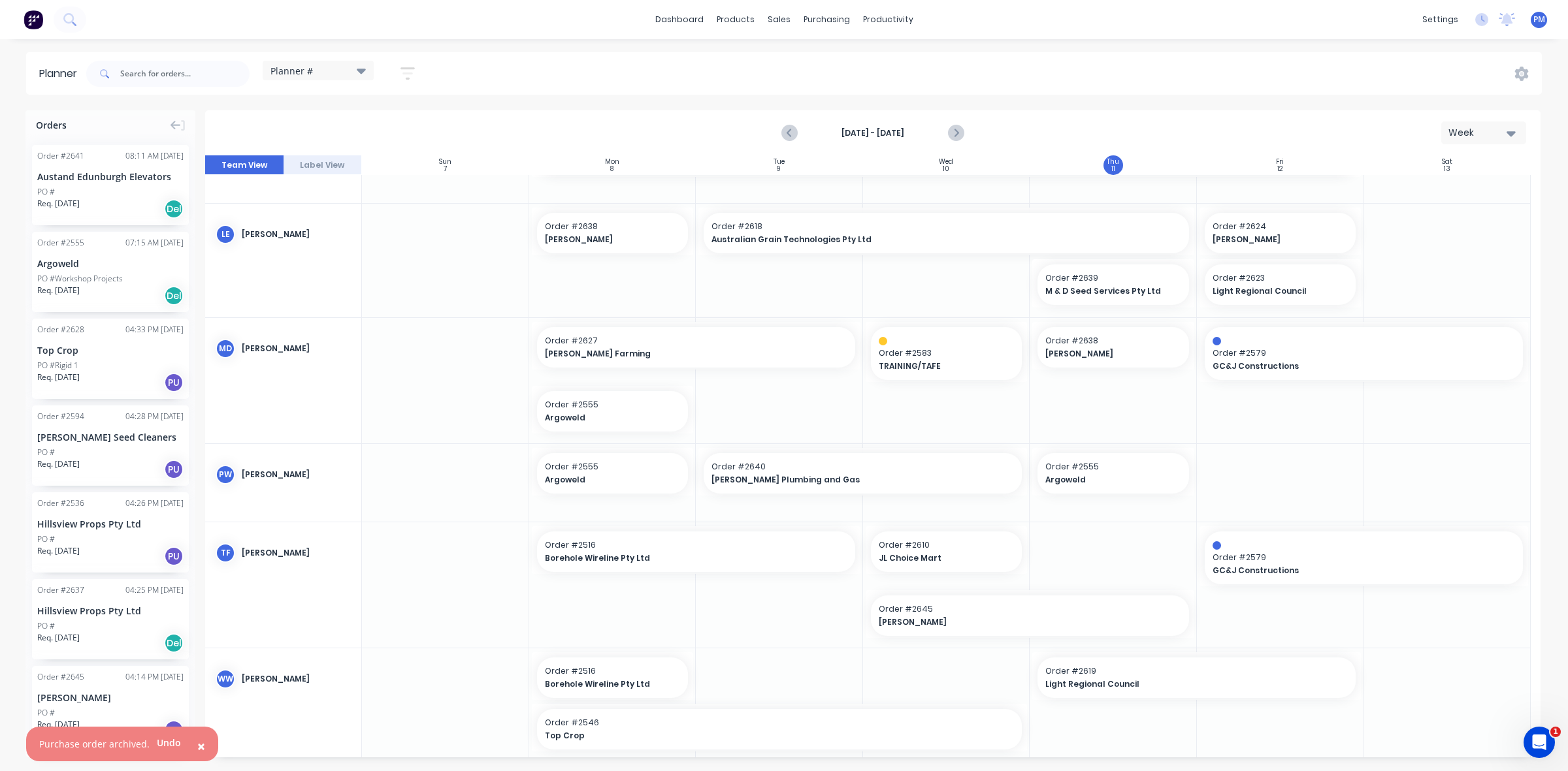
scroll to position [597, 0]
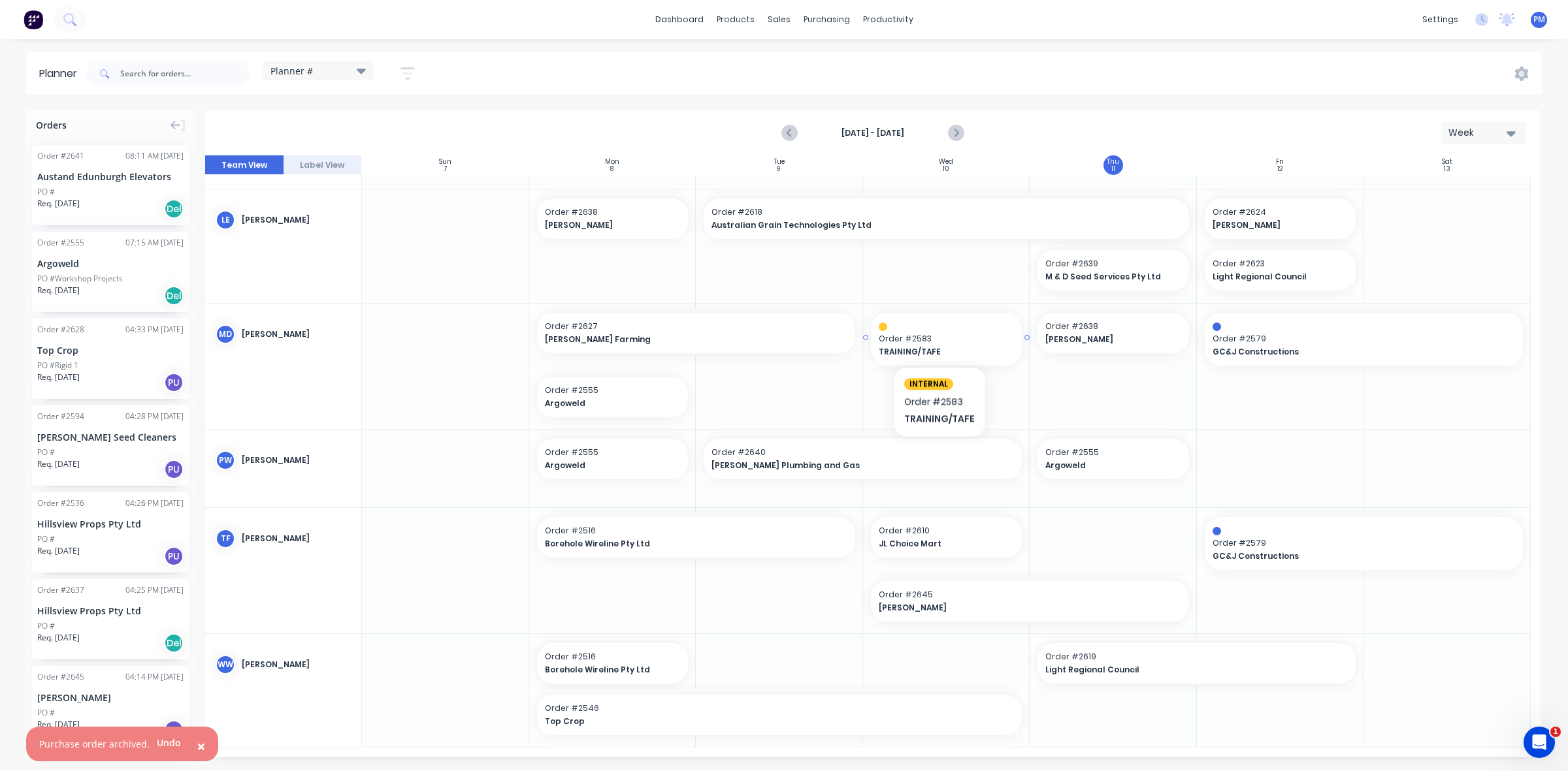
click at [938, 338] on span "Order # 2583" at bounding box center [947, 338] width 136 height 12
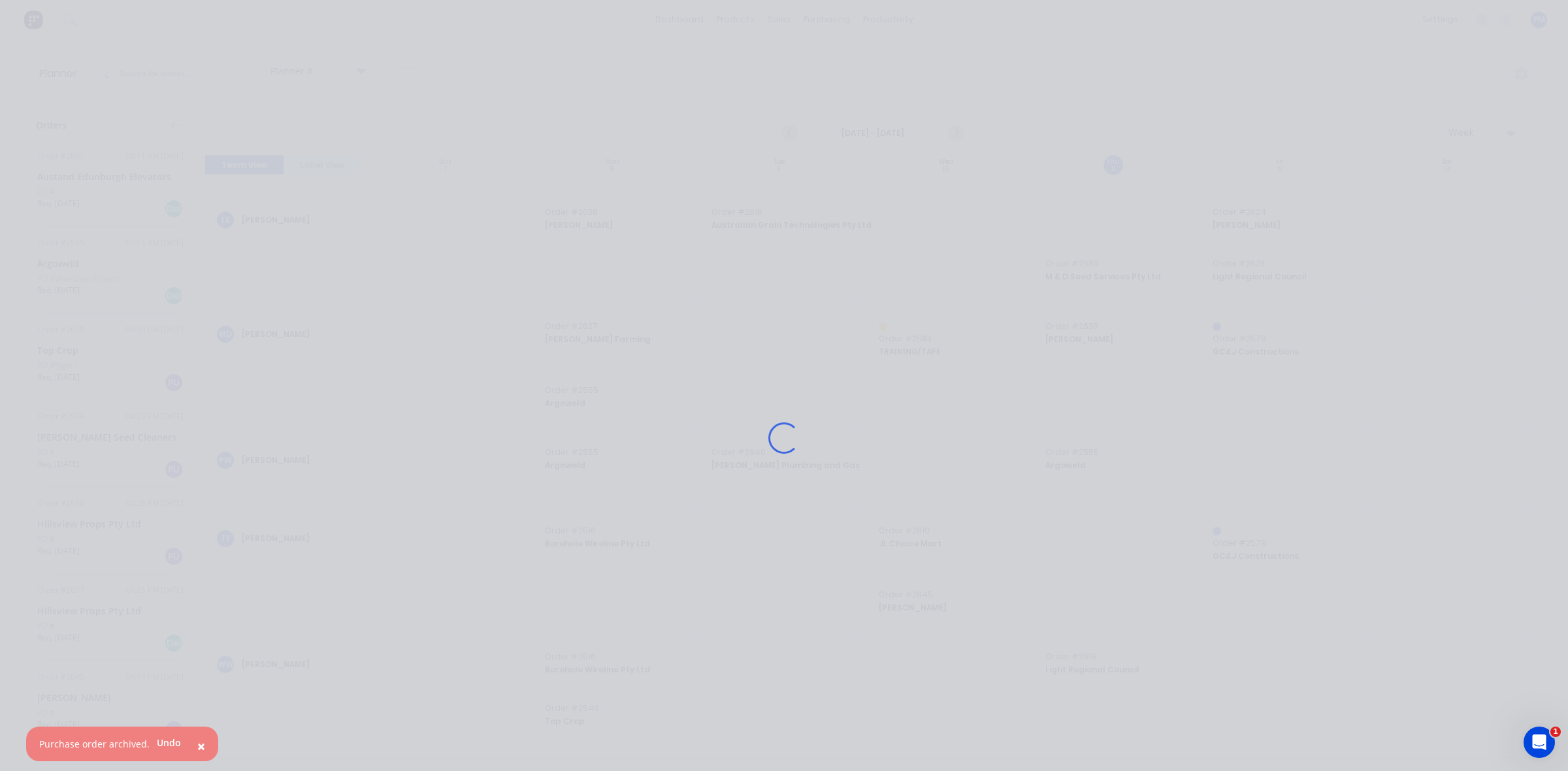
scroll to position [587, 0]
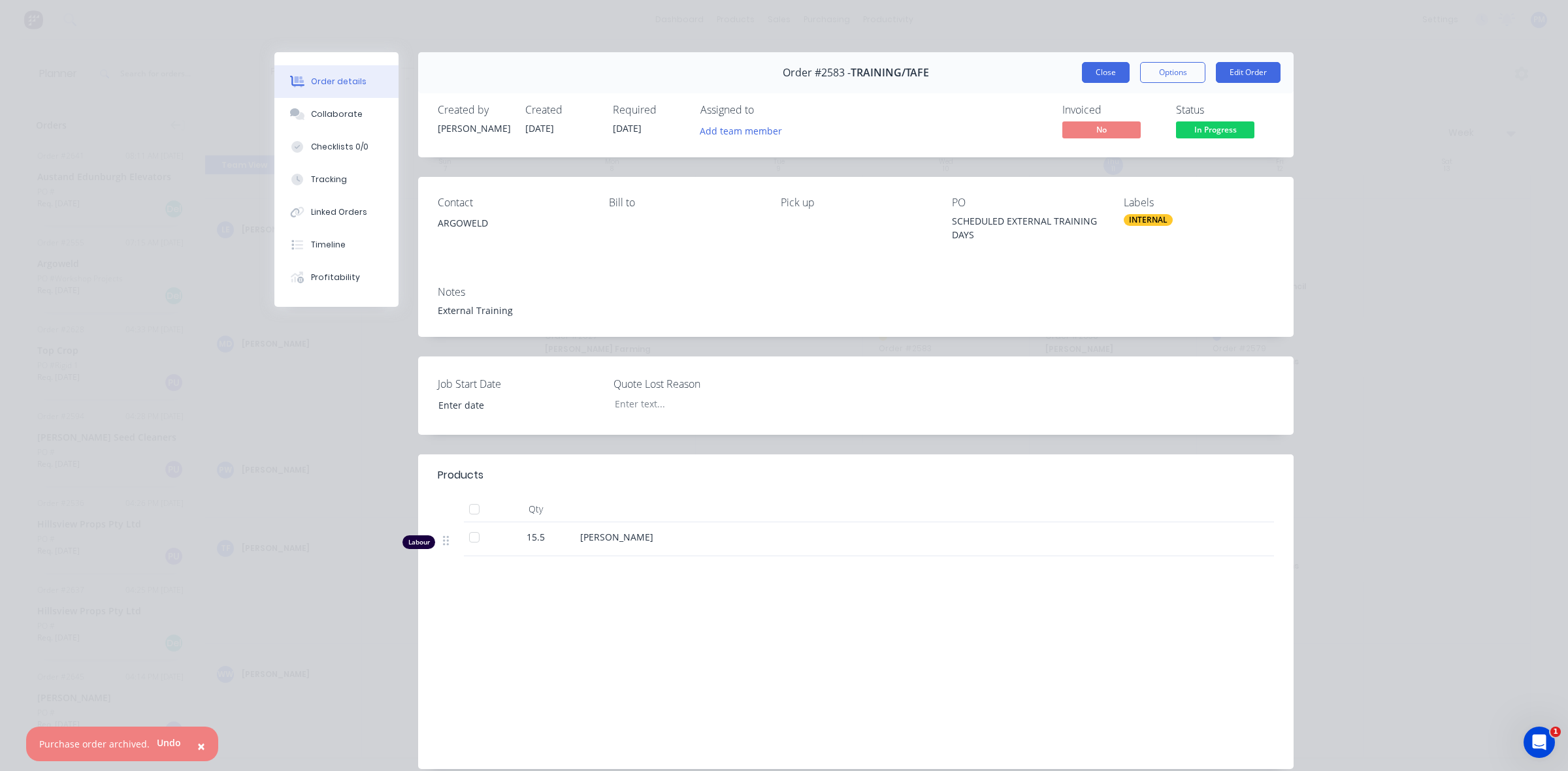
click at [1097, 70] on button "Close" at bounding box center [1105, 72] width 48 height 21
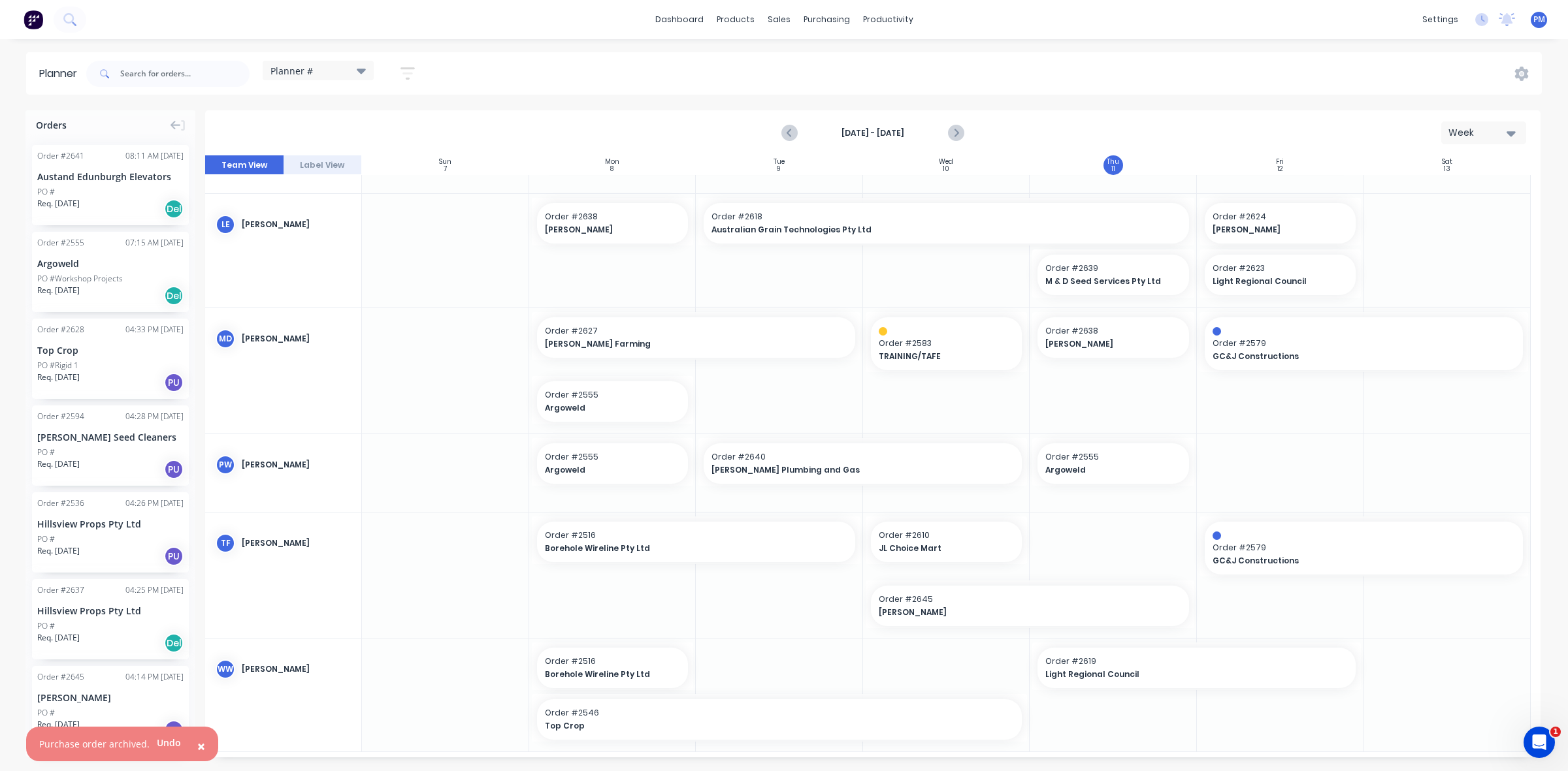
scroll to position [597, 0]
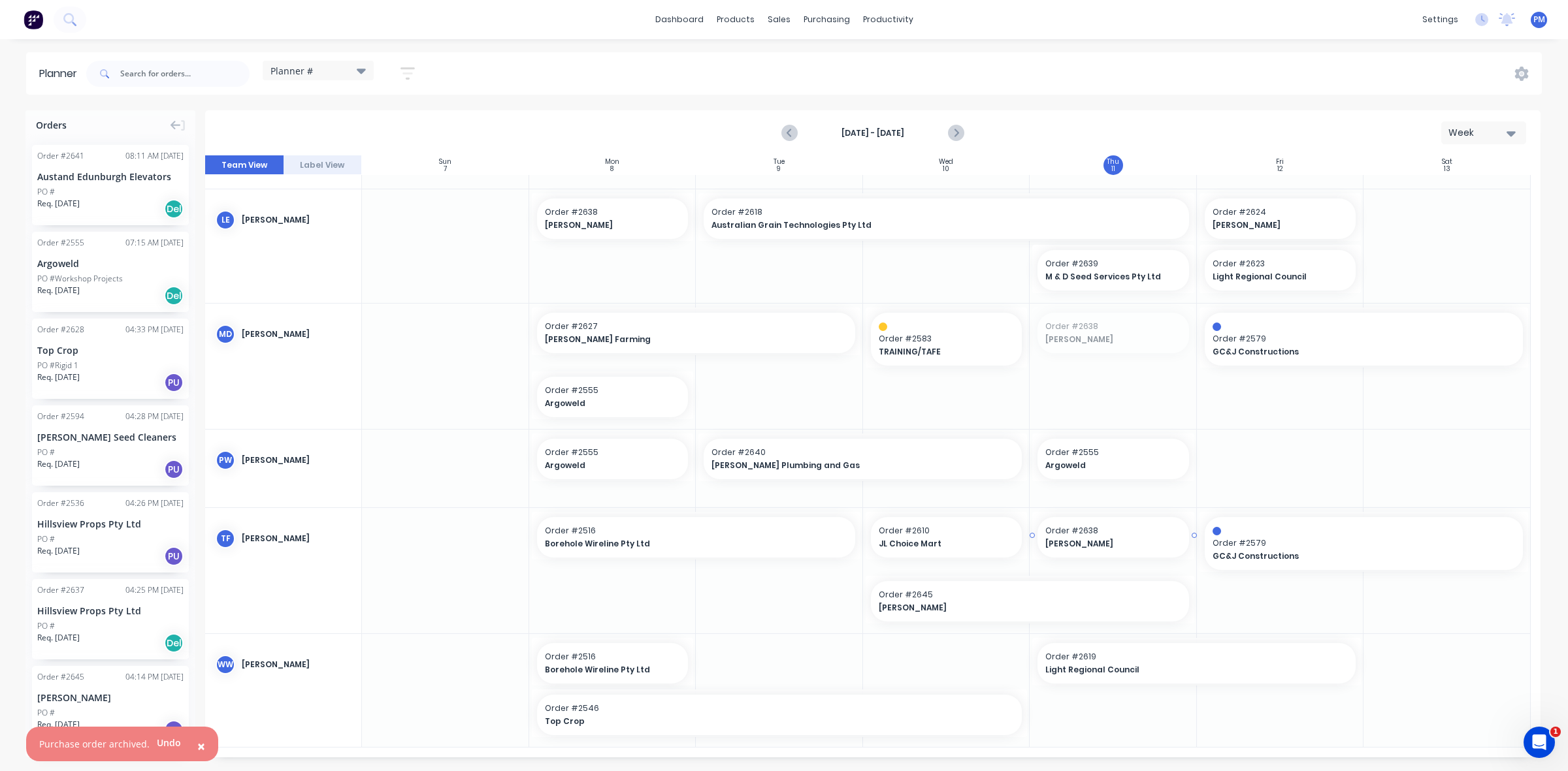
drag, startPoint x: 1092, startPoint y: 330, endPoint x: 1087, endPoint y: 544, distance: 214.1
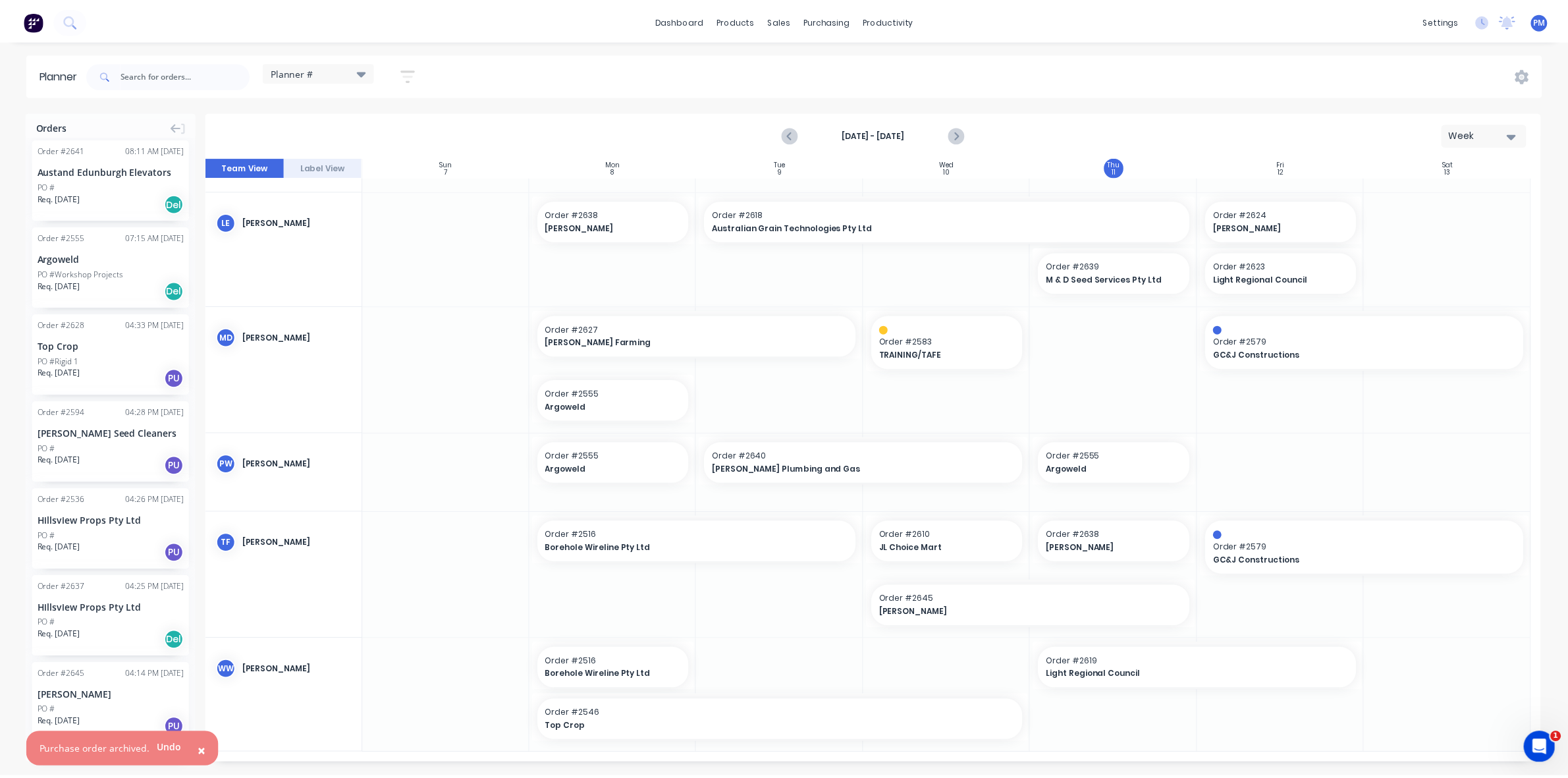
scroll to position [0, 0]
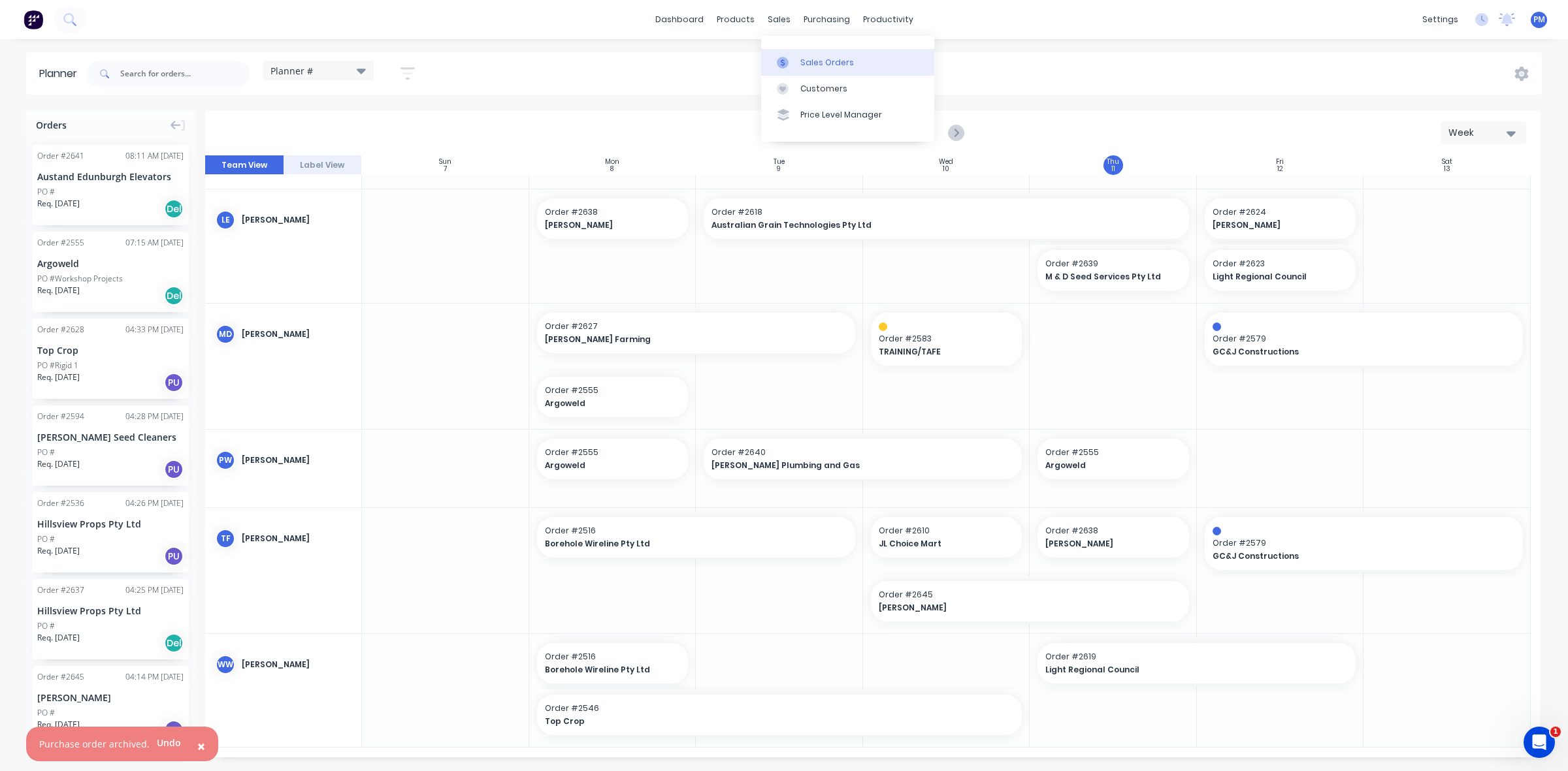
click at [805, 61] on div "Sales Orders" at bounding box center [827, 62] width 53 height 12
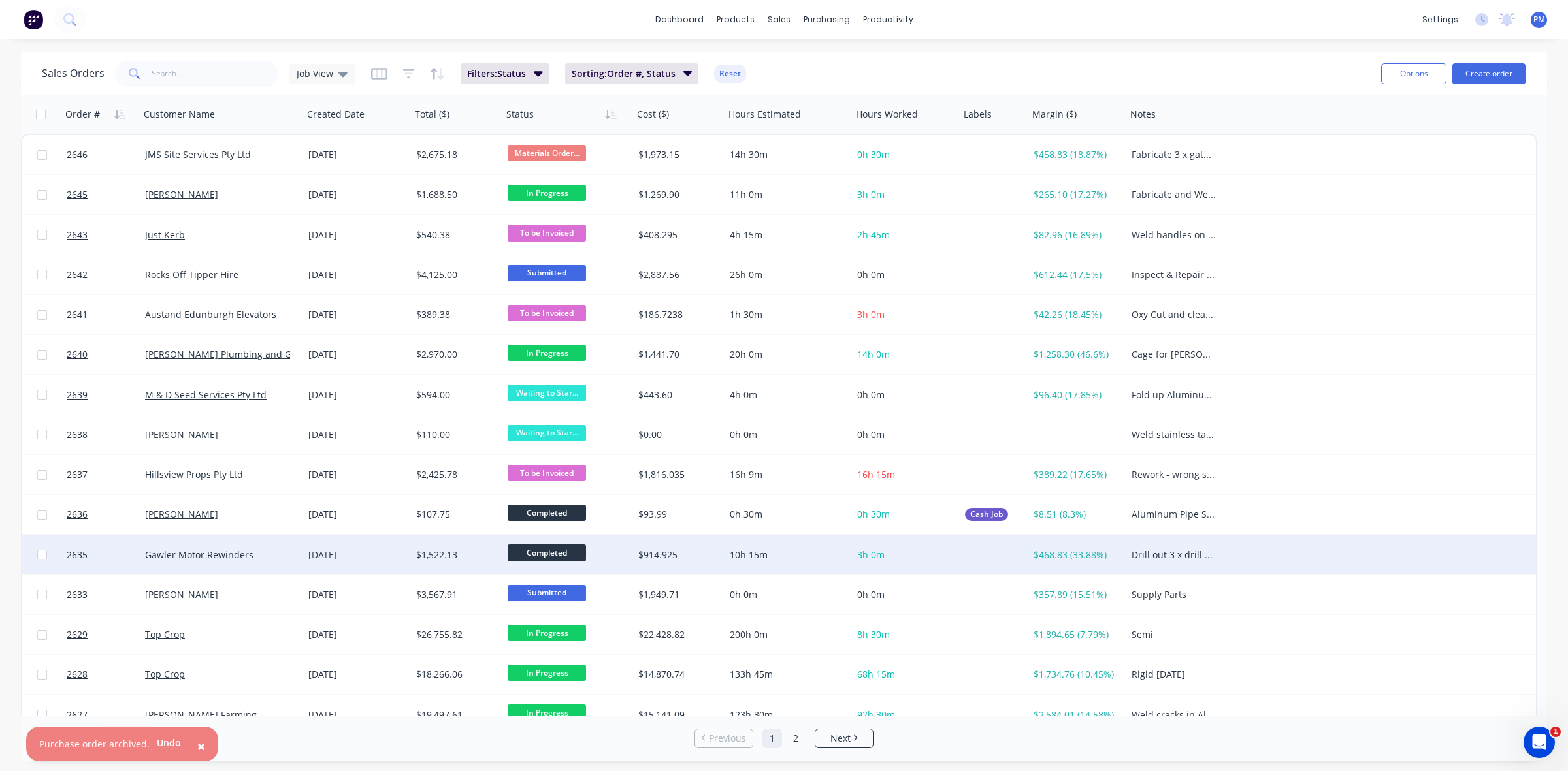
click at [286, 560] on div "Gawler Motor Rewinders" at bounding box center [221, 555] width 163 height 39
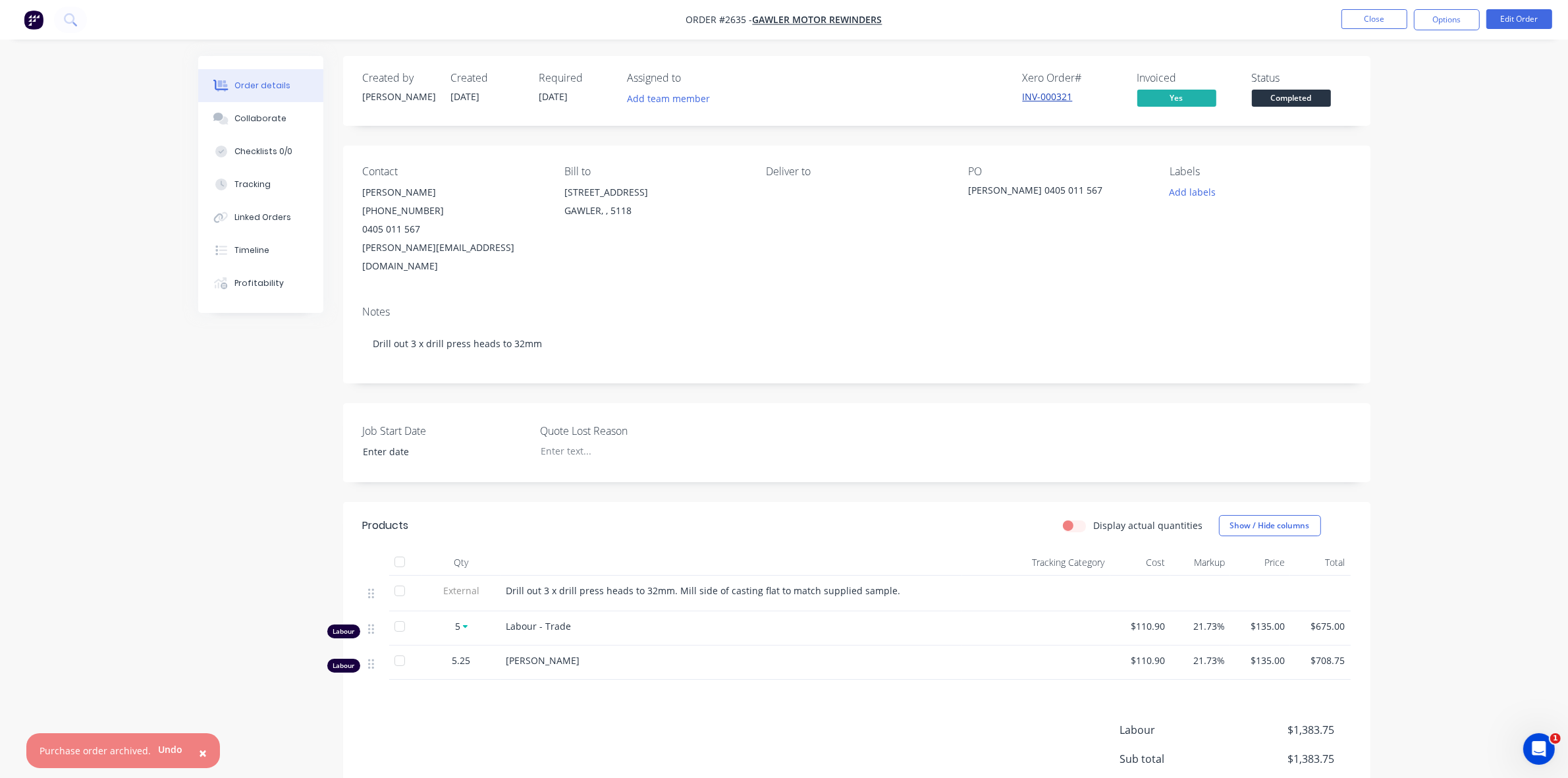
click at [1045, 97] on link "INV-000321" at bounding box center [1048, 97] width 50 height 13
click at [1361, 16] on button "Close" at bounding box center [1375, 19] width 66 height 20
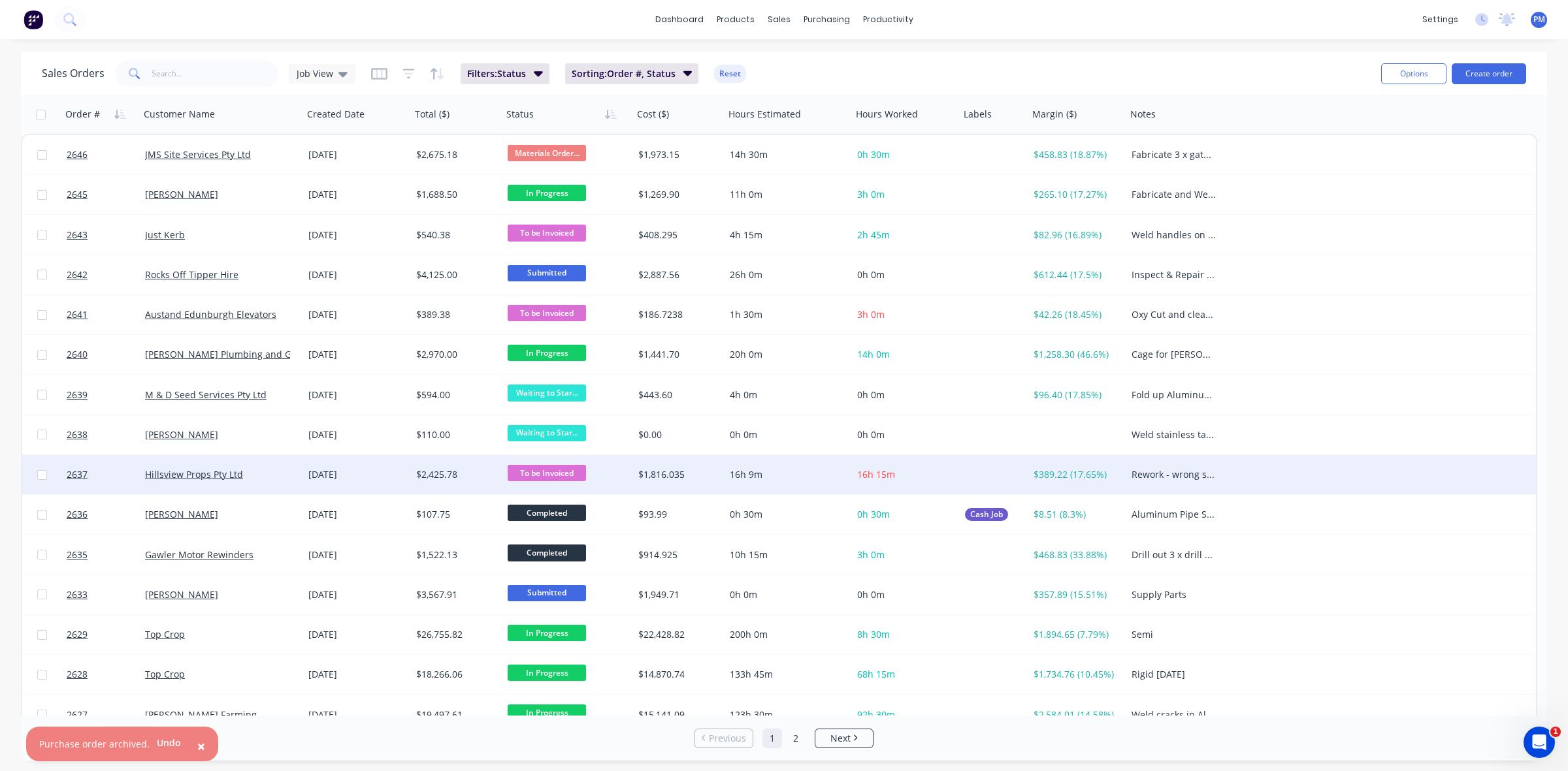
click at [286, 481] on div "Hillsview Props Pty Ltd" at bounding box center [221, 474] width 163 height 39
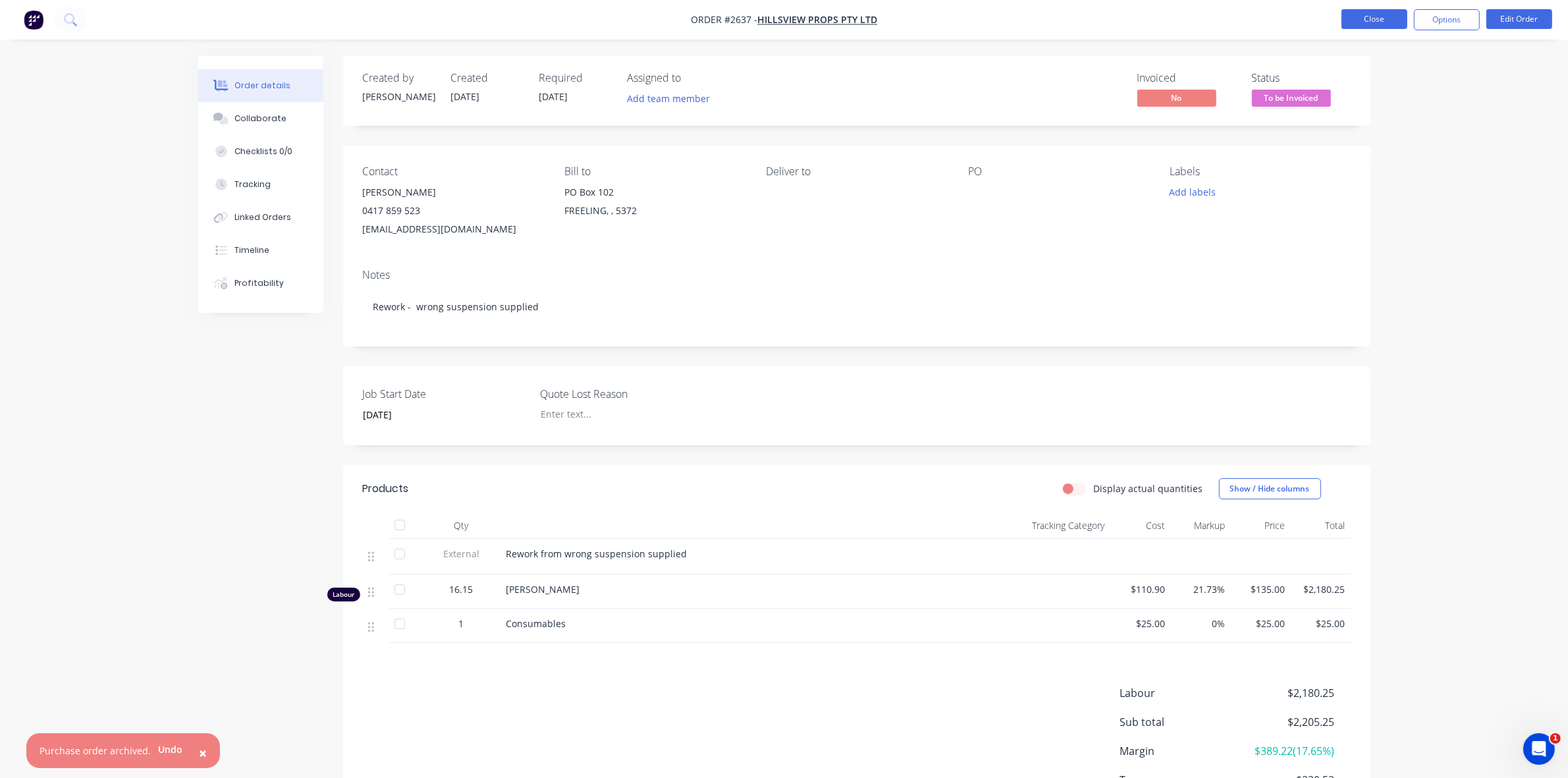
click at [1375, 21] on button "Close" at bounding box center [1375, 19] width 66 height 20
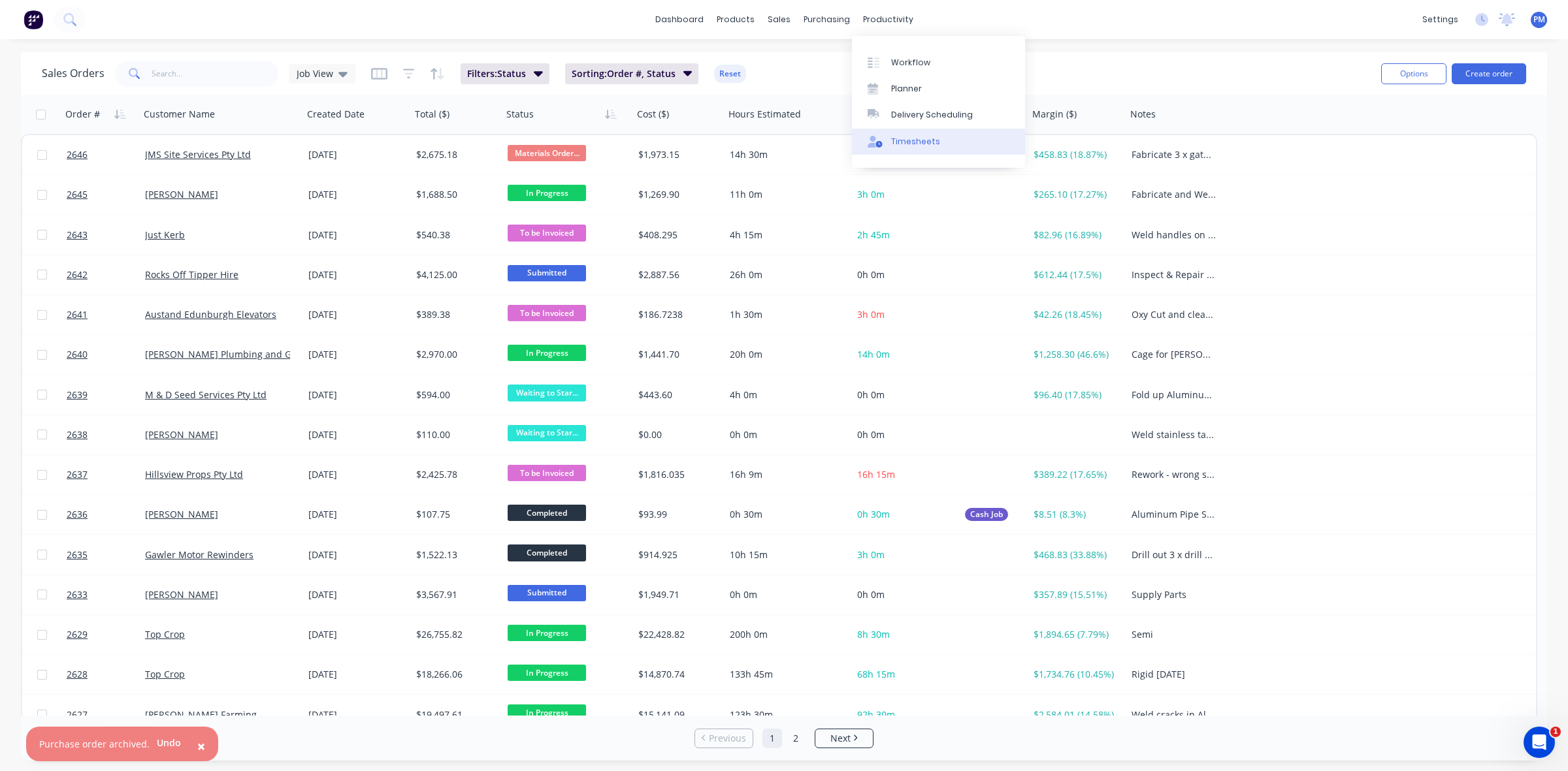
click at [922, 138] on div "Timesheets" at bounding box center [915, 141] width 49 height 12
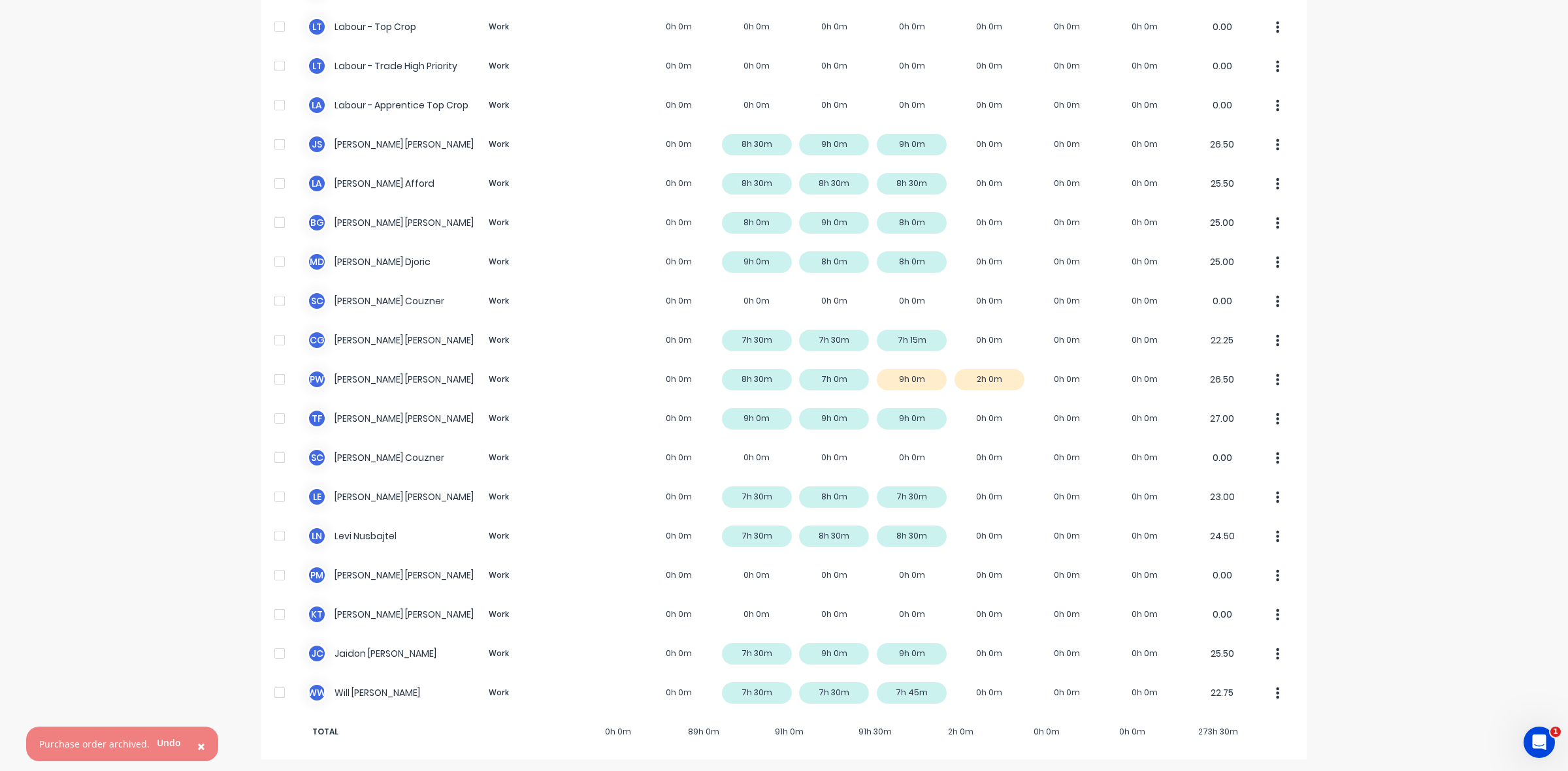
scroll to position [325, 0]
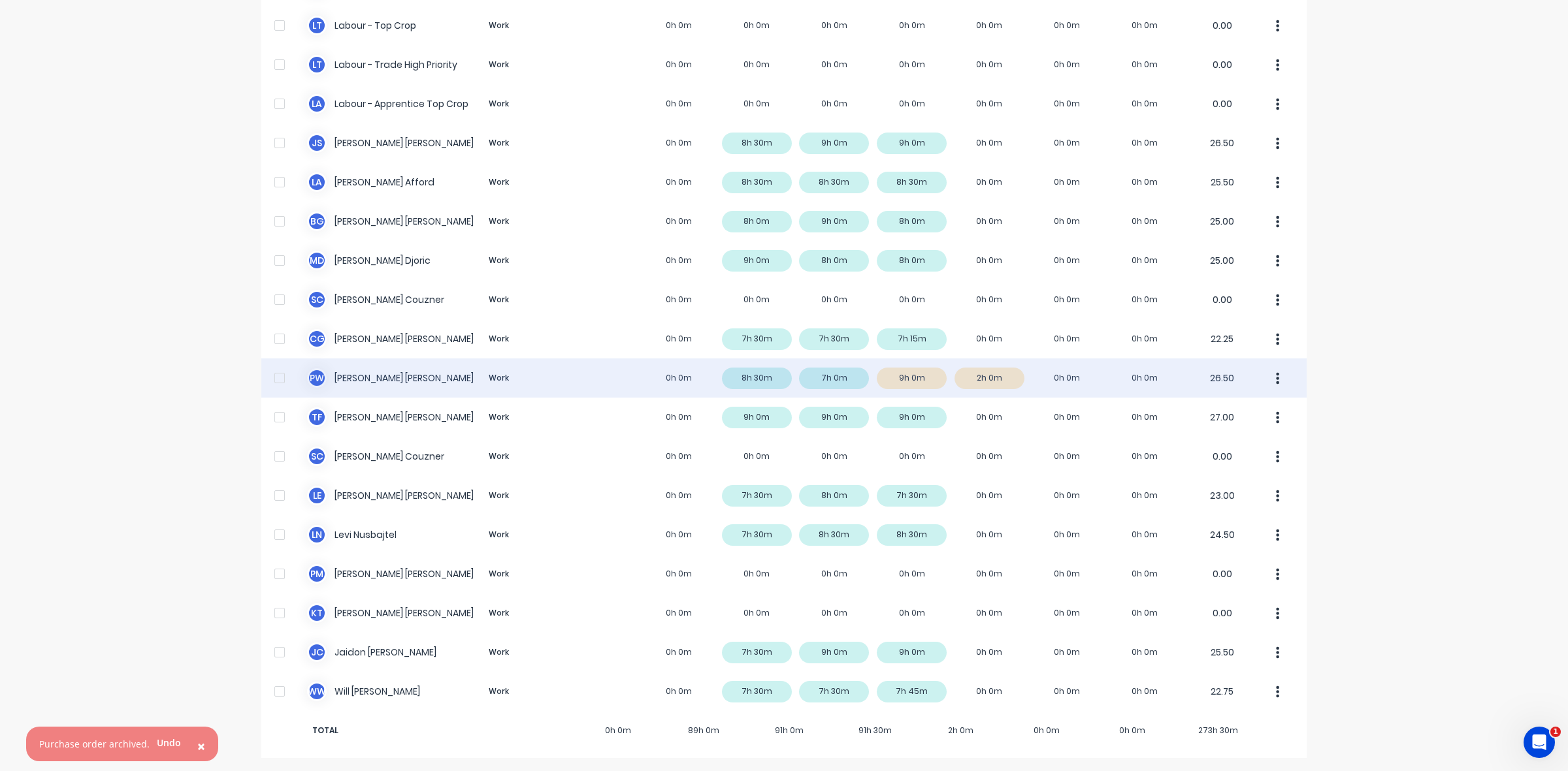
click at [923, 380] on div "P W [PERSON_NAME] Work 0h 0m 8h 30m 7h 0m 9h 0m 2h 0m 0h 0m 0h 0m 26.50" at bounding box center [784, 377] width 1046 height 39
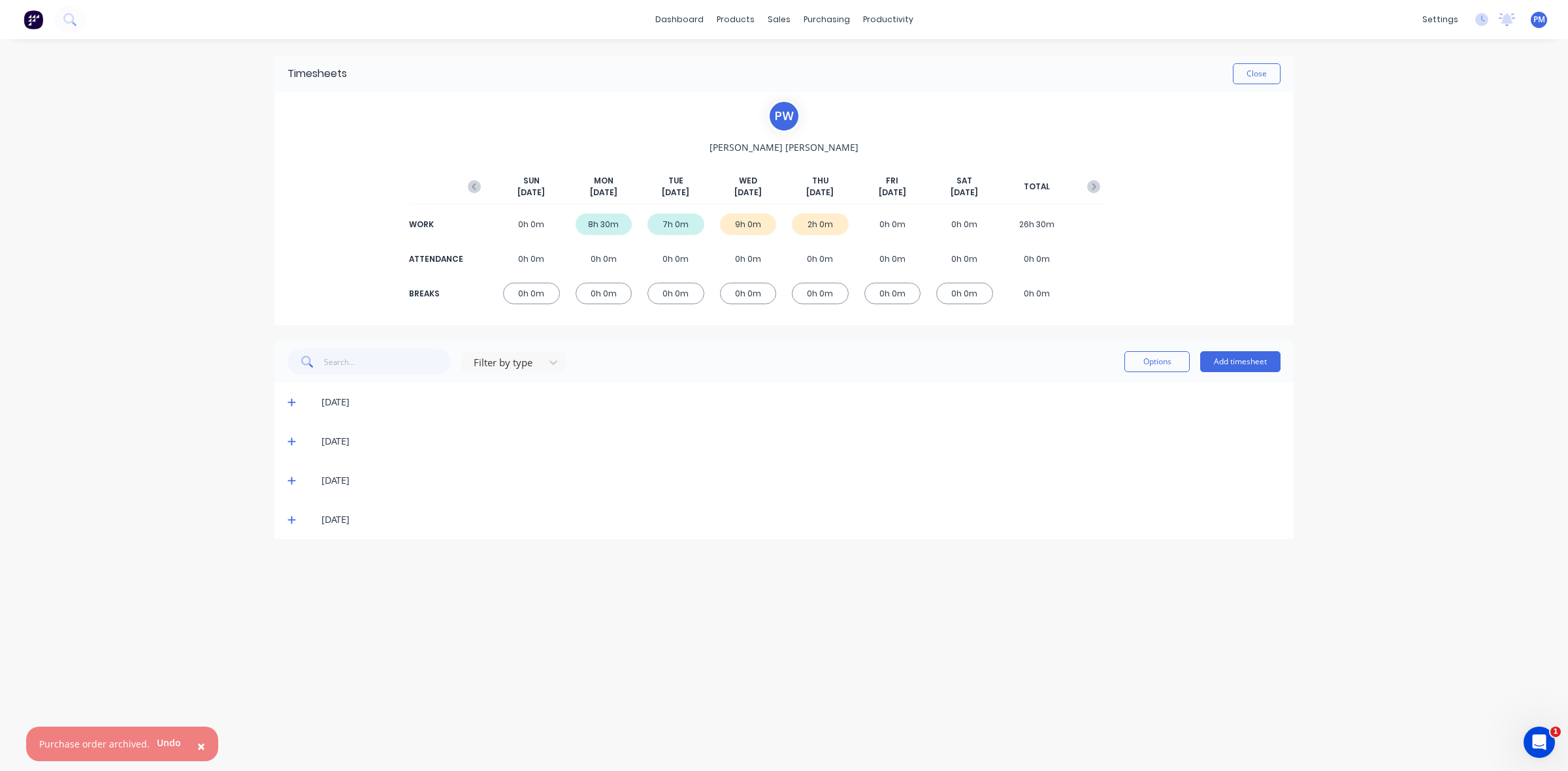
click at [292, 519] on icon at bounding box center [291, 520] width 8 height 8
click at [292, 519] on icon at bounding box center [291, 519] width 8 height 1
click at [290, 480] on icon at bounding box center [291, 481] width 8 height 9
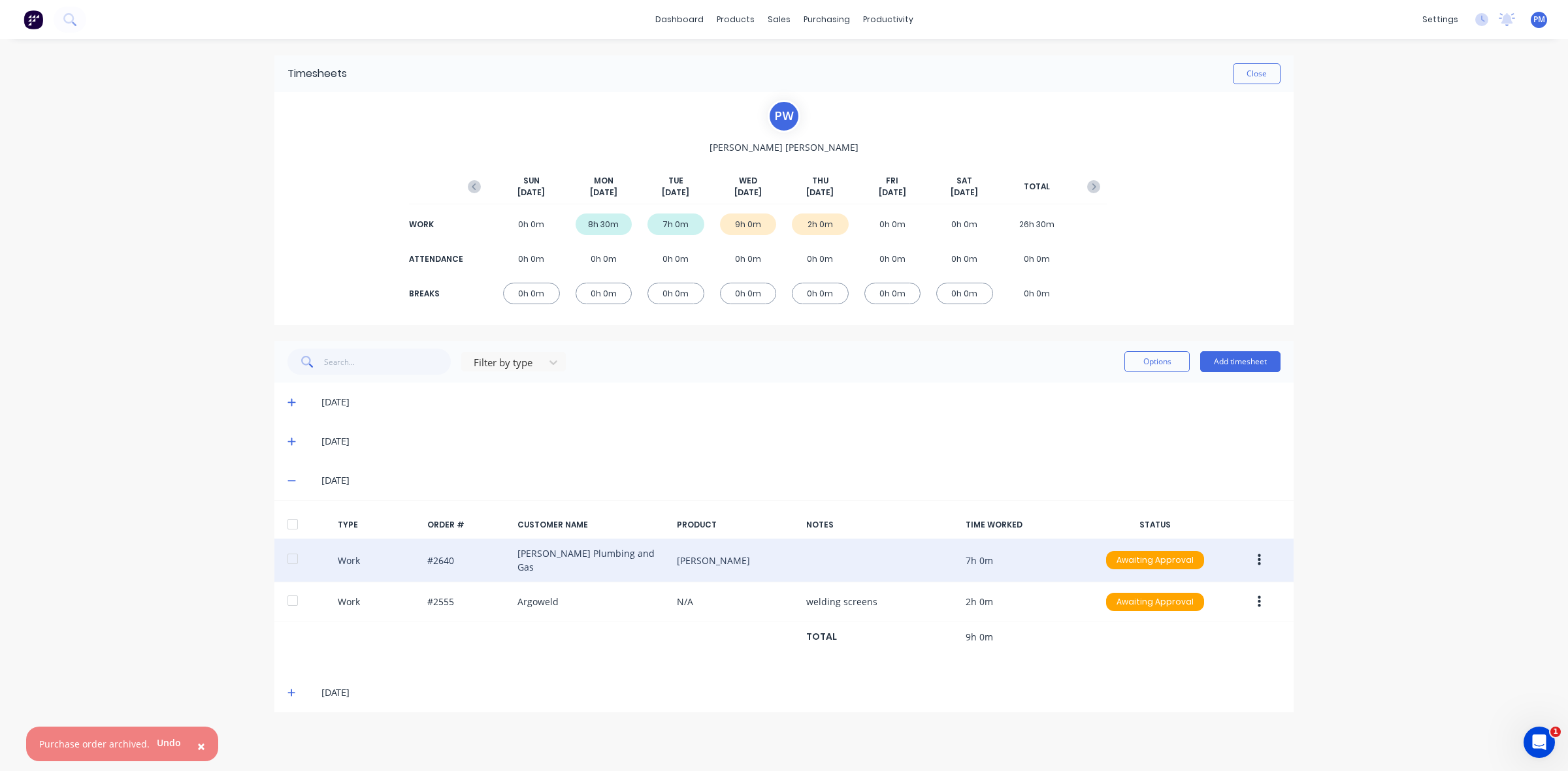
click at [1257, 557] on icon "button" at bounding box center [1259, 560] width 4 height 14
click at [1177, 508] on div "Edit" at bounding box center [1212, 511] width 100 height 19
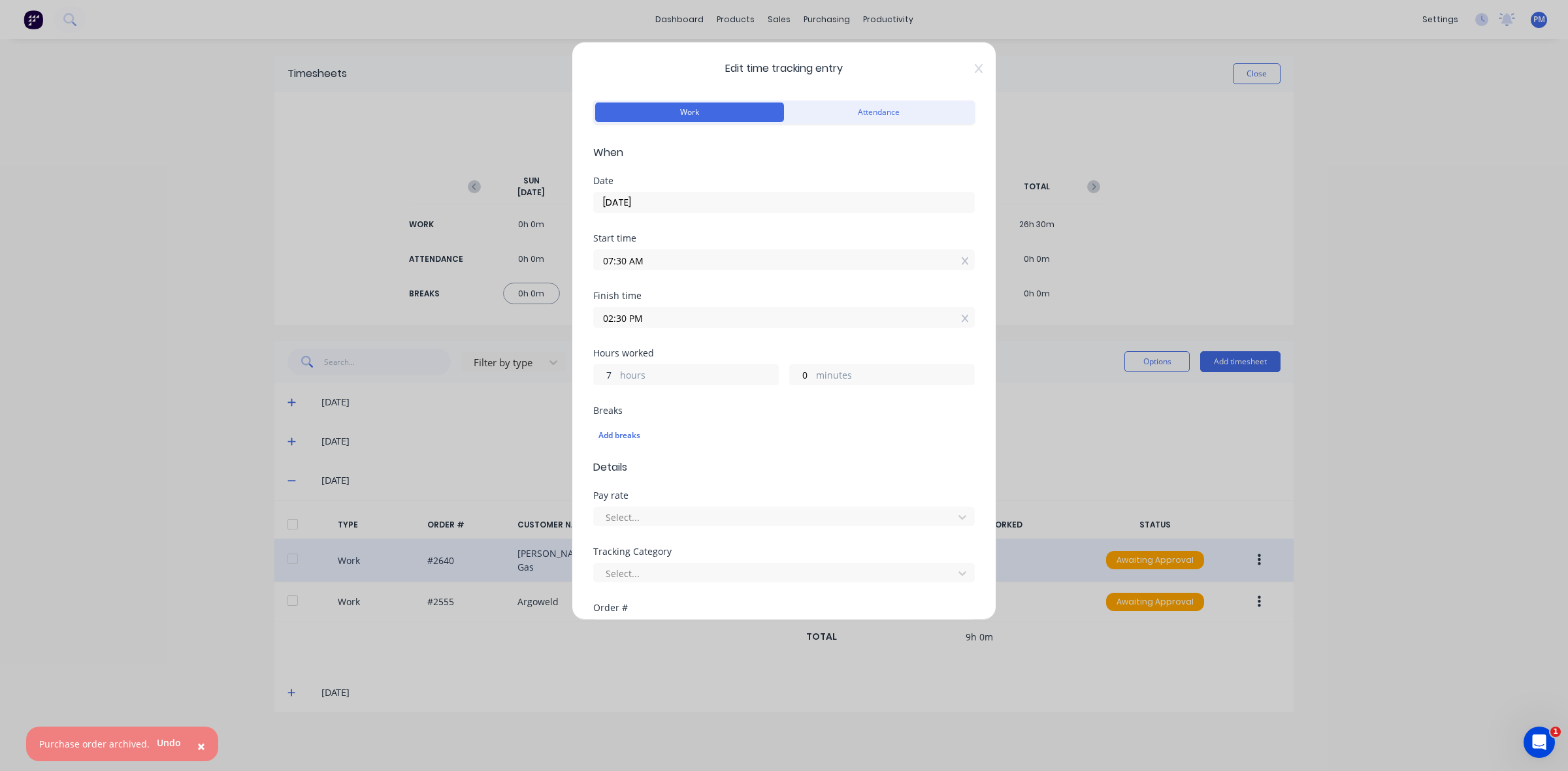
click at [614, 374] on input "7" at bounding box center [605, 375] width 23 height 20
drag, startPoint x: 614, startPoint y: 374, endPoint x: 593, endPoint y: 372, distance: 21.1
click at [594, 372] on input "7" at bounding box center [605, 375] width 23 height 20
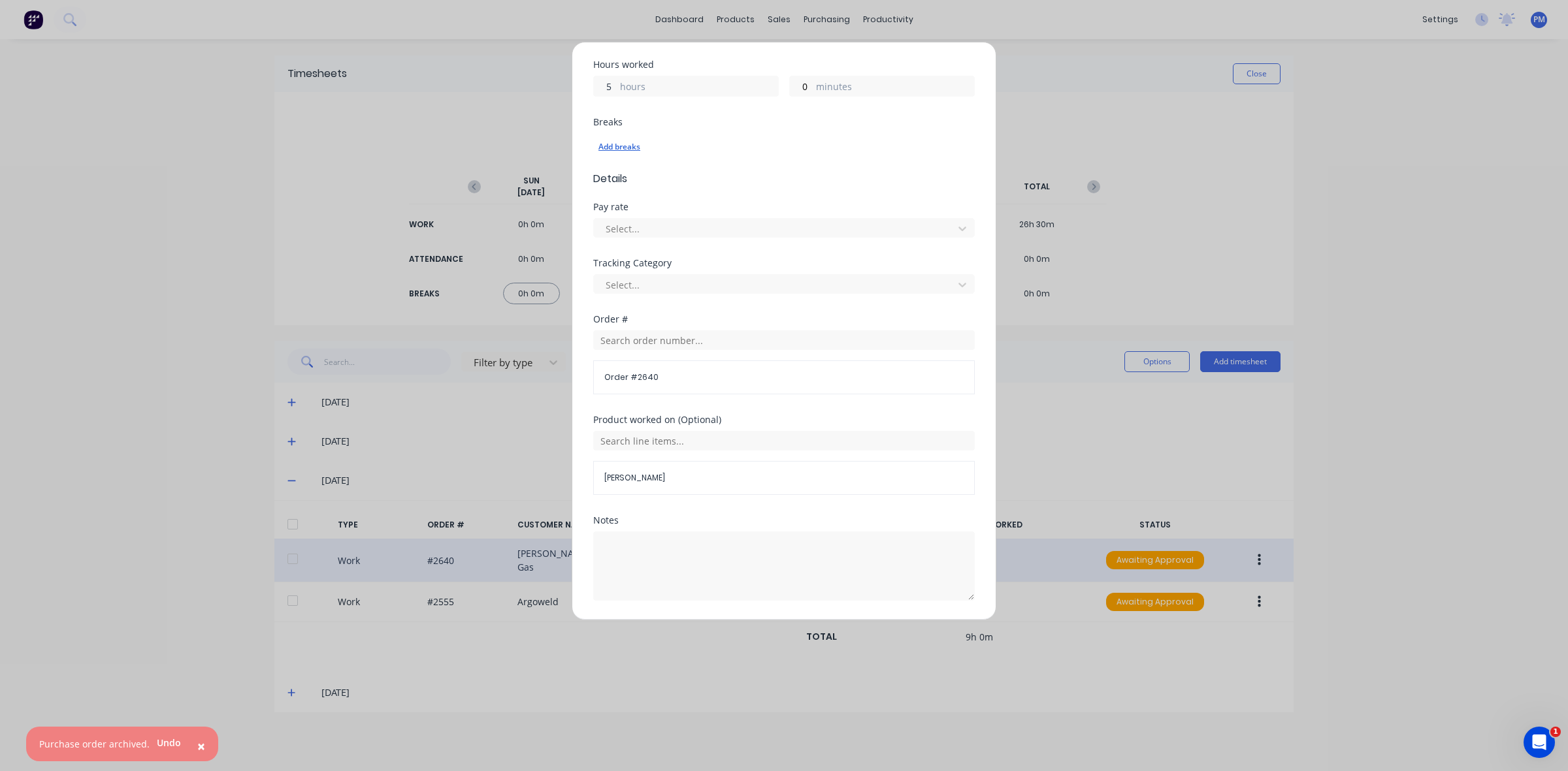
scroll to position [332, 0]
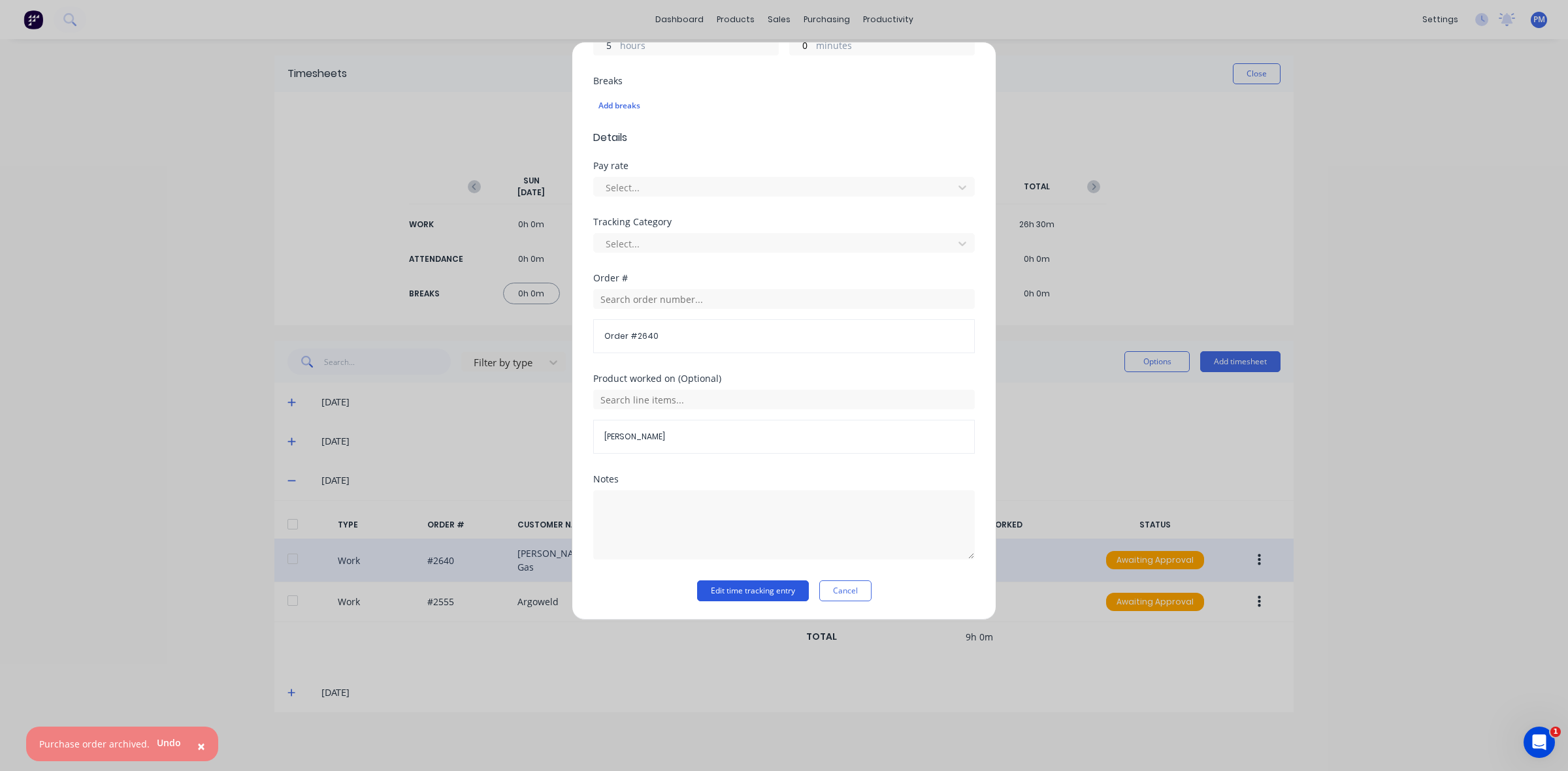
type input "5"
type input "12:30 PM"
click at [733, 593] on button "Edit time tracking entry" at bounding box center [752, 590] width 111 height 21
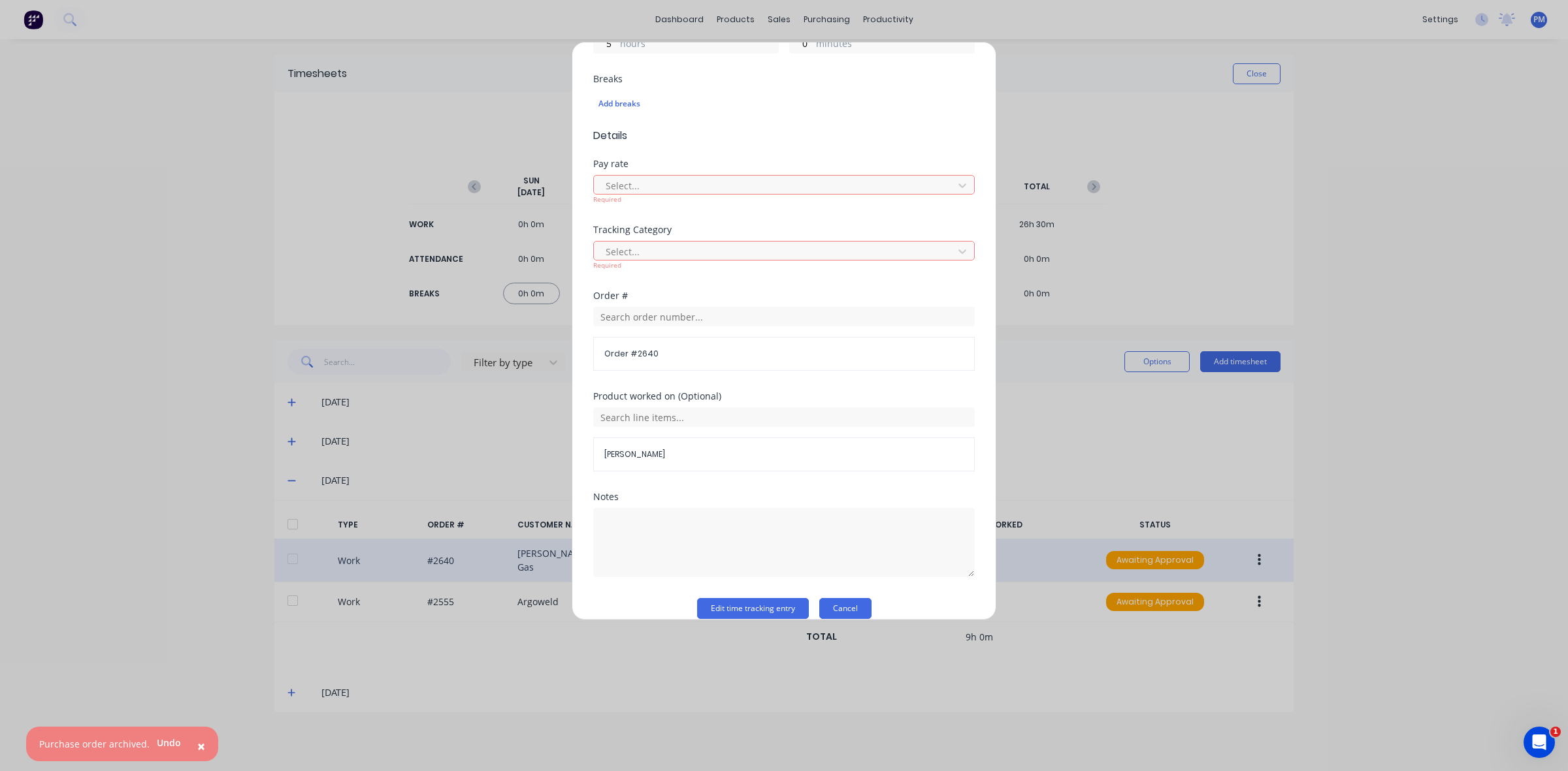
click at [846, 614] on button "Cancel" at bounding box center [846, 608] width 53 height 21
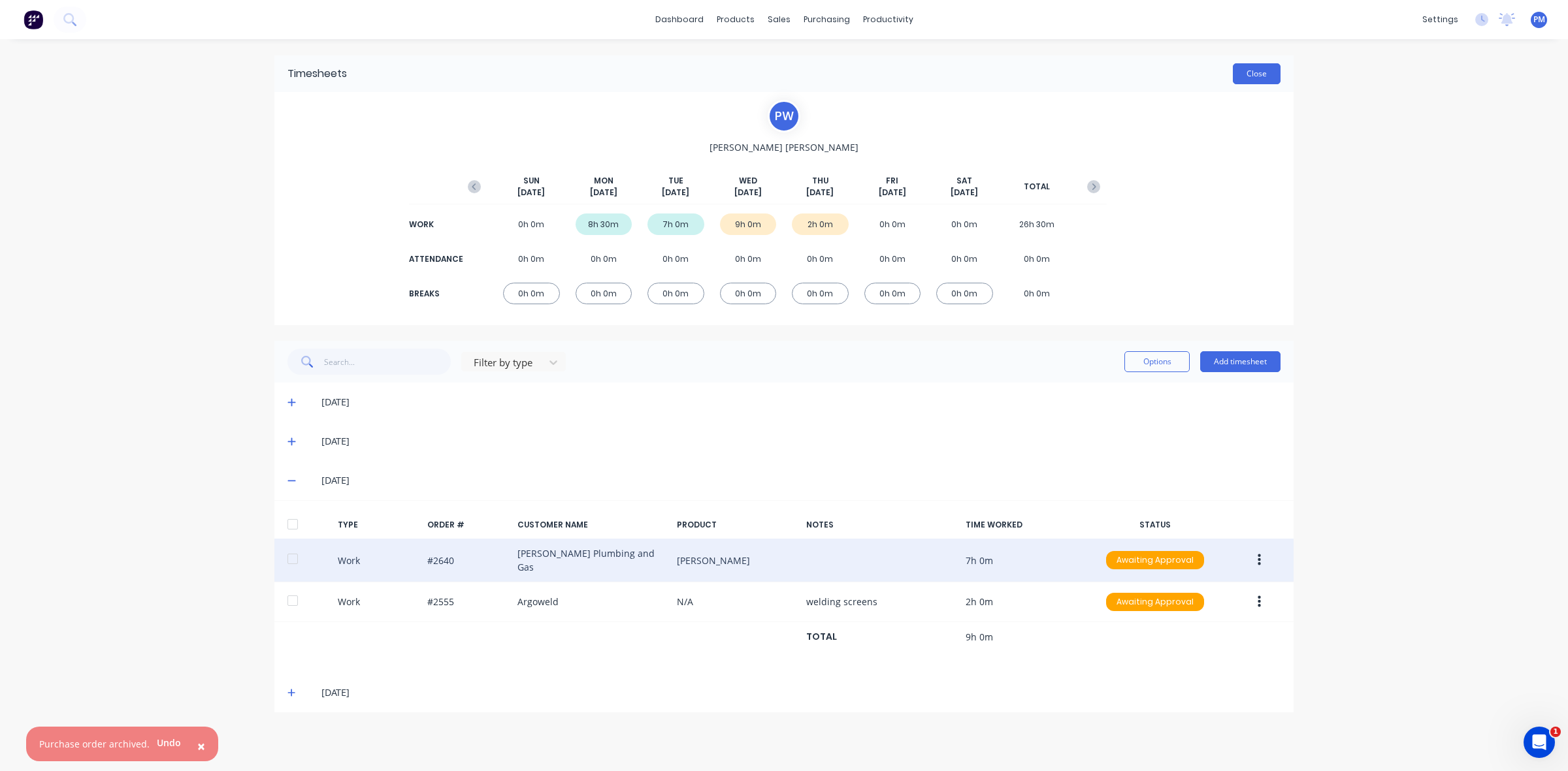
click at [1254, 75] on button "Close" at bounding box center [1257, 73] width 48 height 21
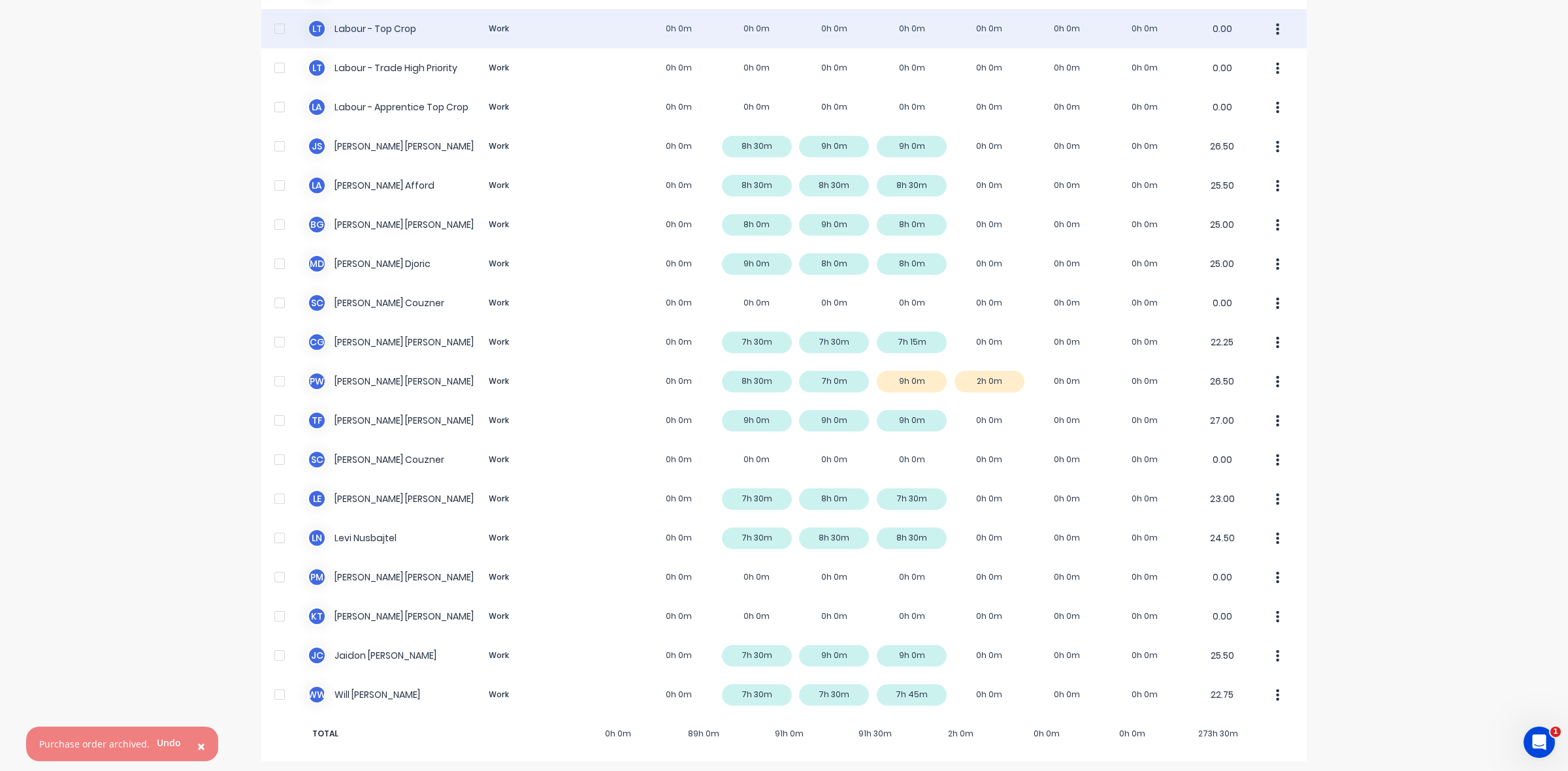
scroll to position [325, 0]
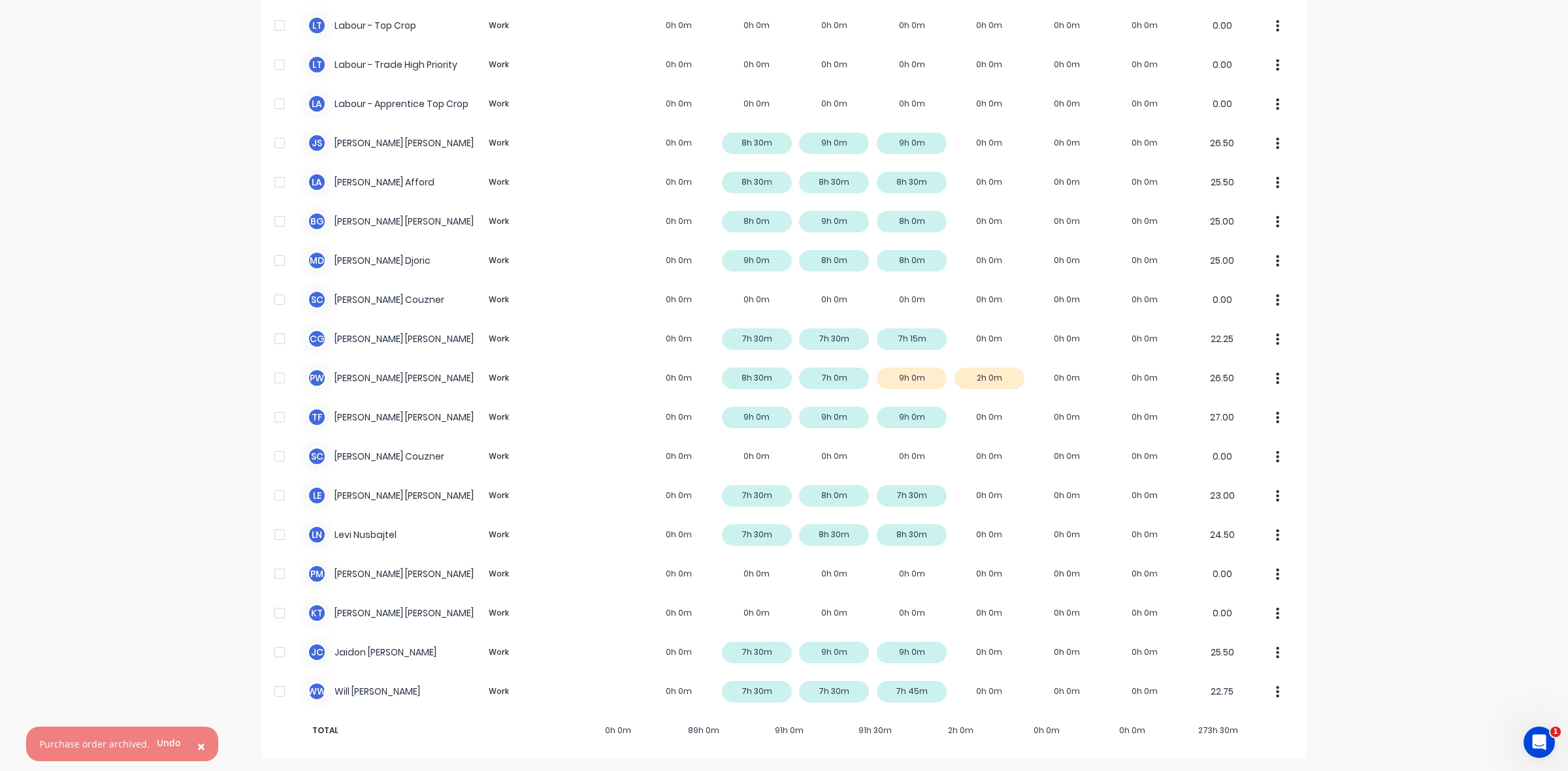
click at [197, 745] on span "×" at bounding box center [201, 747] width 8 height 18
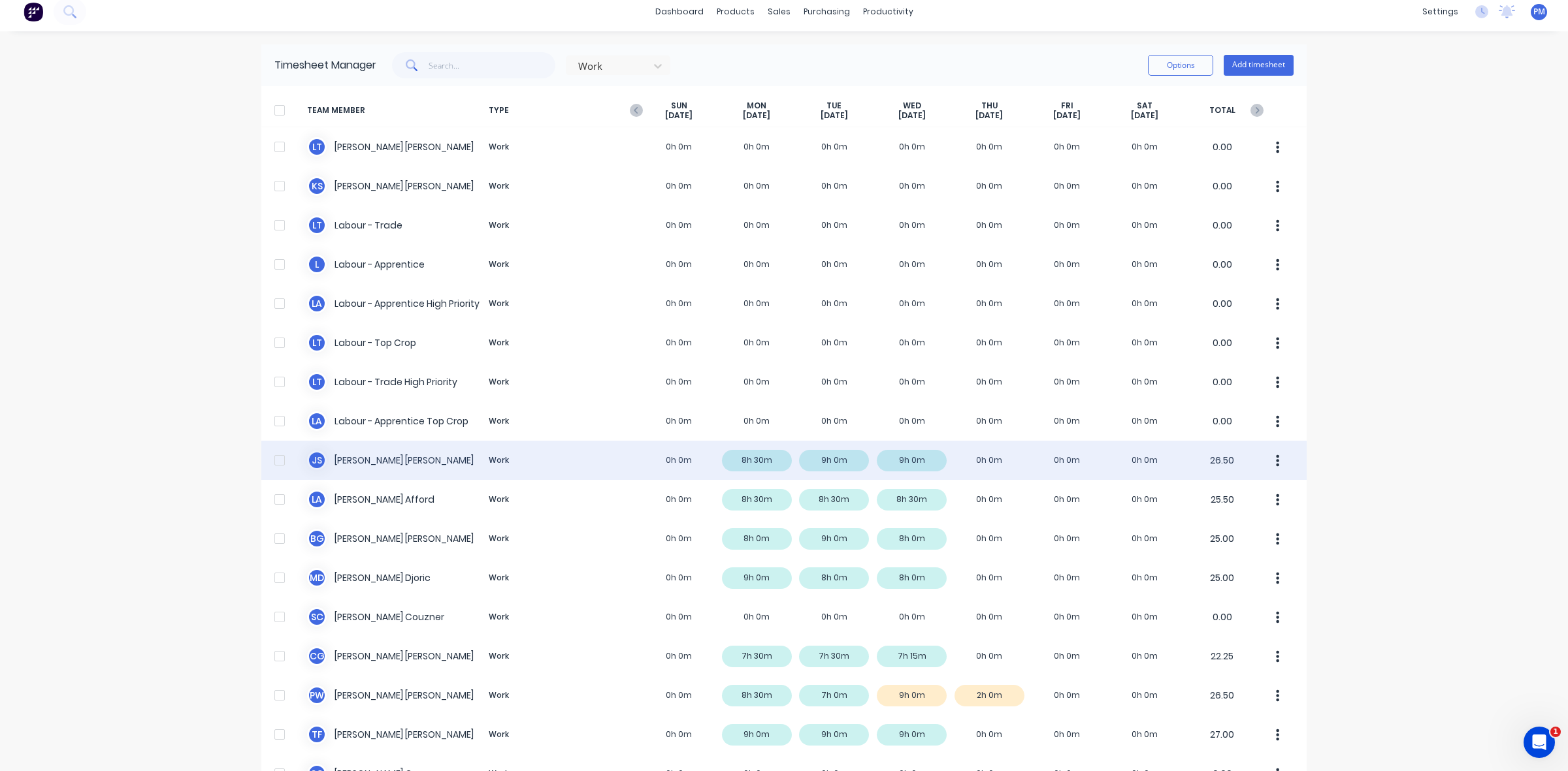
scroll to position [0, 0]
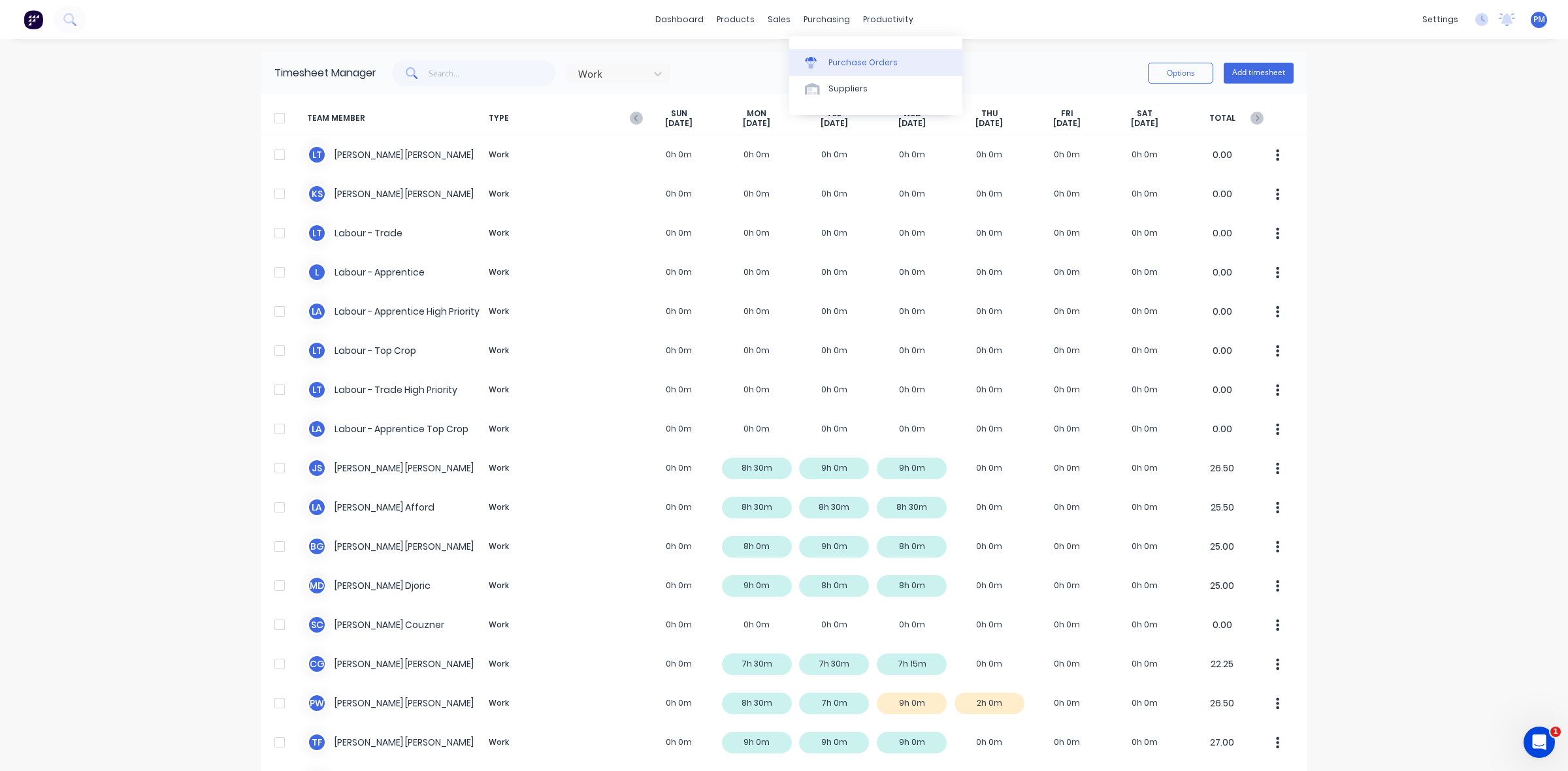
click at [843, 57] on div "Purchase Orders" at bounding box center [863, 62] width 69 height 12
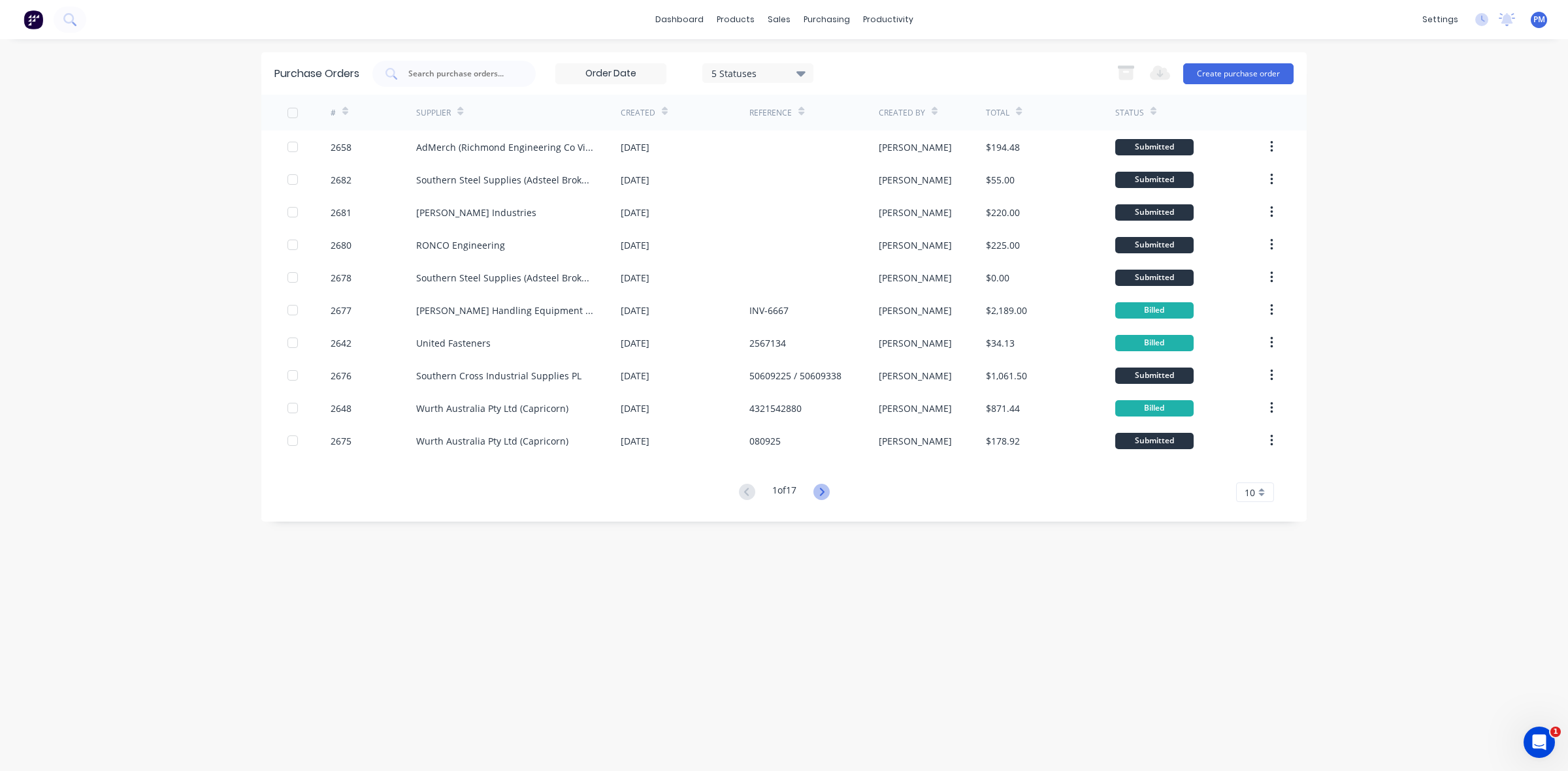
click at [827, 484] on icon at bounding box center [821, 492] width 16 height 16
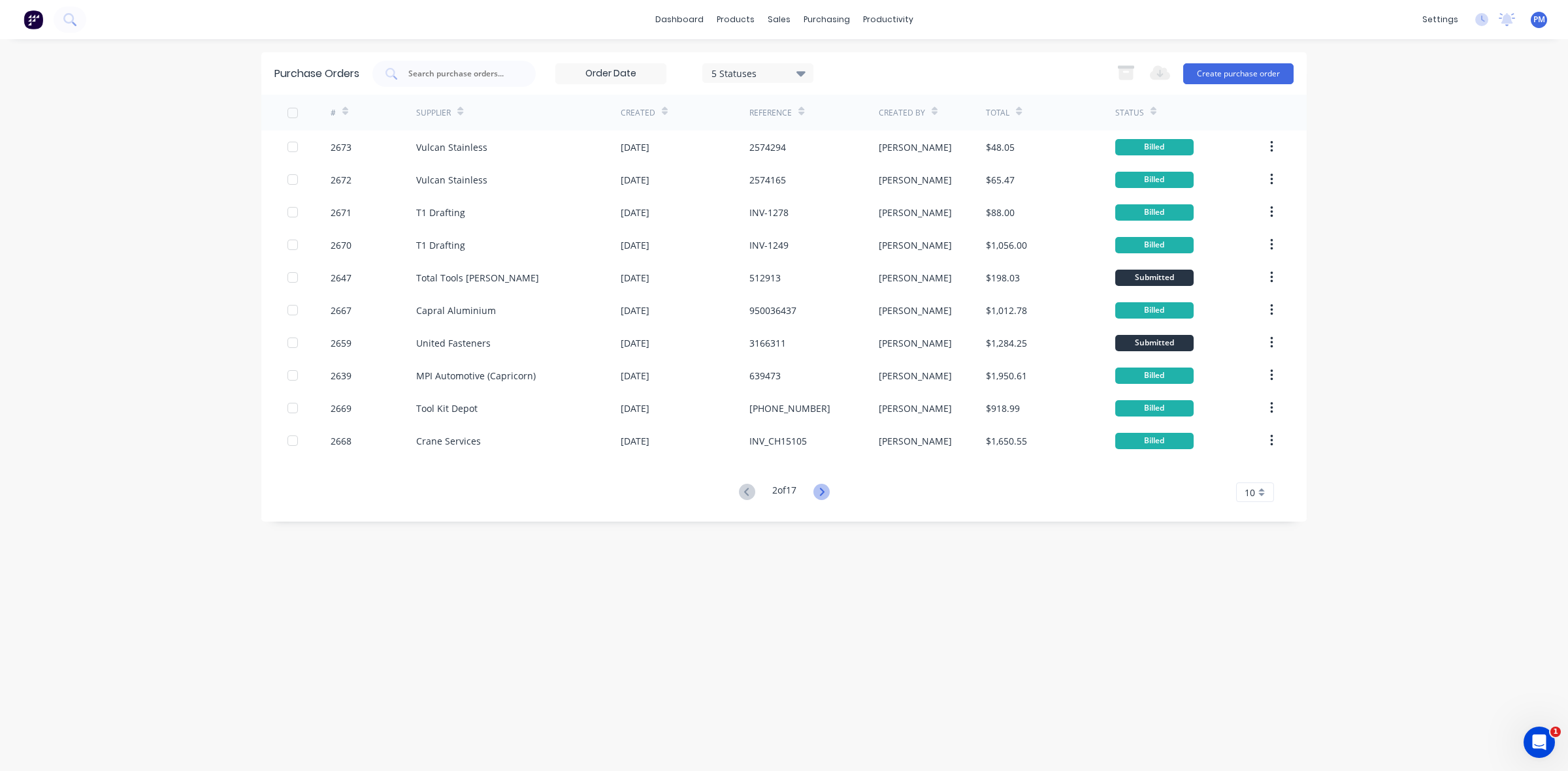
click at [820, 490] on icon at bounding box center [821, 492] width 16 height 16
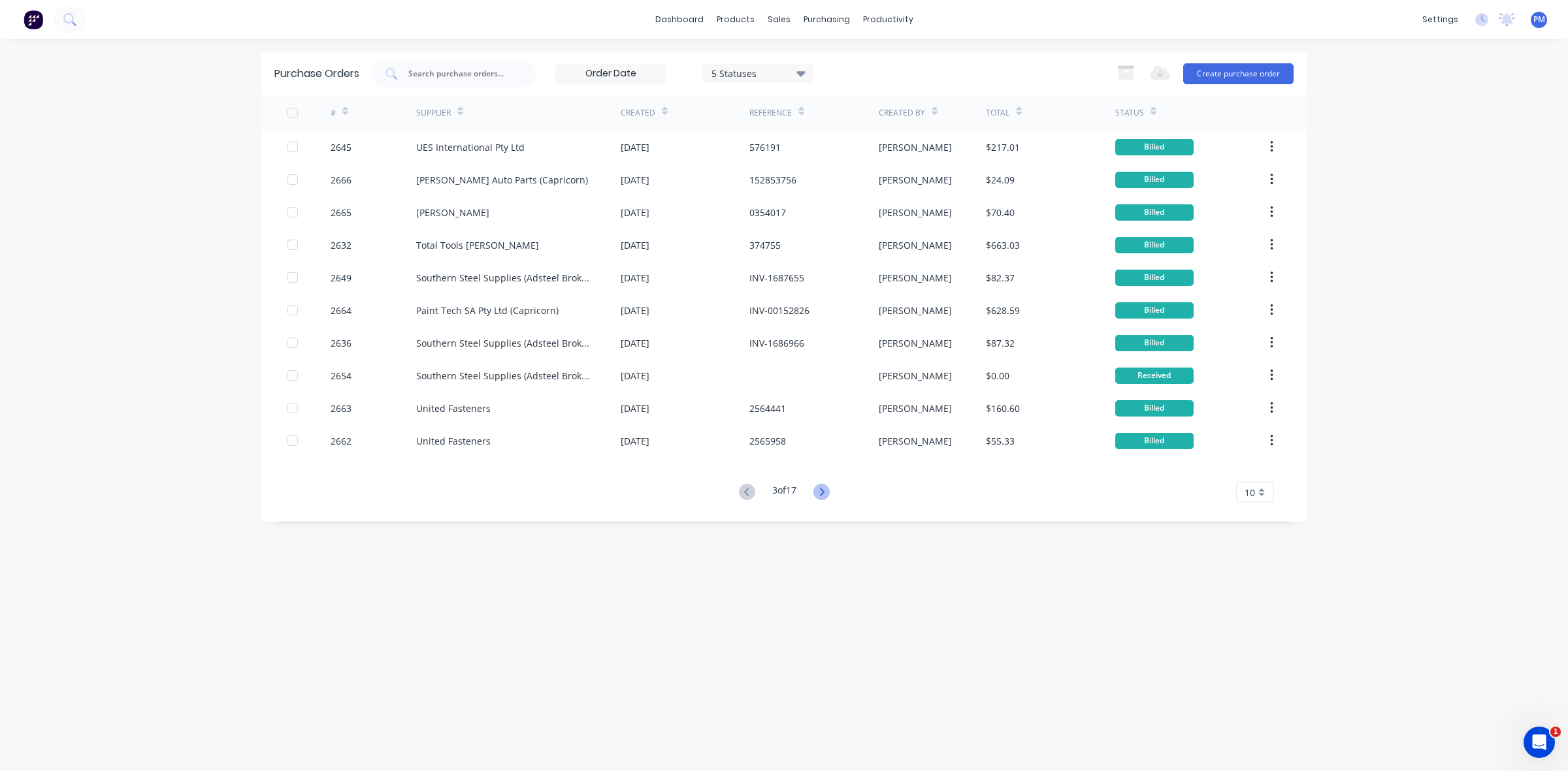
click at [820, 491] on icon at bounding box center [821, 492] width 16 height 16
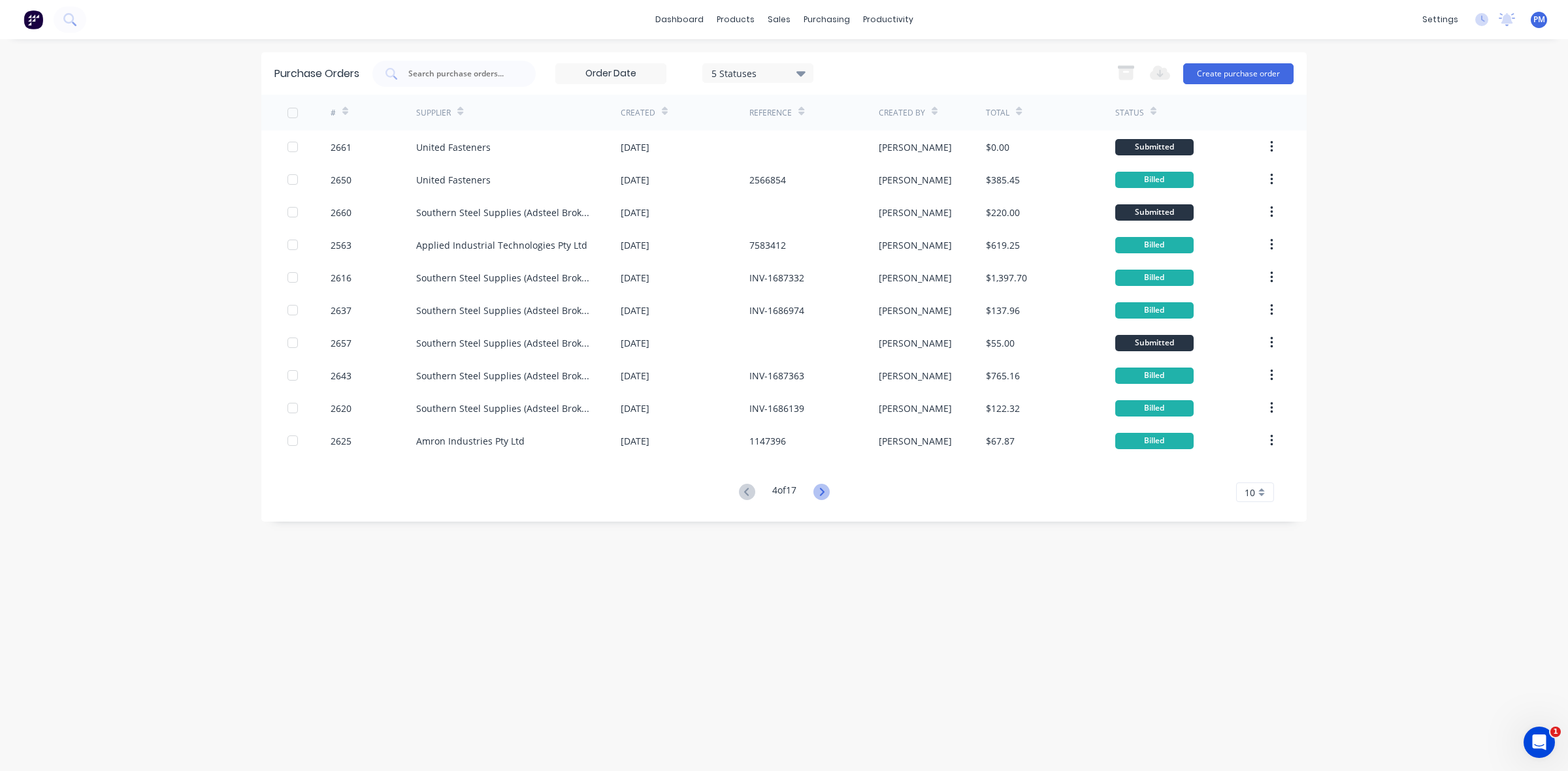
click at [820, 490] on icon at bounding box center [821, 492] width 16 height 16
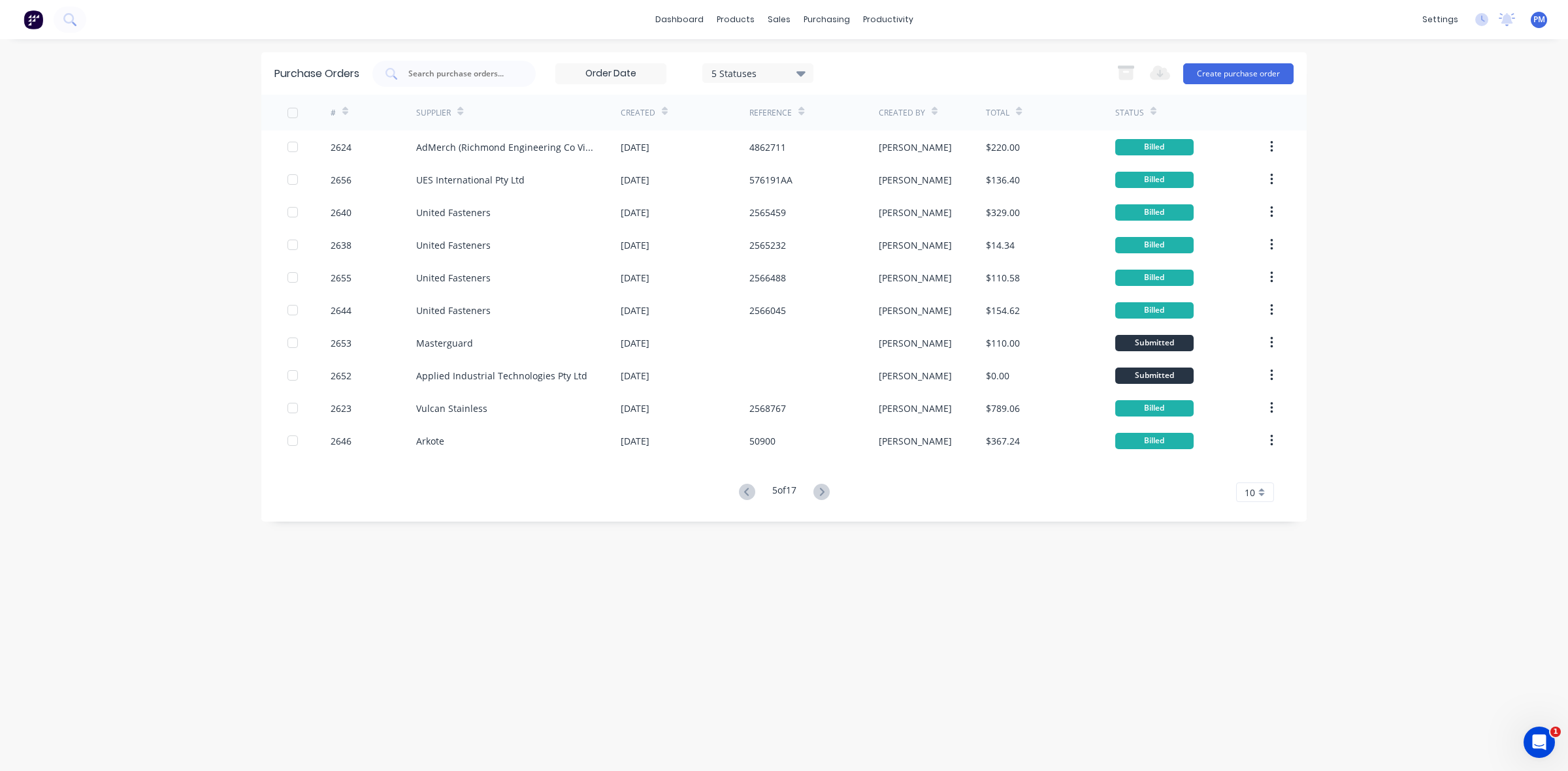
click at [820, 490] on icon at bounding box center [821, 492] width 16 height 16
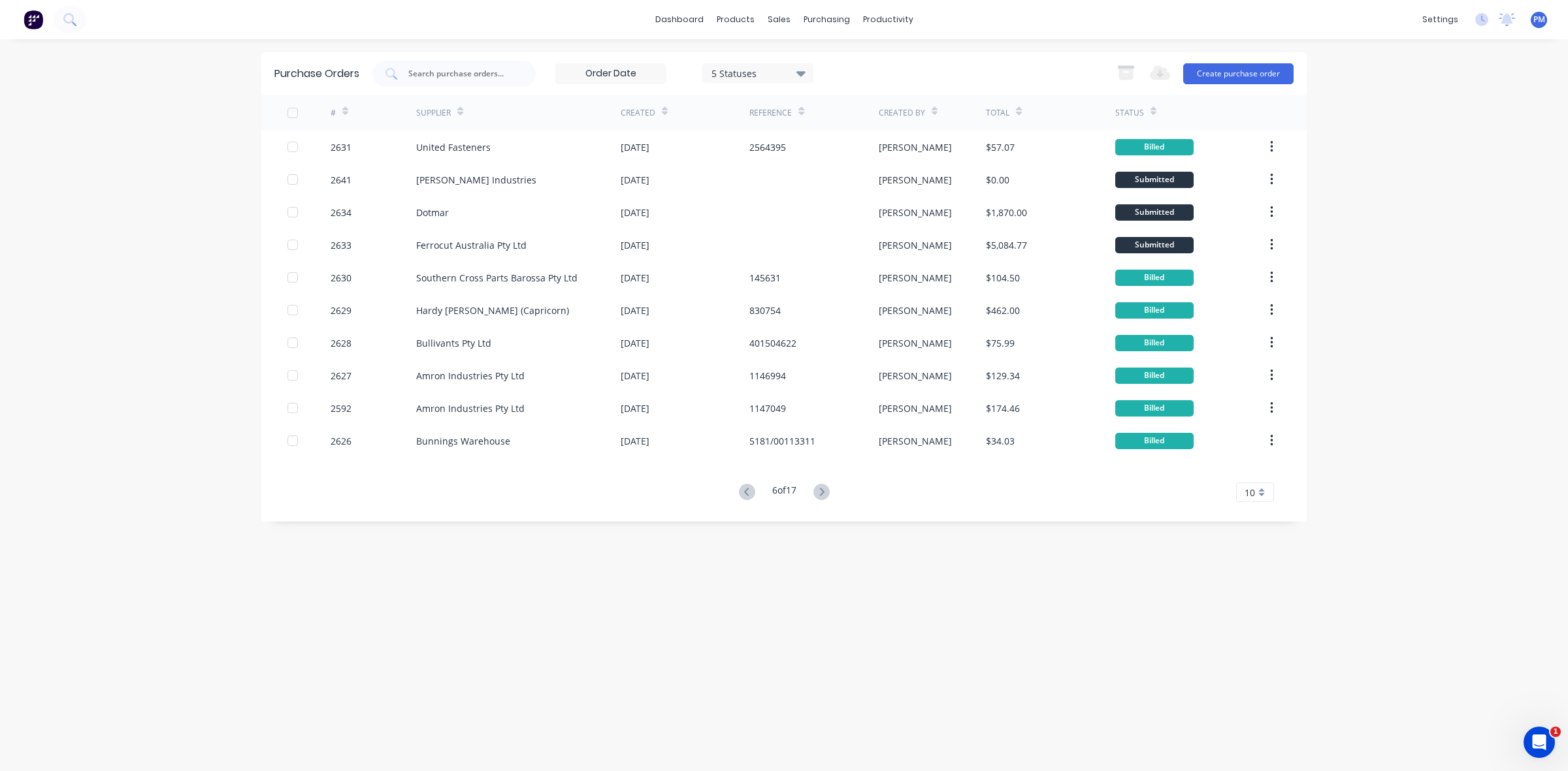
click at [820, 490] on icon at bounding box center [821, 492] width 16 height 16
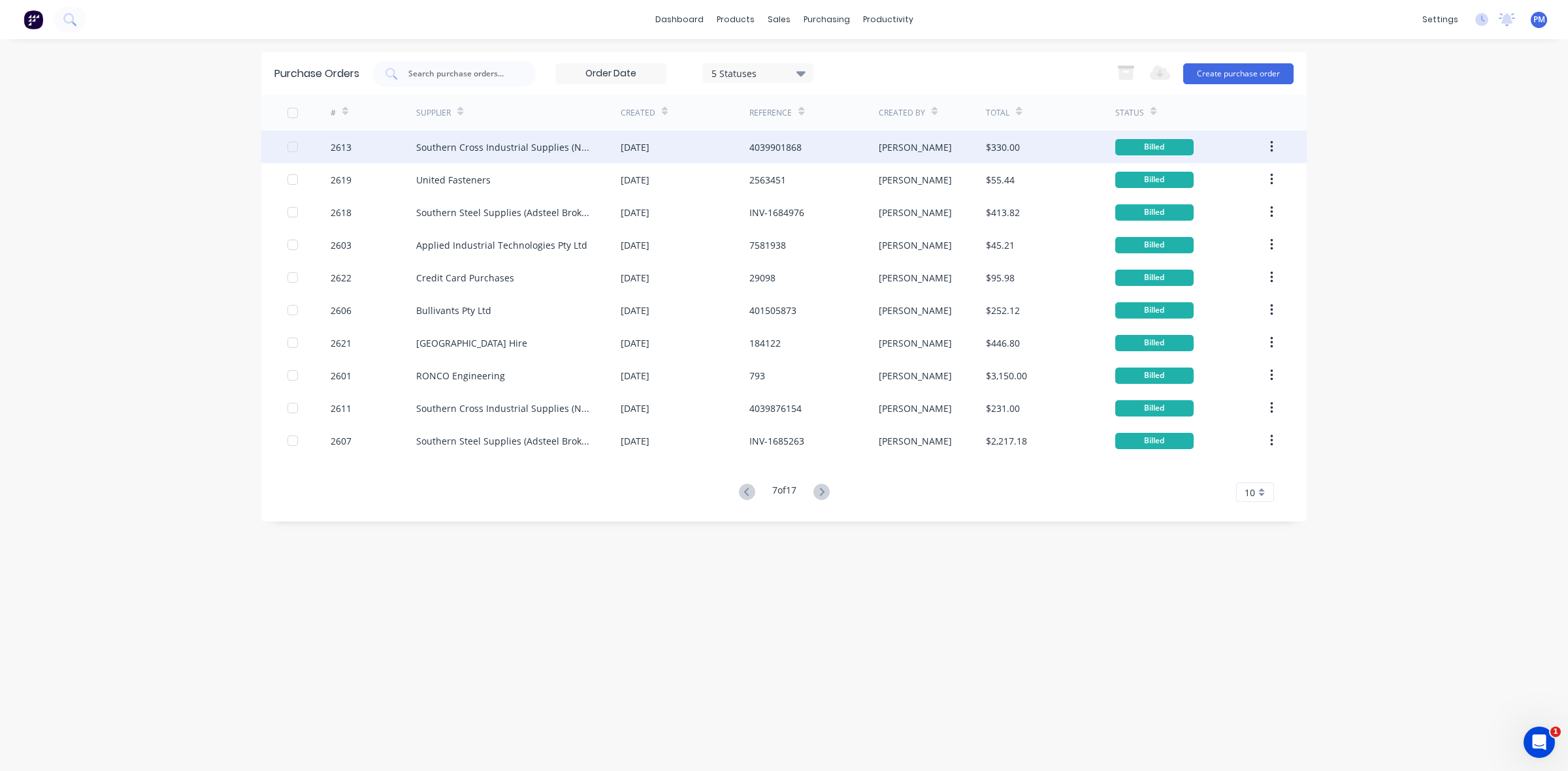
click at [607, 145] on div "Southern Cross Industrial Supplies (NEW T/A as BOC Limited)" at bounding box center [519, 147] width 205 height 33
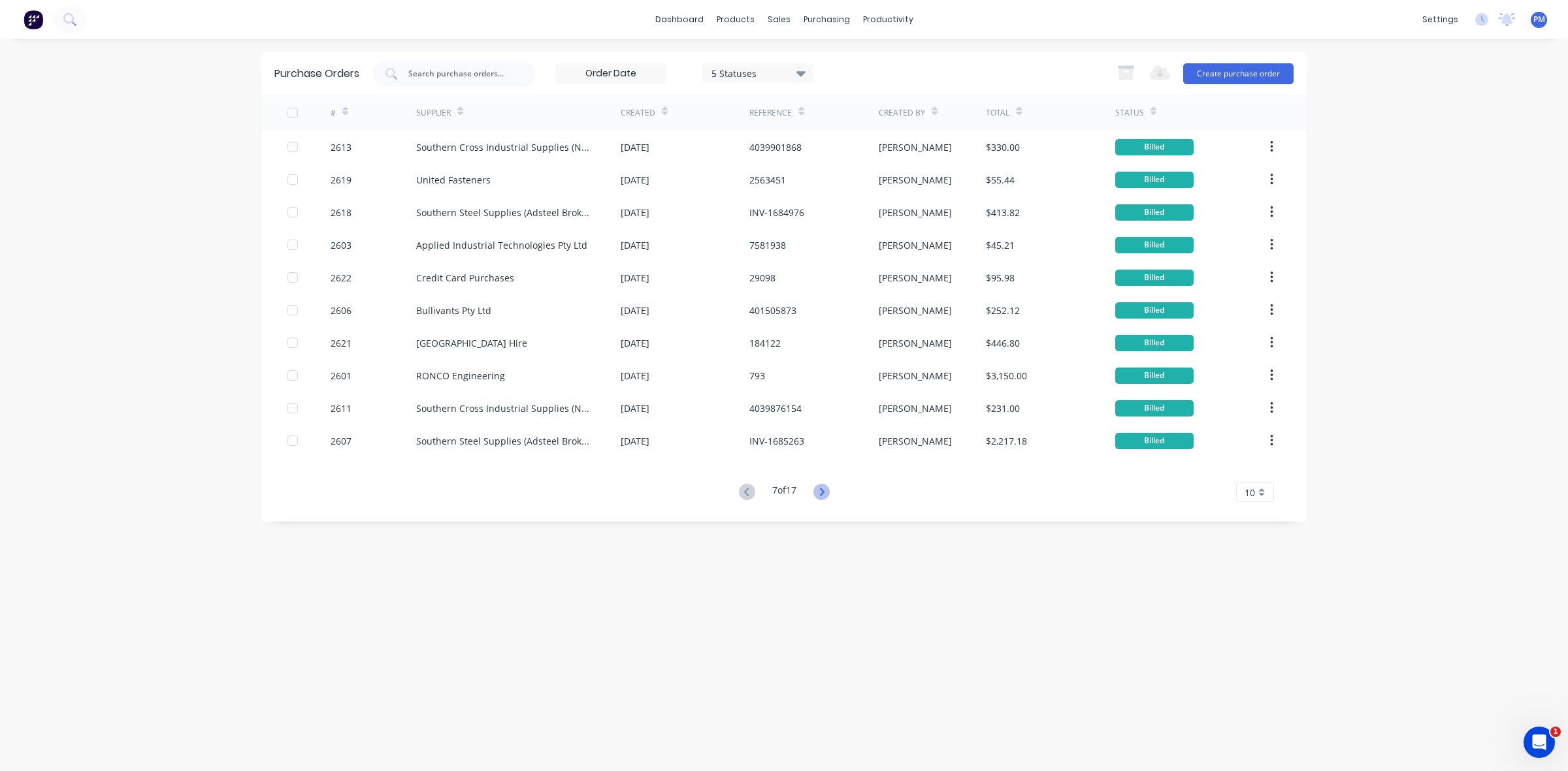
click at [823, 493] on icon at bounding box center [821, 492] width 16 height 16
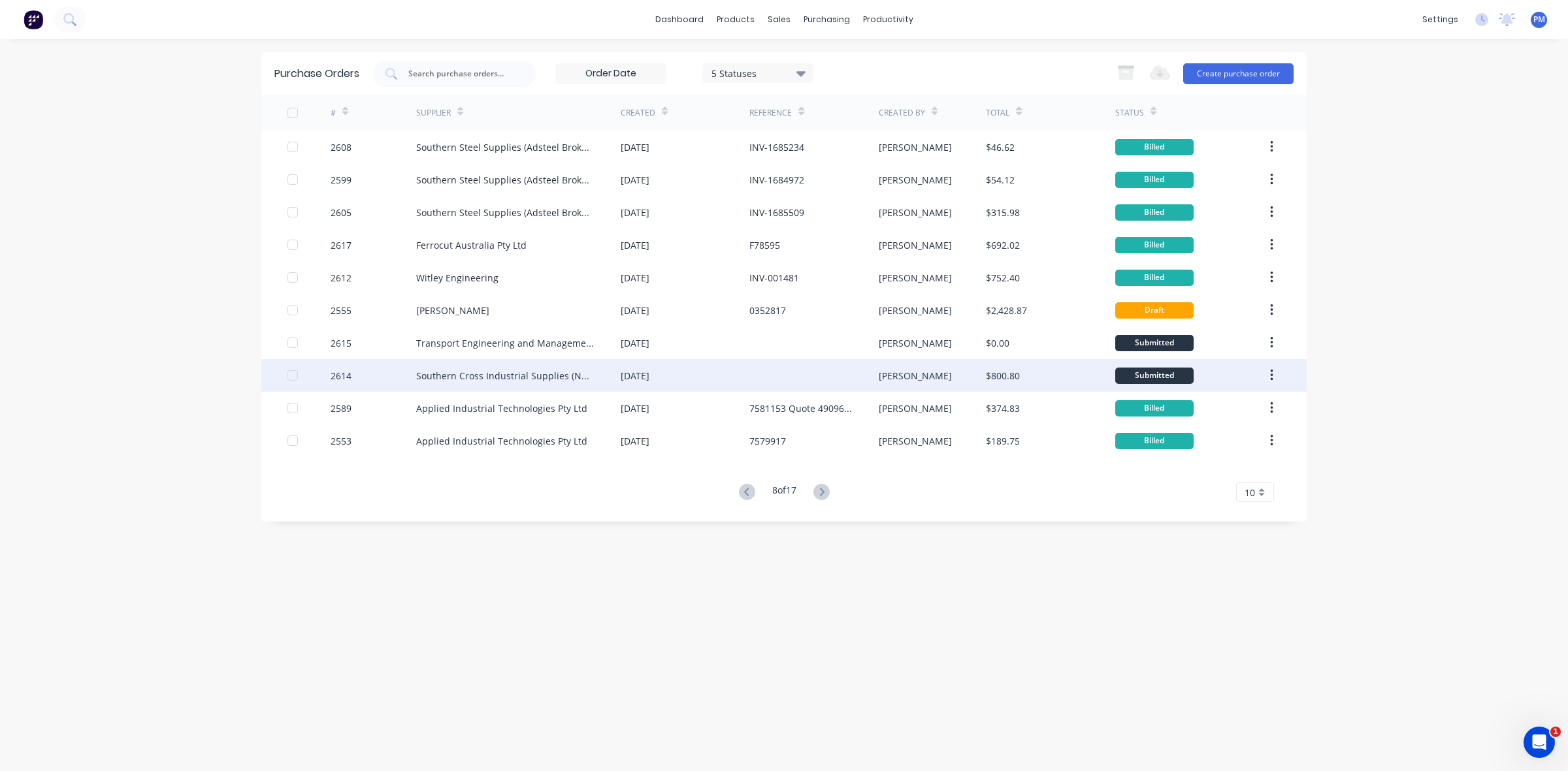
click at [599, 376] on div "Southern Cross Industrial Supplies (NEW T/A as BOC Limited)" at bounding box center [519, 376] width 205 height 33
type textarea "x"
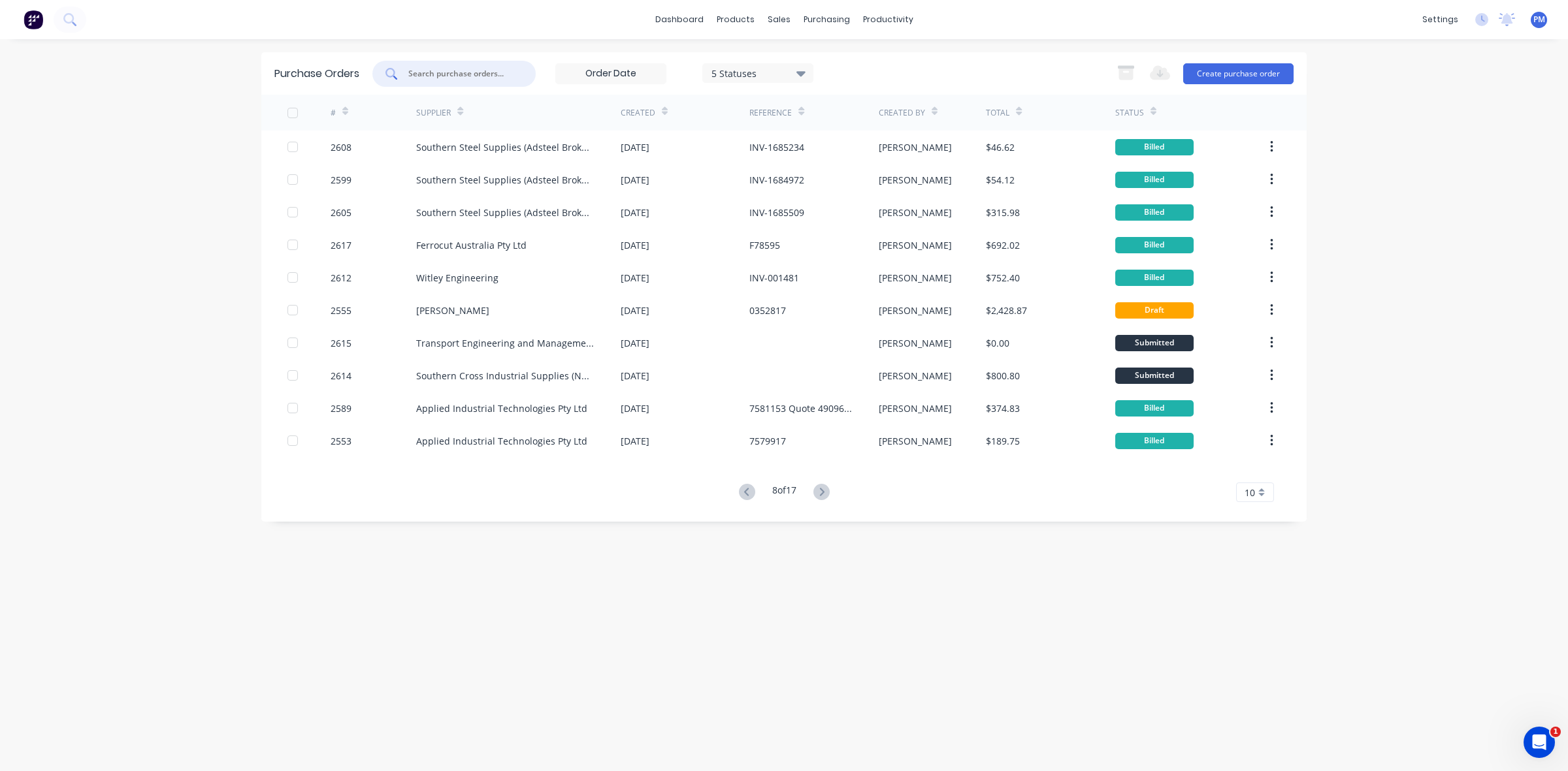
click at [425, 75] on input "text" at bounding box center [462, 73] width 109 height 13
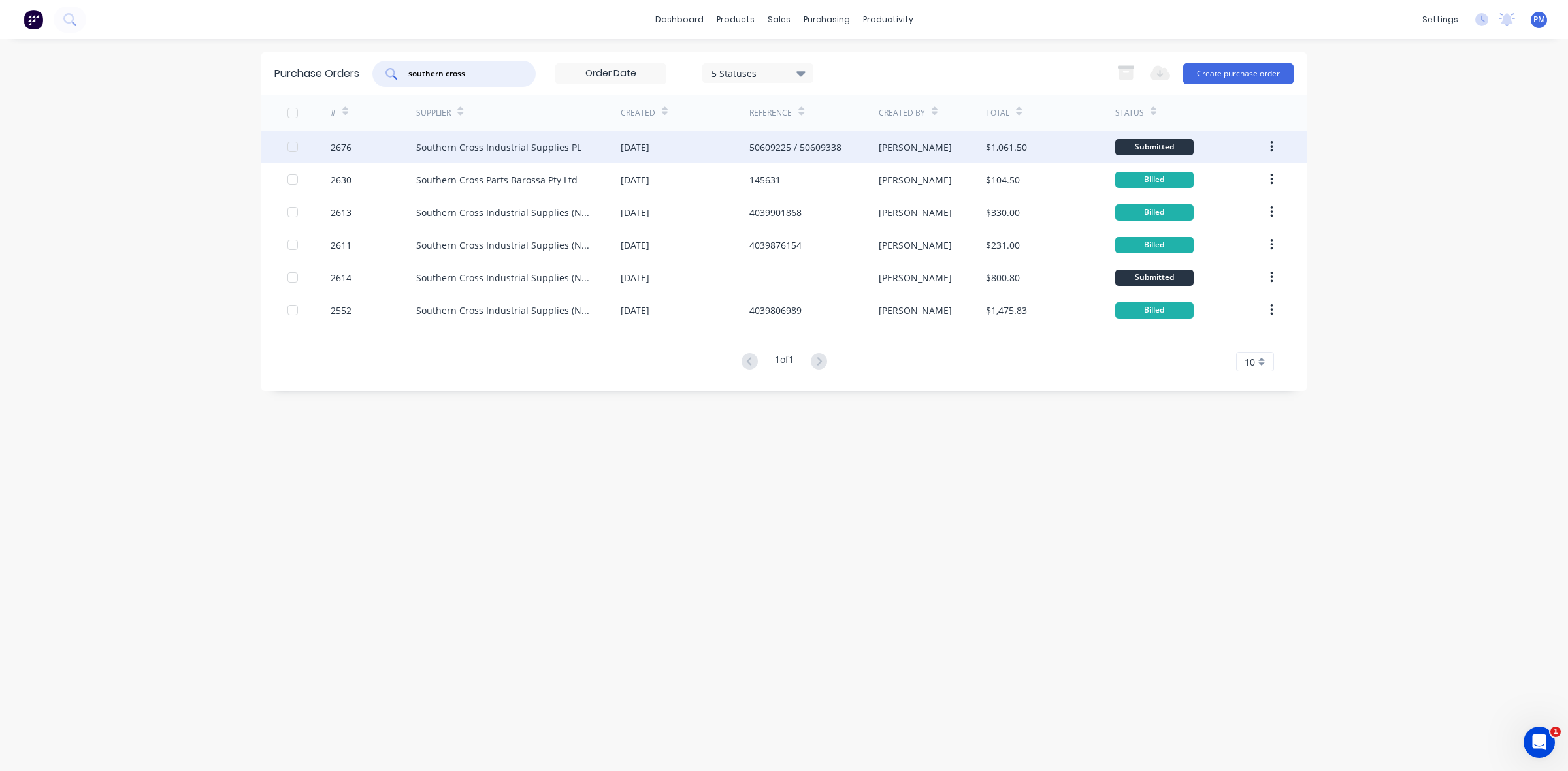
type input "southern cross"
click at [713, 157] on div "[DATE]" at bounding box center [684, 147] width 129 height 33
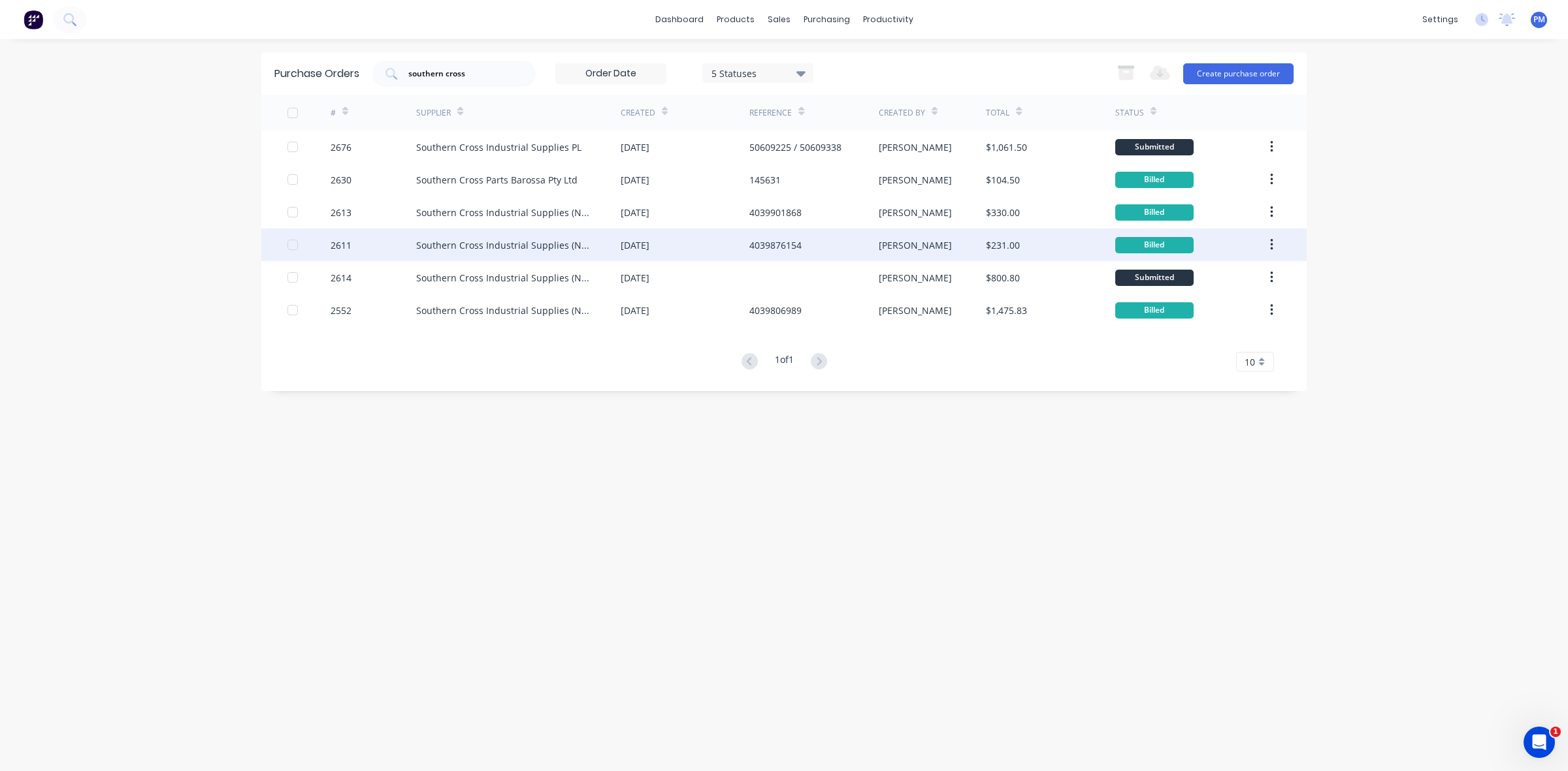
click at [710, 243] on div "[DATE]" at bounding box center [684, 245] width 129 height 33
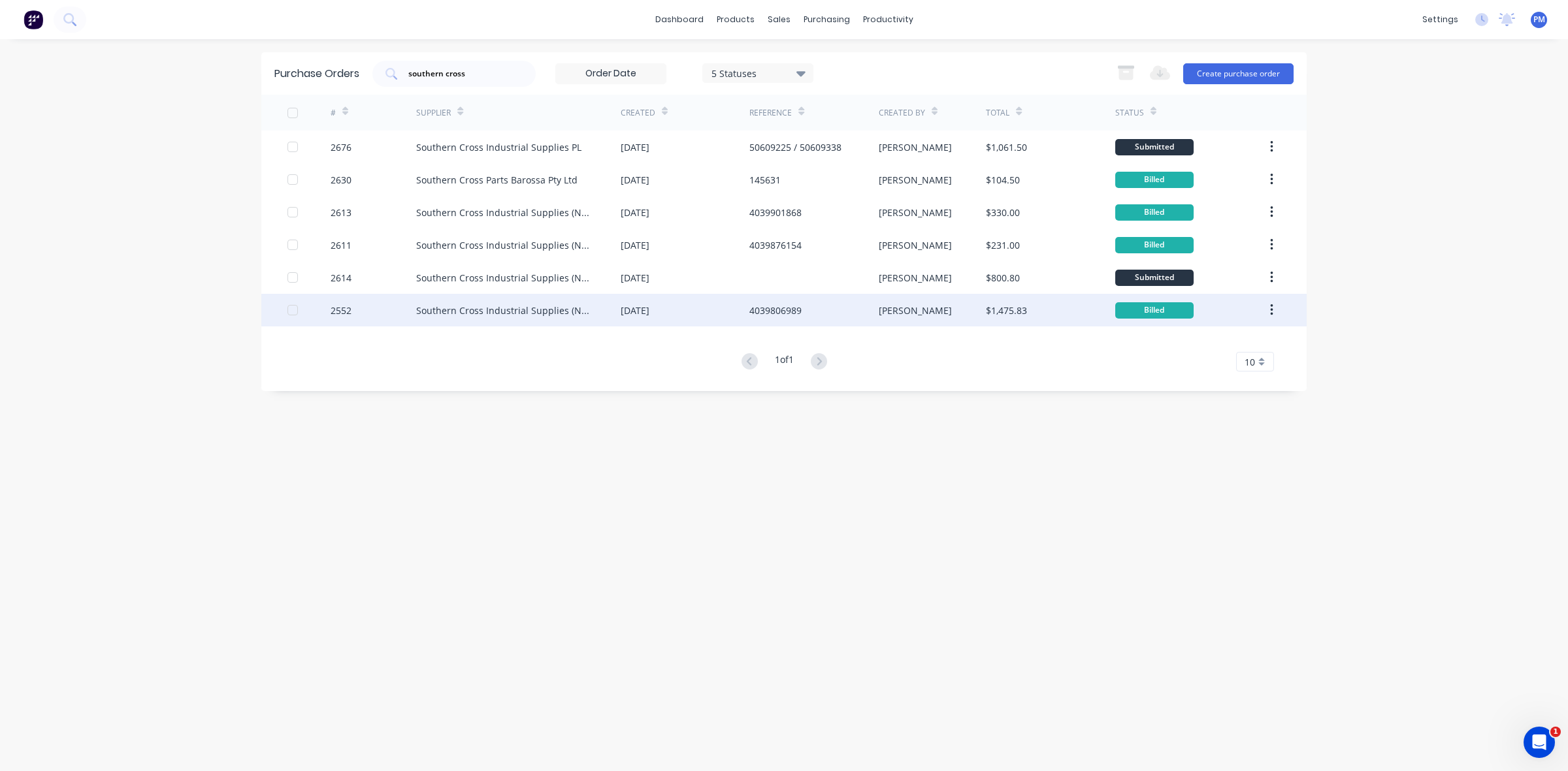
click at [703, 318] on div "[DATE]" at bounding box center [684, 310] width 129 height 33
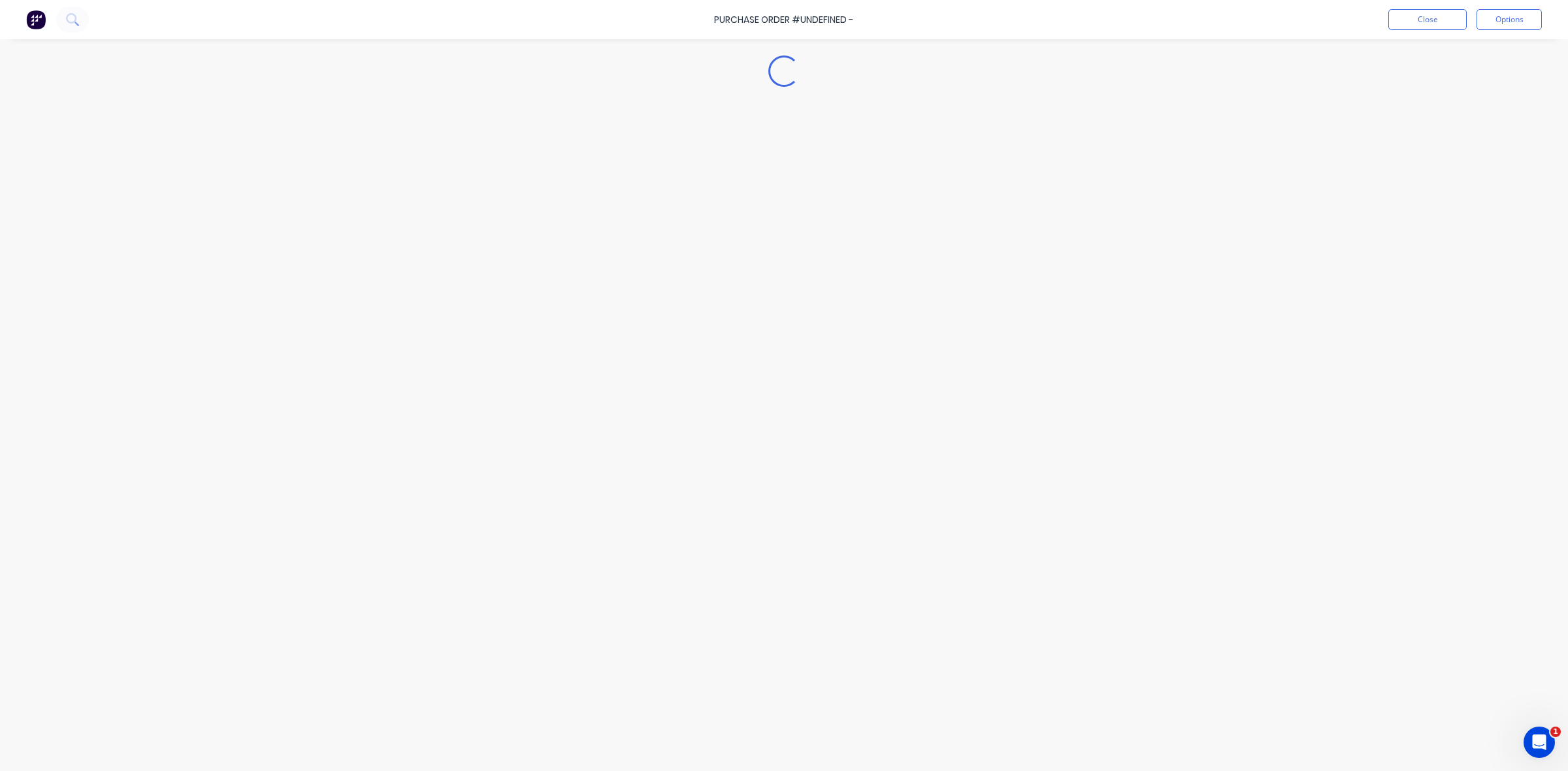
type textarea "x"
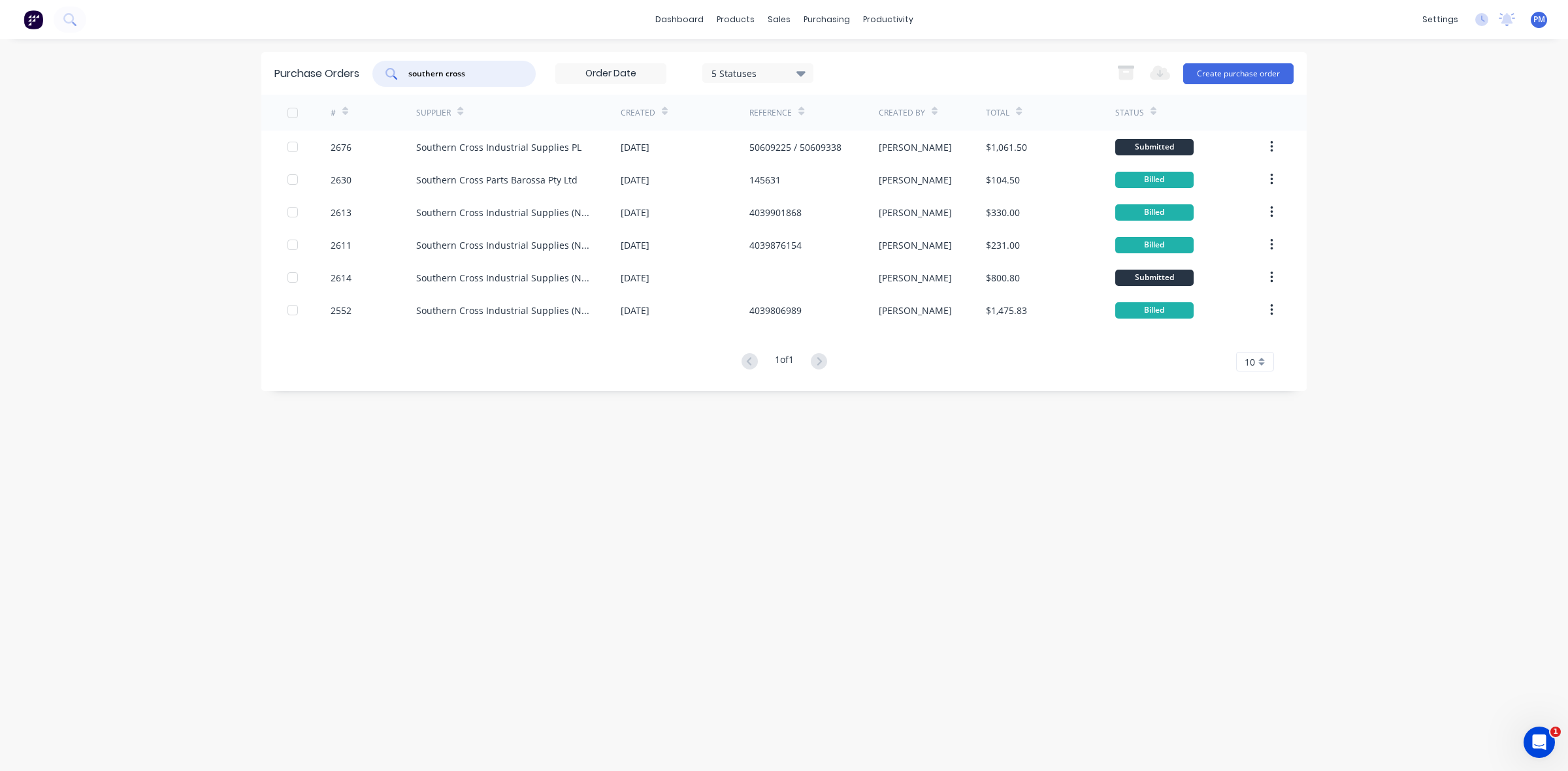
drag, startPoint x: 477, startPoint y: 76, endPoint x: 403, endPoint y: 75, distance: 74.0
click at [403, 75] on div "southern cross" at bounding box center [454, 73] width 163 height 26
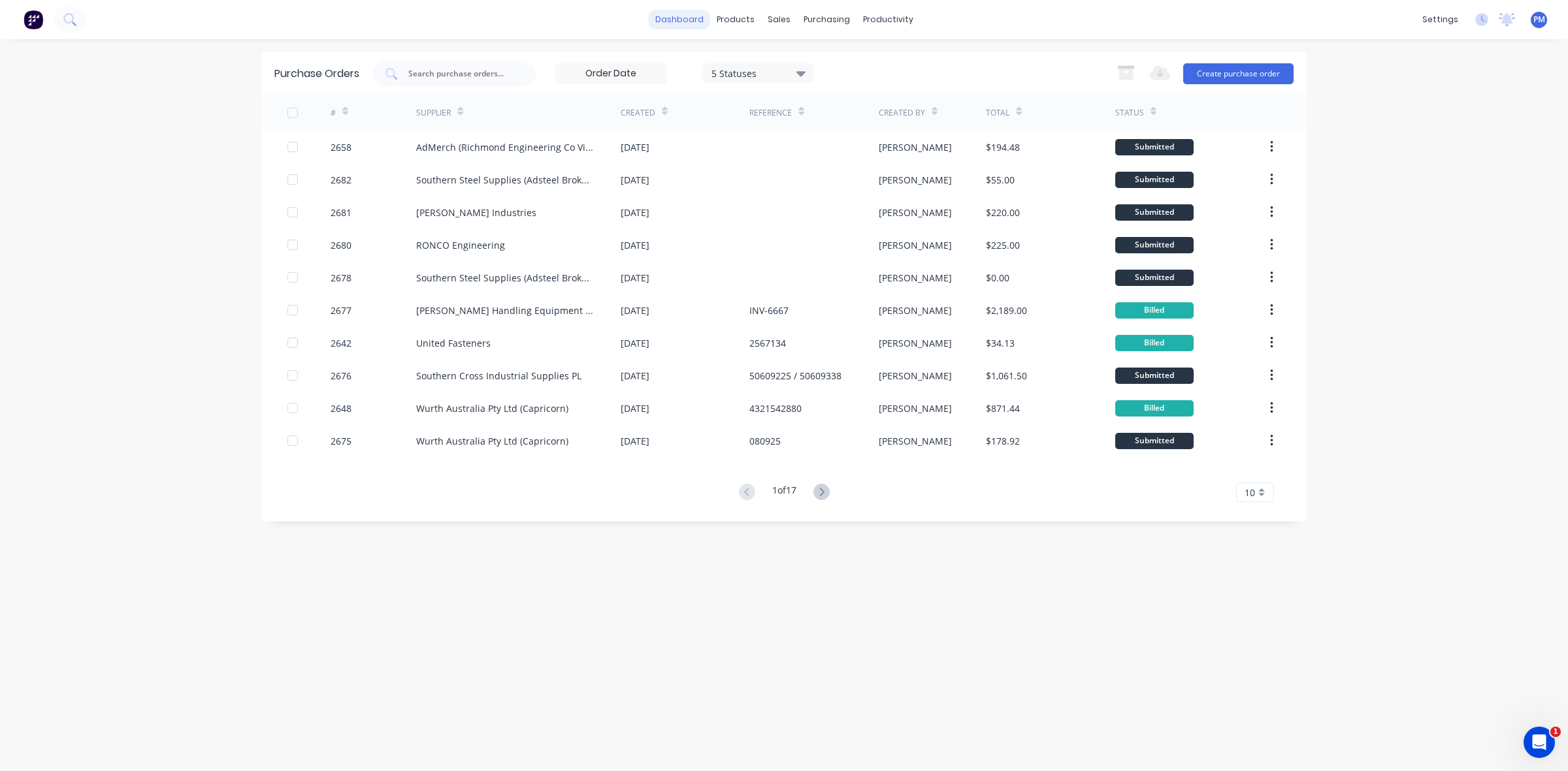
click at [691, 20] on link "dashboard" at bounding box center [680, 20] width 62 height 20
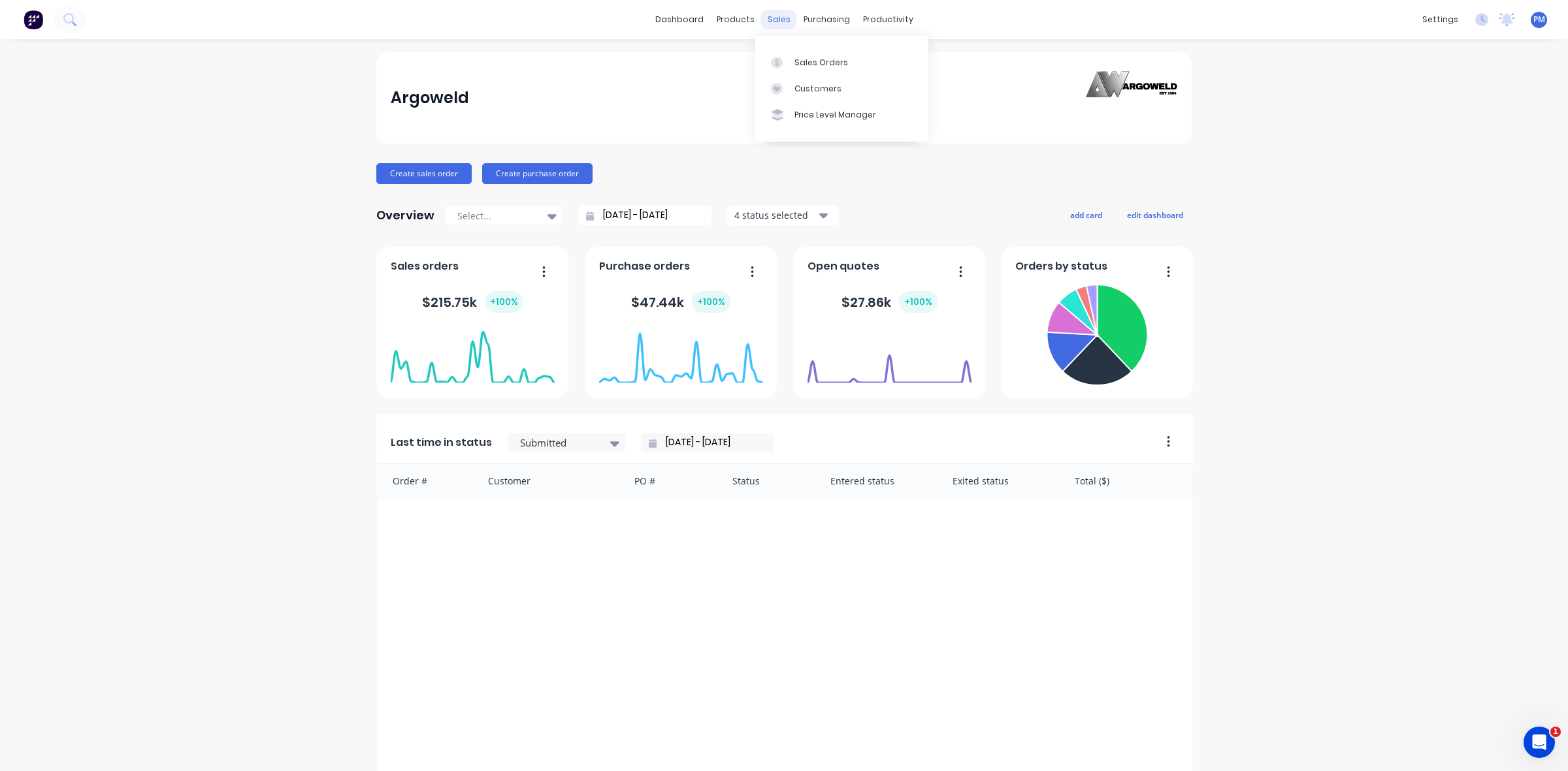
click at [772, 23] on div "sales" at bounding box center [779, 20] width 36 height 20
click at [810, 64] on div "Sales Orders" at bounding box center [820, 62] width 53 height 12
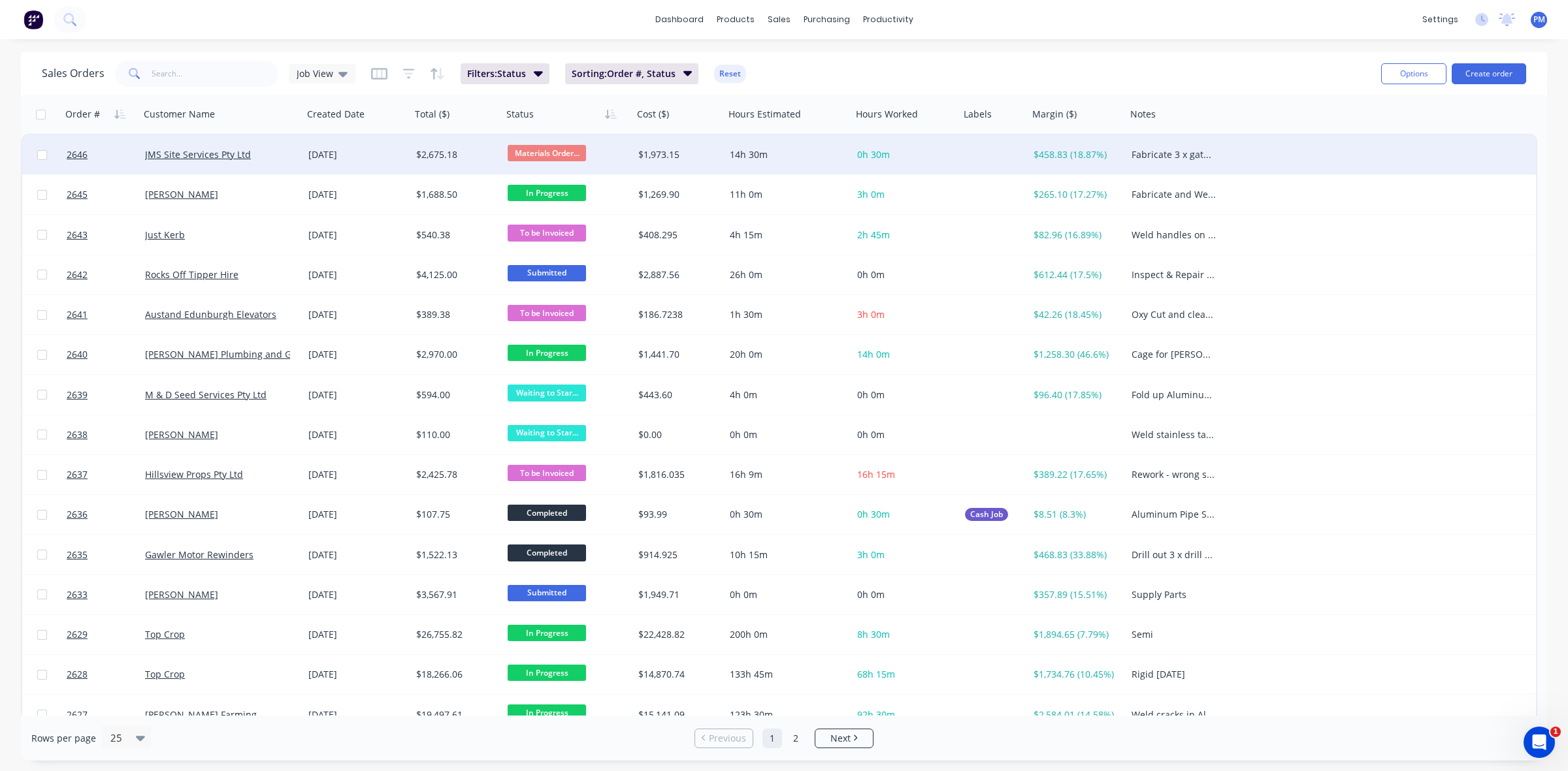
click at [301, 156] on div "JMS Site Services Pty Ltd" at bounding box center [221, 154] width 163 height 39
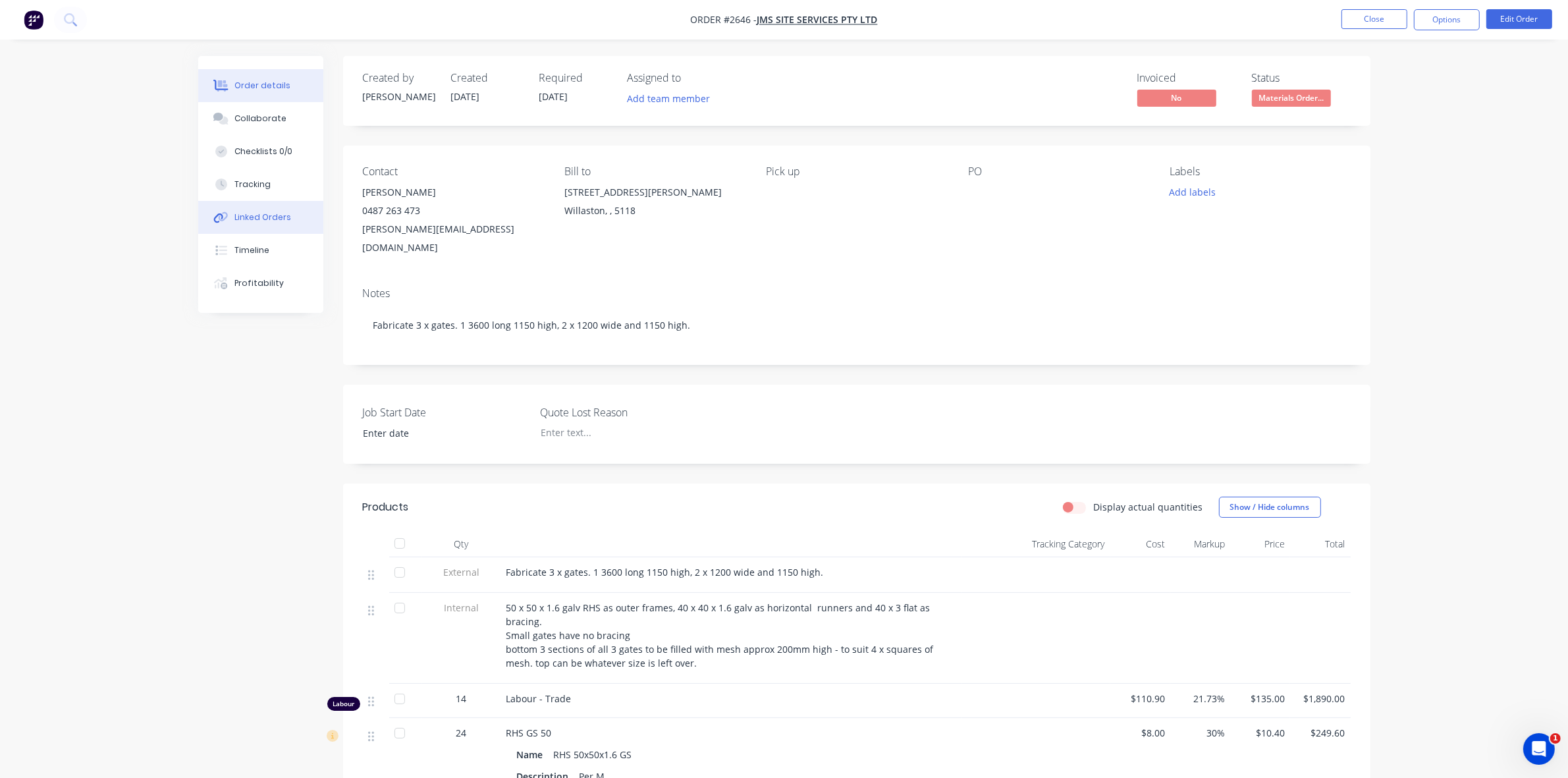
click at [260, 219] on div "Linked Orders" at bounding box center [263, 217] width 57 height 12
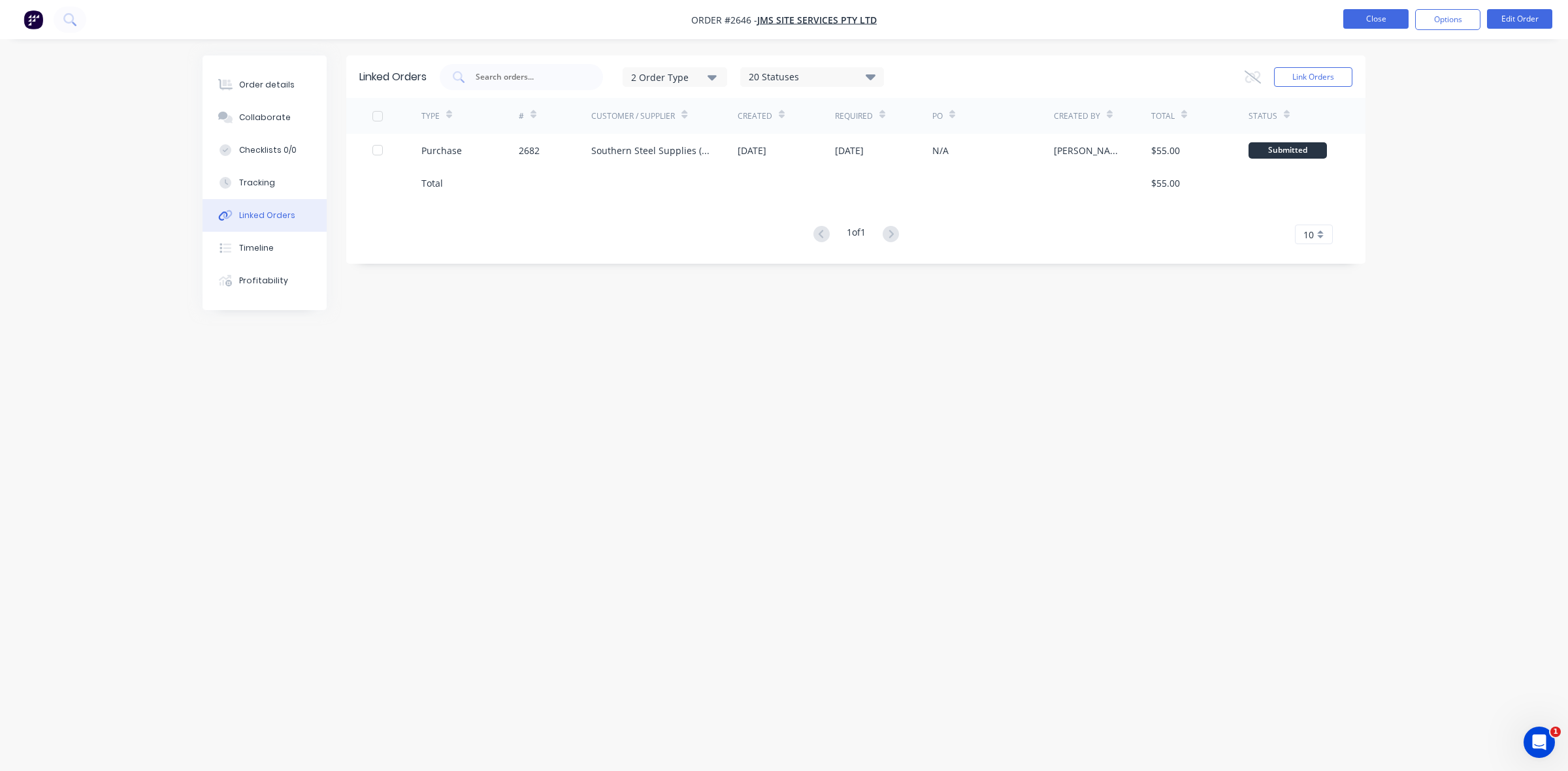
click at [1360, 18] on button "Close" at bounding box center [1376, 19] width 65 height 20
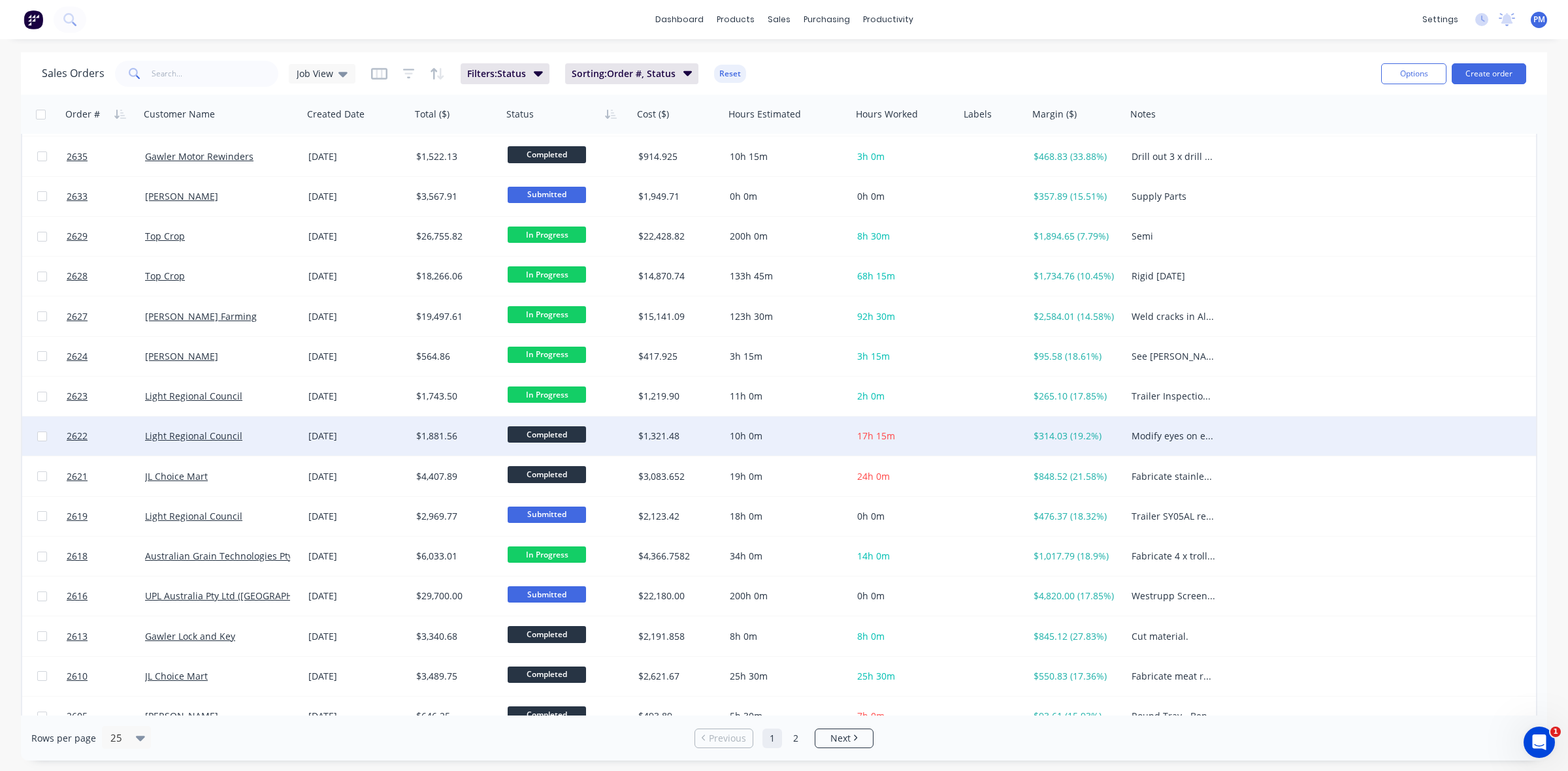
scroll to position [408, 0]
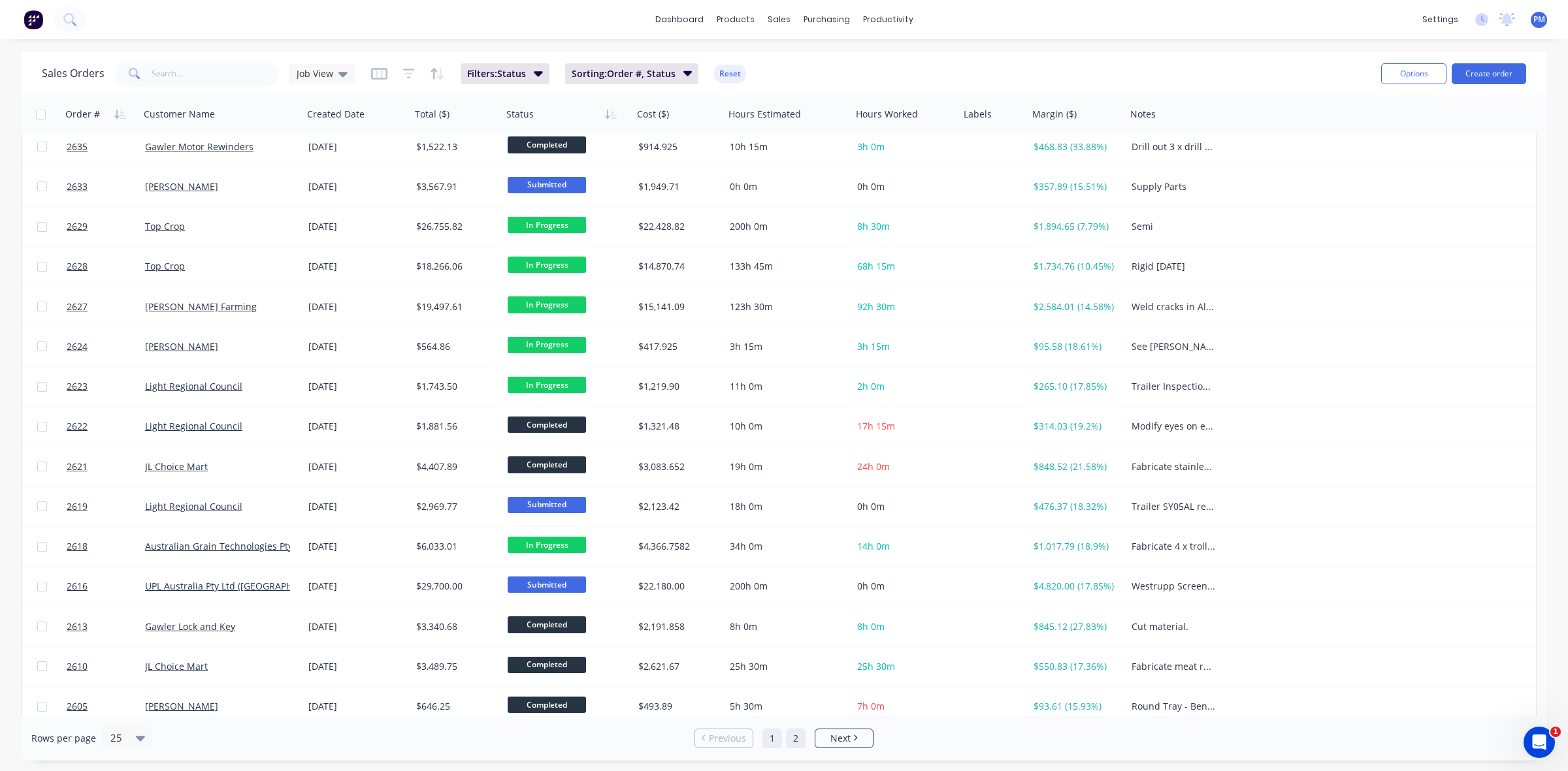
click at [794, 742] on link "2" at bounding box center [796, 738] width 20 height 20
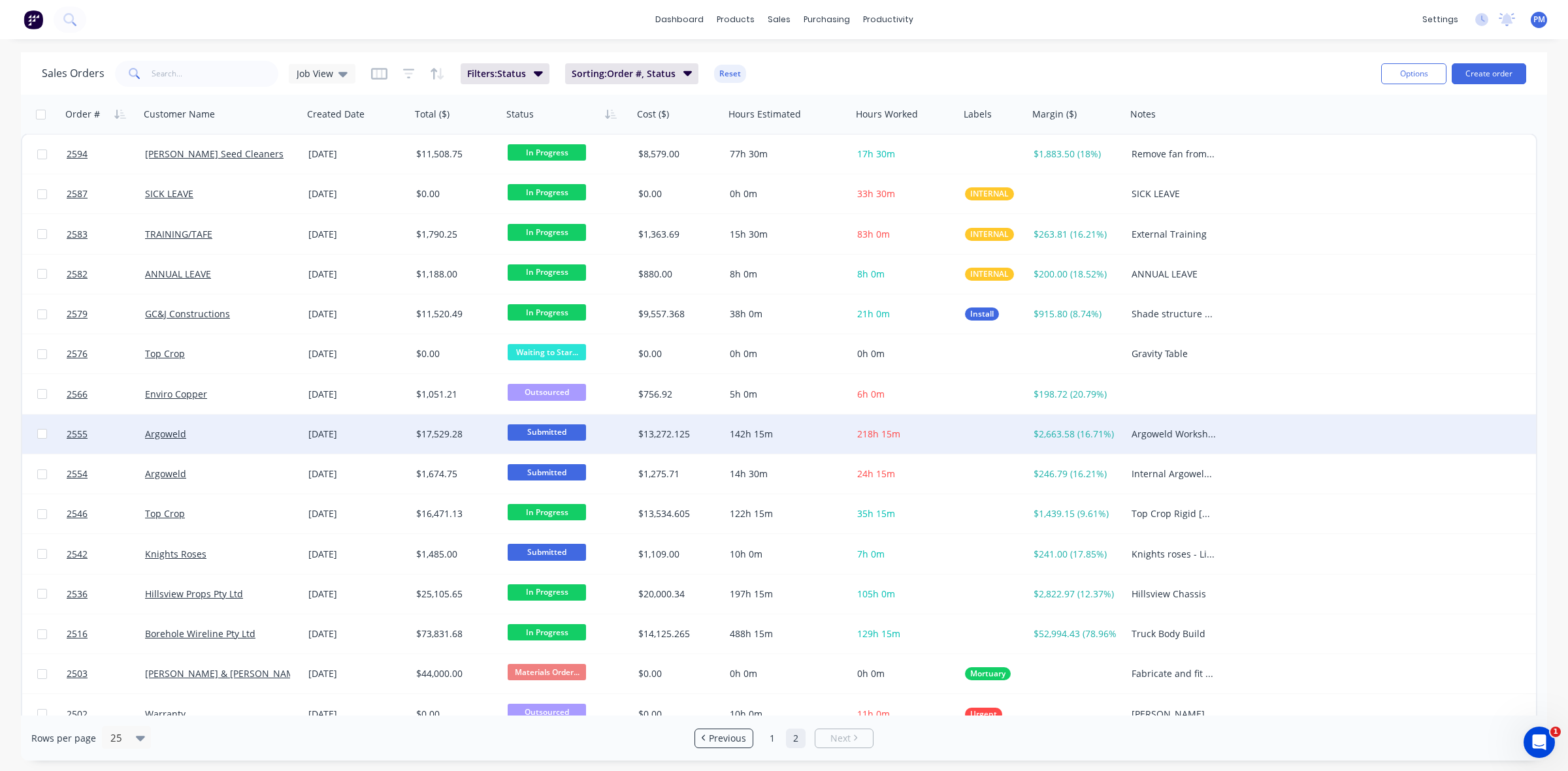
scroll to position [0, 0]
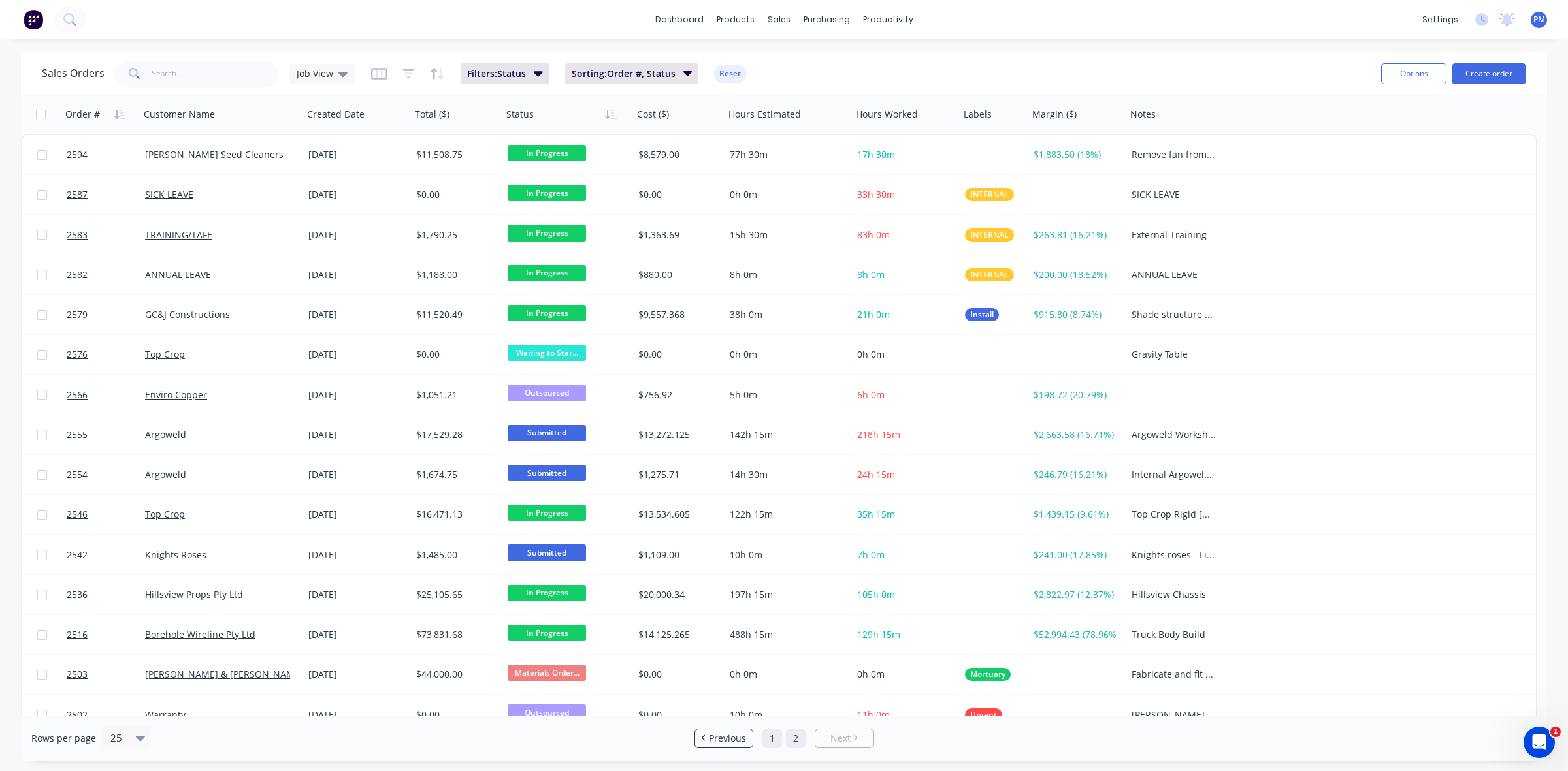
click at [774, 737] on link "1" at bounding box center [772, 738] width 20 height 20
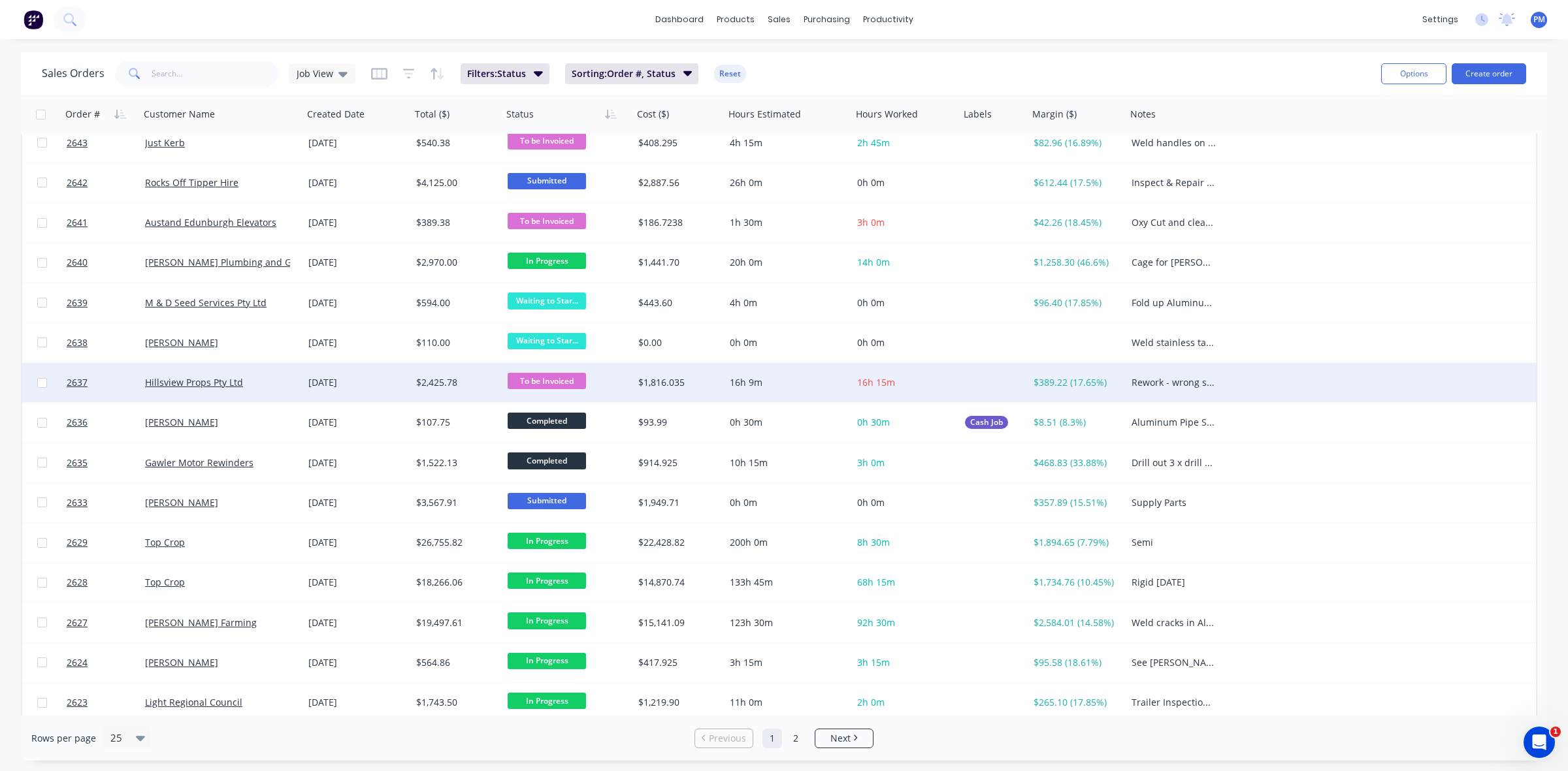
scroll to position [163, 0]
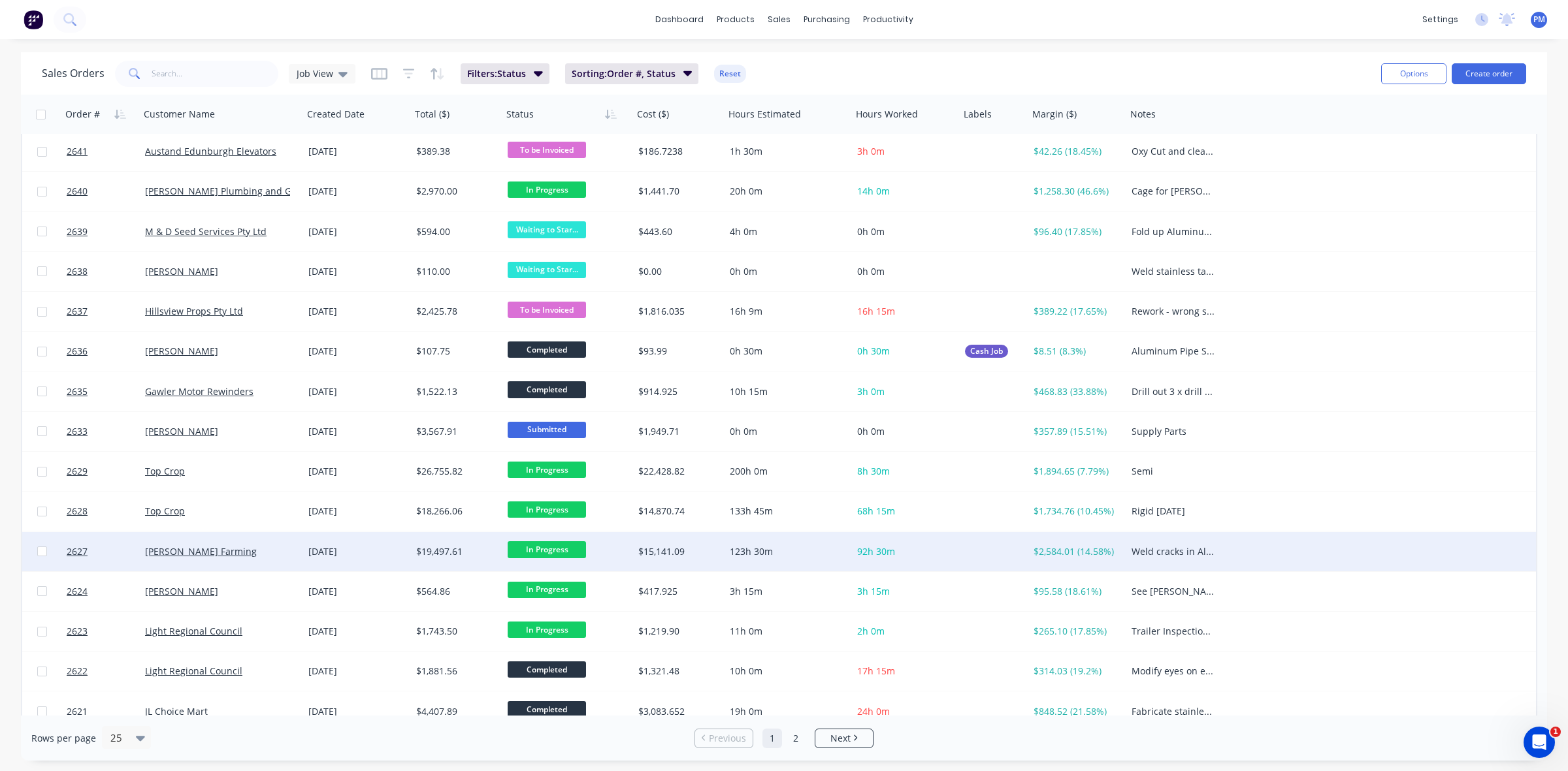
click at [253, 552] on div "[PERSON_NAME] Farming" at bounding box center [217, 552] width 145 height 13
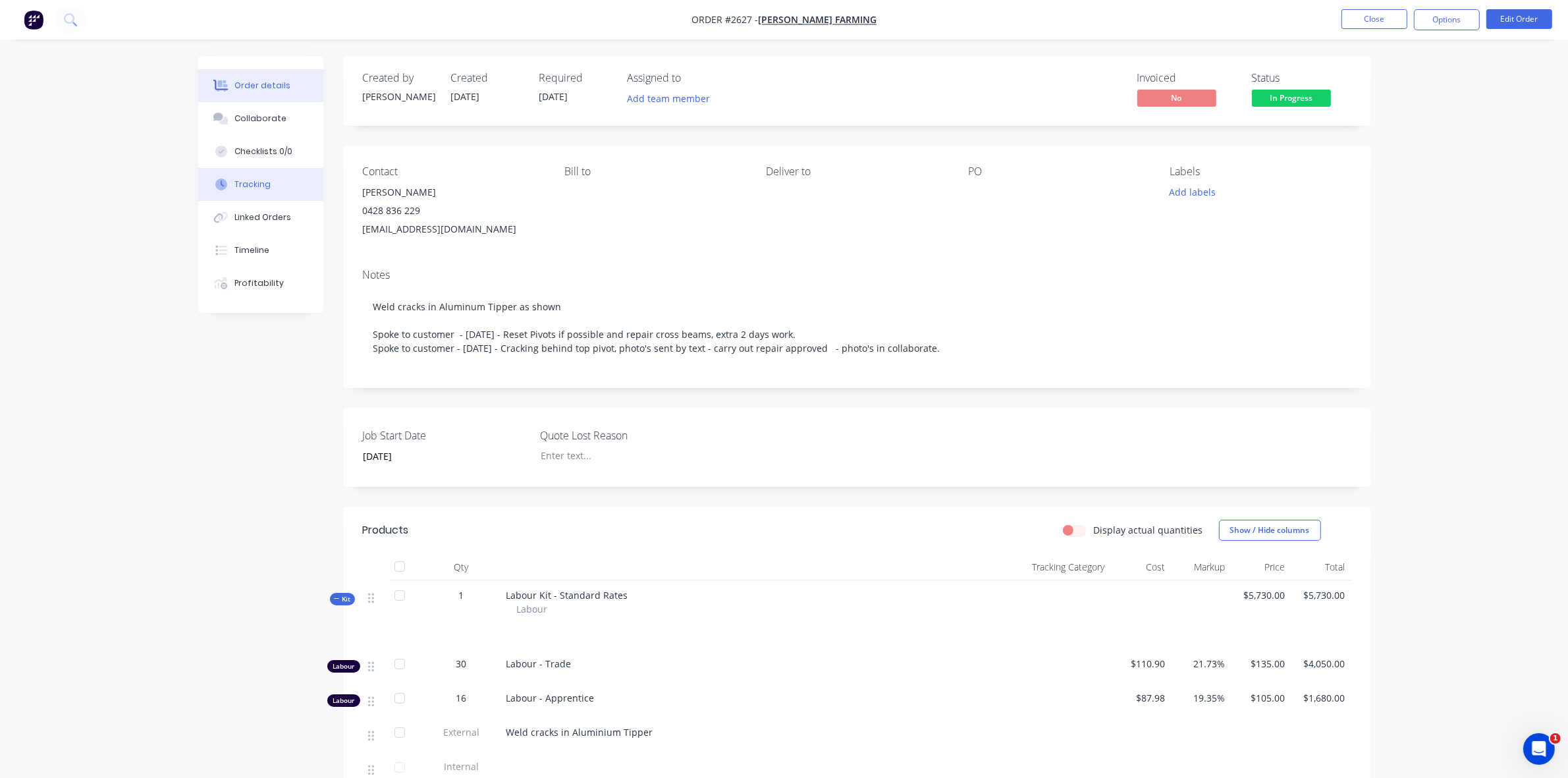
click at [255, 184] on div "Tracking" at bounding box center [253, 184] width 37 height 12
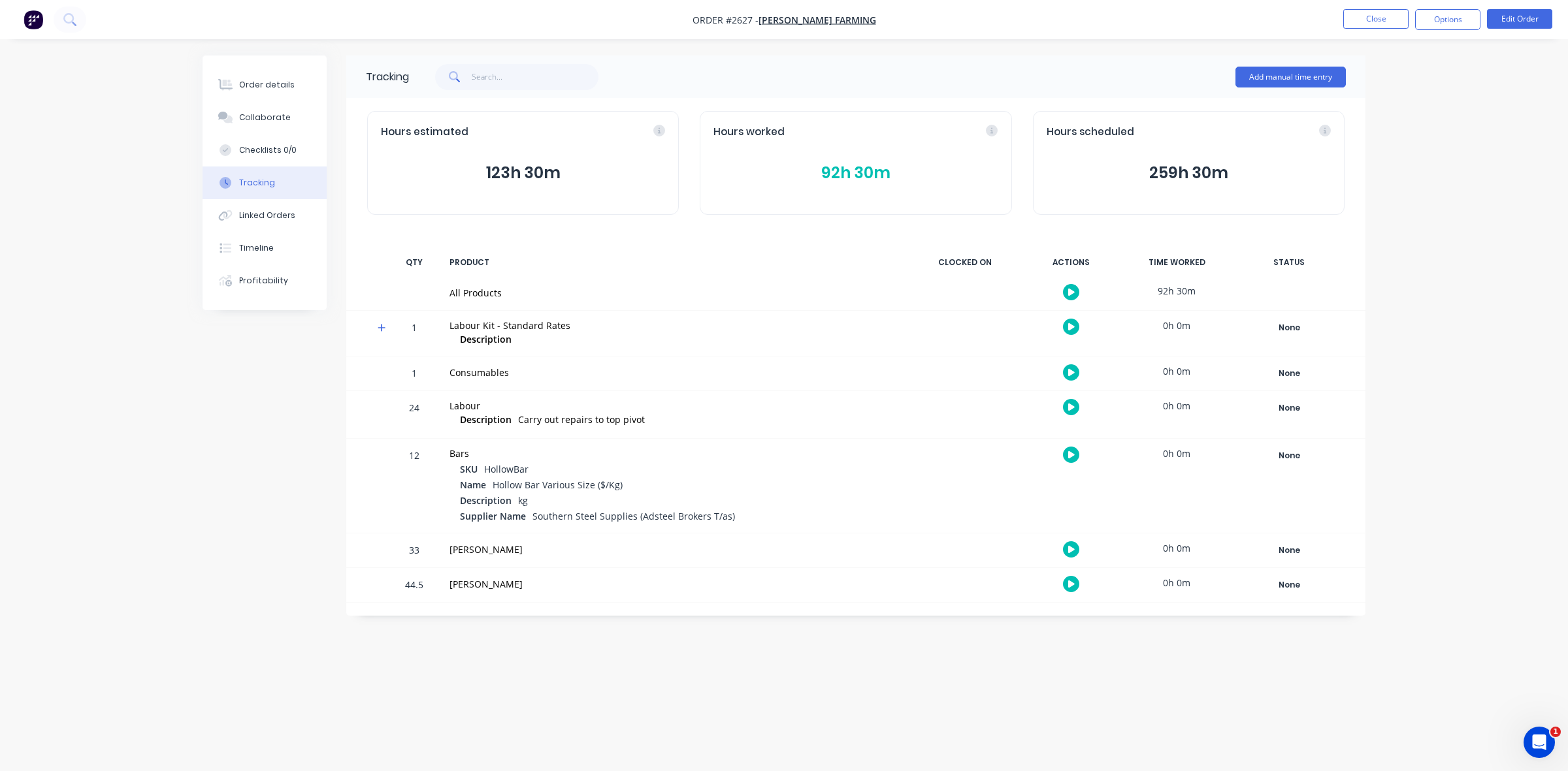
click at [849, 176] on button "92h 30m" at bounding box center [856, 173] width 284 height 24
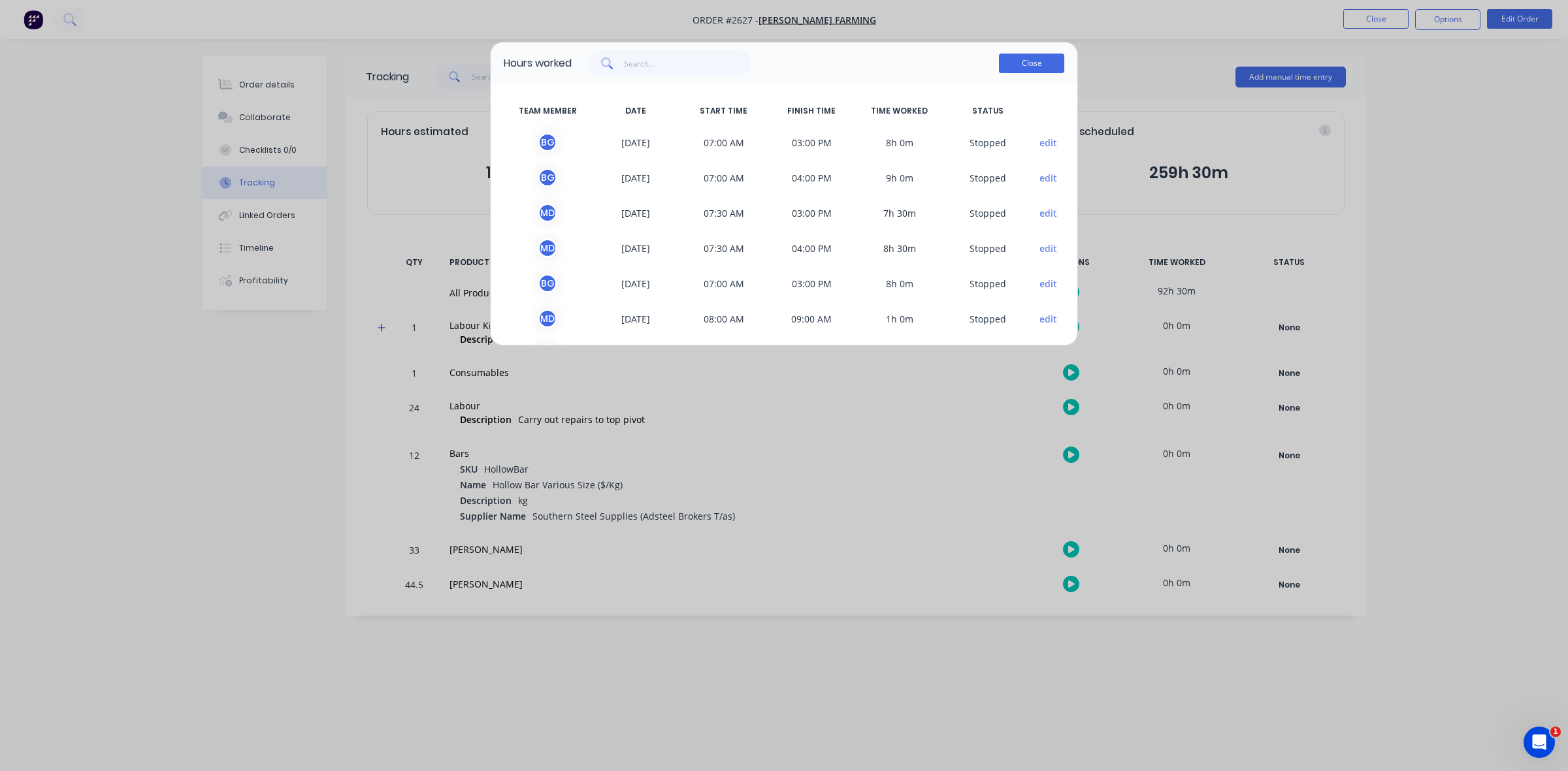
click at [1024, 67] on button "Close" at bounding box center [1031, 63] width 65 height 20
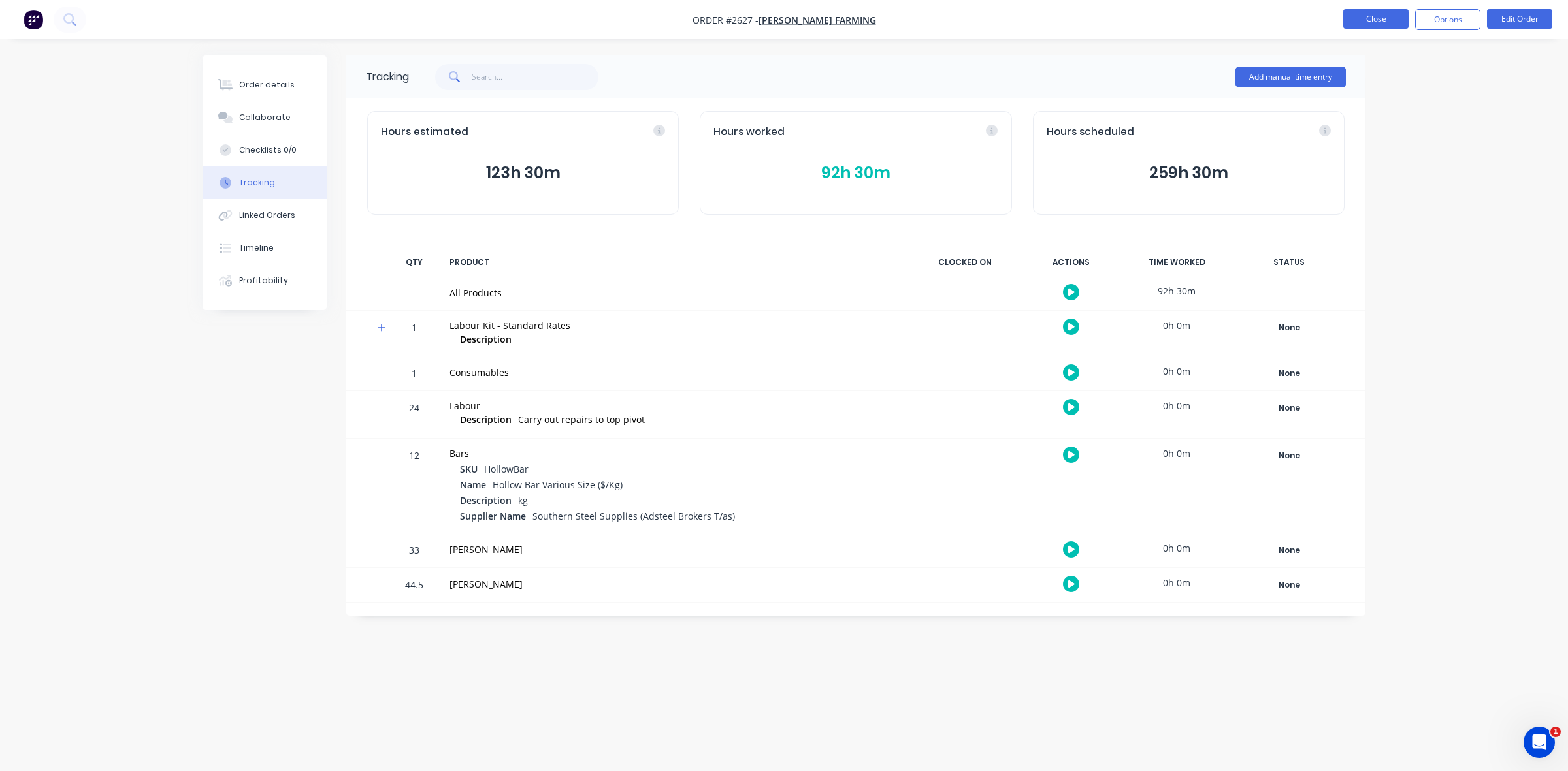
click at [1365, 18] on button "Close" at bounding box center [1376, 19] width 65 height 20
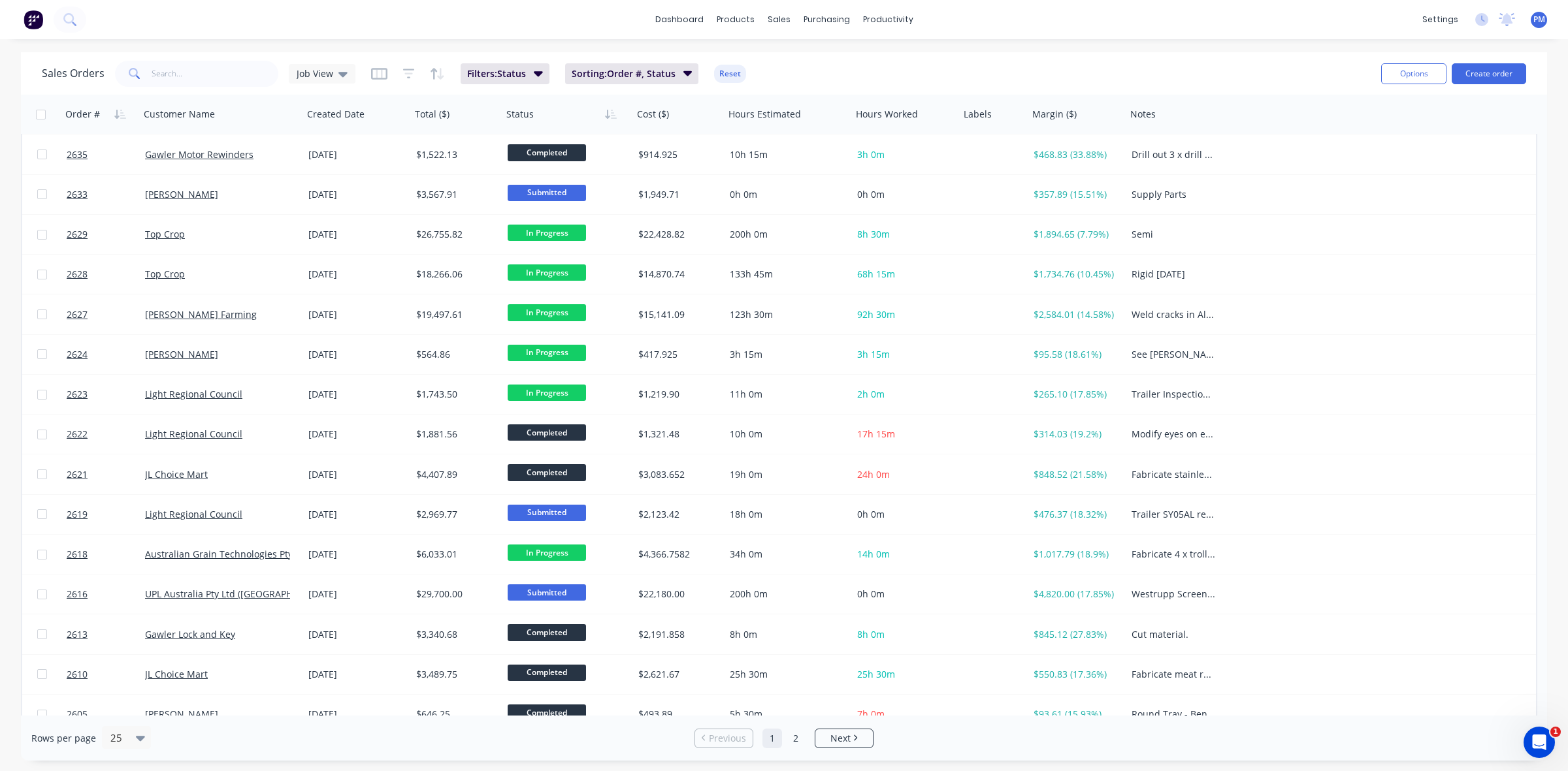
scroll to position [418, 0]
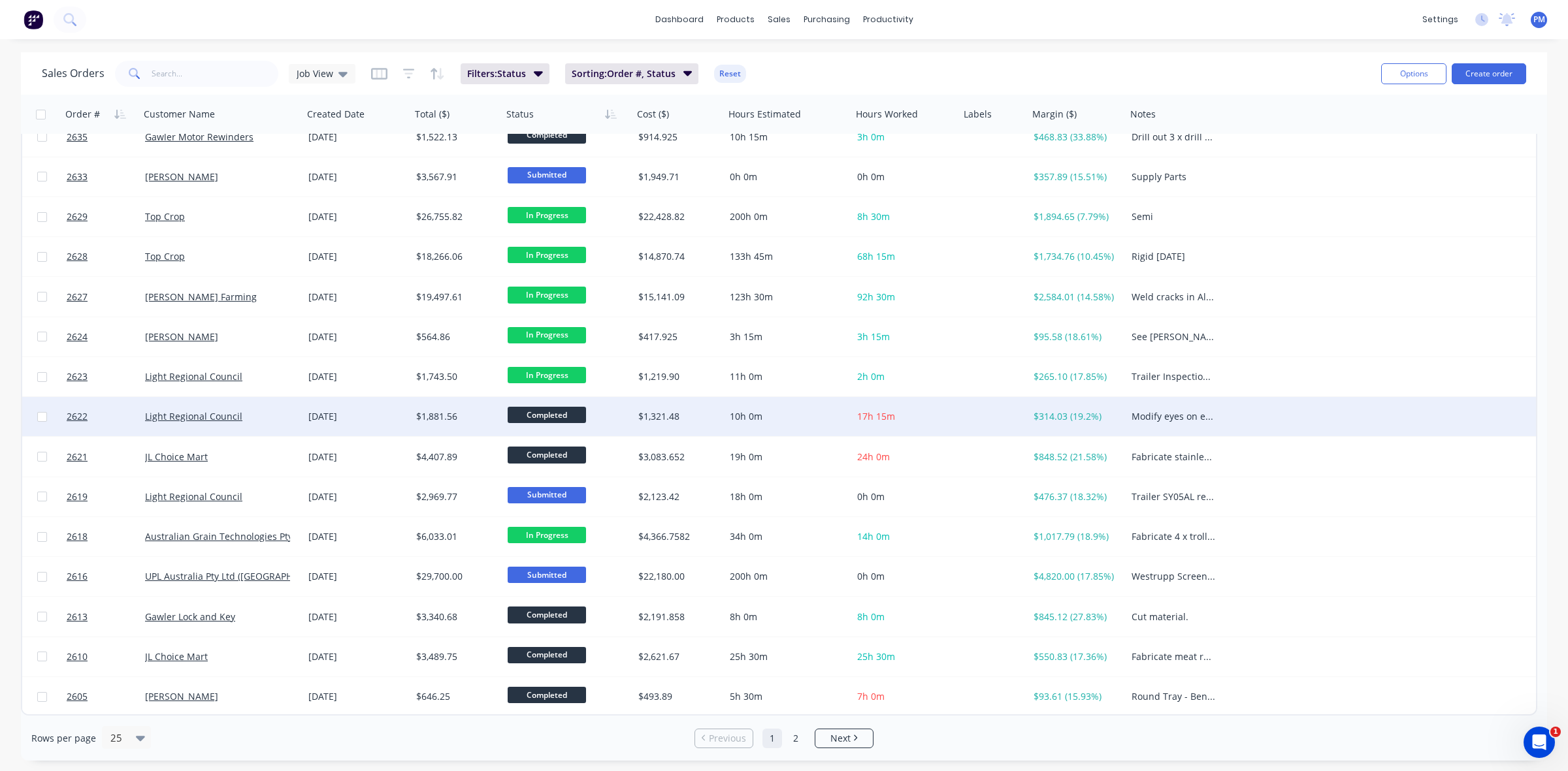
click at [278, 412] on div "Light Regional Council" at bounding box center [217, 416] width 145 height 13
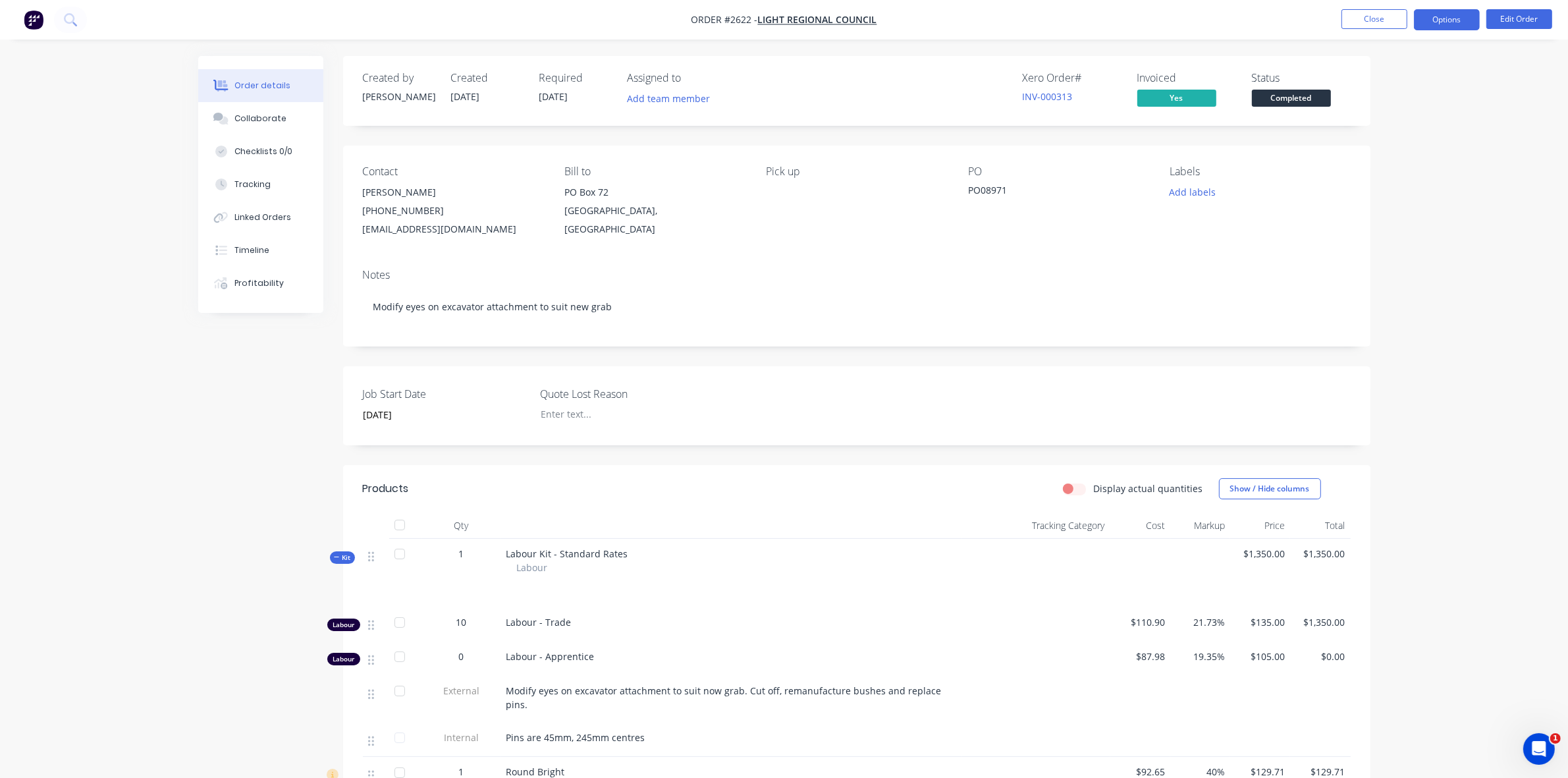
click at [1448, 23] on button "Options" at bounding box center [1447, 19] width 66 height 21
click at [1511, 153] on div "Order details Collaborate Checklists 0/0 Tracking Linked Orders Timeline Profit…" at bounding box center [784, 649] width 1568 height 1299
click at [1386, 20] on button "Close" at bounding box center [1375, 19] width 66 height 20
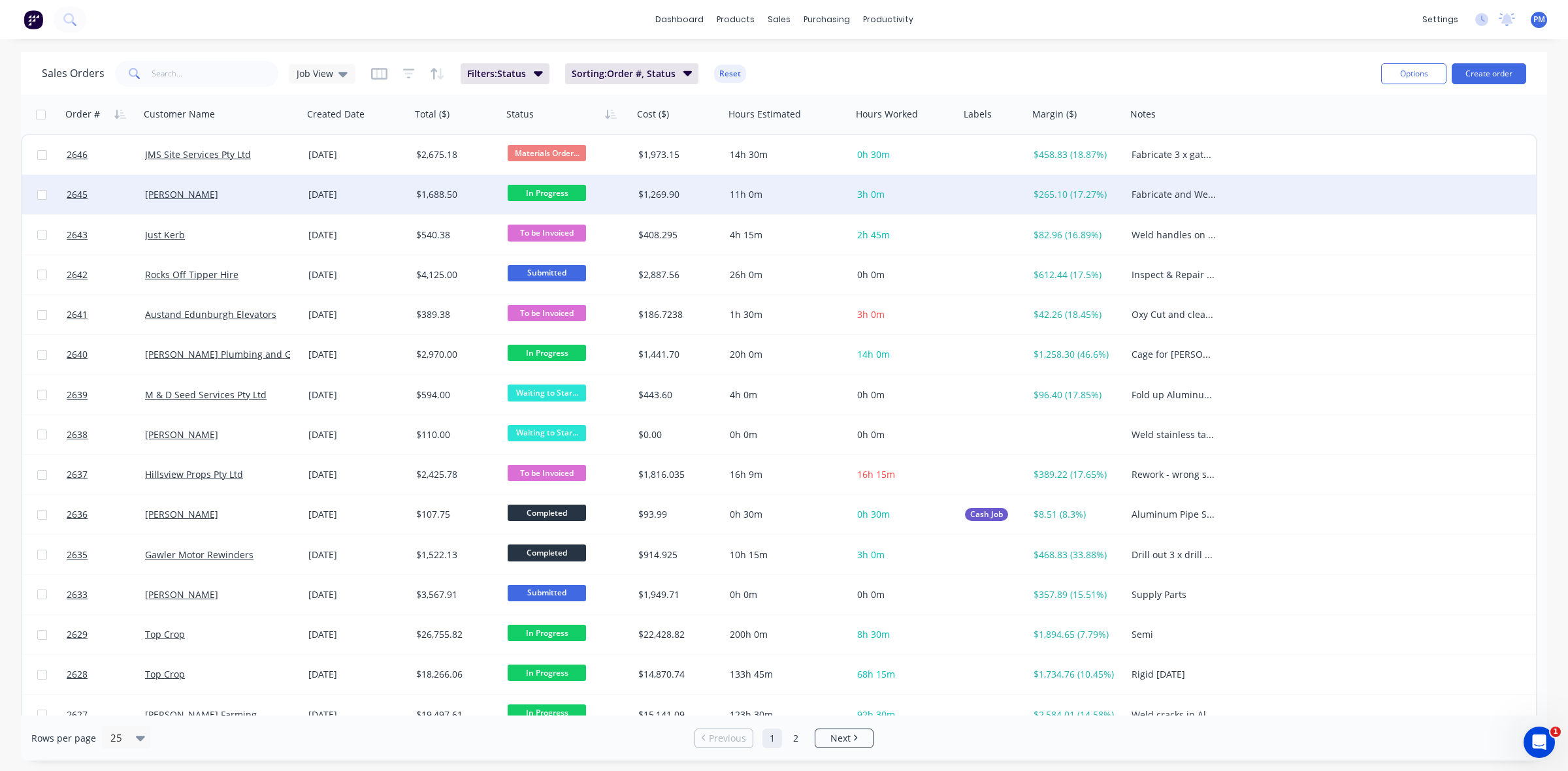
click at [278, 197] on div "[PERSON_NAME]" at bounding box center [217, 195] width 145 height 13
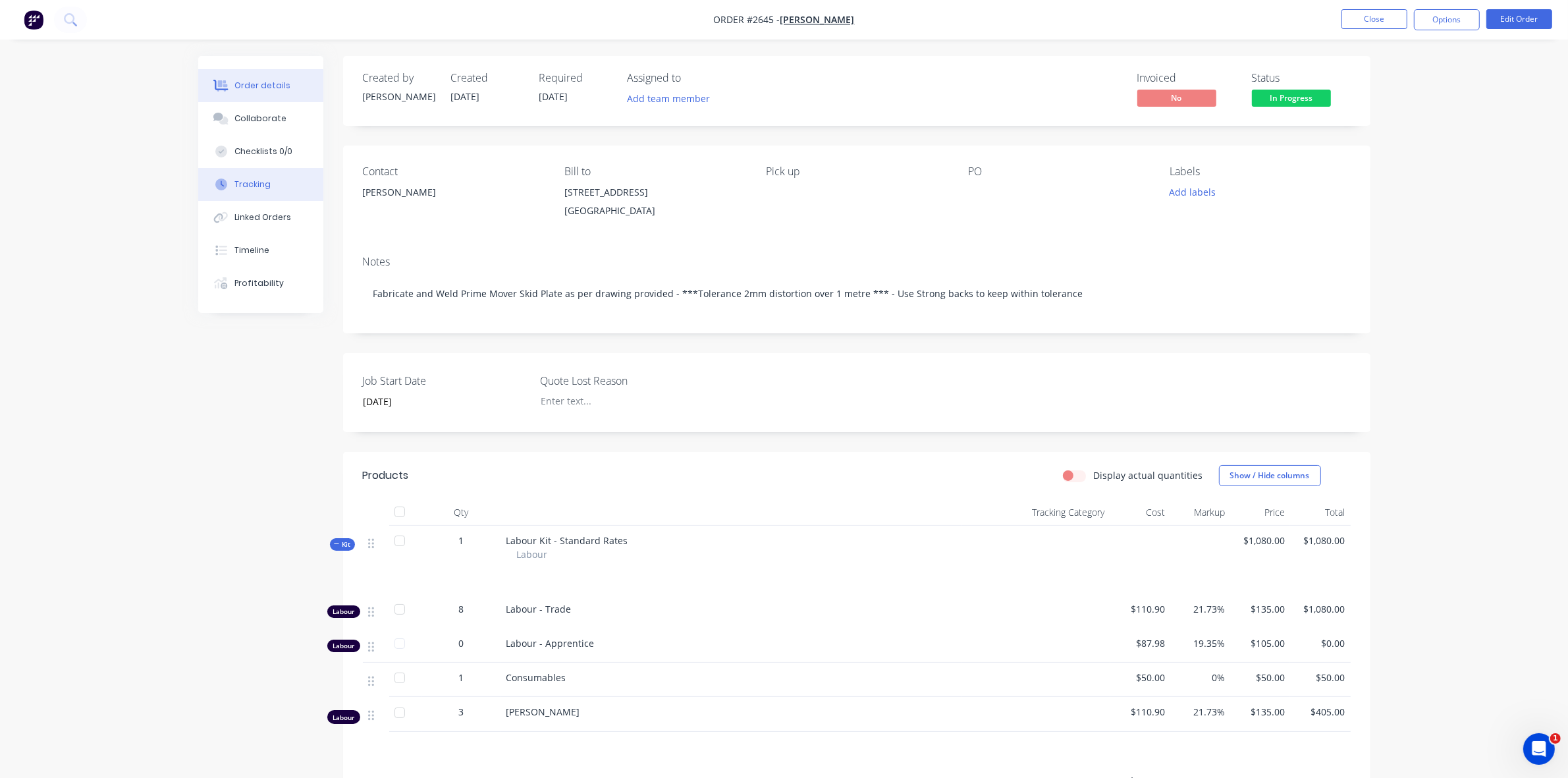
click at [259, 183] on div "Tracking" at bounding box center [253, 184] width 37 height 12
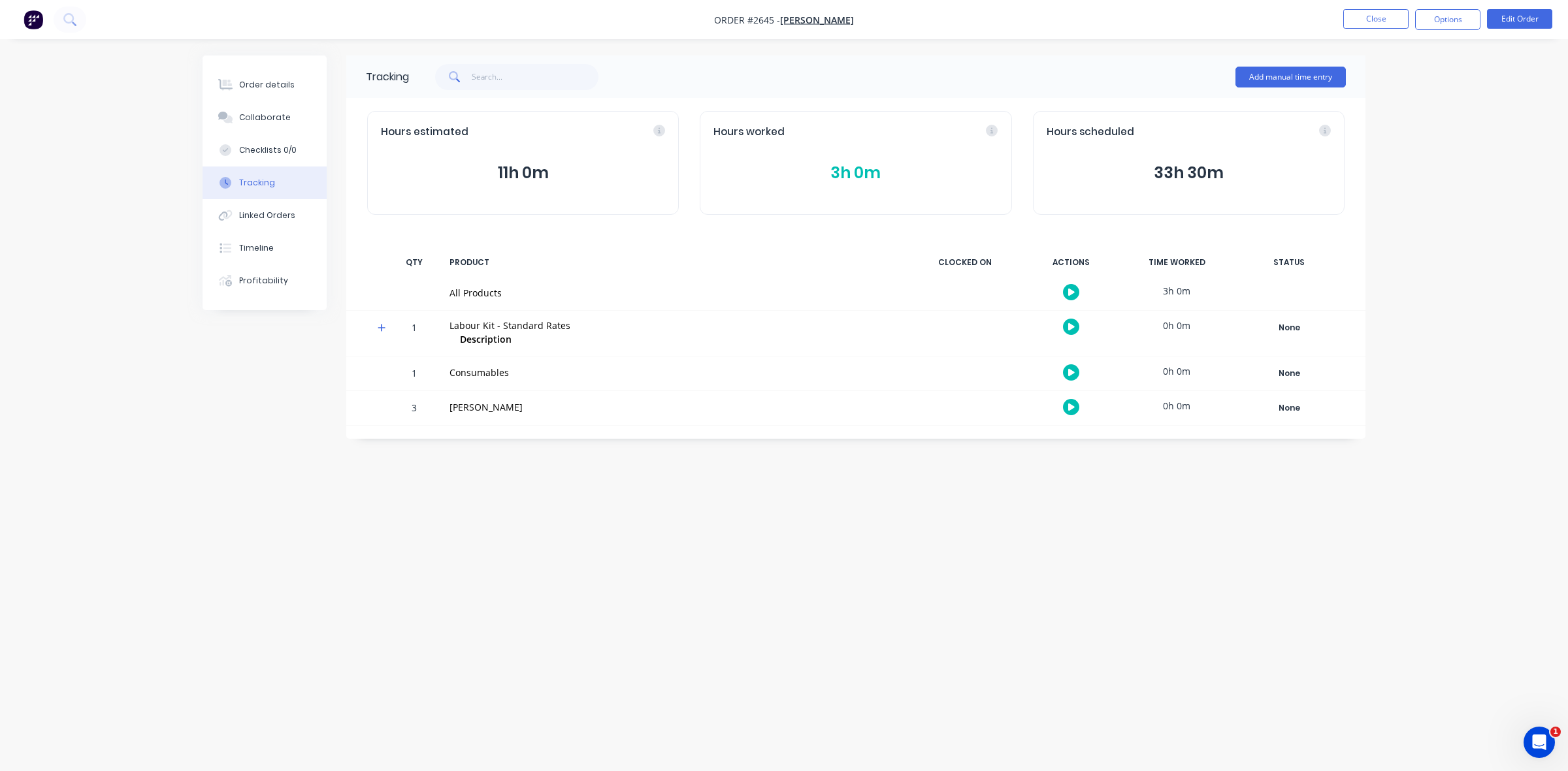
click at [846, 172] on button "3h 0m" at bounding box center [856, 173] width 284 height 24
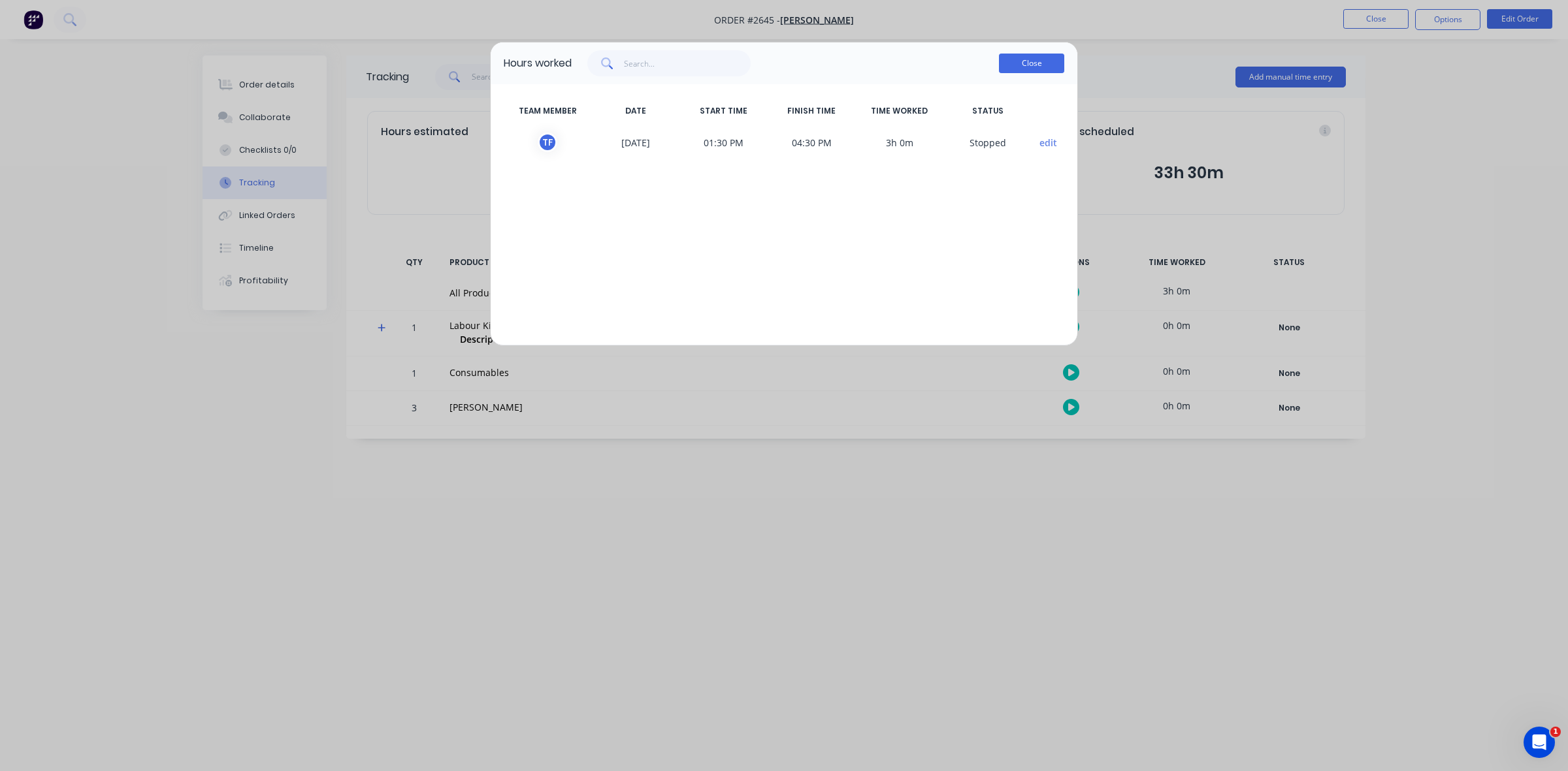
click at [1028, 66] on button "Close" at bounding box center [1031, 63] width 65 height 20
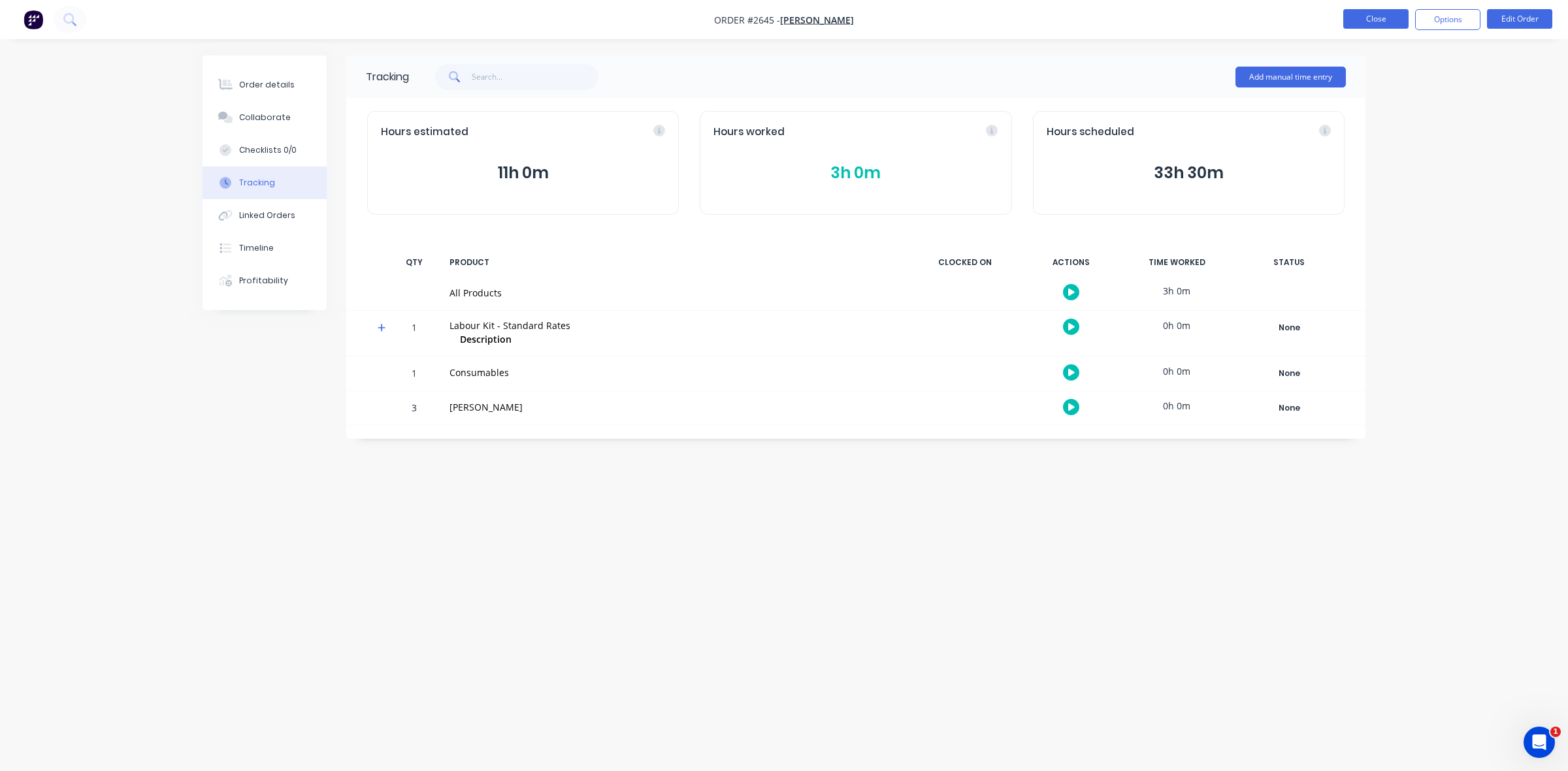
click at [1367, 21] on button "Close" at bounding box center [1376, 19] width 65 height 20
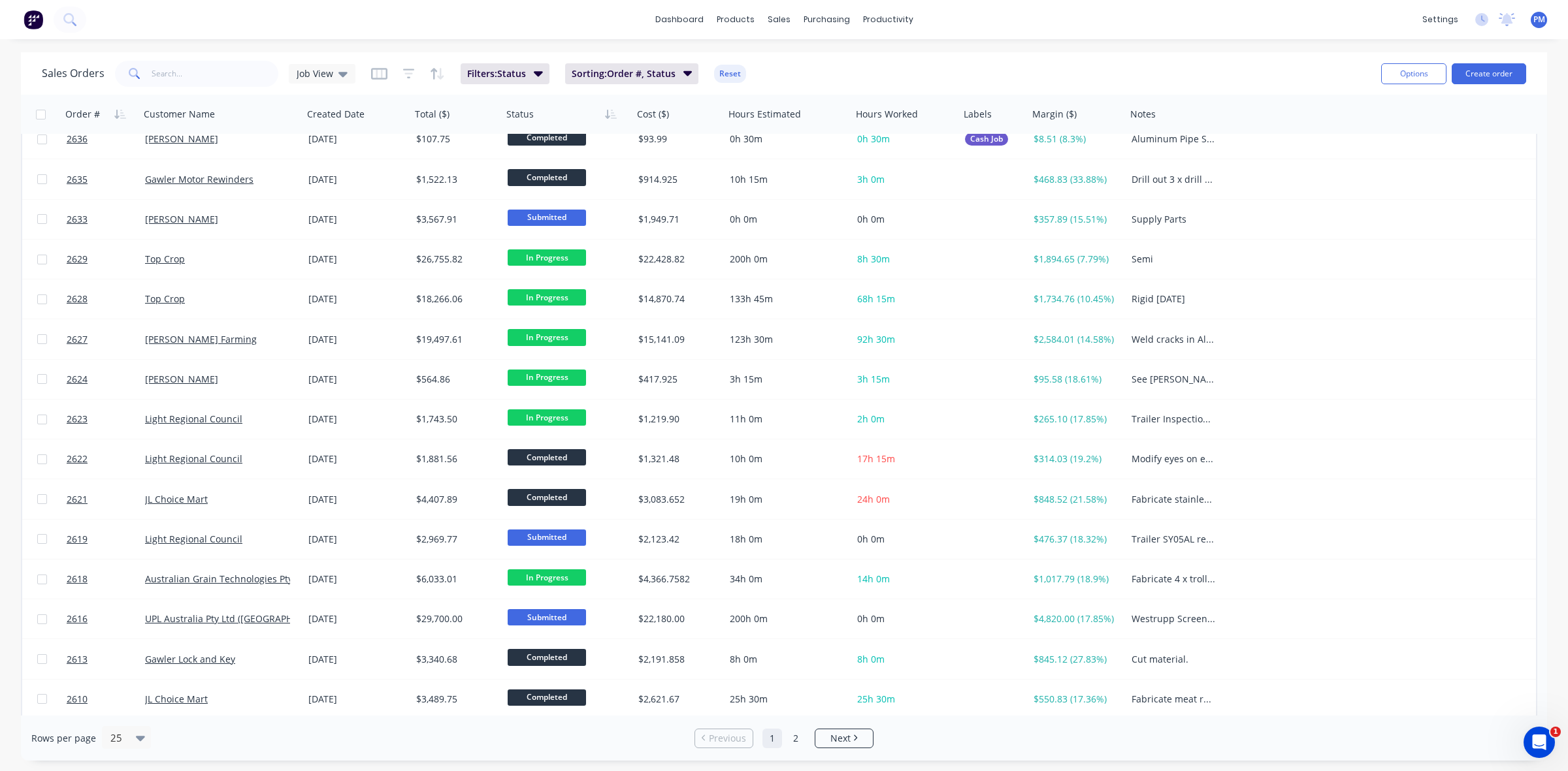
scroll to position [418, 0]
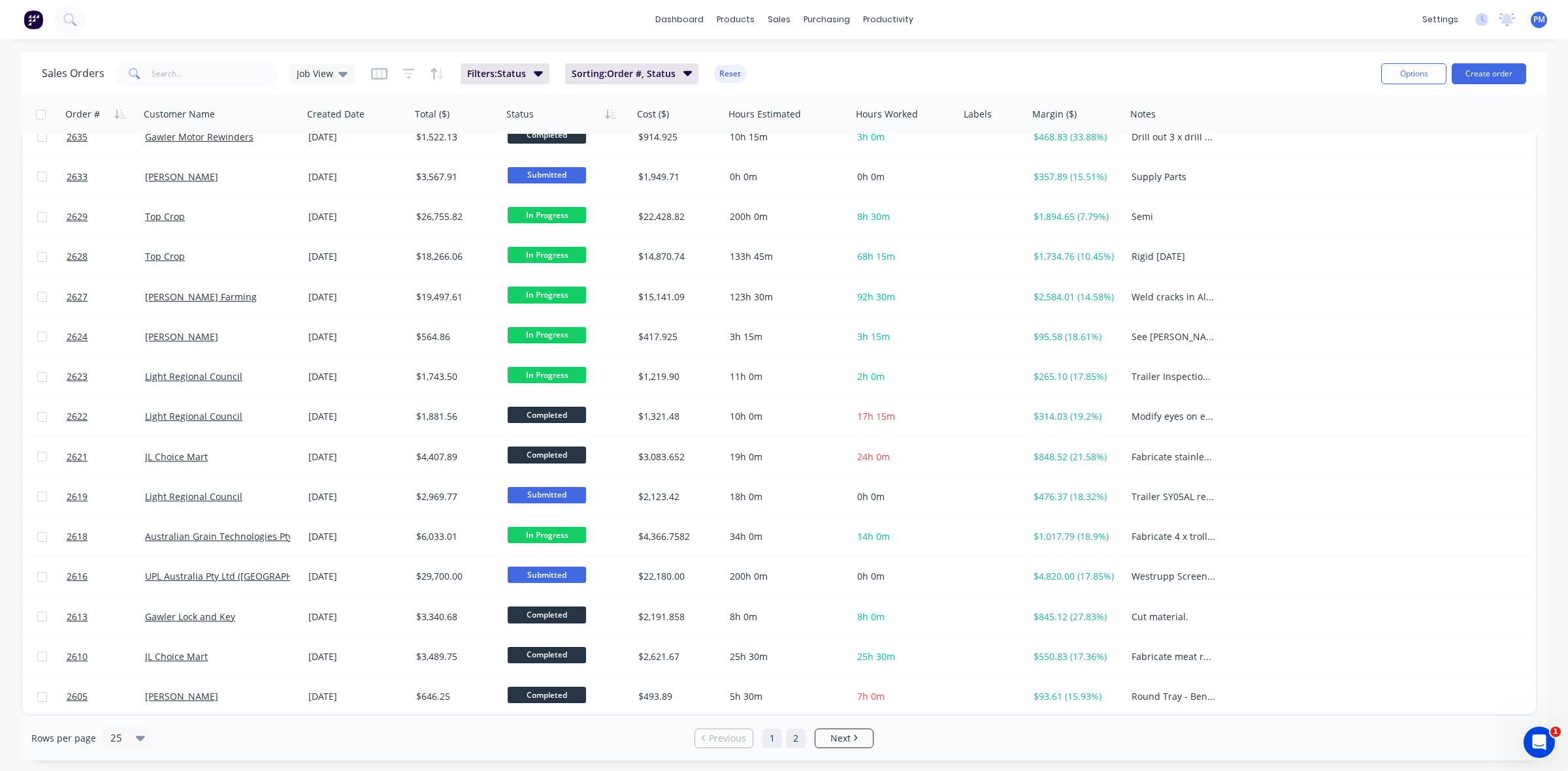
click at [798, 742] on link "2" at bounding box center [796, 738] width 20 height 20
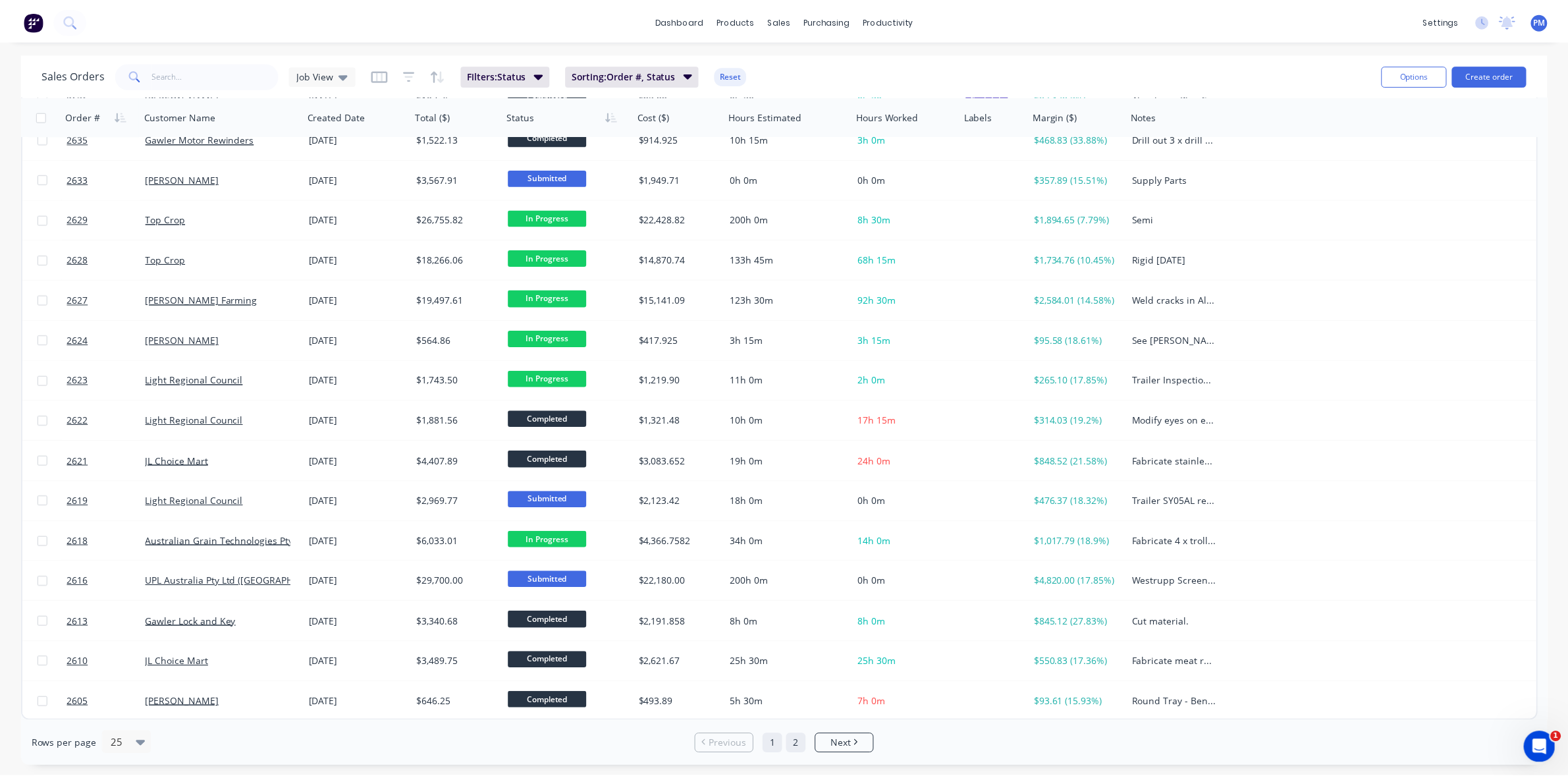
scroll to position [0, 0]
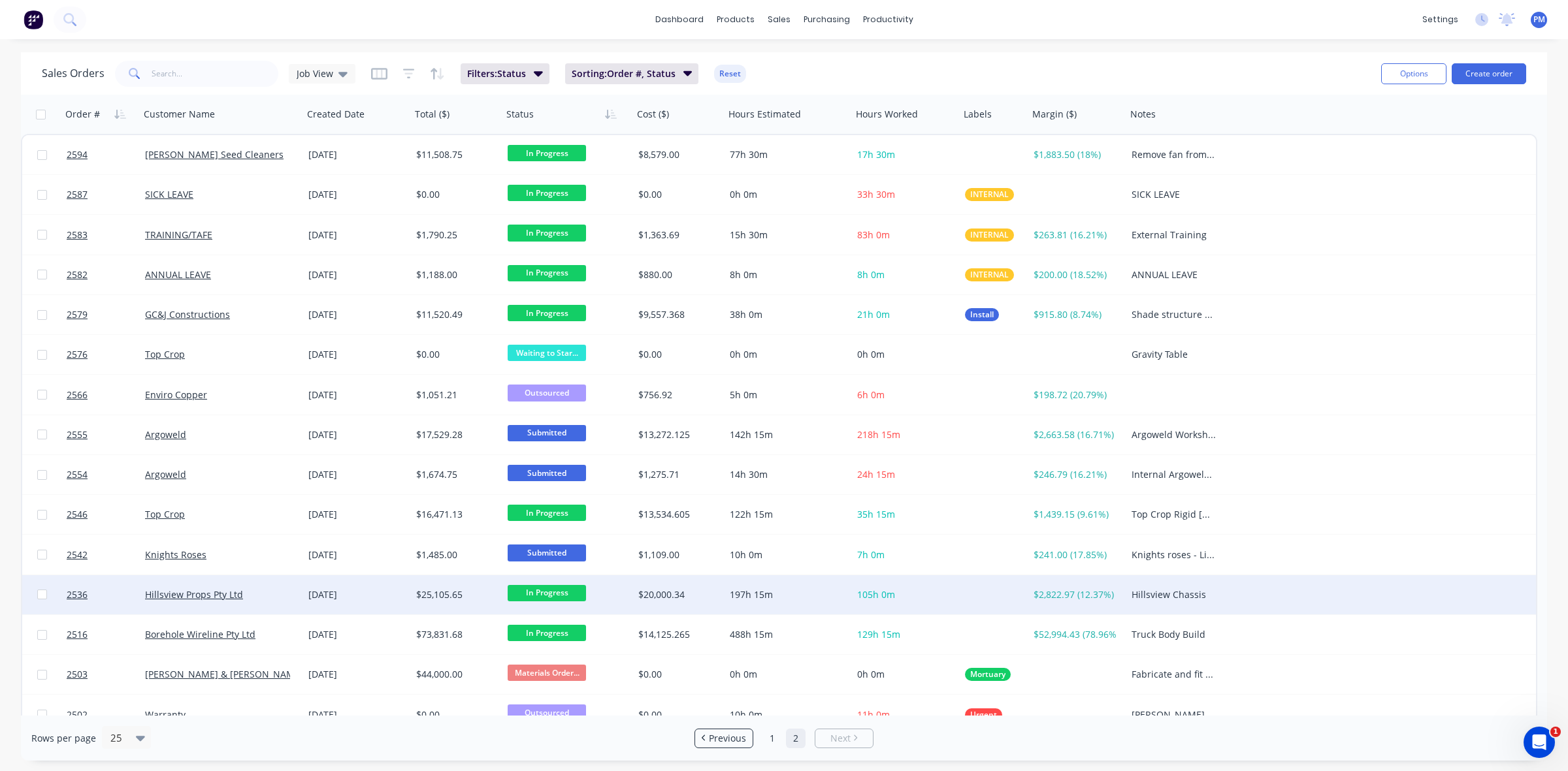
click at [273, 596] on div "Hillsview Props Pty Ltd" at bounding box center [217, 595] width 145 height 13
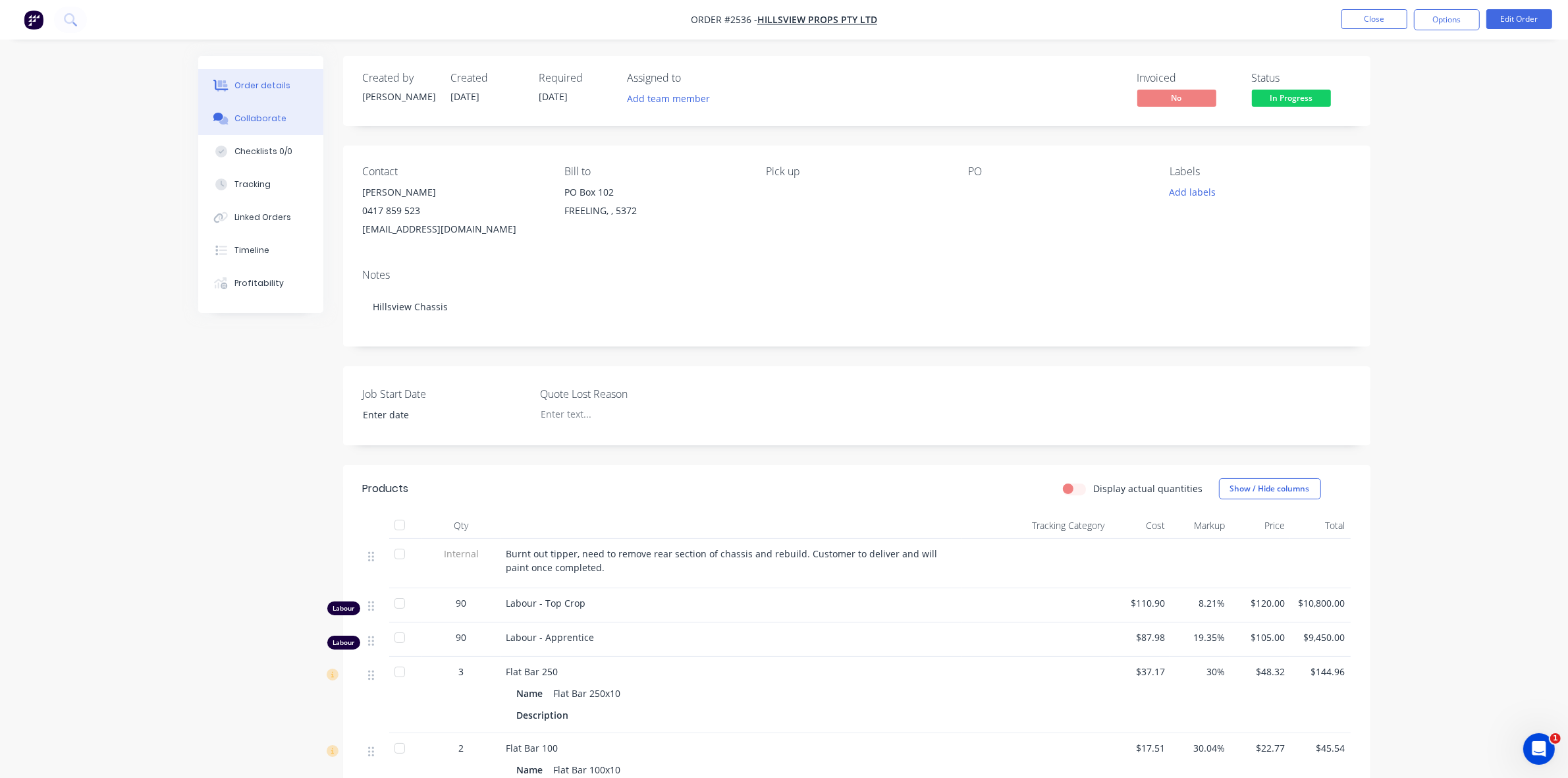
click at [250, 114] on div "Collaborate" at bounding box center [260, 118] width 52 height 12
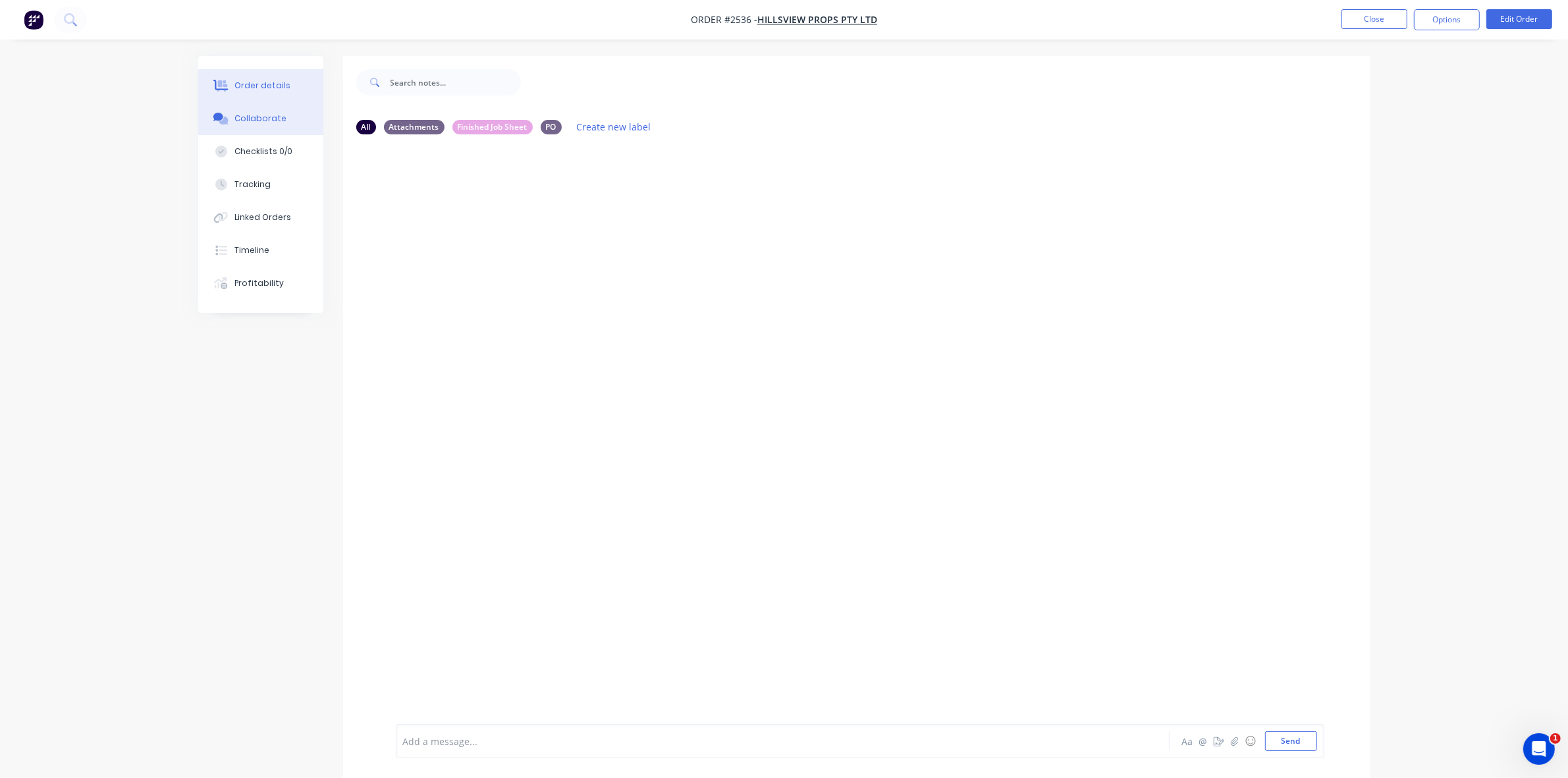
click at [258, 80] on div "Order details" at bounding box center [262, 85] width 56 height 12
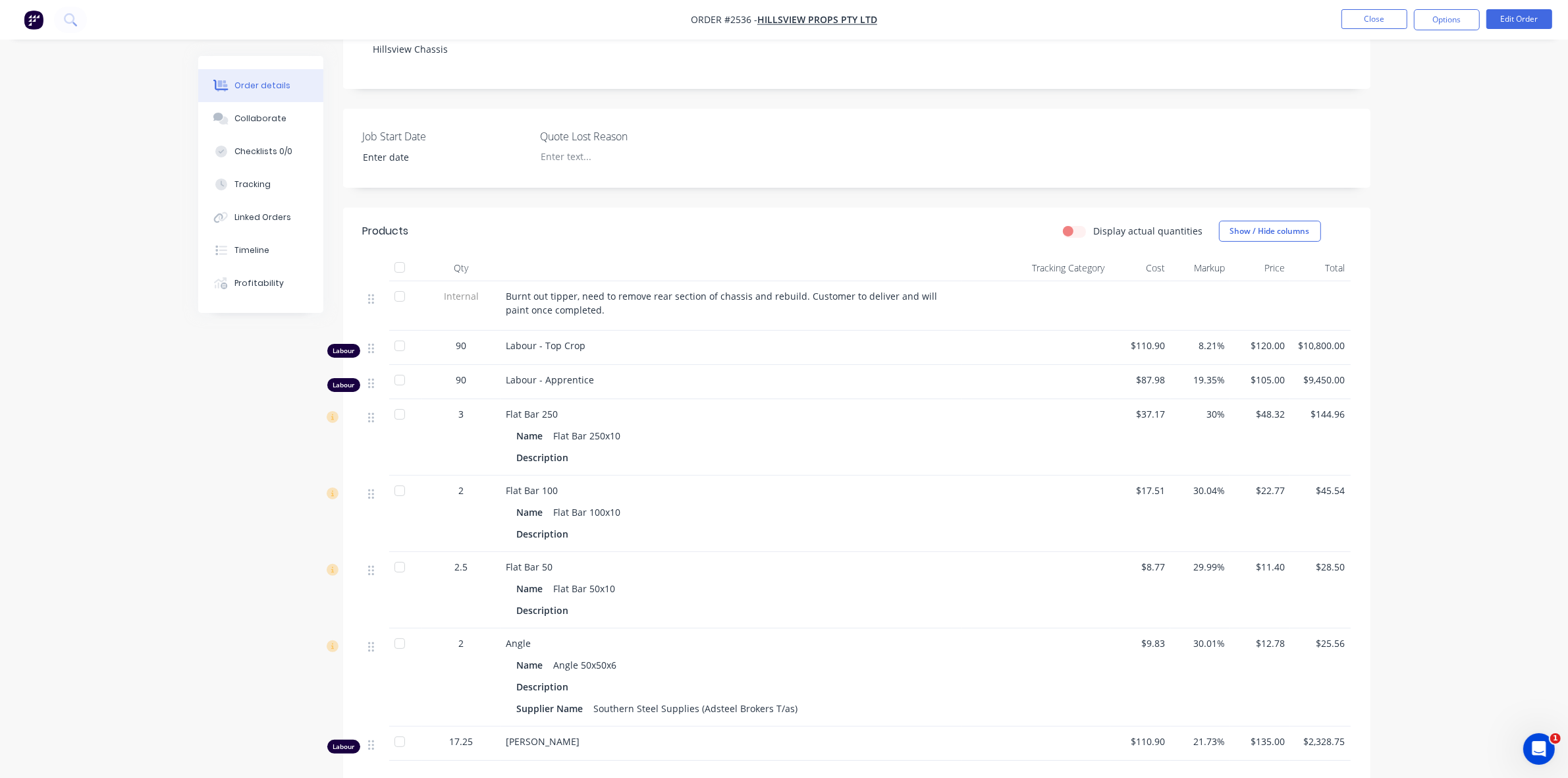
scroll to position [149, 0]
